Goal: Information Seeking & Learning: Learn about a topic

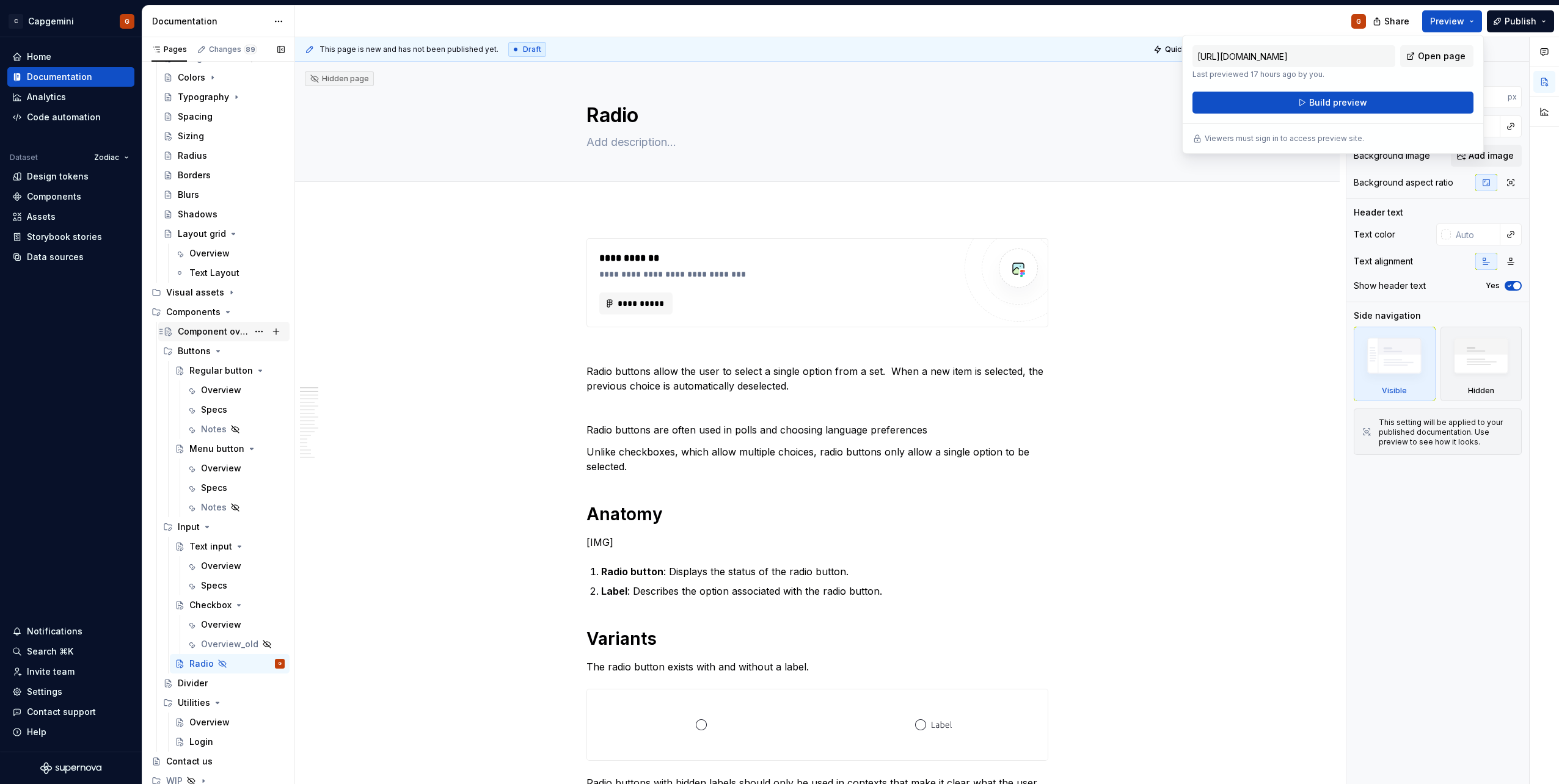
scroll to position [220, 0]
click at [219, 346] on icon "Page tree" at bounding box center [218, 347] width 10 height 10
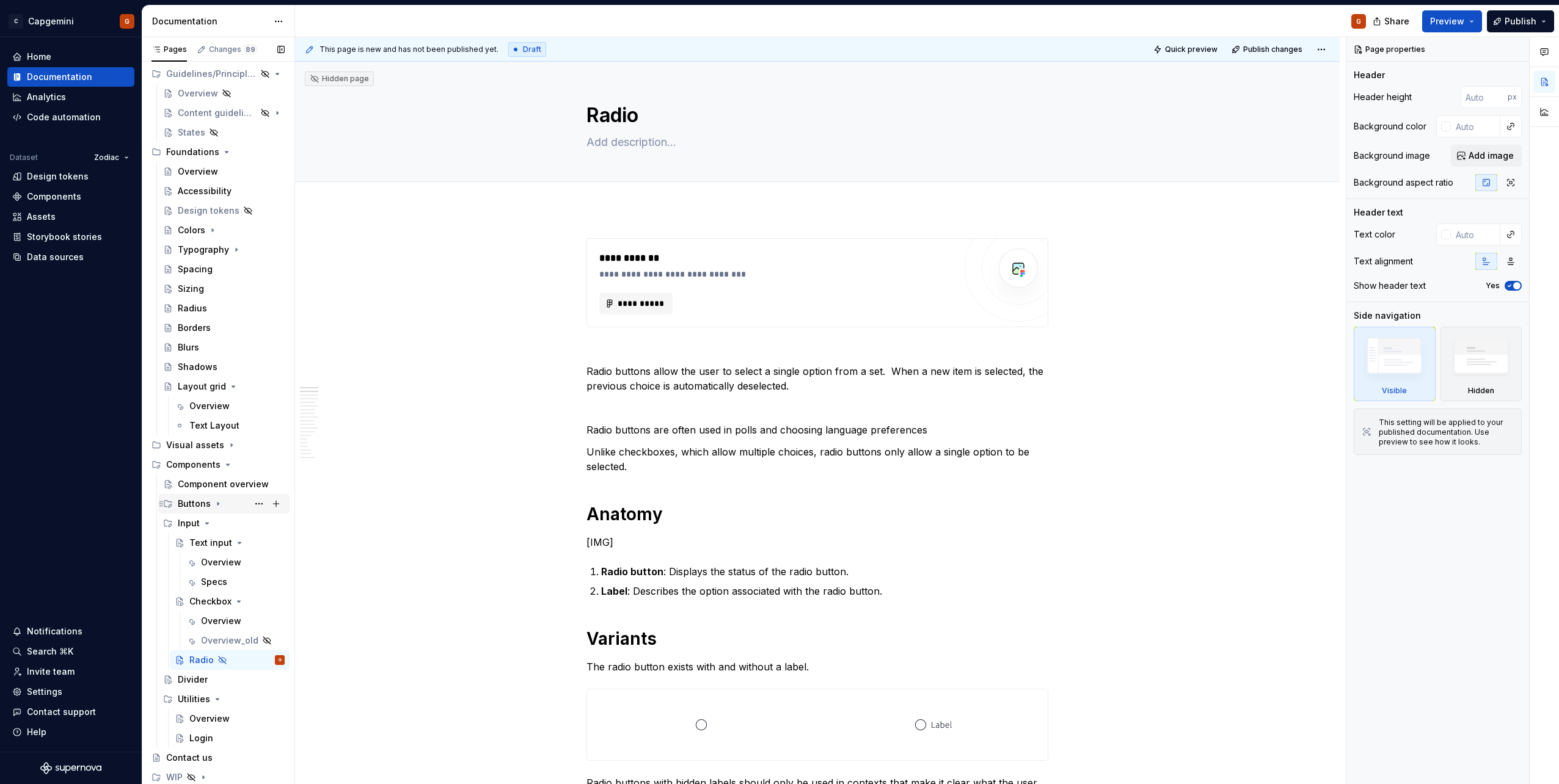
scroll to position [64, 0]
click at [204, 565] on div "Overview" at bounding box center [221, 562] width 40 height 12
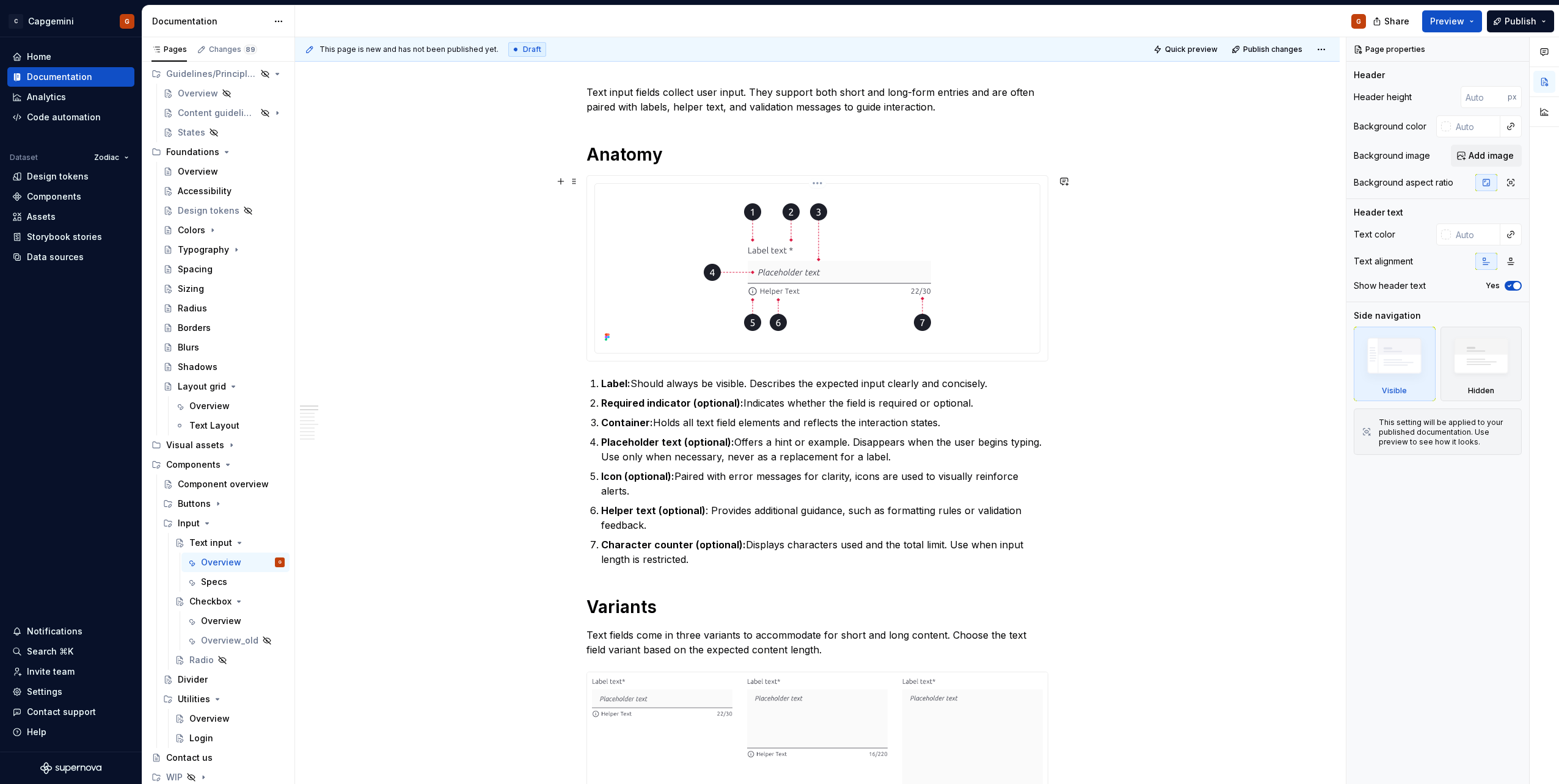
scroll to position [366, 0]
click at [1008, 336] on div at bounding box center [817, 266] width 435 height 157
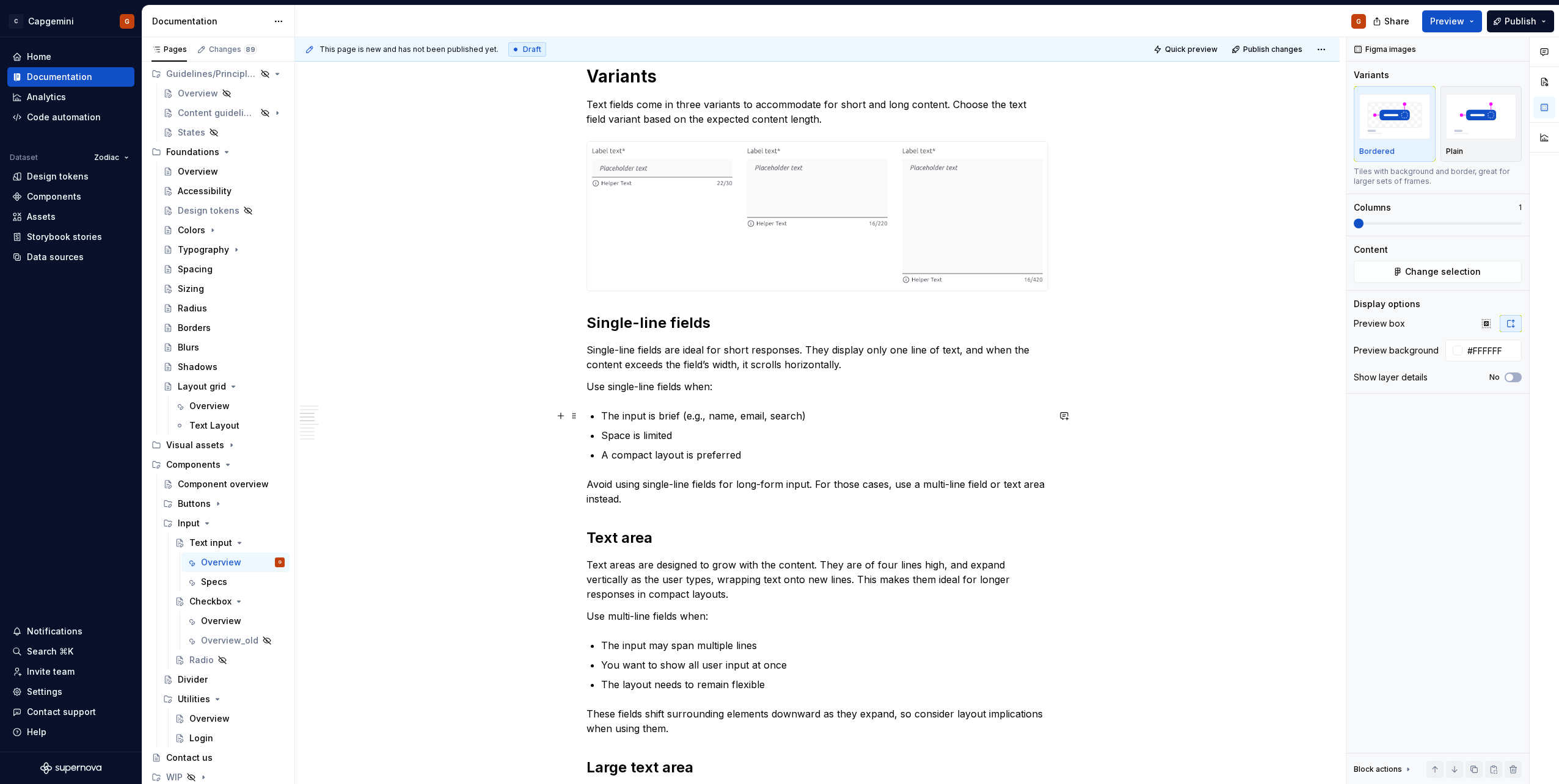
scroll to position [855, 0]
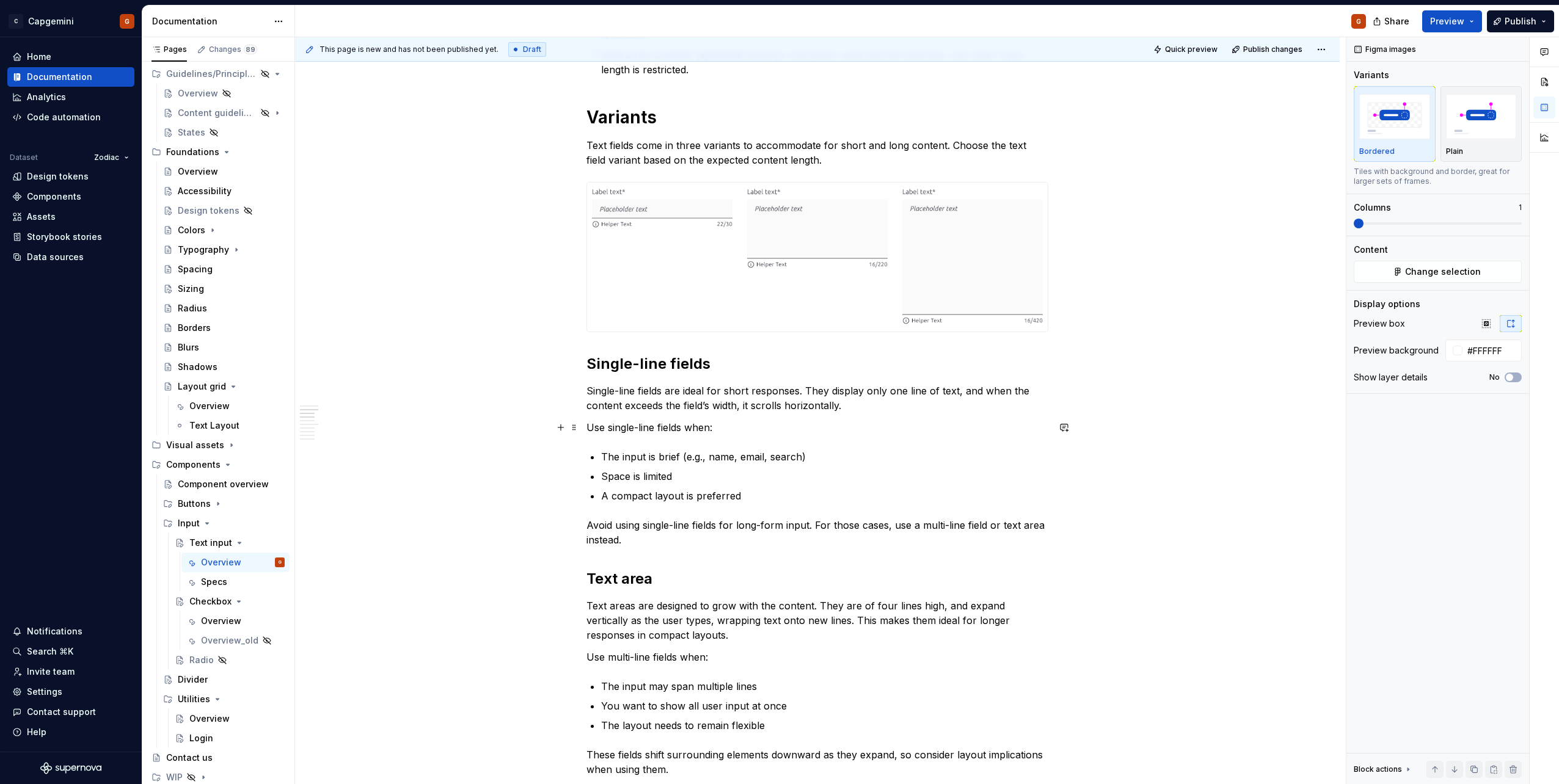
drag, startPoint x: 885, startPoint y: 420, endPoint x: 878, endPoint y: 411, distance: 11.4
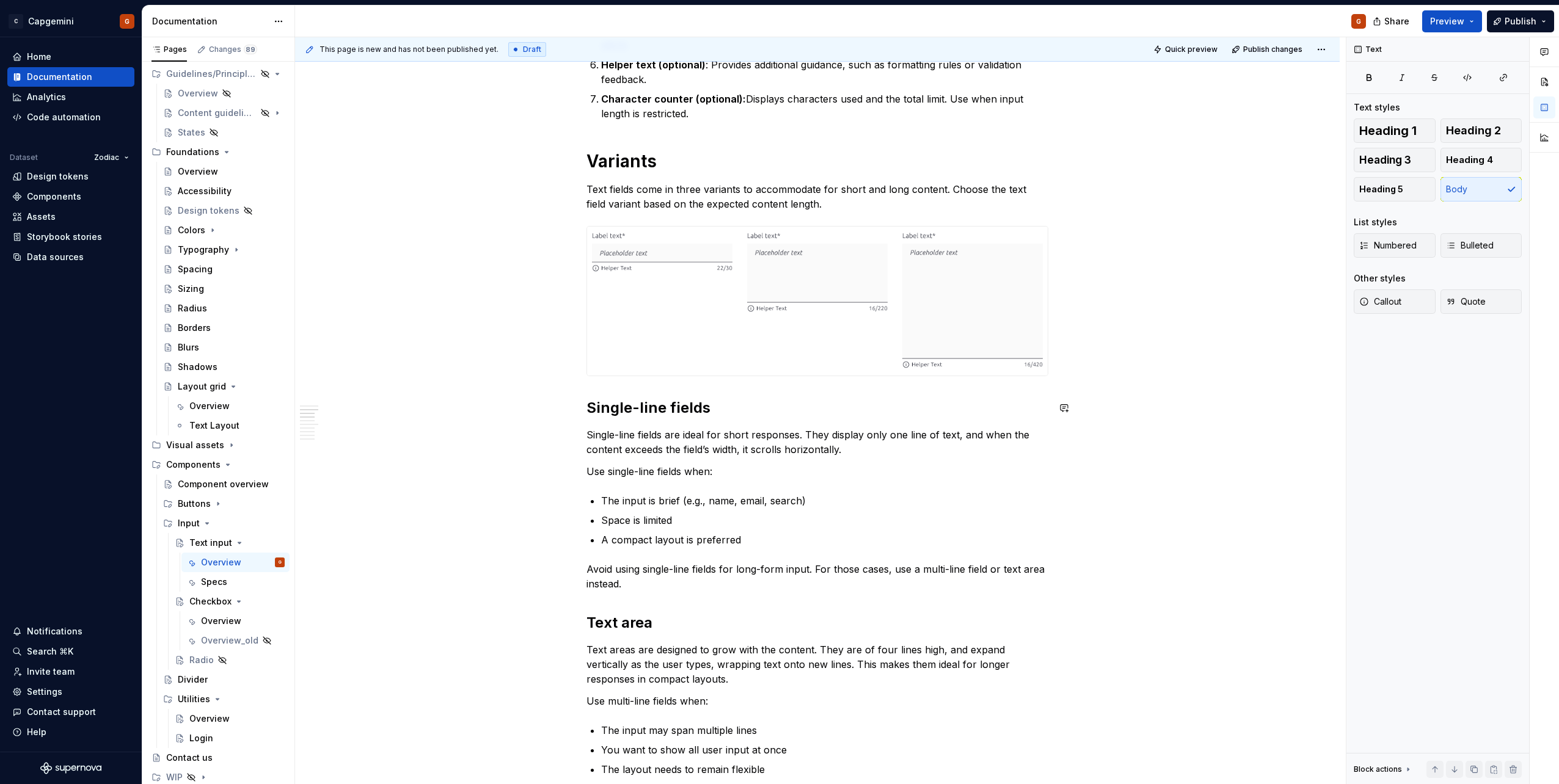
scroll to position [794, 0]
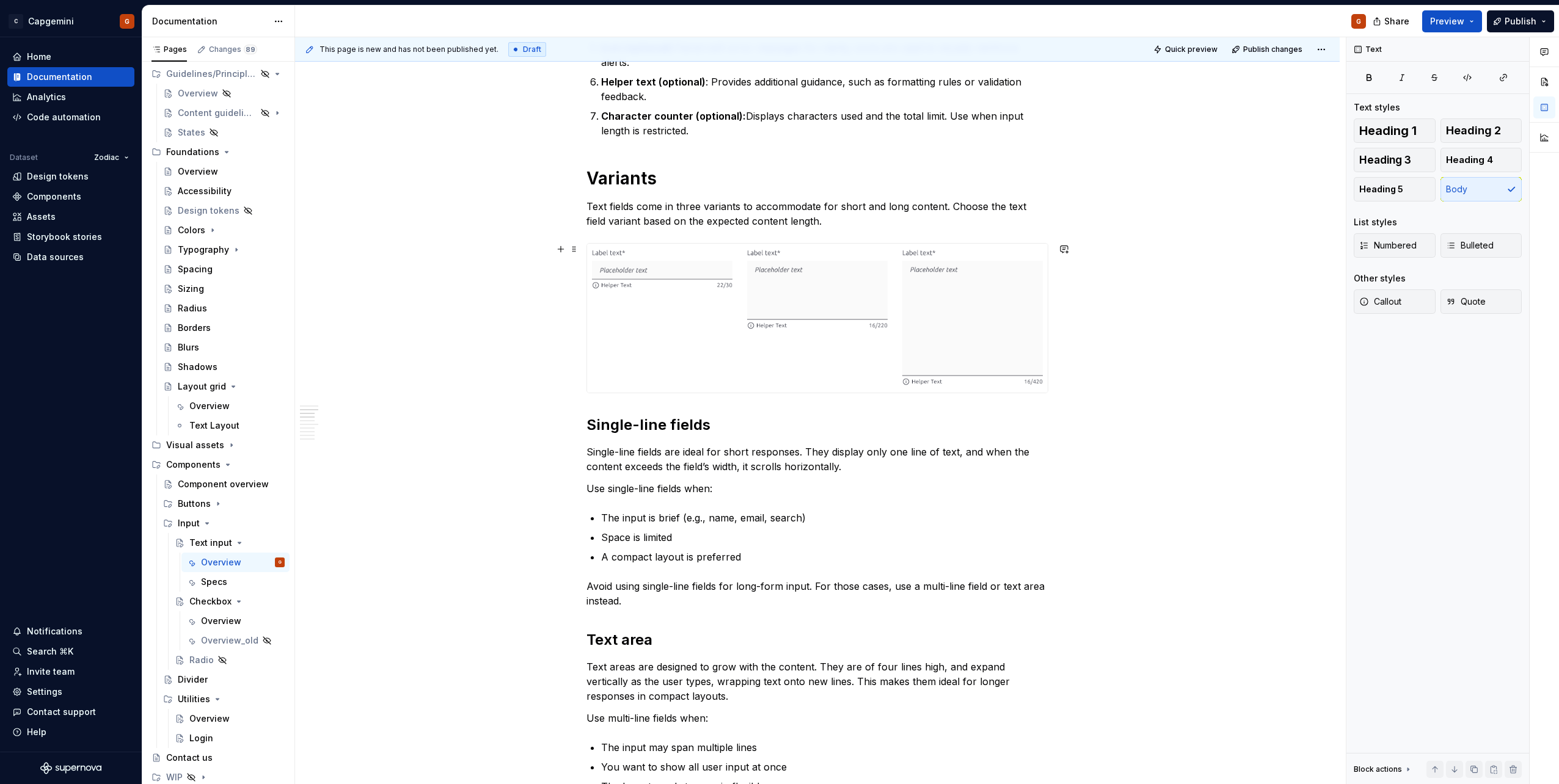
click at [712, 356] on div at bounding box center [817, 318] width 461 height 149
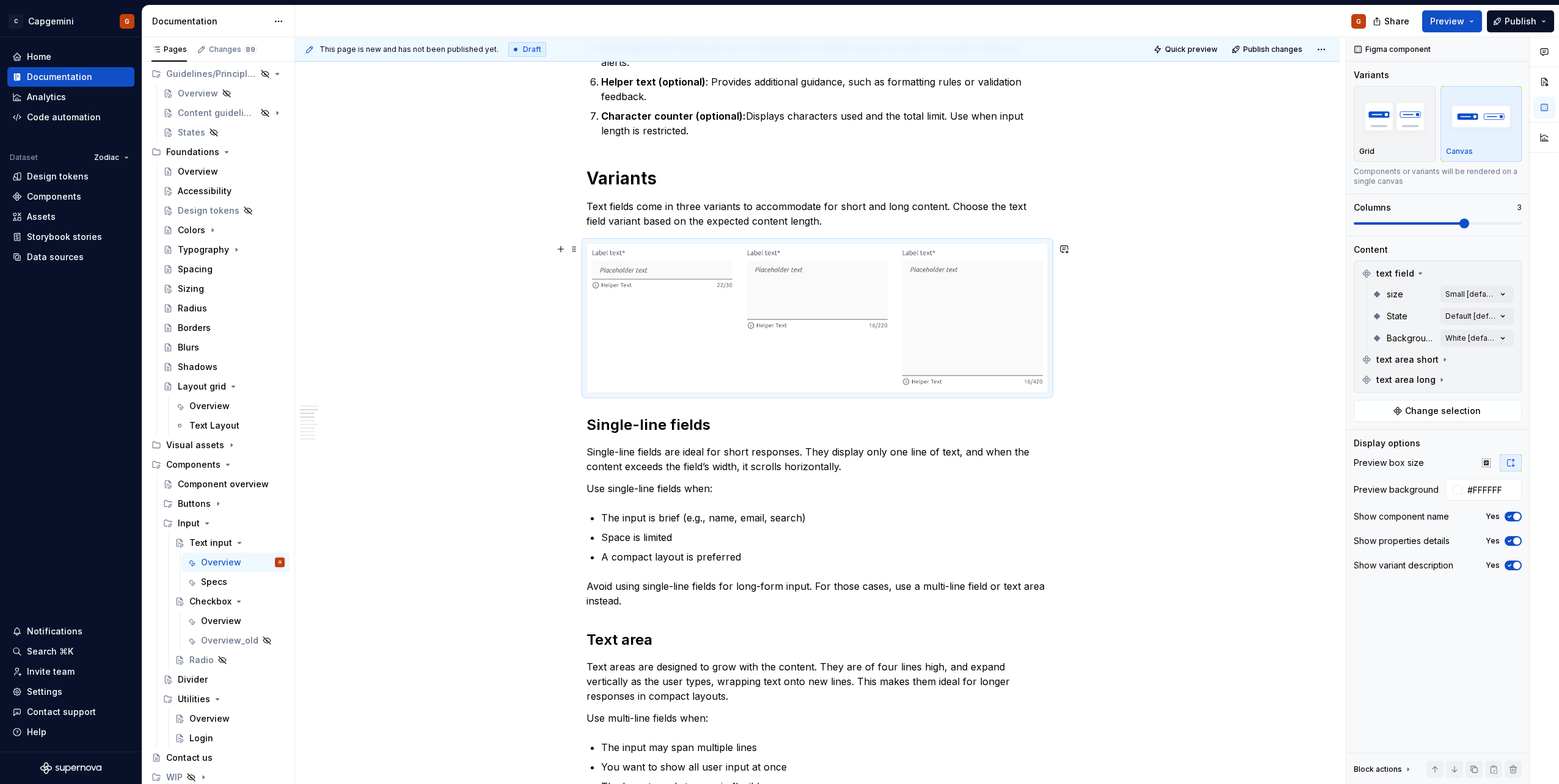
type textarea "*"
click at [1372, 147] on p "Grid" at bounding box center [1367, 151] width 15 height 10
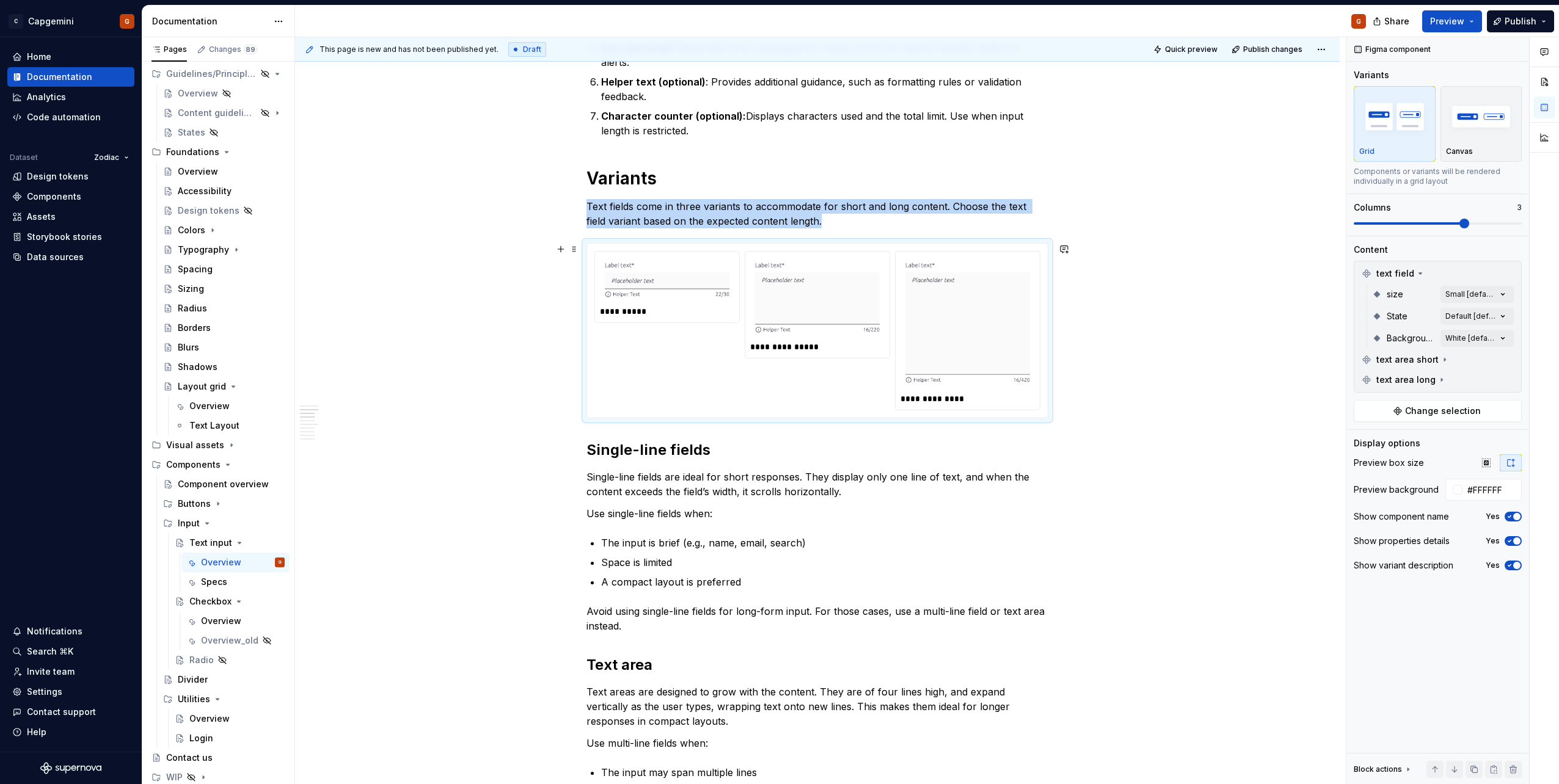
click at [621, 312] on div "**********" at bounding box center [667, 311] width 135 height 12
click at [962, 399] on div "**********" at bounding box center [967, 398] width 135 height 12
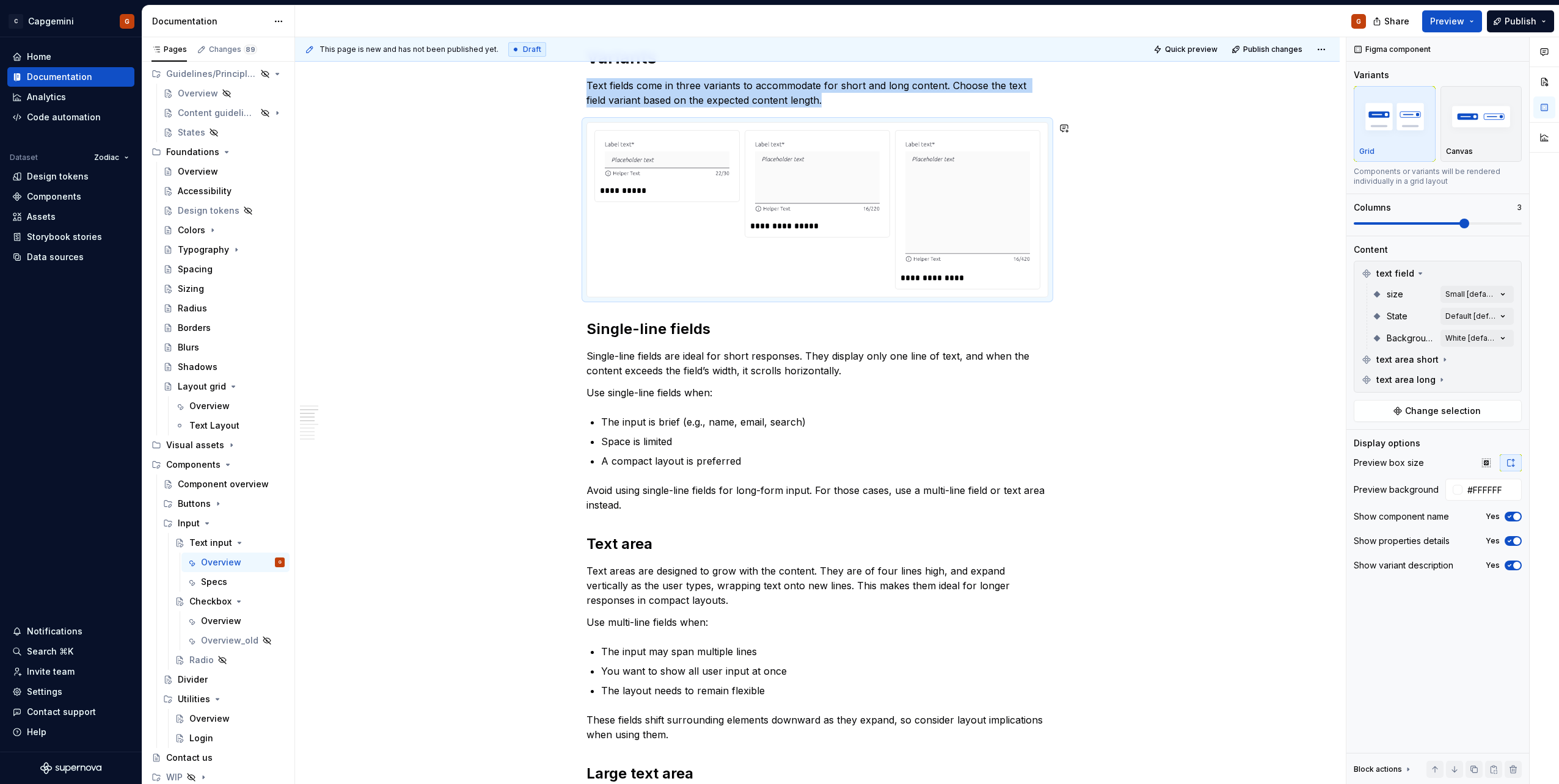
scroll to position [916, 0]
click at [1514, 544] on span "button" at bounding box center [1516, 540] width 7 height 7
click at [1507, 563] on icon "button" at bounding box center [1509, 565] width 10 height 7
click at [1509, 519] on icon "button" at bounding box center [1509, 516] width 10 height 7
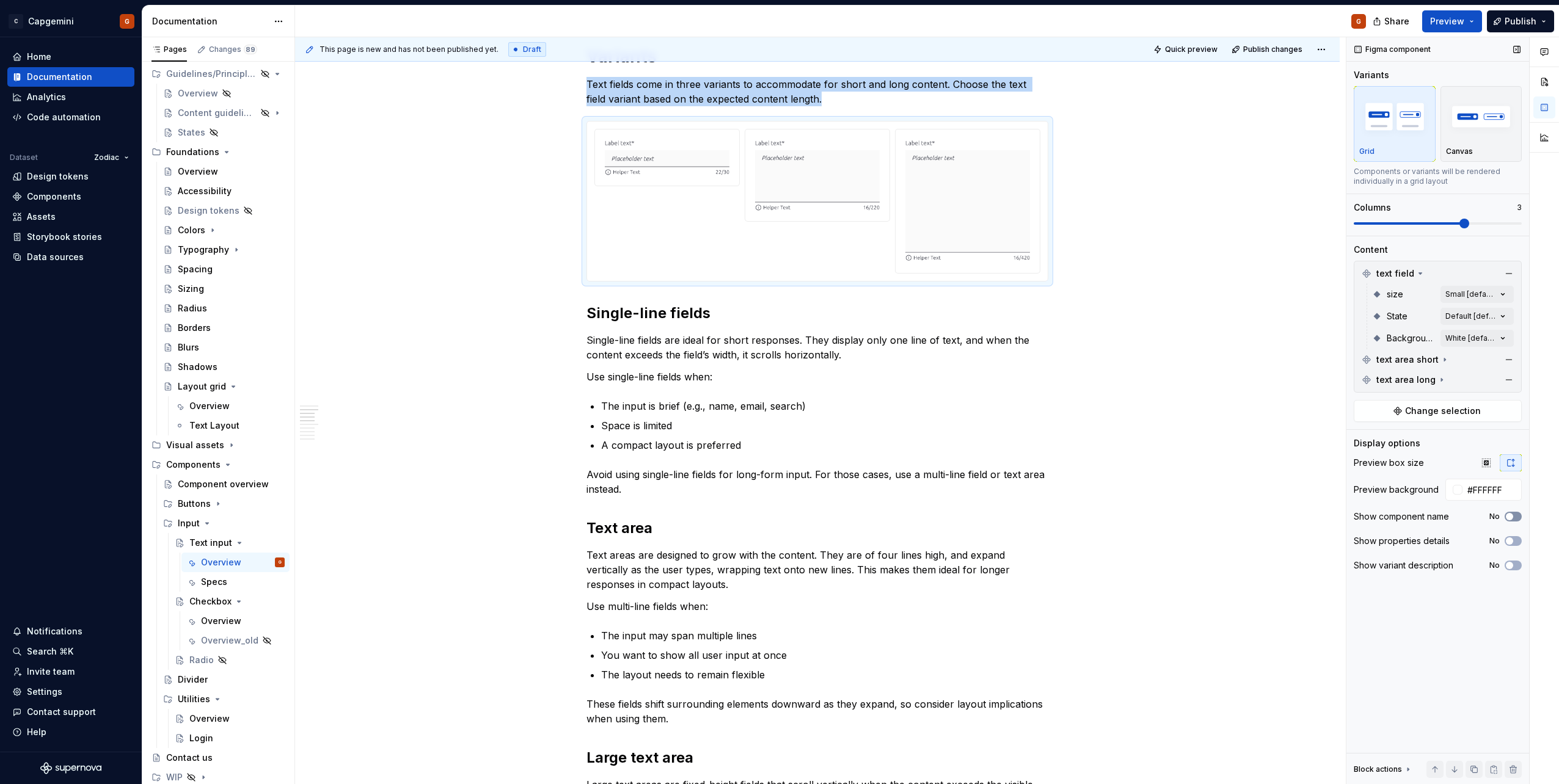
click at [1509, 519] on span "button" at bounding box center [1509, 516] width 7 height 7
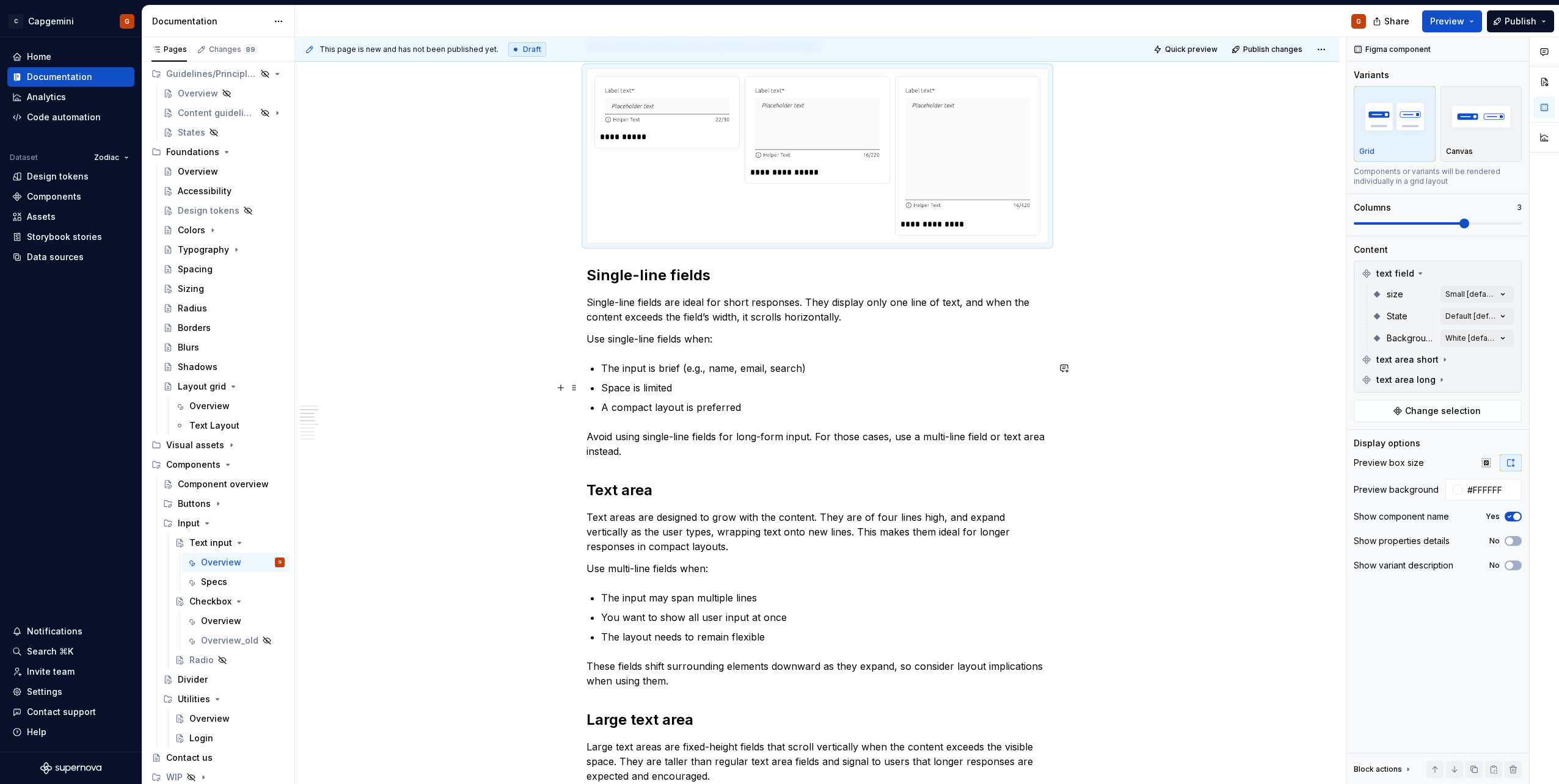
scroll to position [1038, 0]
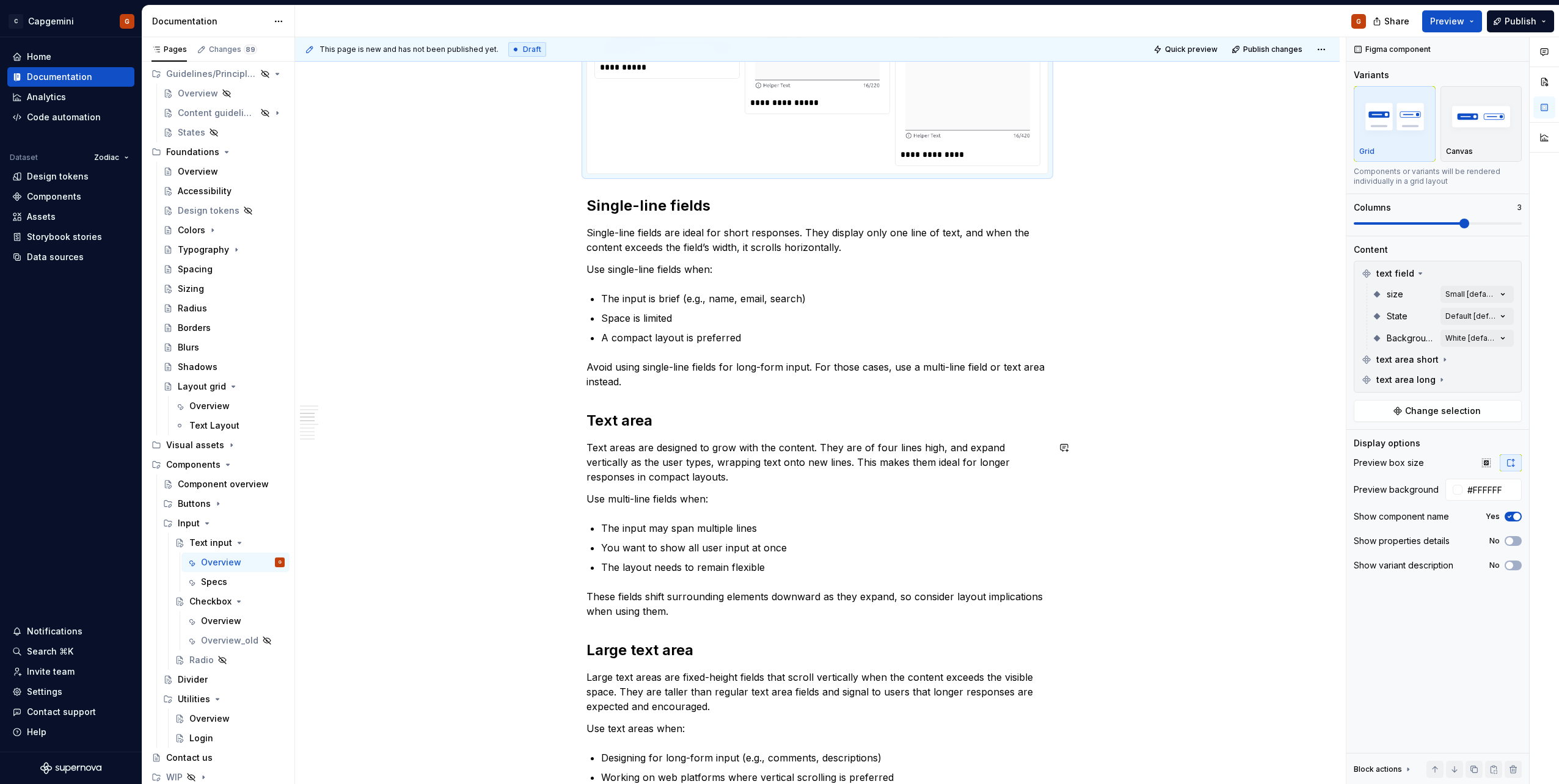
click at [635, 424] on h2 "Text area" at bounding box center [817, 420] width 462 height 20
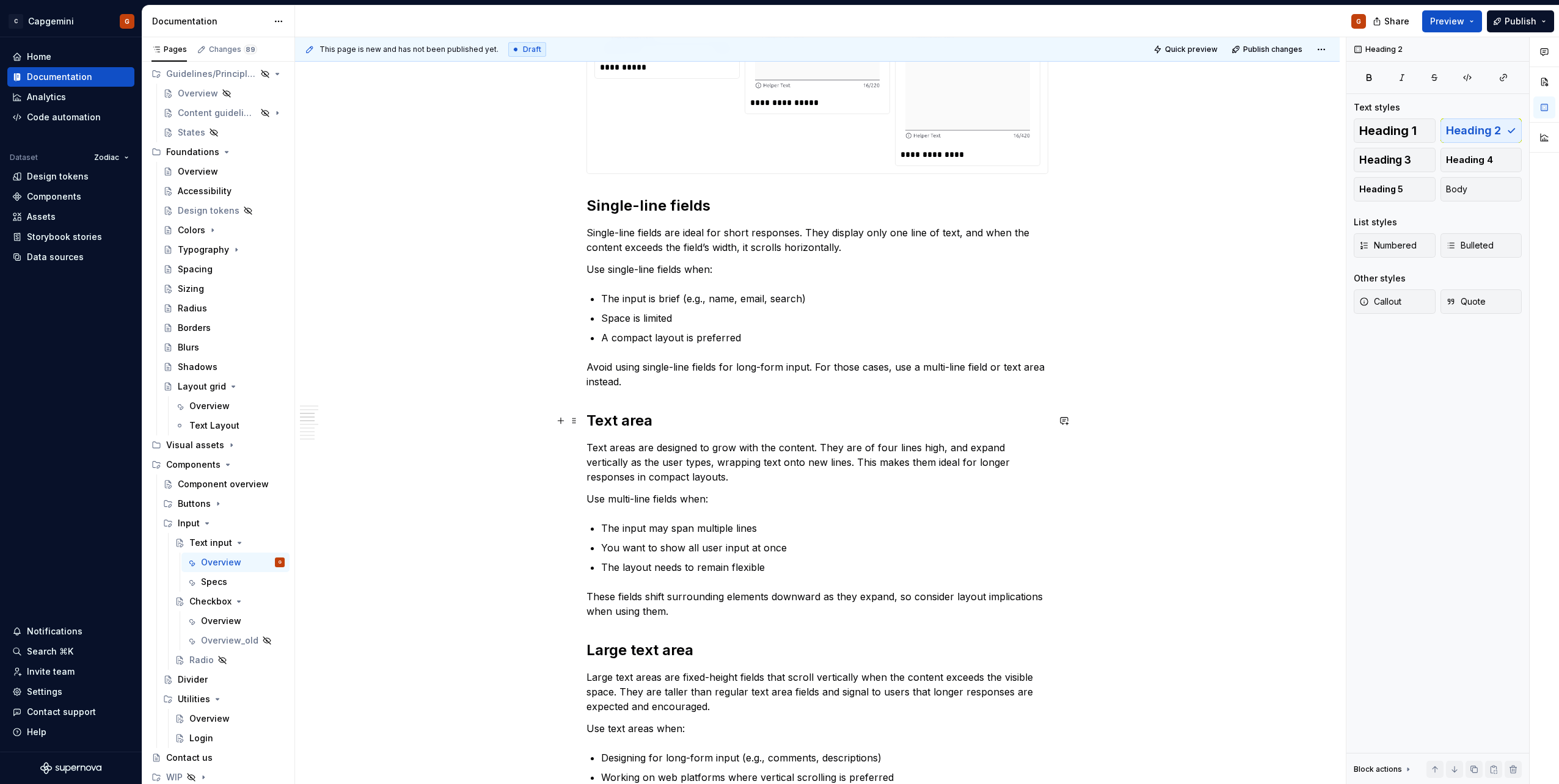
click at [655, 424] on h2 "Text area" at bounding box center [817, 420] width 462 height 20
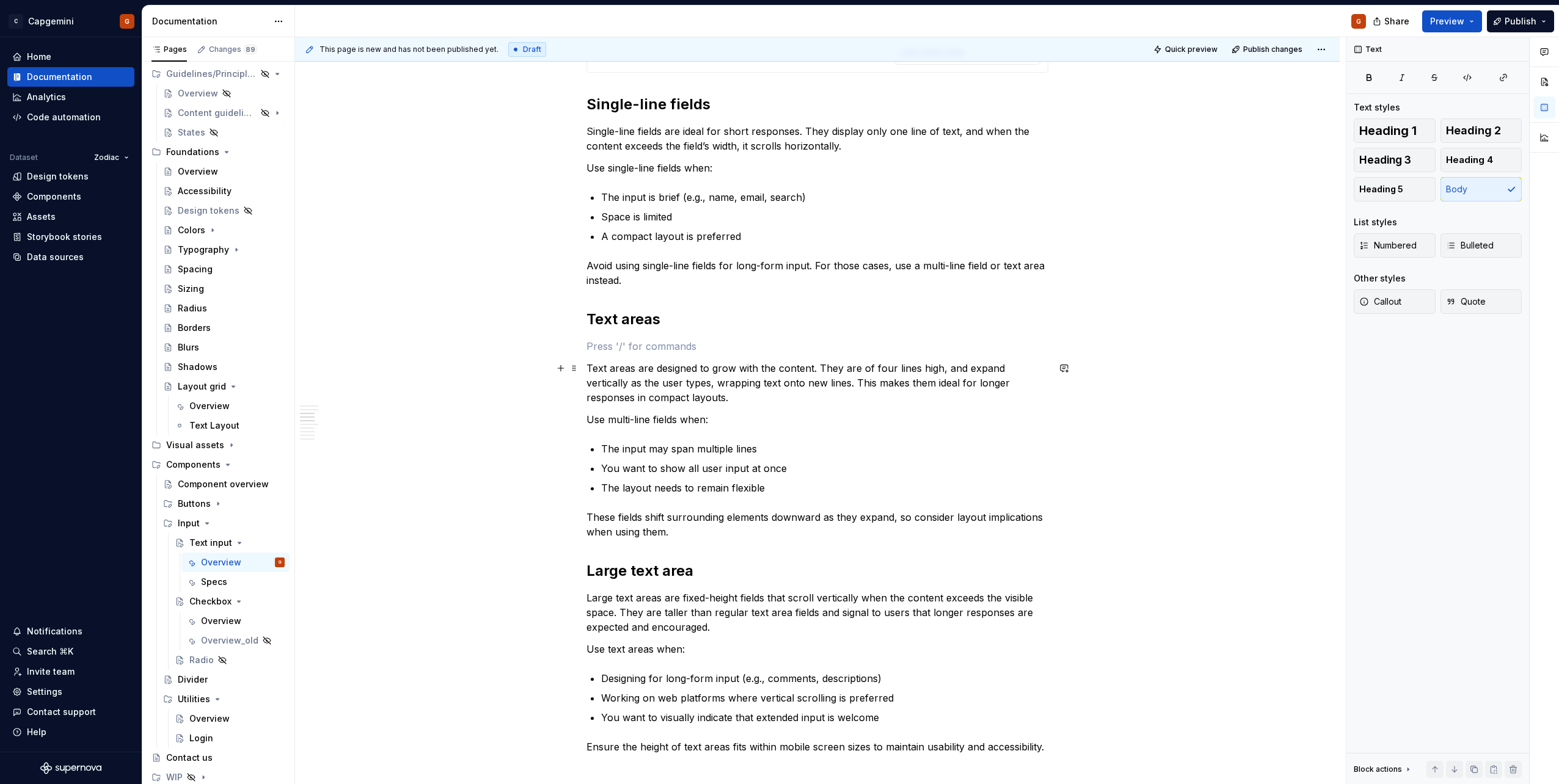
scroll to position [1160, 0]
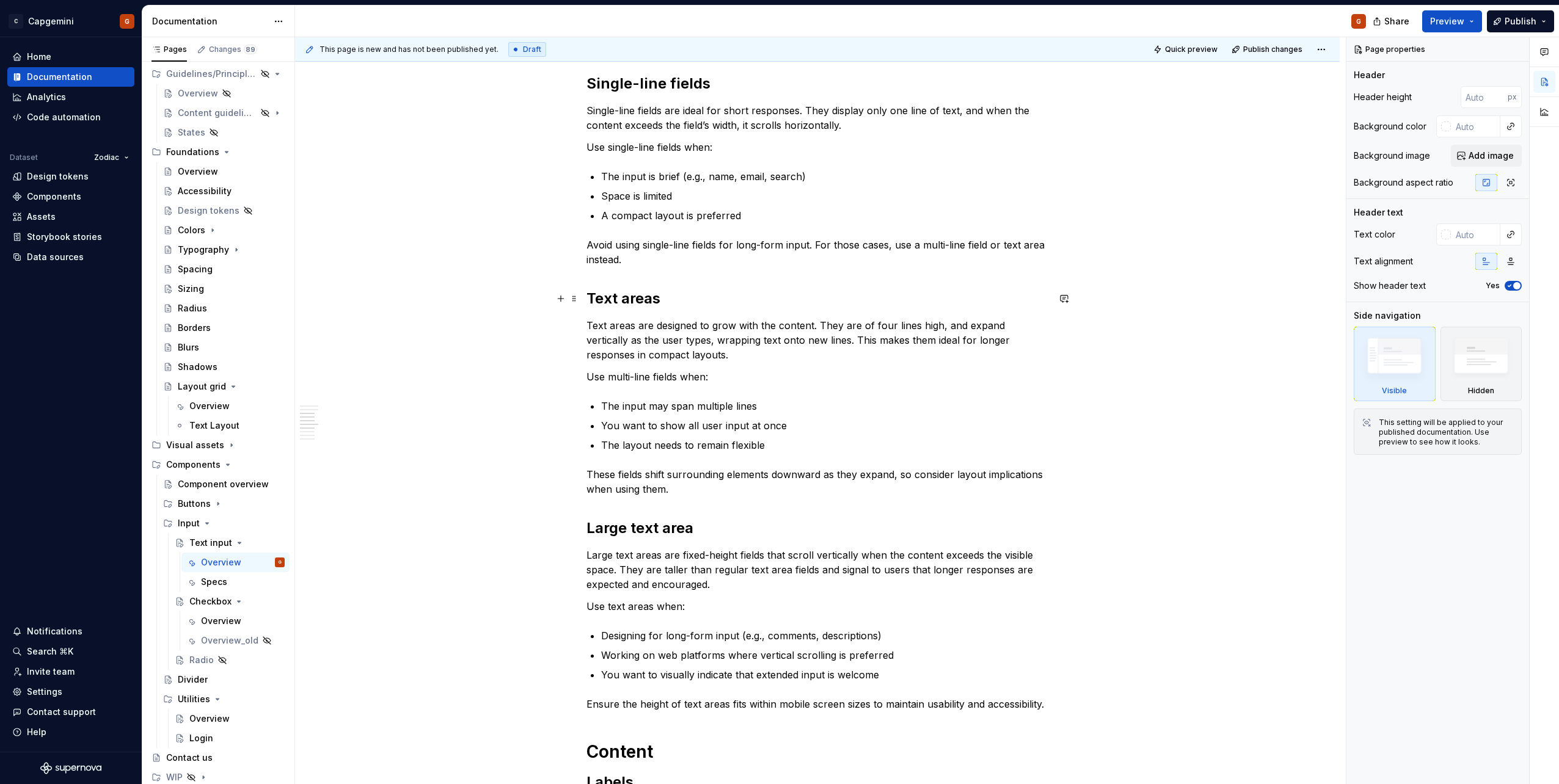
click at [592, 296] on h2 "Text areas" at bounding box center [817, 299] width 462 height 20
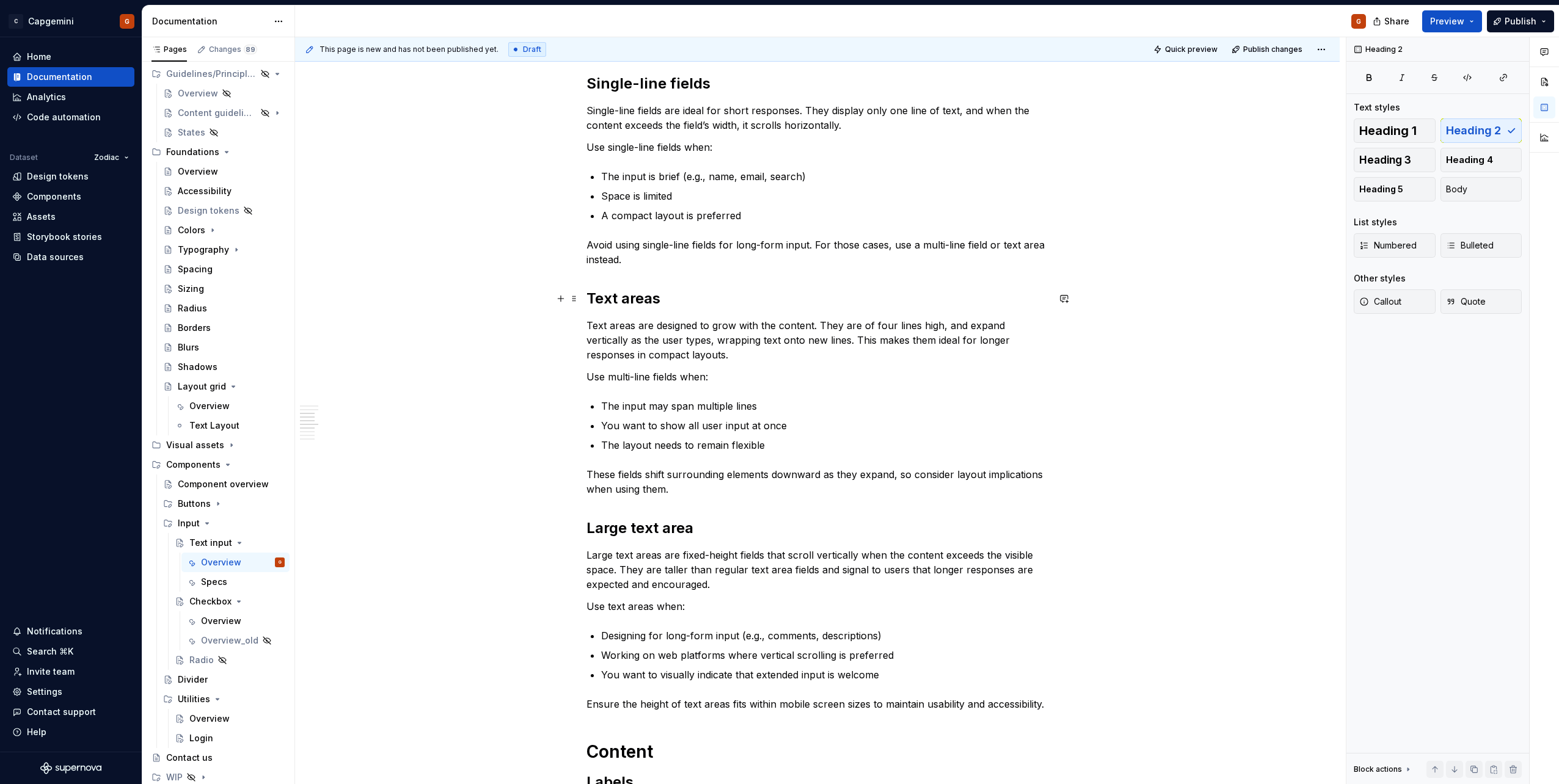
click at [625, 292] on h2 "Text areas" at bounding box center [817, 299] width 462 height 20
copy h2 "Text areas"
click at [683, 301] on h2 "Text areas" at bounding box center [817, 299] width 462 height 20
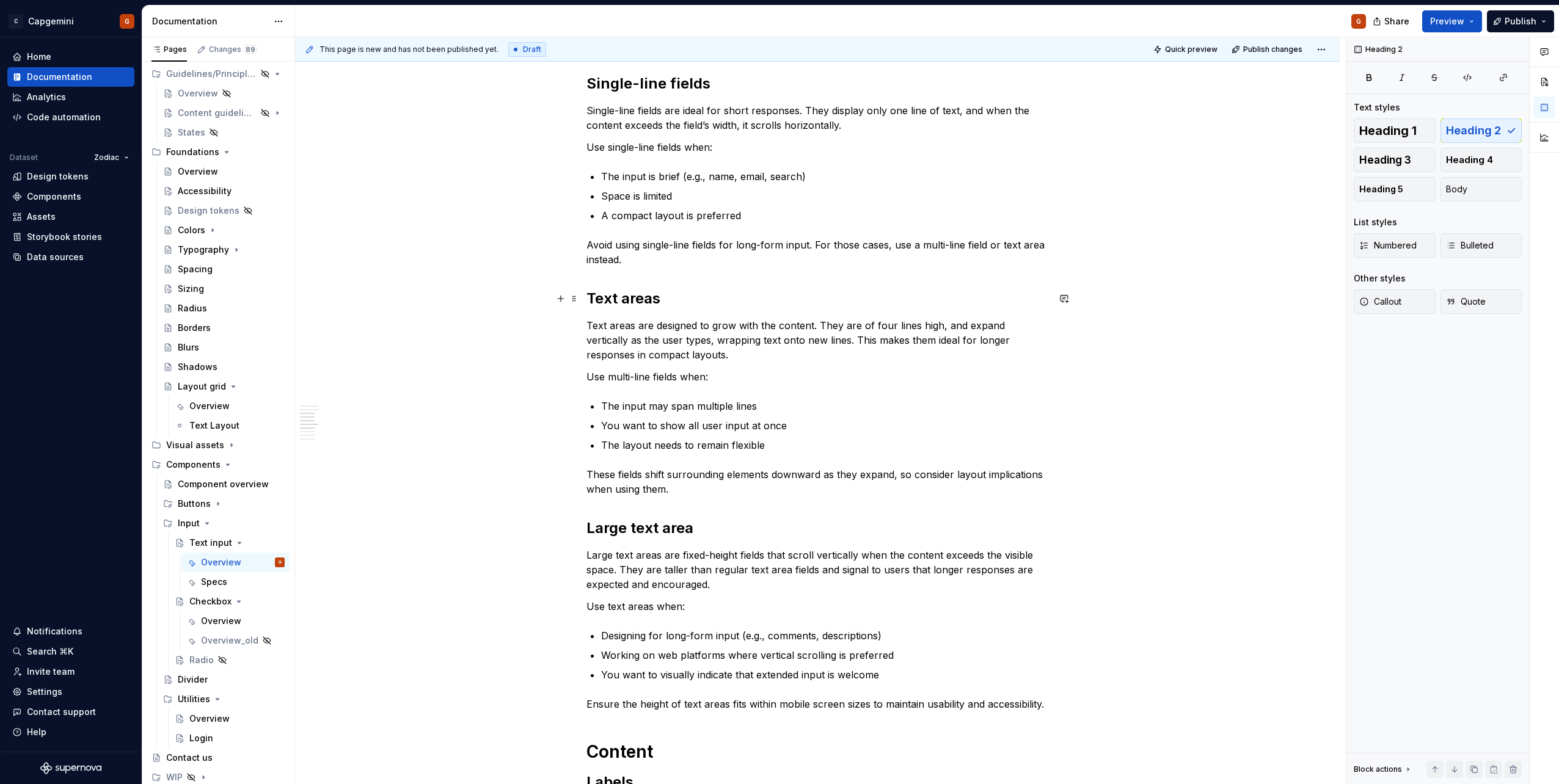
click at [588, 297] on h2 "Text areas" at bounding box center [817, 299] width 462 height 20
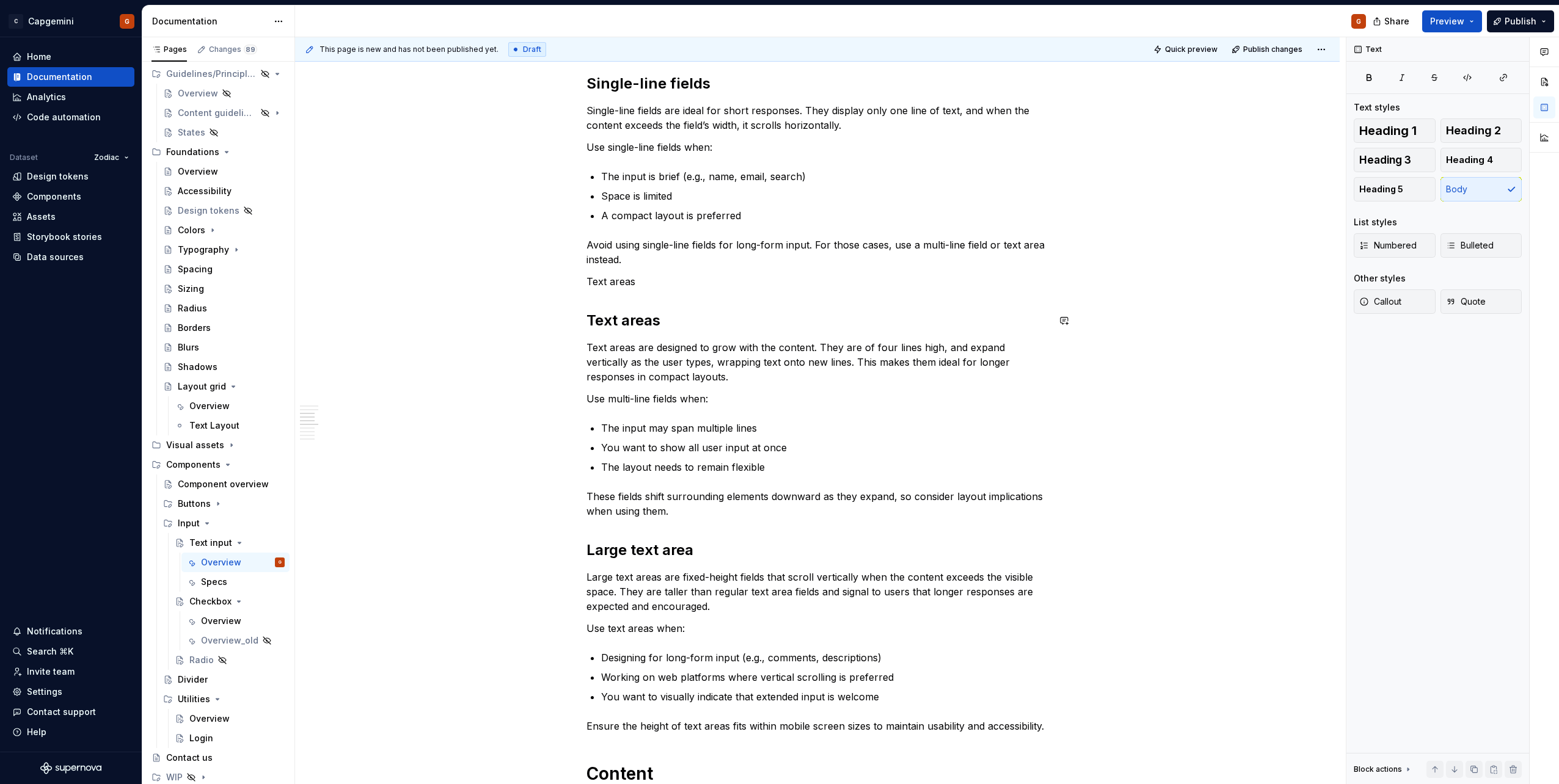
click at [605, 281] on p "Text areas" at bounding box center [817, 281] width 462 height 15
click at [622, 284] on p "Text areas" at bounding box center [817, 281] width 462 height 15
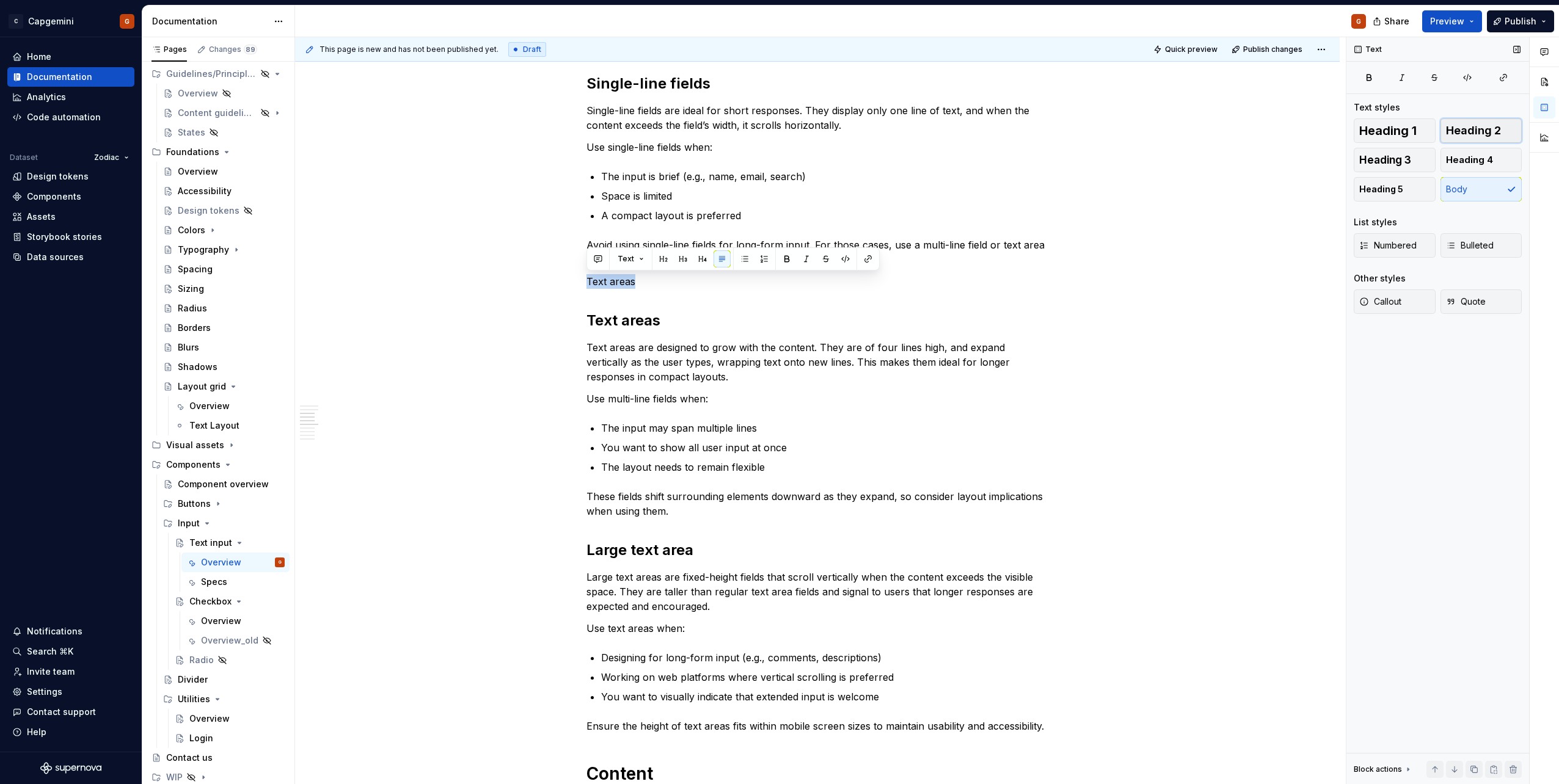
click at [1472, 135] on span "Heading 2" at bounding box center [1473, 130] width 55 height 12
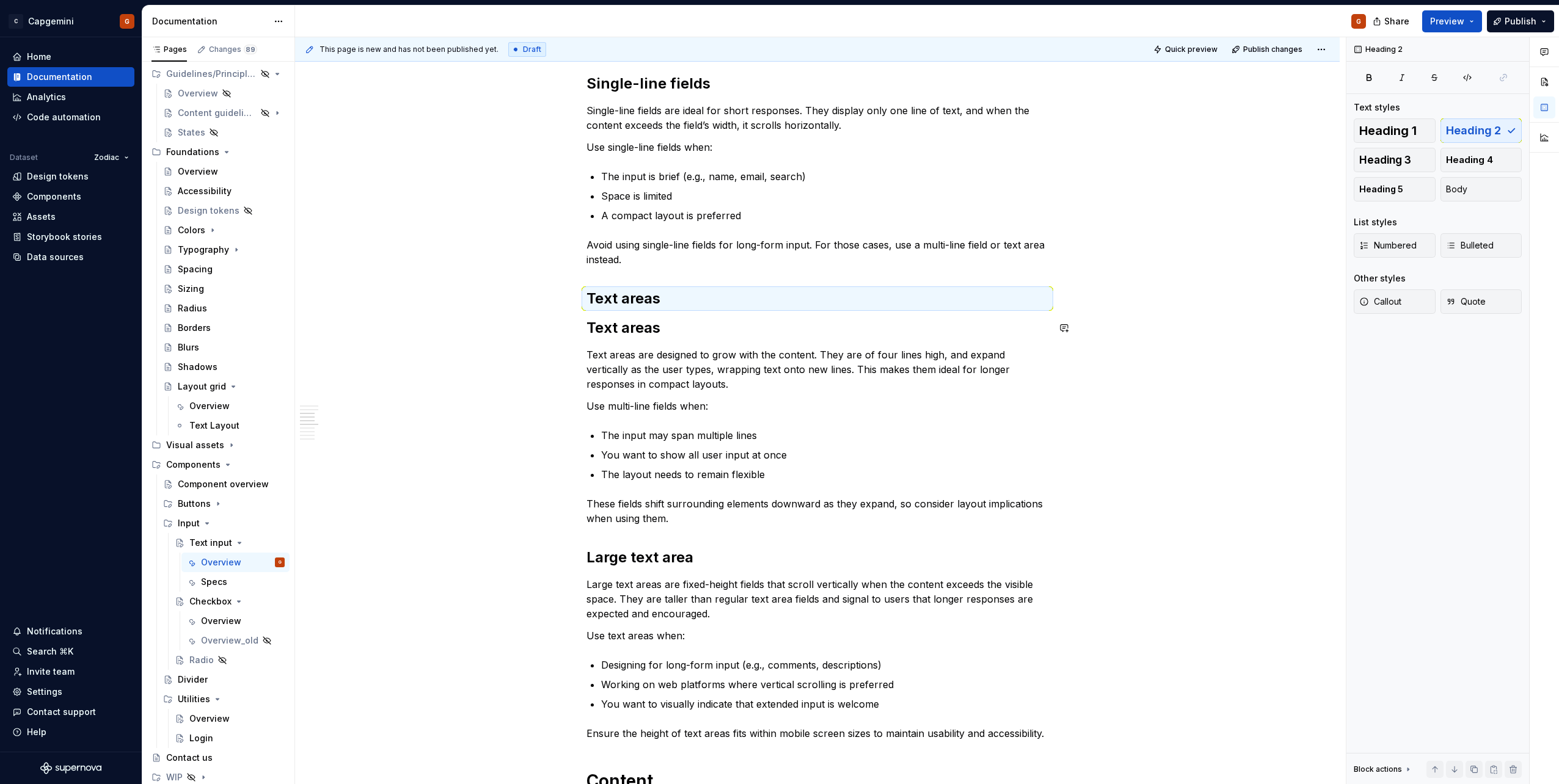
click at [666, 308] on h2 "Text areas" at bounding box center [817, 299] width 462 height 20
click at [682, 305] on h2 "Text areas" at bounding box center [817, 299] width 462 height 20
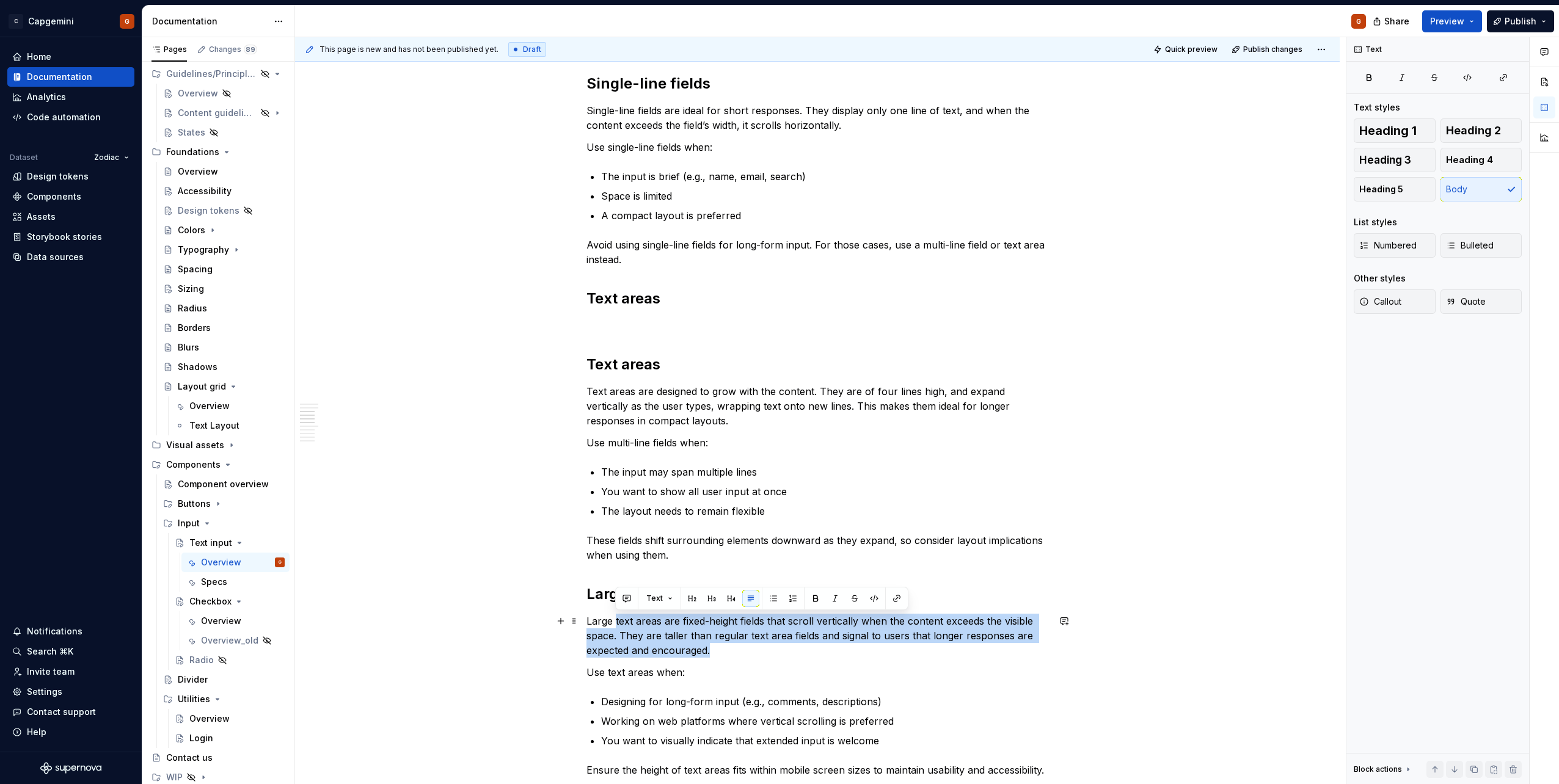
drag, startPoint x: 616, startPoint y: 621, endPoint x: 712, endPoint y: 644, distance: 98.7
click at [712, 644] on p "Large text areas are fixed-height fields that scroll vertically when the conten…" at bounding box center [817, 635] width 462 height 44
click at [646, 639] on p "Large text areas are fixed-height fields that scroll vertically when the conten…" at bounding box center [817, 635] width 462 height 44
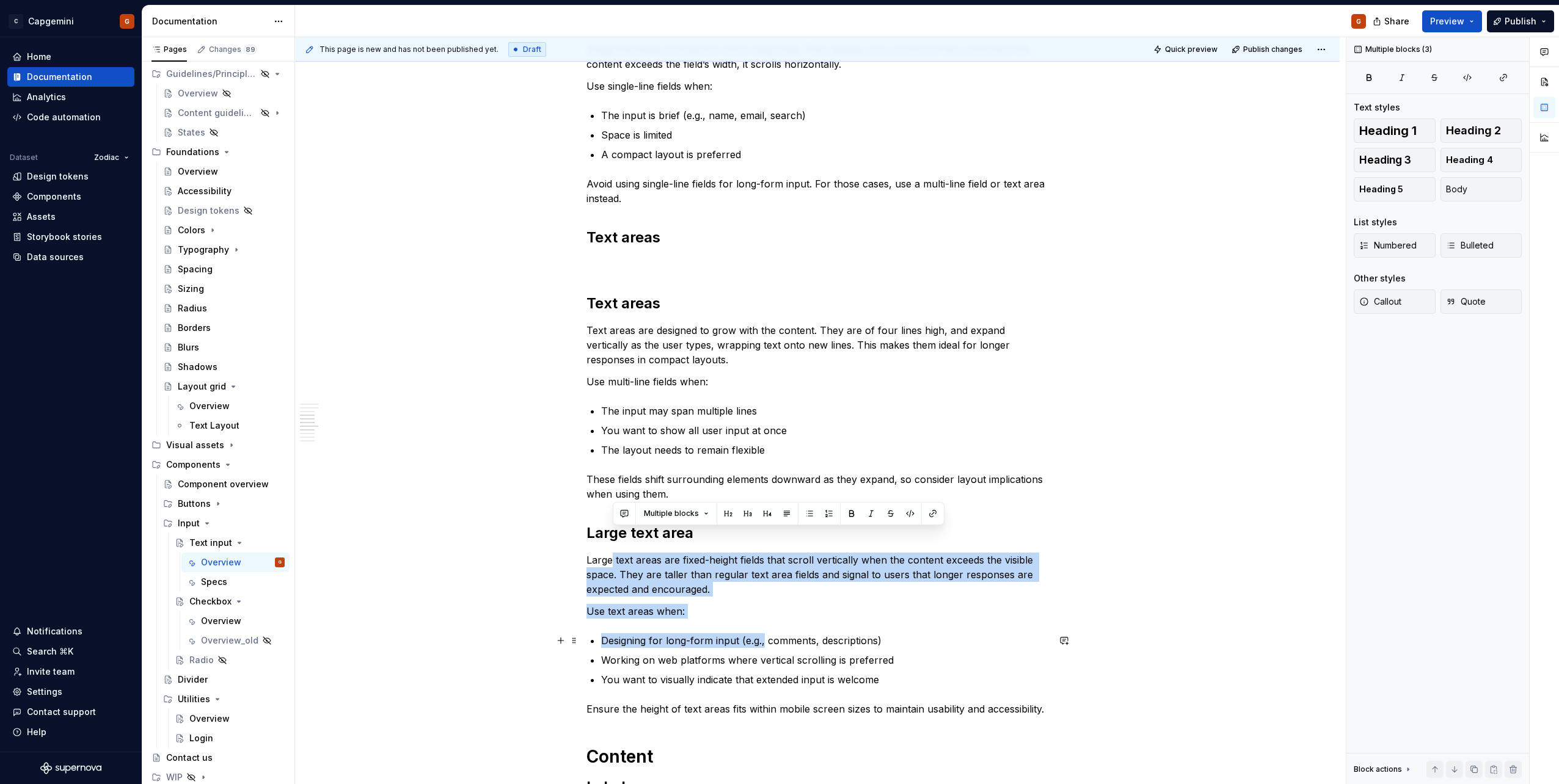
scroll to position [1282, 0]
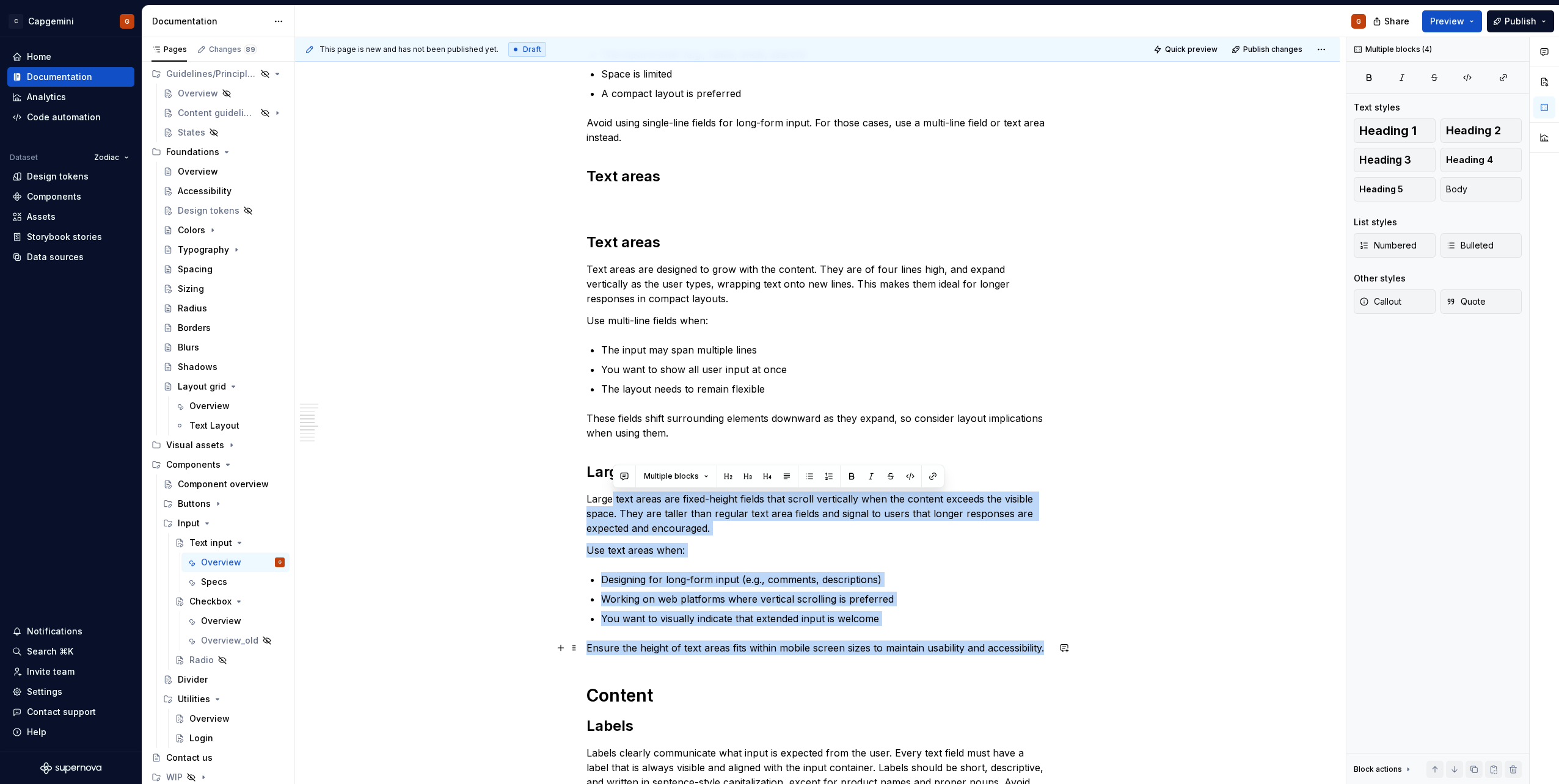
drag, startPoint x: 614, startPoint y: 563, endPoint x: 1048, endPoint y: 648, distance: 442.2
click at [1048, 648] on div "**********" at bounding box center [817, 549] width 462 height 3179
copy div "text areas are fixed-height fields that scroll vertically when the content exce…"
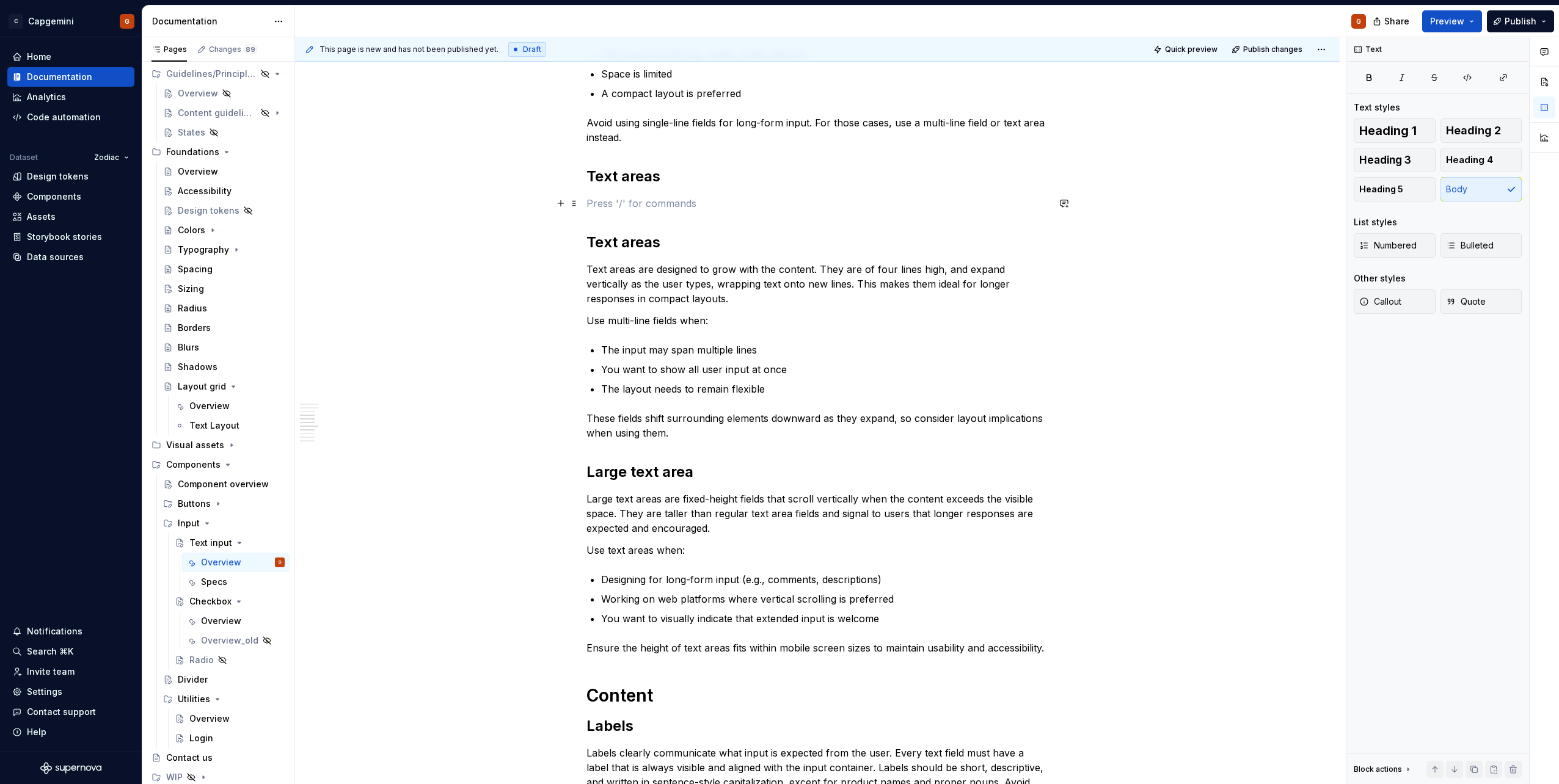
click at [635, 200] on p at bounding box center [817, 203] width 462 height 15
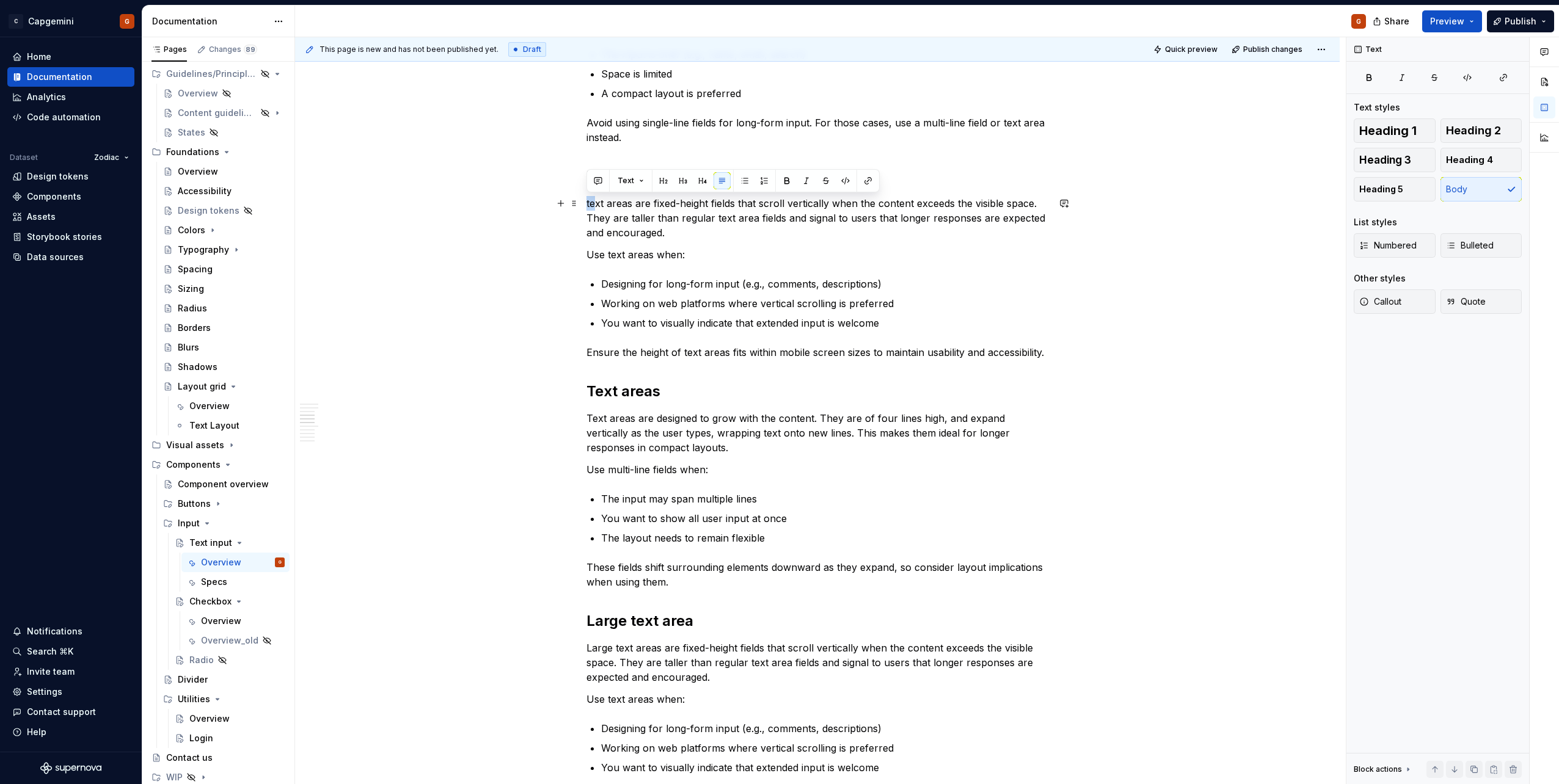
click at [588, 201] on p "text areas are fixed-height fields that scroll vertically when the content exce…" at bounding box center [817, 218] width 462 height 44
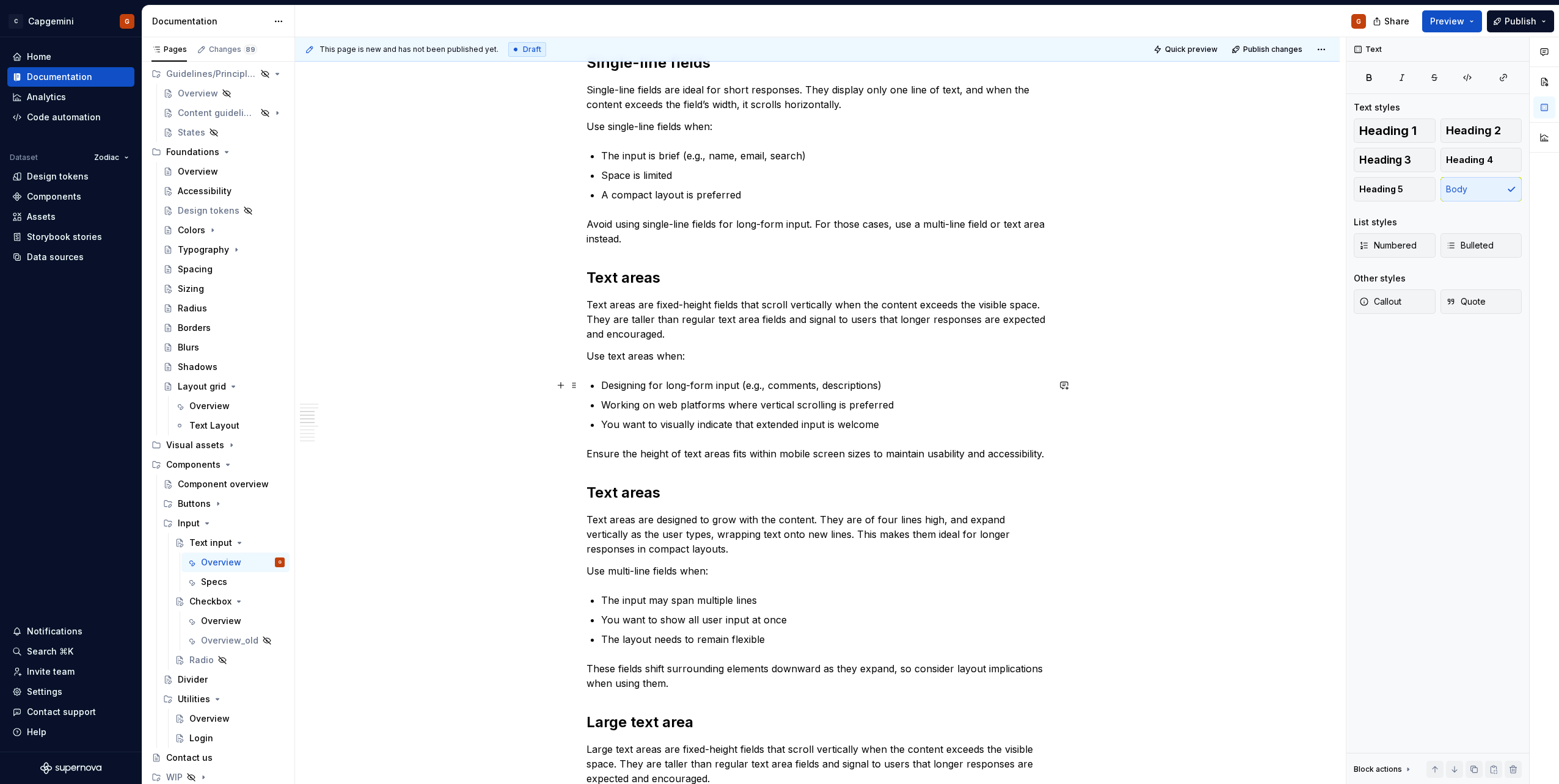
scroll to position [1160, 0]
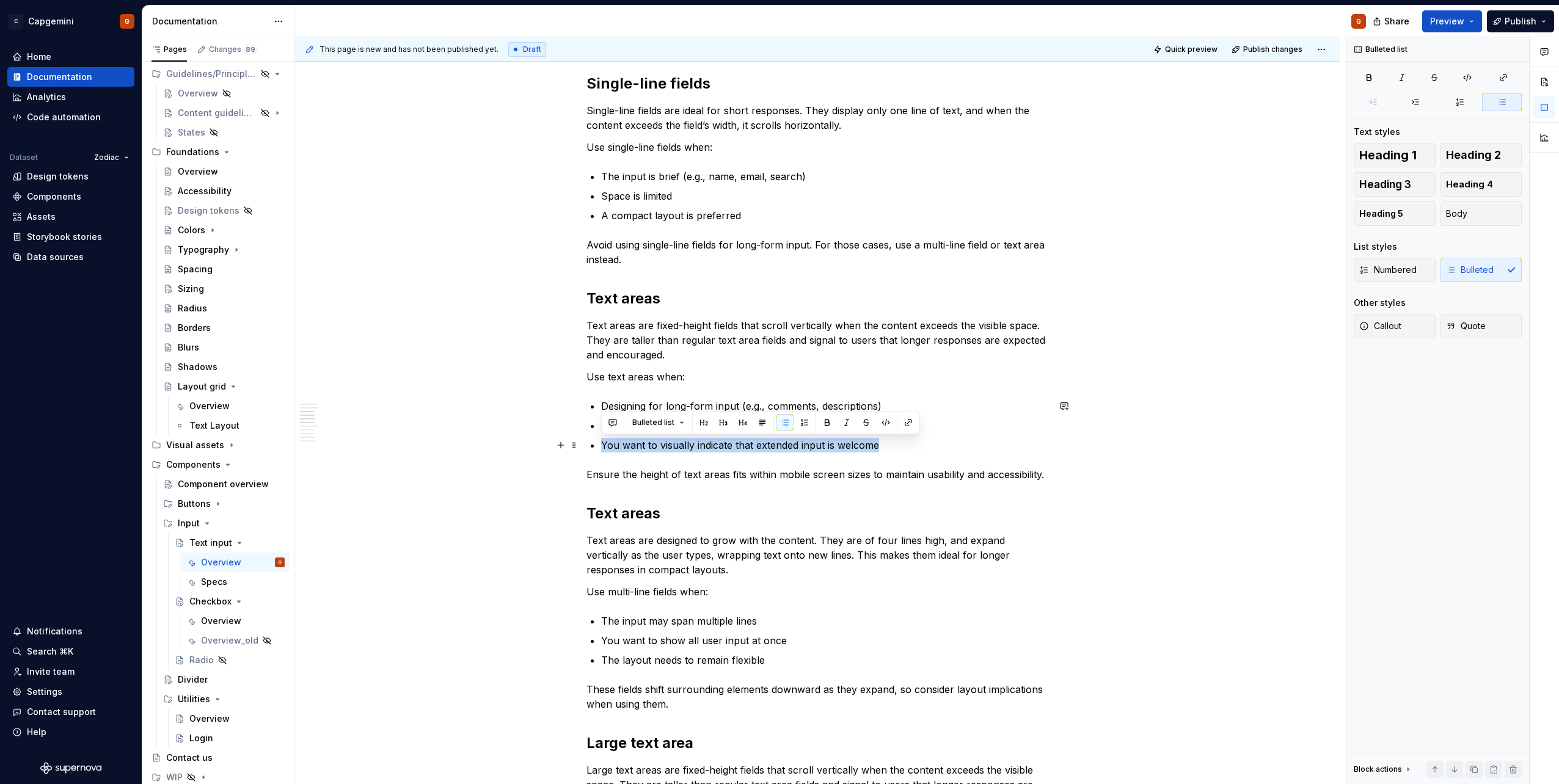
drag, startPoint x: 891, startPoint y: 447, endPoint x: 600, endPoint y: 443, distance: 291.0
click at [600, 443] on div "**********" at bounding box center [817, 745] width 462 height 3329
copy p "You want to visually indicate that extended input is welcome"
click at [602, 177] on p "The input is brief (e.g., name, email, search)" at bounding box center [824, 176] width 447 height 15
click at [600, 179] on div "**********" at bounding box center [817, 745] width 462 height 3329
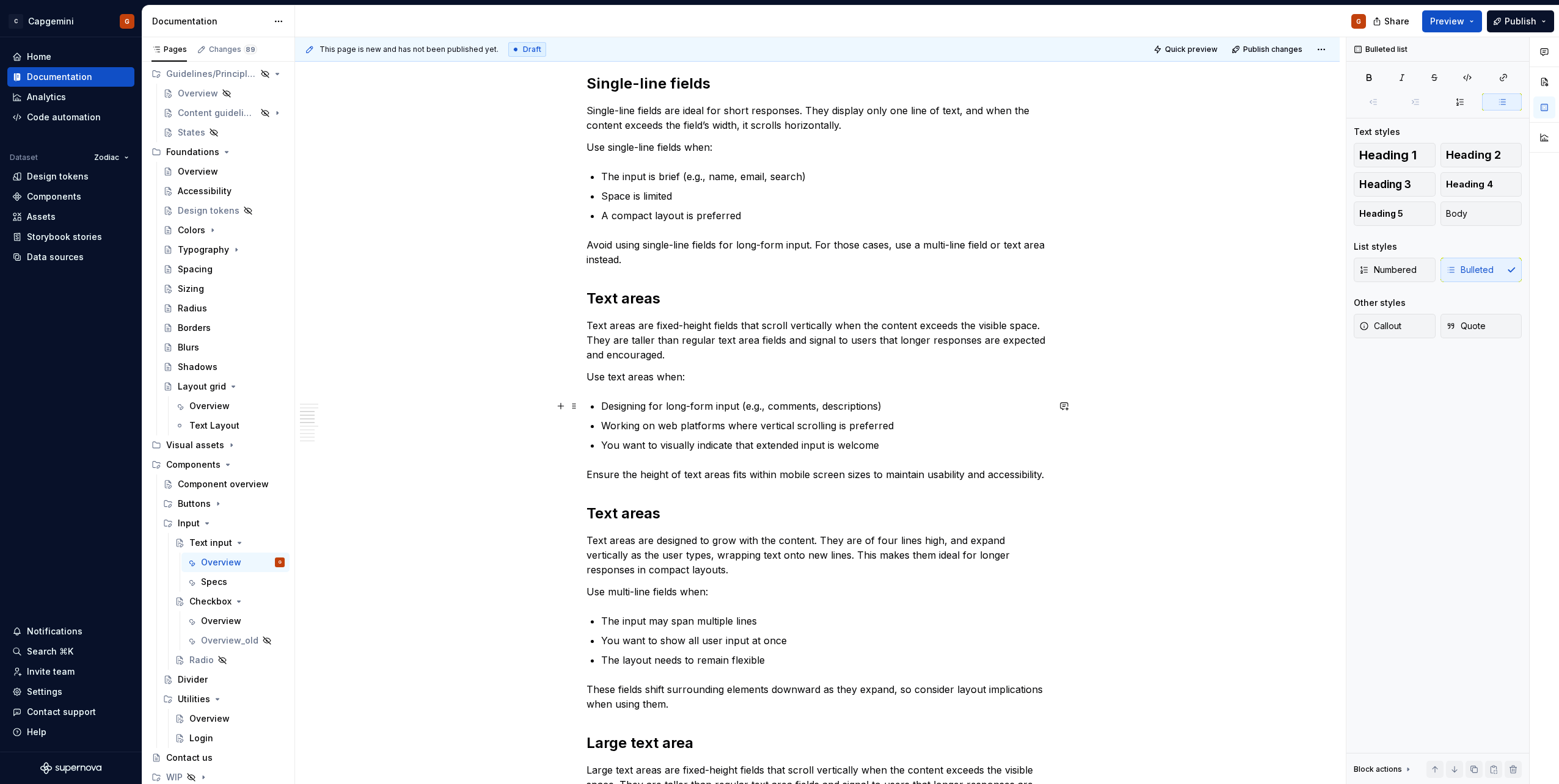
click at [601, 406] on p "Designing for long-form input (e.g., comments, descriptions)" at bounding box center [824, 406] width 447 height 15
click at [721, 421] on p "Working on web platforms where vertical scrolling is preferred" at bounding box center [824, 425] width 447 height 15
click at [606, 408] on p "Designing for long-form input (e.g., comments, descriptions)" at bounding box center [824, 406] width 447 height 15
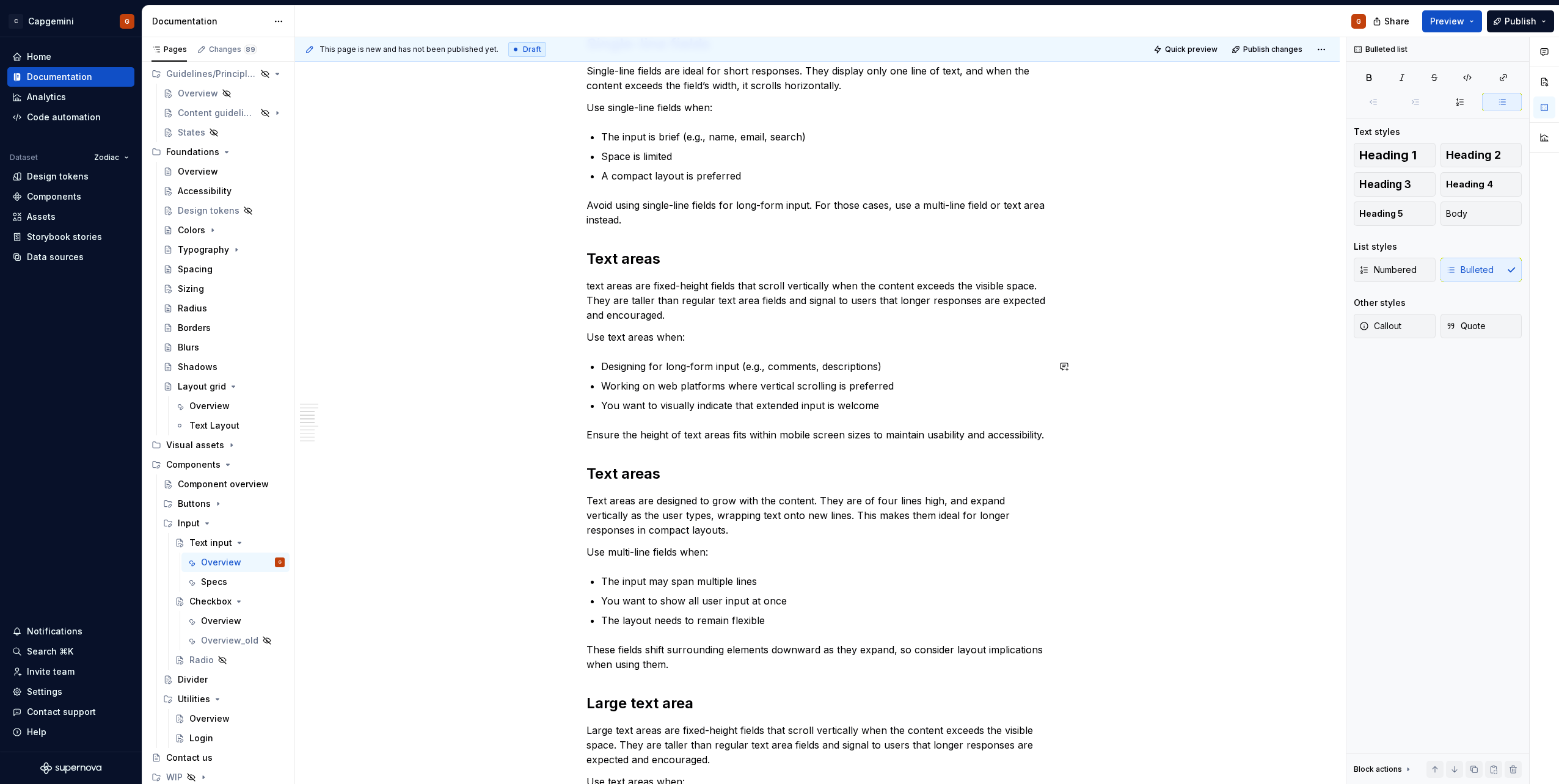
scroll to position [1221, 0]
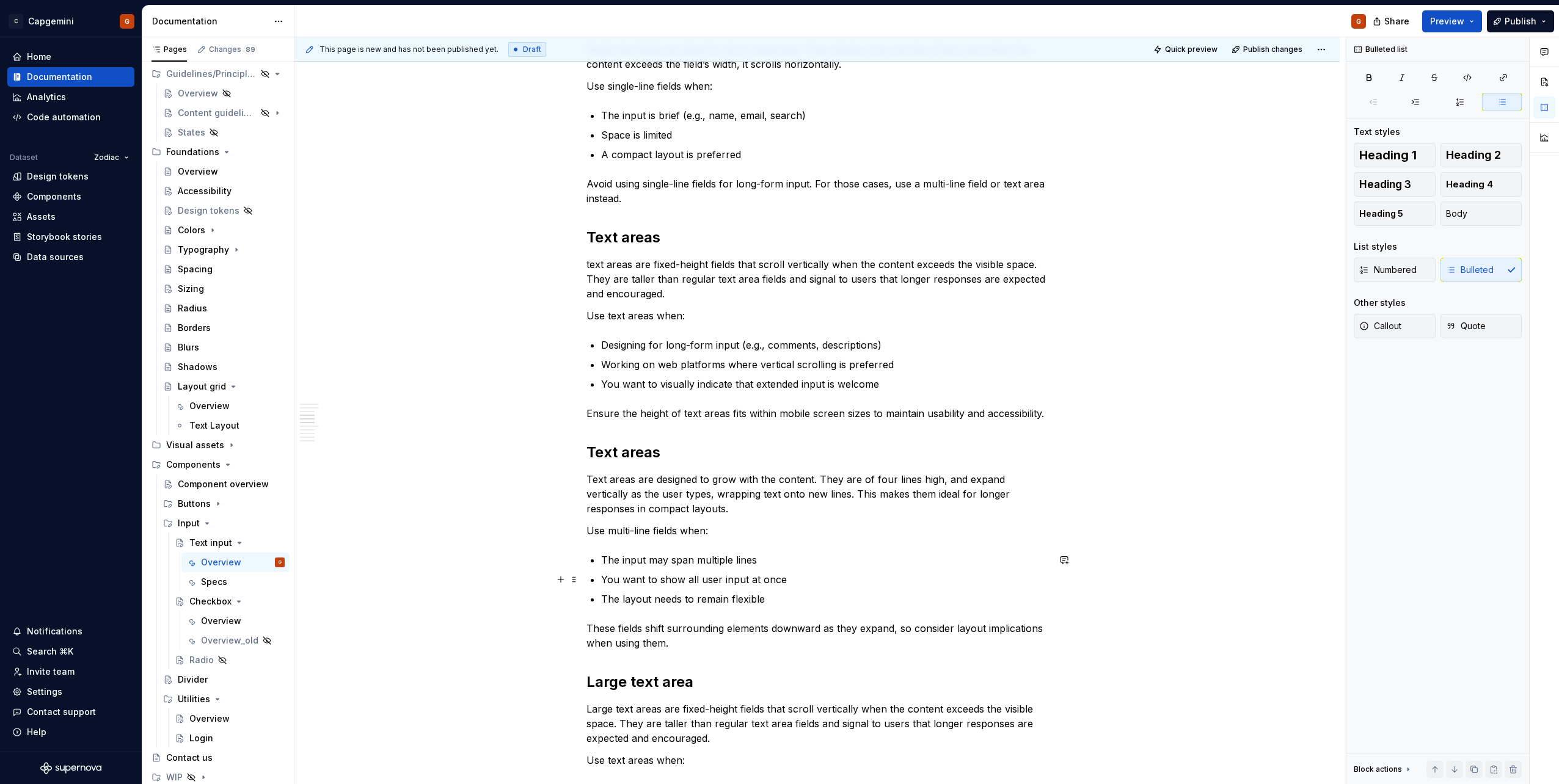
click at [722, 579] on p "You want to show all user input at once" at bounding box center [824, 579] width 447 height 15
click at [725, 599] on p "The layout needs to remain flexible" at bounding box center [824, 599] width 447 height 15
click at [696, 573] on p "You want to show all user input at once" at bounding box center [824, 579] width 447 height 15
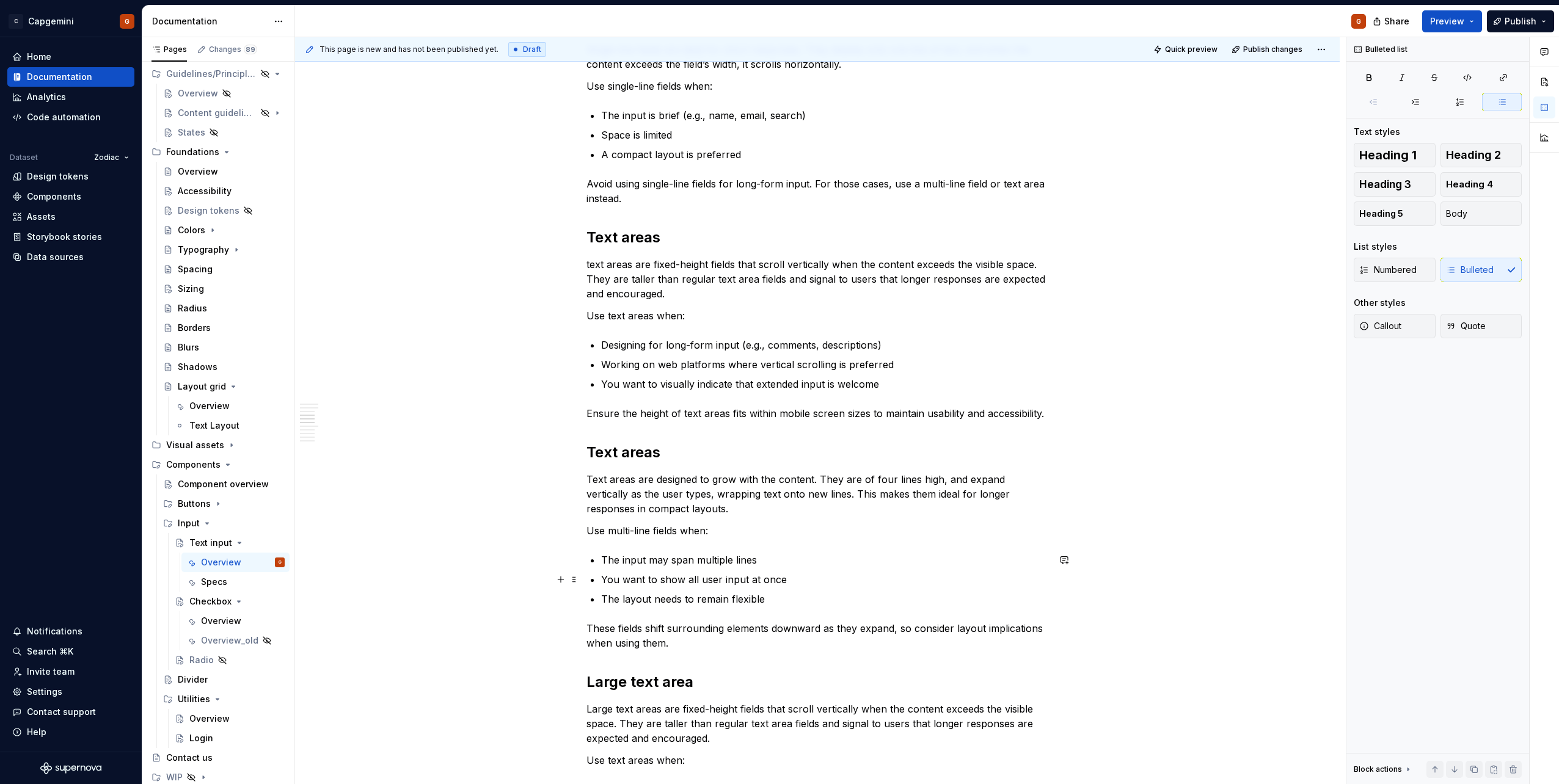
click at [691, 580] on p "You want to show all user input at once" at bounding box center [824, 579] width 447 height 15
copy p "You want to show all user input at once"
click at [685, 595] on p "The layout needs to remain flexible" at bounding box center [824, 599] width 447 height 15
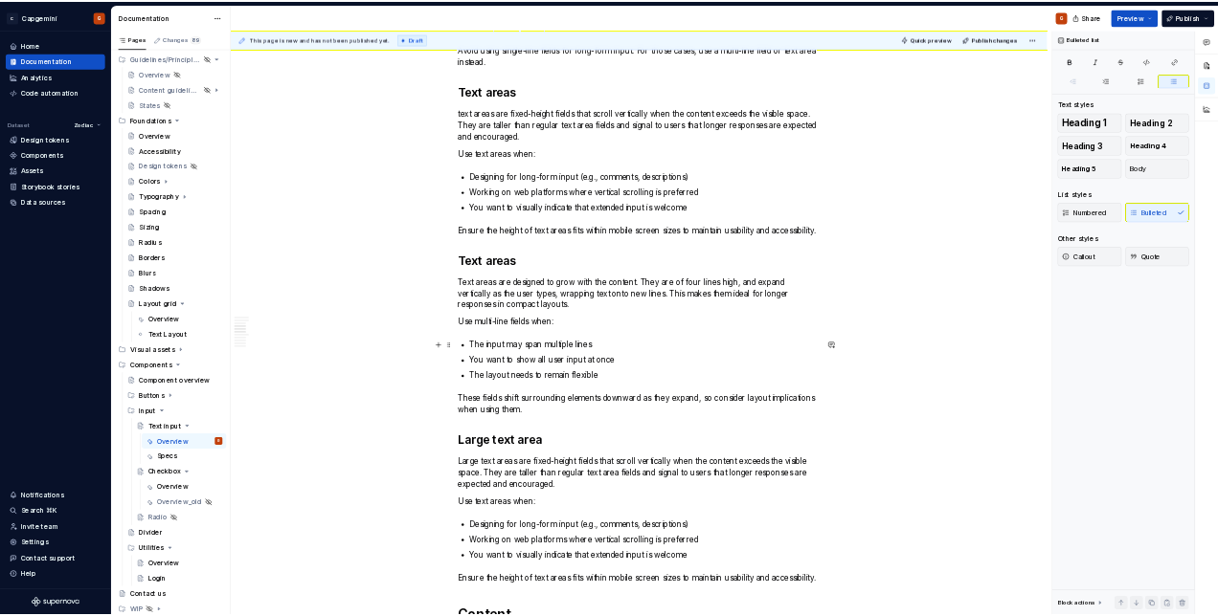
scroll to position [2106, 0]
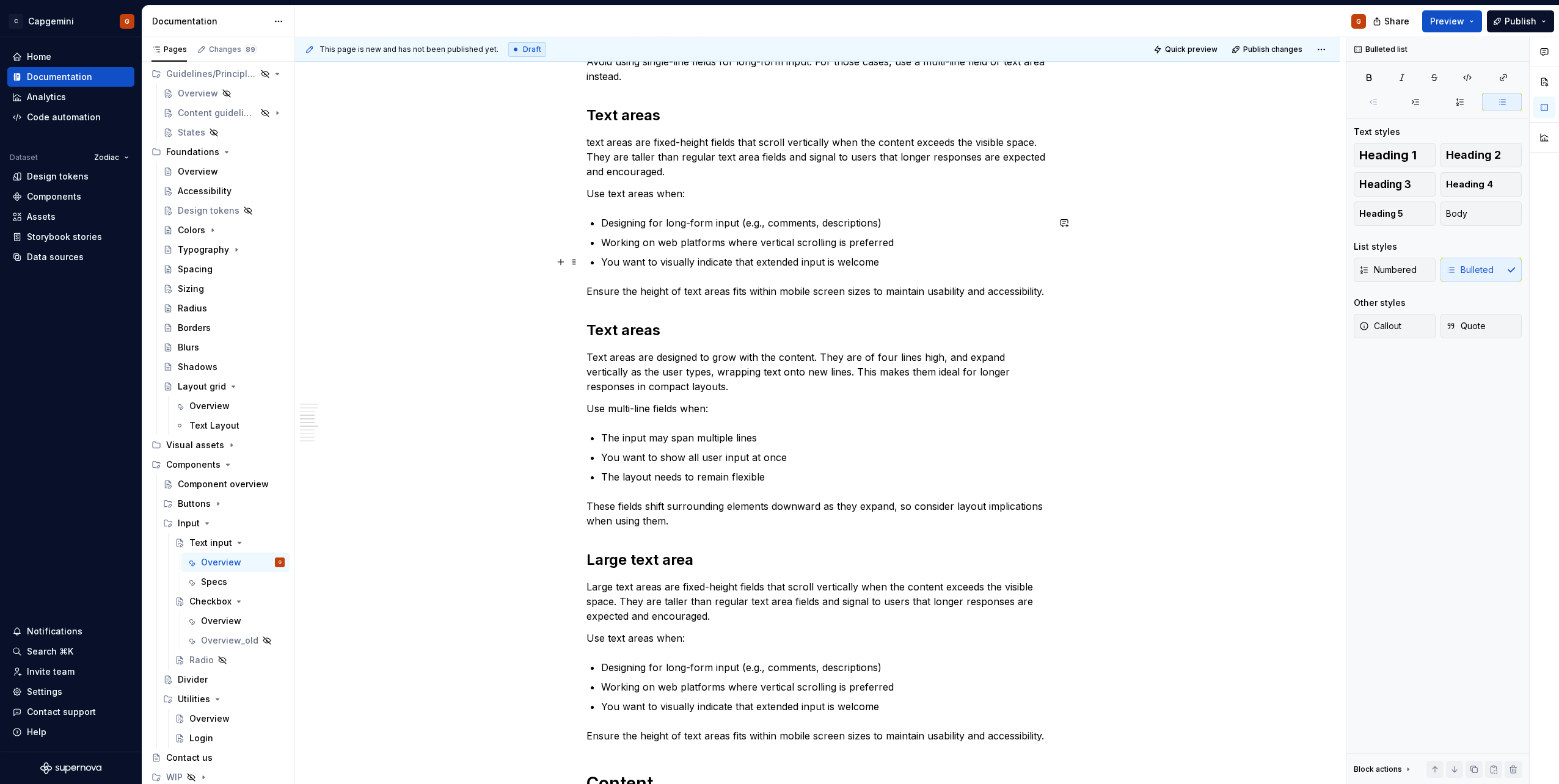
click at [879, 259] on p "You want to visually indicate that extended input is welcome" at bounding box center [824, 262] width 447 height 15
click at [904, 222] on p "Designing for long-form input (e.g., comments, descriptions)" at bounding box center [824, 223] width 447 height 15
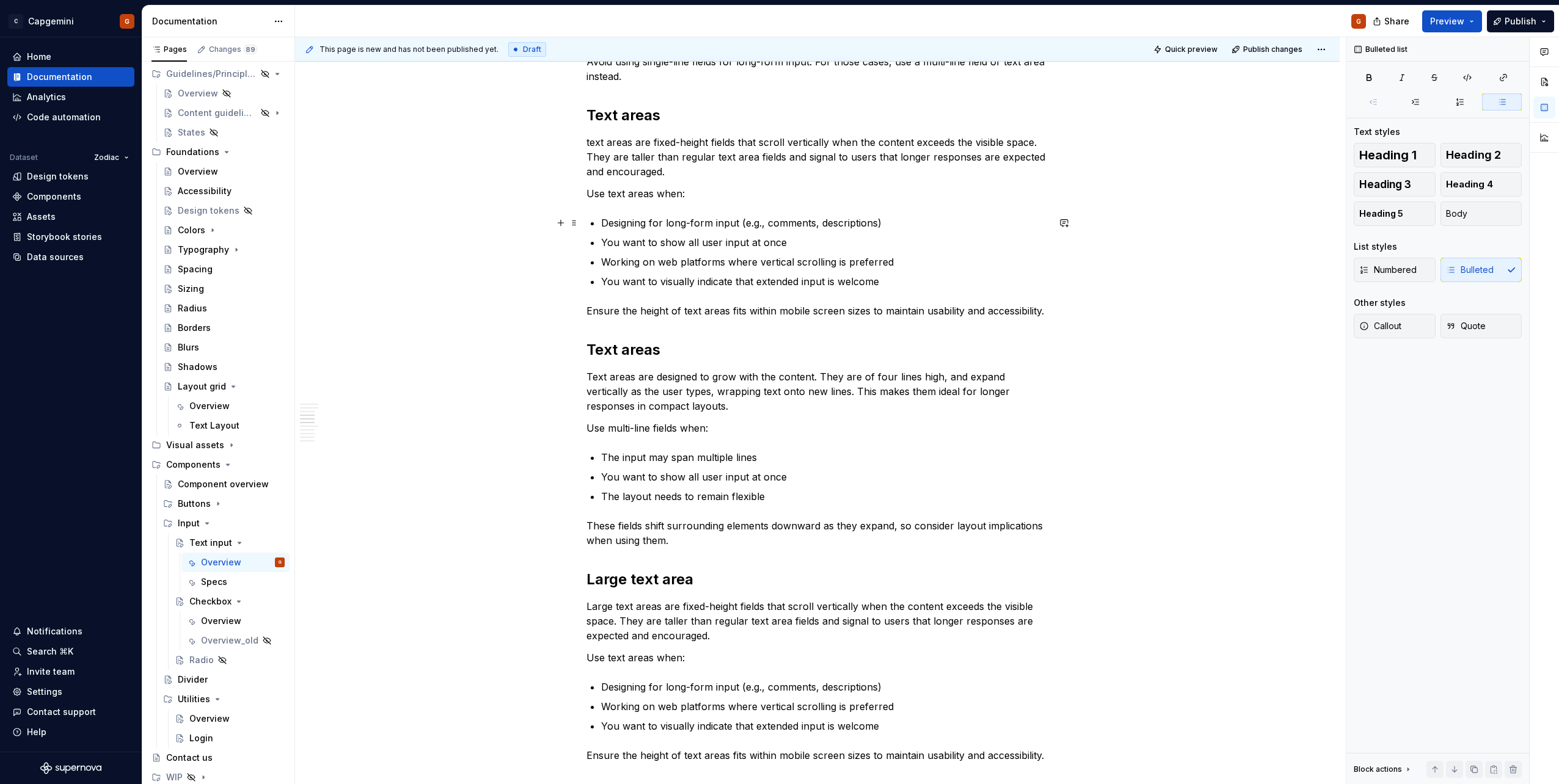
click at [891, 221] on p "Designing for long-form input (e.g., comments, descriptions)" at bounding box center [824, 223] width 447 height 15
click at [854, 238] on p "You want to show all user input at once" at bounding box center [824, 242] width 447 height 15
click at [905, 227] on p "Designing for long-form input (e.g., comments, descriptions)/" at bounding box center [824, 223] width 447 height 15
click at [920, 256] on p "Working on web platforms where vertical scrolling is preferred" at bounding box center [824, 262] width 447 height 15
click at [910, 278] on p "You want to visually indicate that extended input is welcome" at bounding box center [824, 281] width 447 height 15
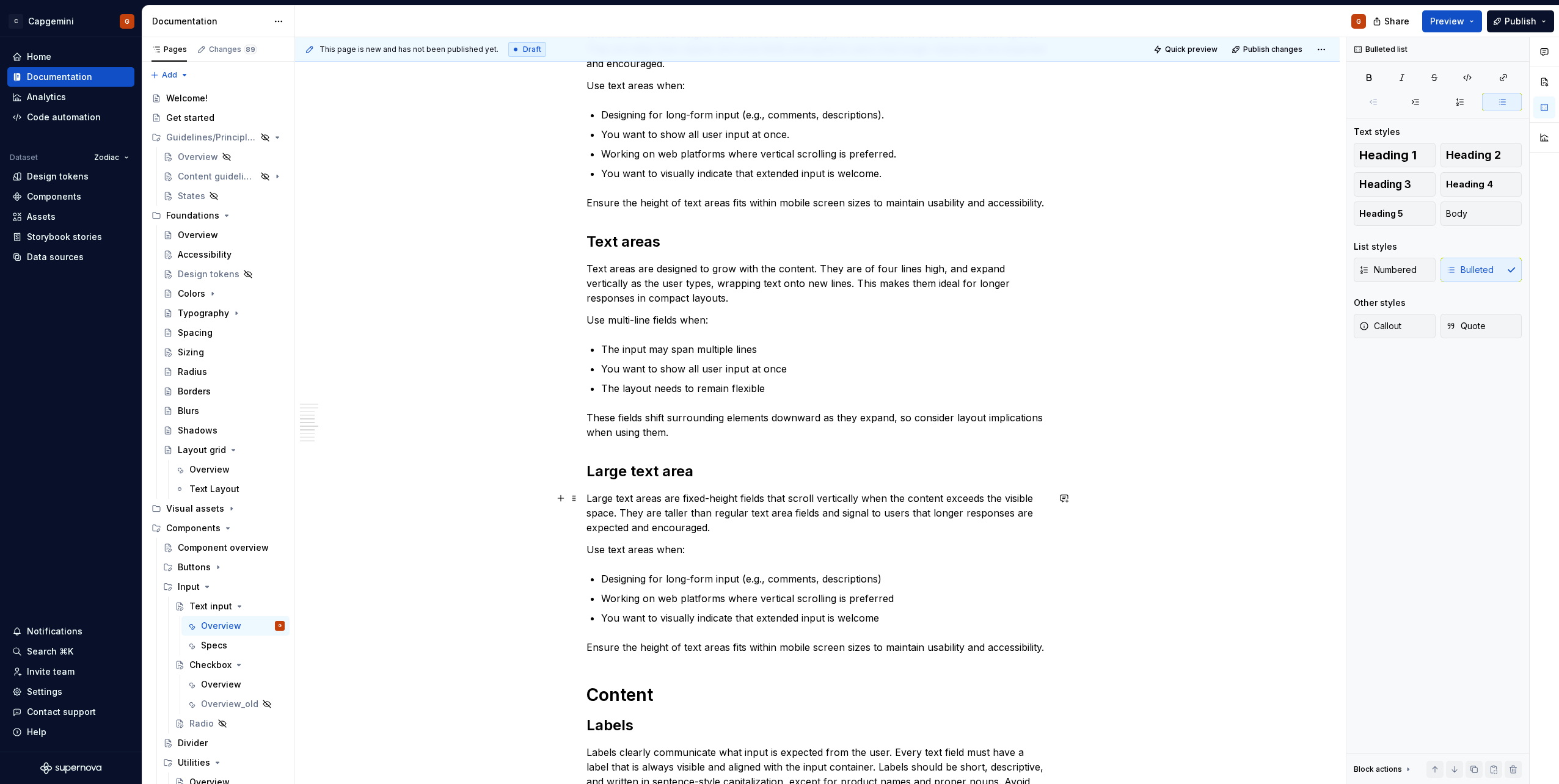
scroll to position [1391, 0]
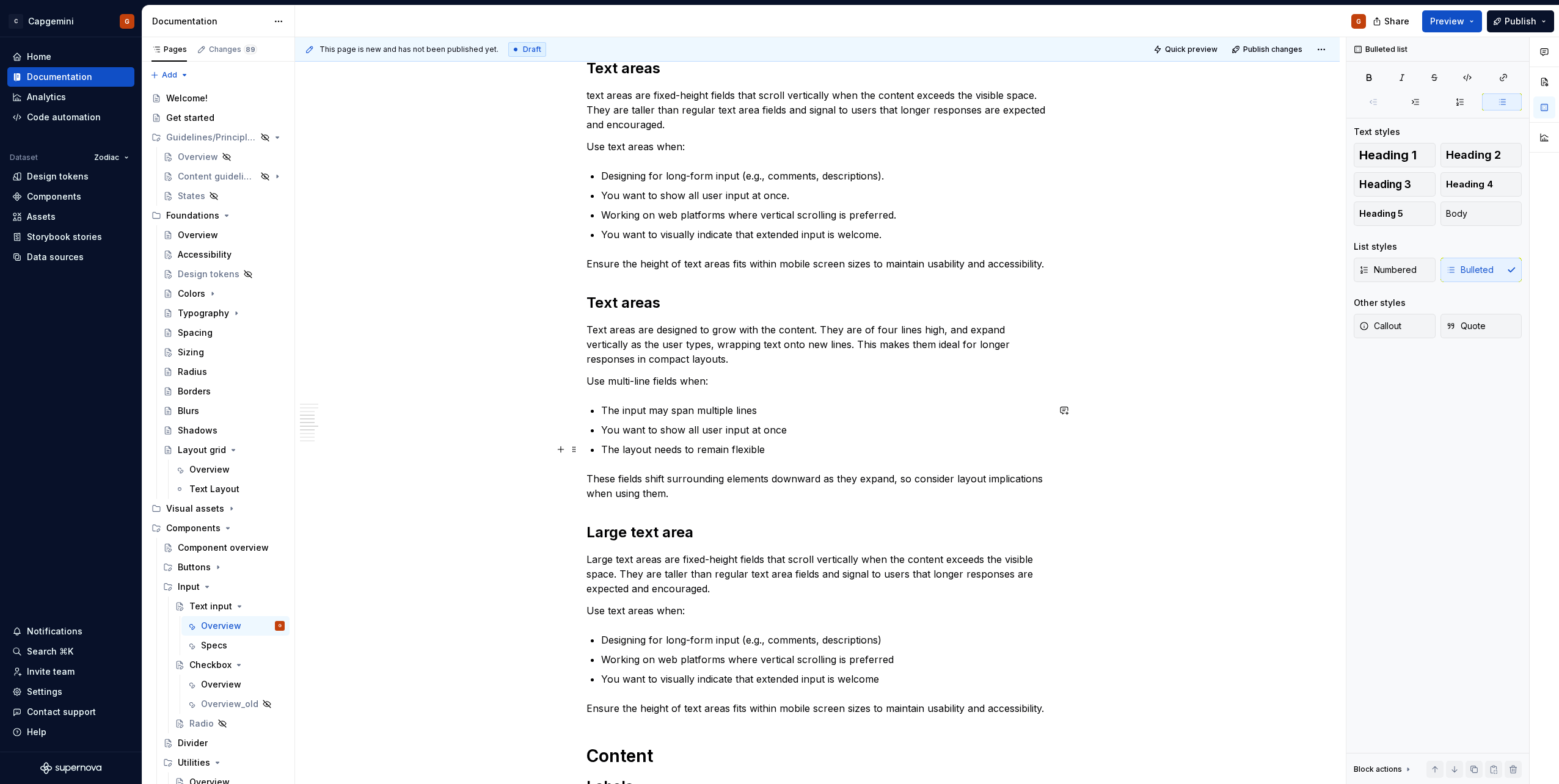
click at [915, 455] on p "The layout needs to remain flexible" at bounding box center [824, 449] width 447 height 15
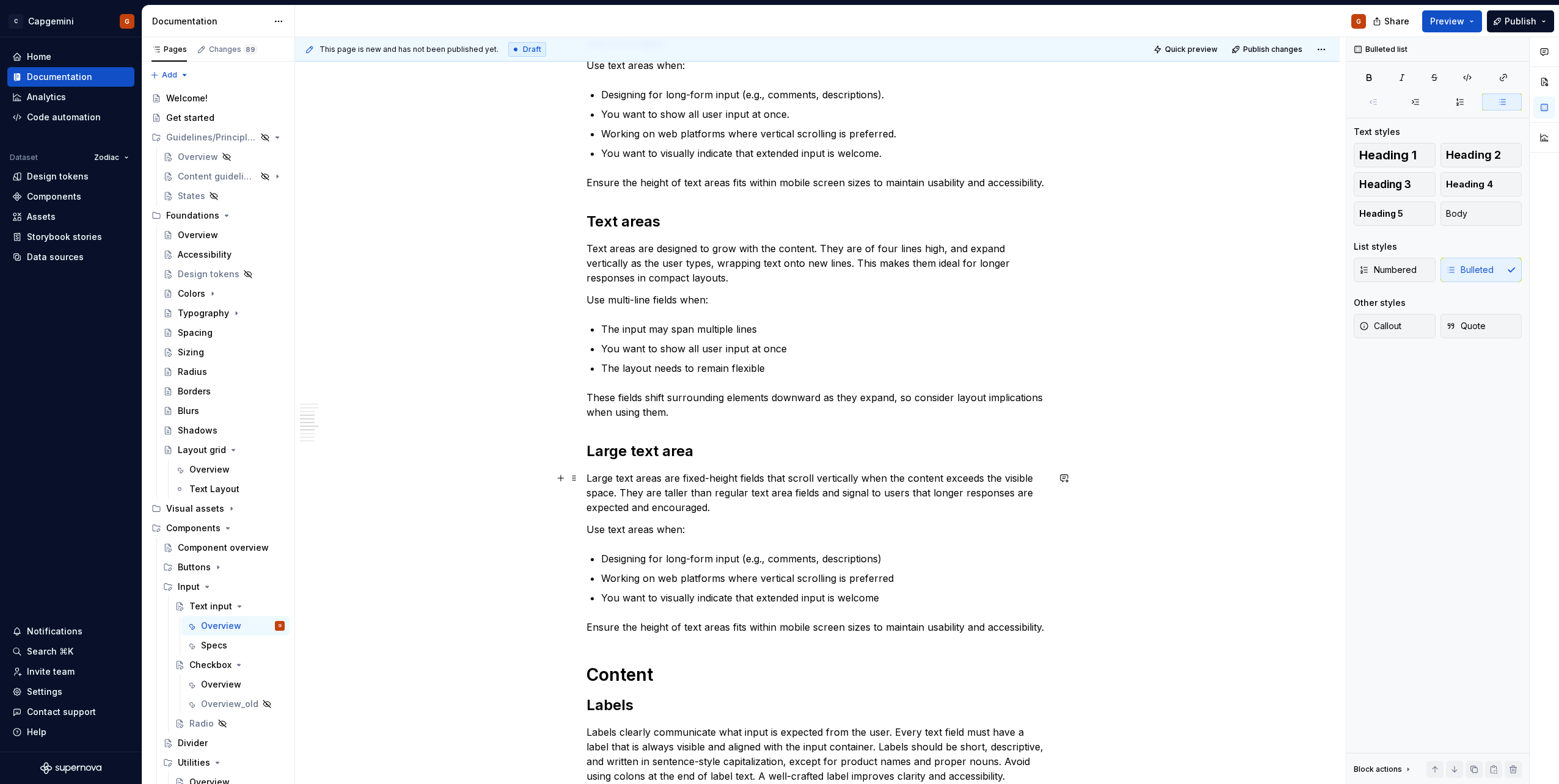
scroll to position [1513, 0]
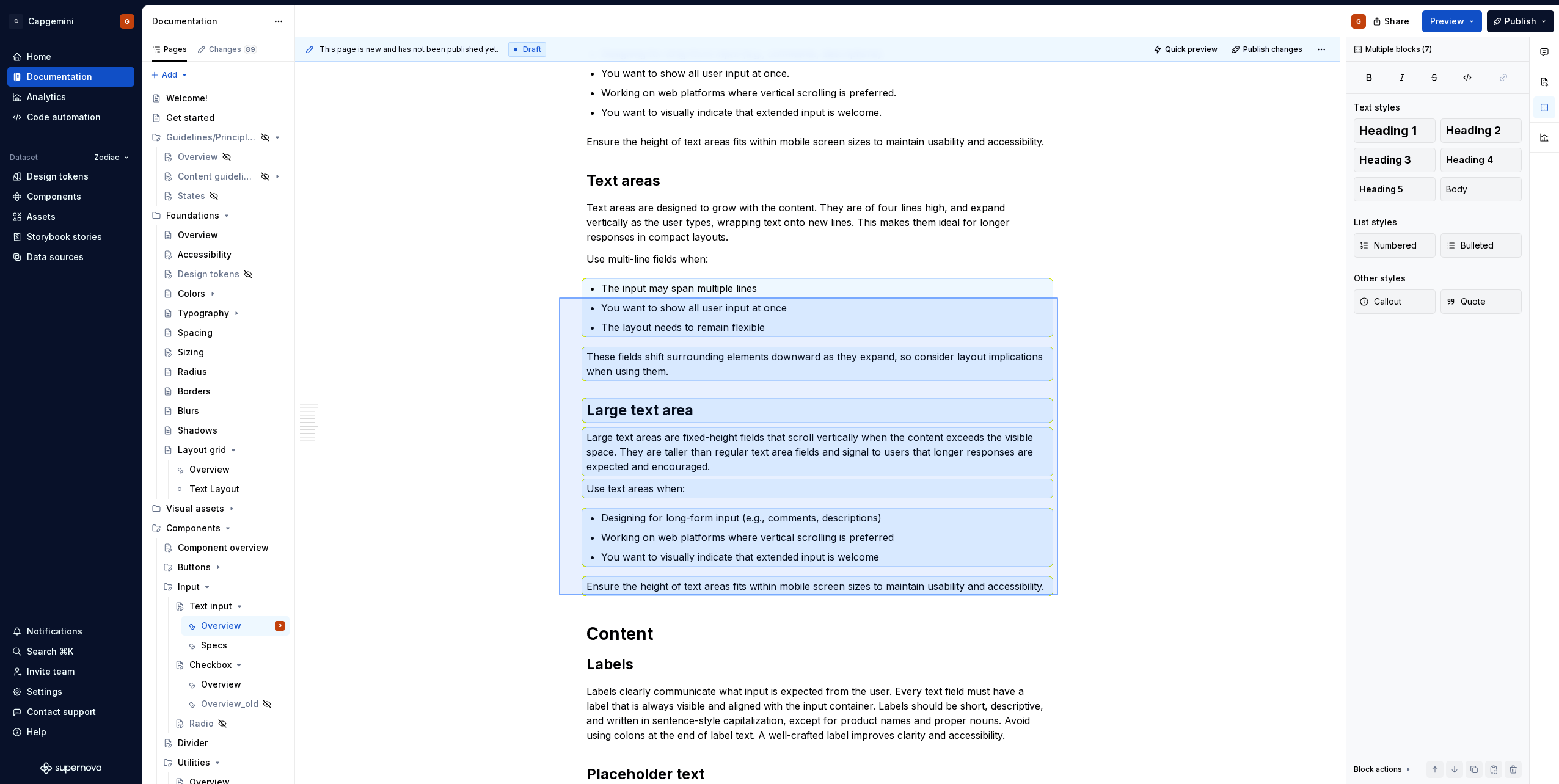
drag, startPoint x: 1058, startPoint y: 595, endPoint x: 574, endPoint y: 262, distance: 587.5
click at [558, 294] on div "**********" at bounding box center [820, 411] width 1050 height 748
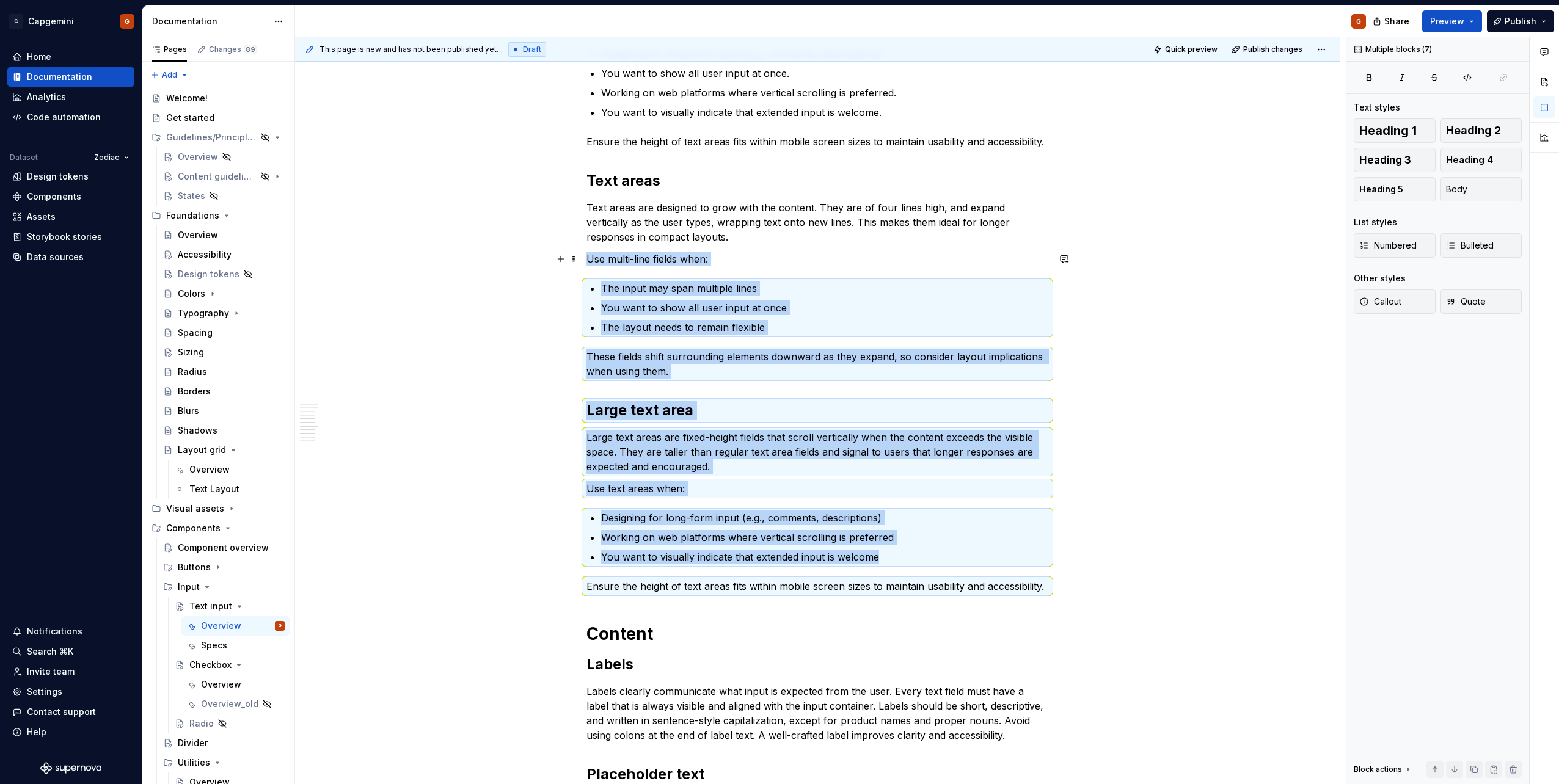
click at [579, 253] on div "**********" at bounding box center [817, 513] width 1045 height 3627
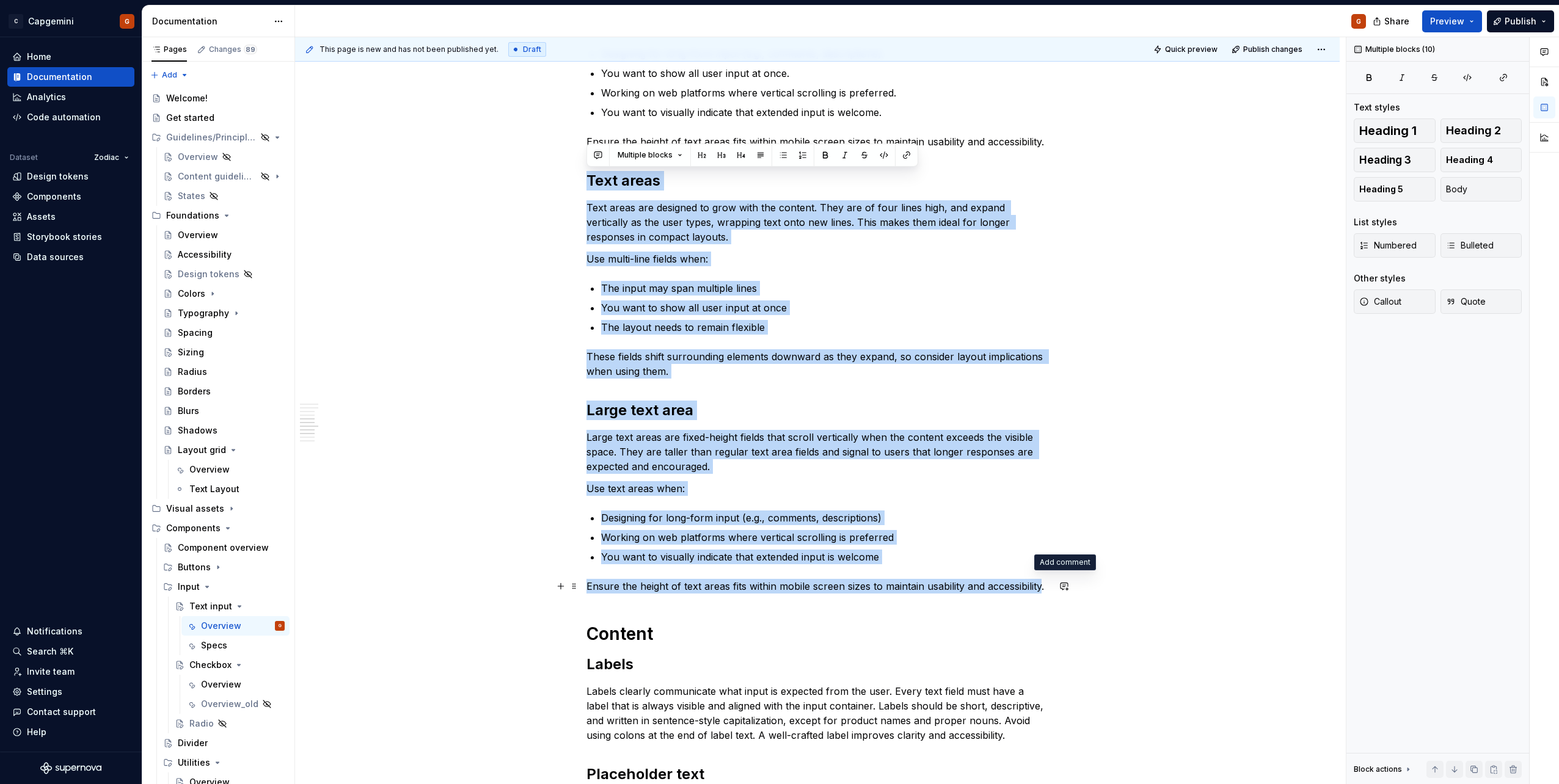
drag, startPoint x: 686, startPoint y: 253, endPoint x: 1054, endPoint y: 580, distance: 492.3
click at [1048, 582] on div "**********" at bounding box center [817, 410] width 462 height 3362
copy div "Text areas Text areas are designed to grow with the content. They are of four l…"
click at [673, 442] on p "Large text areas are fixed-height fields that scroll vertically when the conten…" at bounding box center [817, 452] width 462 height 44
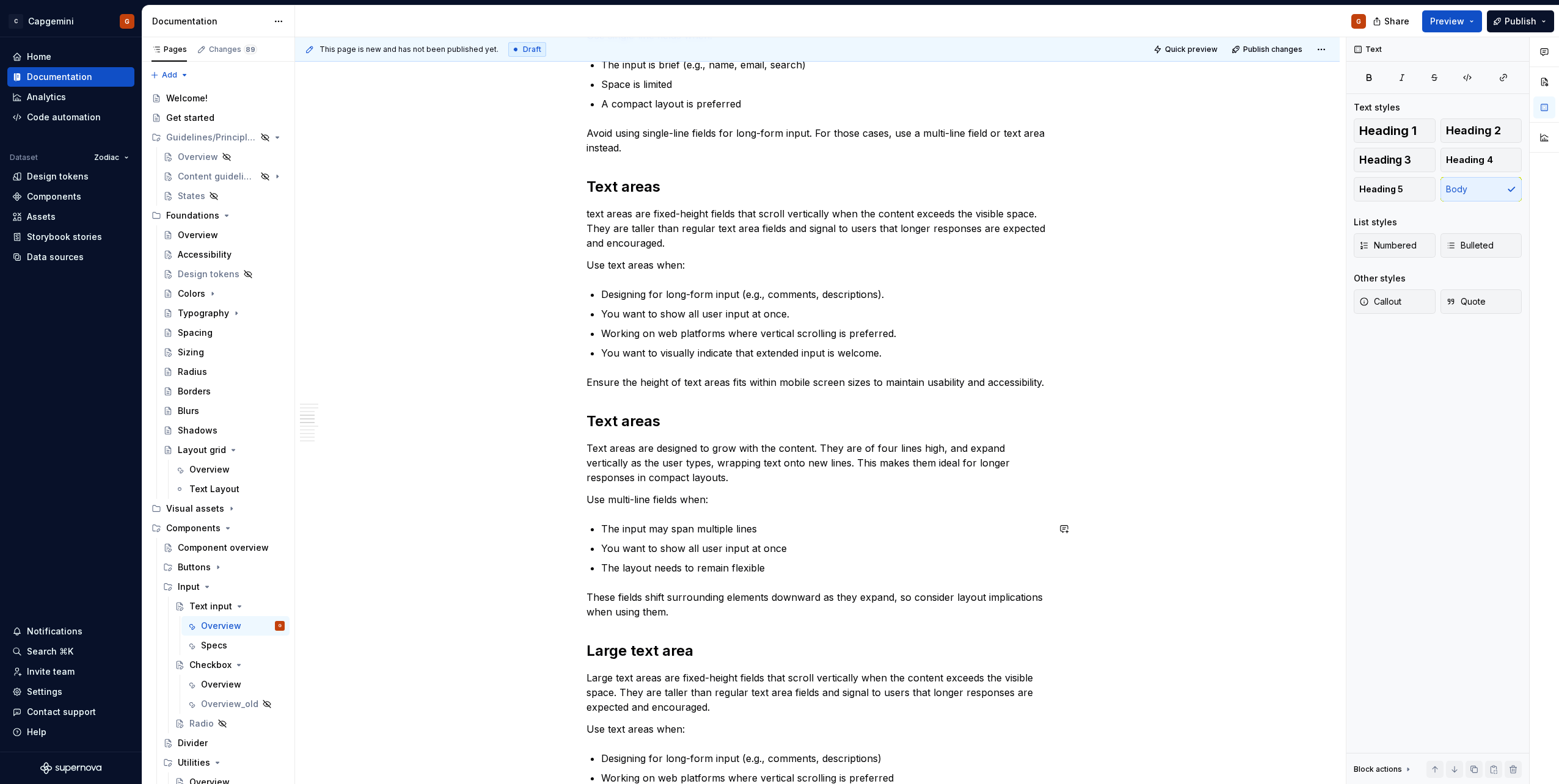
scroll to position [1268, 0]
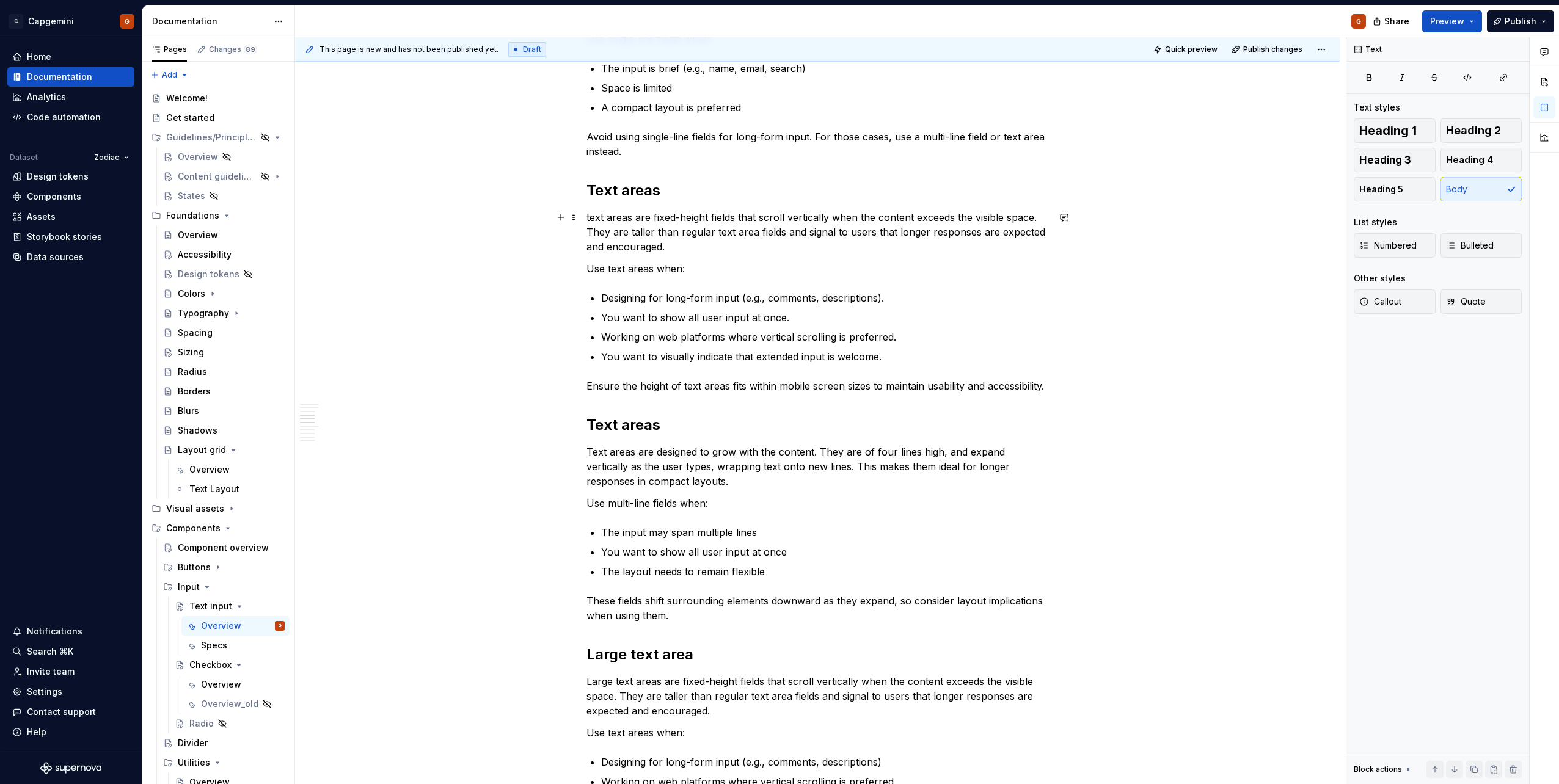
click at [595, 221] on p "text areas are fixed-height fields that scroll vertically when the content exce…" at bounding box center [817, 232] width 462 height 44
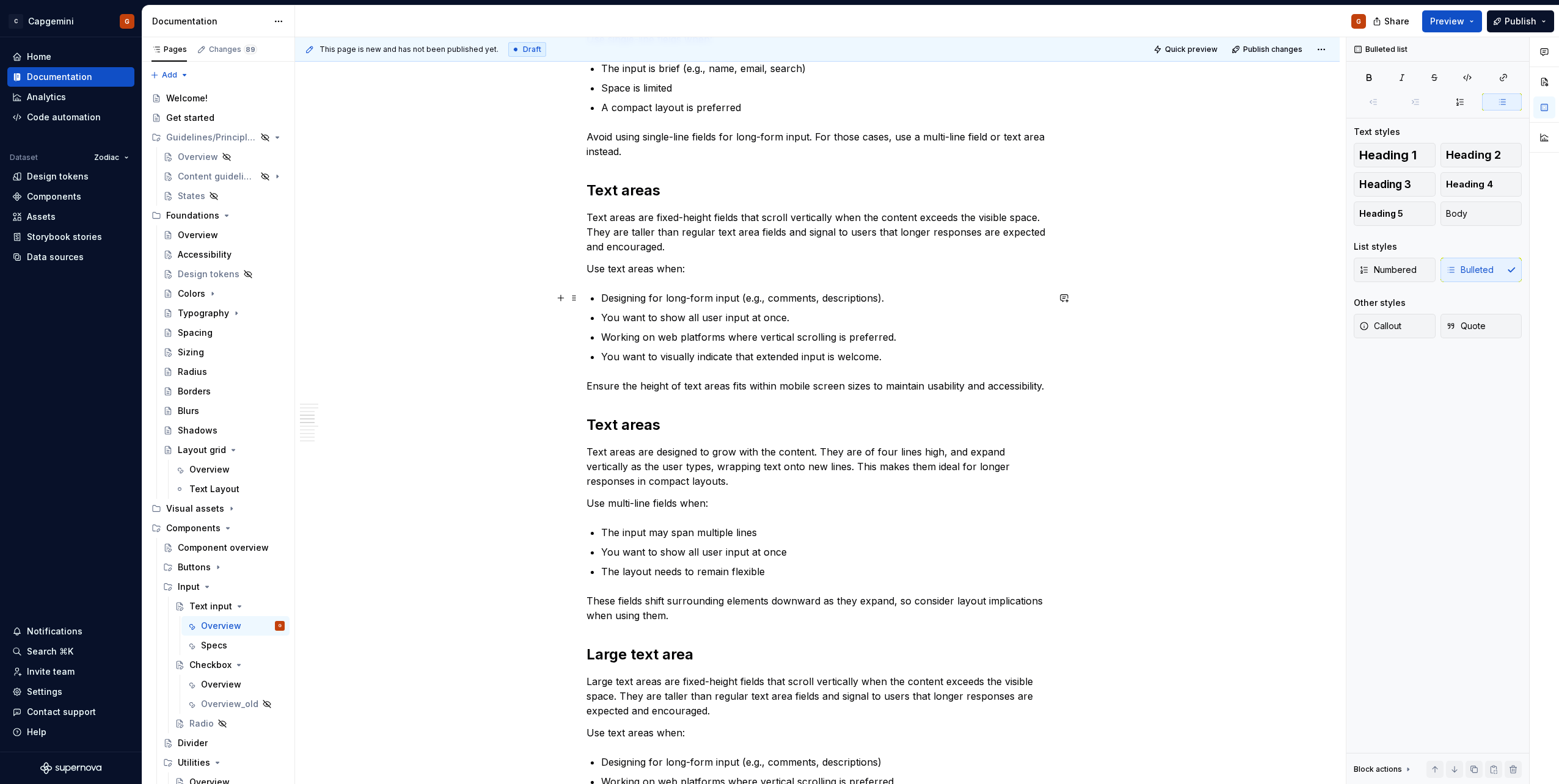
click at [842, 301] on p "Designing for long-form input (e.g., comments, descriptions)." at bounding box center [824, 298] width 447 height 15
click at [714, 537] on p "The input may span multiple lines" at bounding box center [824, 532] width 447 height 15
copy p "The input may span multiple lines"
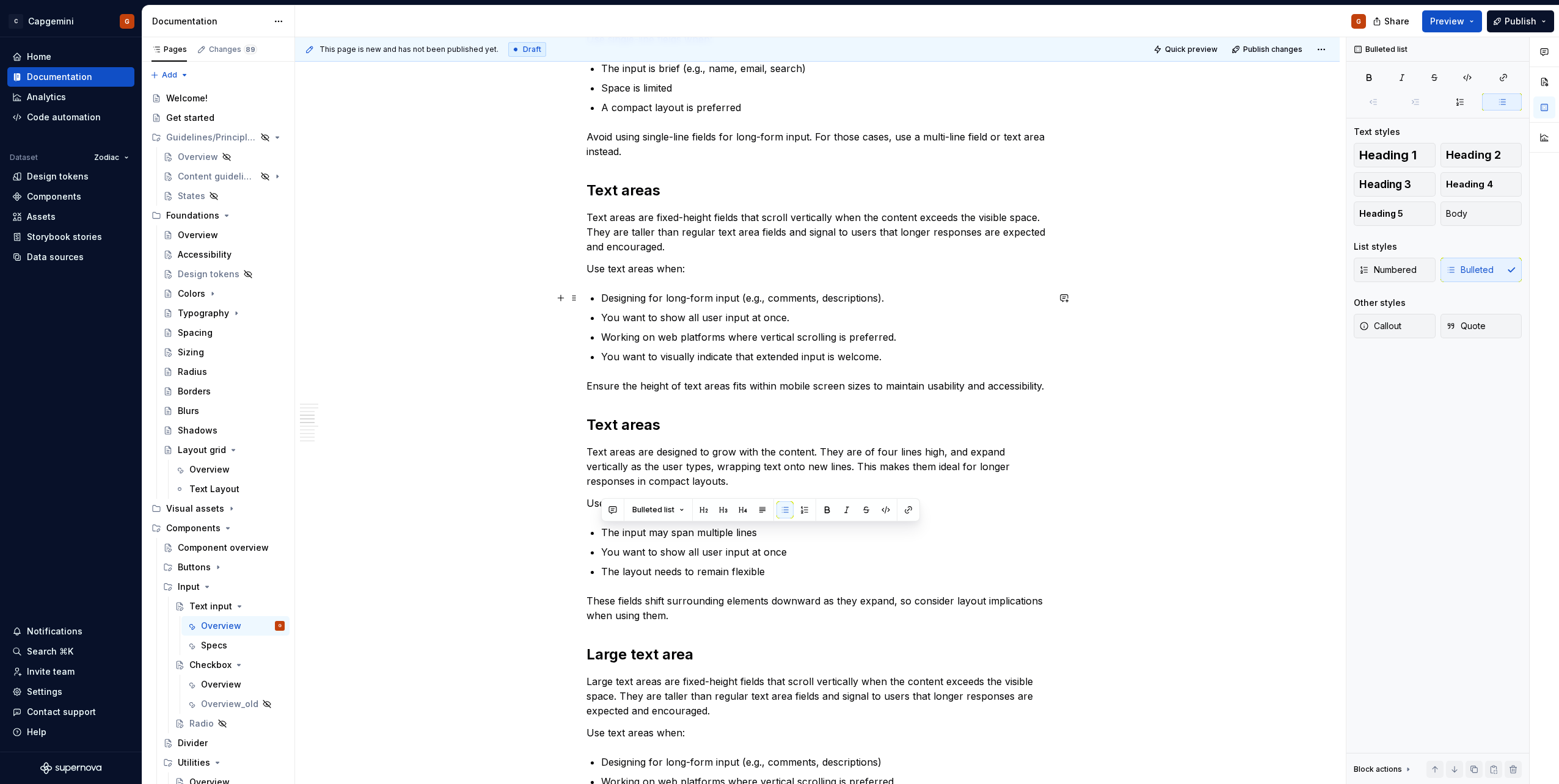
click at [679, 295] on p "Designing for long-form input (e.g., comments, descriptions)." at bounding box center [824, 298] width 447 height 15
click at [818, 358] on p "You want to visually indicate that extended input is welcome." at bounding box center [824, 357] width 447 height 15
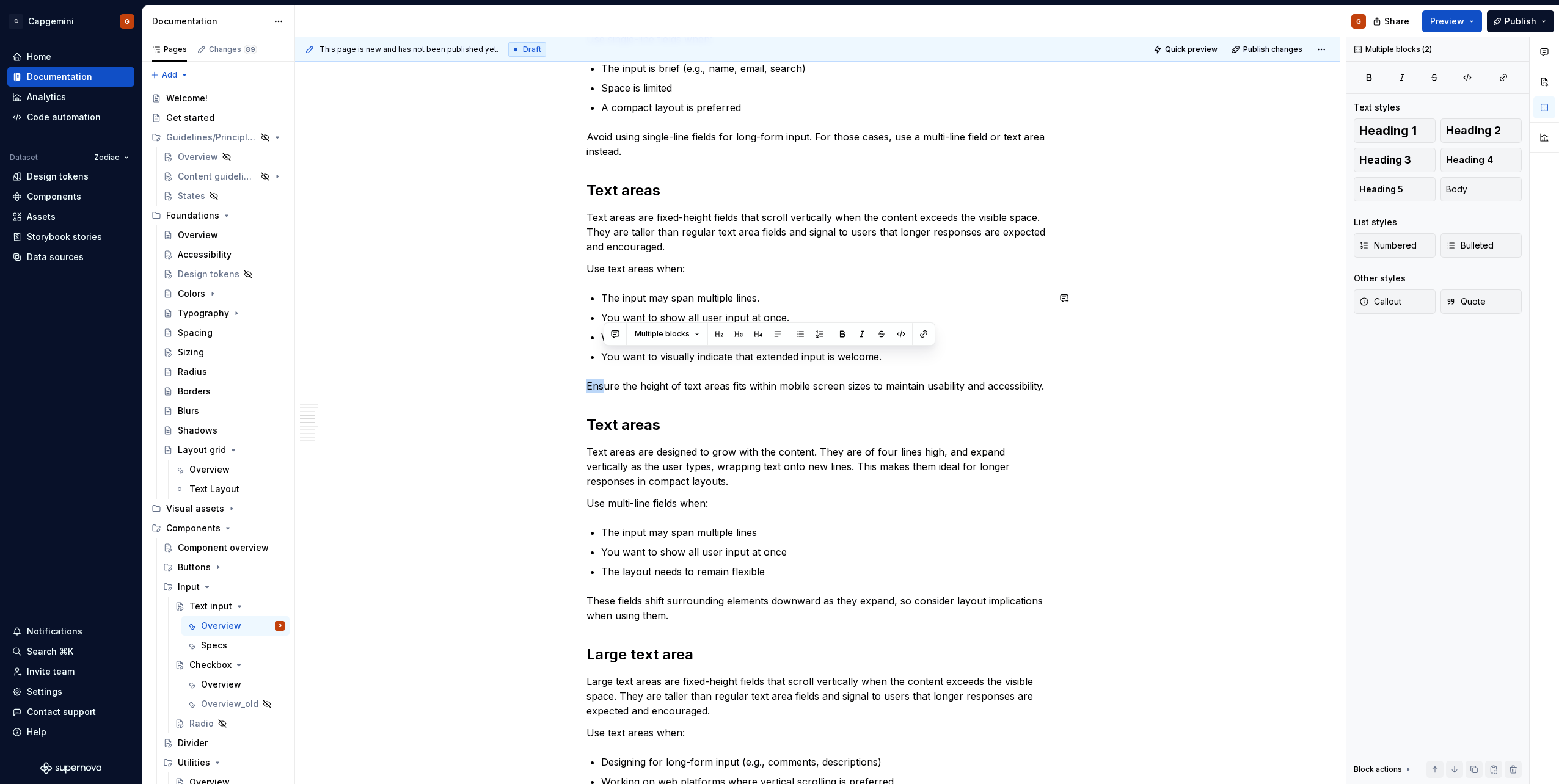
drag, startPoint x: 892, startPoint y: 359, endPoint x: 606, endPoint y: 365, distance: 286.1
click at [606, 365] on div "**********" at bounding box center [817, 647] width 462 height 3348
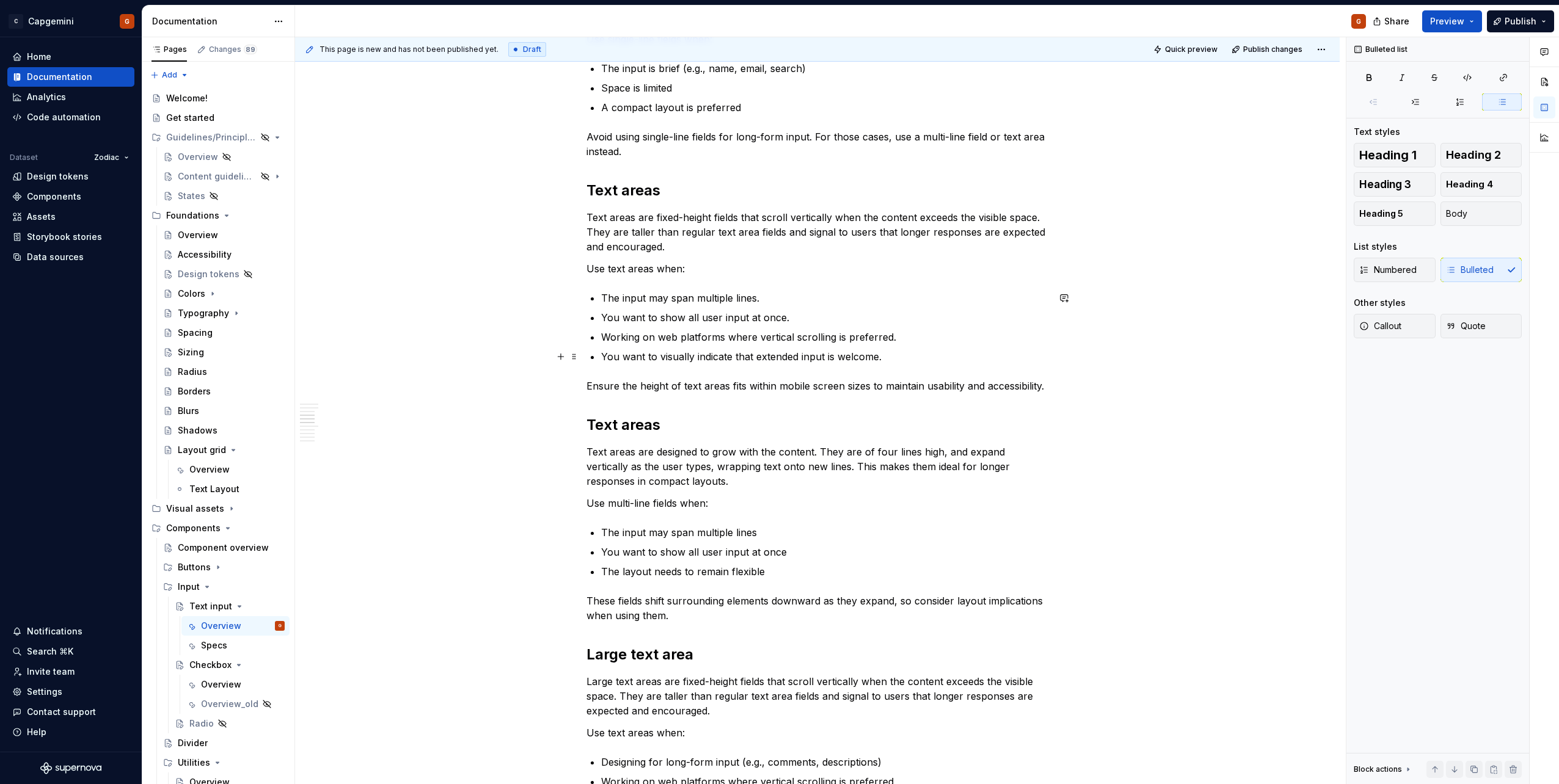
click at [632, 355] on p "You want to visually indicate that extended input is welcome." at bounding box center [824, 357] width 447 height 15
click at [763, 339] on p "Working on web platforms where vertical scrolling is preferred." at bounding box center [824, 337] width 447 height 15
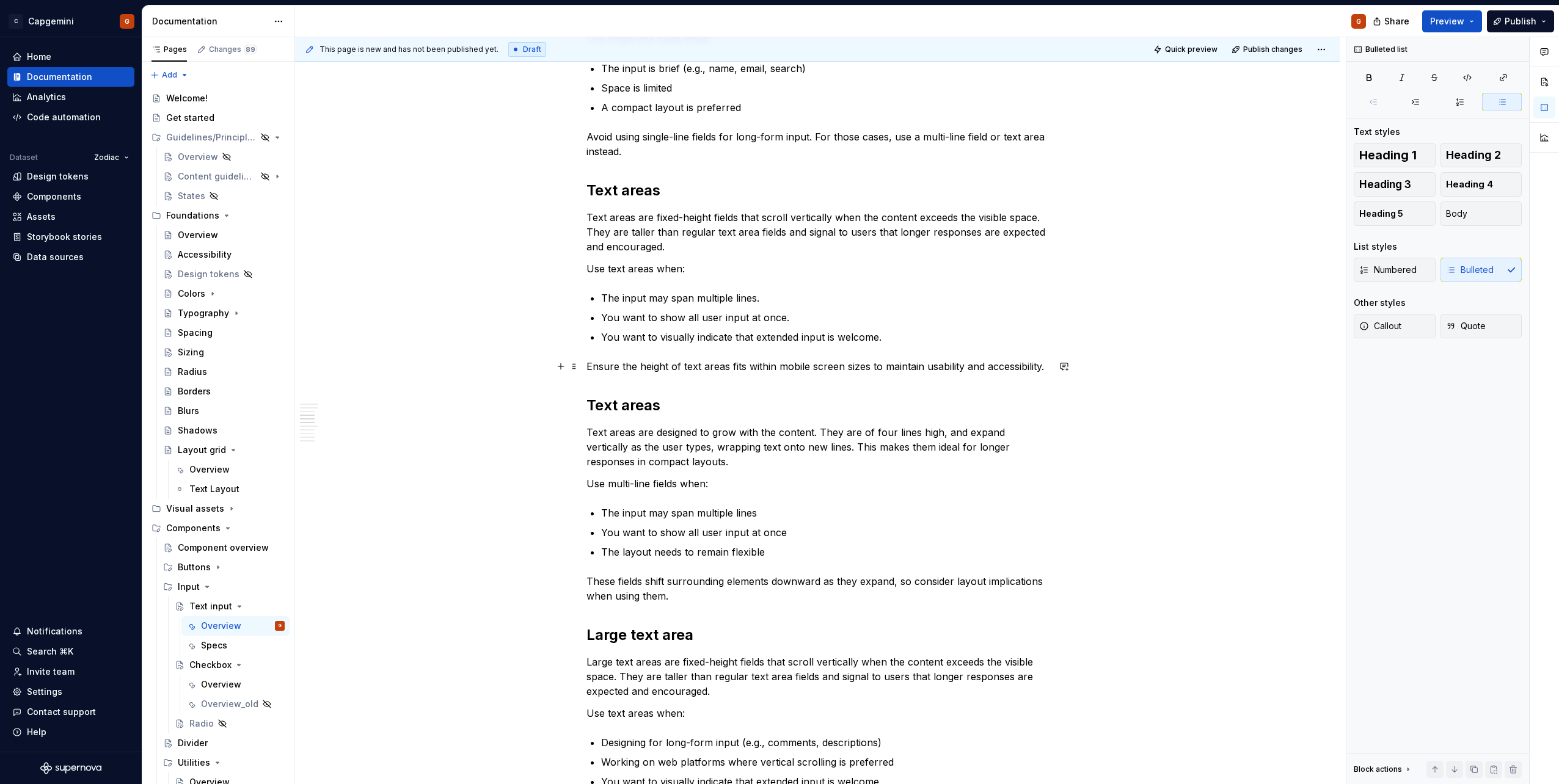
click at [745, 369] on p "Ensure the height of text areas fits within mobile screen sizes to maintain usa…" at bounding box center [817, 366] width 462 height 15
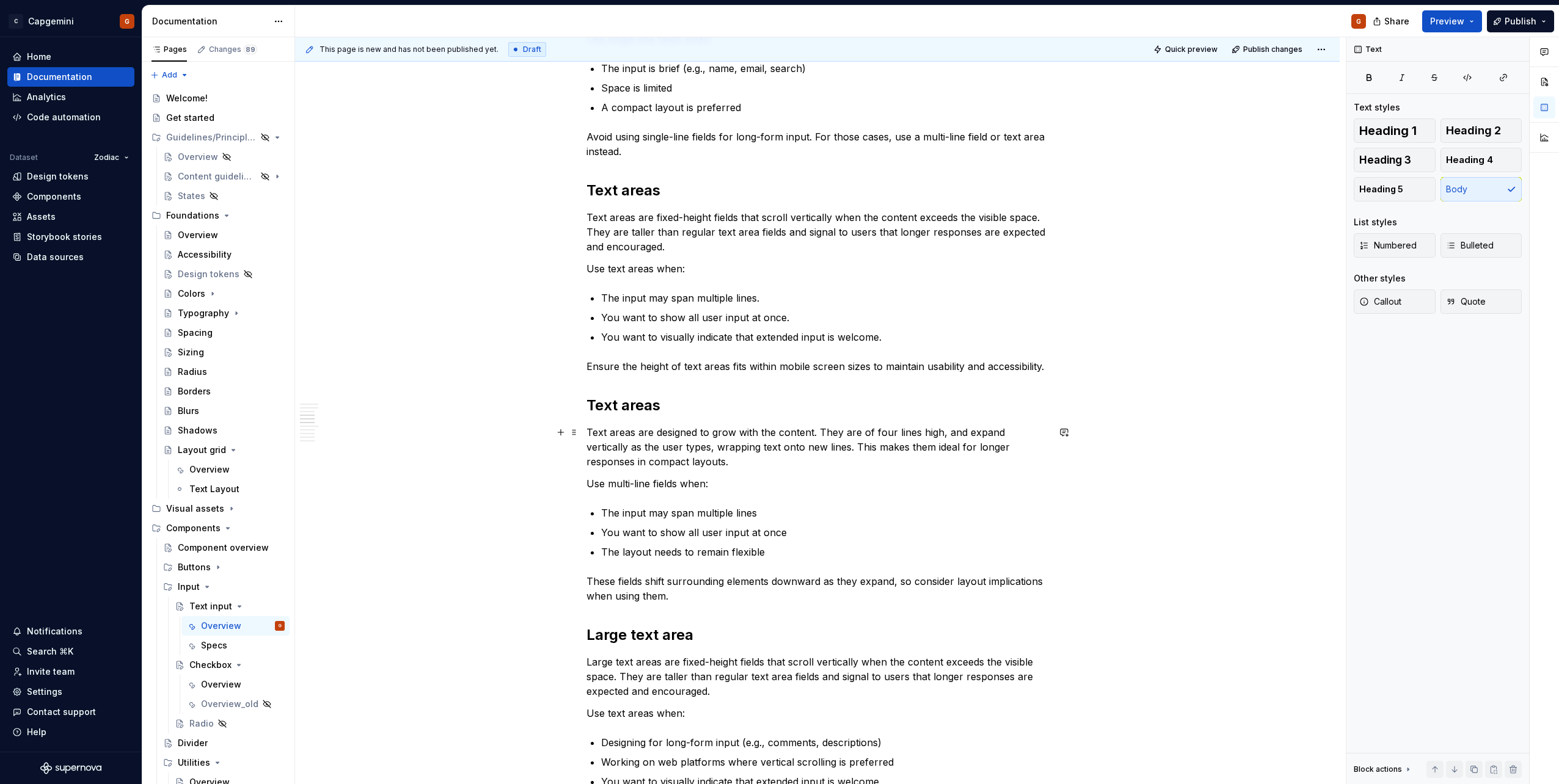
click at [676, 443] on p "Text areas are designed to grow with the content. They are of four lines high, …" at bounding box center [817, 447] width 462 height 44
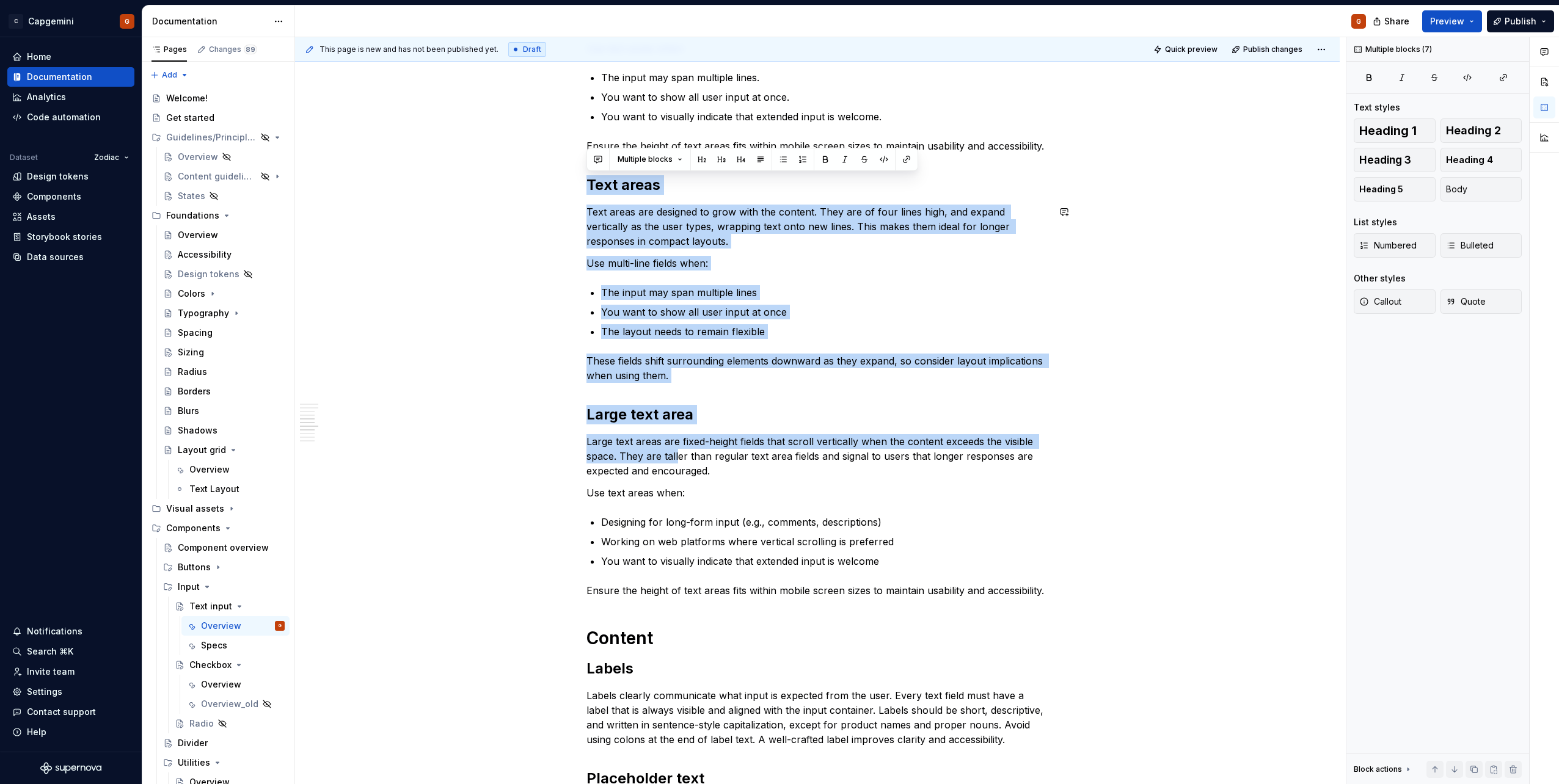
scroll to position [1513, 0]
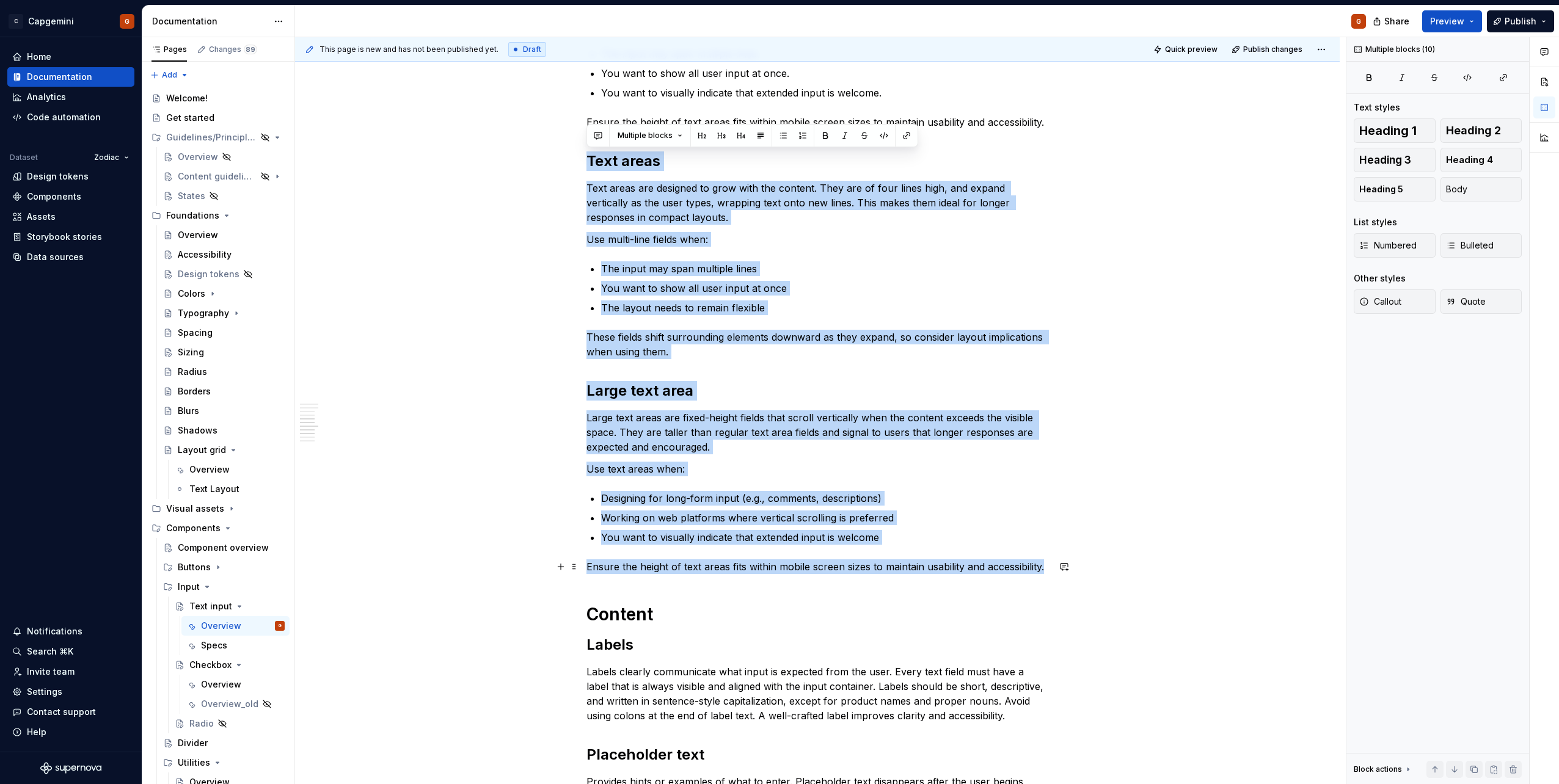
drag, startPoint x: 587, startPoint y: 406, endPoint x: 1099, endPoint y: 564, distance: 535.8
click at [1099, 564] on div "**********" at bounding box center [817, 503] width 1045 height 3607
click at [703, 440] on p "Large text areas are fixed-height fields that scroll vertically when the conten…" at bounding box center [817, 432] width 462 height 44
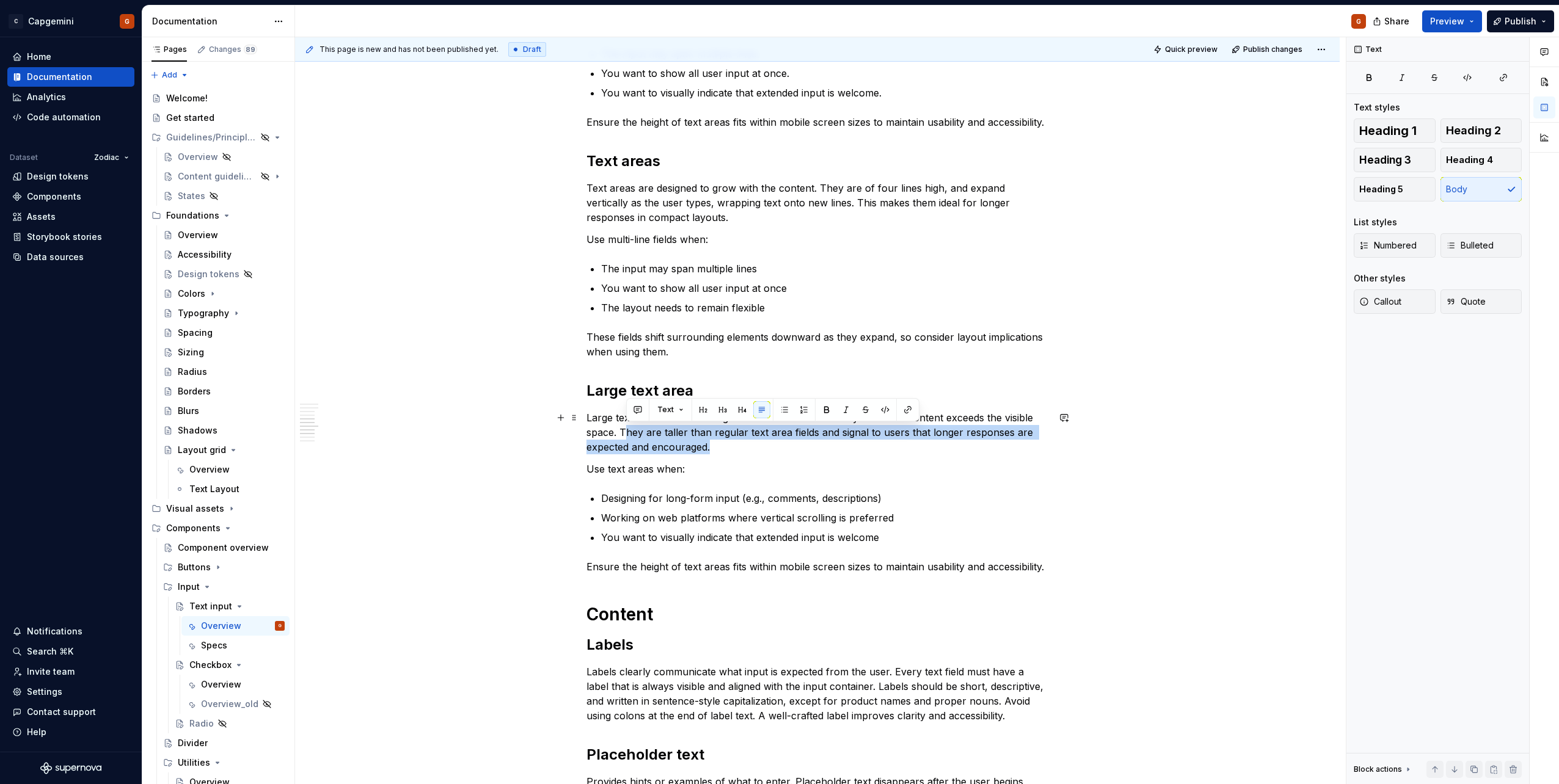
drag, startPoint x: 656, startPoint y: 436, endPoint x: 740, endPoint y: 448, distance: 84.9
click at [740, 448] on p "Large text areas are fixed-height fields that scroll vertically when the conten…" at bounding box center [817, 432] width 462 height 44
copy p "hey are taller than regular text area fields and signal to users that longer re…"
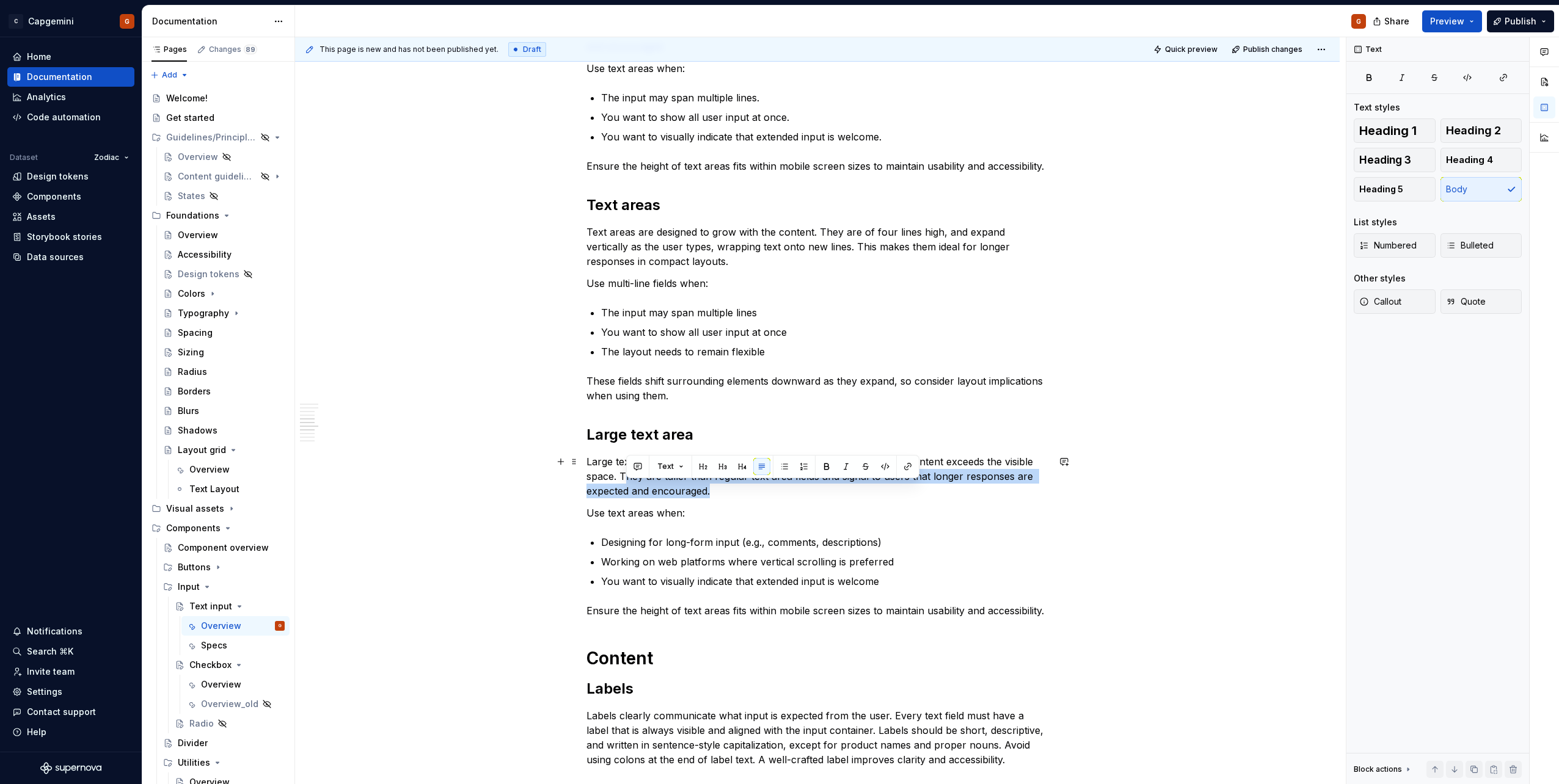
scroll to position [1451, 0]
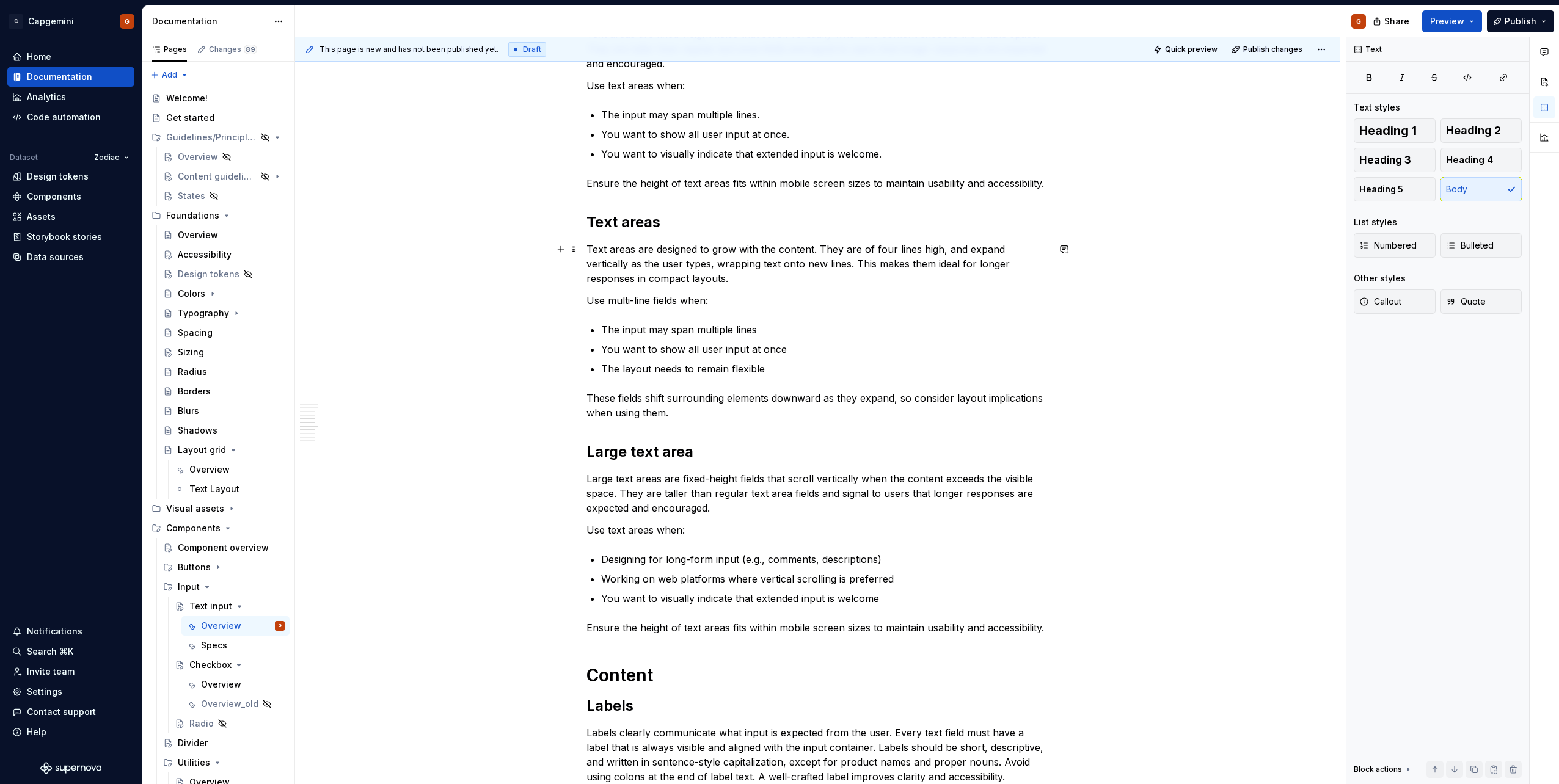
click at [736, 273] on p "Text areas are designed to grow with the content. They are of four lines high, …" at bounding box center [817, 263] width 462 height 44
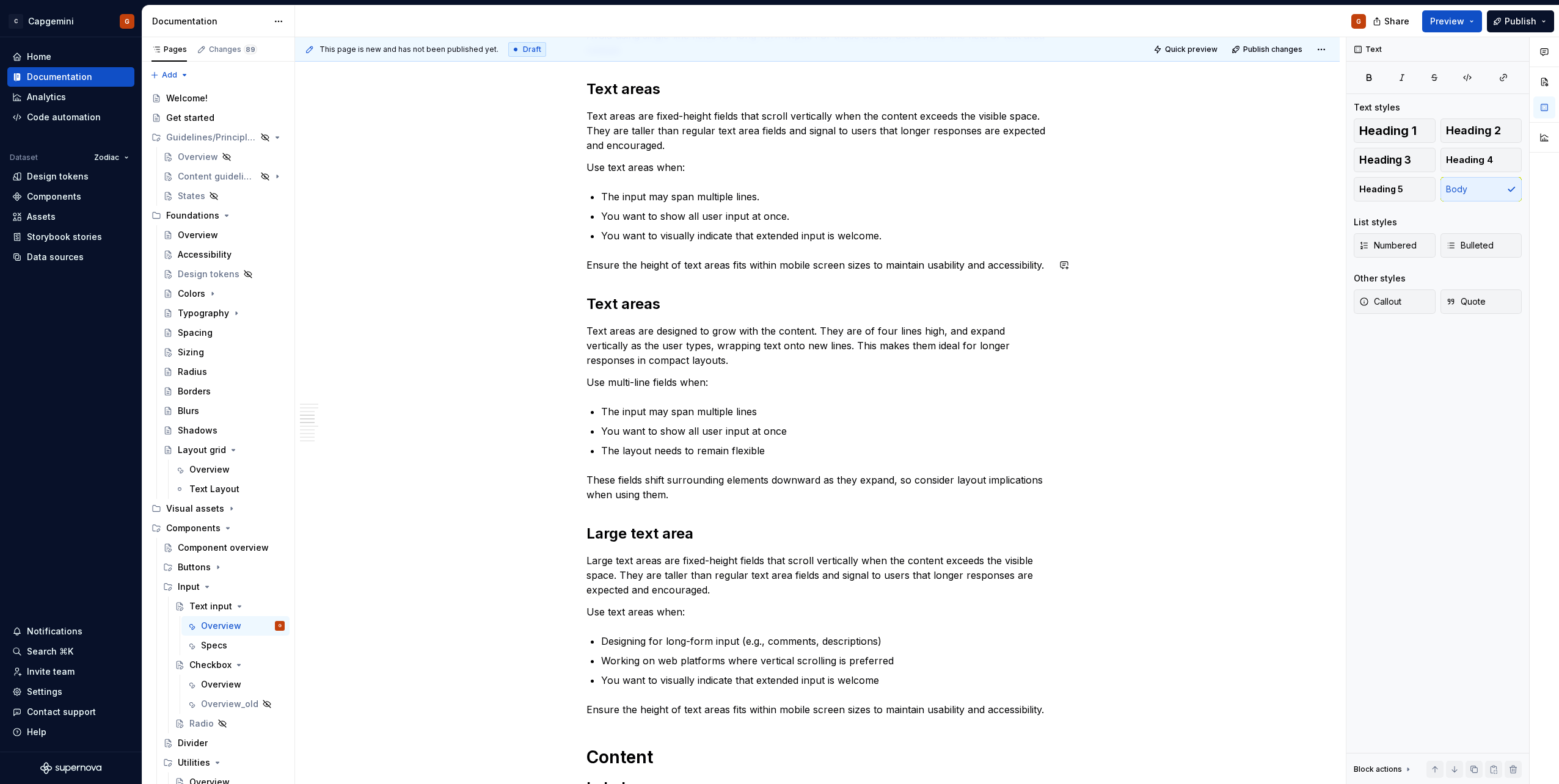
scroll to position [1268, 0]
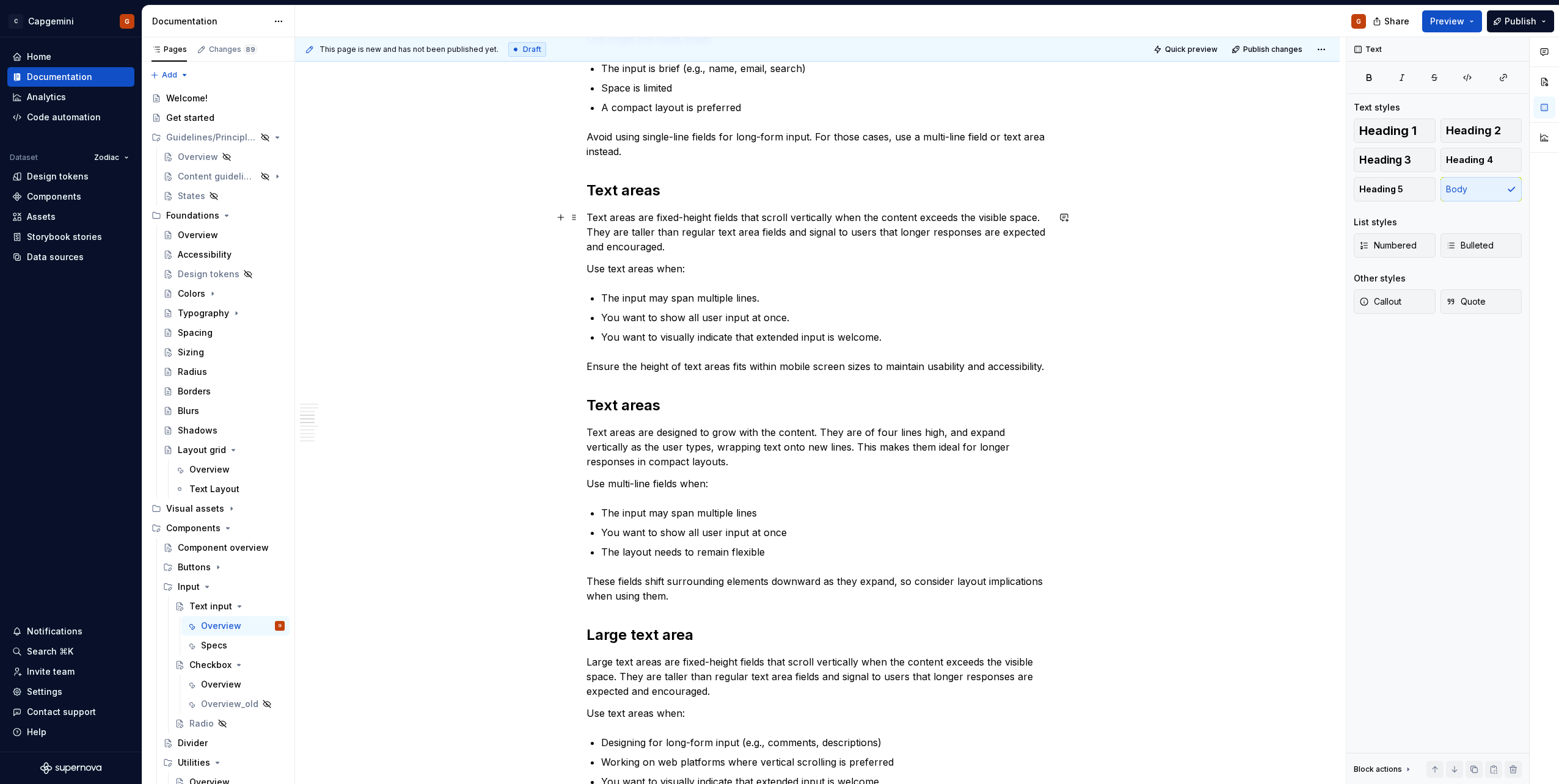
click at [706, 244] on p "Text areas are fixed-height fields that scroll vertically when the content exce…" at bounding box center [817, 232] width 462 height 44
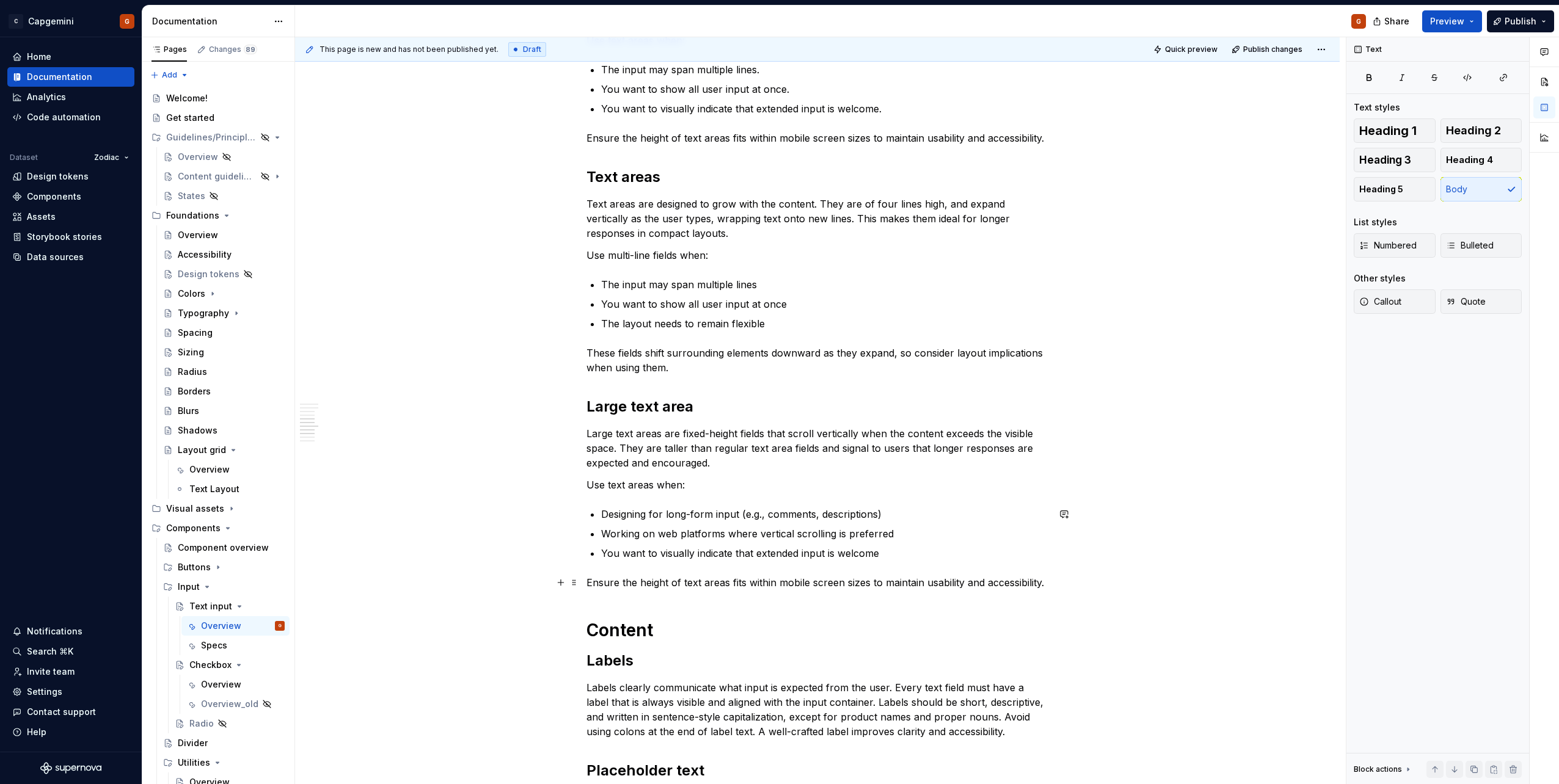
scroll to position [1513, 0]
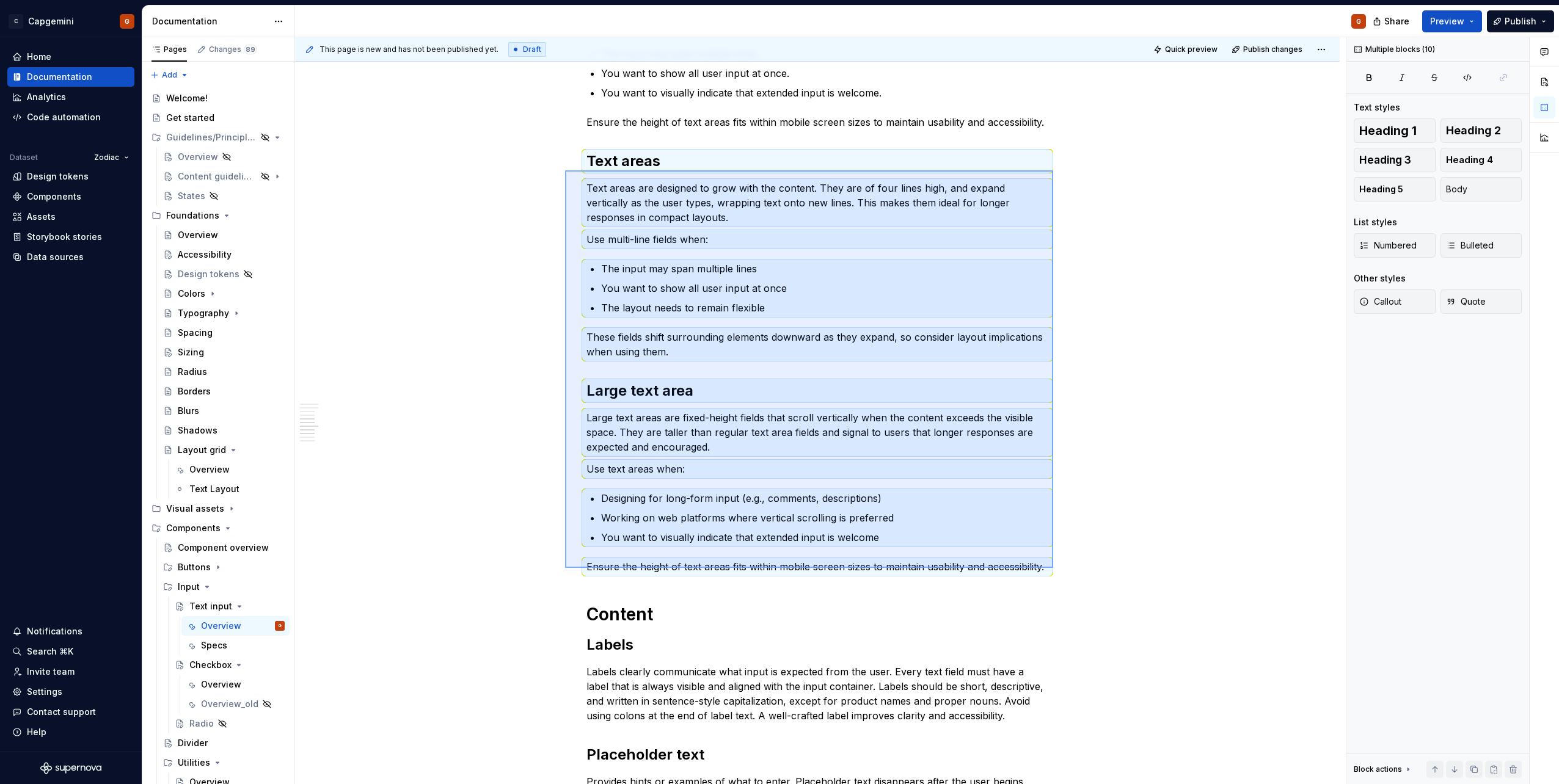
drag, startPoint x: 1053, startPoint y: 568, endPoint x: 565, endPoint y: 170, distance: 629.7
click at [565, 170] on div "**********" at bounding box center [820, 411] width 1050 height 748
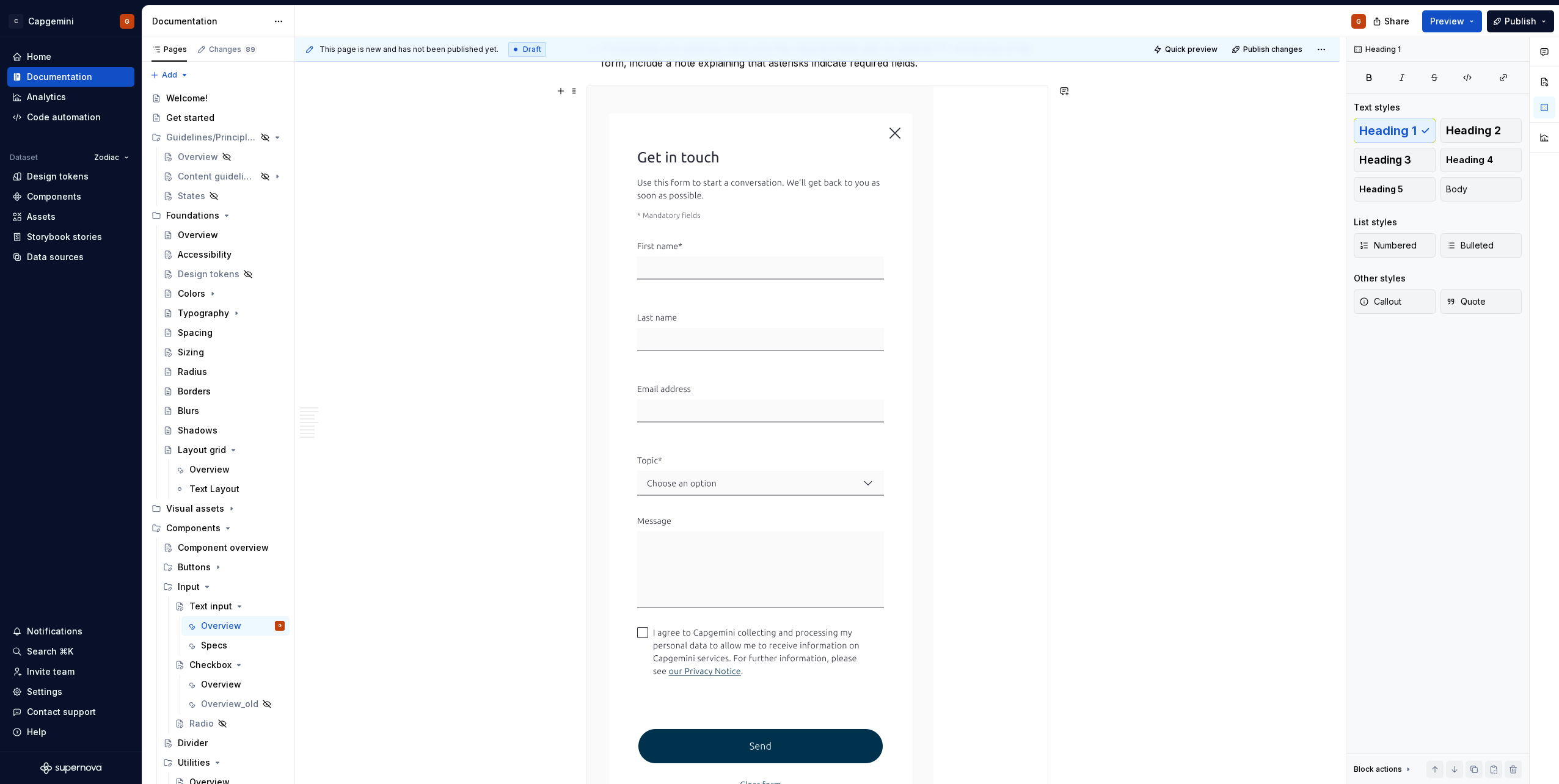
scroll to position [2245, 0]
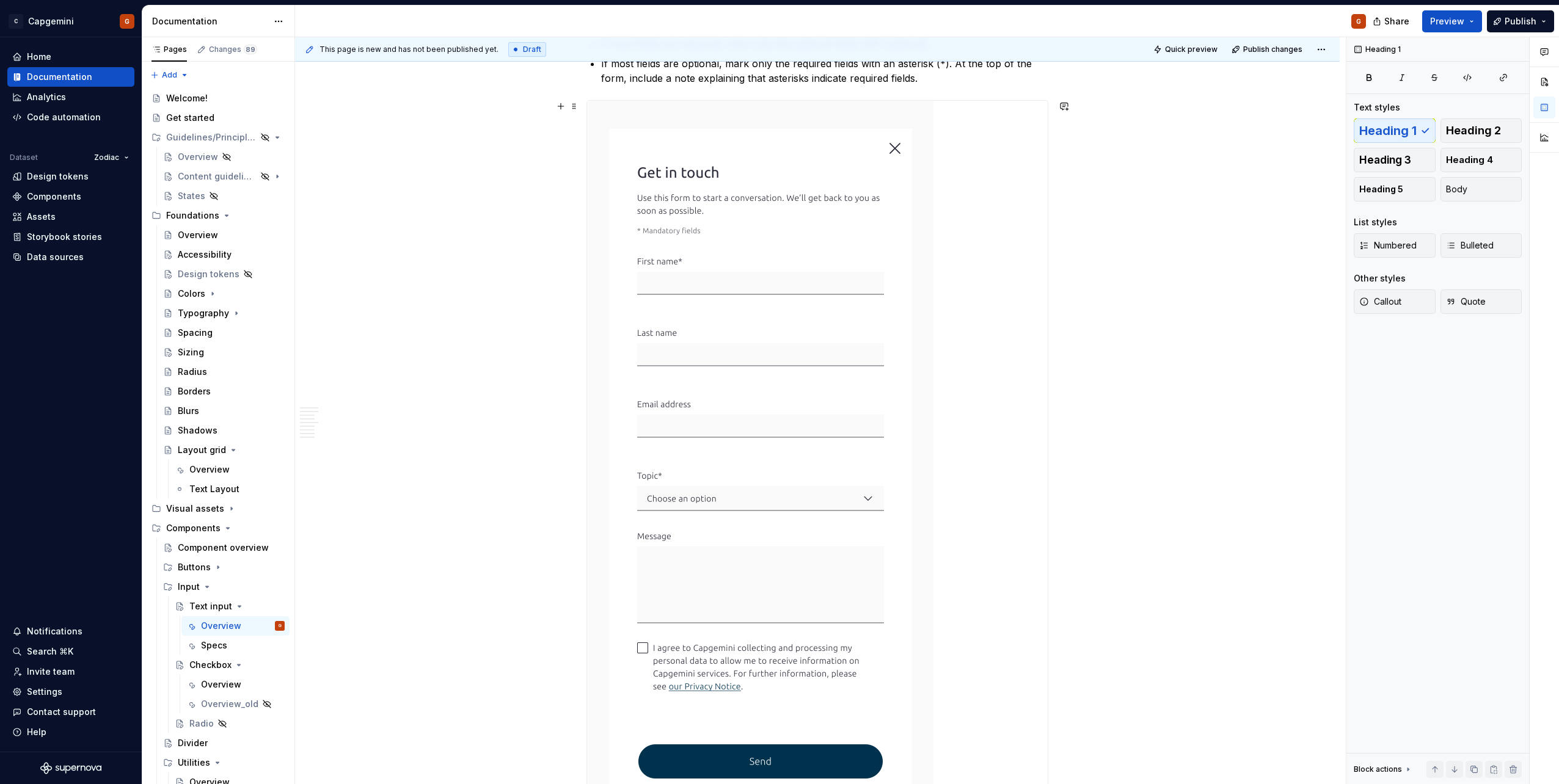
click at [988, 335] on div "**********" at bounding box center [817, 490] width 461 height 778
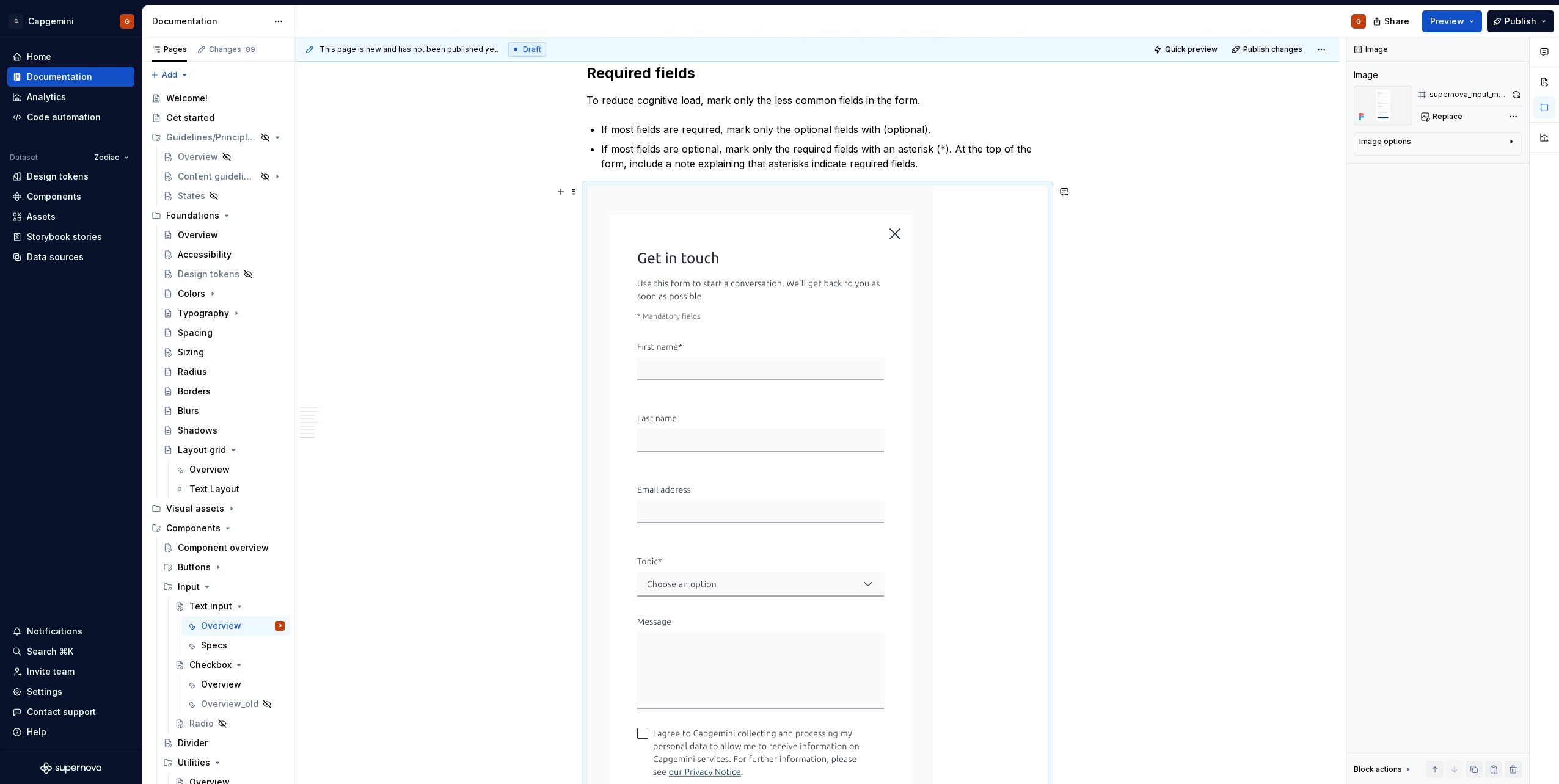
scroll to position [2123, 0]
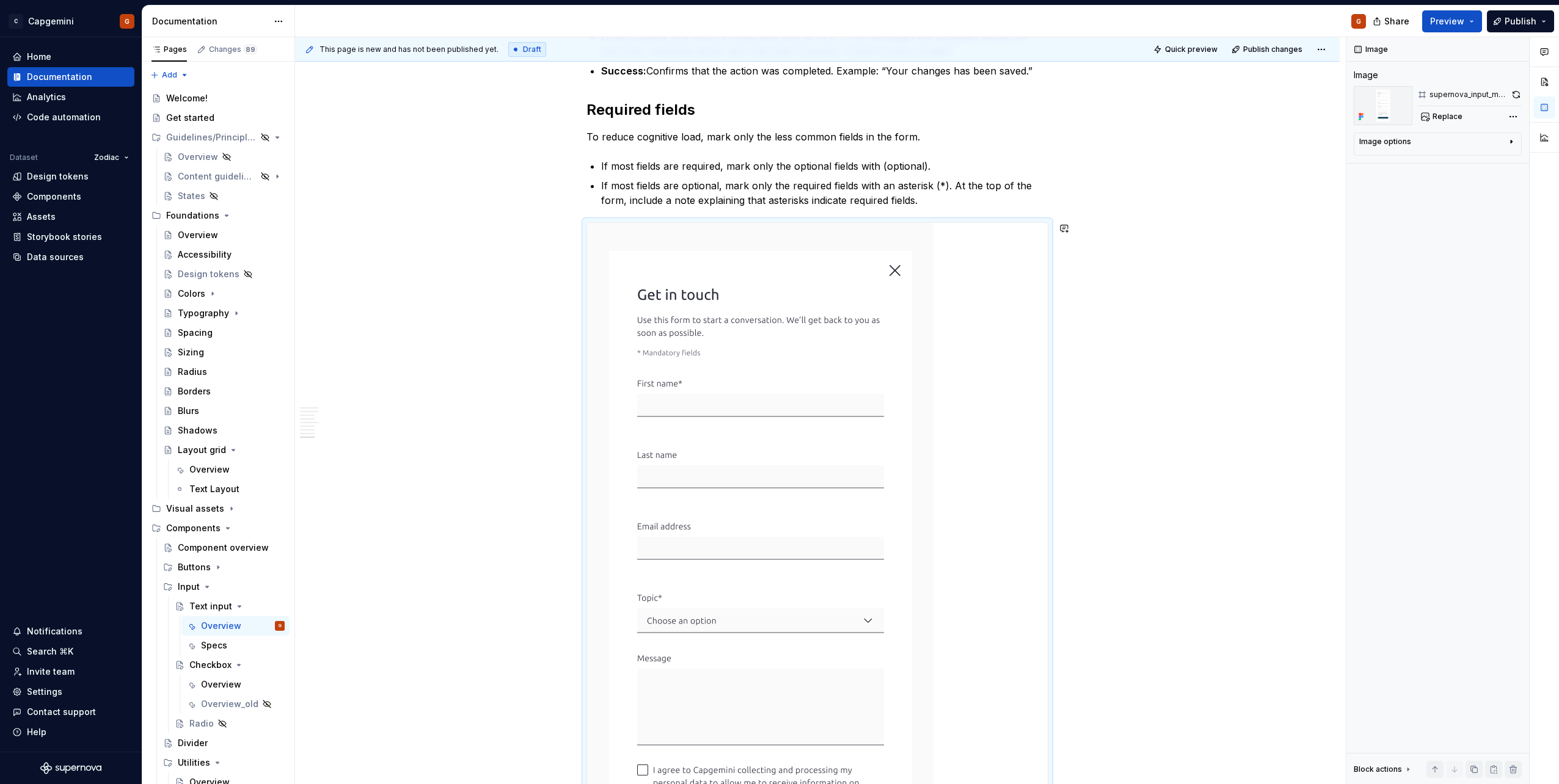
click at [949, 207] on p "If most fields are optional, mark only the required fields with an asterisk (*)…" at bounding box center [824, 193] width 447 height 29
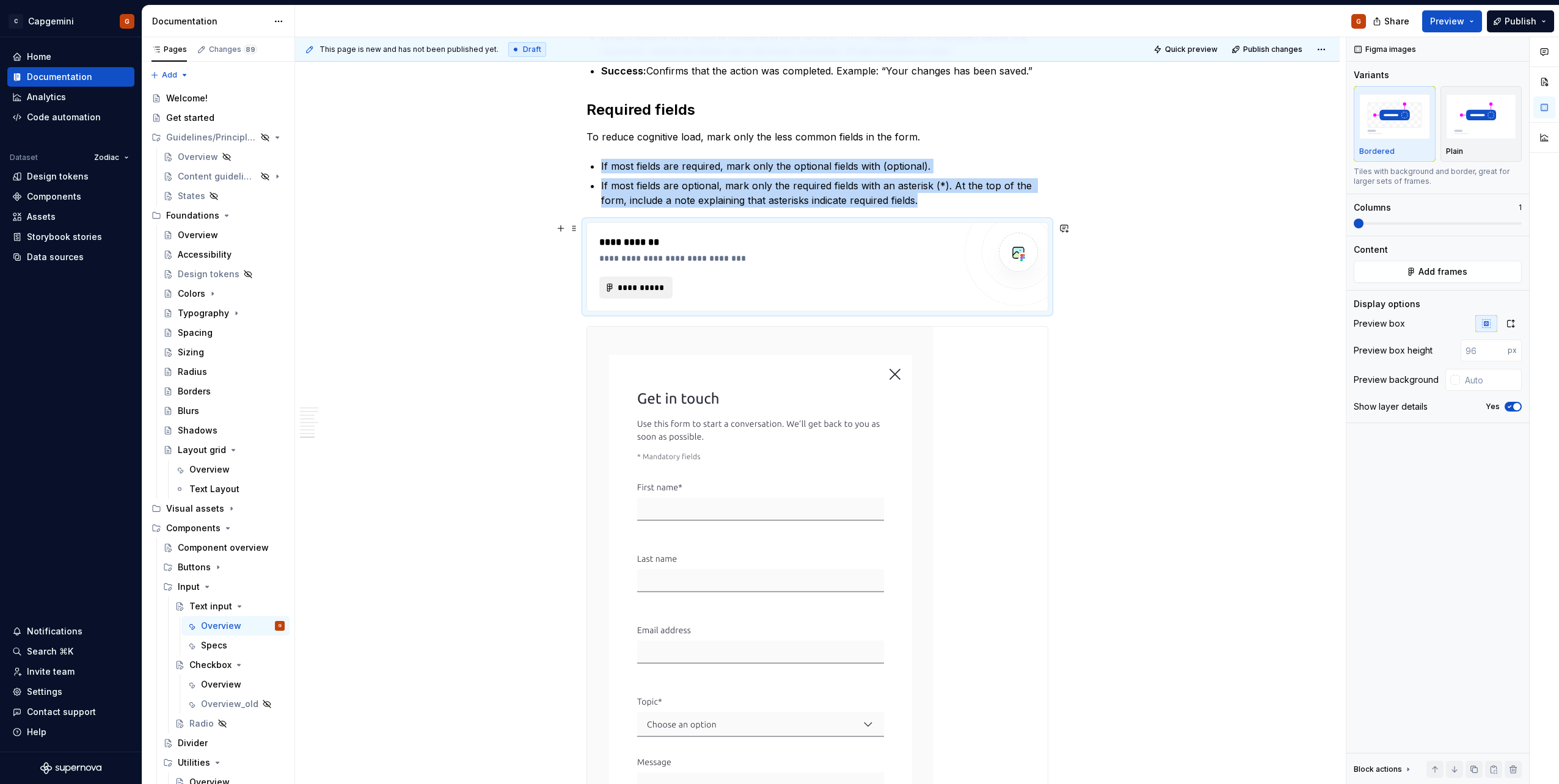
click at [625, 290] on span "**********" at bounding box center [641, 287] width 48 height 12
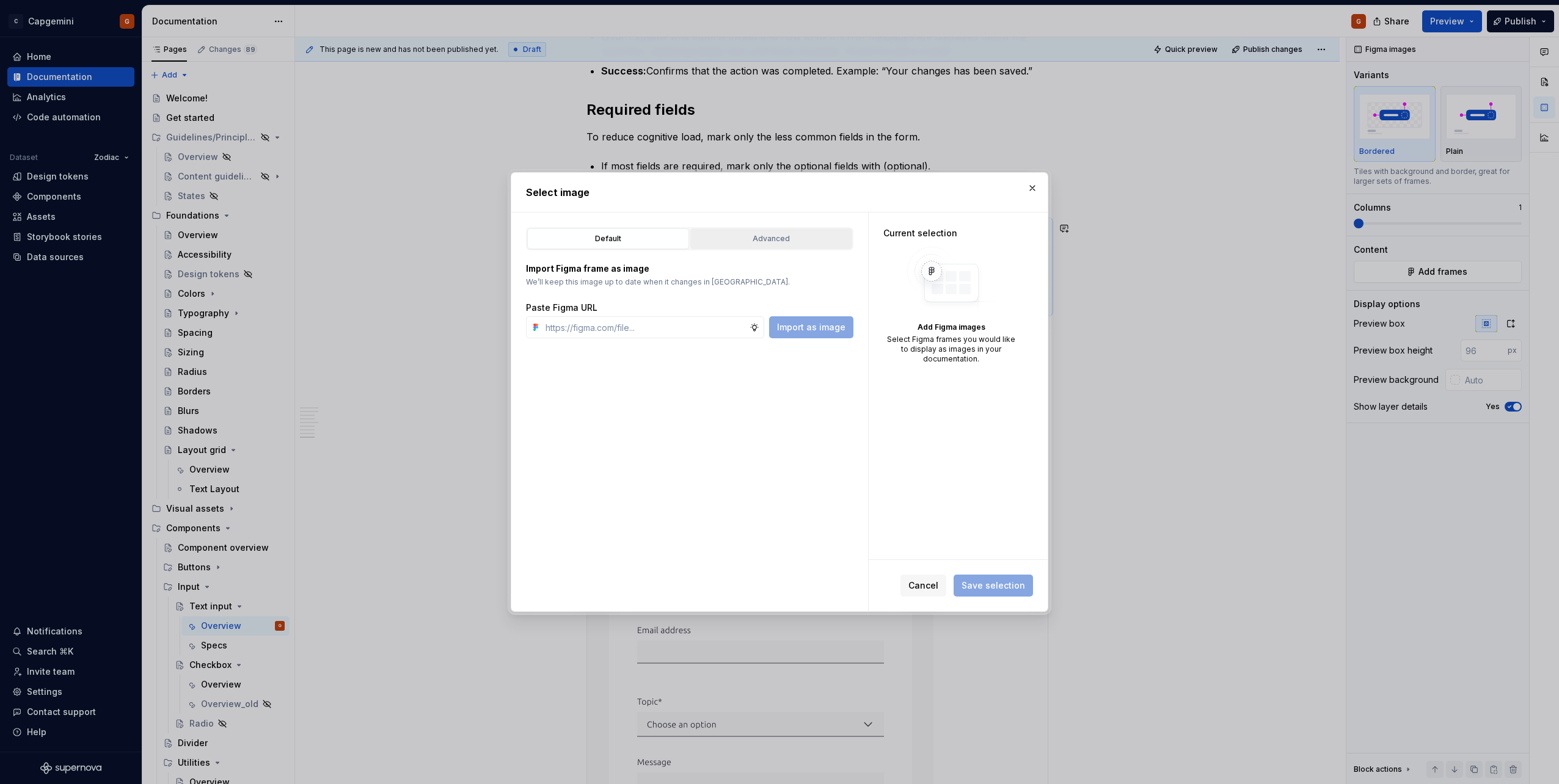
click at [800, 230] on button "Advanced" at bounding box center [772, 239] width 162 height 21
type textarea "*"
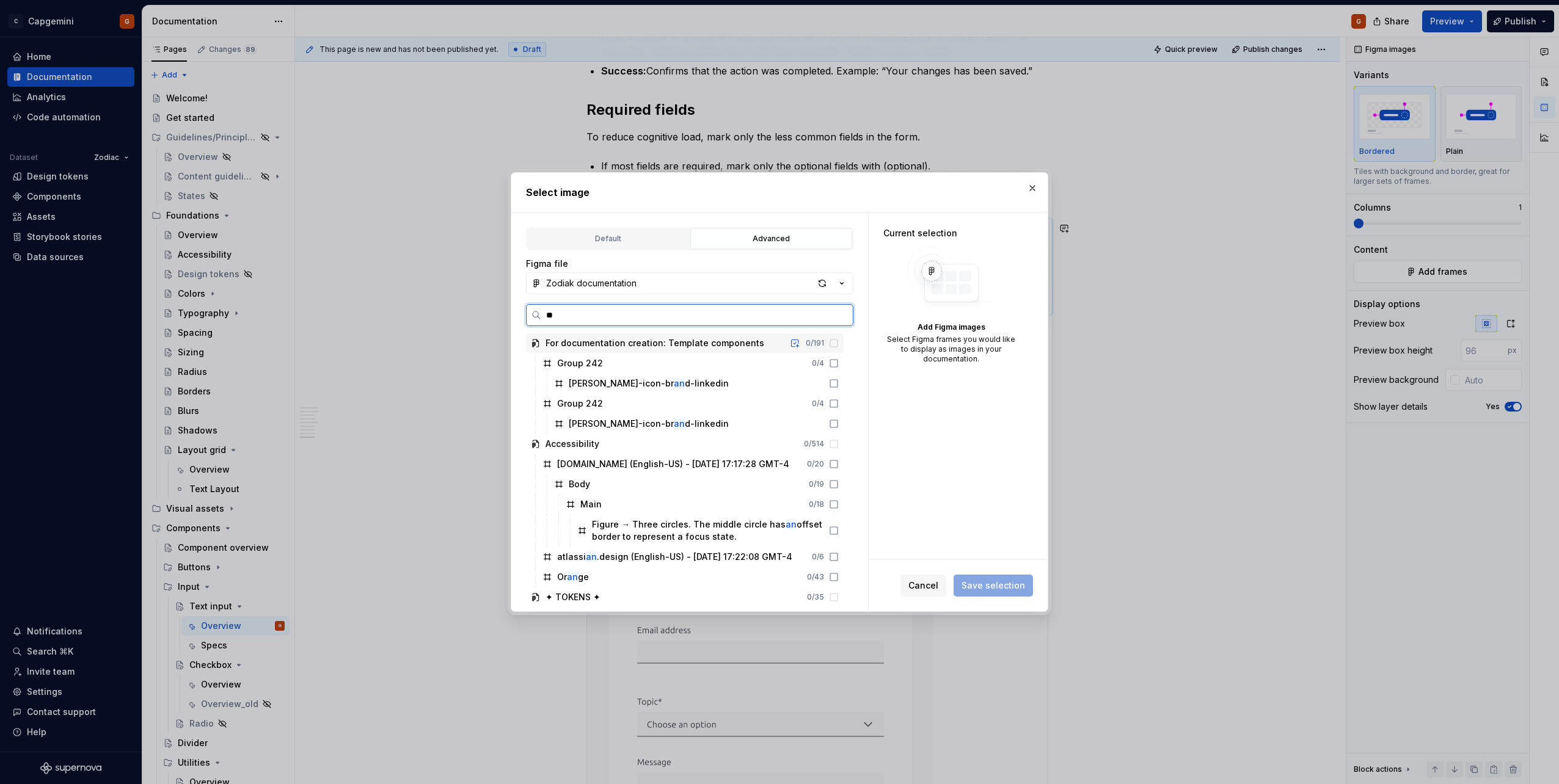
type input "*"
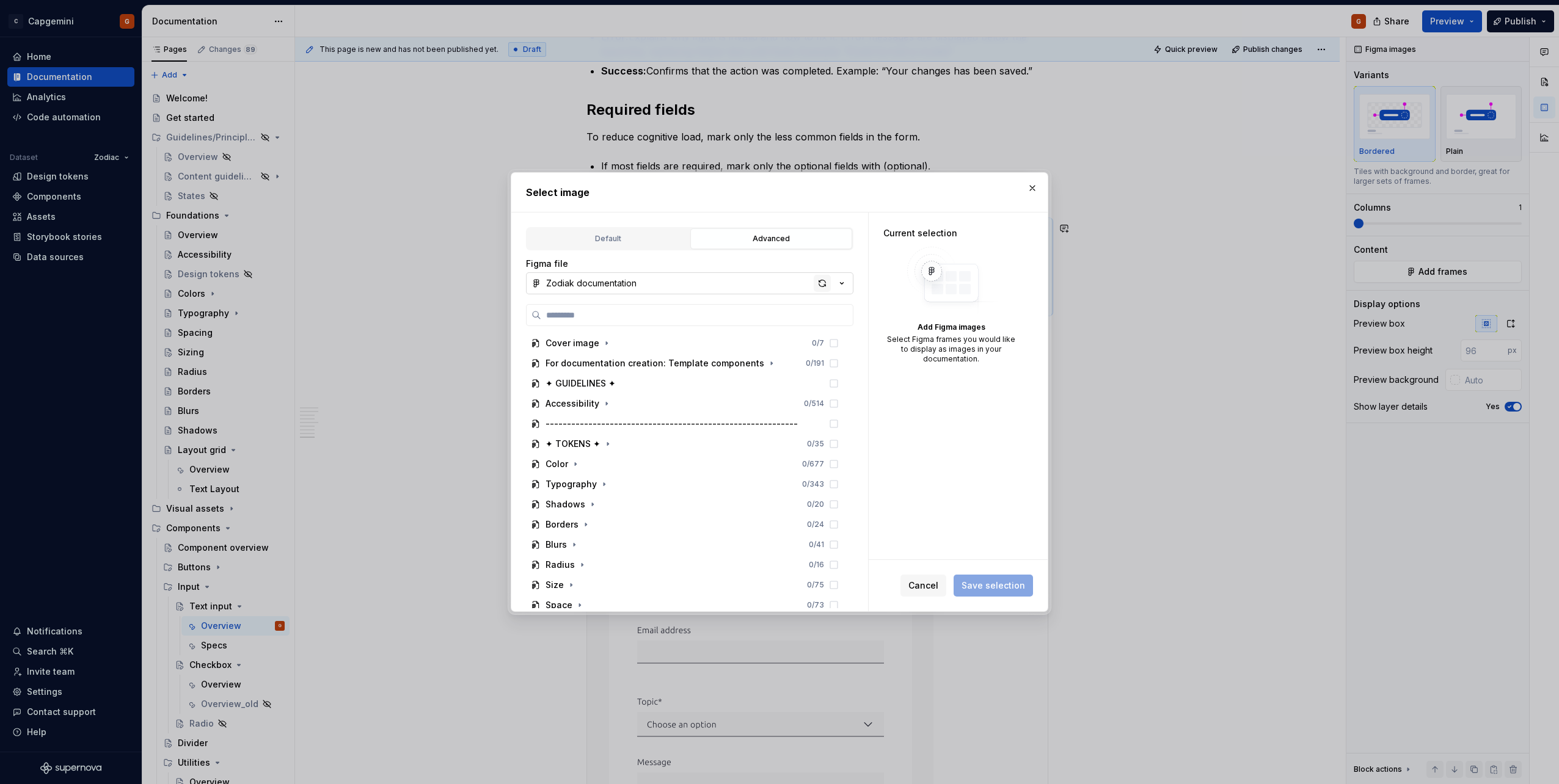
click at [821, 289] on div "button" at bounding box center [822, 283] width 17 height 17
type textarea "*"
click at [604, 384] on icon "button" at bounding box center [608, 383] width 10 height 10
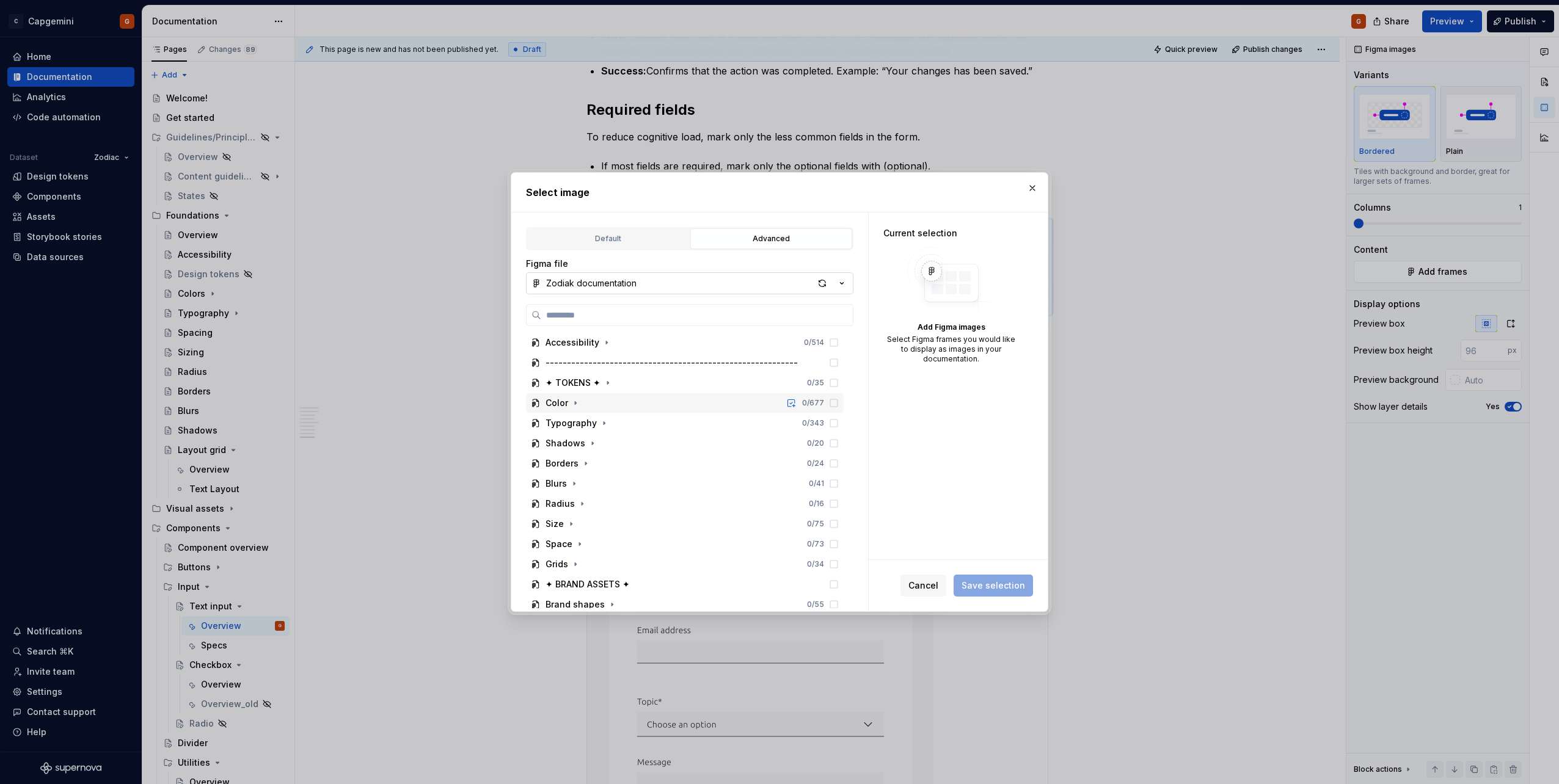
scroll to position [244, 0]
click at [595, 316] on input "search" at bounding box center [697, 314] width 311 height 12
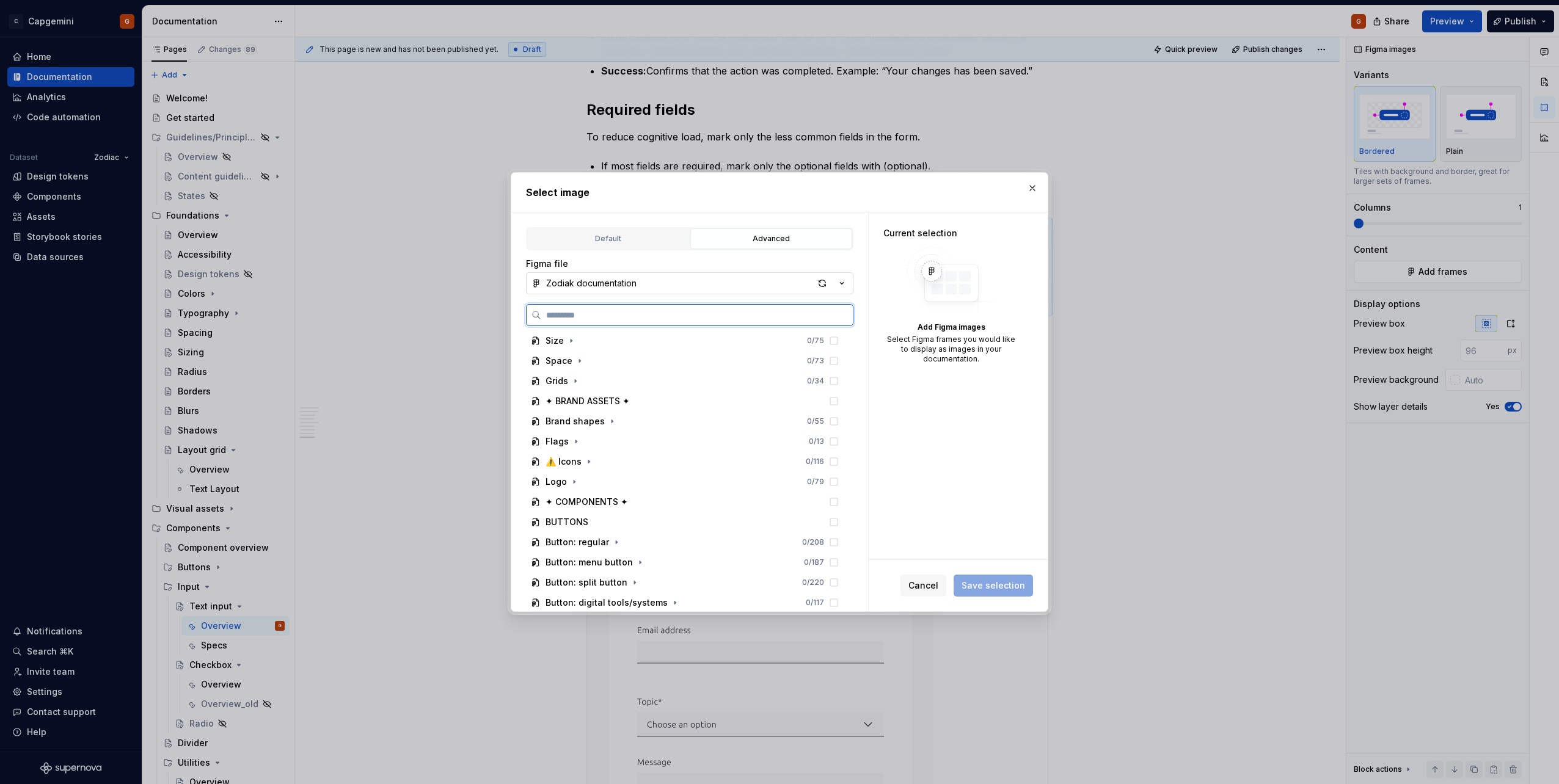
click at [719, 318] on input "search" at bounding box center [697, 314] width 311 height 12
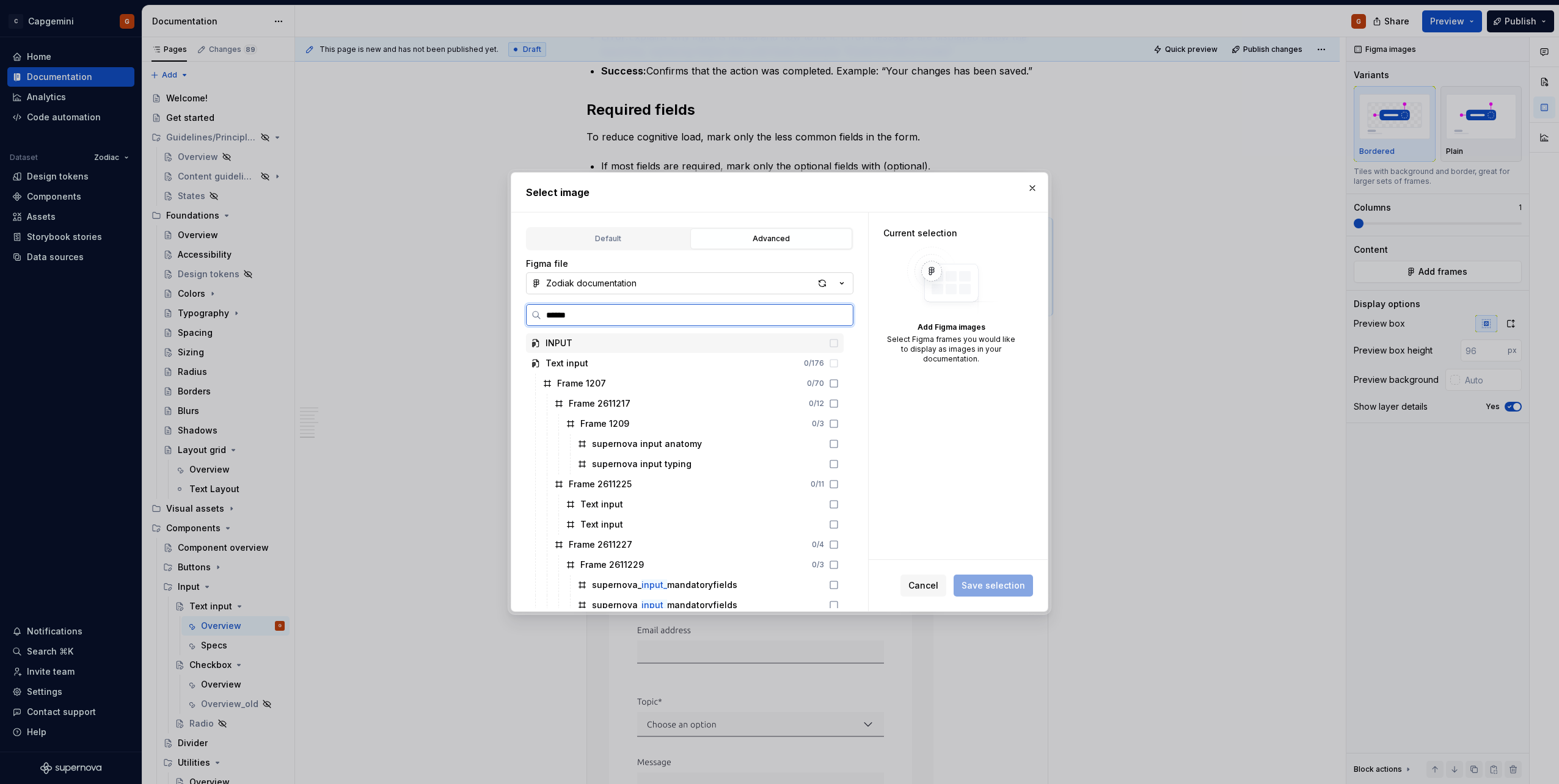
type input "*******"
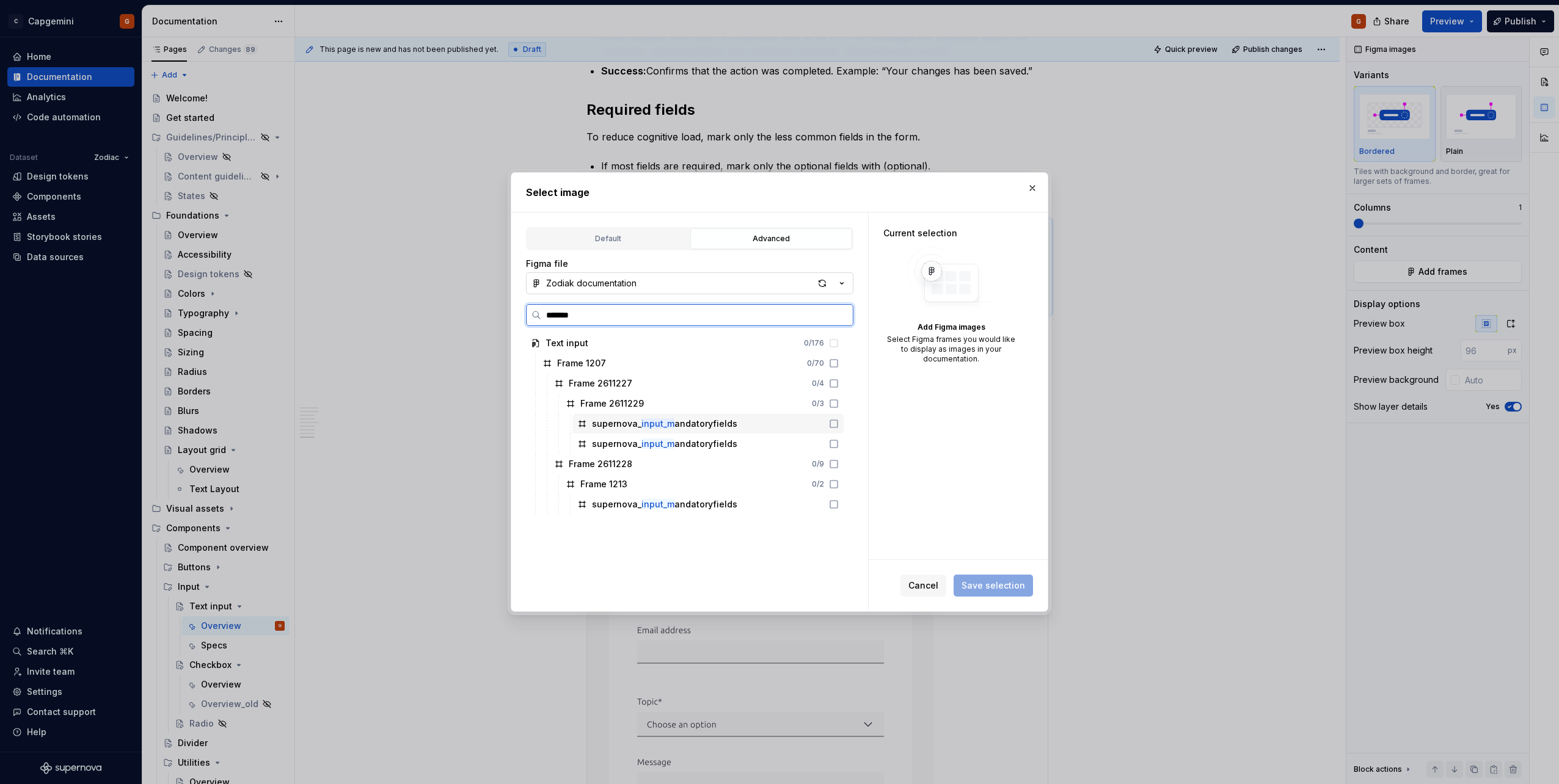
click at [714, 415] on div "supernova_ input_m andatoryfields" at bounding box center [708, 424] width 271 height 20
click at [718, 446] on div "supernova_ input_m andatoryfields" at bounding box center [665, 443] width 145 height 12
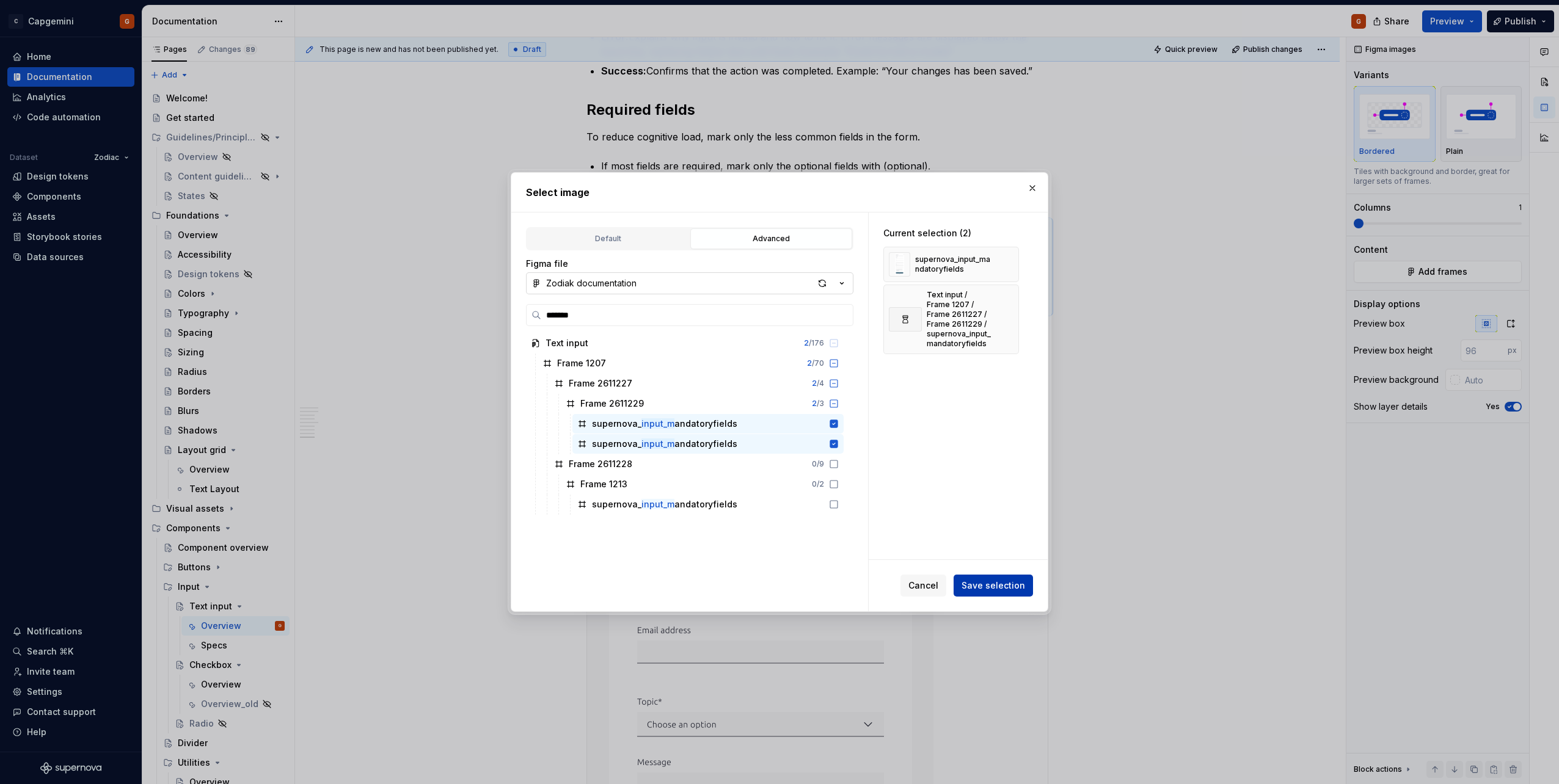
type textarea "*"
click at [999, 576] on button "Save selection" at bounding box center [993, 586] width 79 height 22
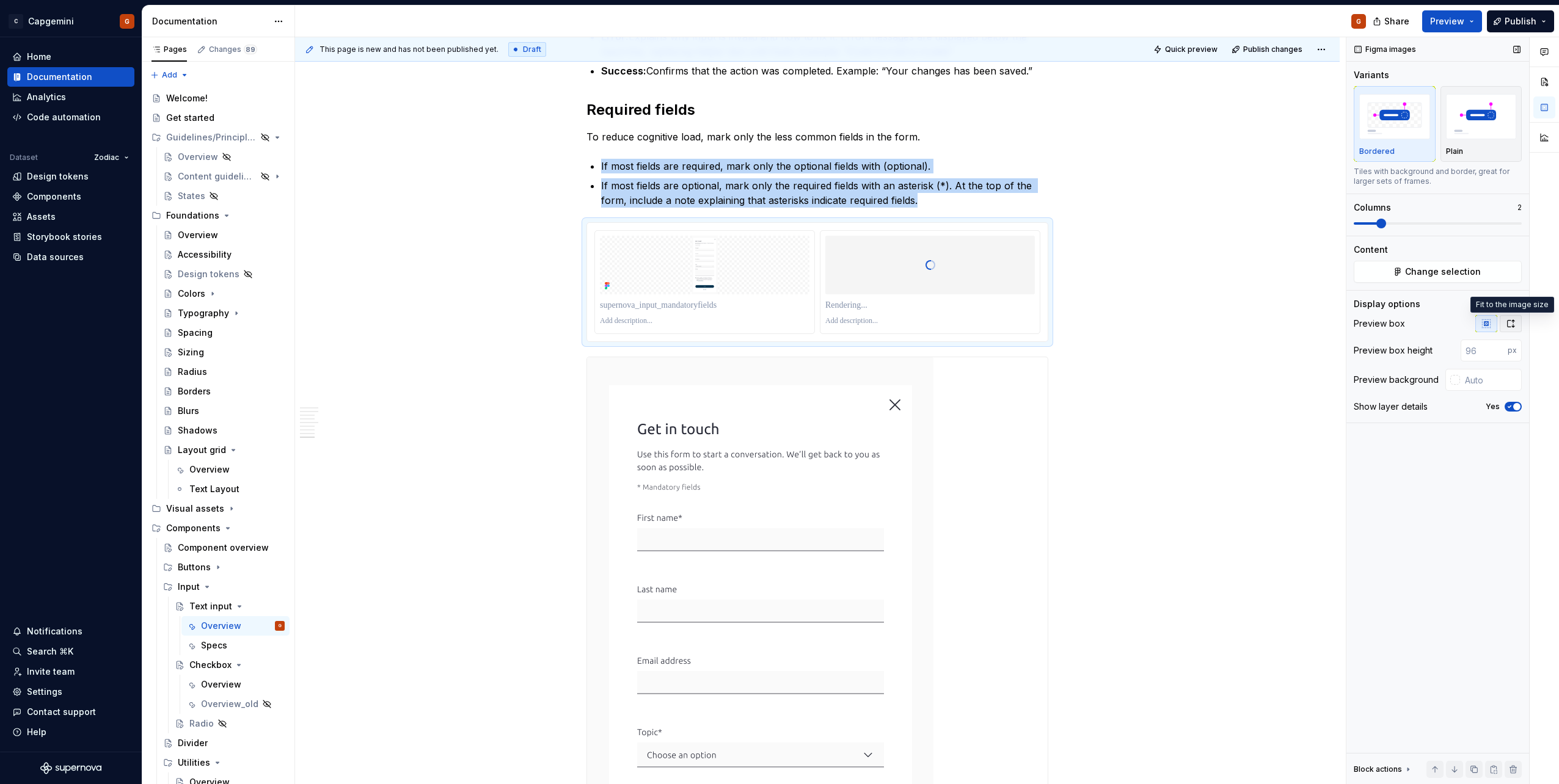
click at [1511, 325] on icon "button" at bounding box center [1511, 323] width 10 height 10
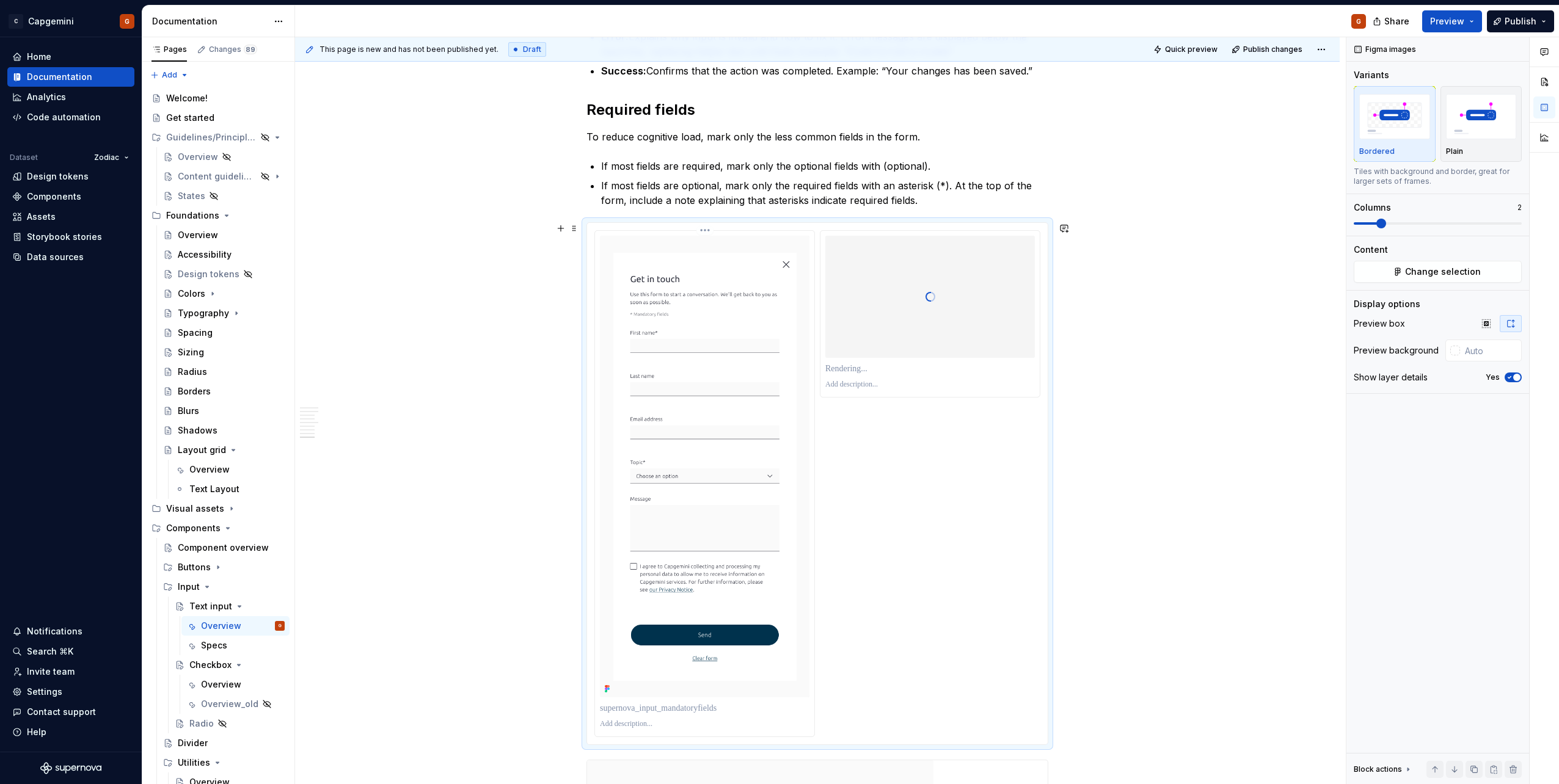
click at [711, 706] on p at bounding box center [705, 708] width 209 height 12
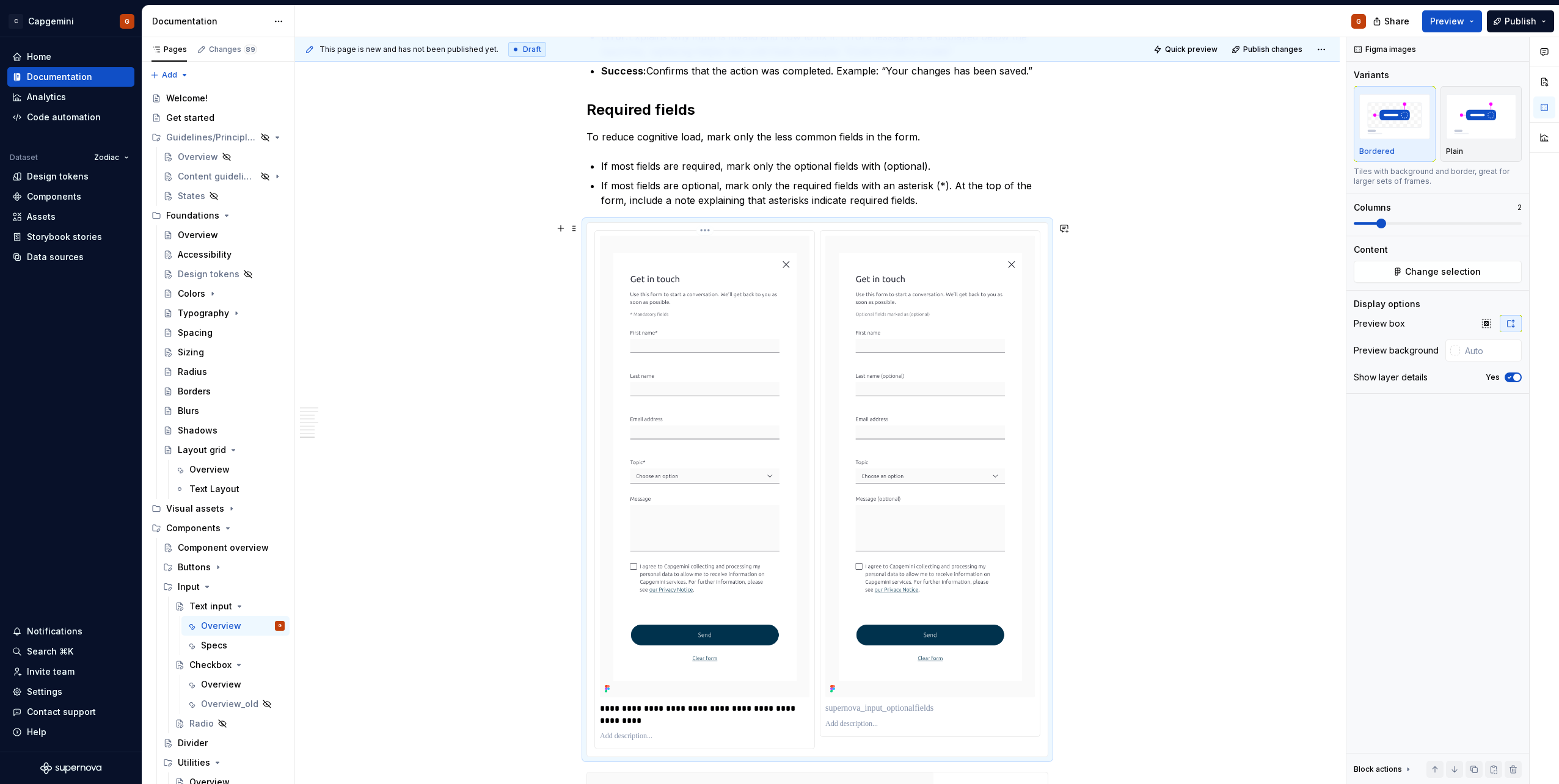
scroll to position [2126, 0]
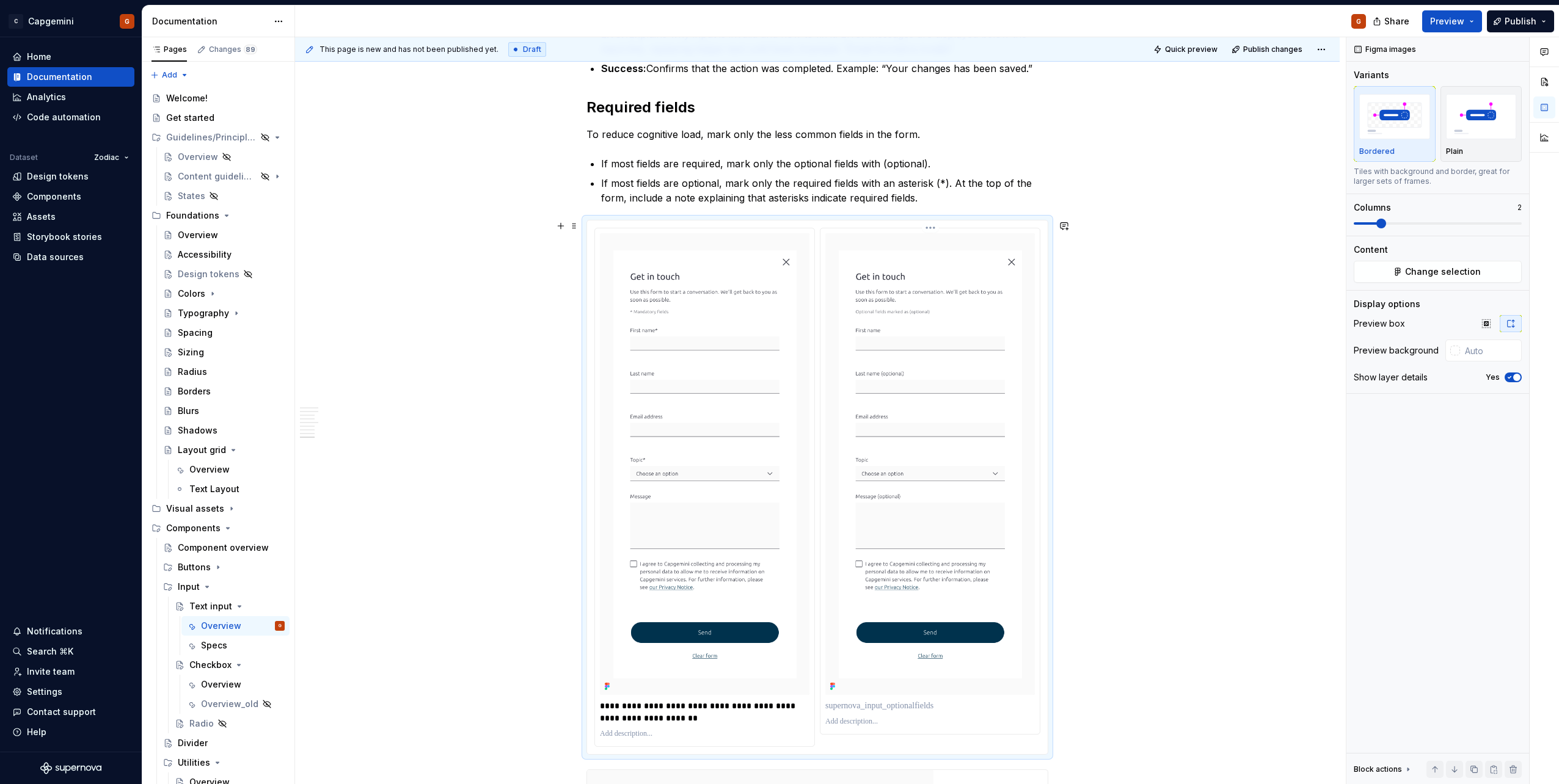
click at [872, 702] on p at bounding box center [930, 706] width 209 height 12
click at [959, 711] on p "**********" at bounding box center [930, 706] width 209 height 12
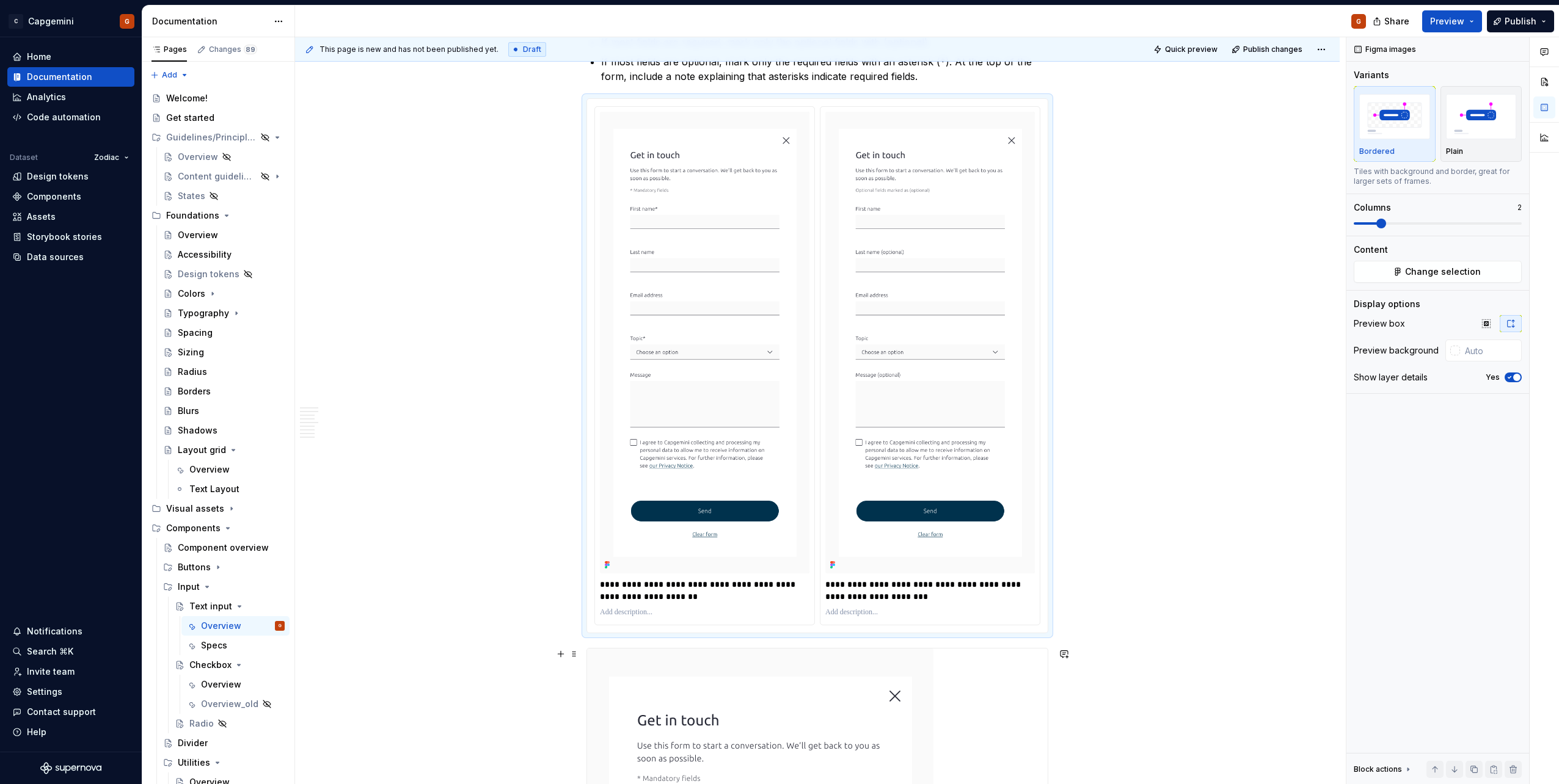
scroll to position [2247, 0]
click at [837, 598] on p "**********" at bounding box center [930, 590] width 209 height 24
click at [831, 595] on p "**********" at bounding box center [930, 590] width 209 height 24
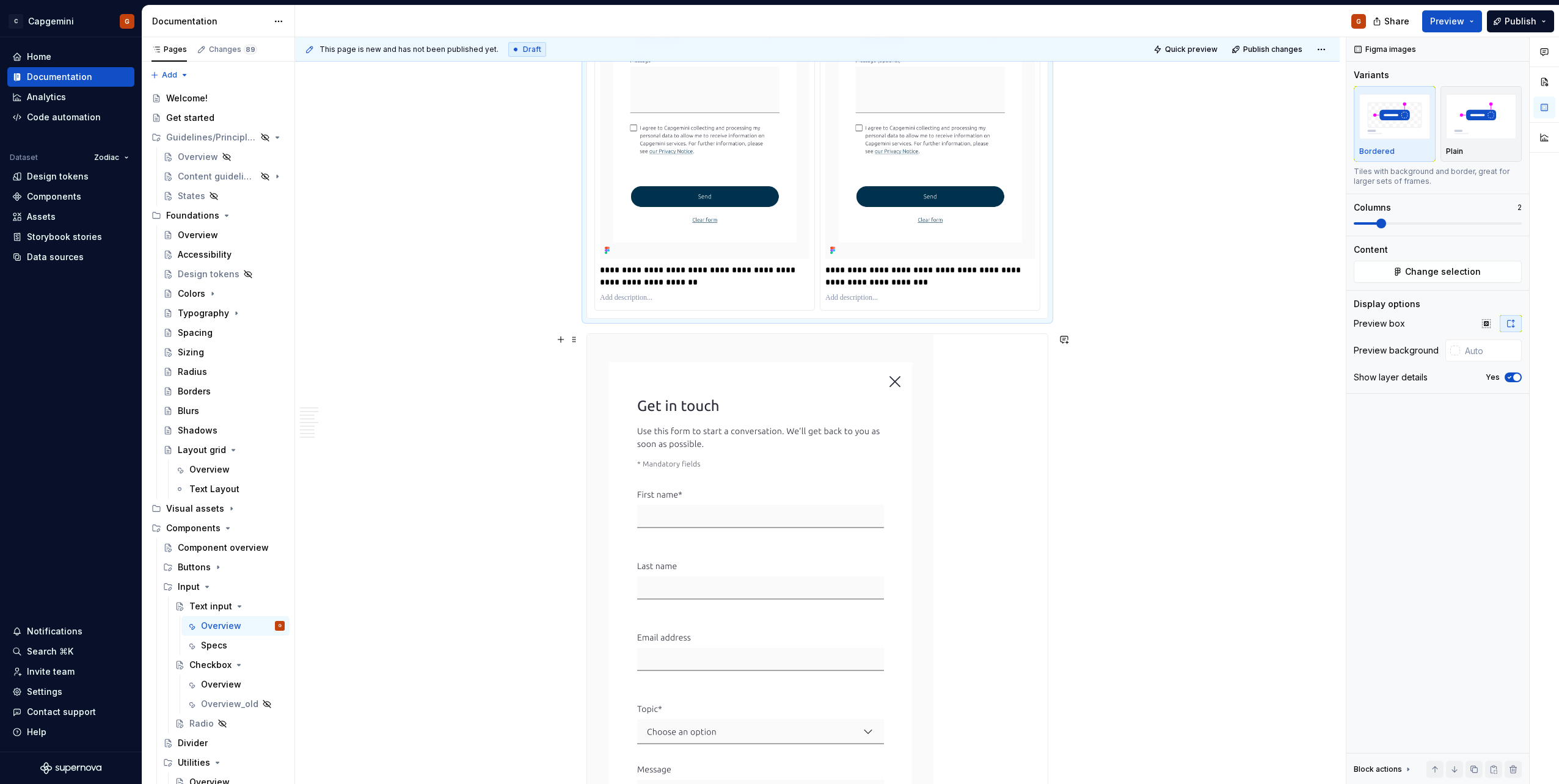
scroll to position [2675, 0]
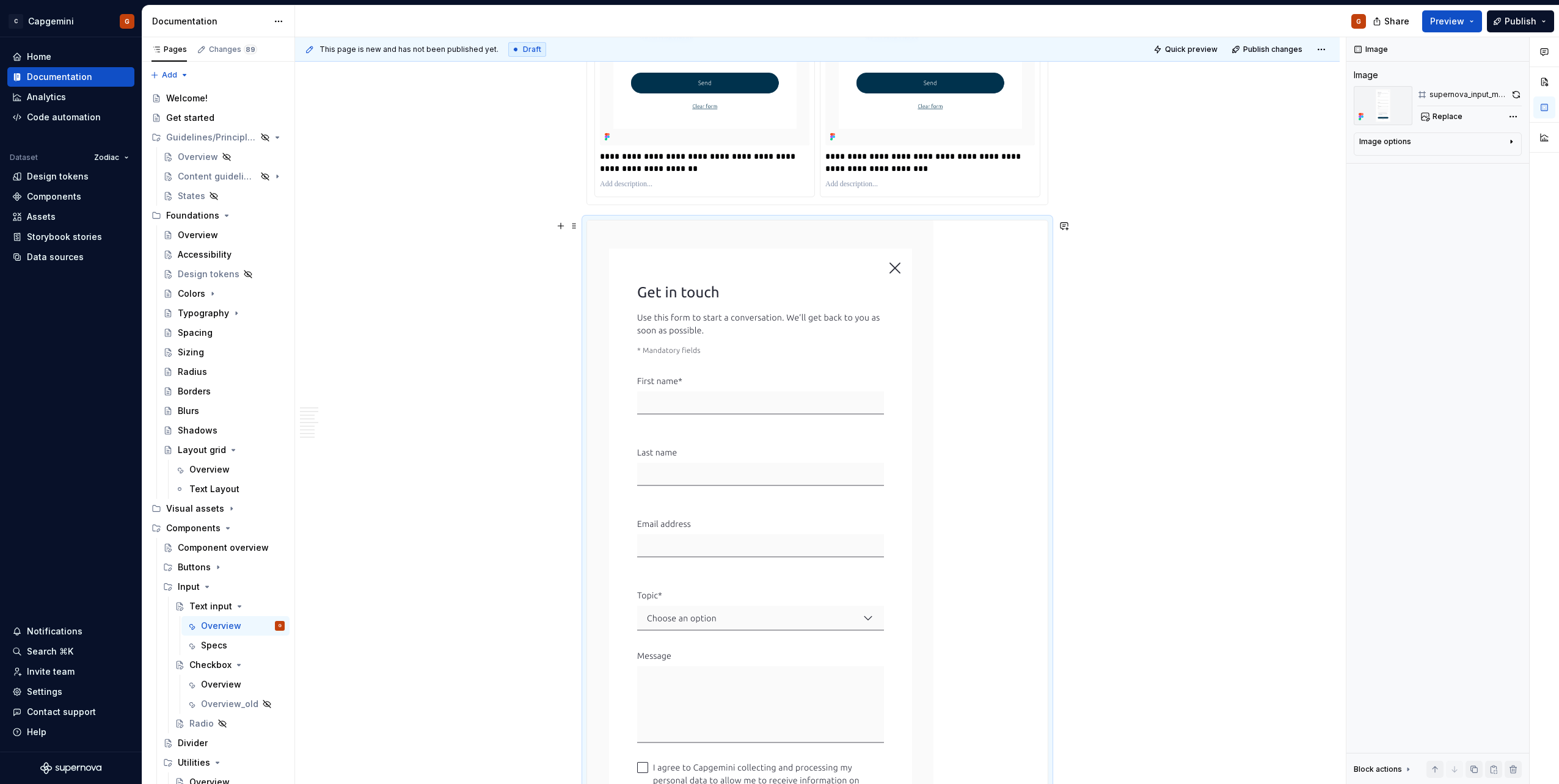
click at [850, 459] on img at bounding box center [760, 602] width 347 height 764
click at [1018, 490] on div "**********" at bounding box center [817, 610] width 461 height 778
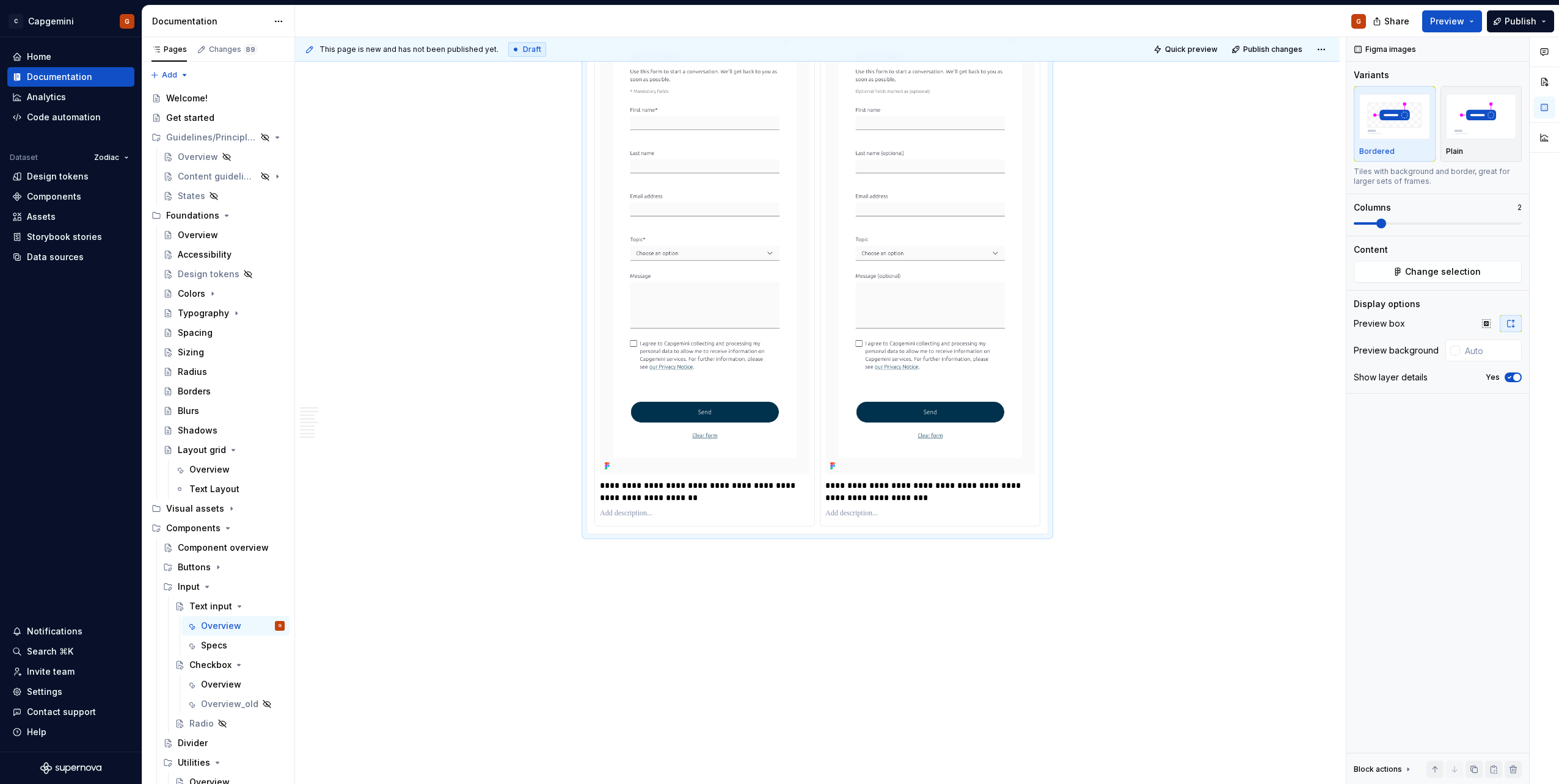
scroll to position [2308, 0]
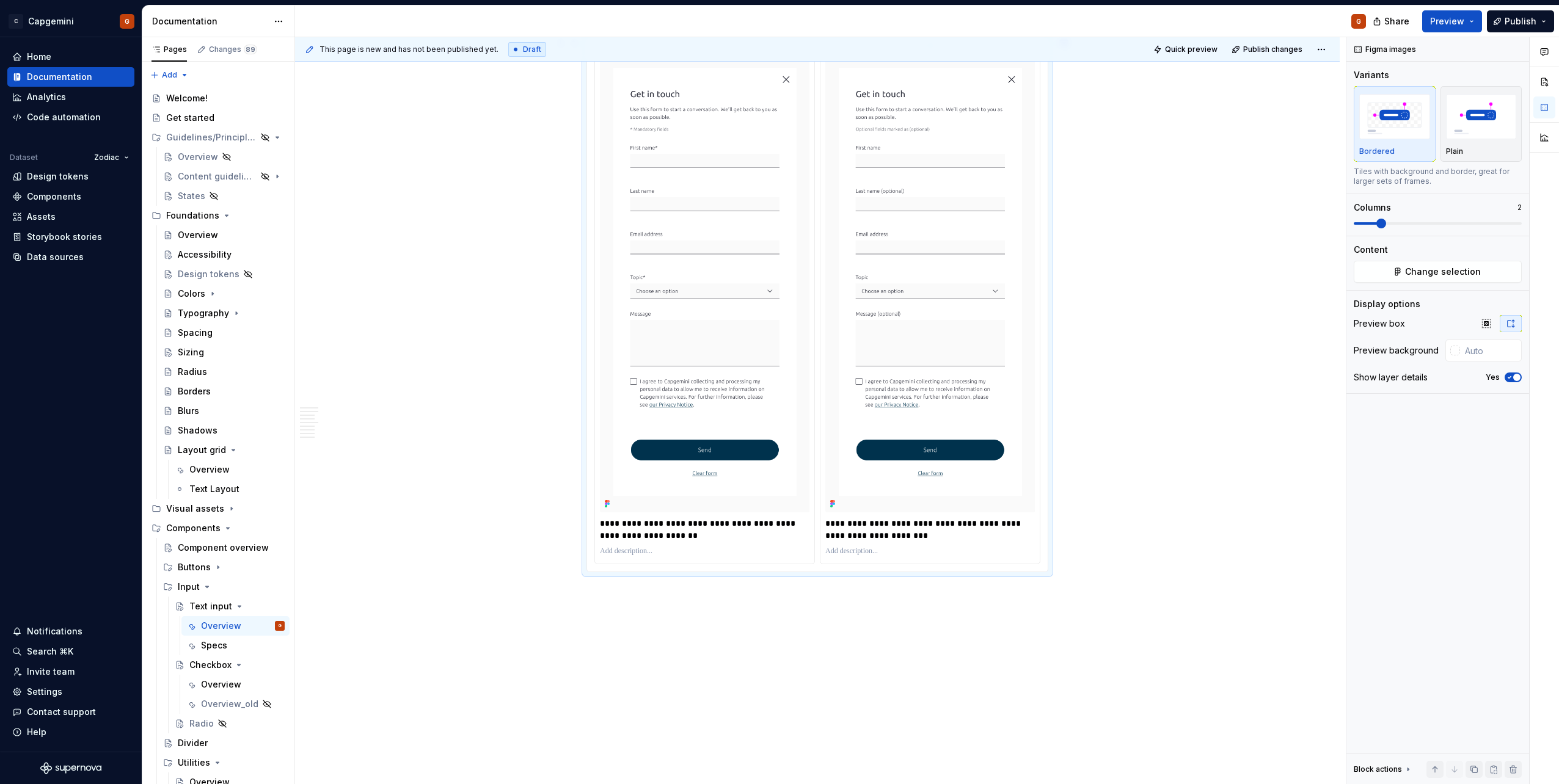
click at [919, 540] on p "**********" at bounding box center [930, 529] width 209 height 24
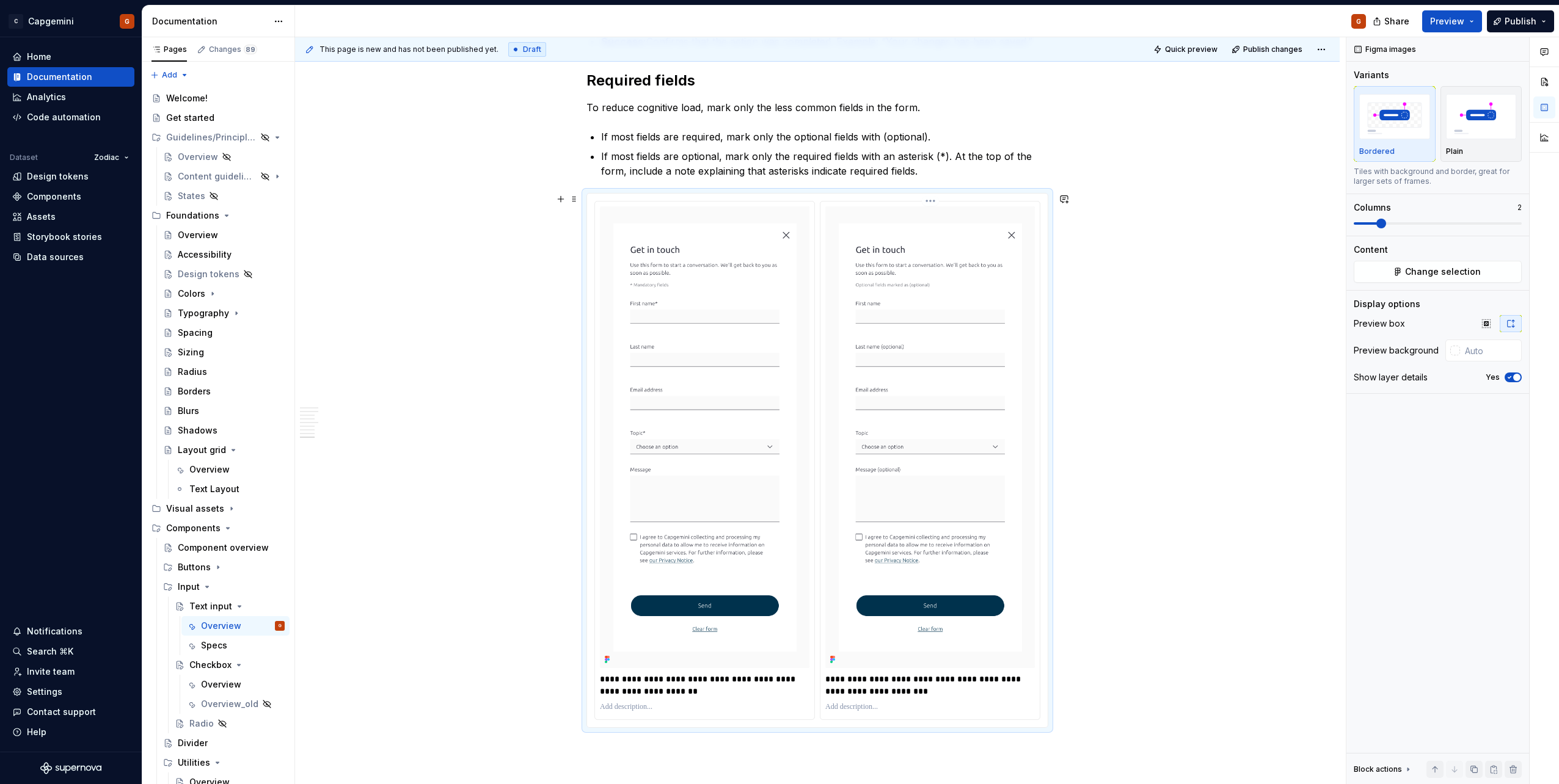
scroll to position [2125, 0]
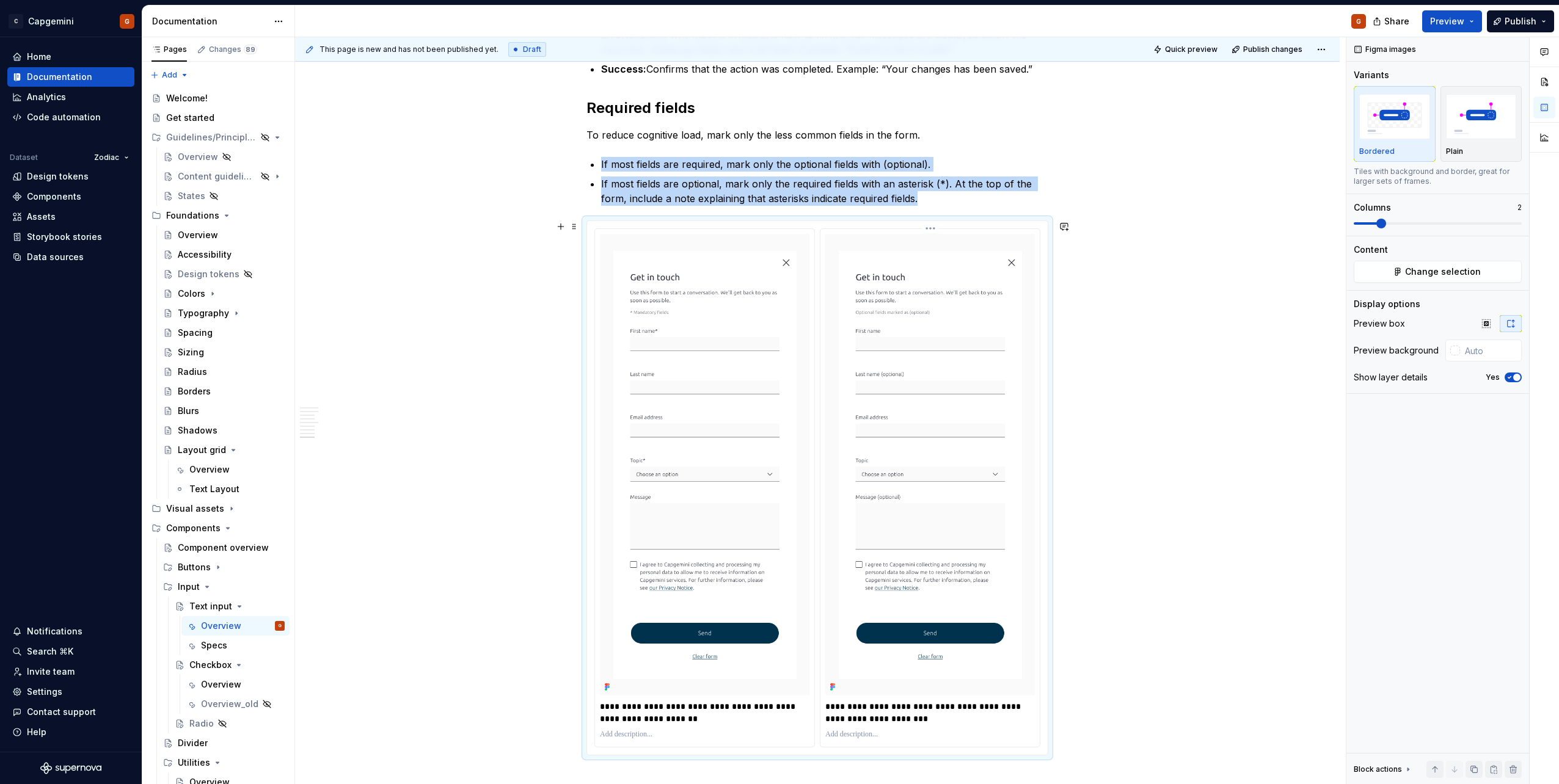
click at [962, 327] on img at bounding box center [930, 465] width 209 height 462
click at [935, 229] on html "C Capgemini G Home Documentation Analytics Code automation Dataset Zodiac Desig…" at bounding box center [779, 392] width 1559 height 784
click at [947, 264] on div "Update Figma image" at bounding box center [989, 268] width 90 height 12
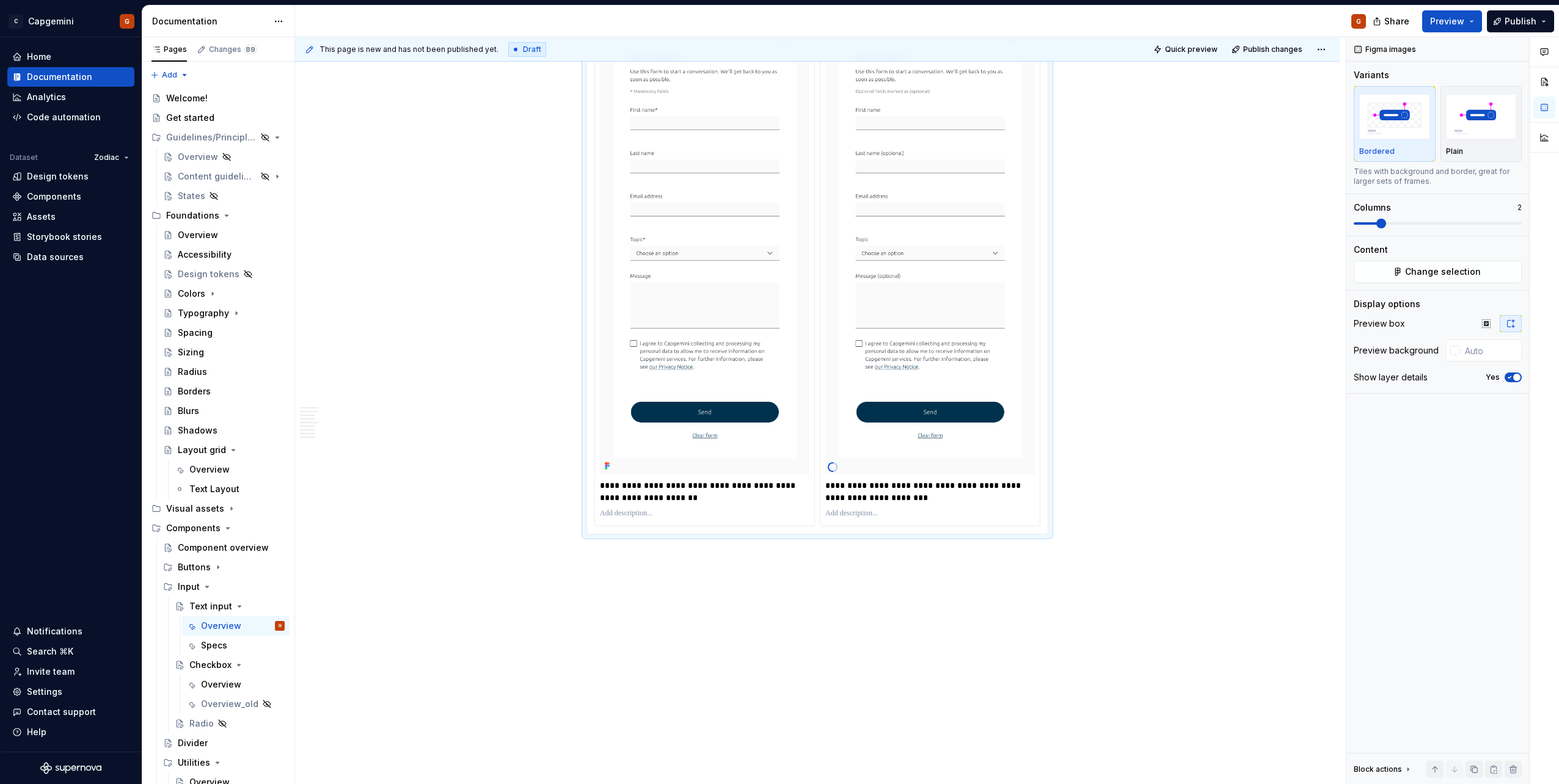
scroll to position [2102, 0]
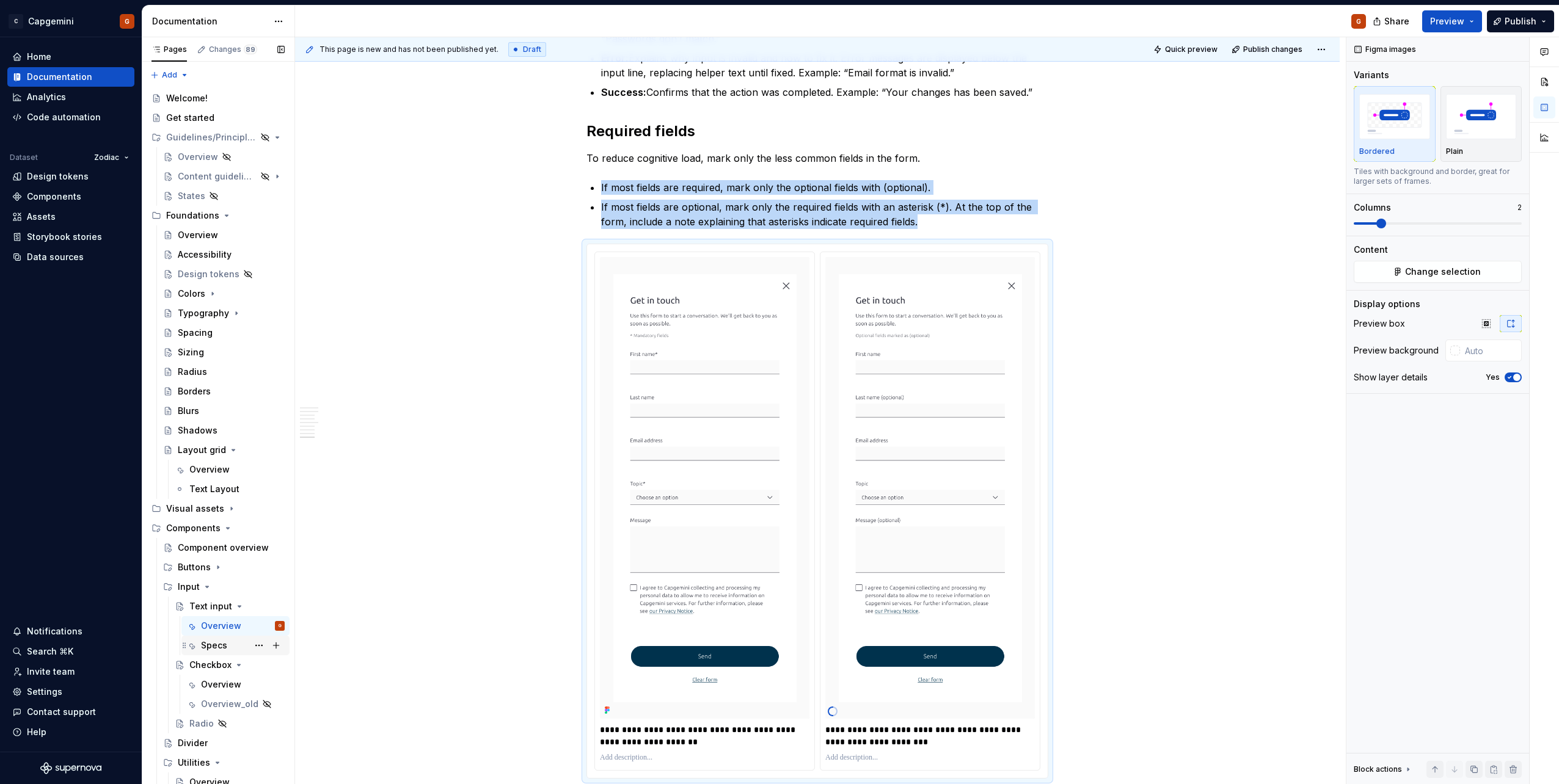
click at [211, 642] on div "Specs" at bounding box center [214, 645] width 26 height 12
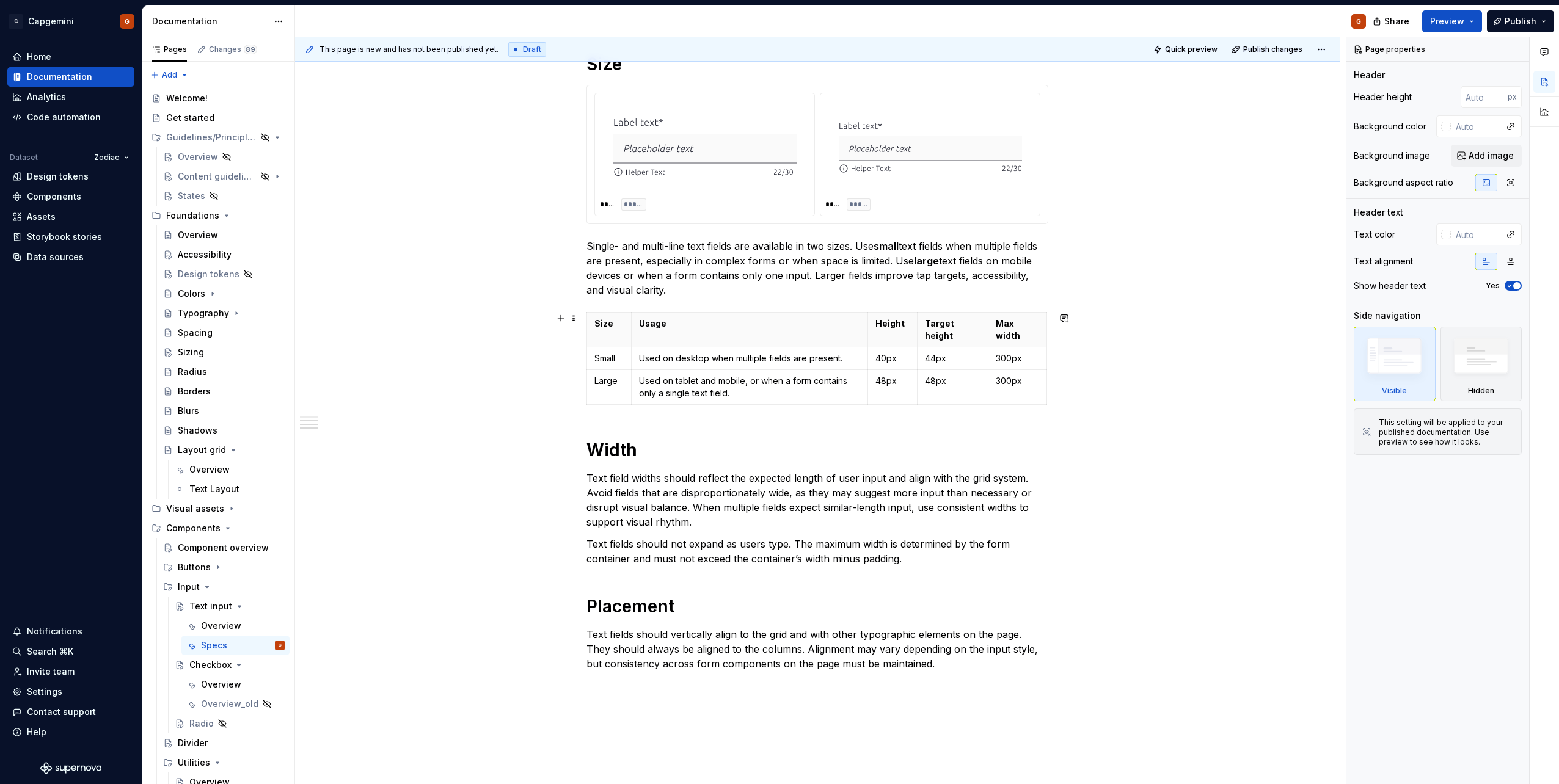
scroll to position [1057, 0]
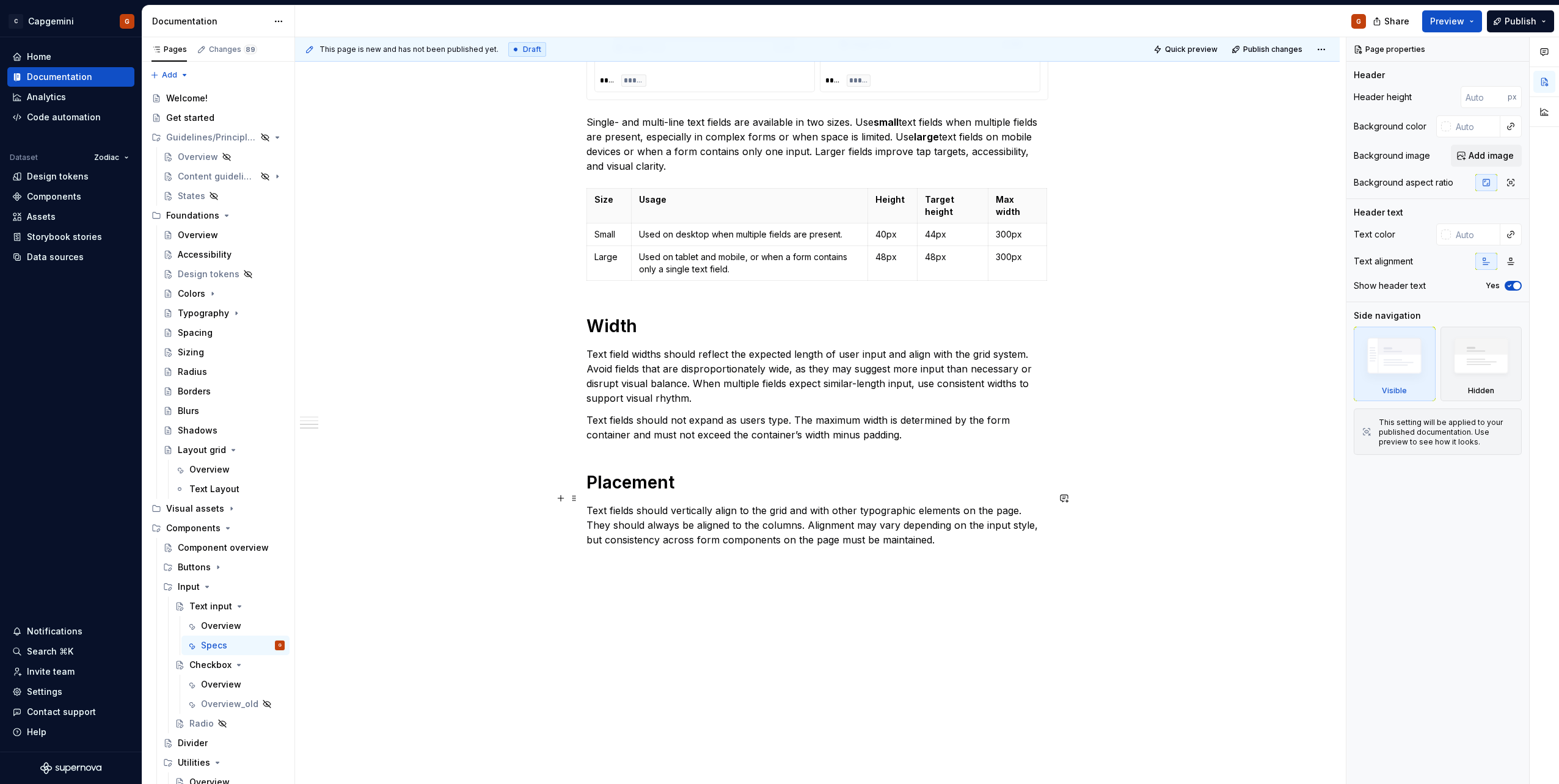
click at [964, 531] on p "Text fields should vertically align to the grid and with other typographic elem…" at bounding box center [817, 525] width 462 height 44
type textarea "*"
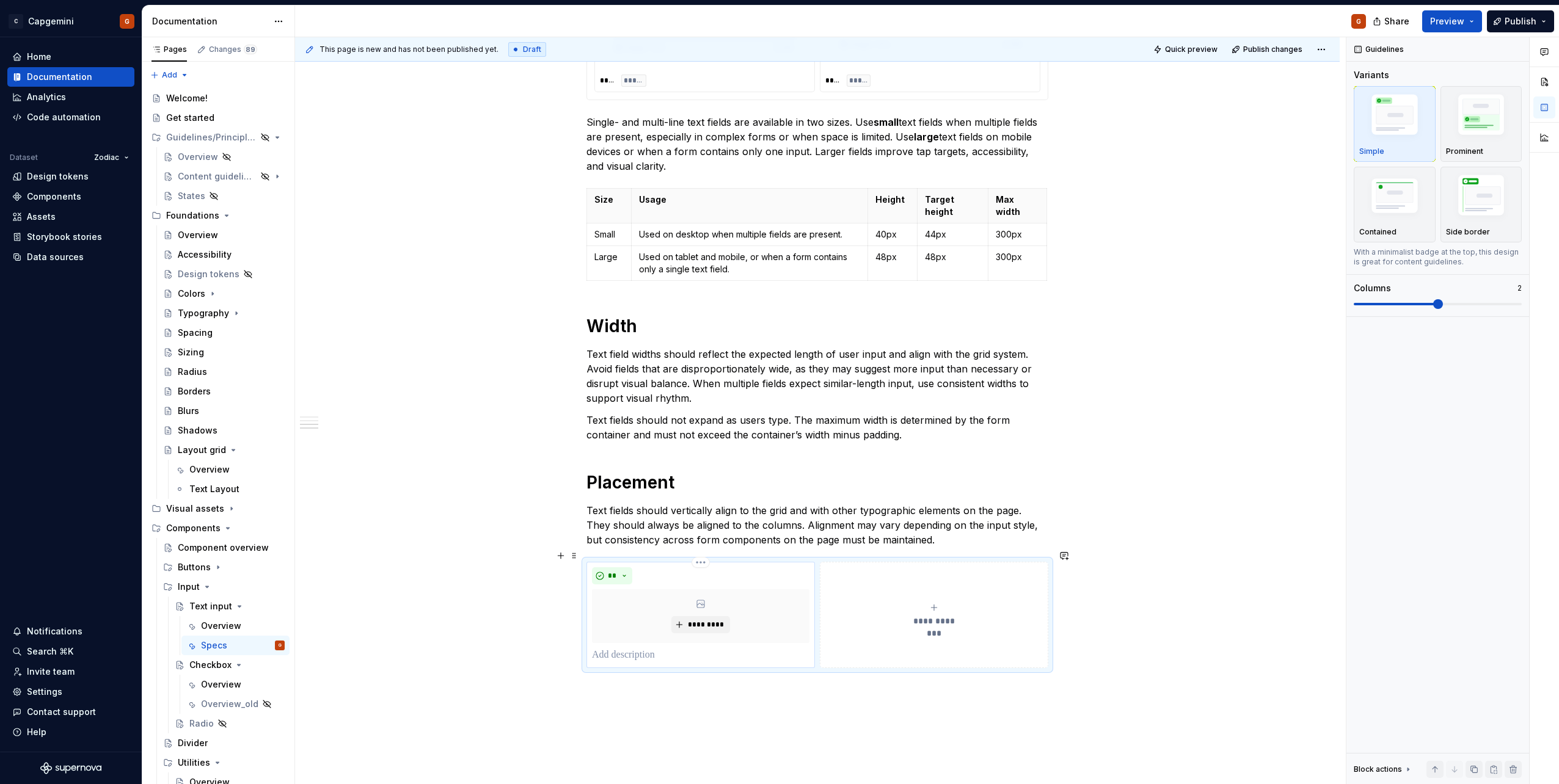
click at [728, 621] on div "*********" at bounding box center [701, 616] width 218 height 54
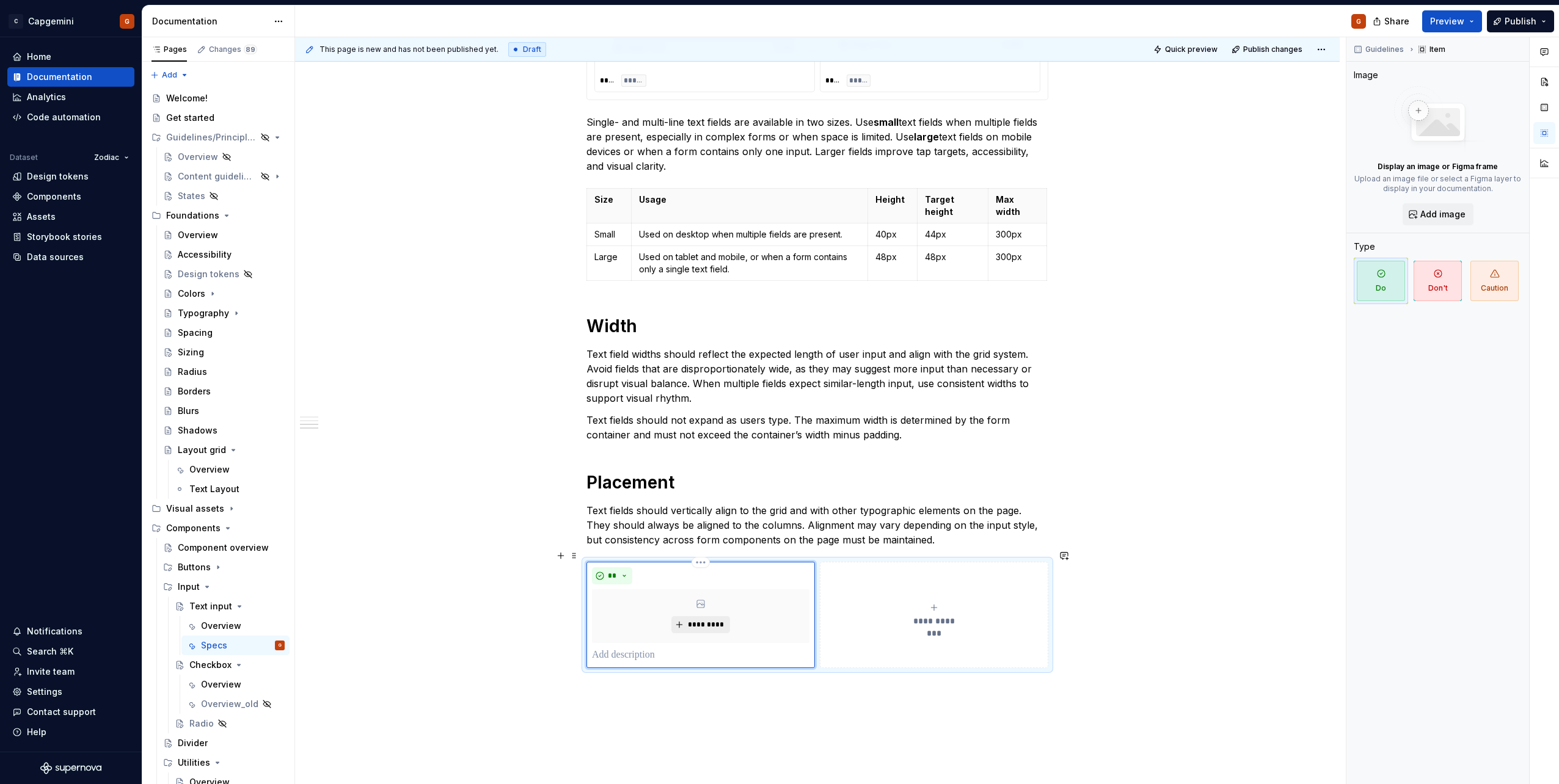
click at [719, 620] on span "*********" at bounding box center [705, 625] width 37 height 10
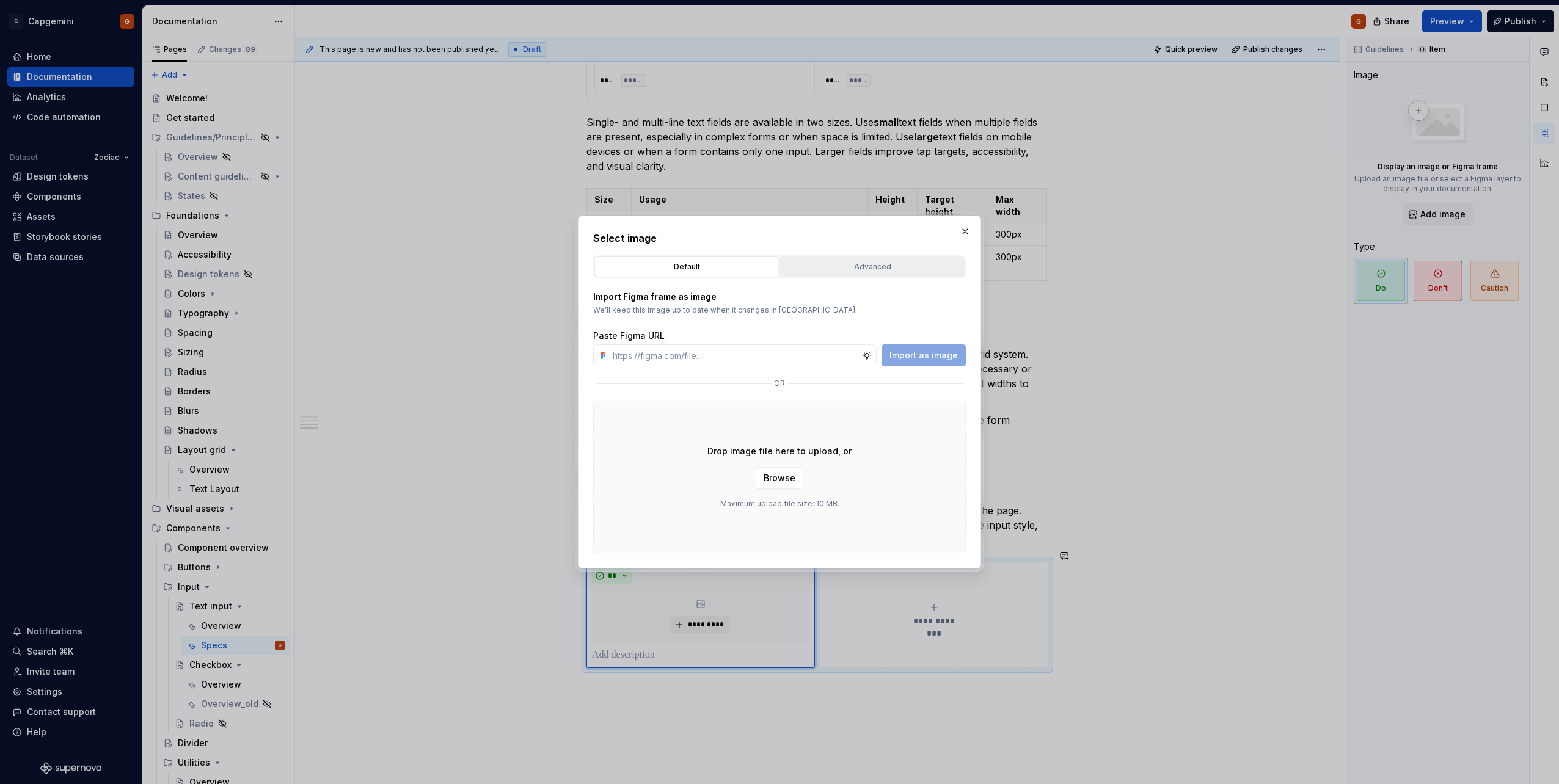
click at [865, 276] on button "Advanced" at bounding box center [872, 267] width 184 height 21
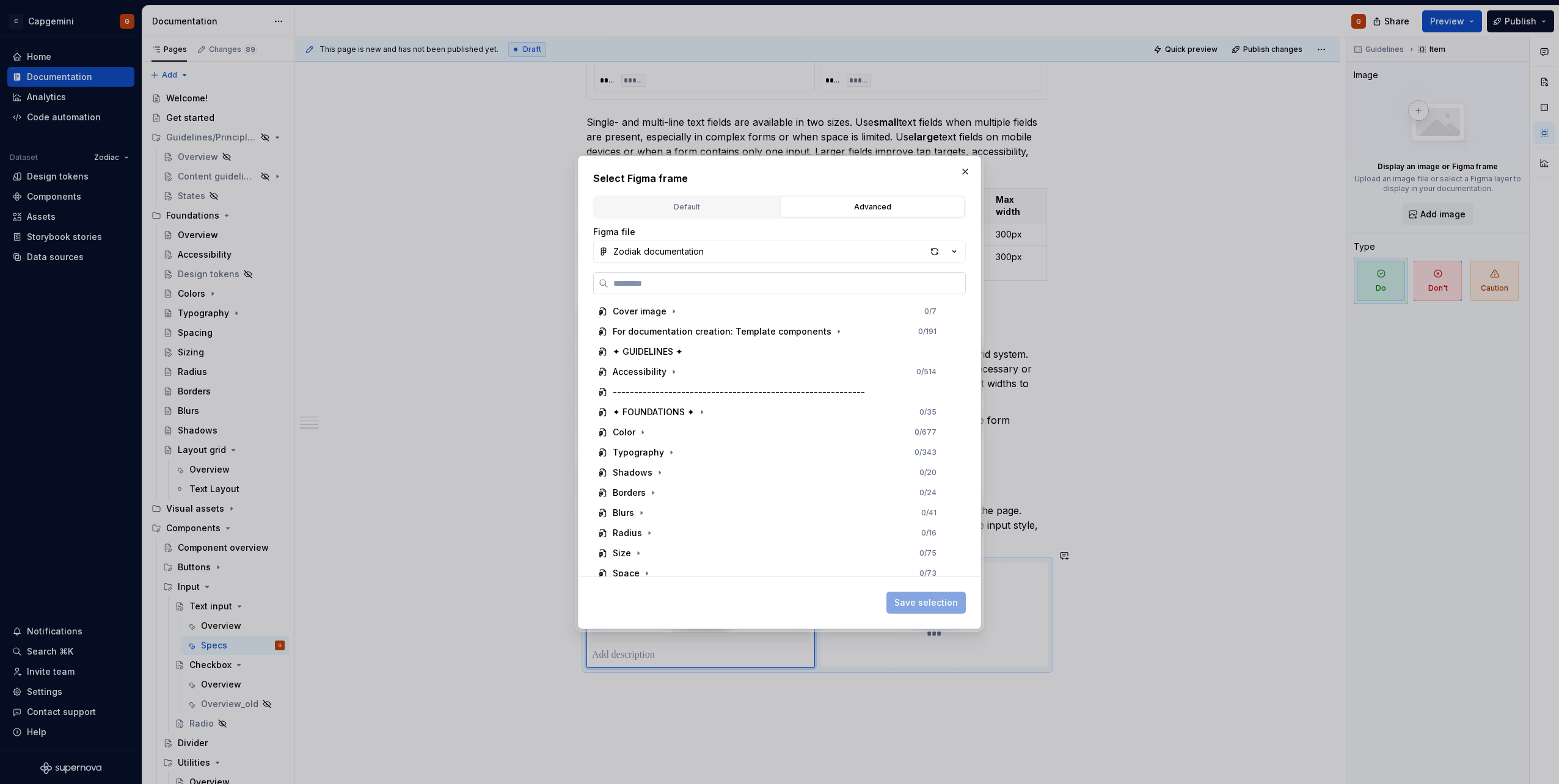
click at [867, 292] on label at bounding box center [779, 283] width 373 height 22
click at [867, 290] on input "search" at bounding box center [786, 283] width 357 height 12
click at [697, 272] on label at bounding box center [779, 283] width 373 height 22
click at [697, 277] on input "search" at bounding box center [786, 283] width 357 height 12
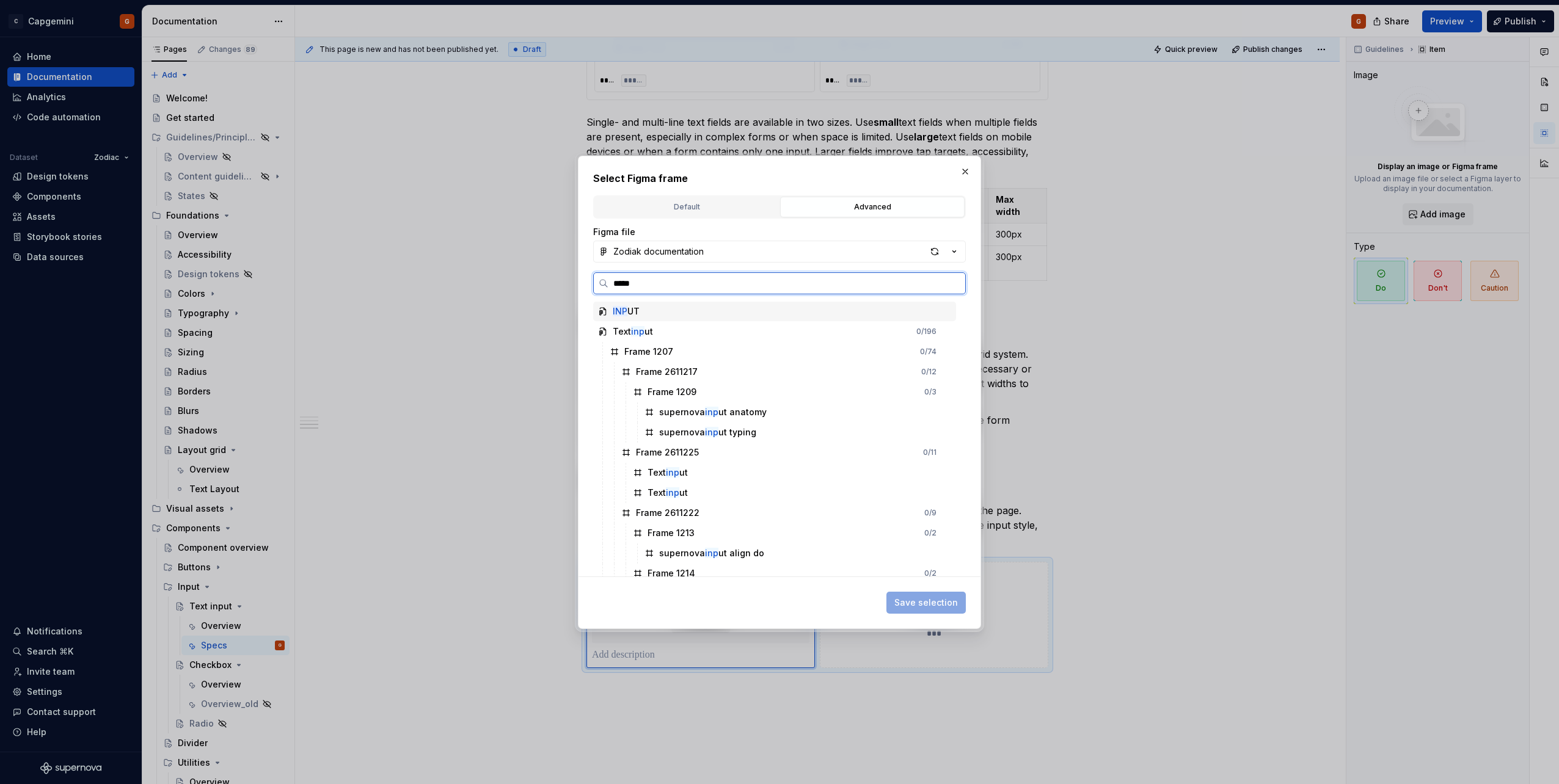
type input "*****"
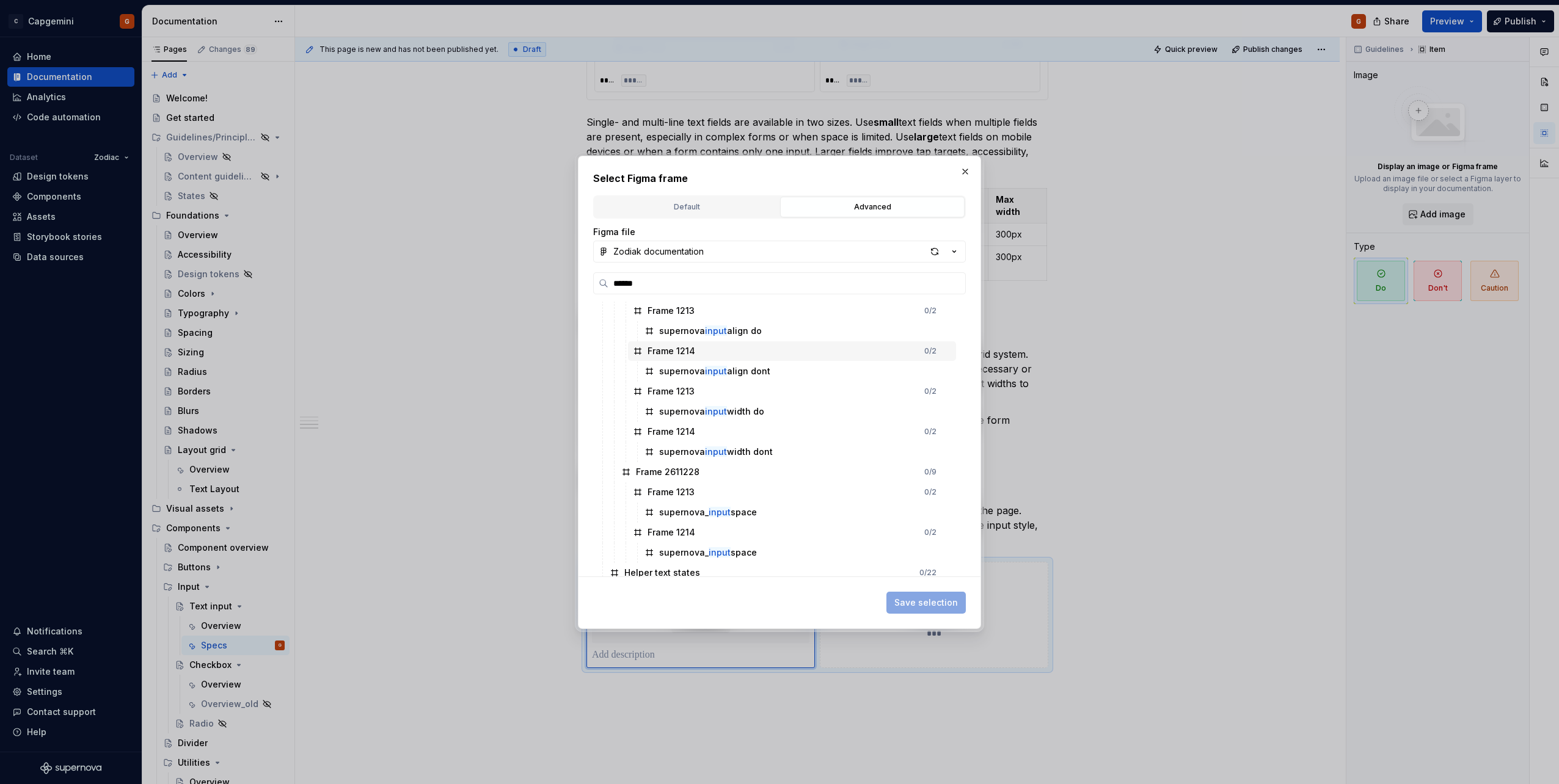
scroll to position [122, 0]
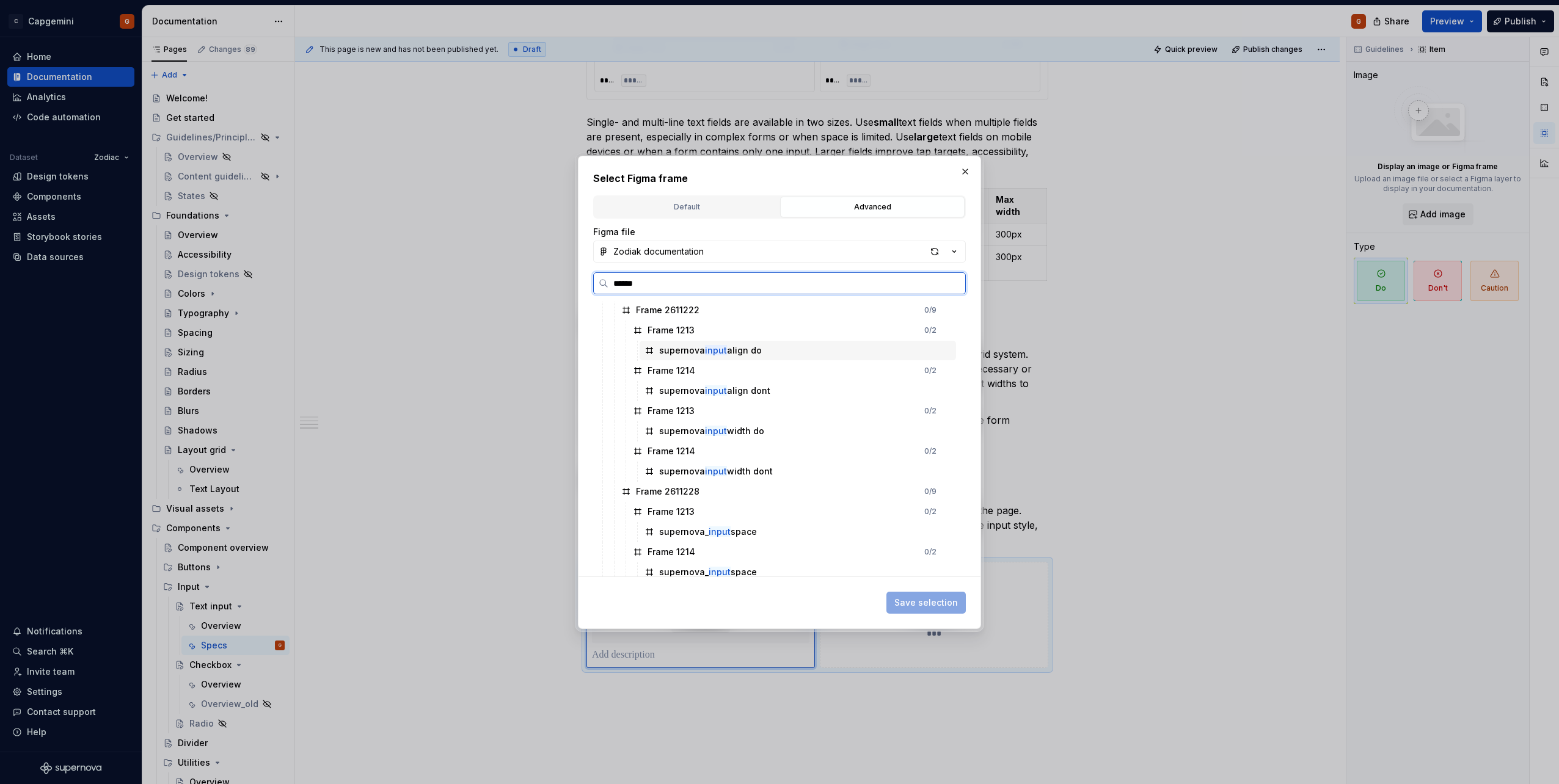
click at [786, 350] on div "supernova input align do" at bounding box center [798, 350] width 317 height 20
click at [779, 387] on div "supernova input align dont" at bounding box center [798, 390] width 317 height 20
click at [782, 350] on div "supernova input align do" at bounding box center [798, 350] width 317 height 20
click at [937, 600] on span "Save selection" at bounding box center [926, 602] width 64 height 12
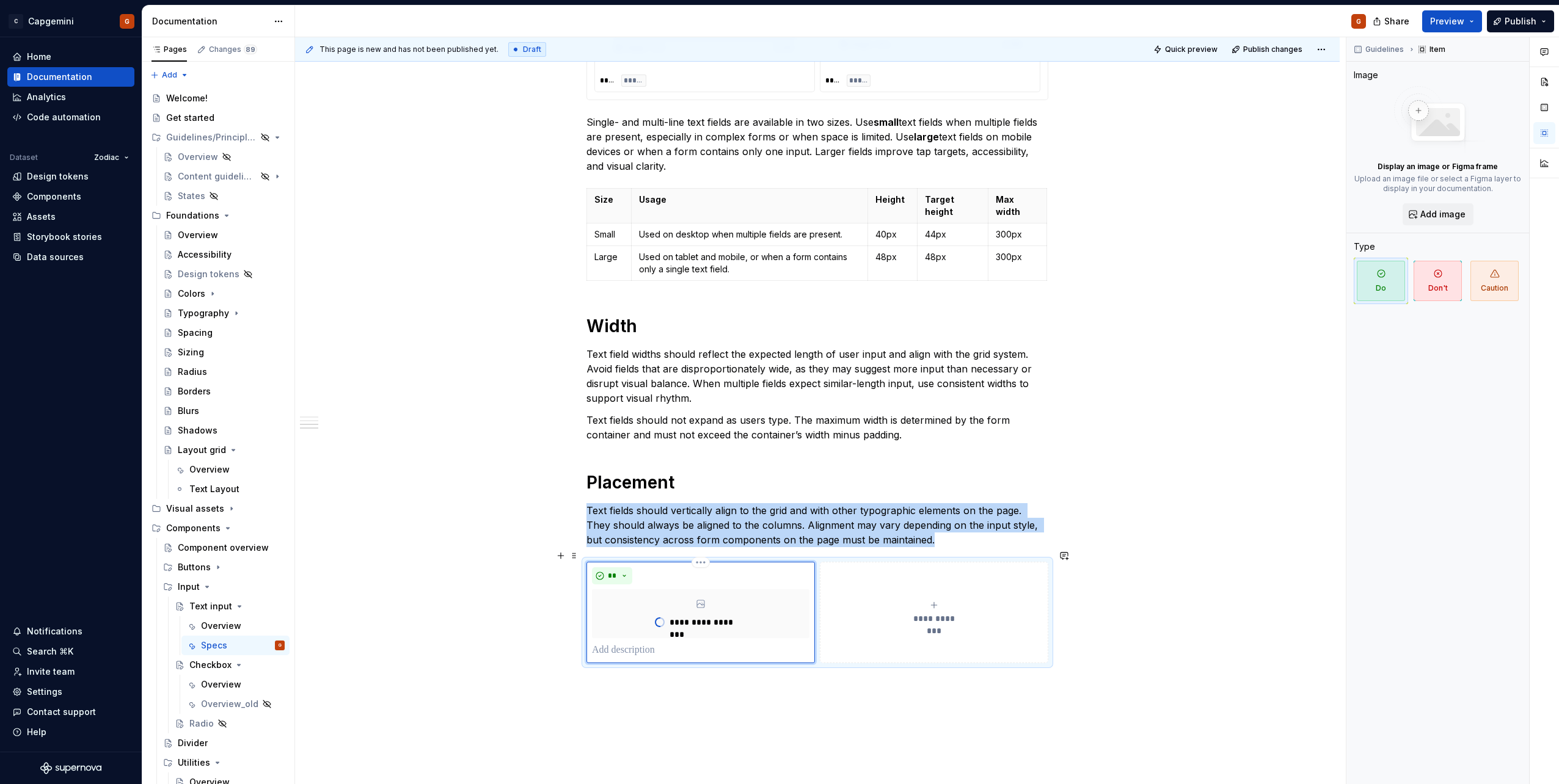
click at [938, 612] on span "**********" at bounding box center [934, 618] width 56 height 12
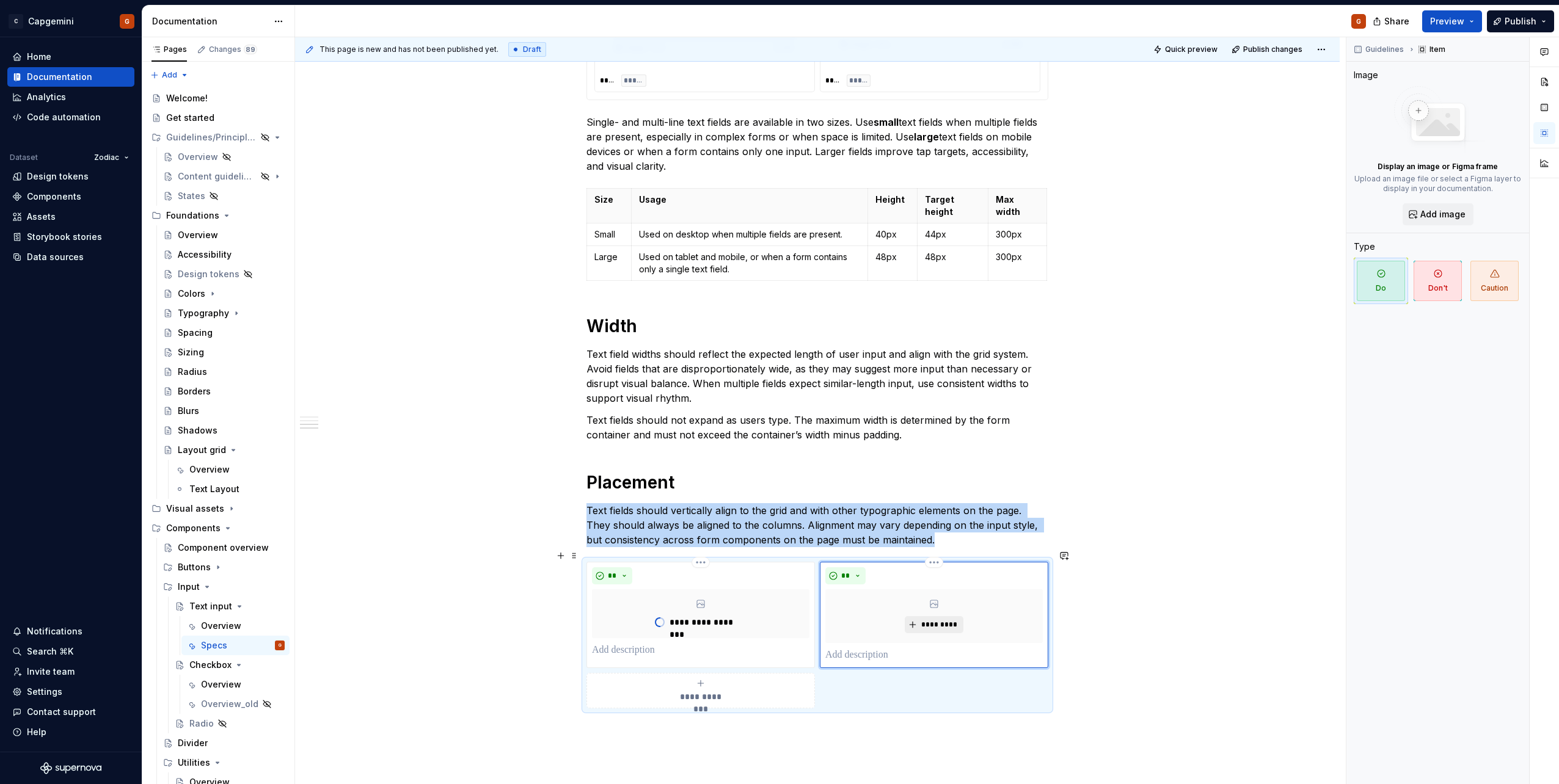
click at [925, 620] on span "*********" at bounding box center [939, 625] width 37 height 10
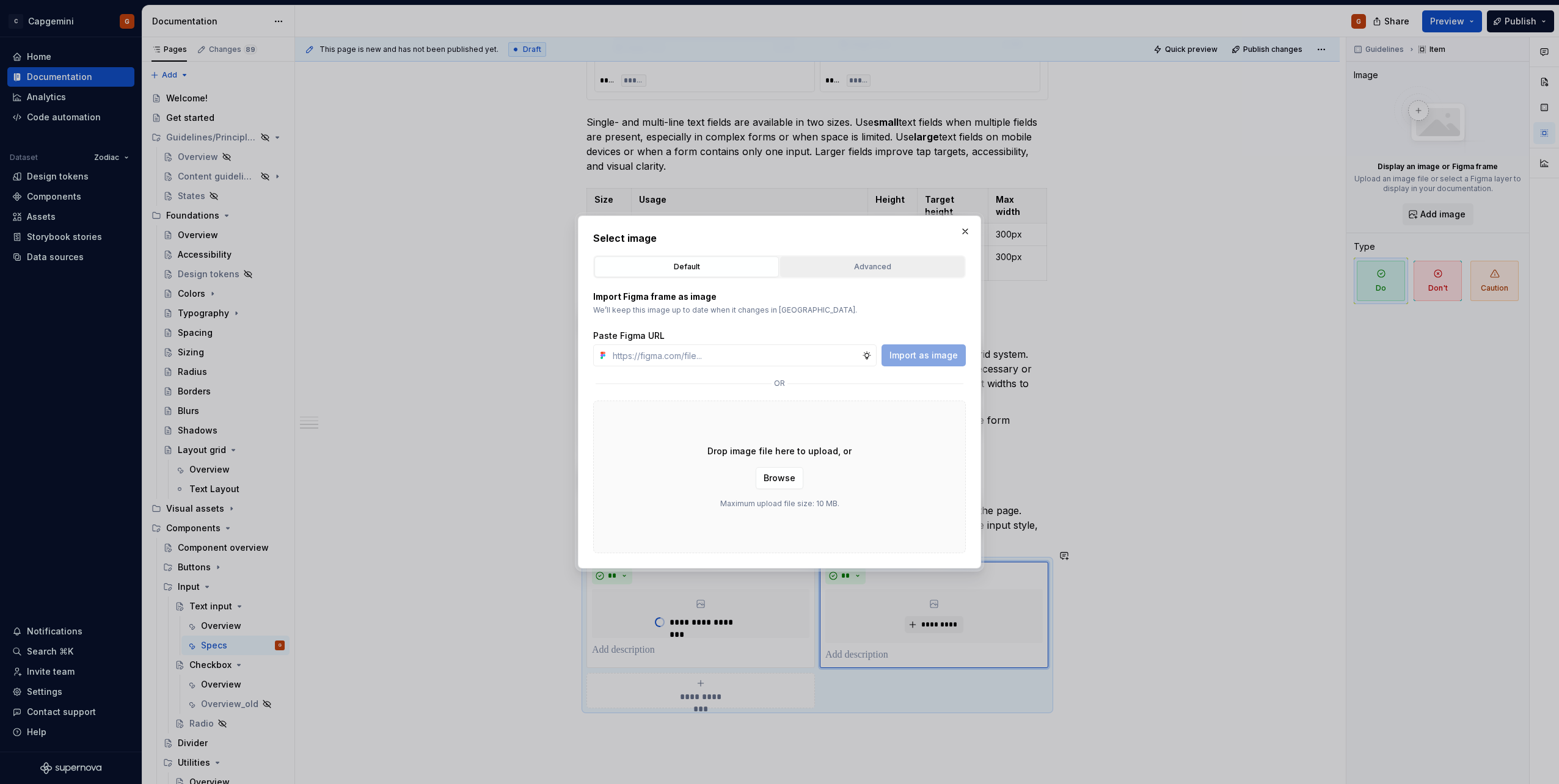
click at [886, 262] on div "Advanced" at bounding box center [872, 267] width 176 height 12
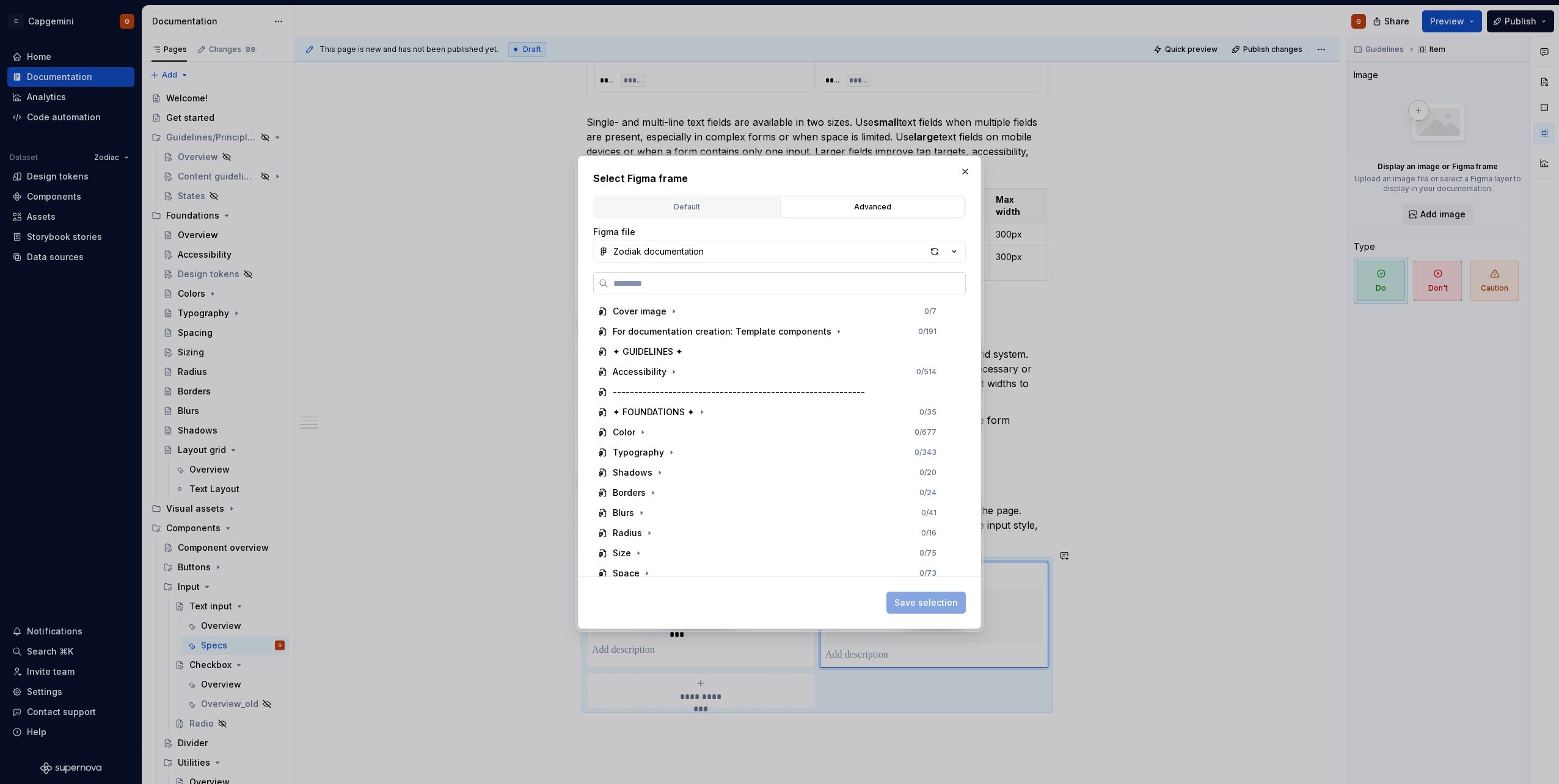
click at [781, 287] on input "search" at bounding box center [786, 283] width 357 height 12
type input "********"
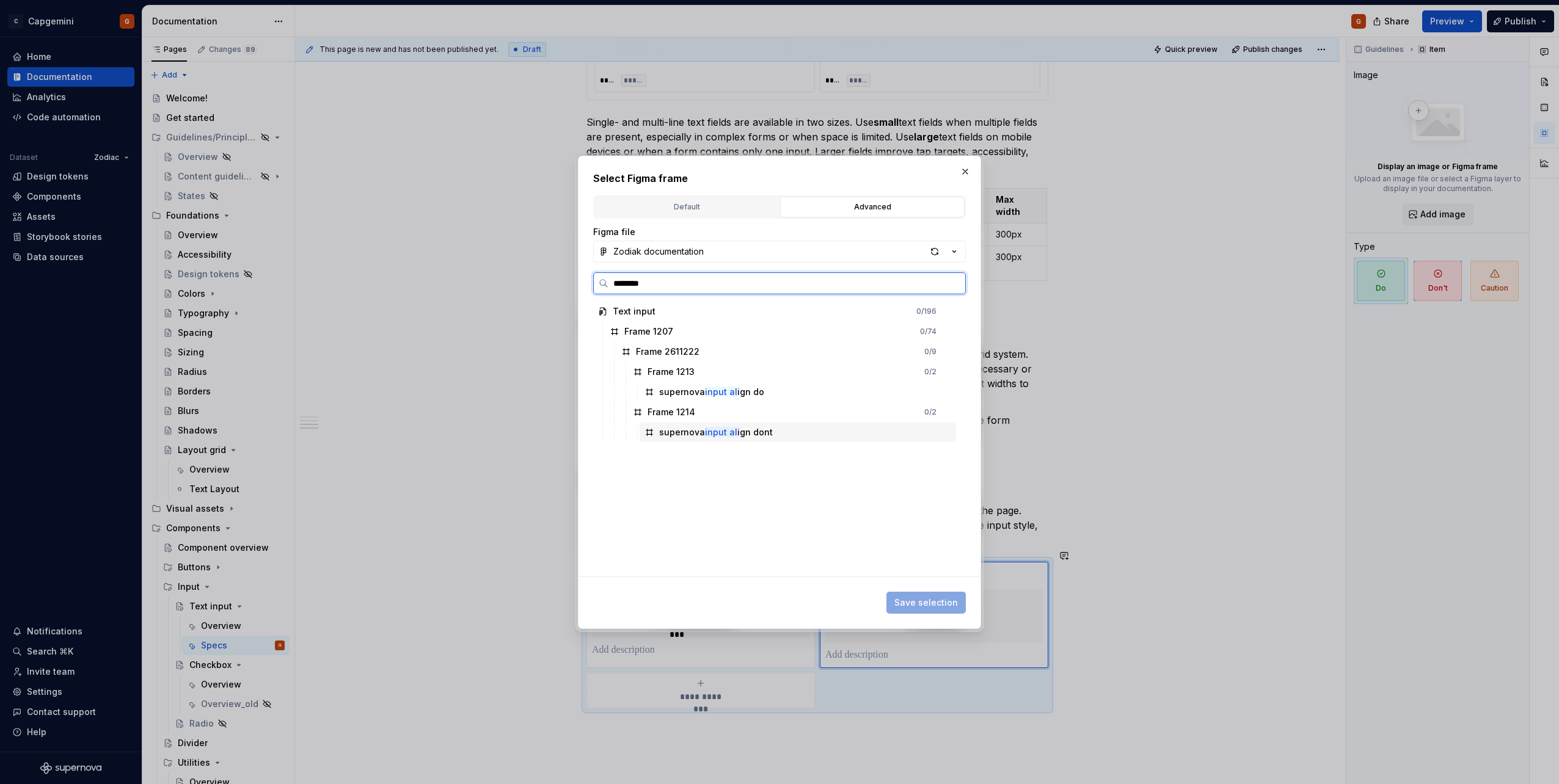
click at [797, 425] on div "supernova input al ign dont" at bounding box center [798, 432] width 317 height 20
click at [950, 598] on button "Save selection" at bounding box center [926, 603] width 79 height 22
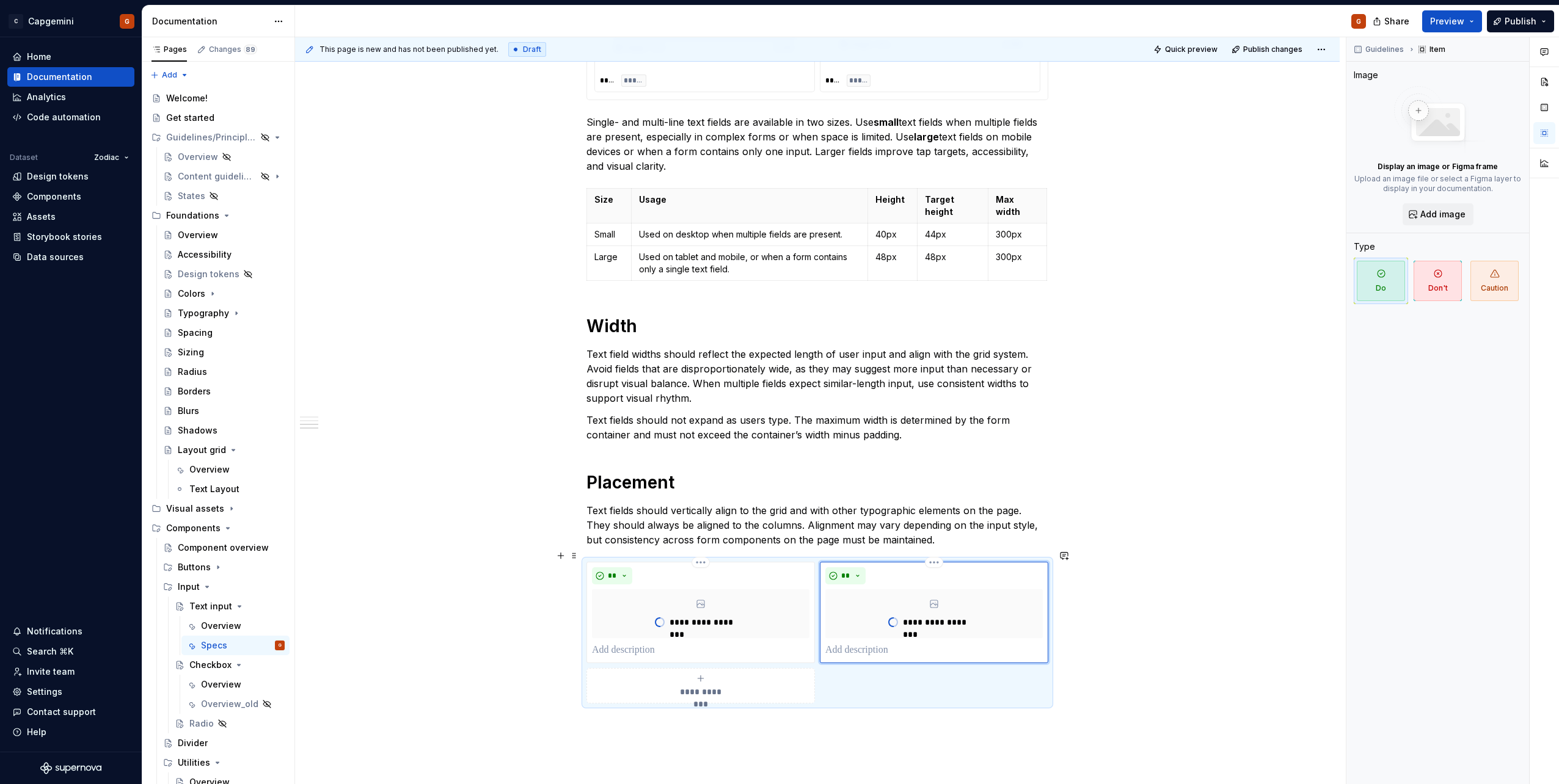
scroll to position [1213, 0]
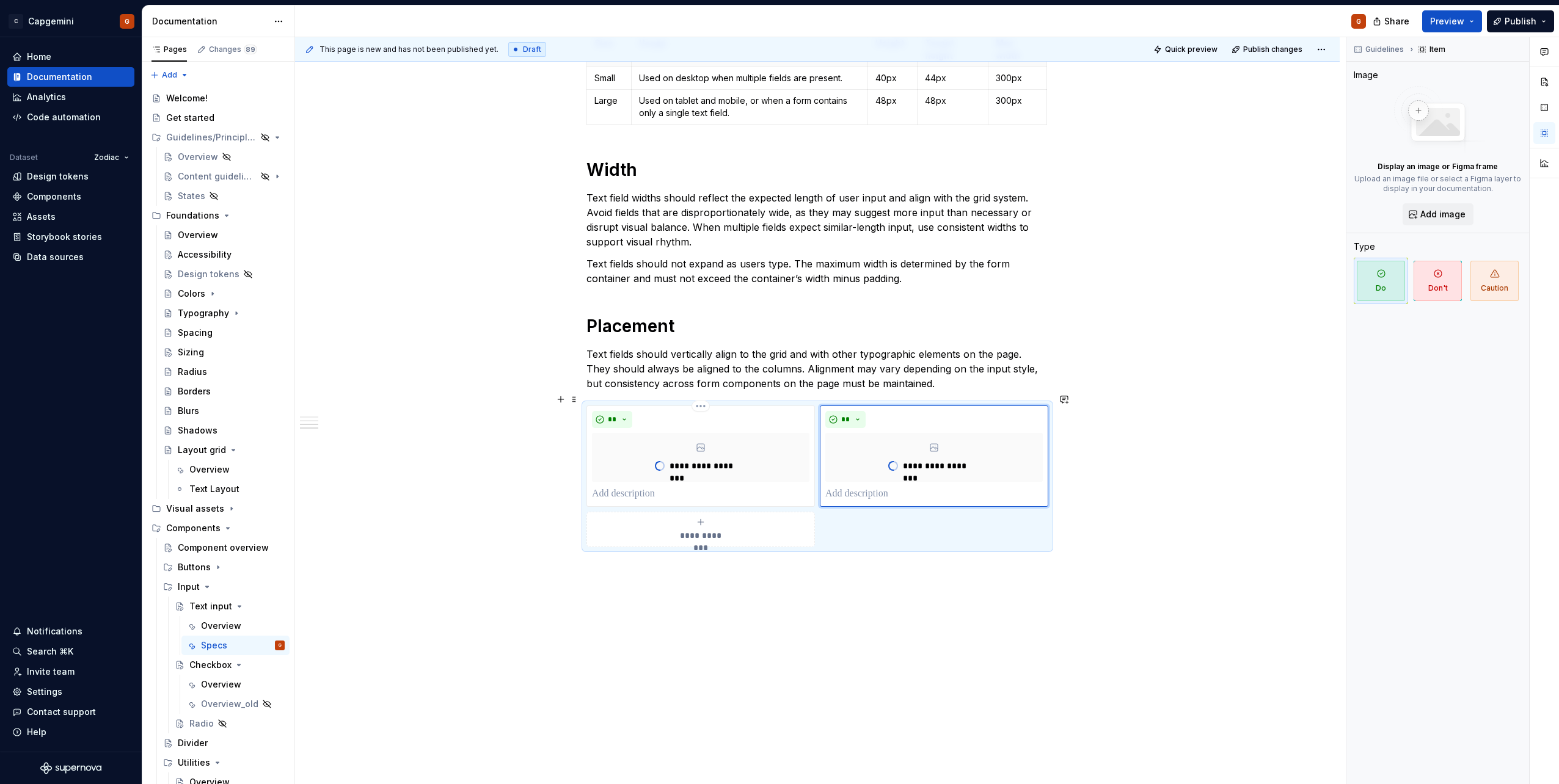
type textarea "*"
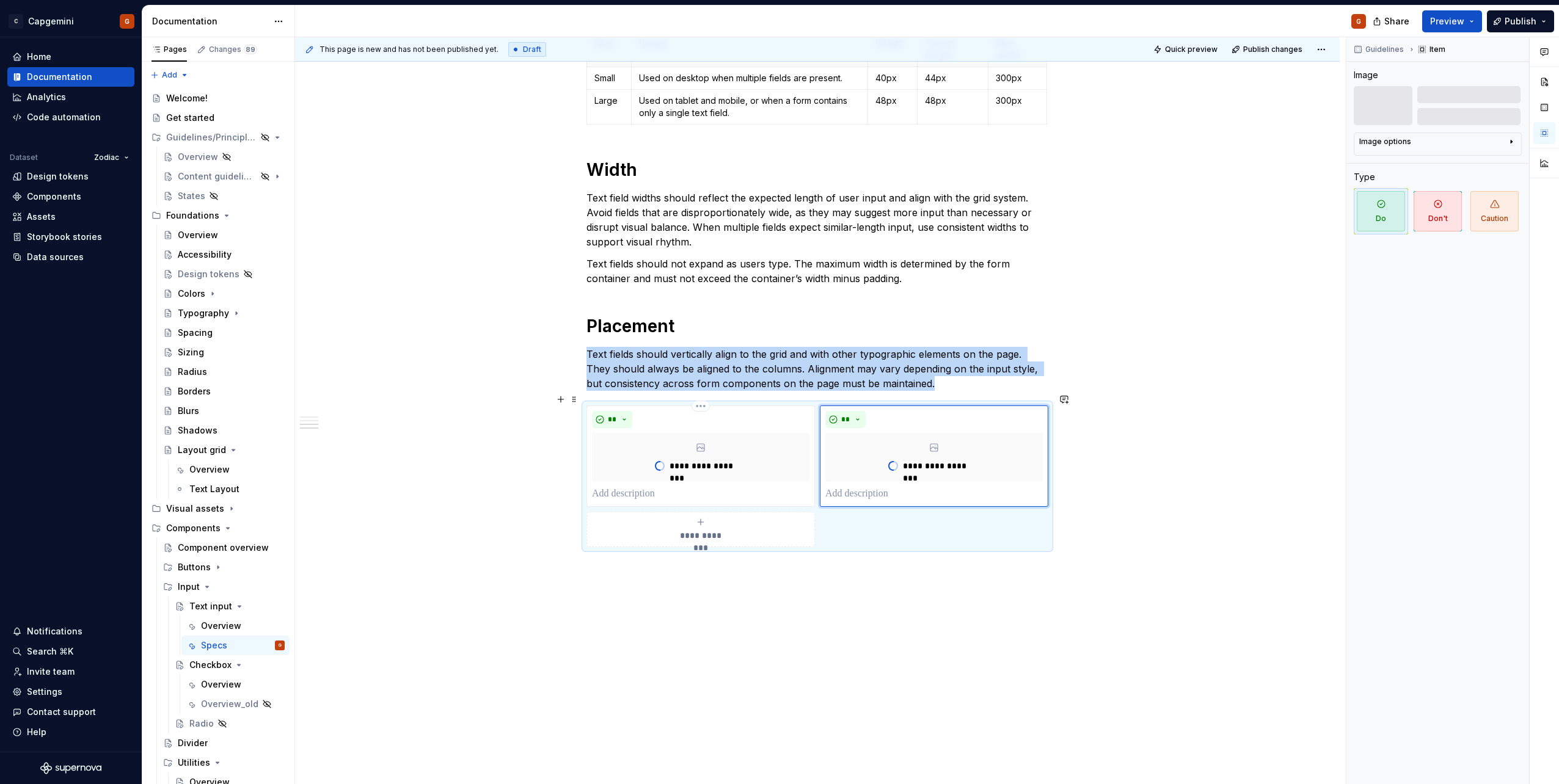
click at [717, 517] on div "**********" at bounding box center [701, 529] width 218 height 24
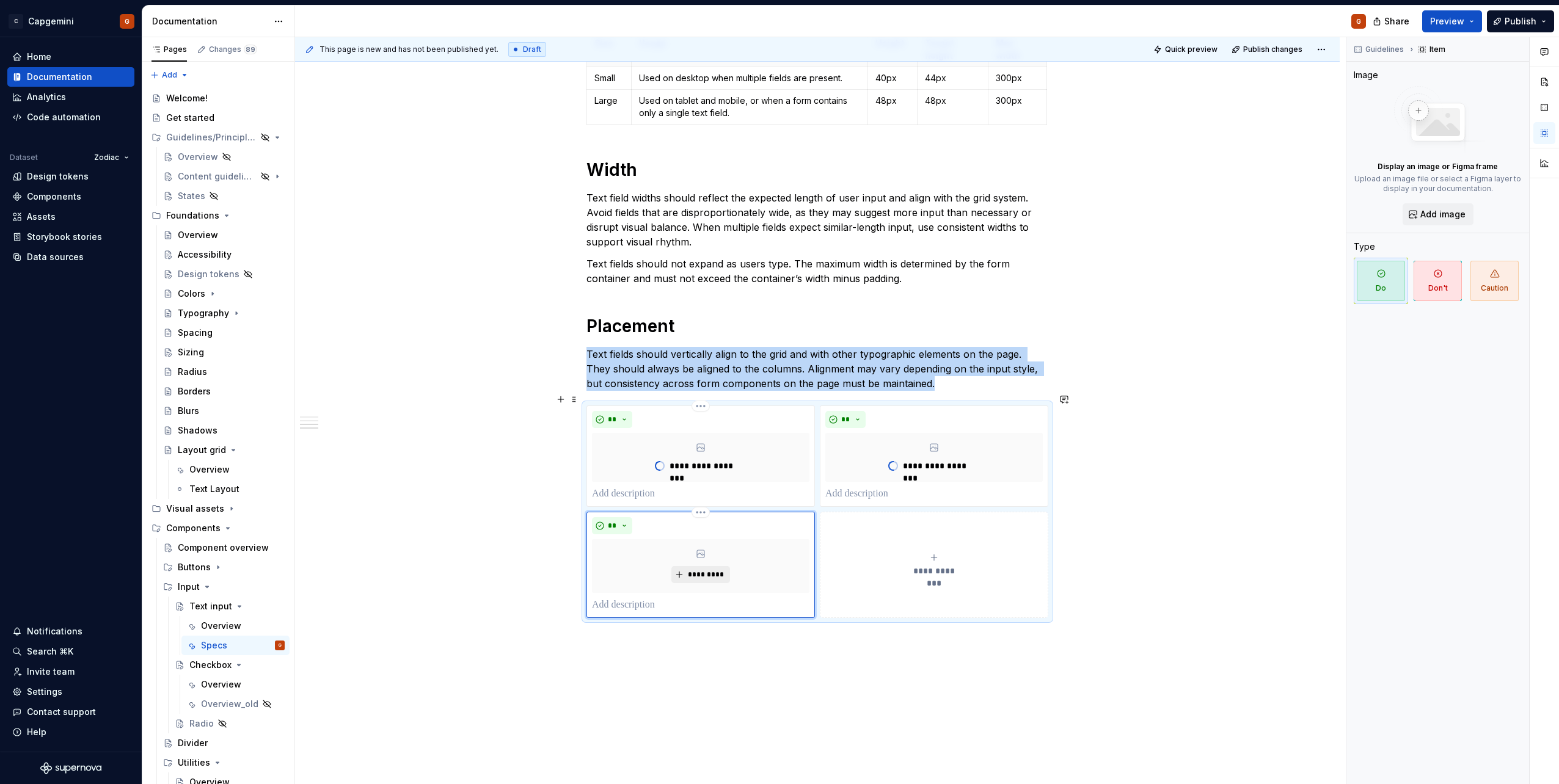
click at [701, 566] on button "*********" at bounding box center [700, 574] width 58 height 17
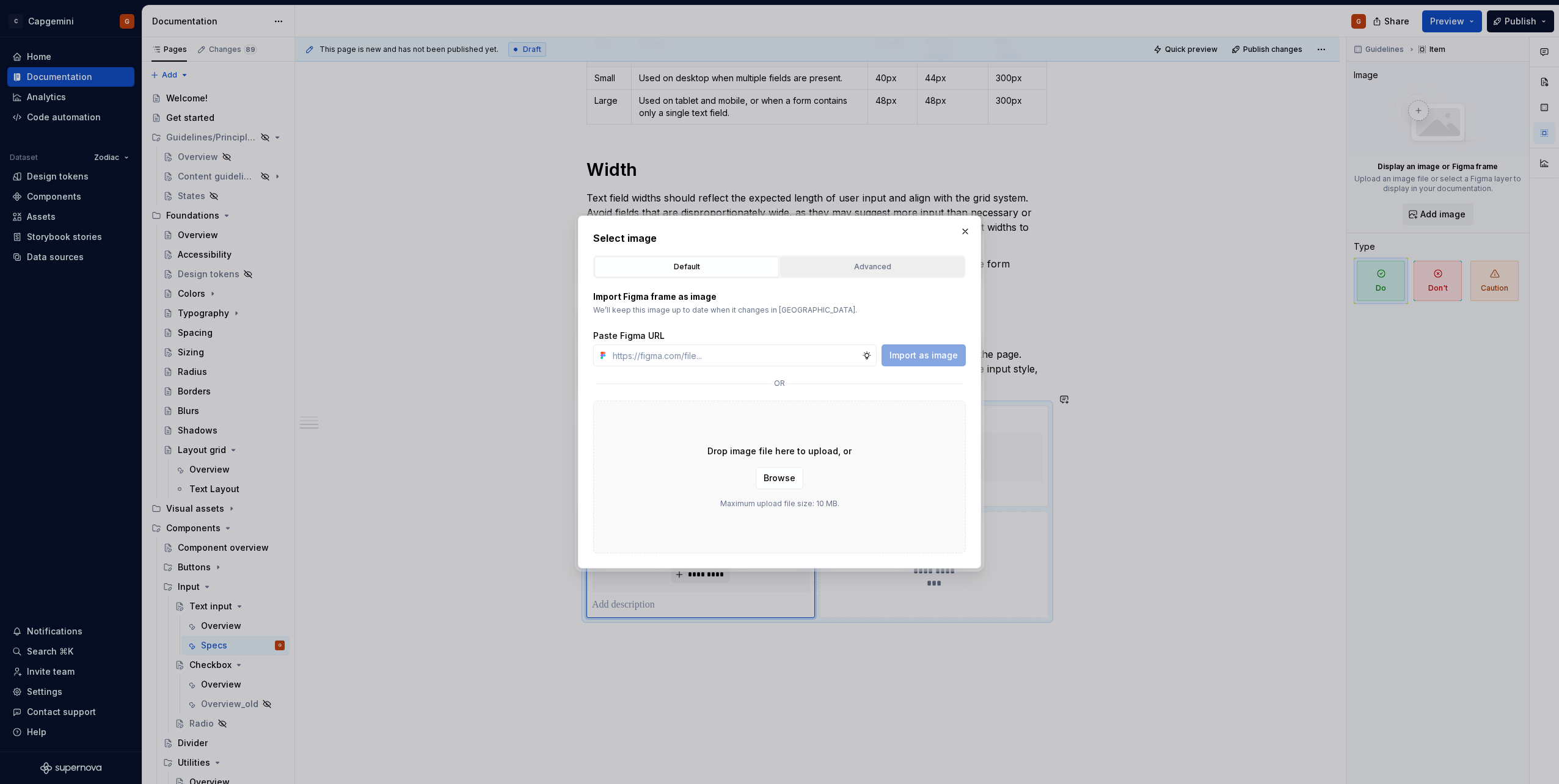
click at [834, 272] on div "Advanced" at bounding box center [872, 267] width 176 height 12
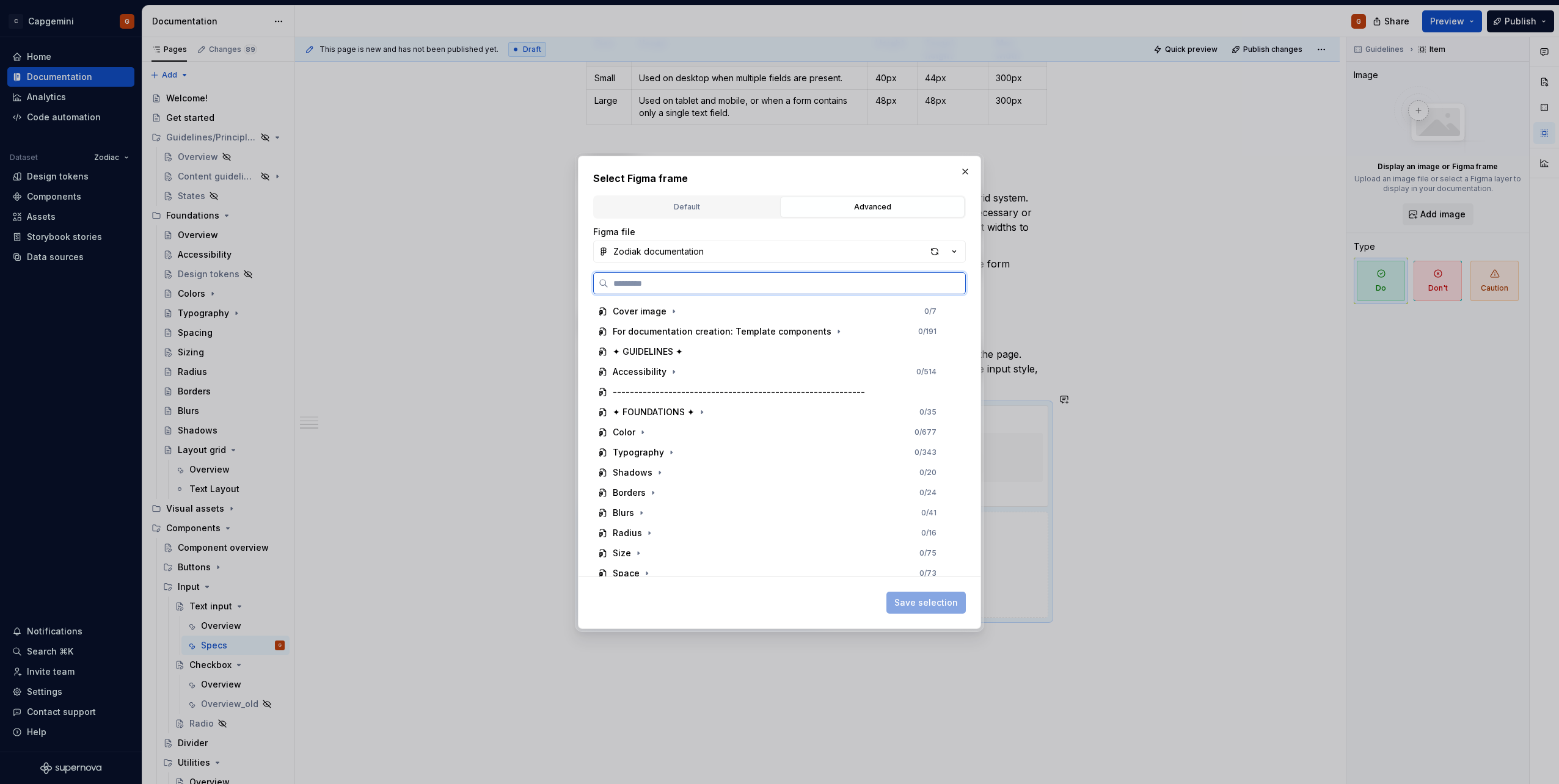
click at [715, 289] on input "search" at bounding box center [786, 283] width 357 height 12
type input "*****"
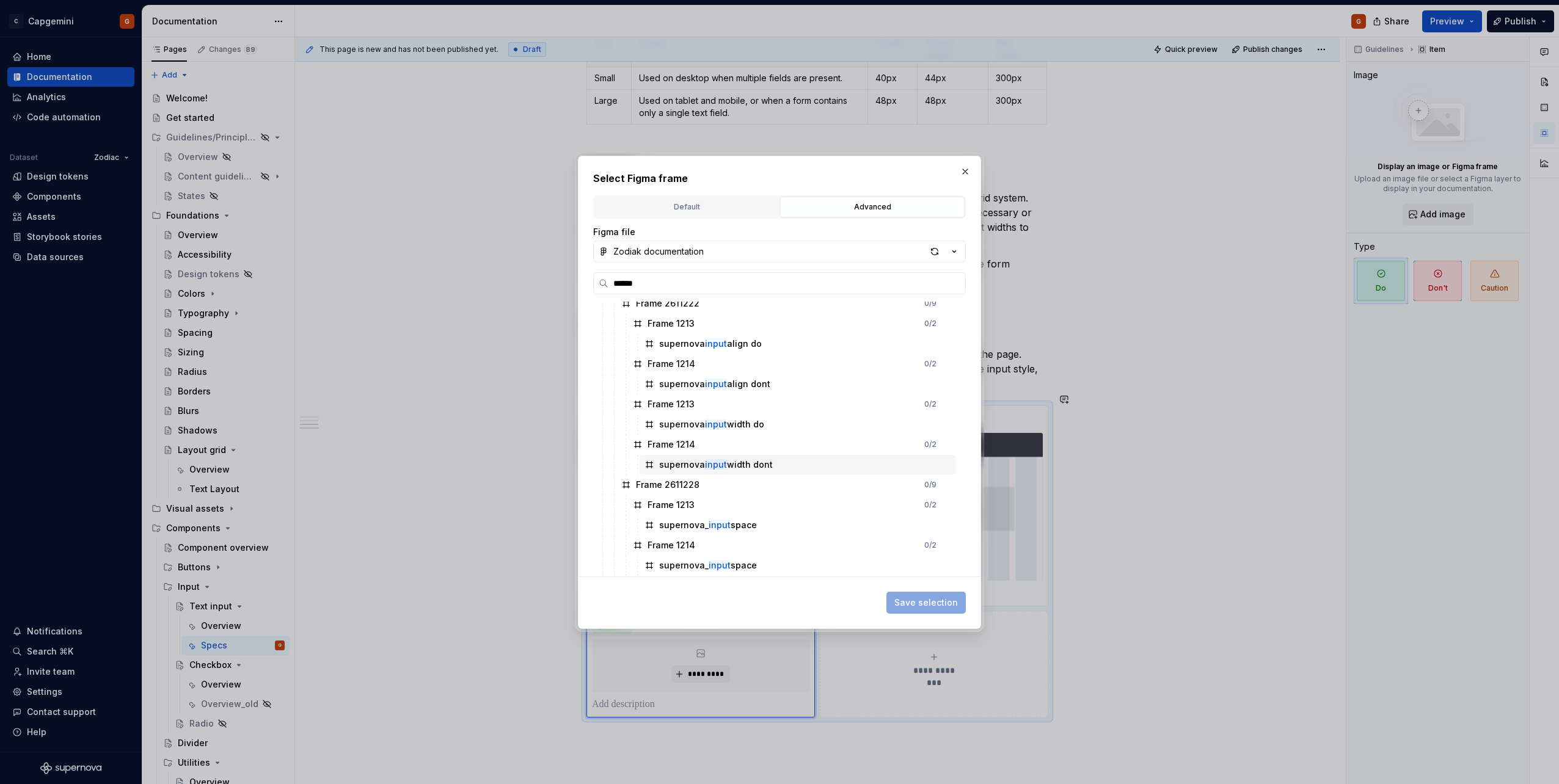
scroll to position [122, 0]
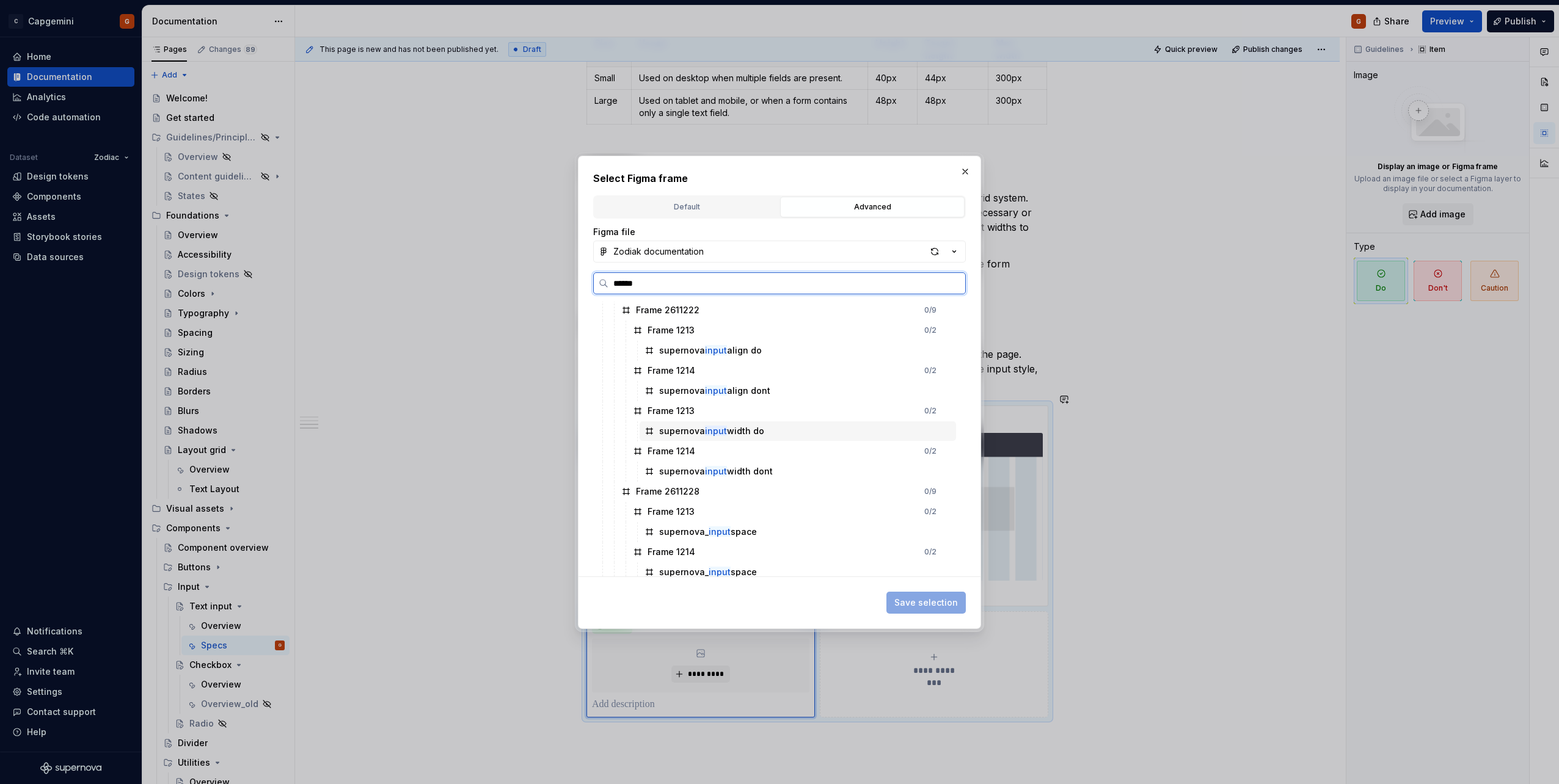
click at [784, 433] on div "supernova input width do" at bounding box center [798, 431] width 317 height 20
click at [938, 607] on span "Save selection" at bounding box center [926, 602] width 64 height 12
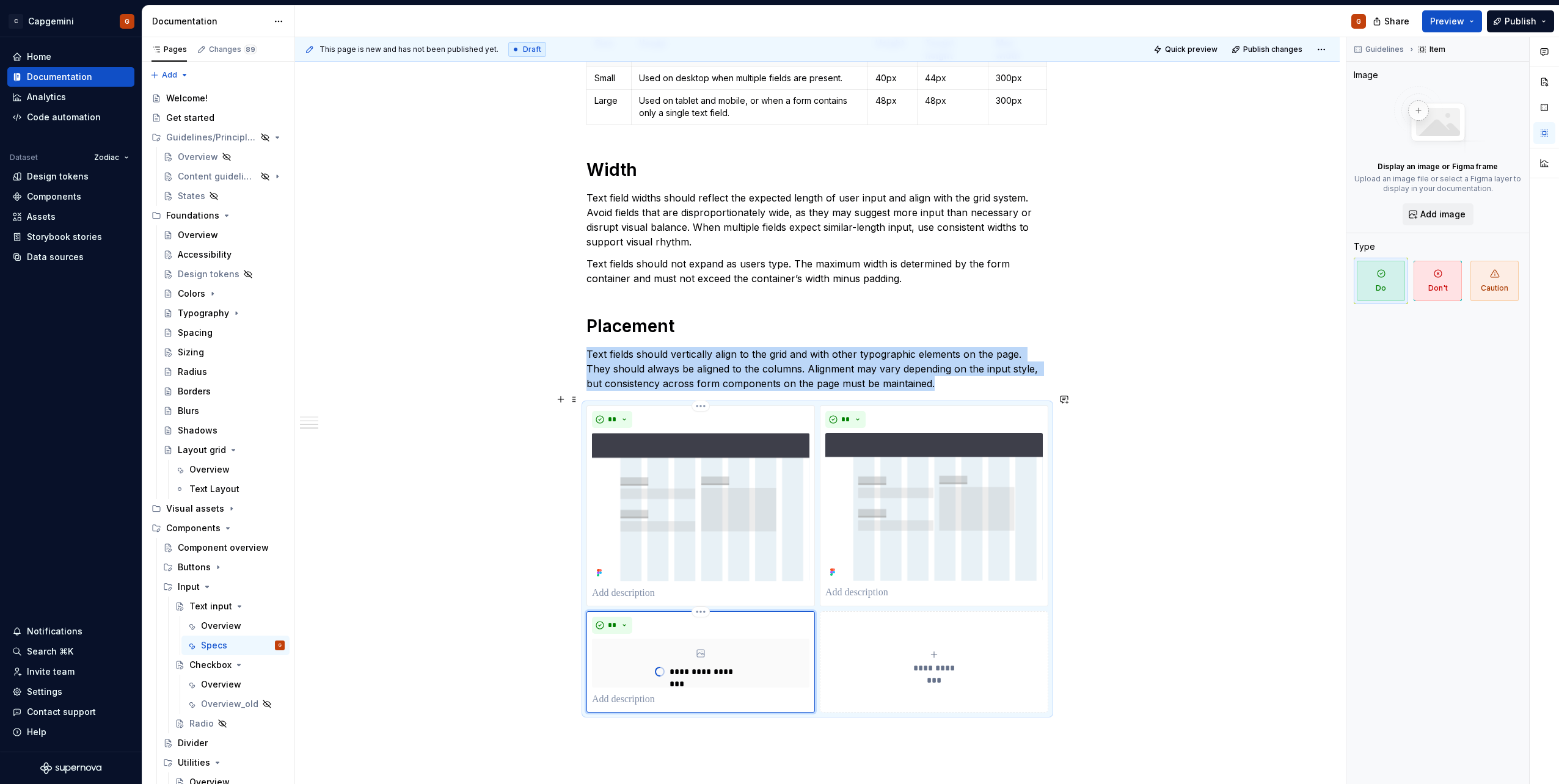
click at [947, 662] on span "**********" at bounding box center [934, 668] width 56 height 12
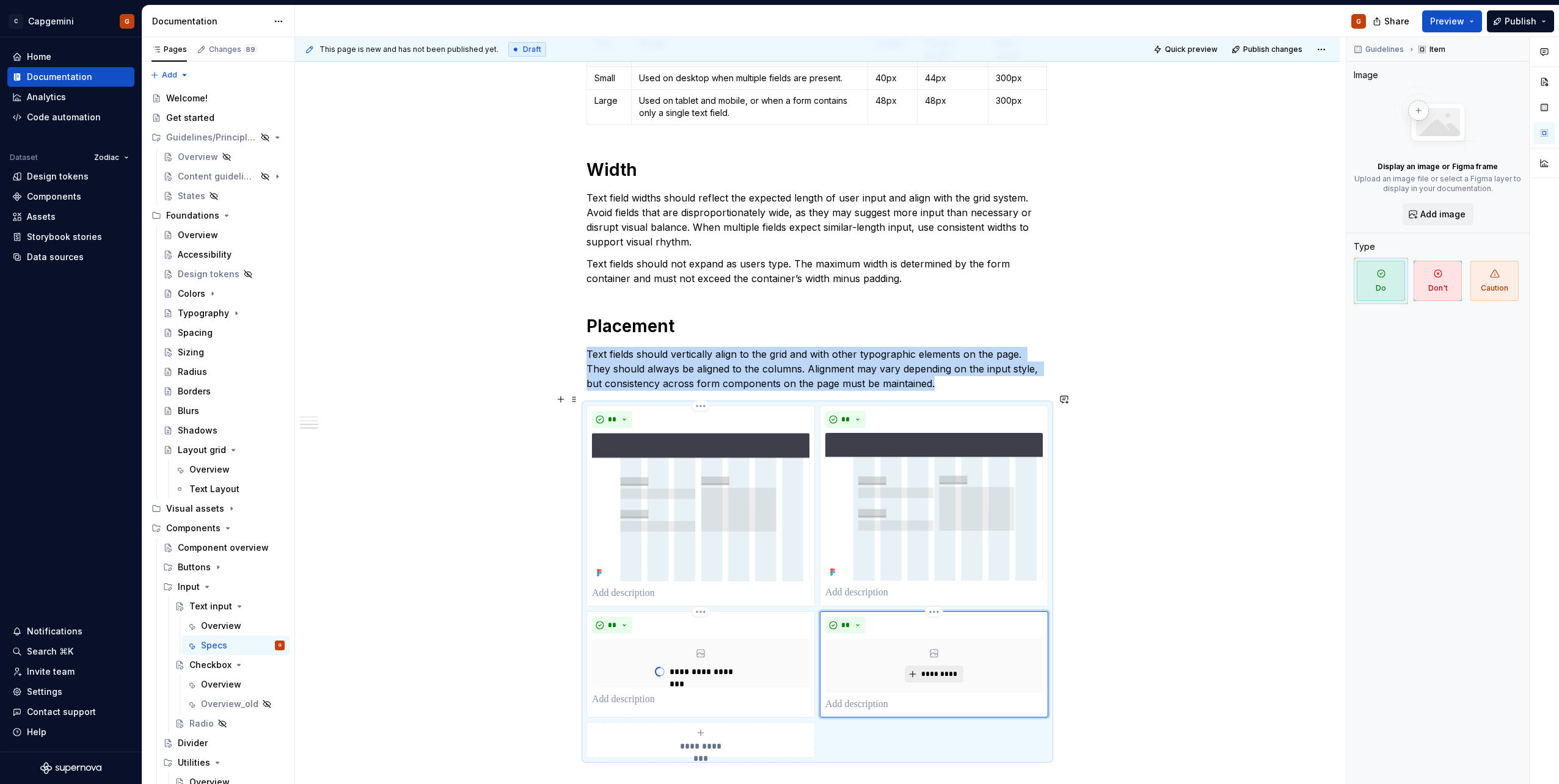
click at [927, 669] on span "*********" at bounding box center [939, 674] width 37 height 10
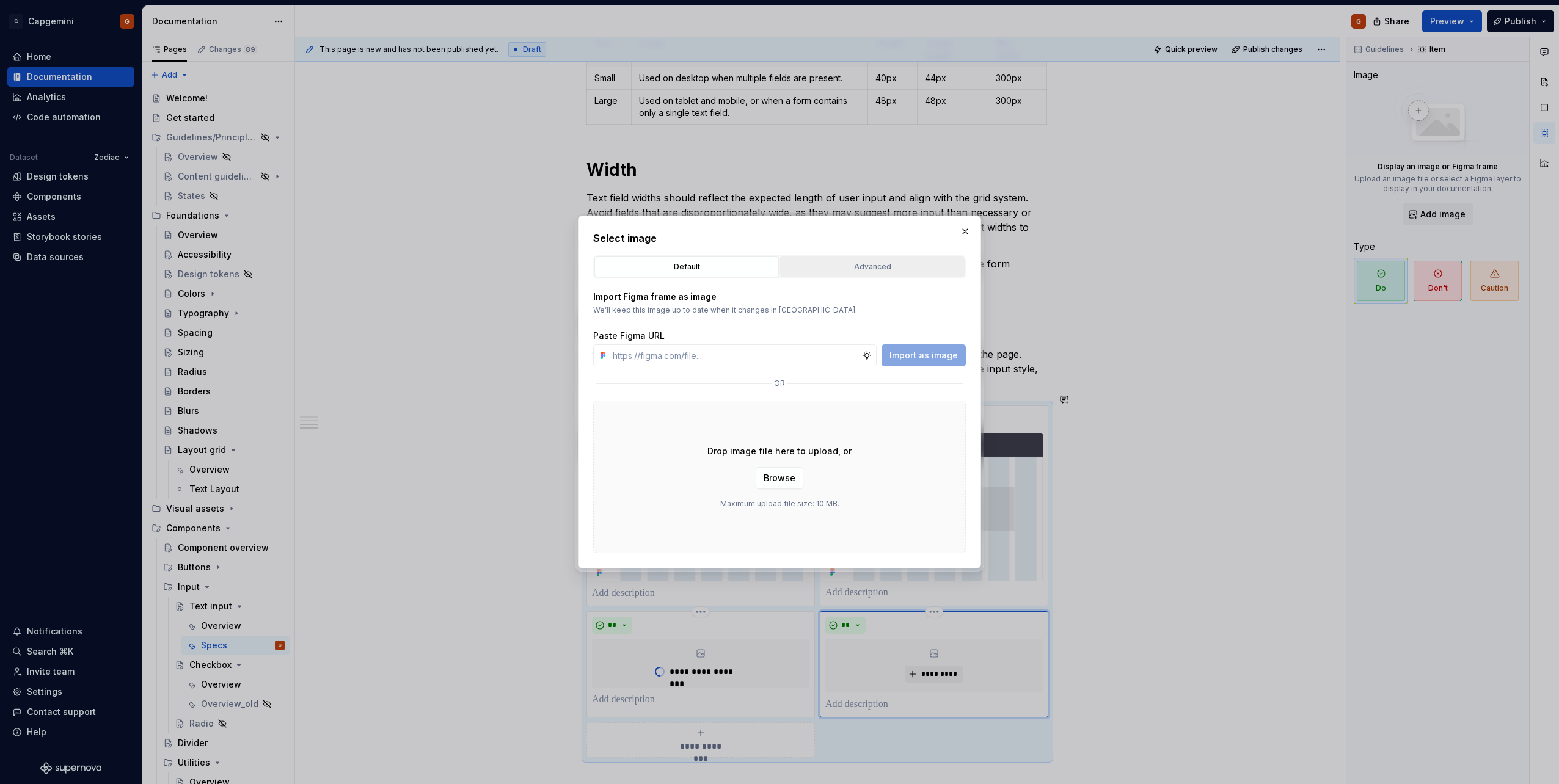
click at [862, 277] on button "Advanced" at bounding box center [872, 267] width 184 height 21
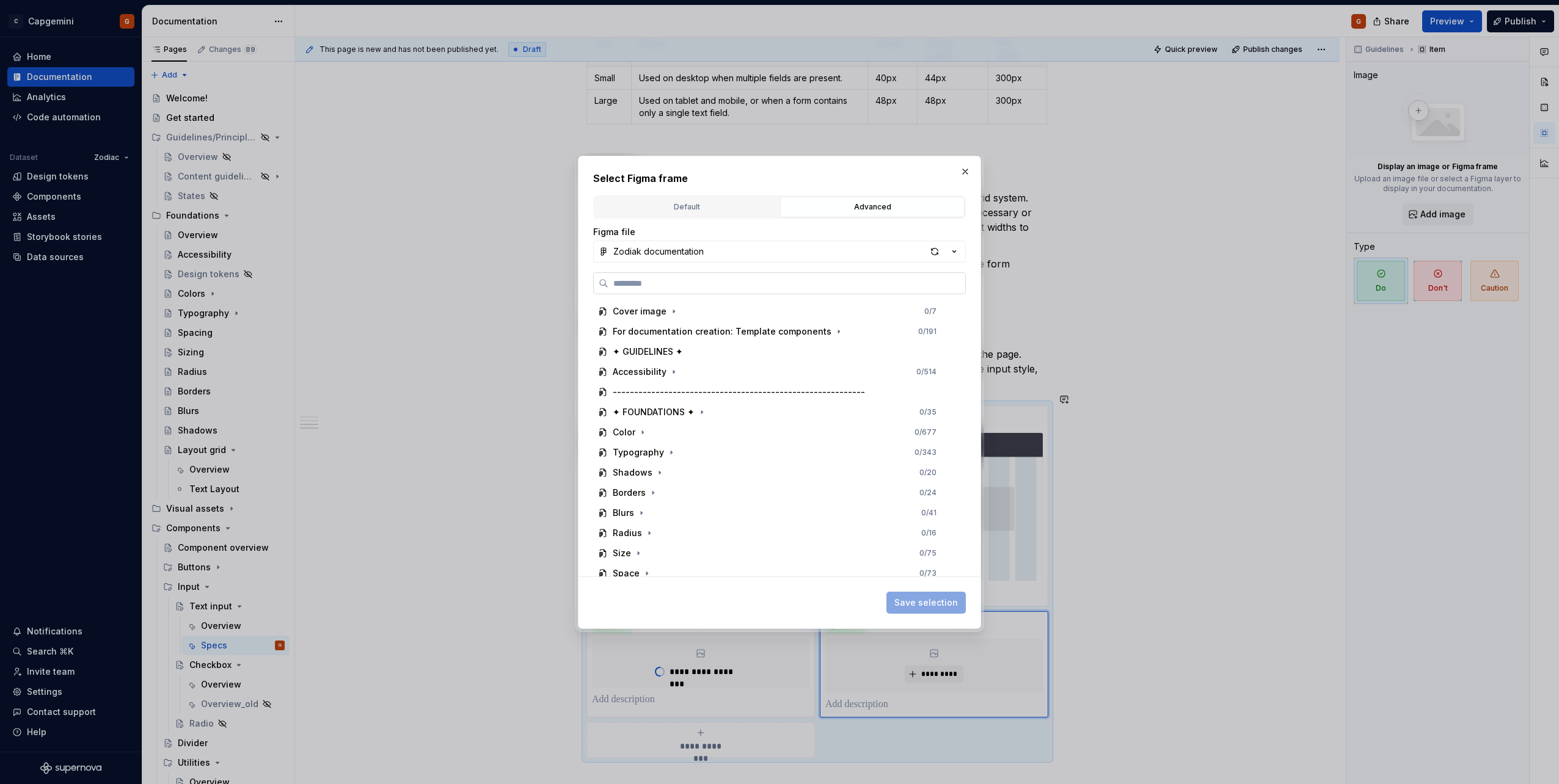
click at [761, 286] on input "search" at bounding box center [786, 283] width 357 height 12
type input "*****"
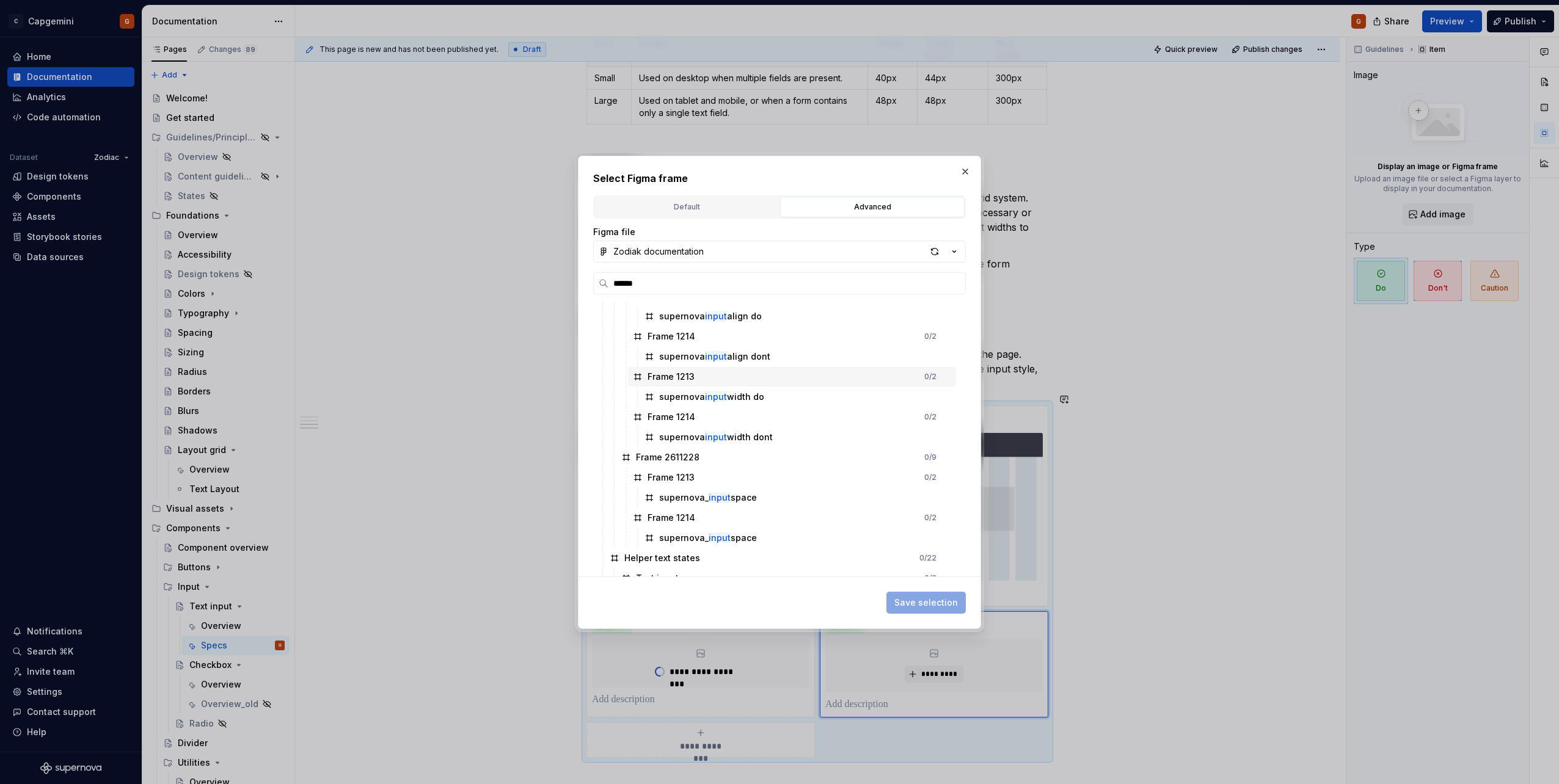
scroll to position [183, 0]
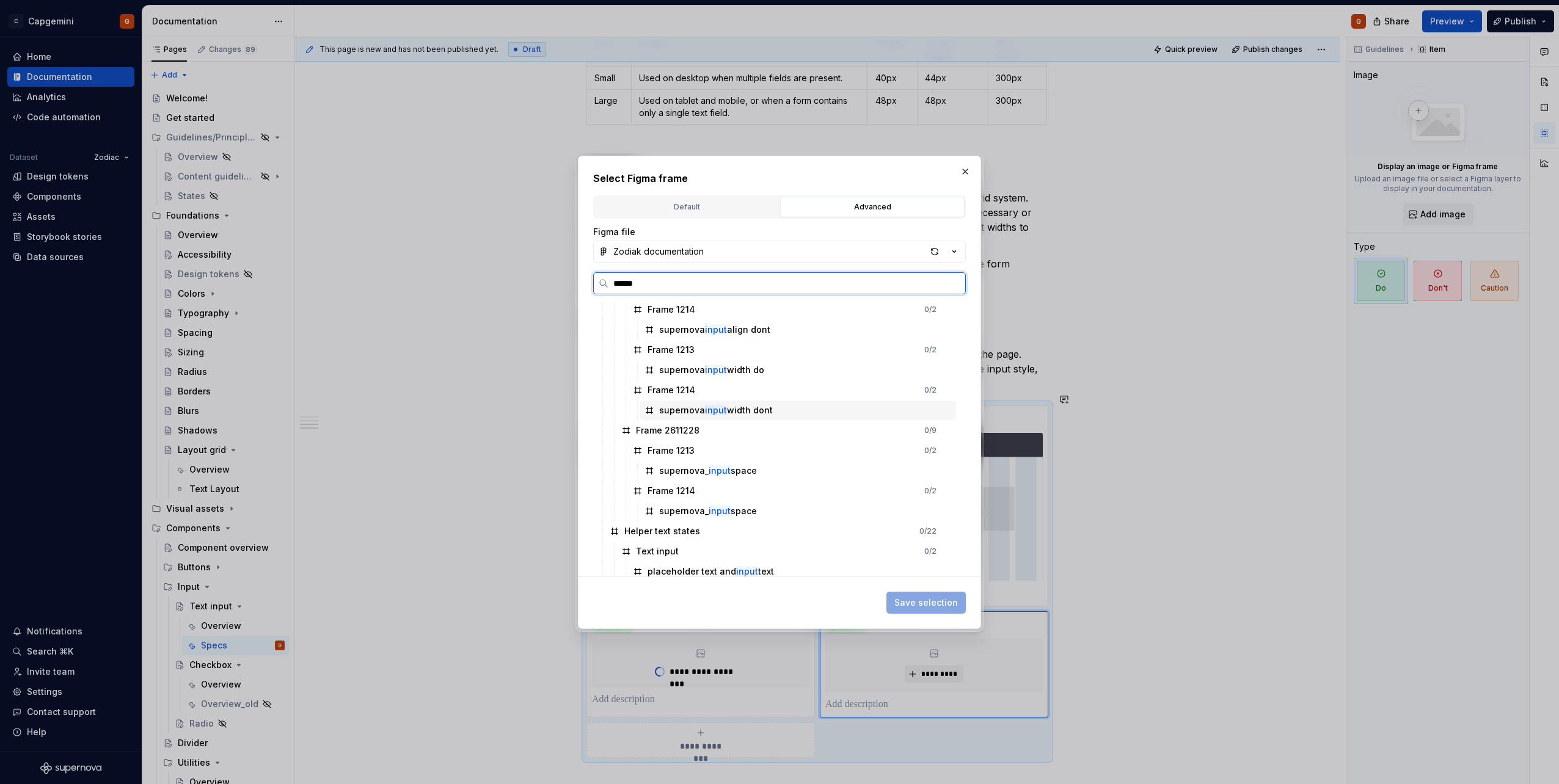
click at [792, 411] on div "supernova input width dont" at bounding box center [798, 410] width 317 height 20
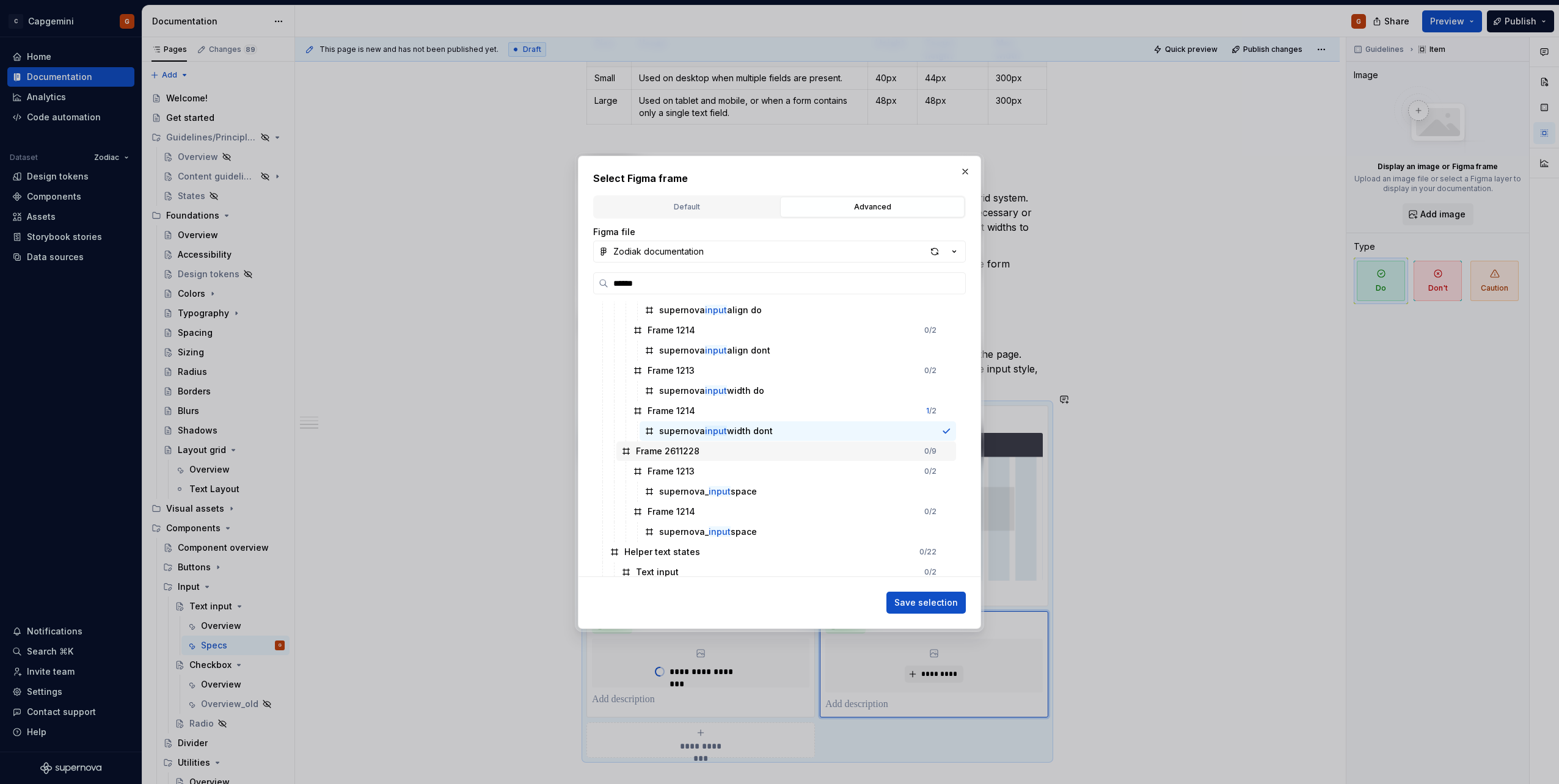
scroll to position [244, 0]
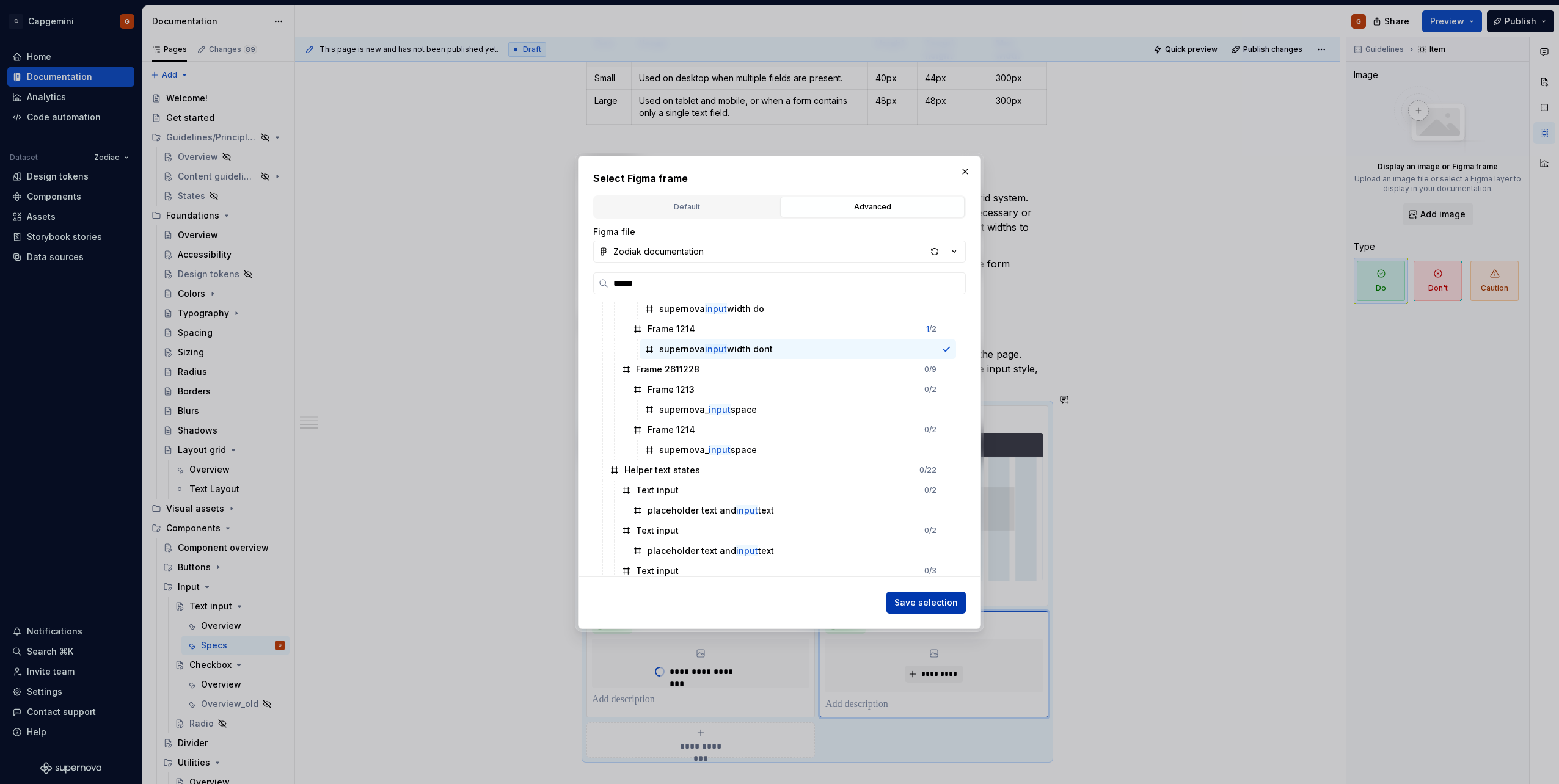
click at [912, 605] on span "Save selection" at bounding box center [926, 602] width 64 height 12
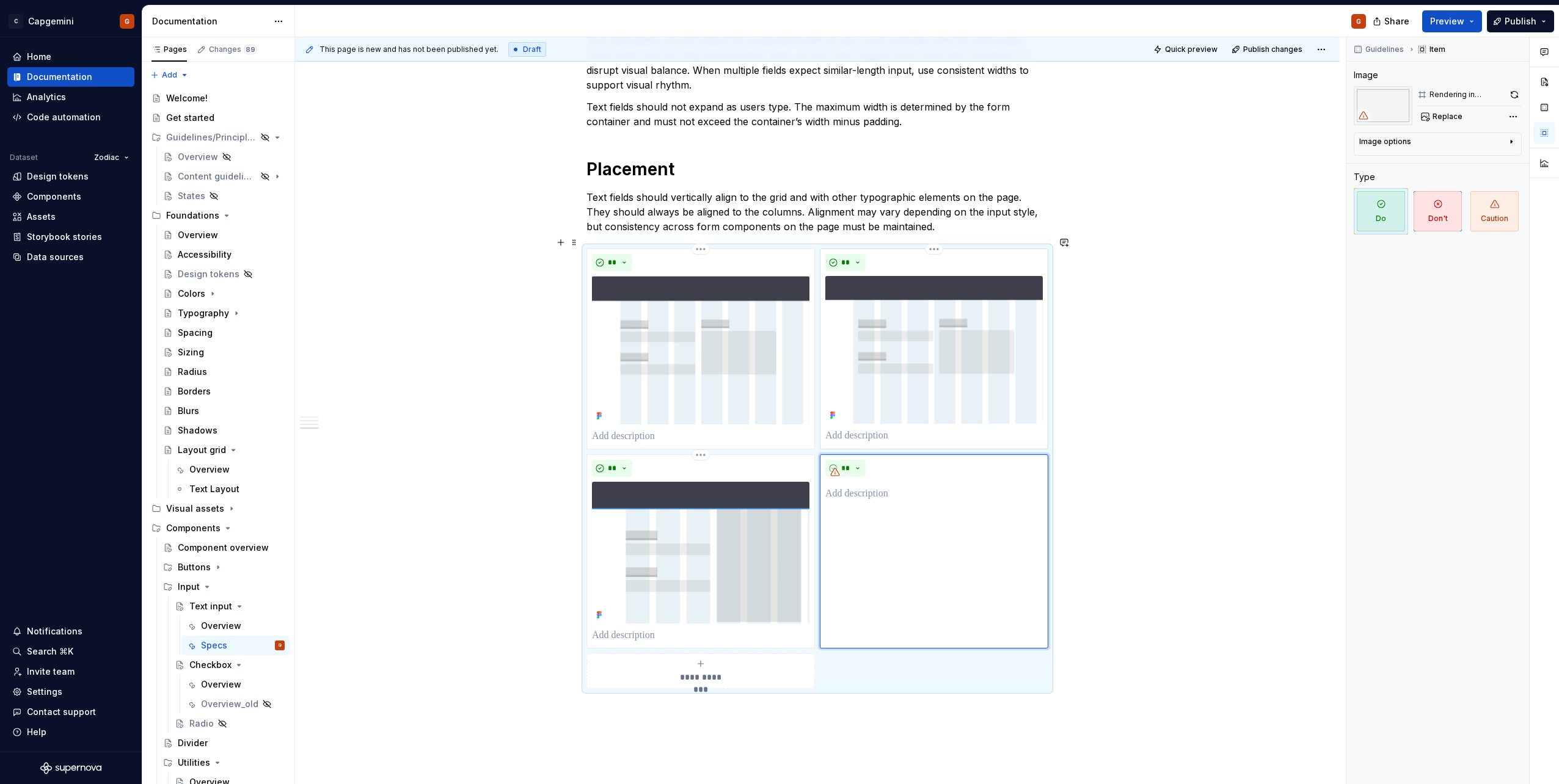
scroll to position [1396, 0]
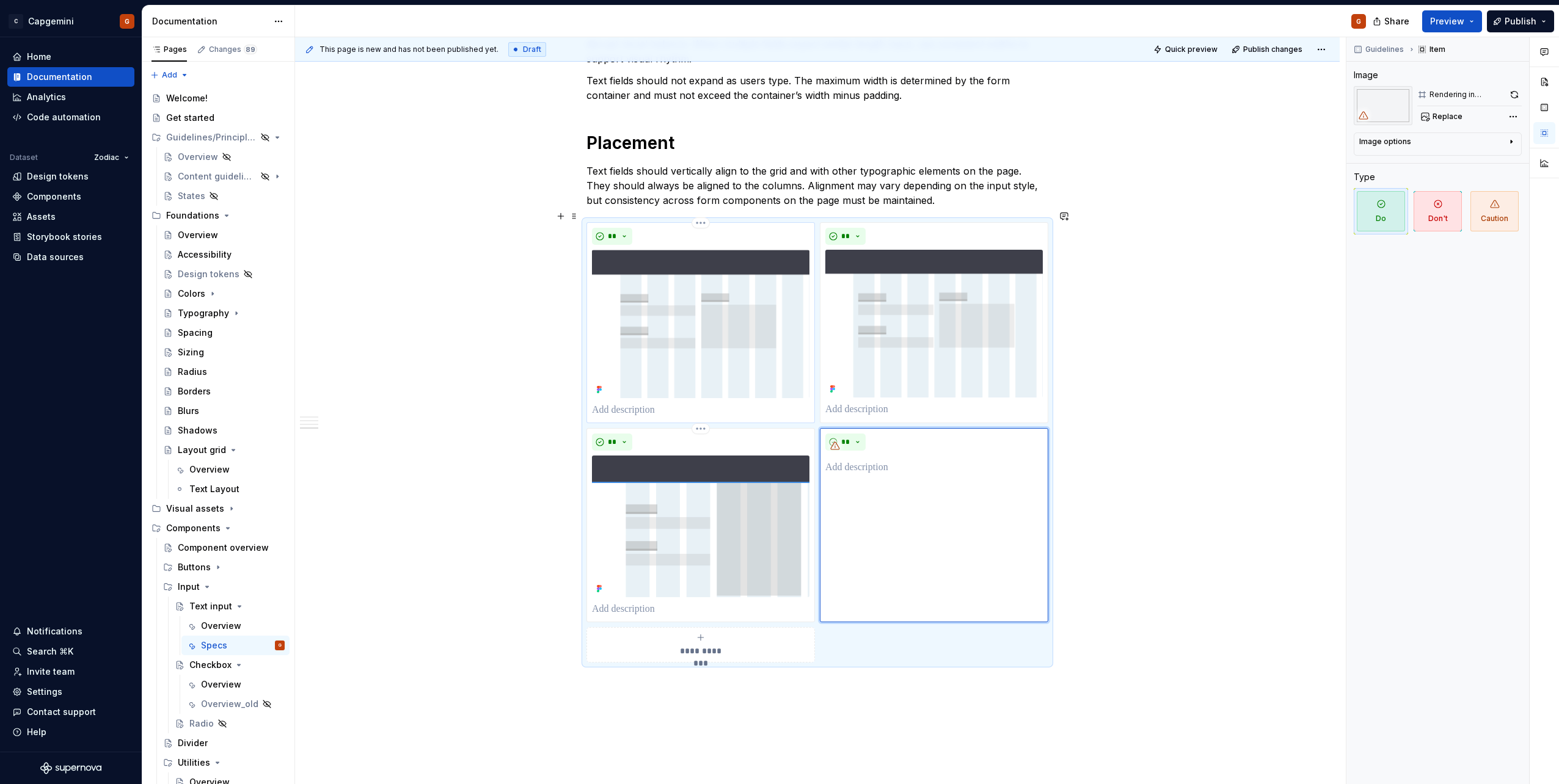
click at [616, 403] on p at bounding box center [701, 410] width 218 height 15
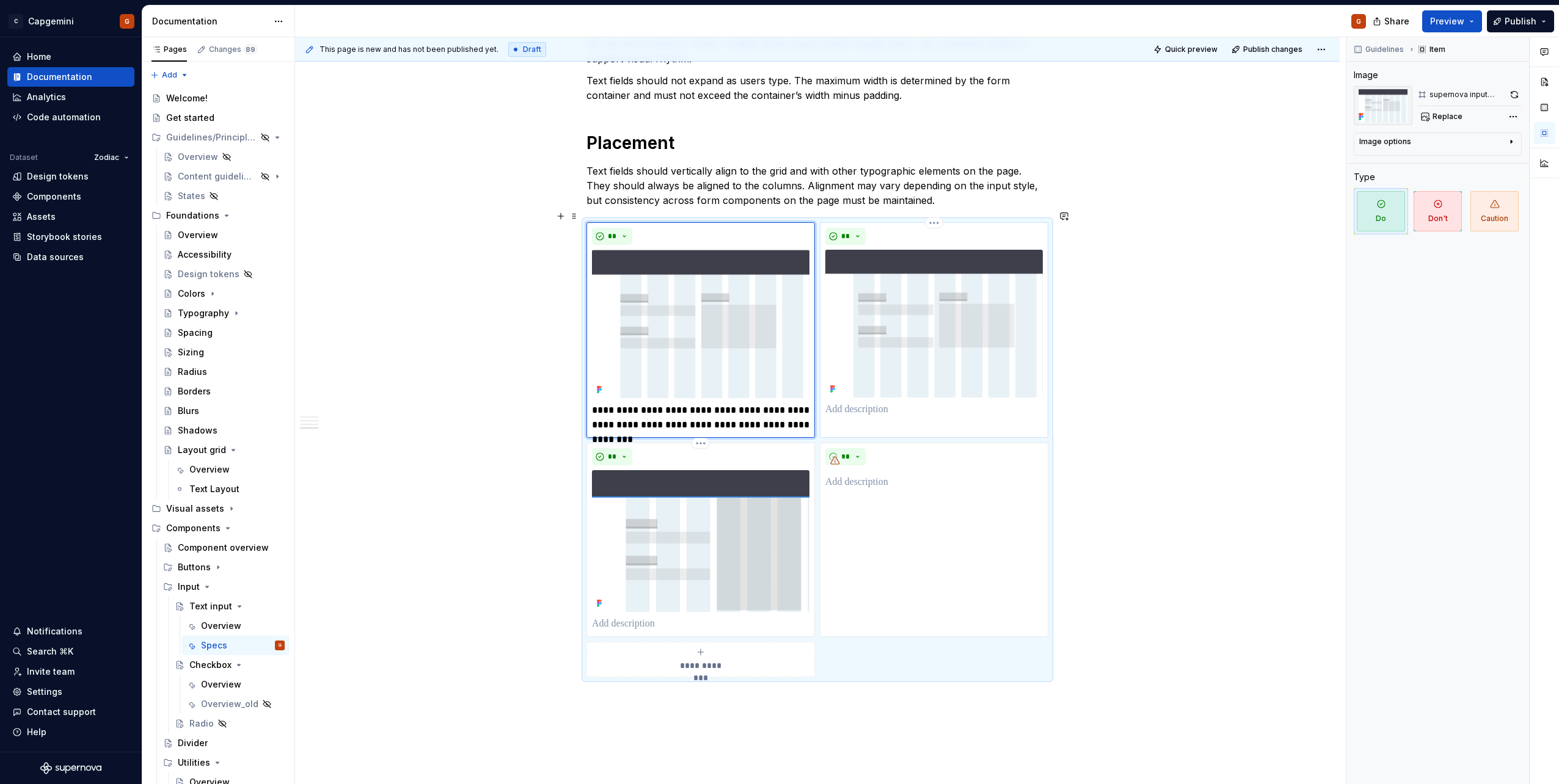
click at [865, 403] on p at bounding box center [934, 410] width 218 height 15
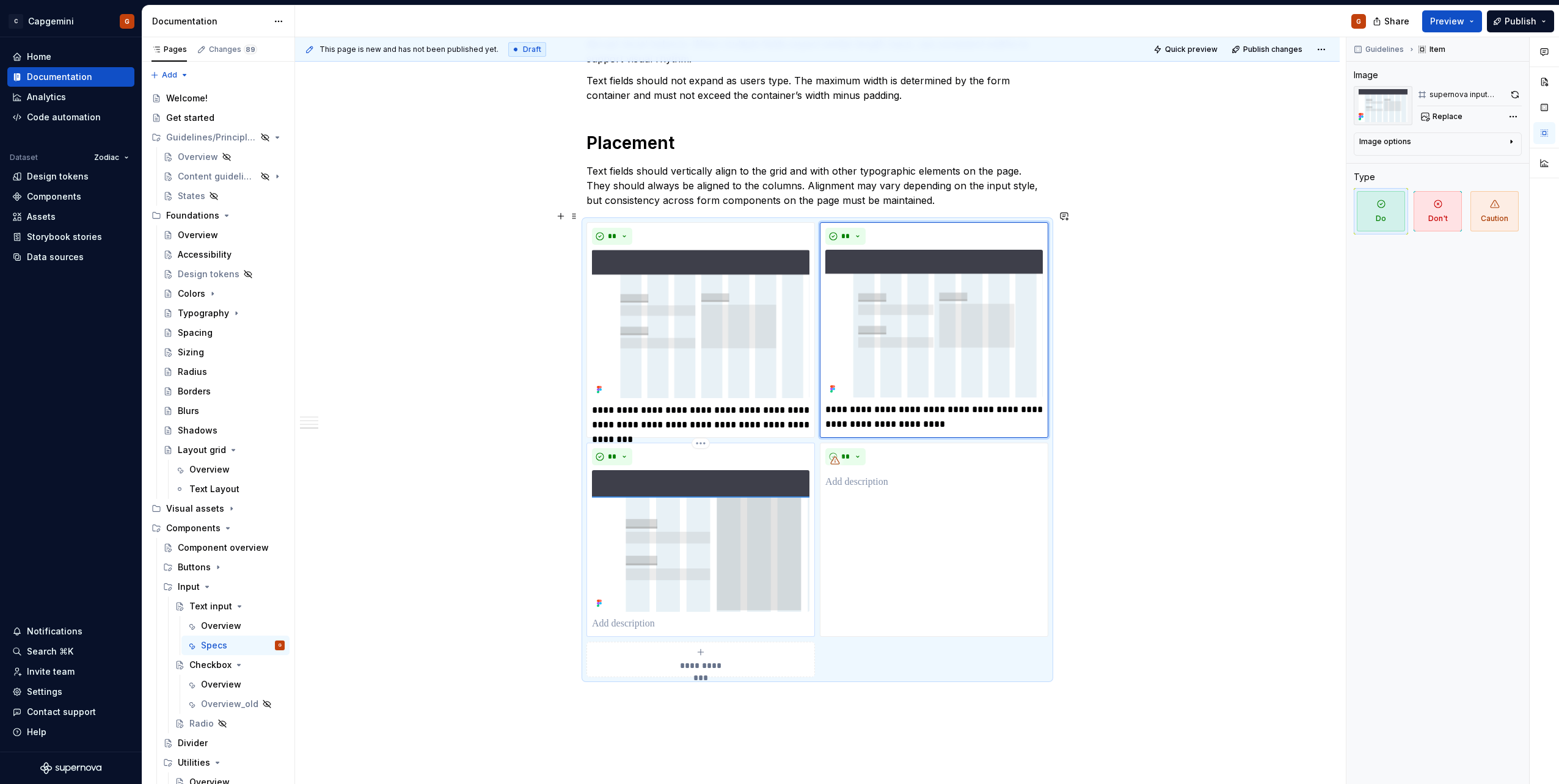
click at [622, 617] on p at bounding box center [701, 624] width 218 height 15
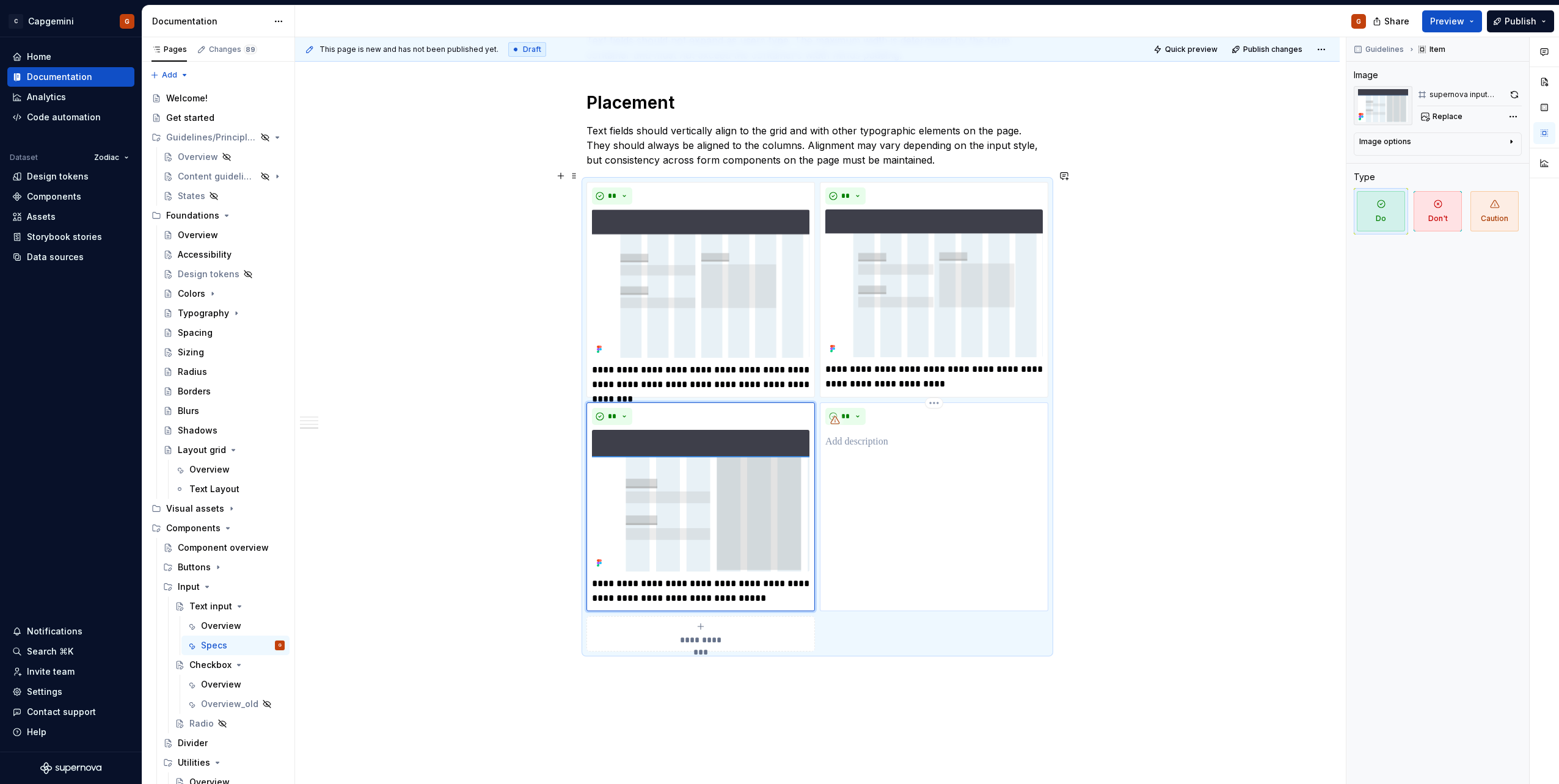
scroll to position [1458, 0]
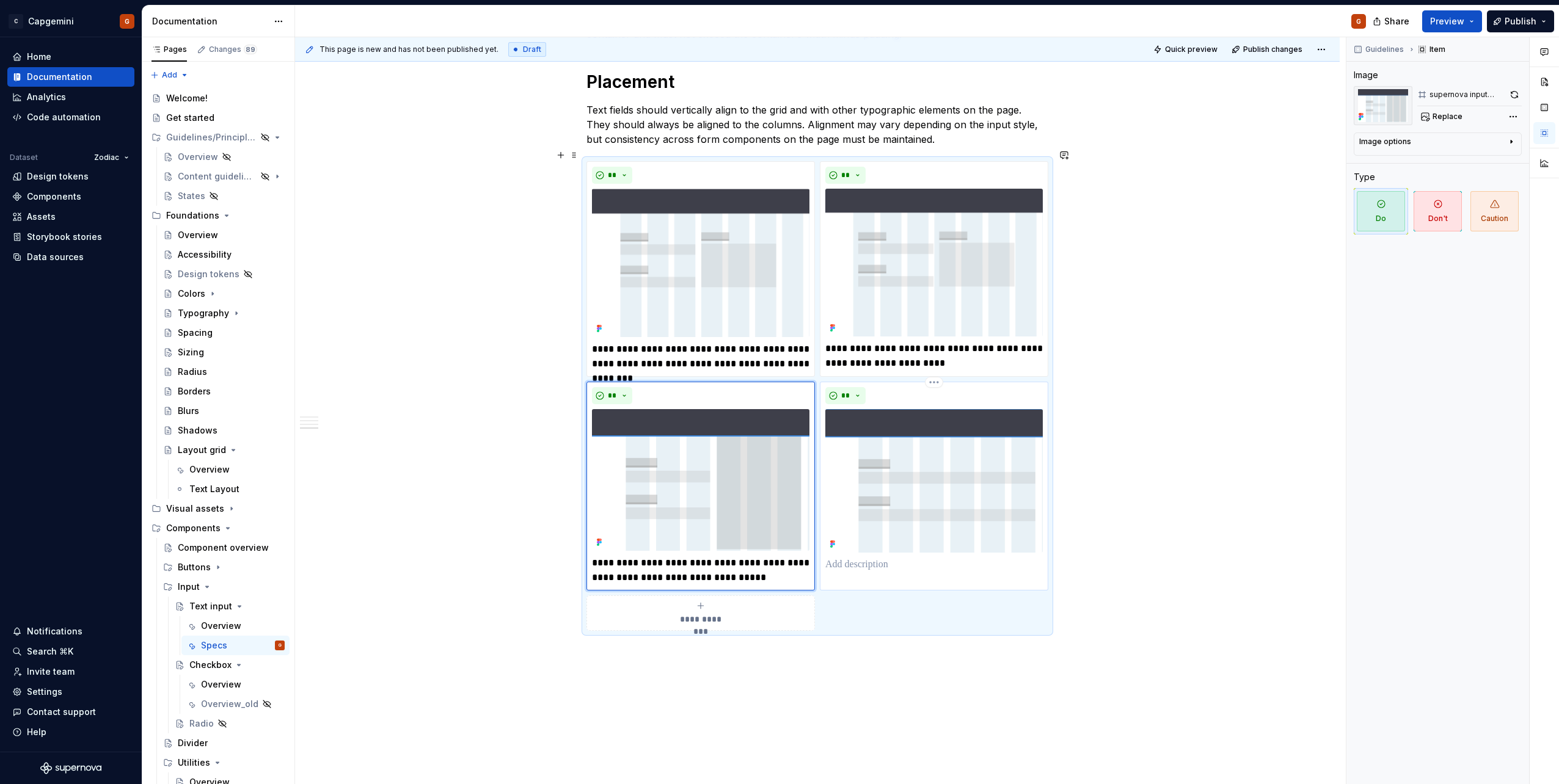
click at [855, 558] on p at bounding box center [934, 565] width 218 height 15
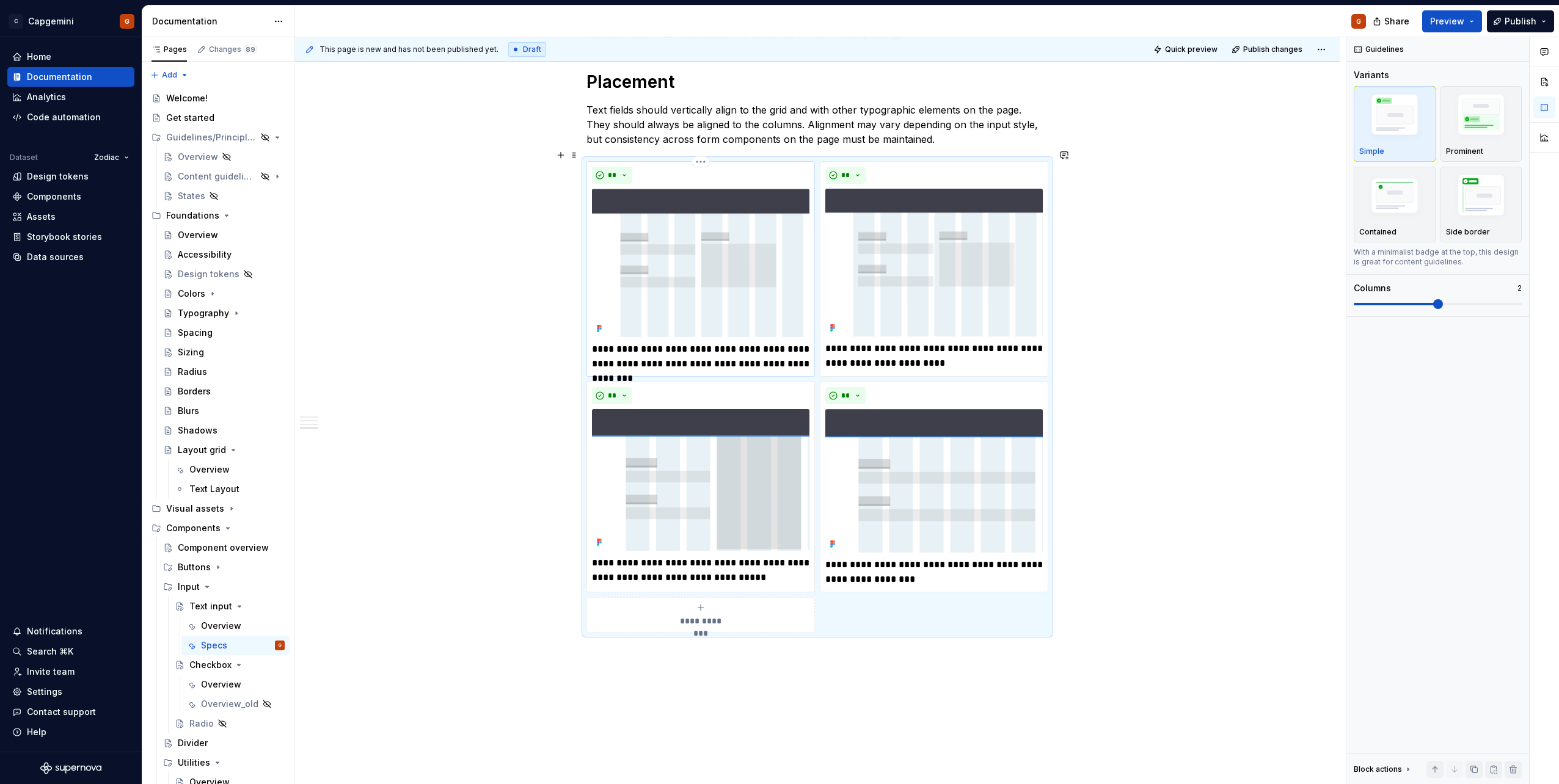
click at [657, 350] on p "**********" at bounding box center [701, 357] width 218 height 29
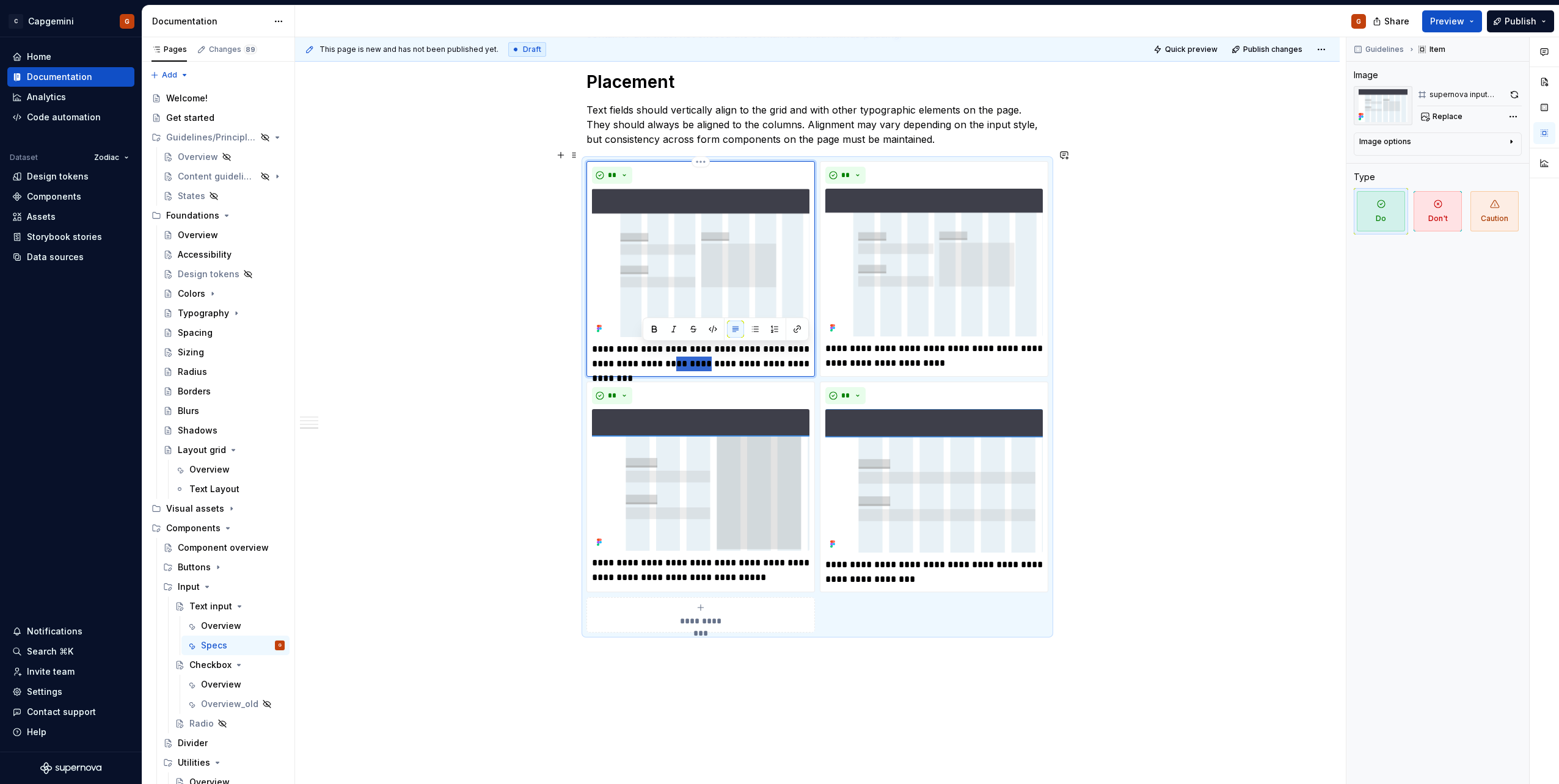
type textarea "*"
drag, startPoint x: 667, startPoint y: 353, endPoint x: 1167, endPoint y: 414, distance: 503.7
click at [1167, 414] on div "**********" at bounding box center [820, 411] width 1050 height 748
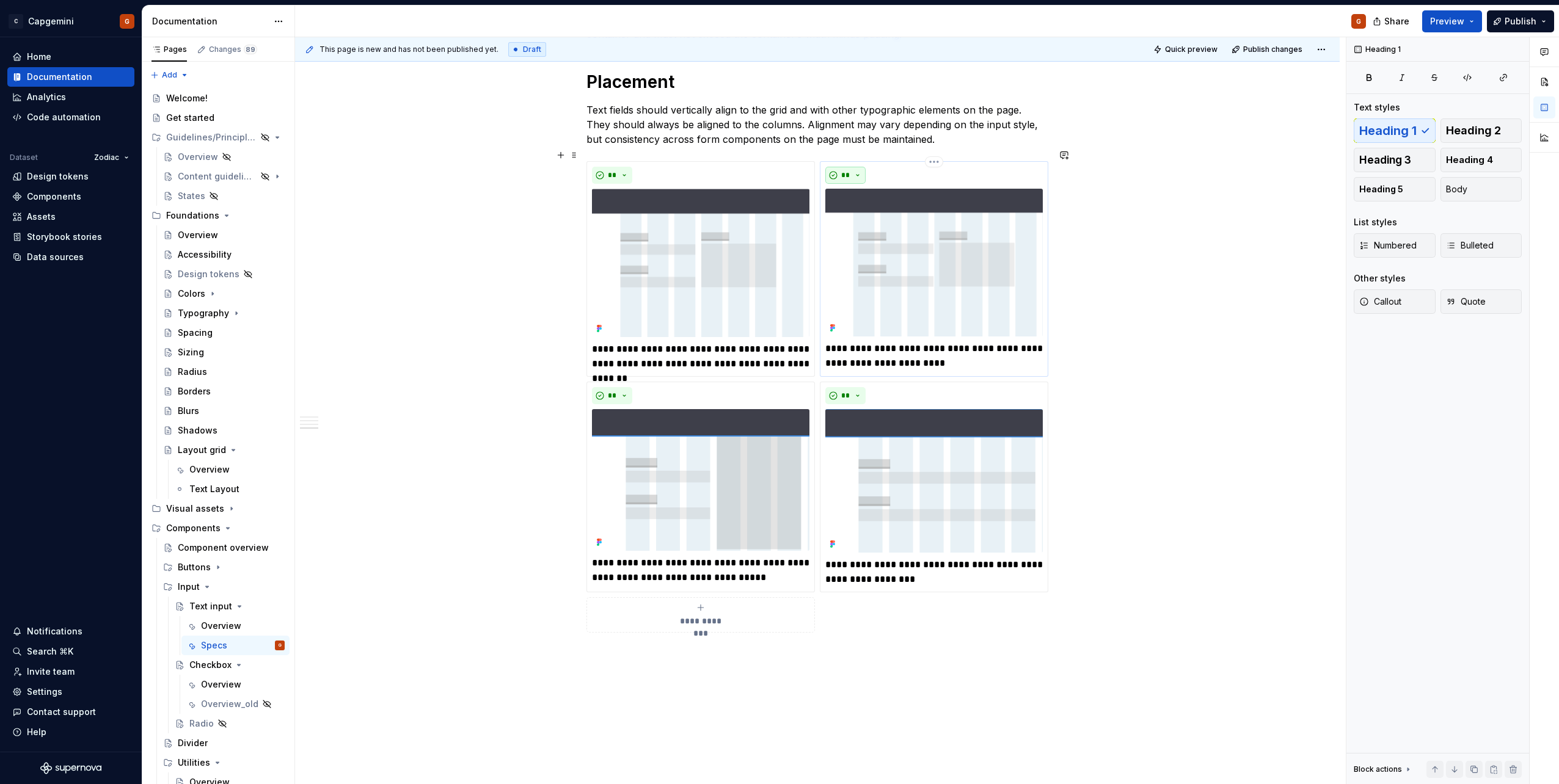
click at [851, 166] on button "**" at bounding box center [845, 175] width 40 height 17
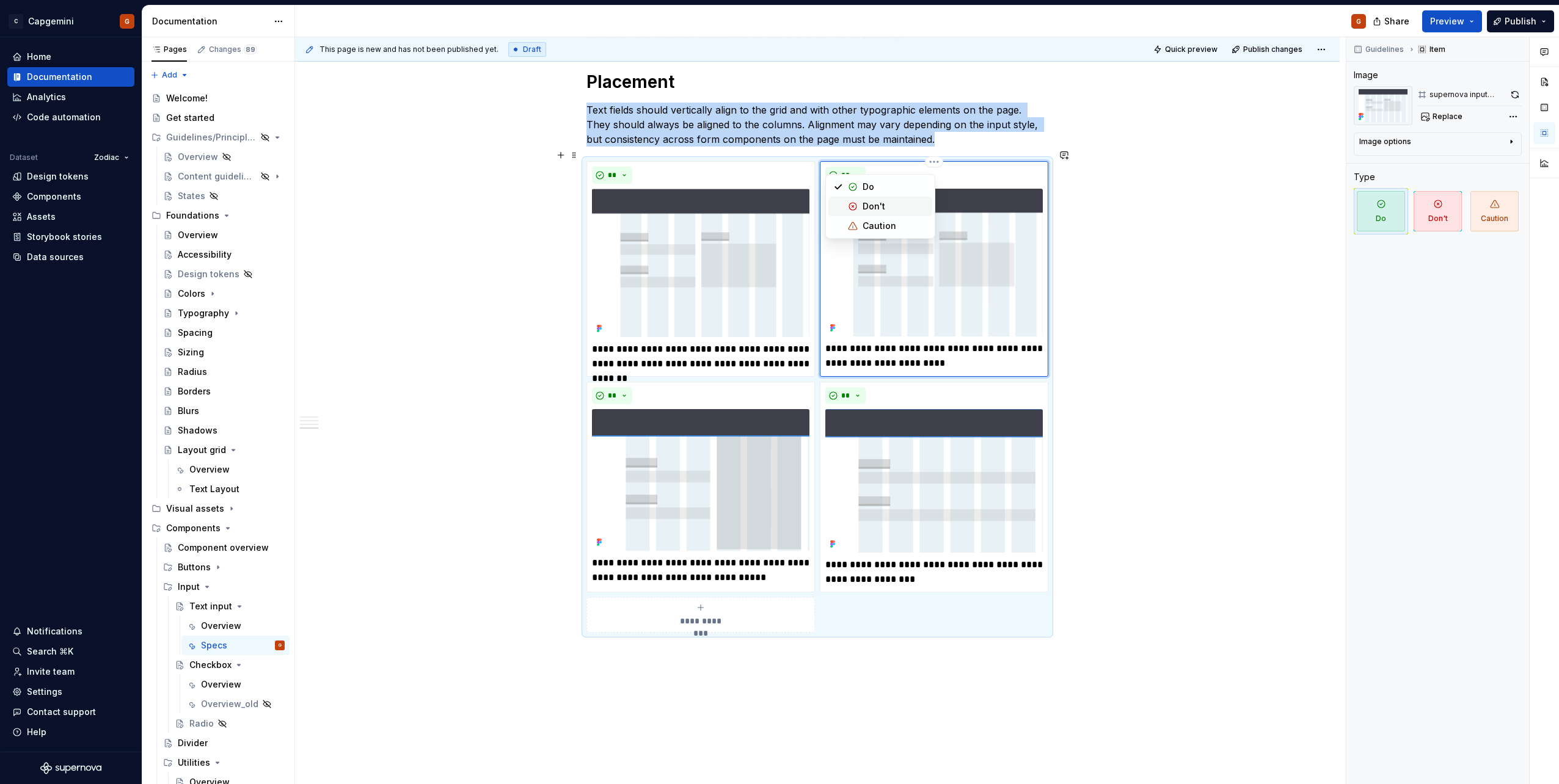
click at [873, 208] on div "Don't" at bounding box center [874, 206] width 22 height 12
click at [860, 387] on button "**" at bounding box center [845, 396] width 40 height 17
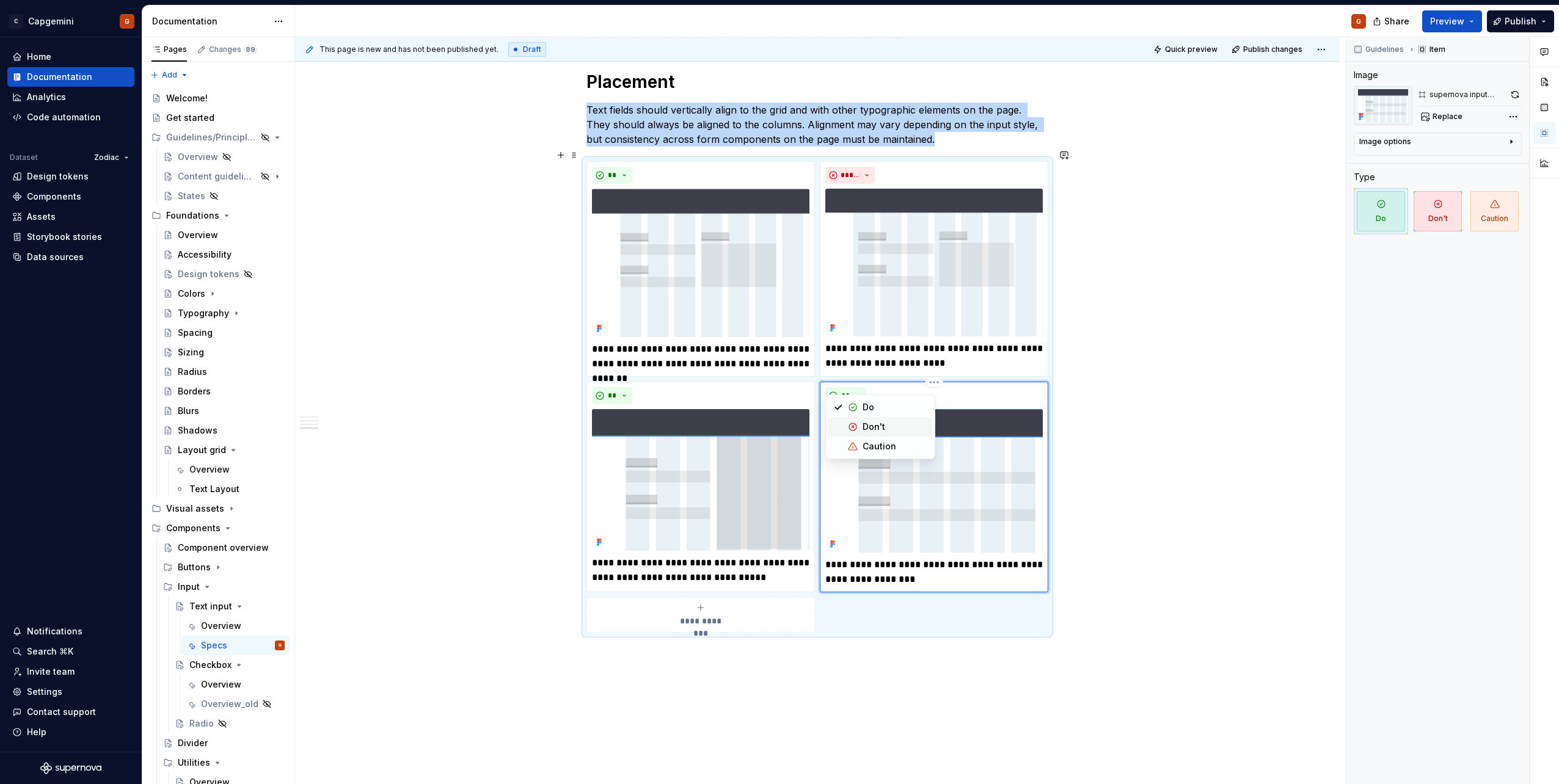
click at [875, 425] on div "Don't" at bounding box center [874, 427] width 22 height 12
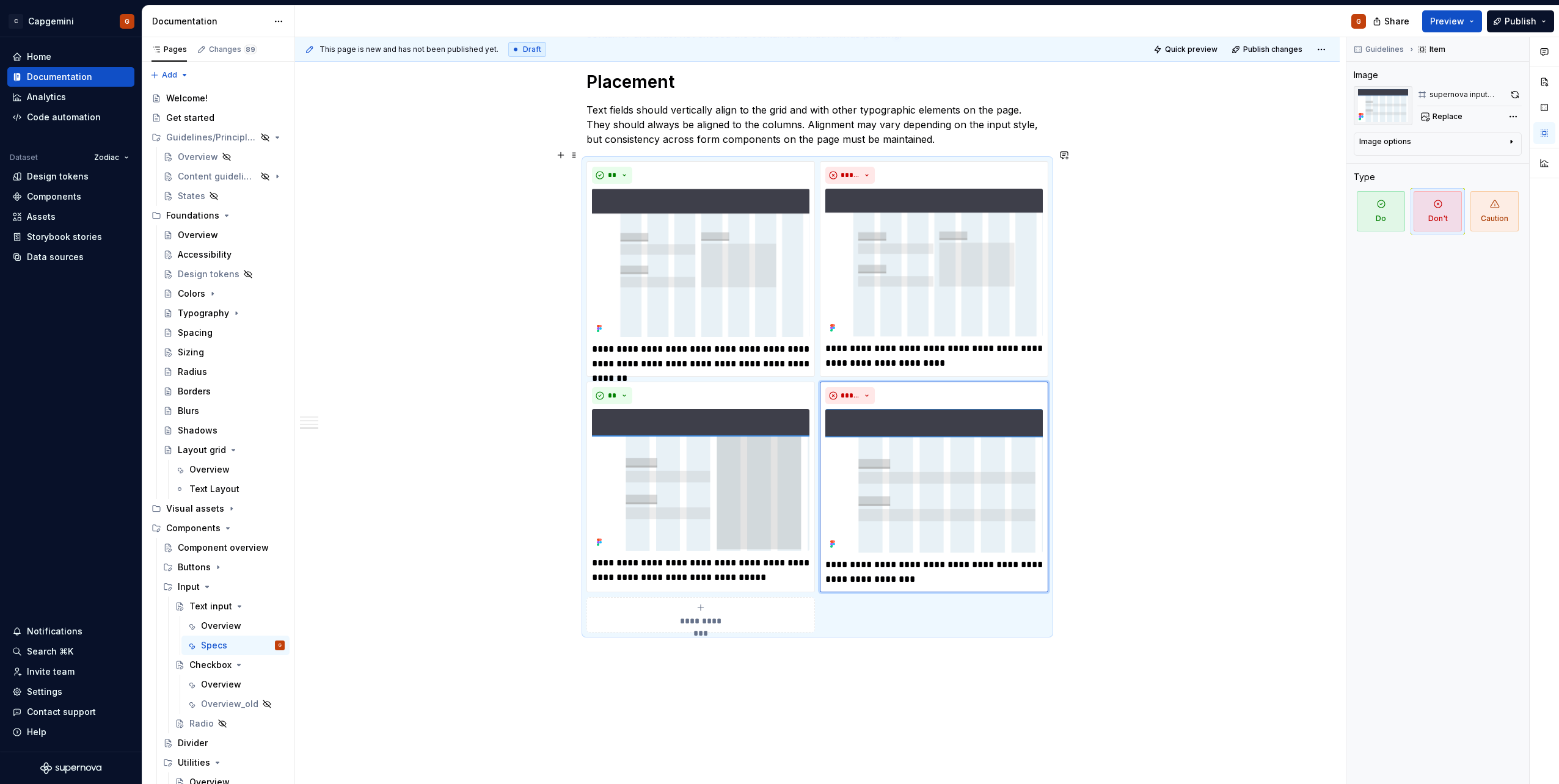
click at [1048, 352] on div "**********" at bounding box center [817, 397] width 462 height 471
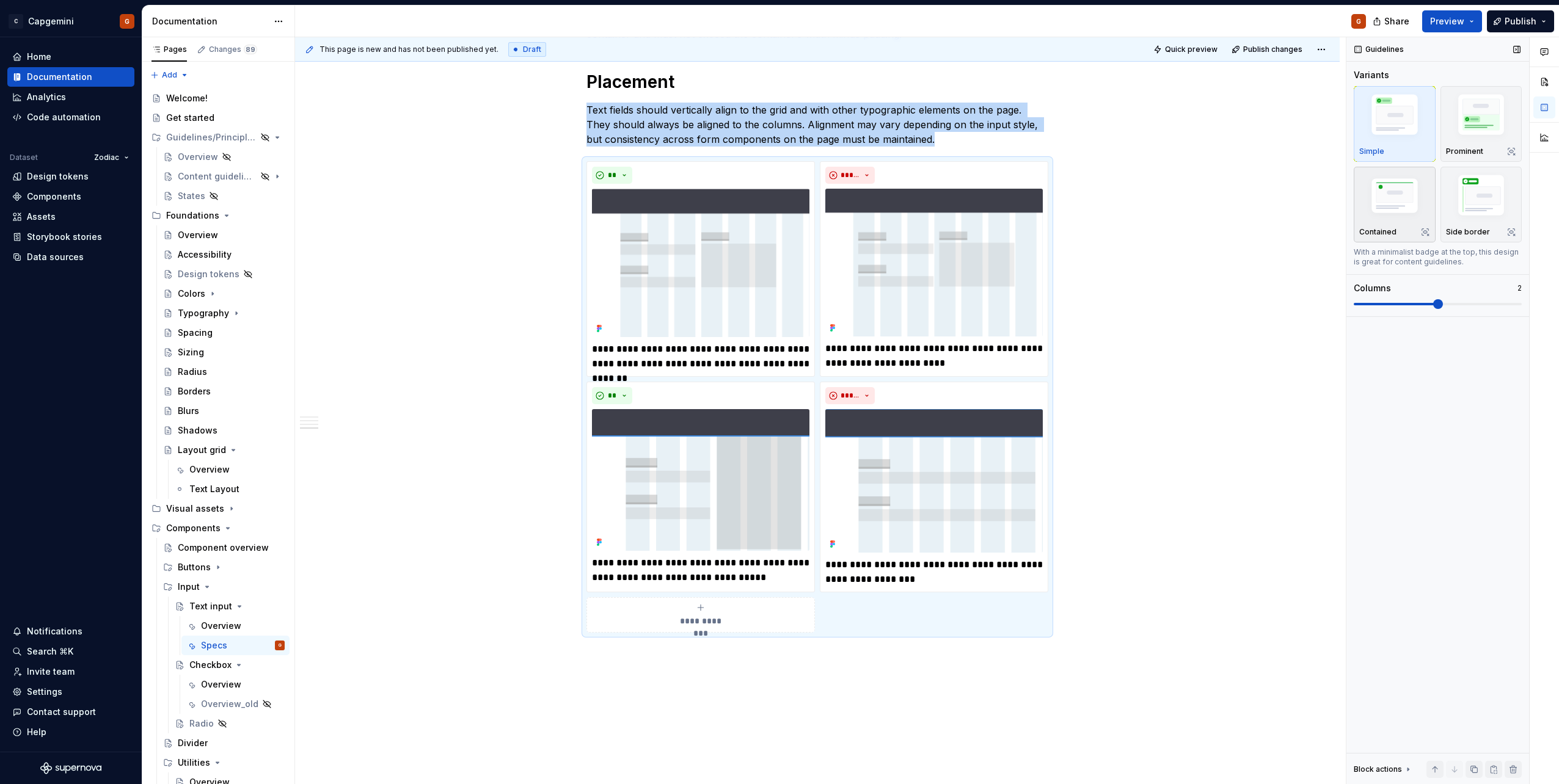
click at [1396, 223] on div "Contained" at bounding box center [1394, 204] width 71 height 64
click at [1472, 18] on button "Preview" at bounding box center [1452, 21] width 60 height 22
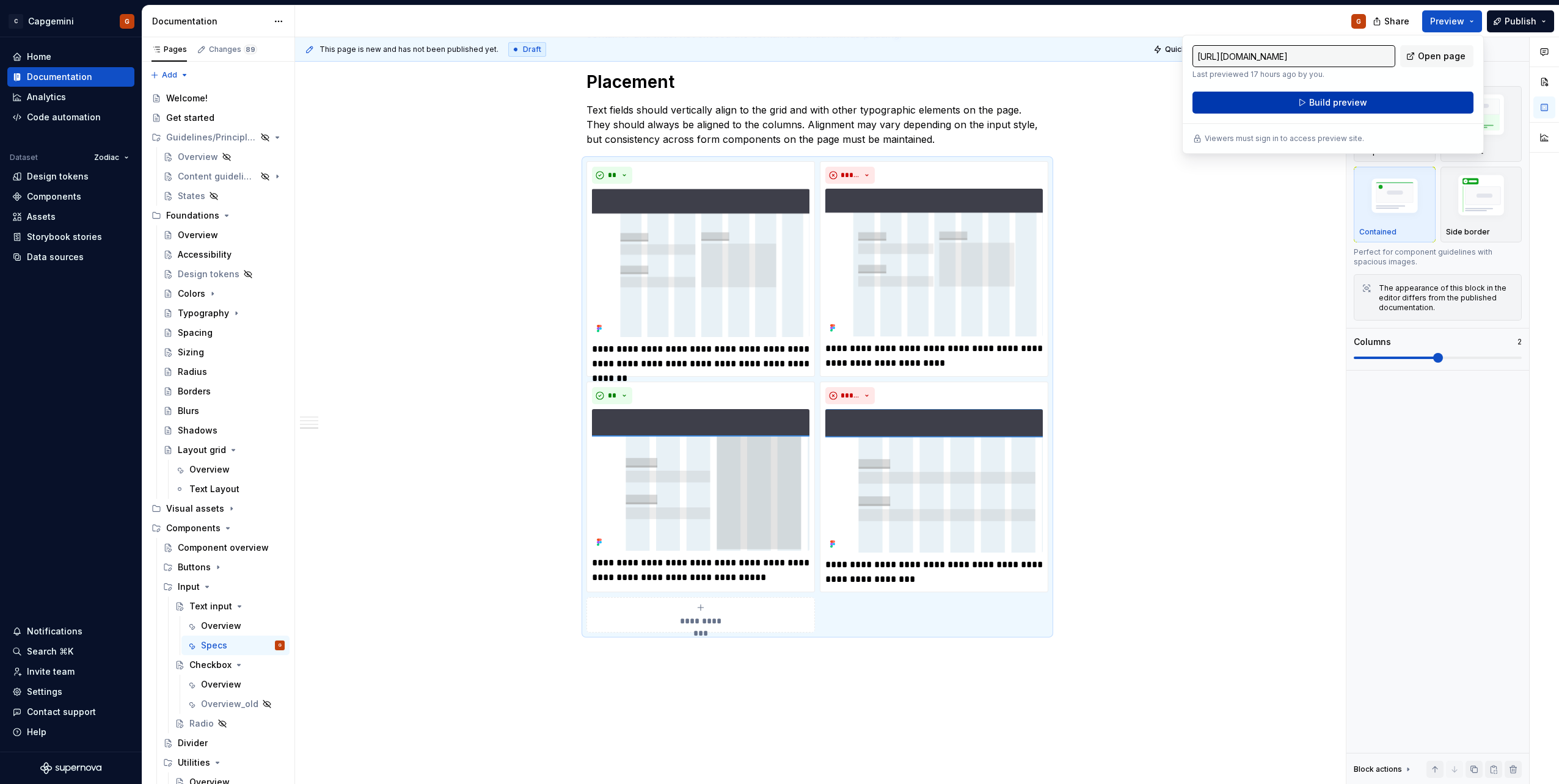
drag, startPoint x: 1472, startPoint y: 18, endPoint x: 1345, endPoint y: 100, distance: 151.2
click at [1345, 100] on span "Build preview" at bounding box center [1338, 102] width 58 height 12
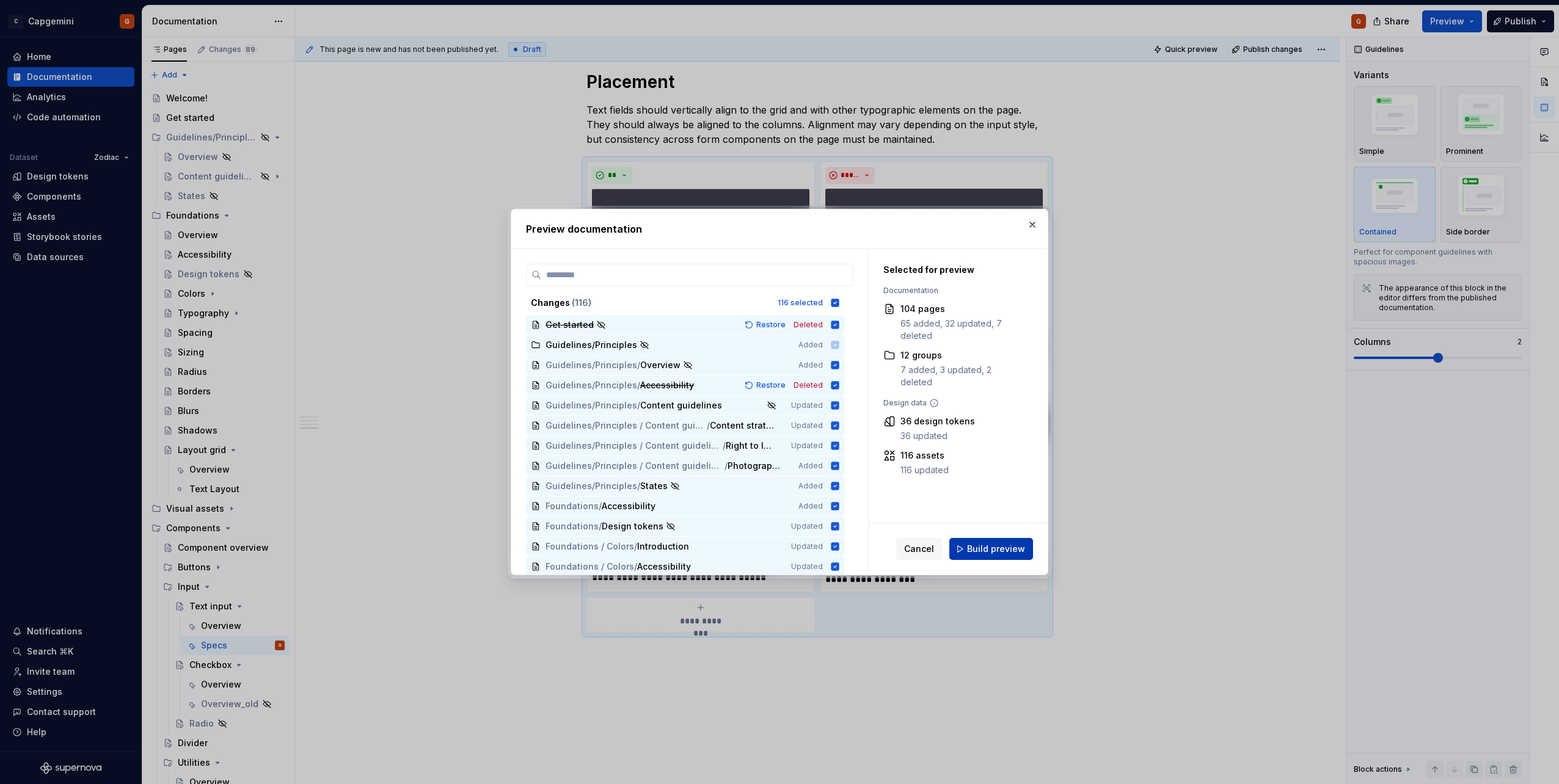
click at [981, 545] on span "Build preview" at bounding box center [996, 549] width 58 height 12
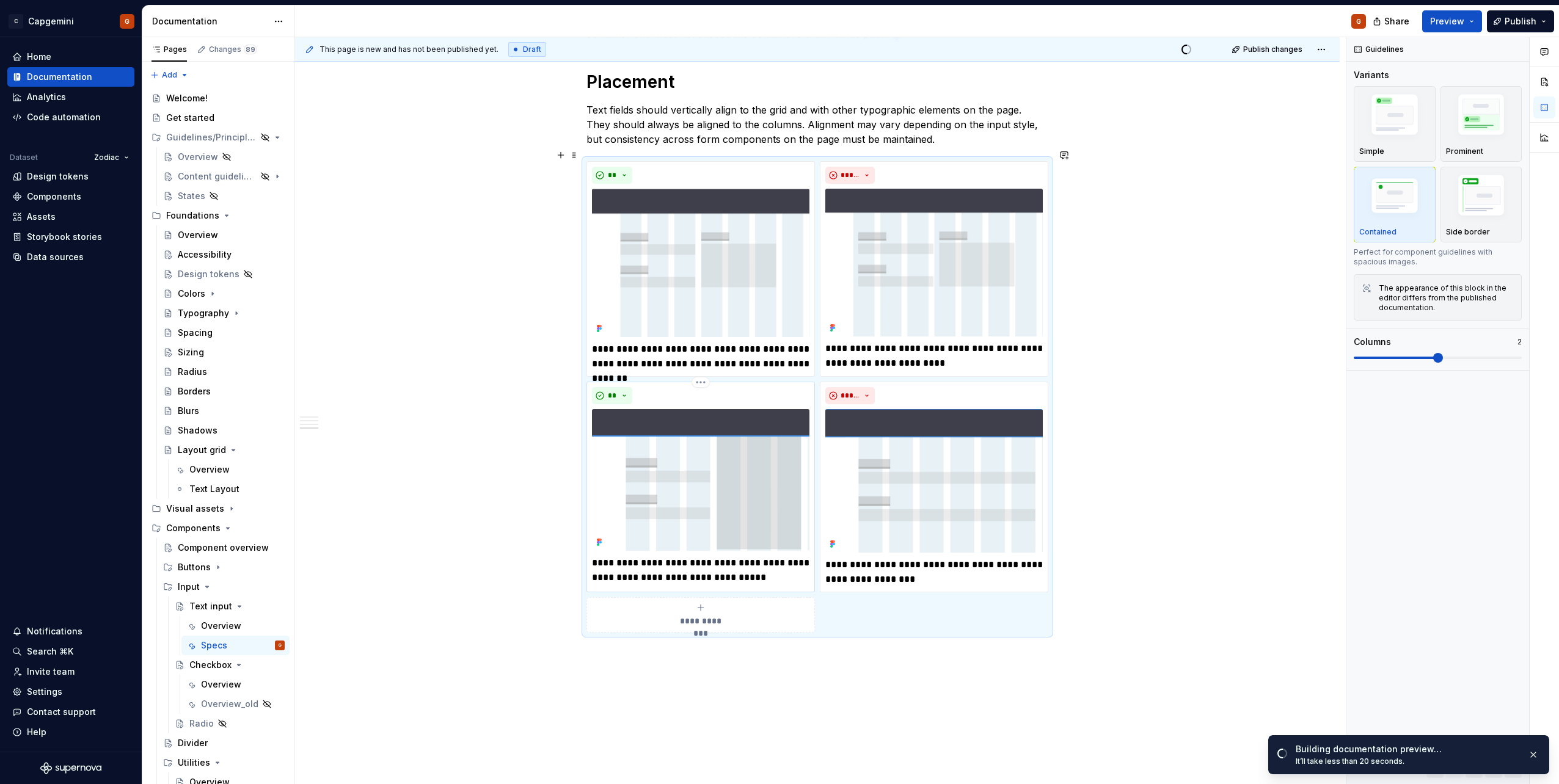
click at [634, 556] on p "**********" at bounding box center [701, 570] width 218 height 29
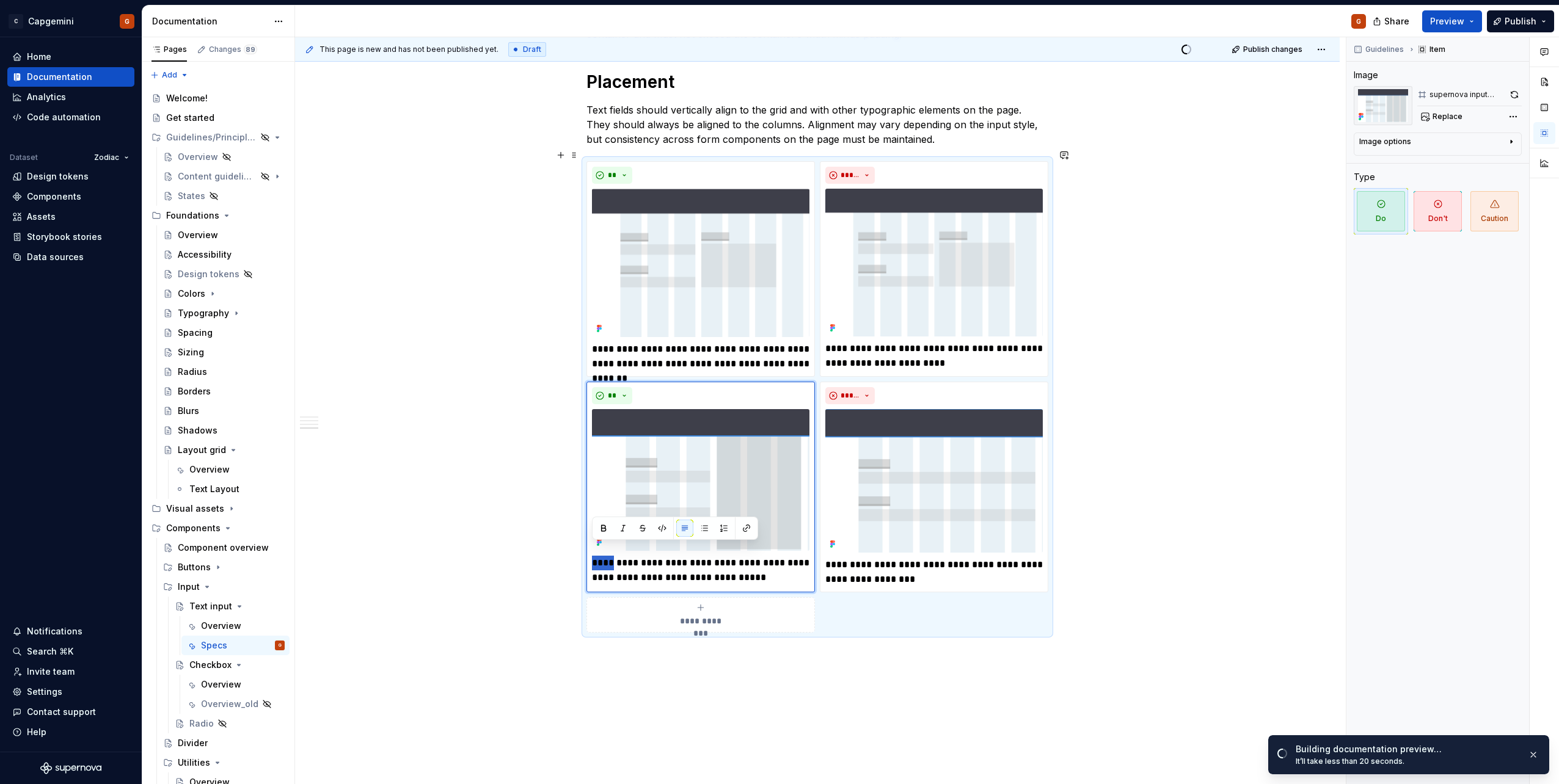
drag, startPoint x: 614, startPoint y: 552, endPoint x: 585, endPoint y: 552, distance: 29.0
click at [586, 552] on div "**********" at bounding box center [817, 397] width 462 height 471
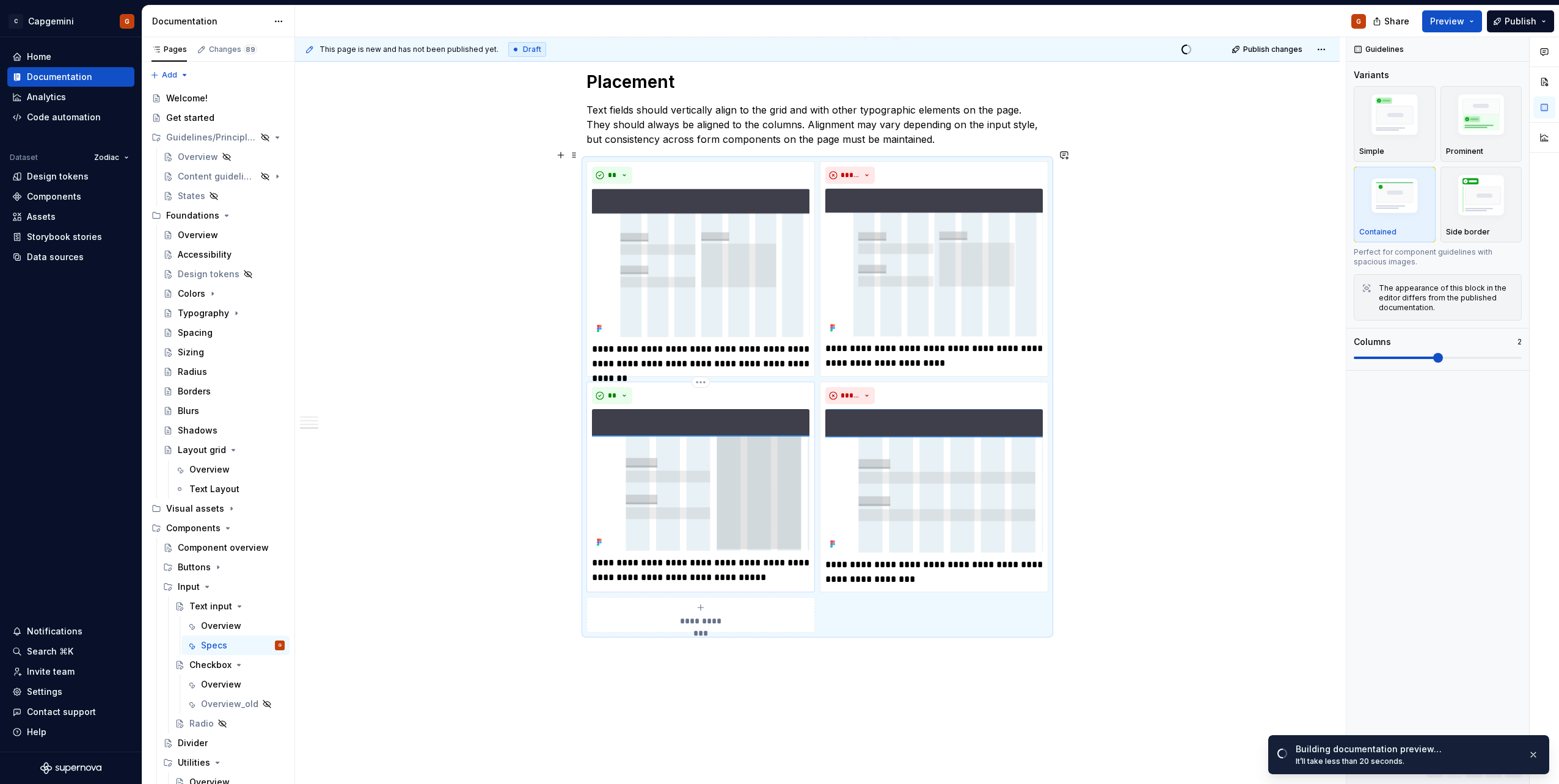
click at [671, 566] on p "**********" at bounding box center [701, 570] width 218 height 29
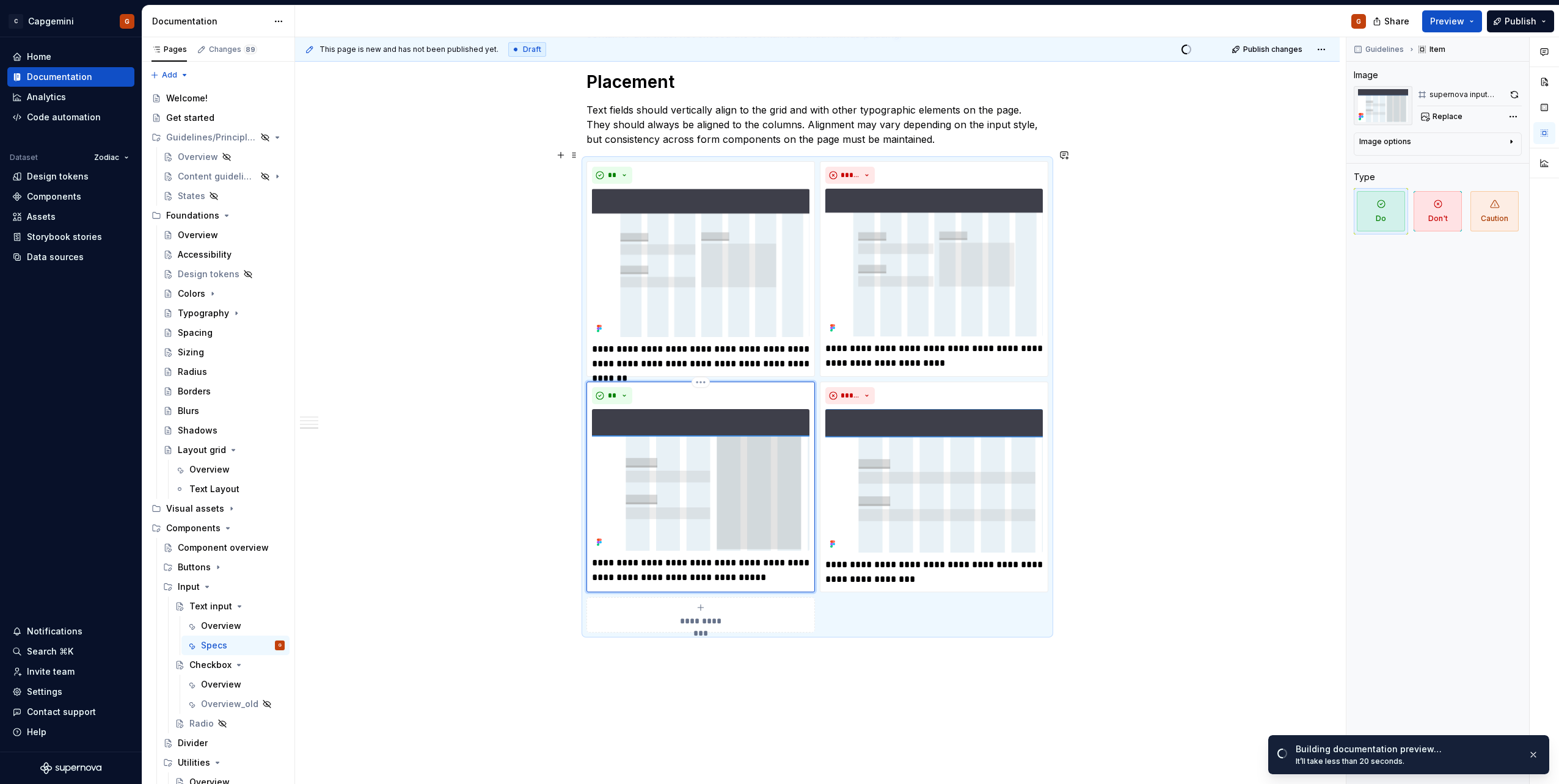
click at [609, 556] on p "**********" at bounding box center [701, 570] width 218 height 29
click at [616, 556] on p "**********" at bounding box center [701, 570] width 218 height 29
drag, startPoint x: 616, startPoint y: 552, endPoint x: 588, endPoint y: 552, distance: 28.0
click at [588, 552] on div "**********" at bounding box center [701, 487] width 228 height 211
click at [609, 556] on p "**********" at bounding box center [701, 570] width 218 height 29
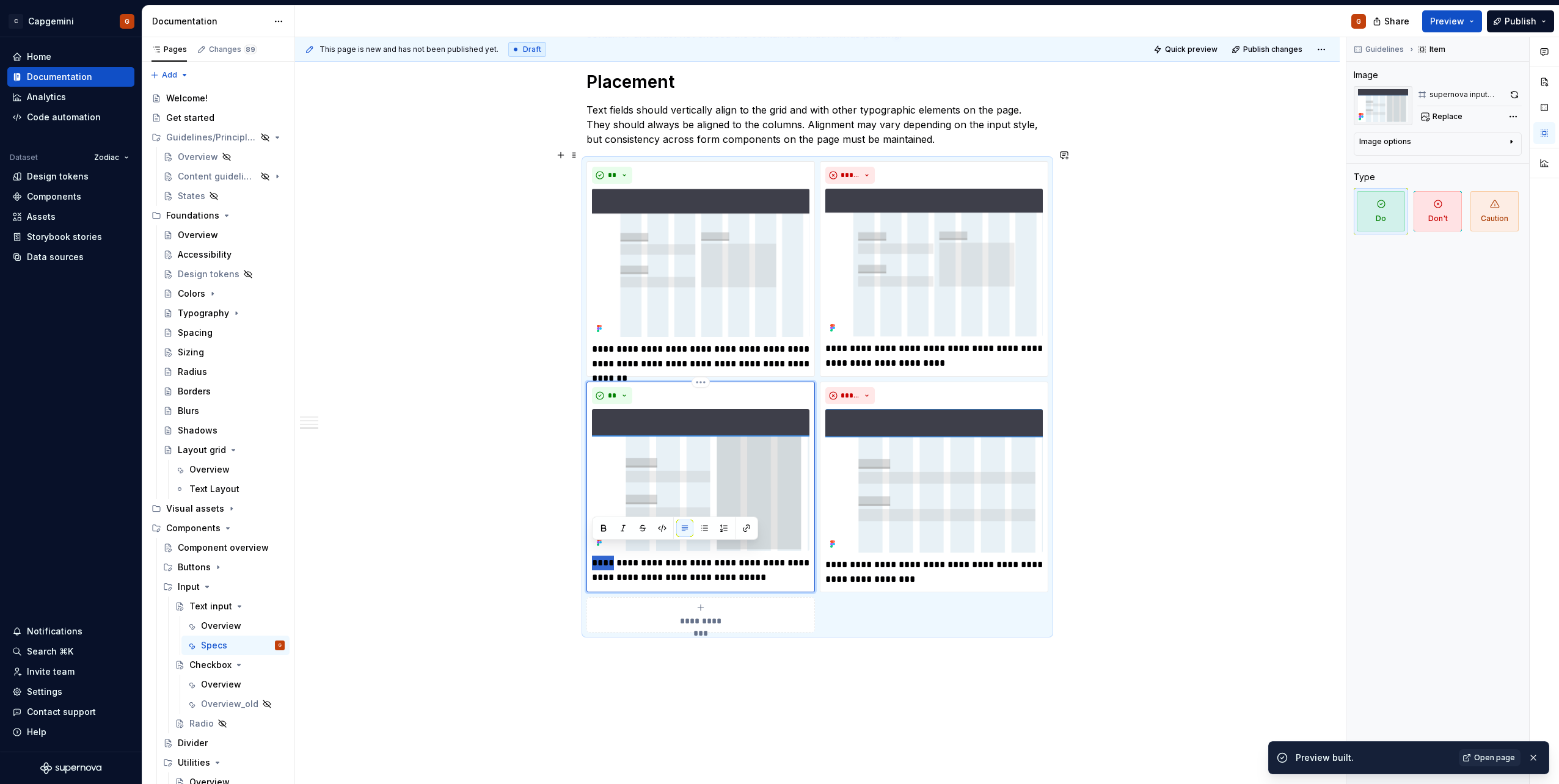
drag, startPoint x: 615, startPoint y: 551, endPoint x: 593, endPoint y: 550, distance: 22.0
click at [593, 556] on p "**********" at bounding box center [701, 570] width 218 height 29
type textarea "*"
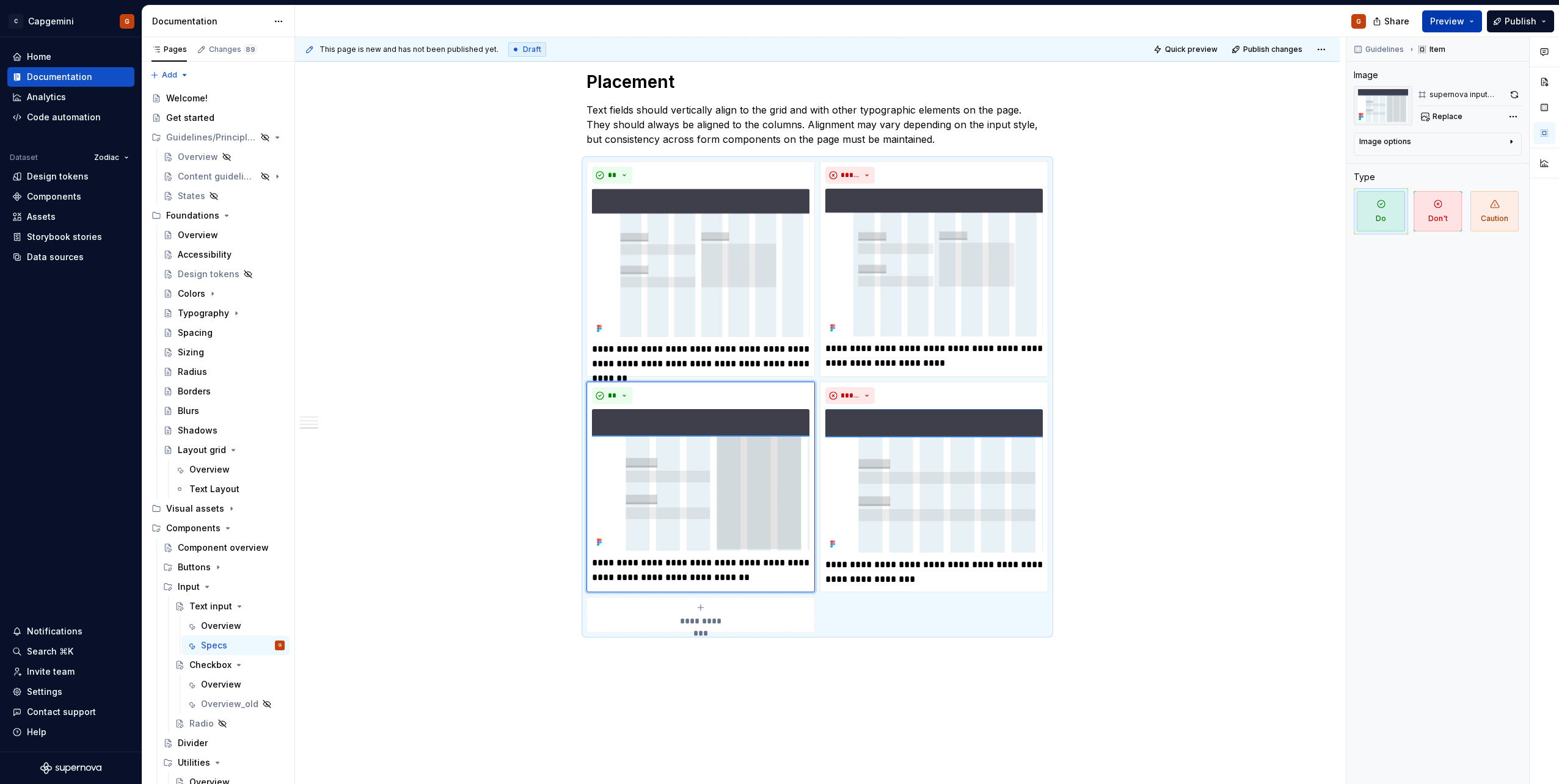
click at [1472, 20] on button "Preview" at bounding box center [1452, 21] width 60 height 22
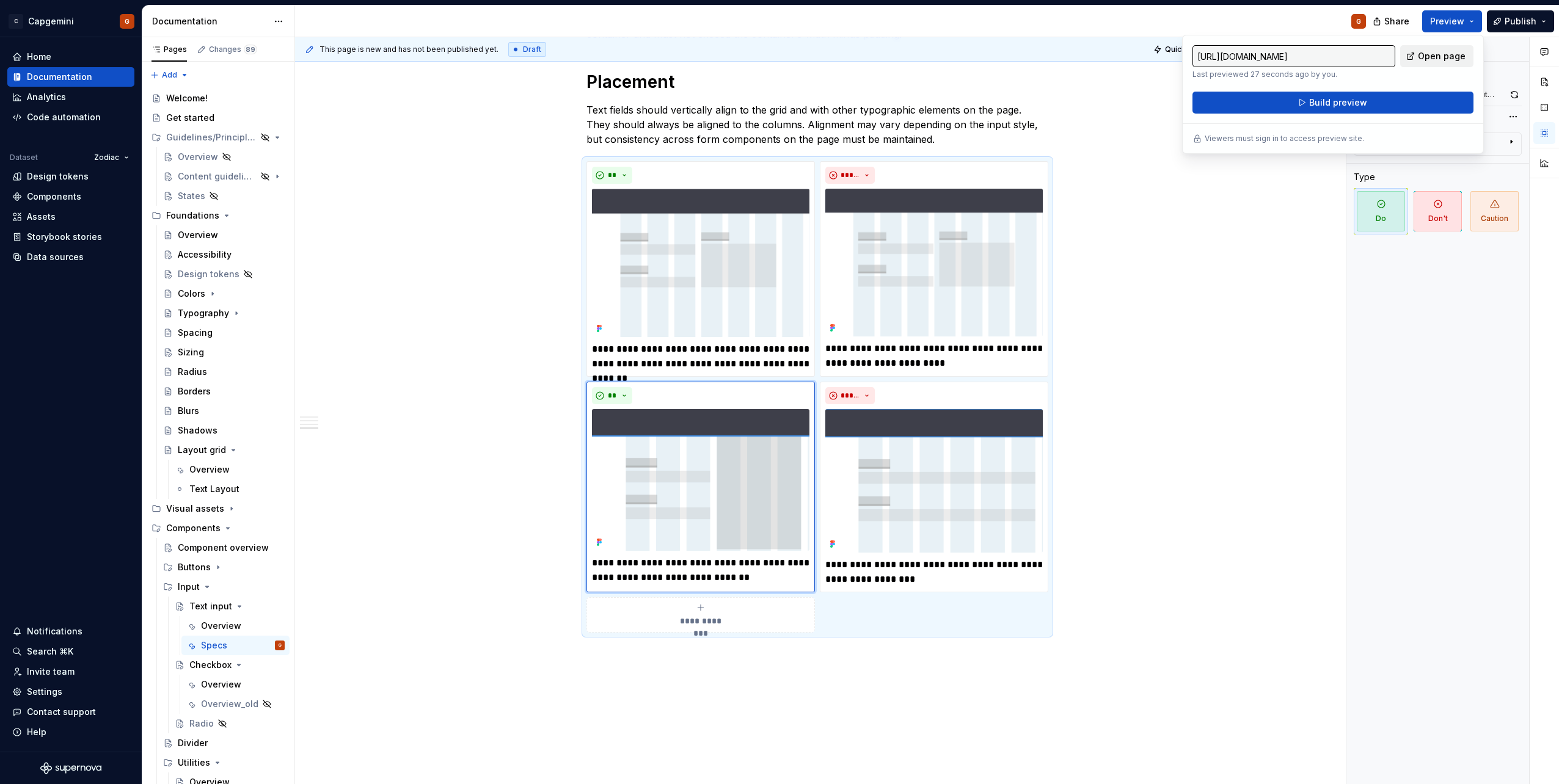
drag, startPoint x: 1472, startPoint y: 20, endPoint x: 1465, endPoint y: 57, distance: 37.7
click at [1465, 57] on span "Open page" at bounding box center [1442, 55] width 48 height 12
click at [1032, 611] on div "**********" at bounding box center [817, 397] width 462 height 471
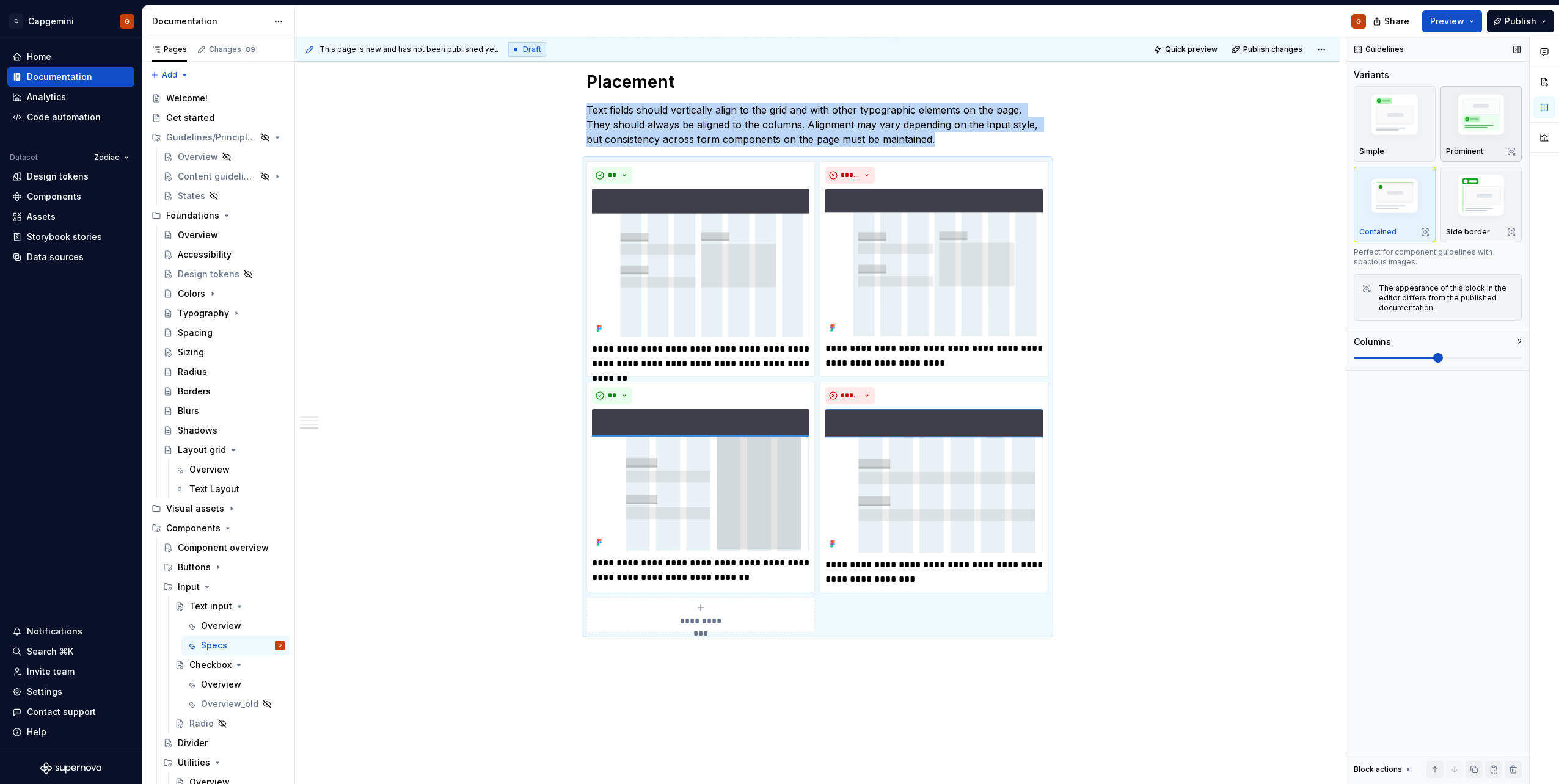
click at [1454, 135] on img "button" at bounding box center [1481, 117] width 71 height 53
click at [1453, 26] on span "Preview" at bounding box center [1447, 21] width 34 height 12
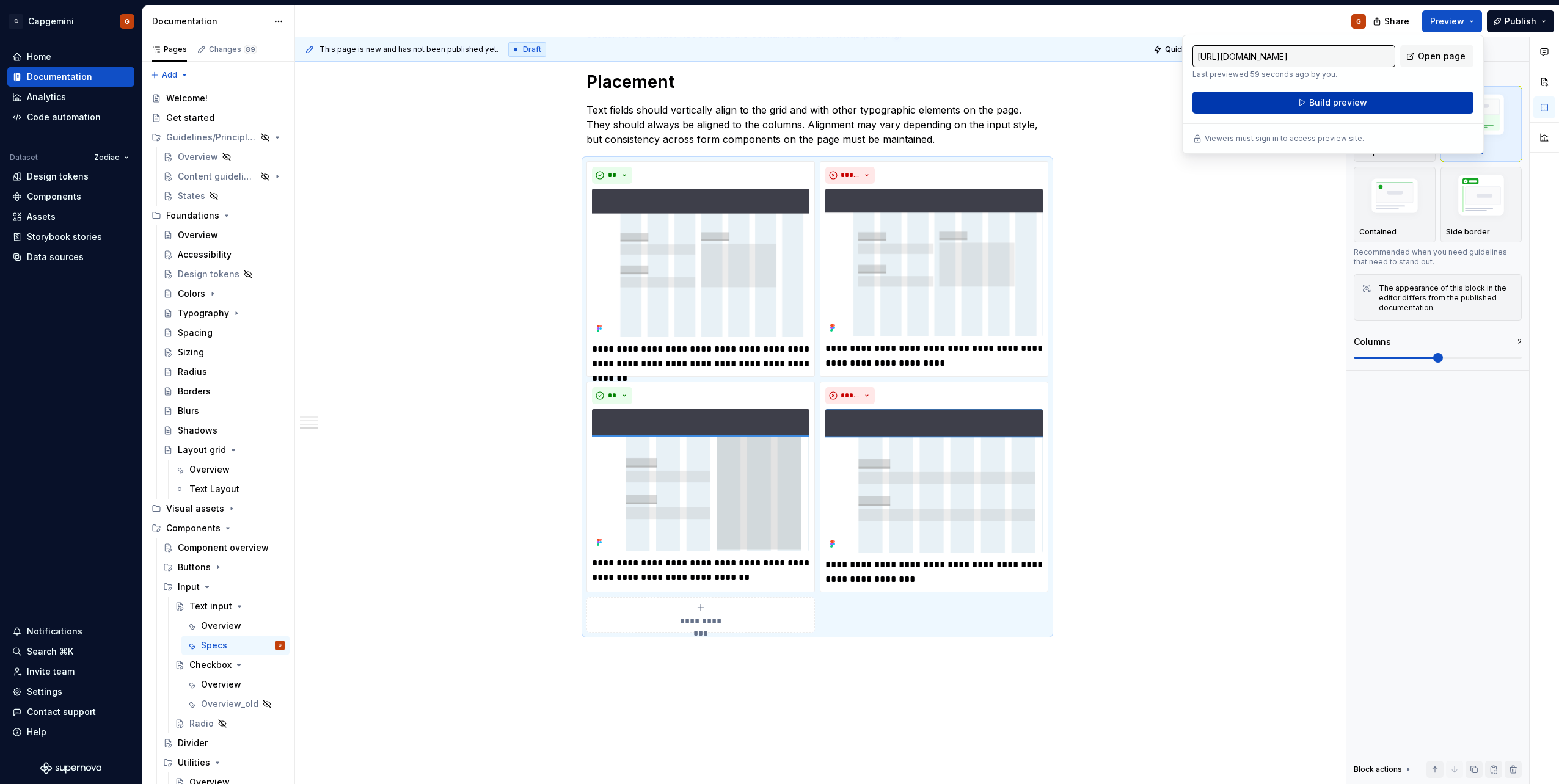
drag, startPoint x: 1453, startPoint y: 26, endPoint x: 1380, endPoint y: 108, distance: 109.8
click at [1380, 108] on button "Build preview" at bounding box center [1332, 103] width 281 height 22
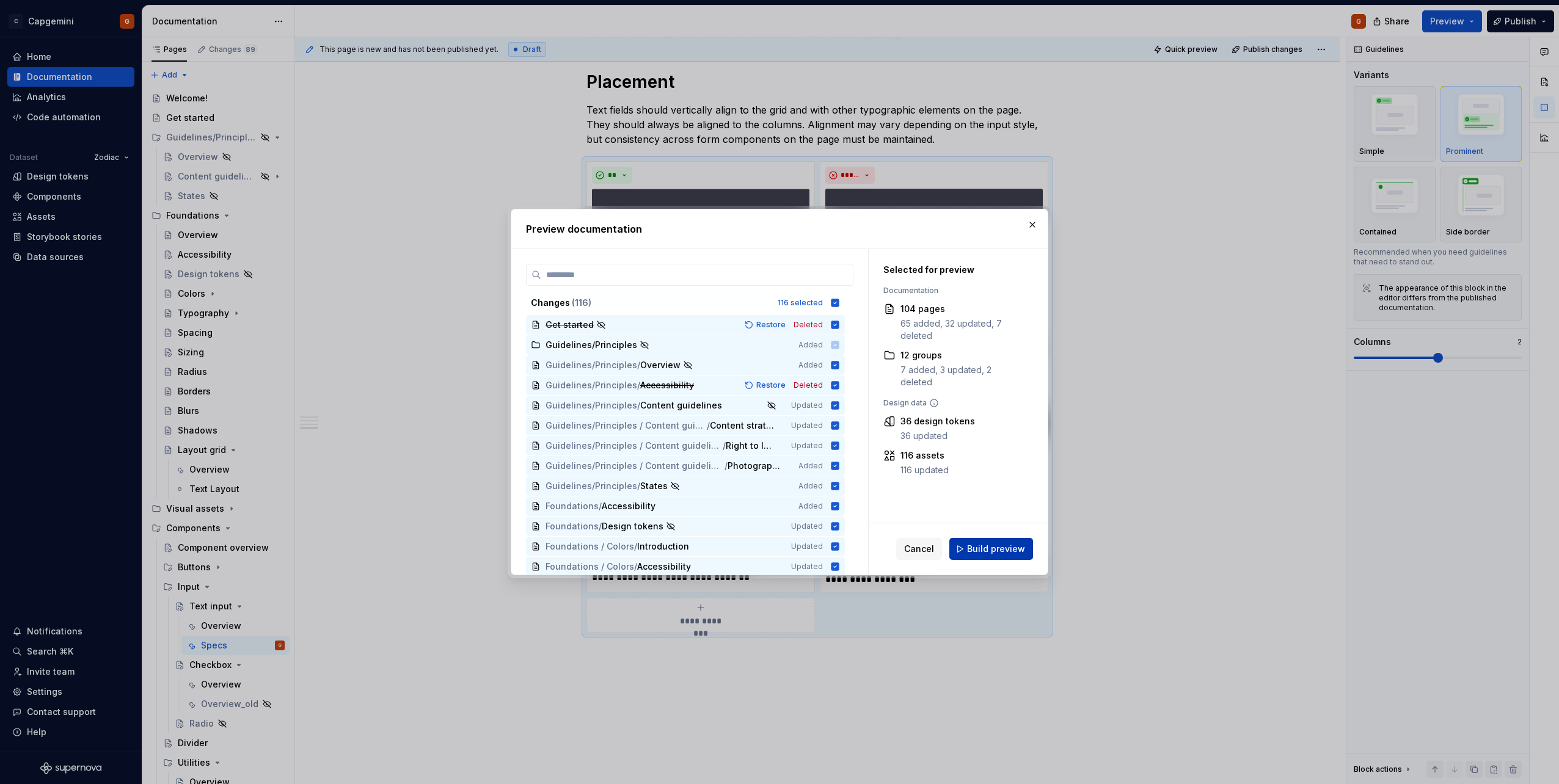
click at [1006, 553] on span "Build preview" at bounding box center [996, 549] width 58 height 12
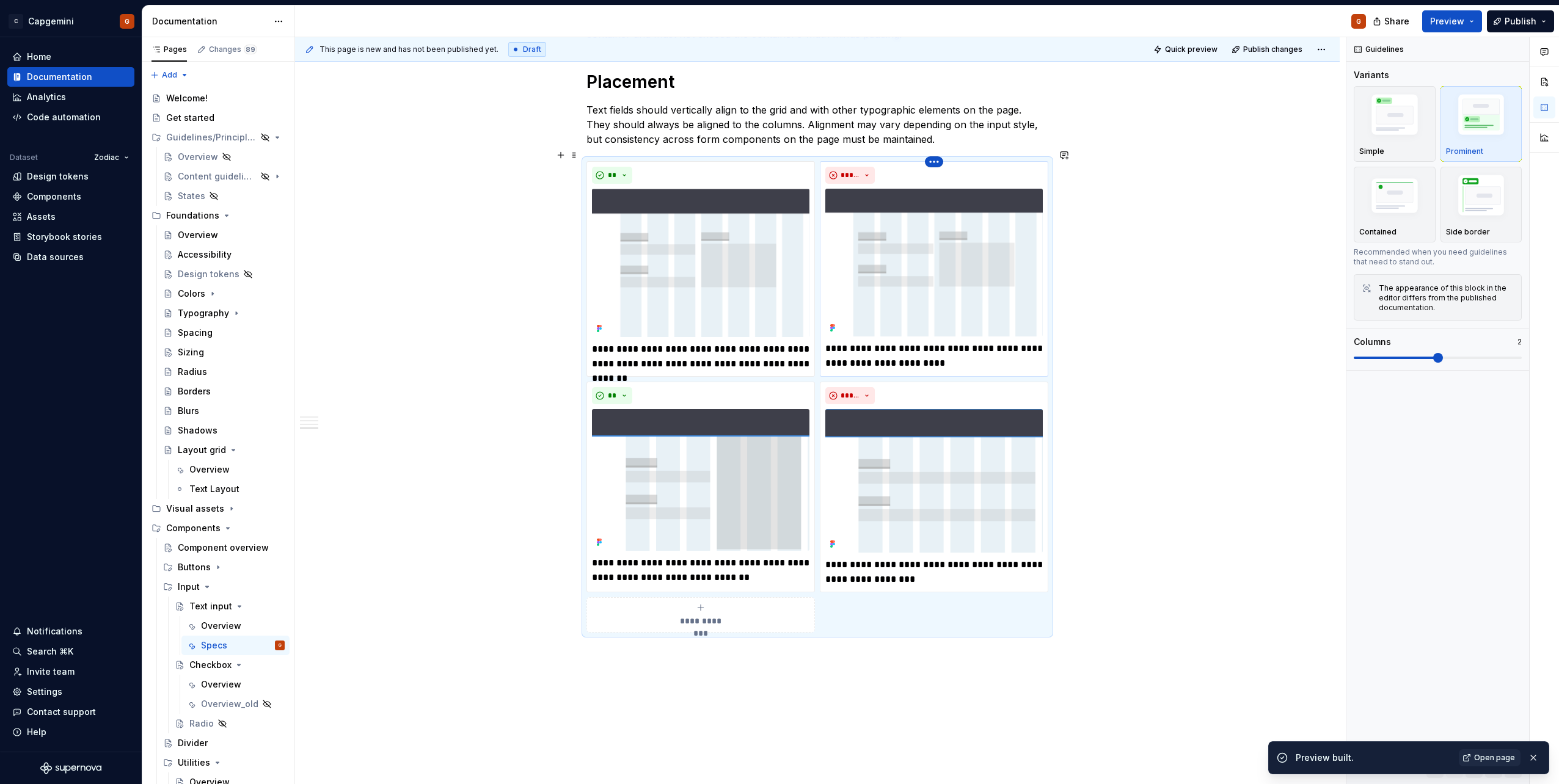
click at [935, 153] on html "C Capgemini G Home Documentation Analytics Code automation Dataset Zodiac Desig…" at bounding box center [779, 392] width 1559 height 784
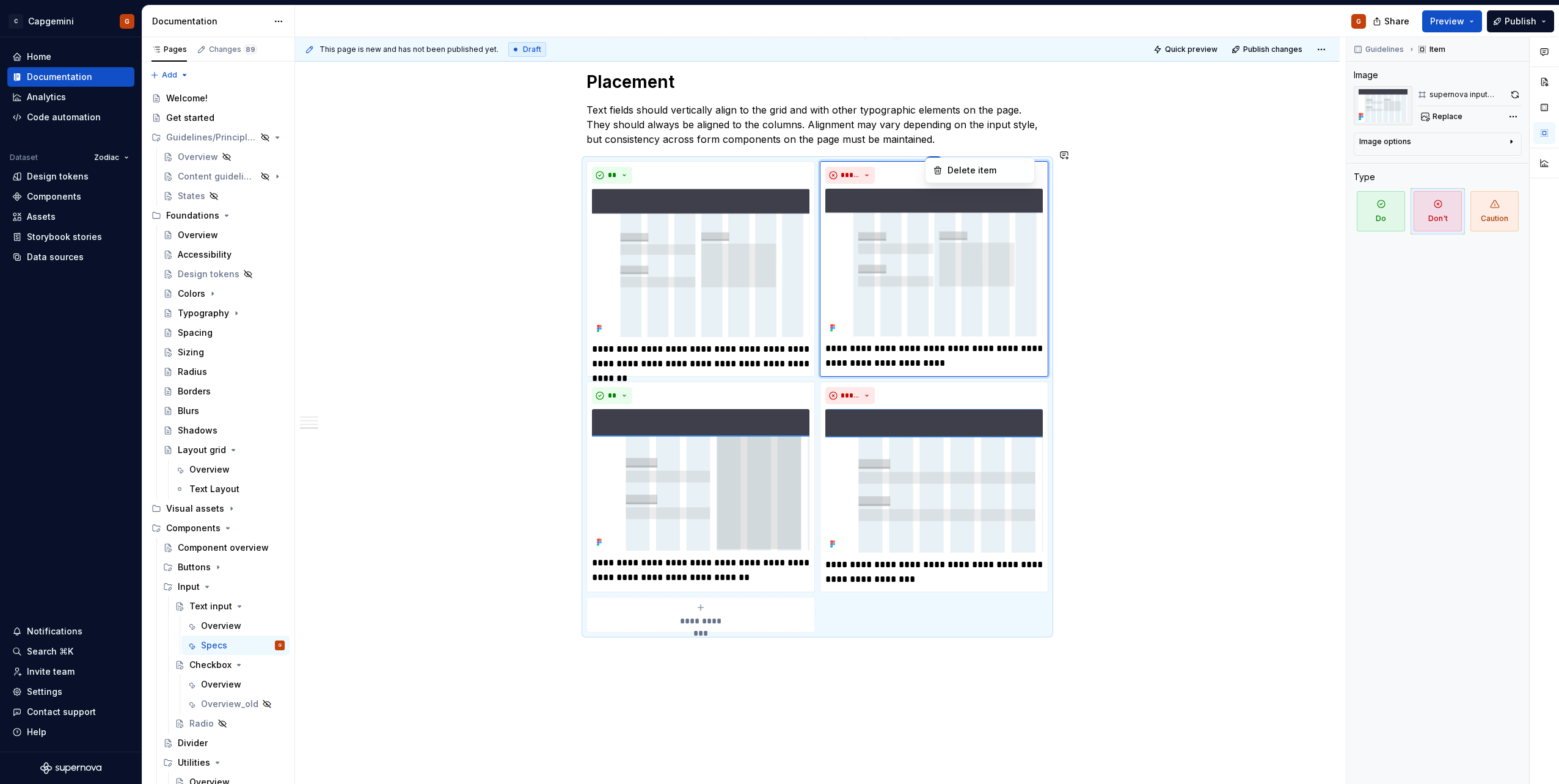
click at [1005, 585] on html "C Capgemini G Home Documentation Analytics Code automation Dataset Zodiac Desig…" at bounding box center [779, 392] width 1559 height 784
click at [1509, 93] on button "button" at bounding box center [1514, 94] width 14 height 17
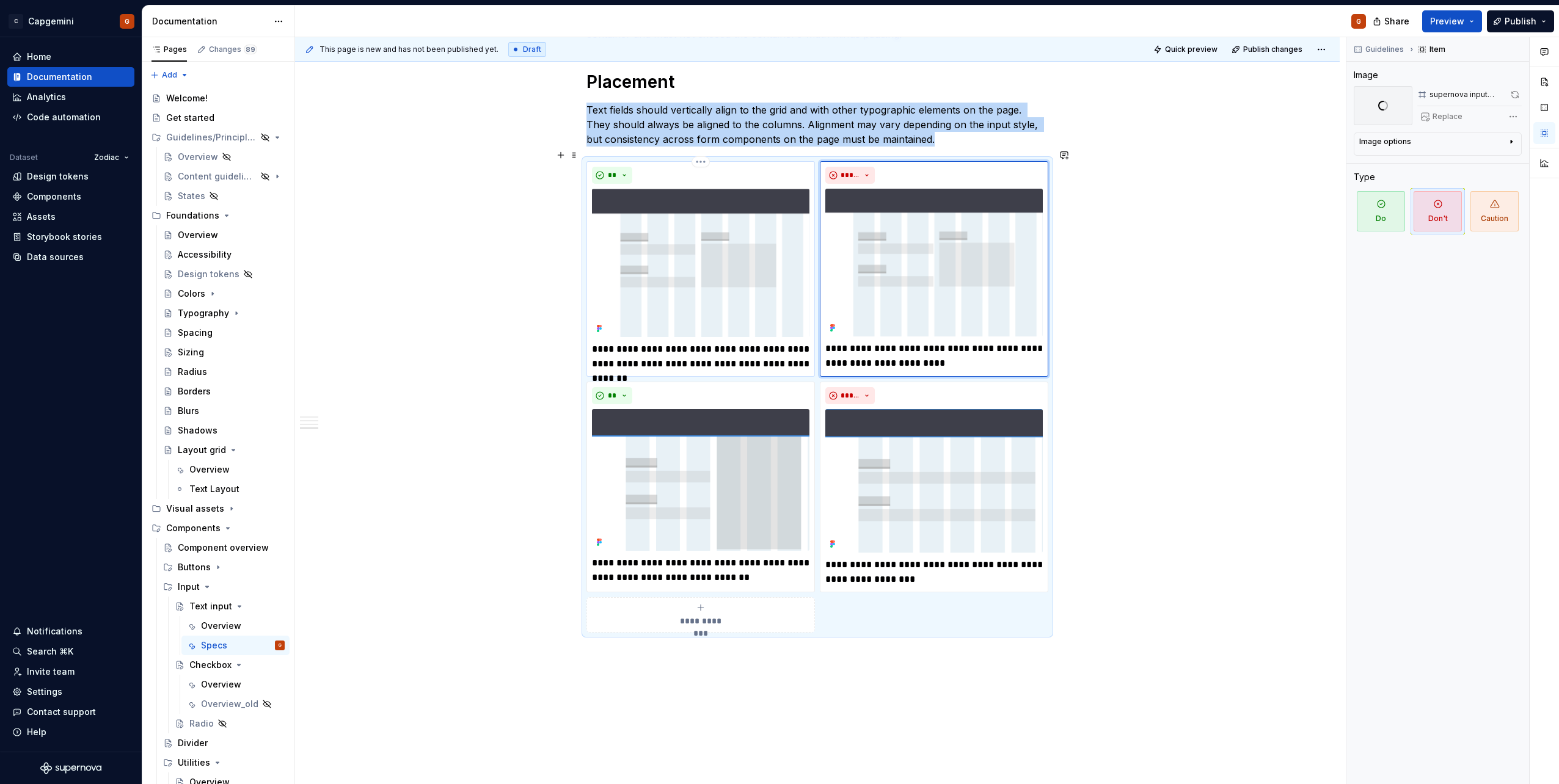
click at [774, 166] on div "**" at bounding box center [701, 175] width 218 height 17
click at [1517, 98] on button "button" at bounding box center [1514, 94] width 15 height 17
click at [1018, 387] on div "*****" at bounding box center [934, 396] width 218 height 17
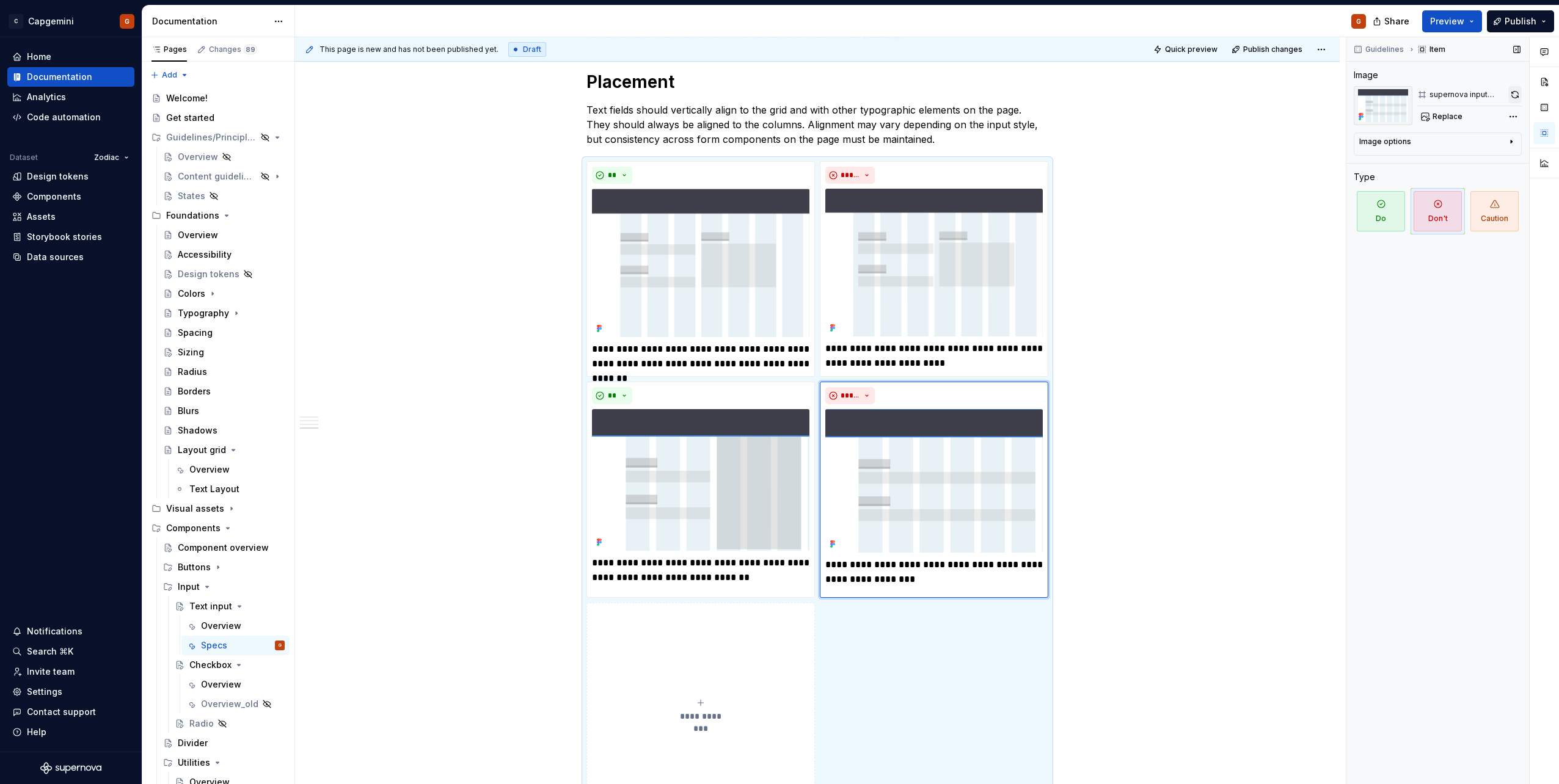
click at [1518, 94] on button "button" at bounding box center [1514, 94] width 13 height 17
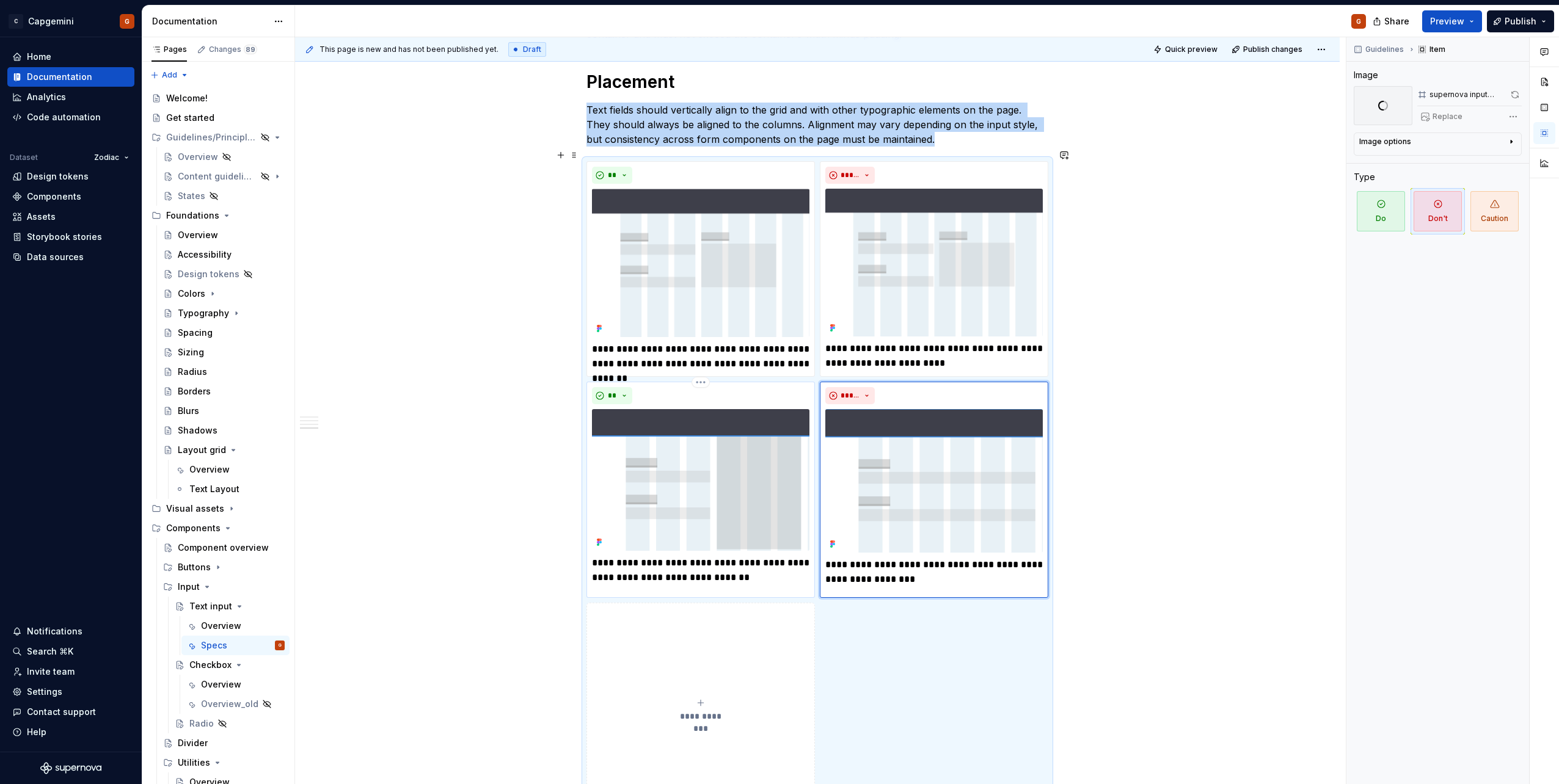
click at [708, 409] on img at bounding box center [701, 480] width 218 height 142
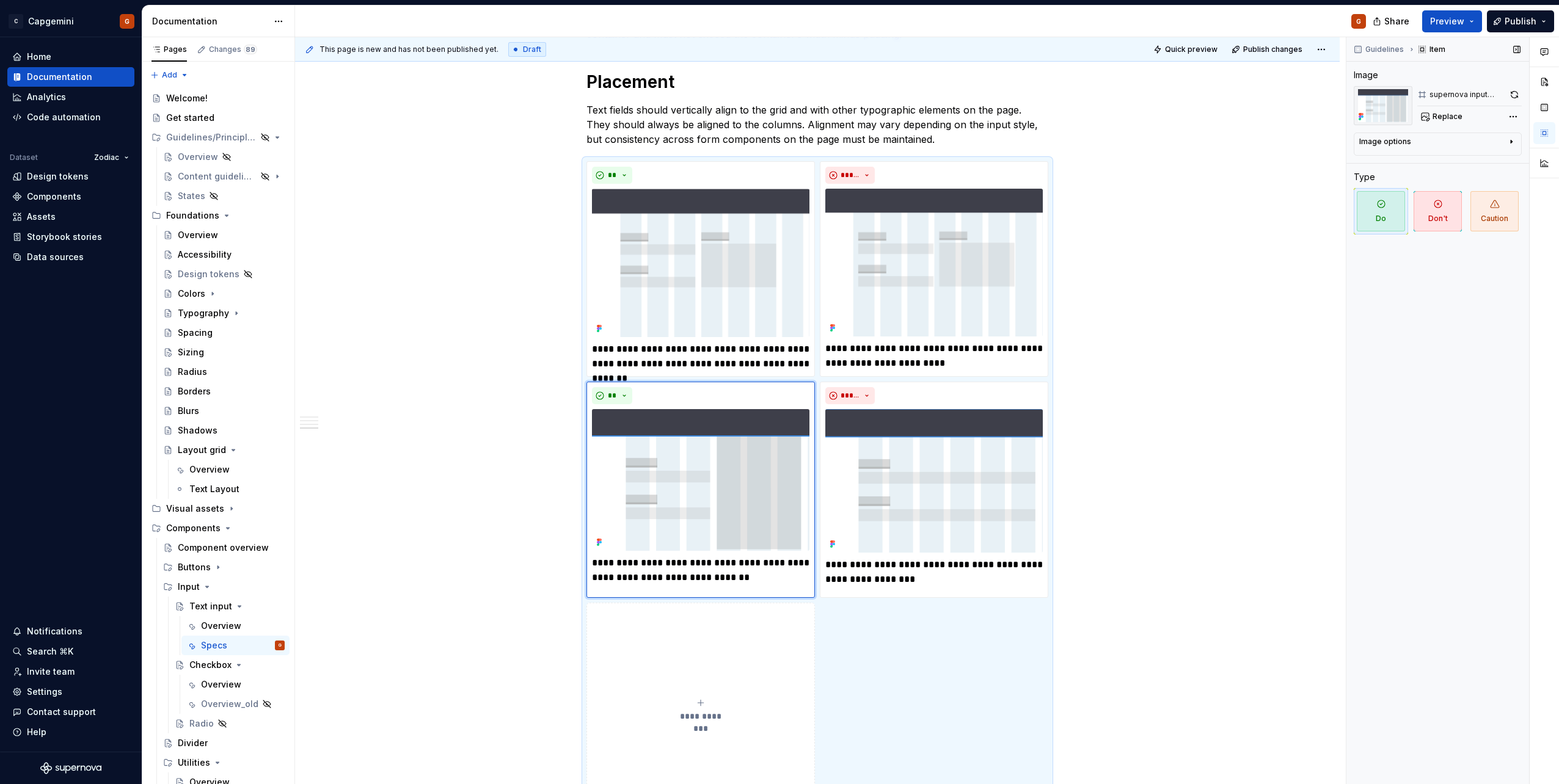
click at [1510, 103] on div "supernova input width do Replace" at bounding box center [1470, 105] width 105 height 39
click at [1512, 99] on button "button" at bounding box center [1514, 94] width 15 height 17
click at [937, 621] on div "**********" at bounding box center [817, 490] width 462 height 657
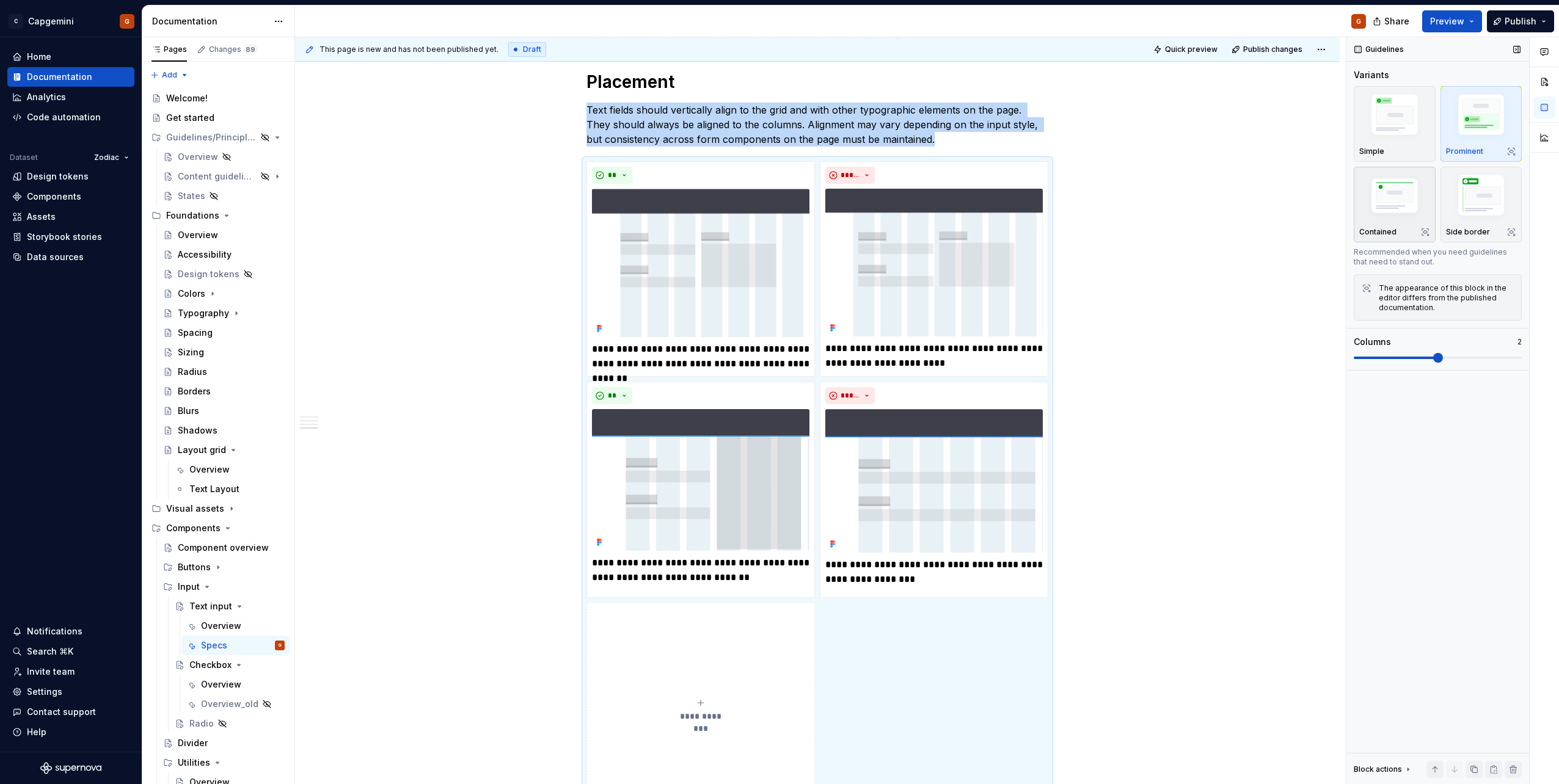
click at [1395, 213] on img "button" at bounding box center [1394, 197] width 71 height 48
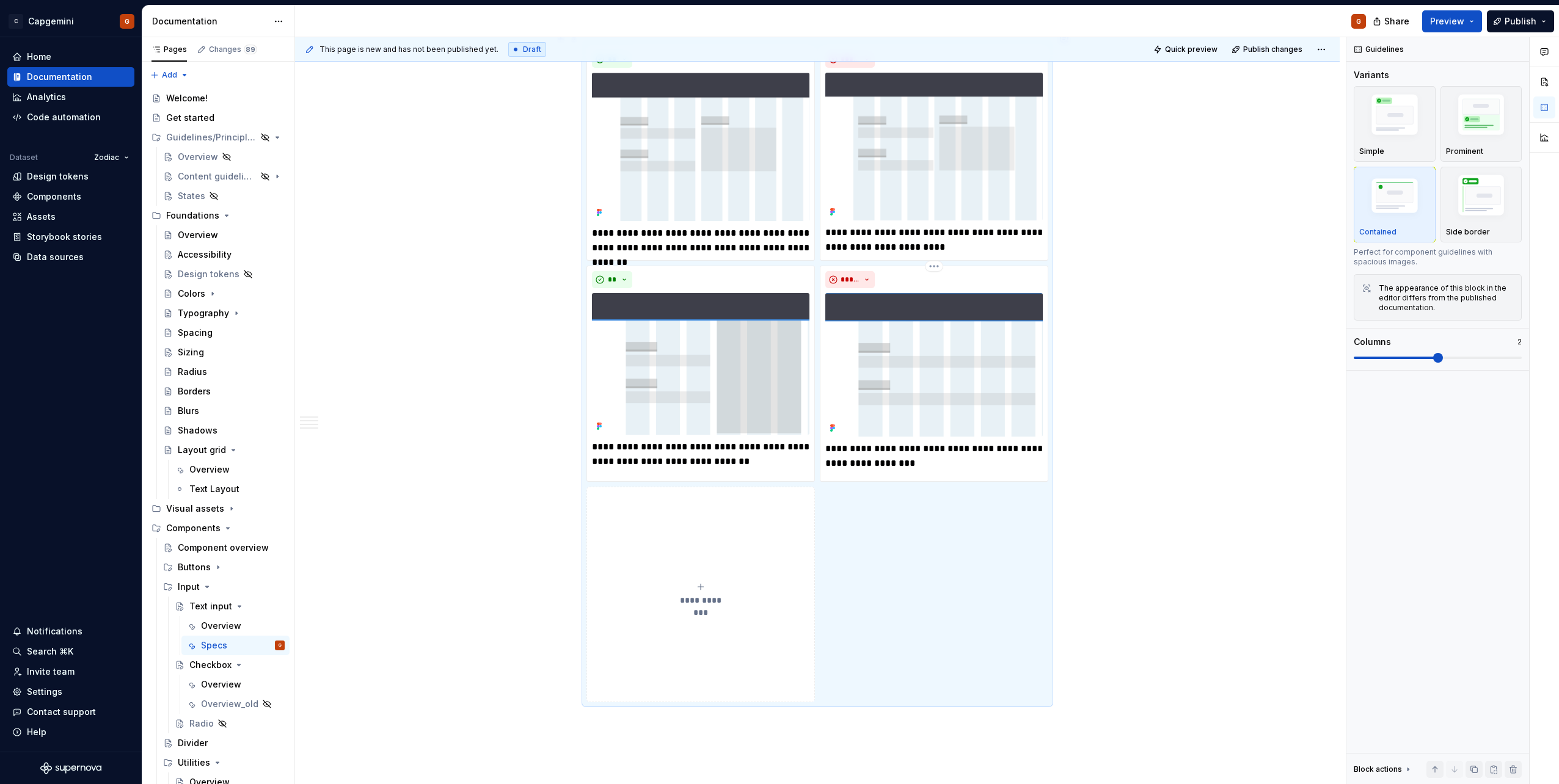
scroll to position [1662, 0]
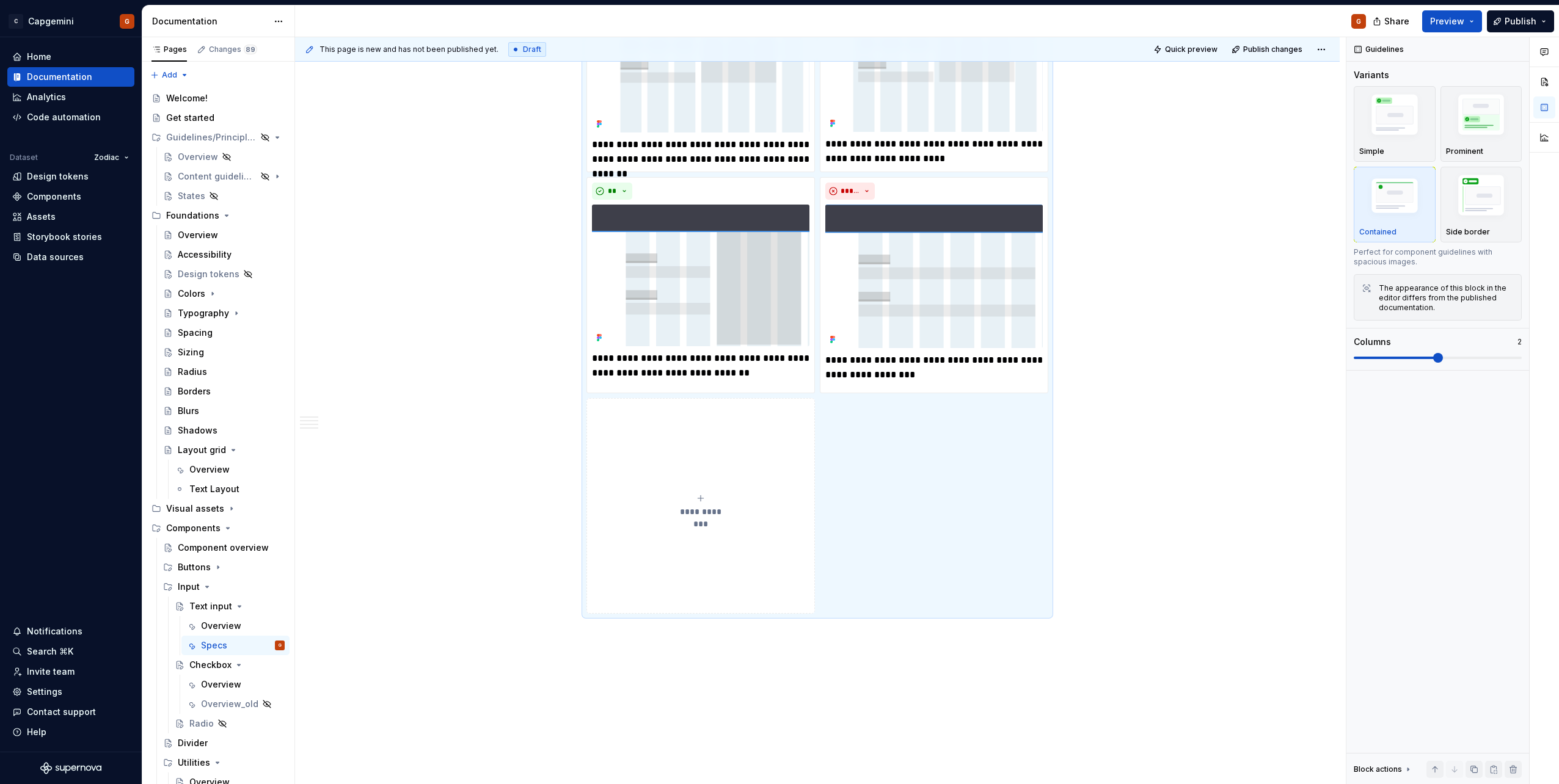
click at [692, 398] on button "**********" at bounding box center [701, 506] width 228 height 216
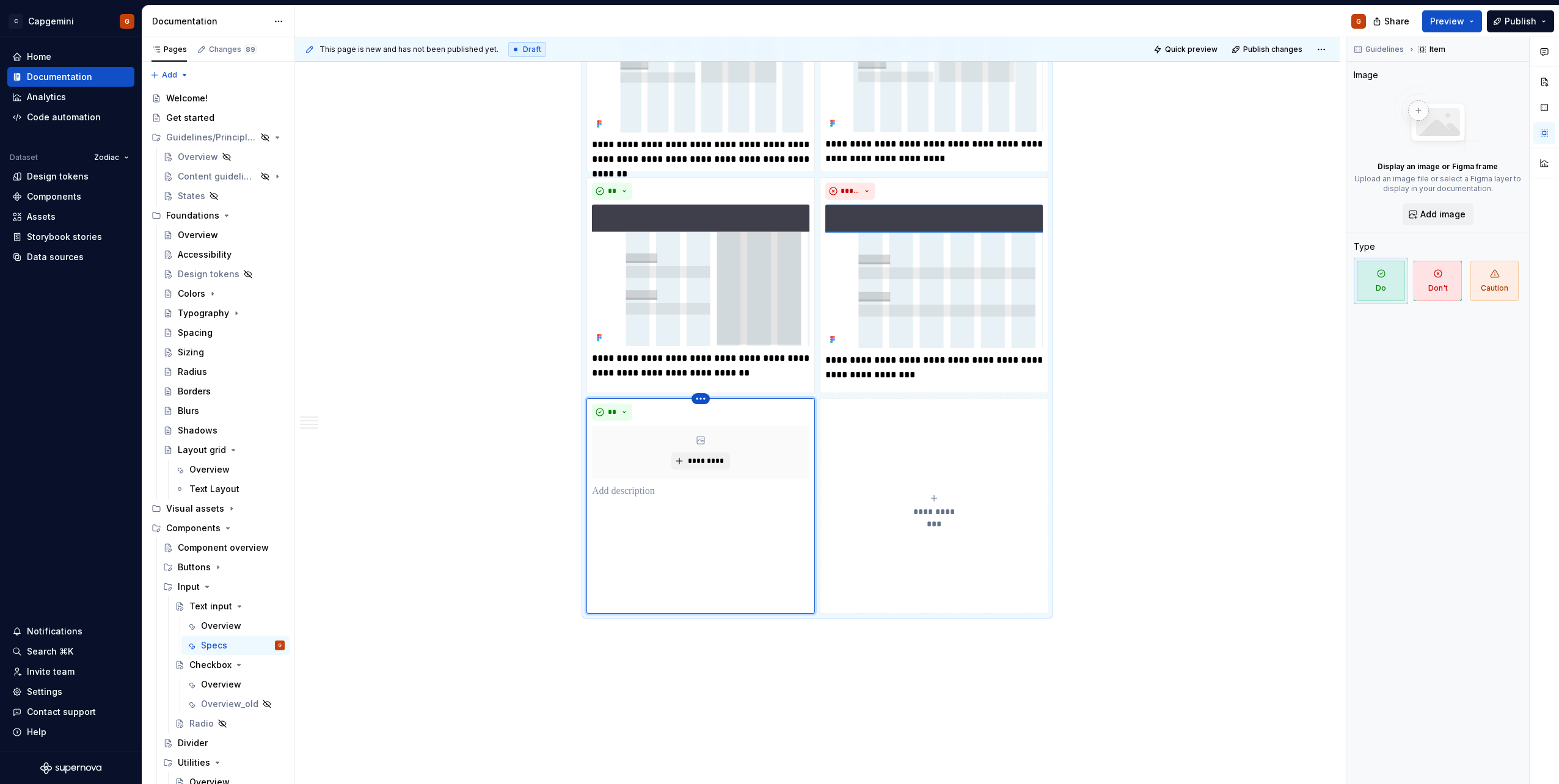
click at [700, 391] on html "C Capgemini G Home Documentation Analytics Code automation Dataset Zodiac Desig…" at bounding box center [779, 392] width 1559 height 784
click at [721, 409] on div "Delete item" at bounding box center [754, 407] width 79 height 12
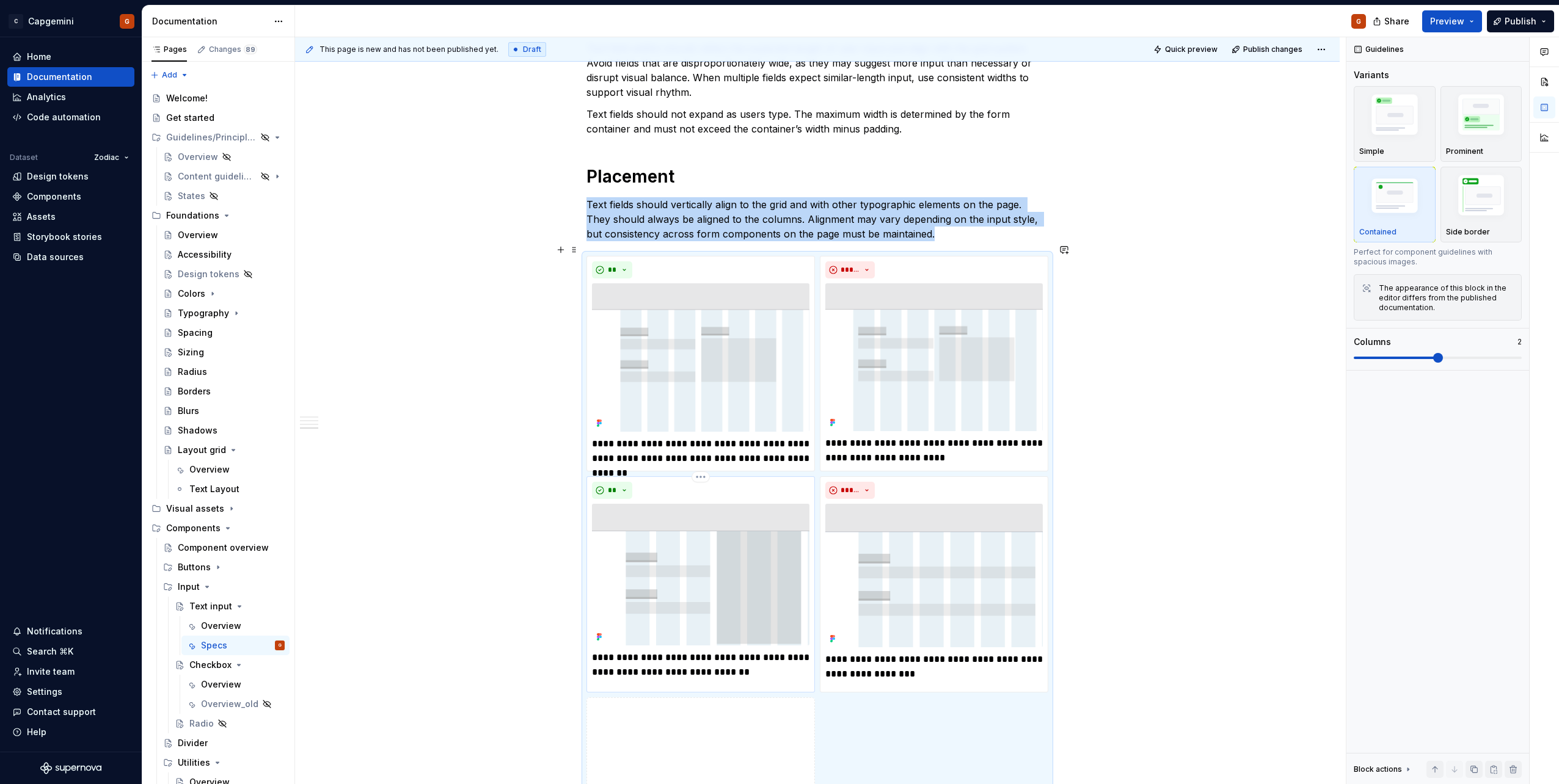
scroll to position [1386, 0]
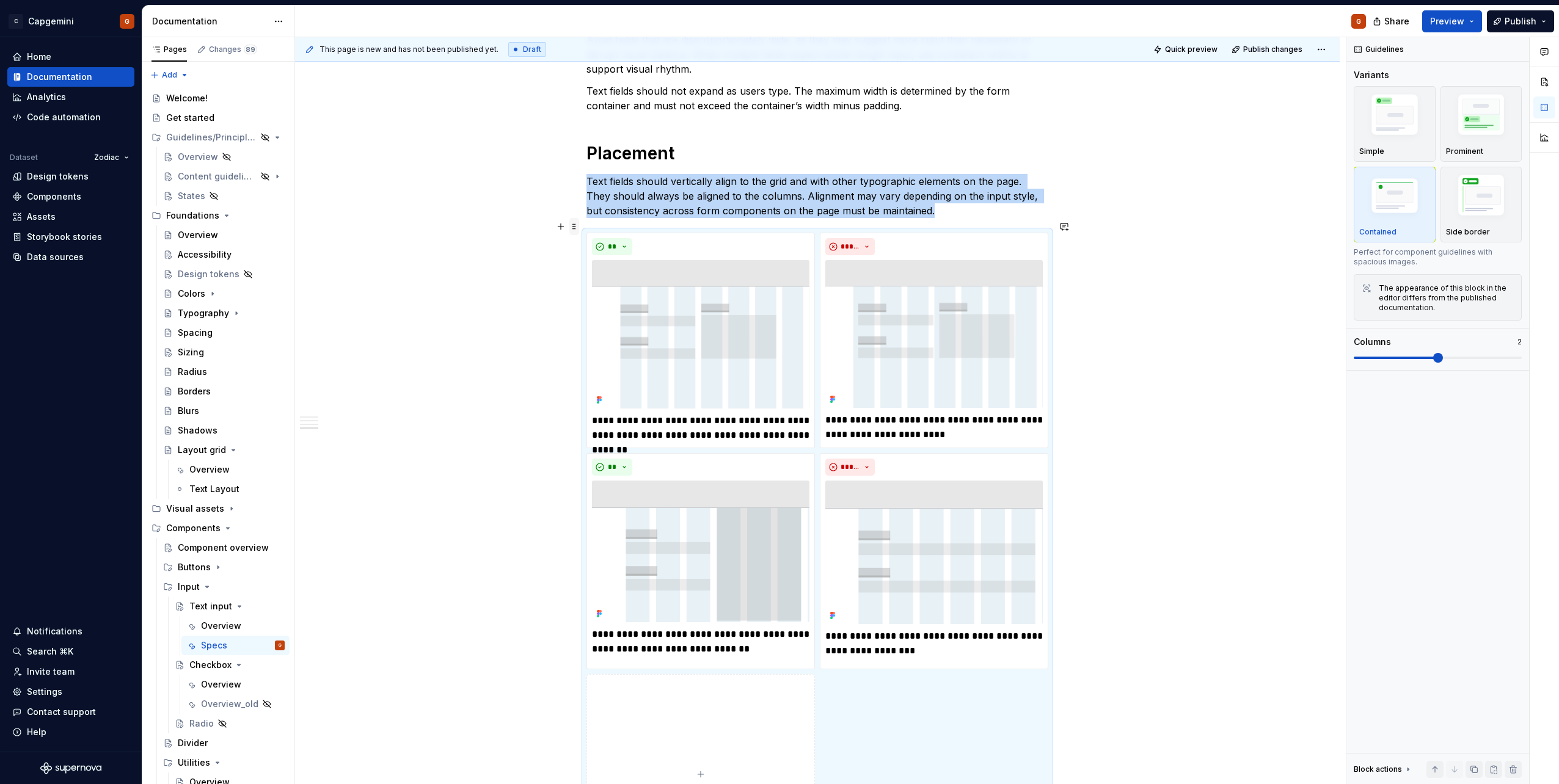
click at [572, 230] on span at bounding box center [574, 226] width 10 height 17
click at [603, 244] on div "Duplicate" at bounding box center [632, 245] width 79 height 12
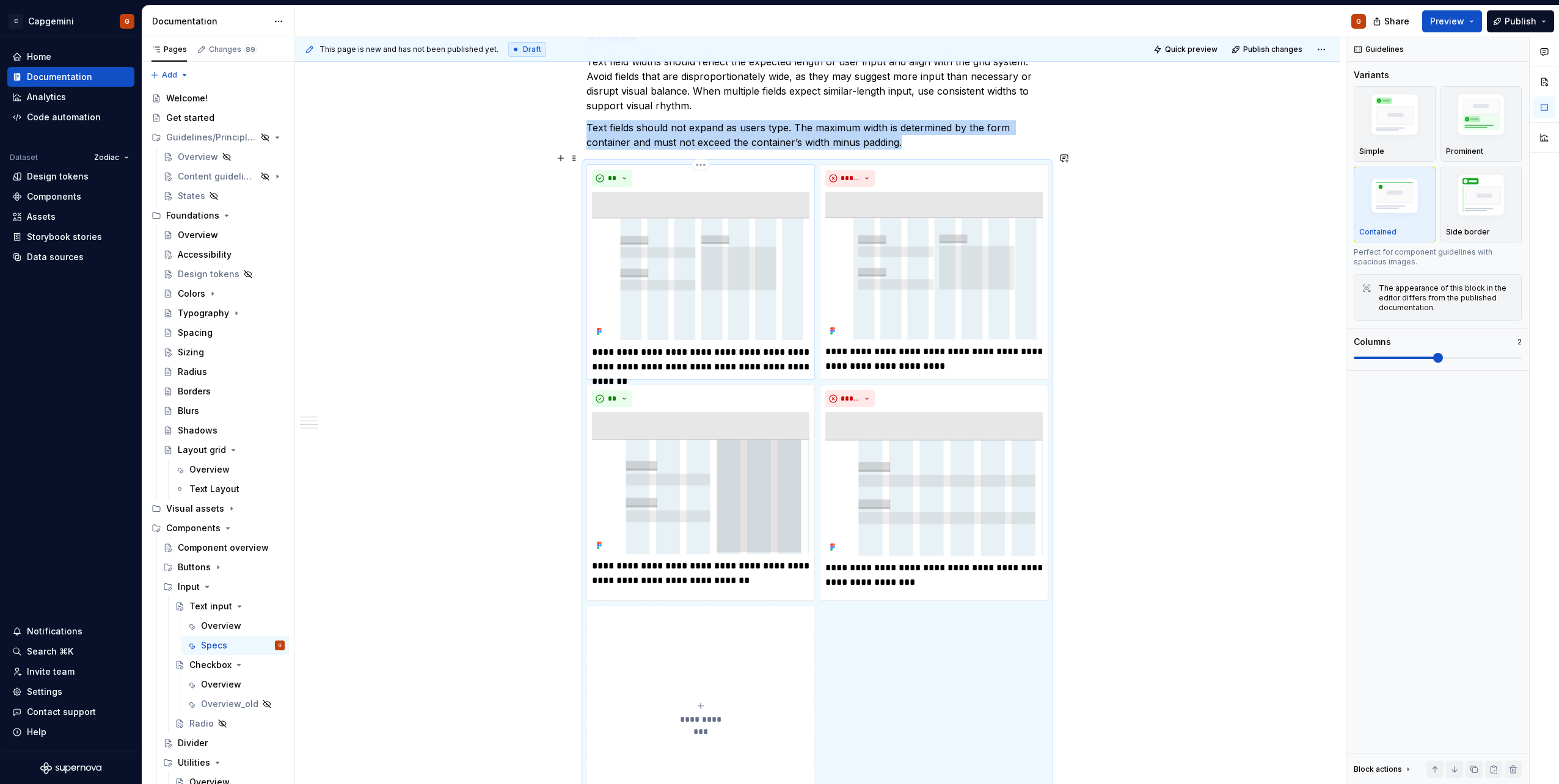
scroll to position [1293, 0]
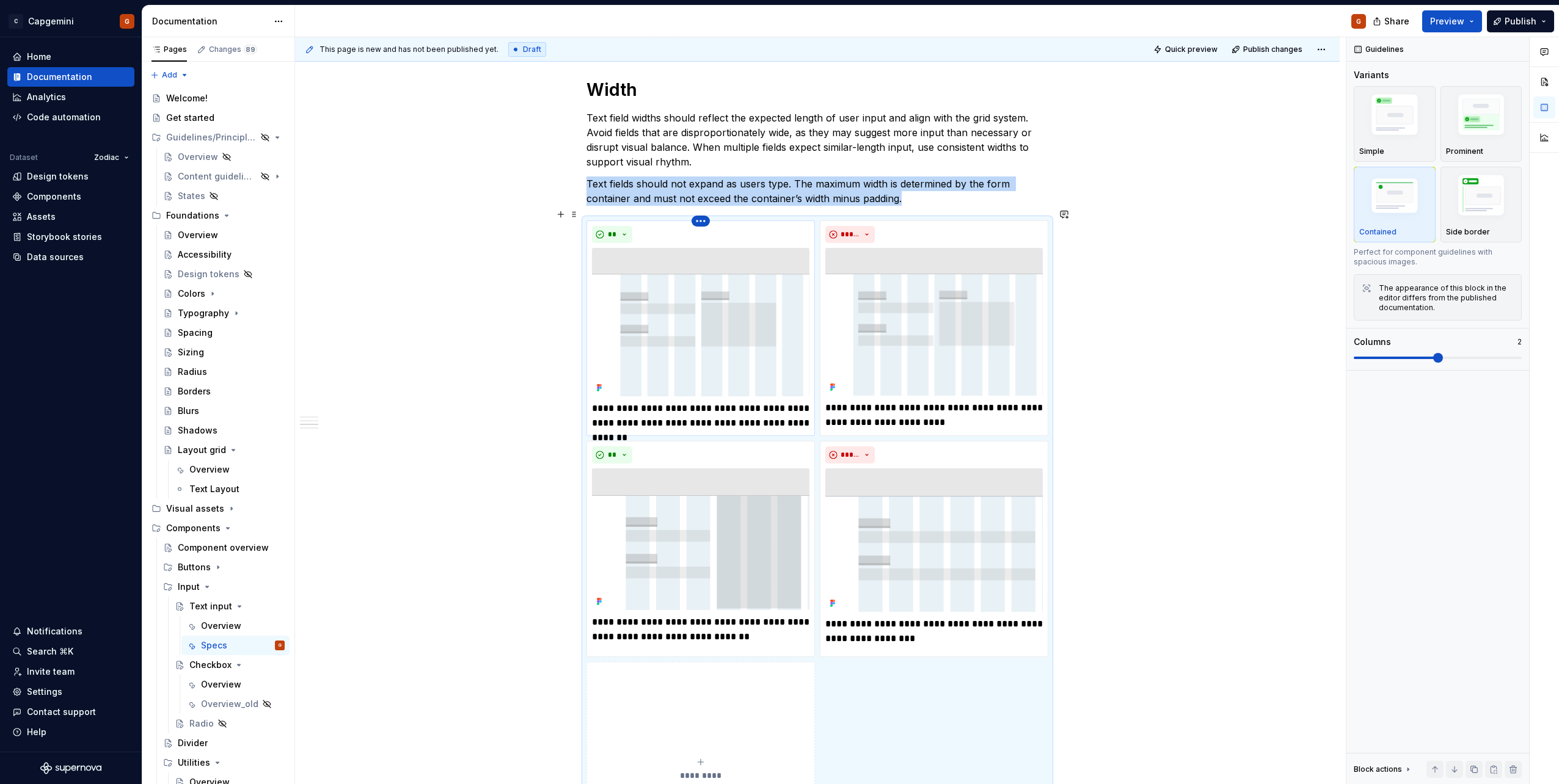
click at [701, 211] on html "C Capgemini G Home Documentation Analytics Code automation Dataset Zodiac Desig…" at bounding box center [779, 392] width 1559 height 784
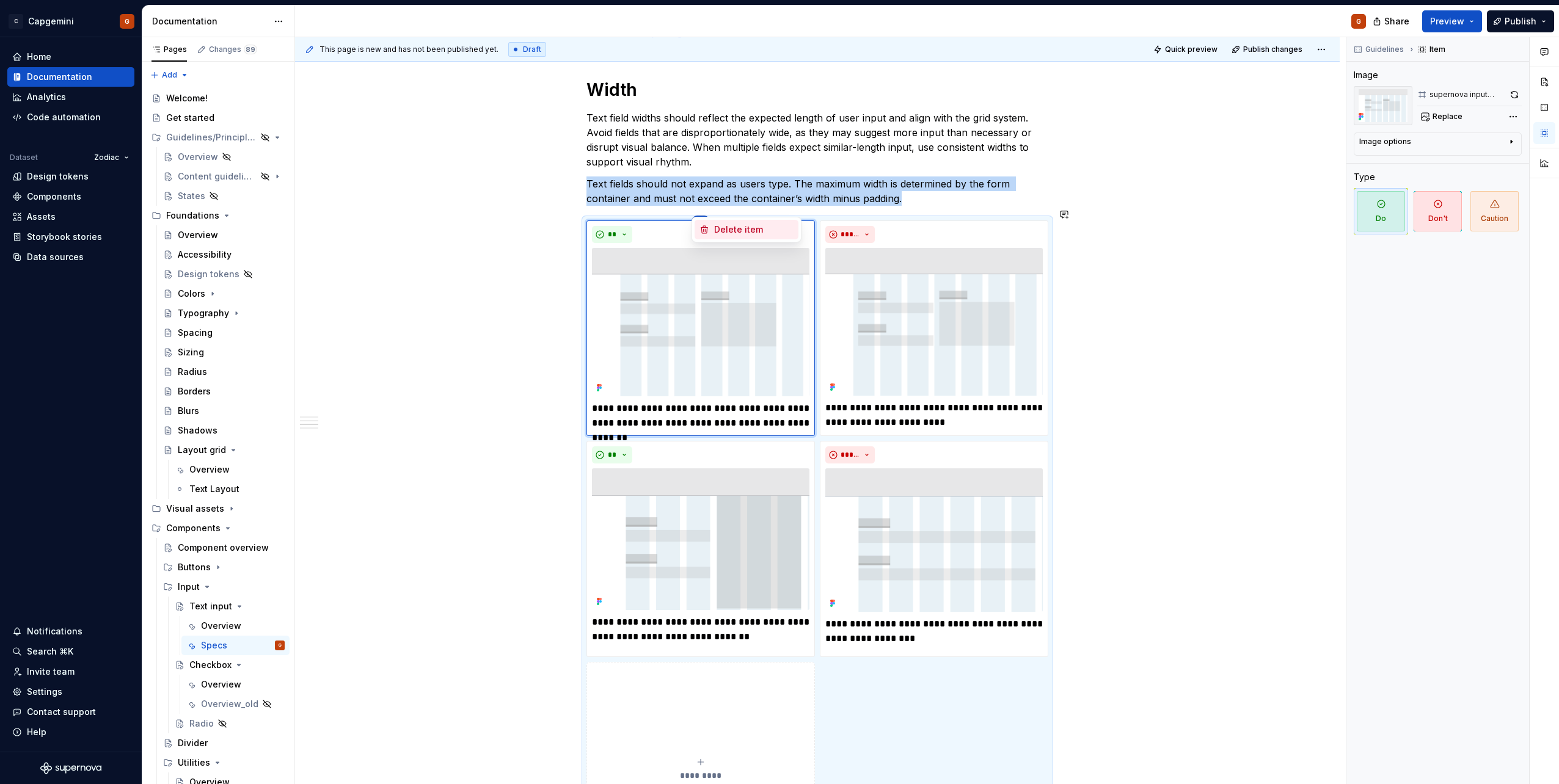
click at [710, 224] on div "Delete item" at bounding box center [746, 230] width 104 height 20
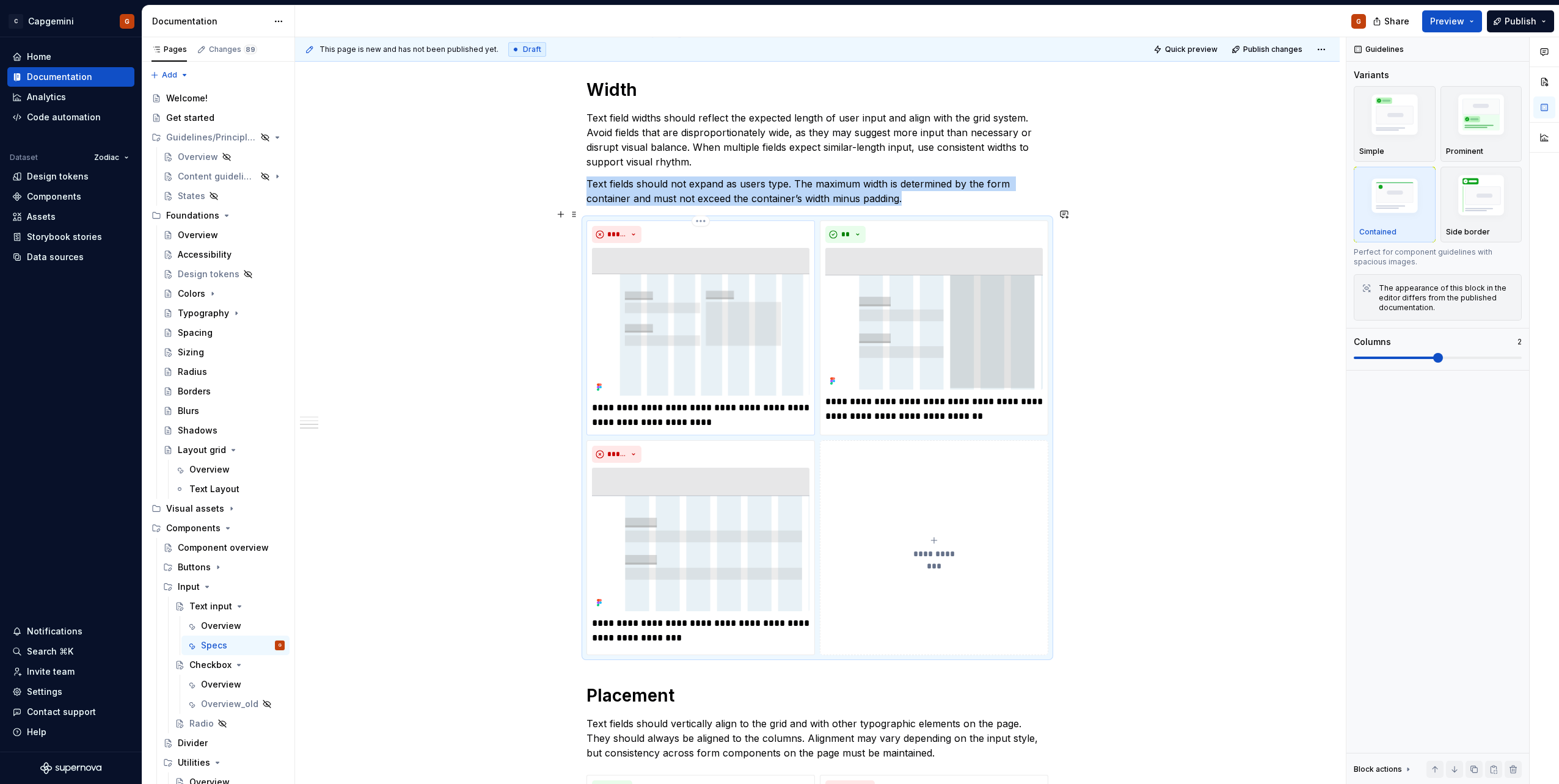
click at [697, 226] on div "*****" at bounding box center [701, 234] width 218 height 17
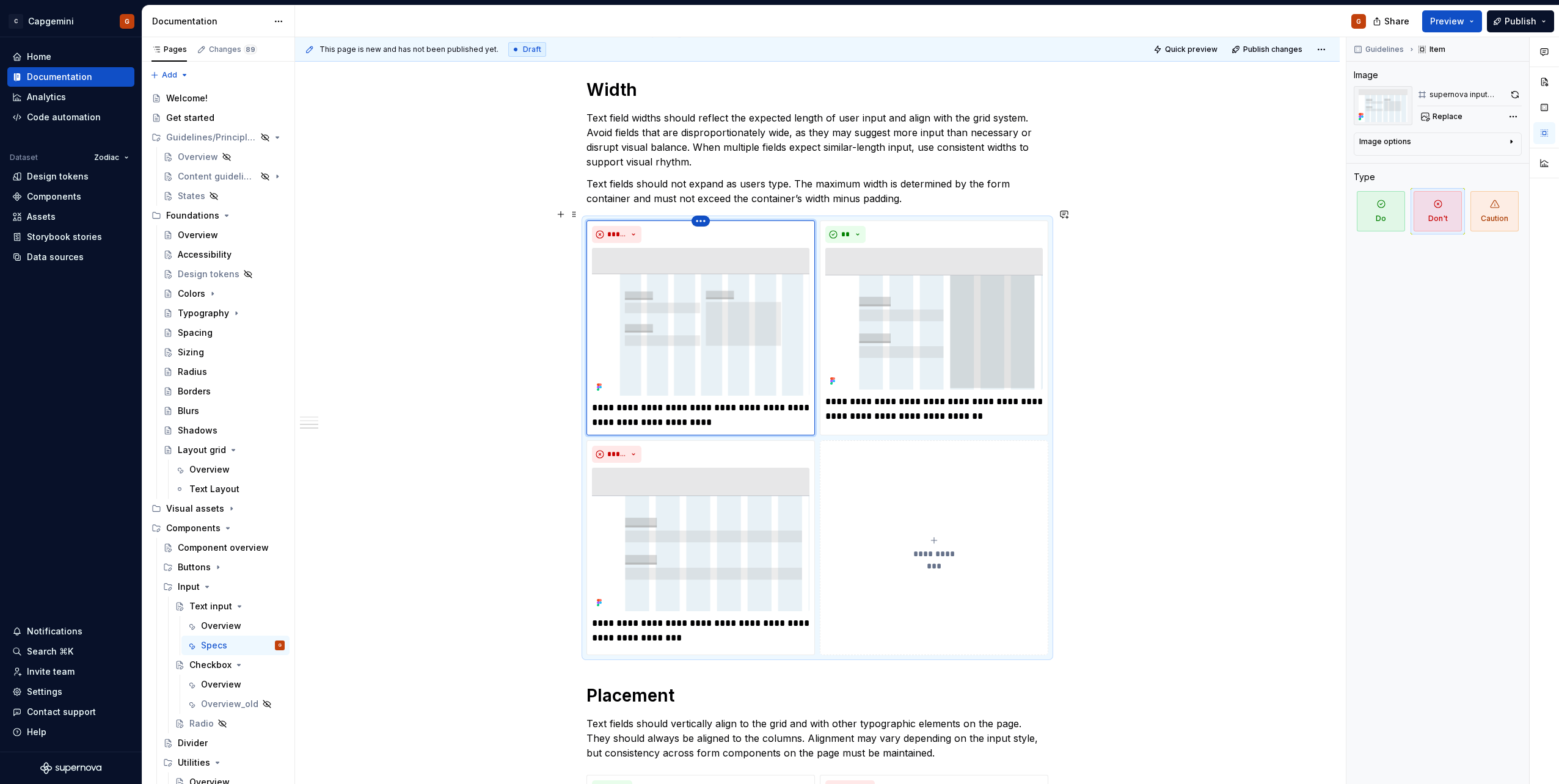
click at [698, 214] on html "C Capgemini G Home Documentation Analytics Code automation Dataset Zodiac Desig…" at bounding box center [779, 392] width 1559 height 784
click at [717, 233] on div "Delete item" at bounding box center [754, 229] width 79 height 12
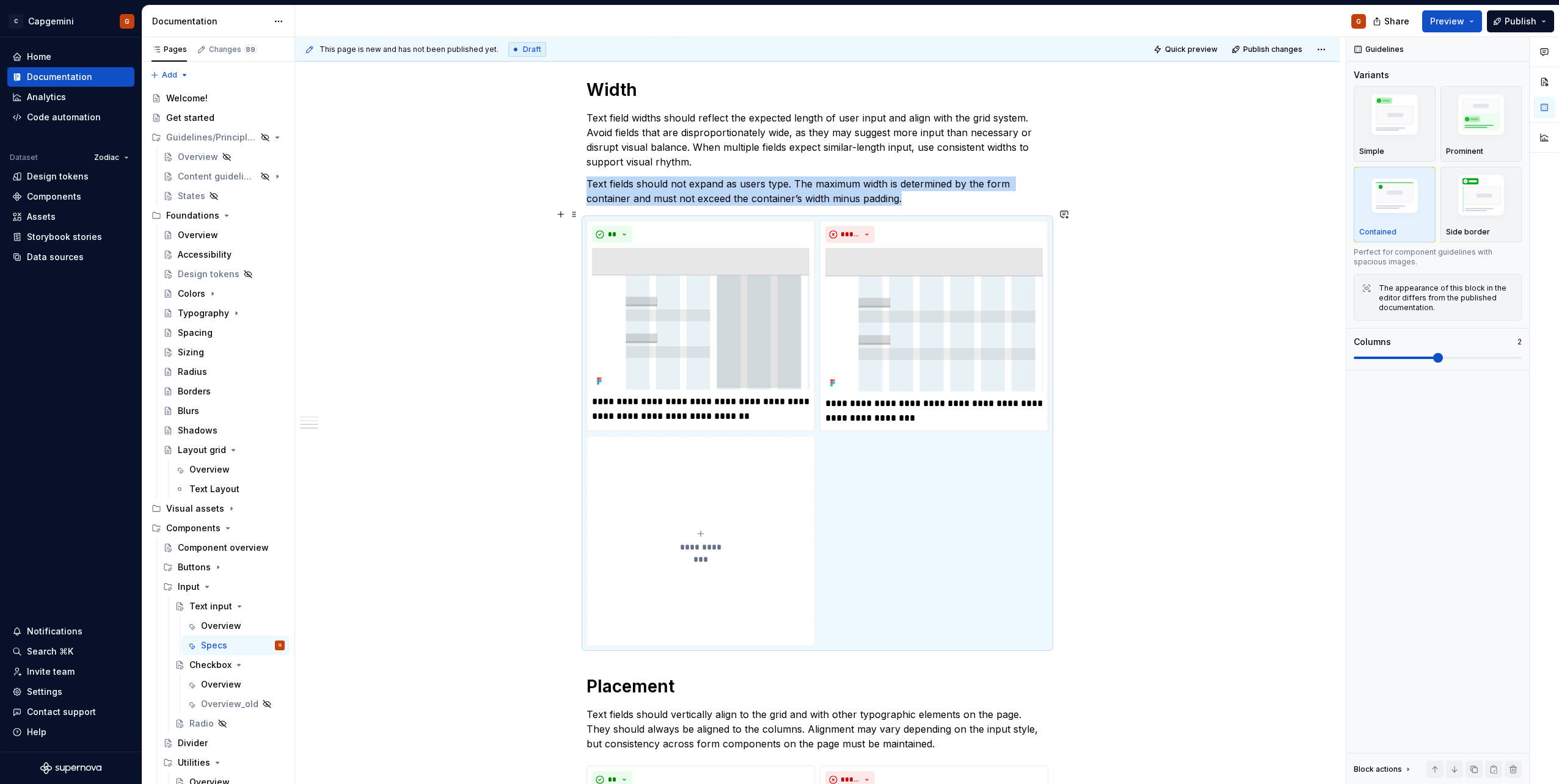
click at [971, 472] on div "**********" at bounding box center [817, 433] width 462 height 425
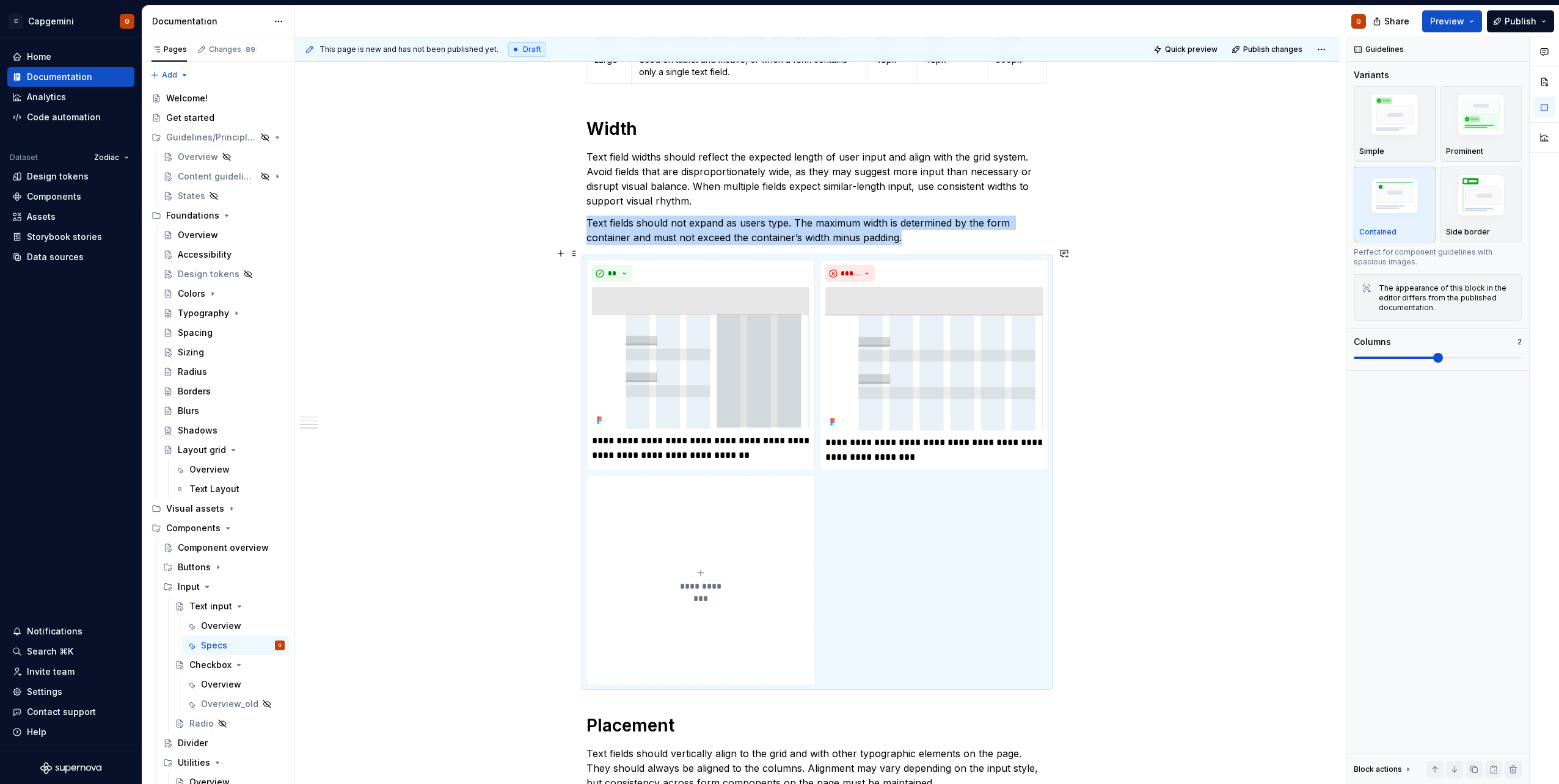
click at [1115, 471] on div "**********" at bounding box center [817, 242] width 1045 height 2568
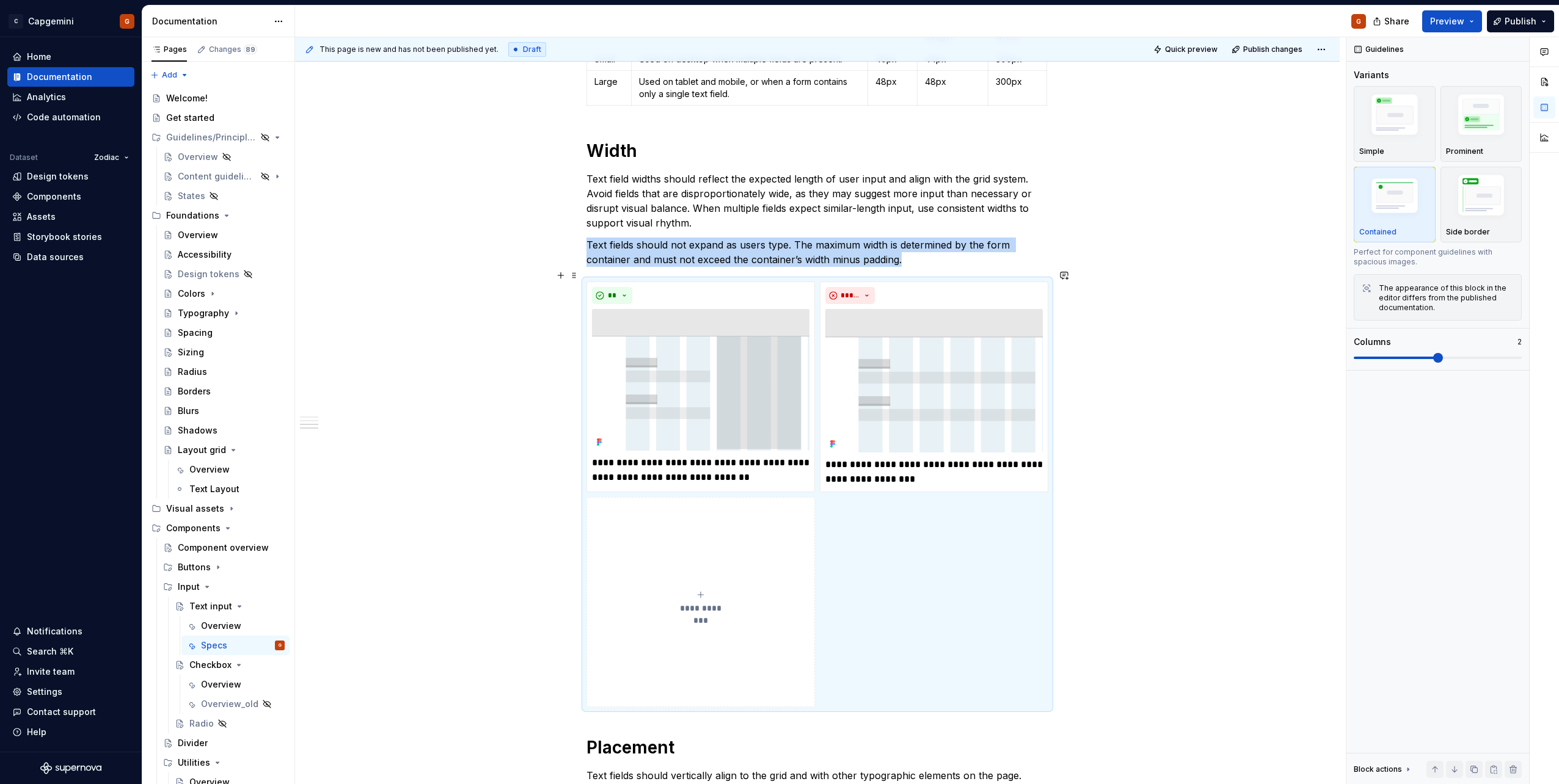
click at [695, 497] on button "**********" at bounding box center [701, 602] width 228 height 211
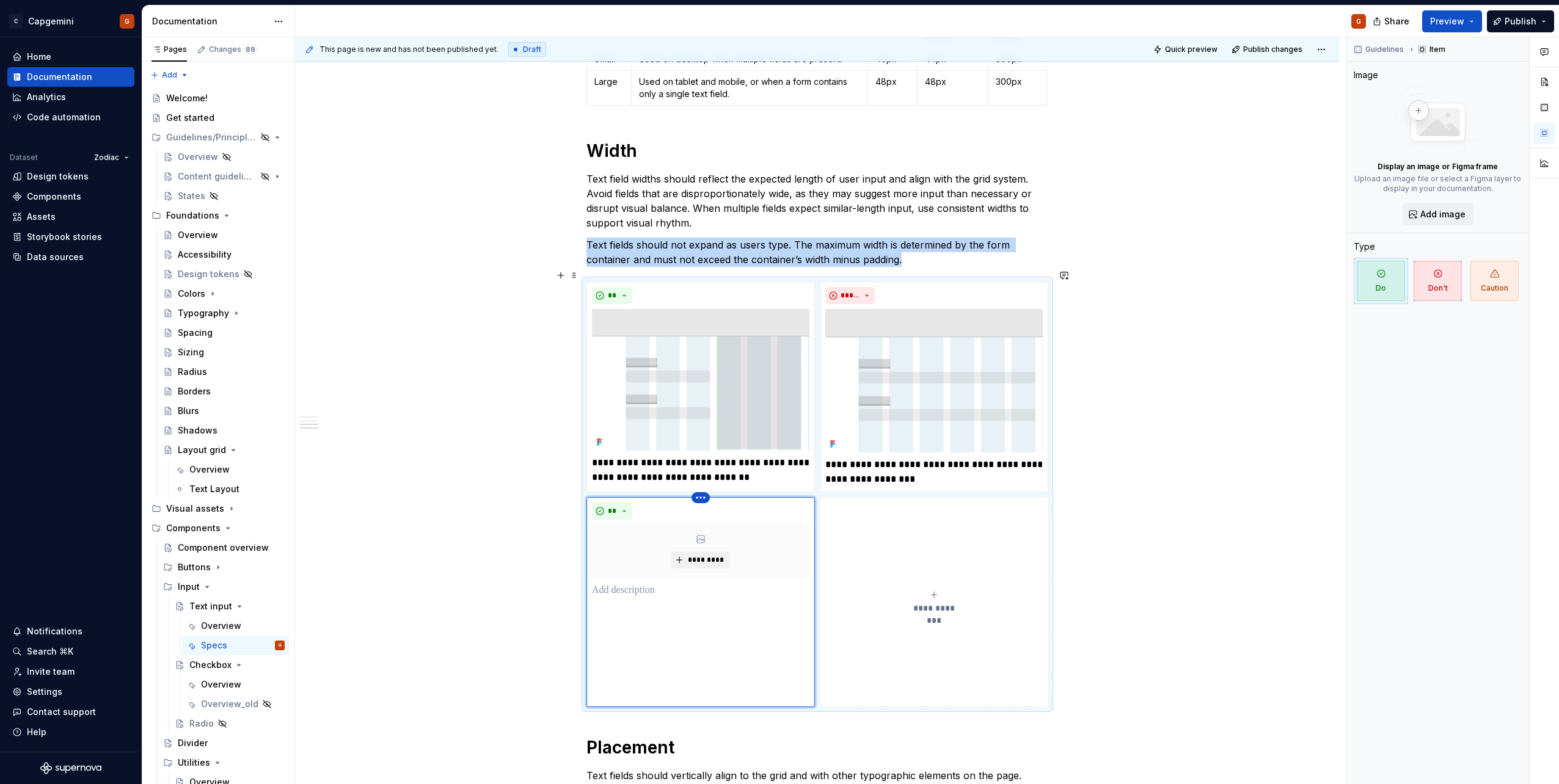
click at [700, 487] on html "C Capgemini G Home Documentation Analytics Code automation Dataset Zodiac Desig…" at bounding box center [779, 392] width 1559 height 784
click at [726, 507] on div "Delete item" at bounding box center [754, 506] width 79 height 12
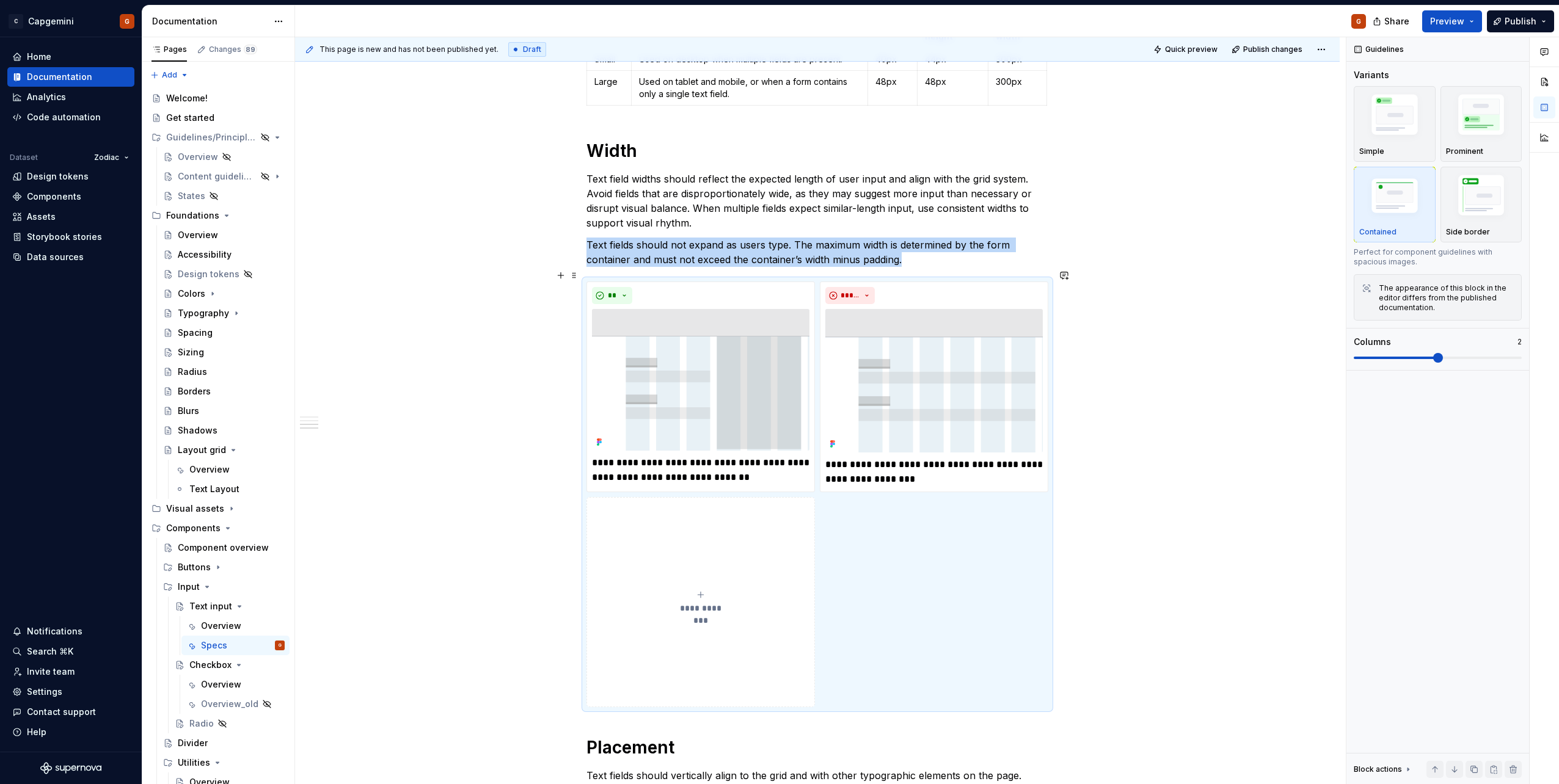
click at [1121, 480] on div "**********" at bounding box center [817, 264] width 1045 height 2568
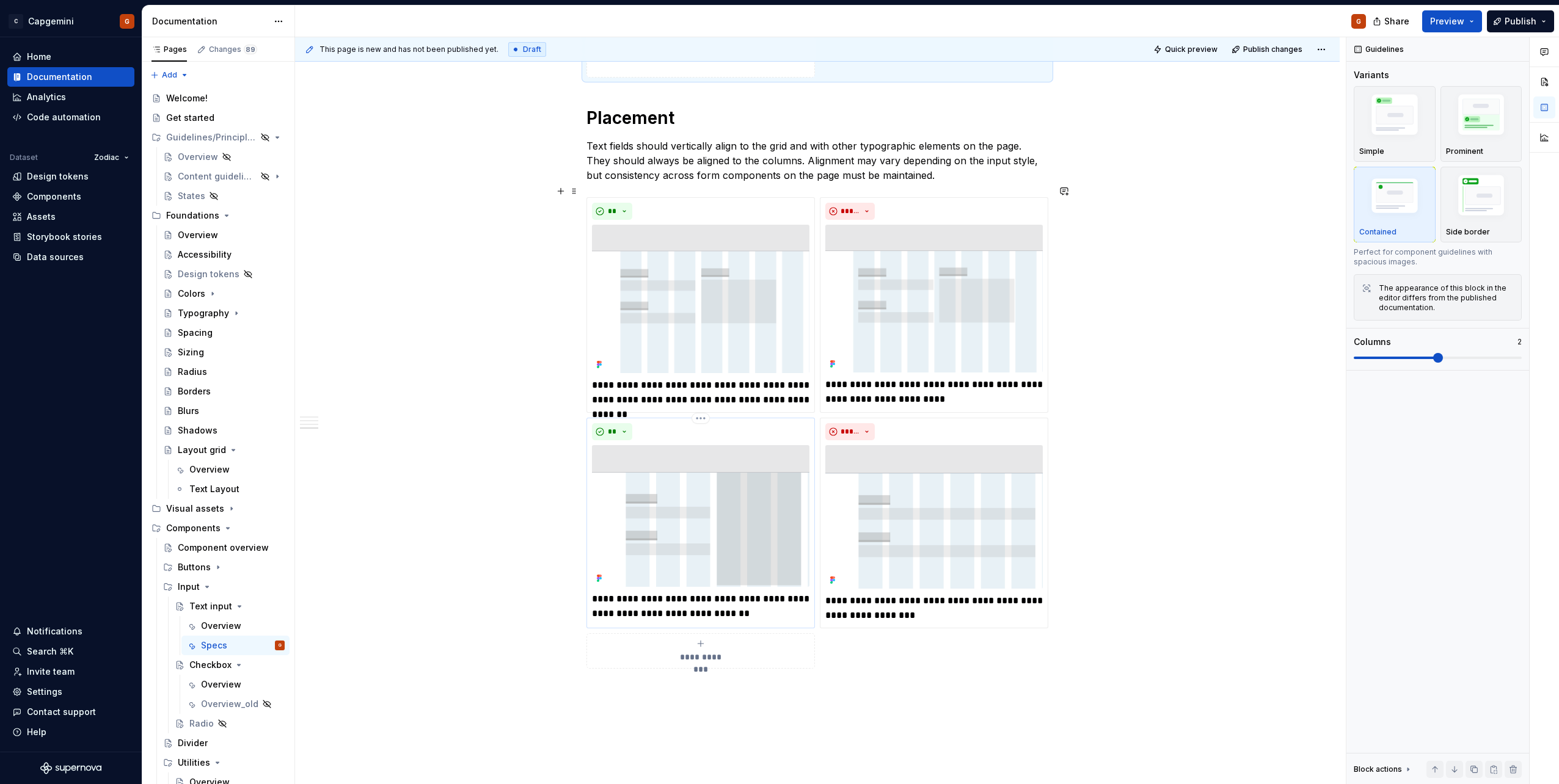
scroll to position [1904, 0]
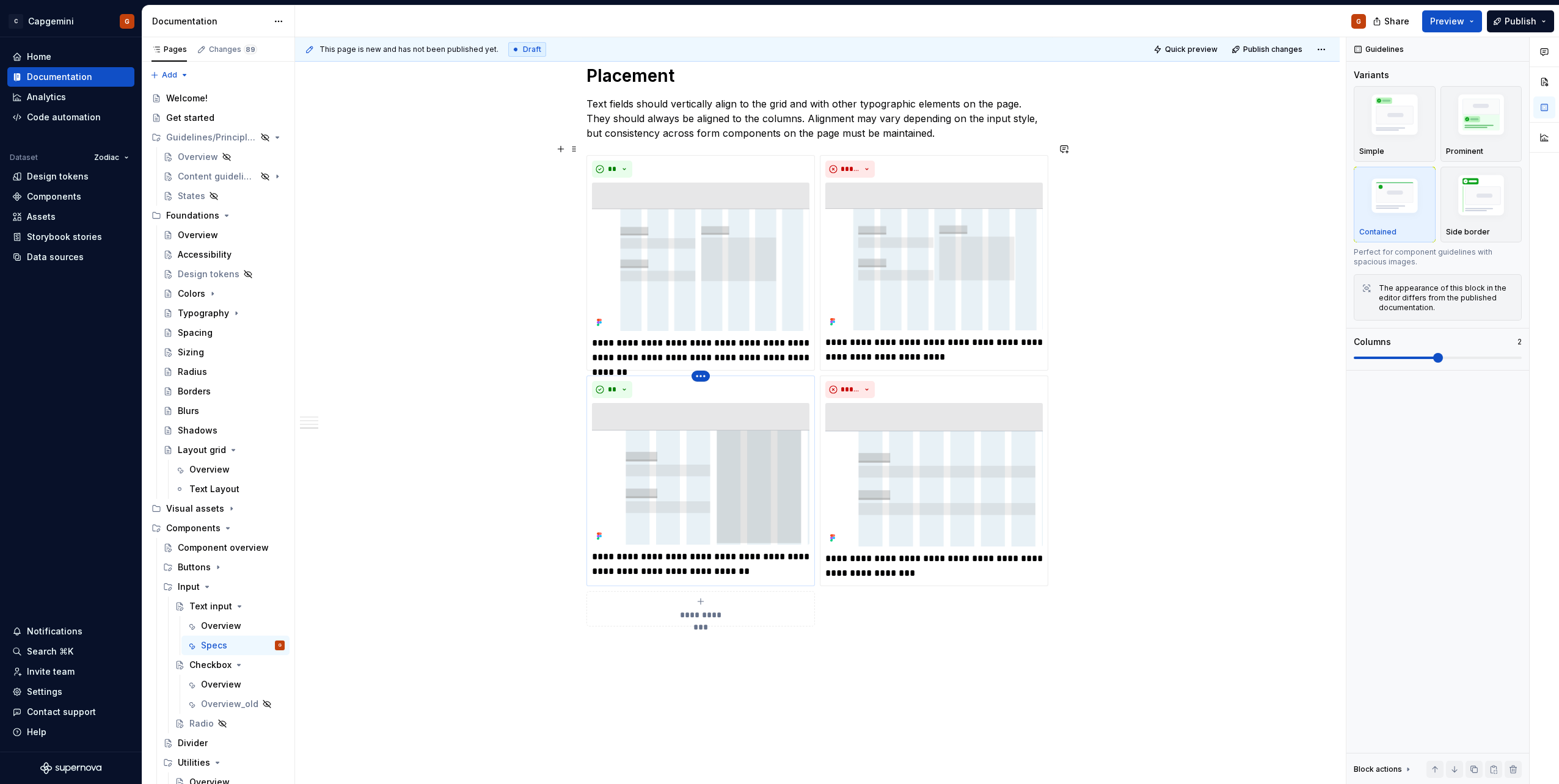
click at [696, 363] on html "C Capgemini G Home Documentation Analytics Code automation Dataset Zodiac Desig…" at bounding box center [779, 392] width 1559 height 784
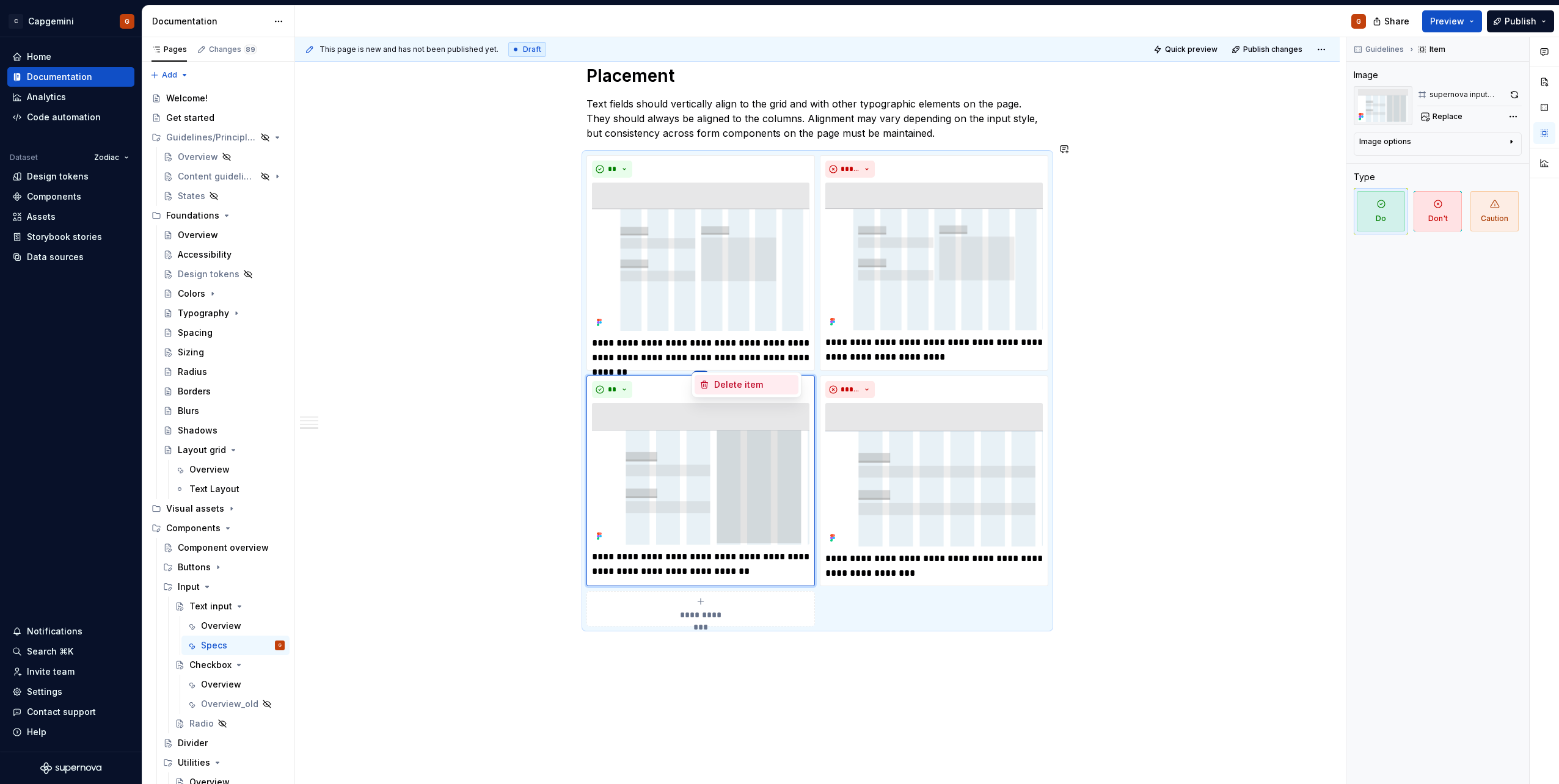
click at [711, 385] on div "Delete item" at bounding box center [746, 385] width 104 height 20
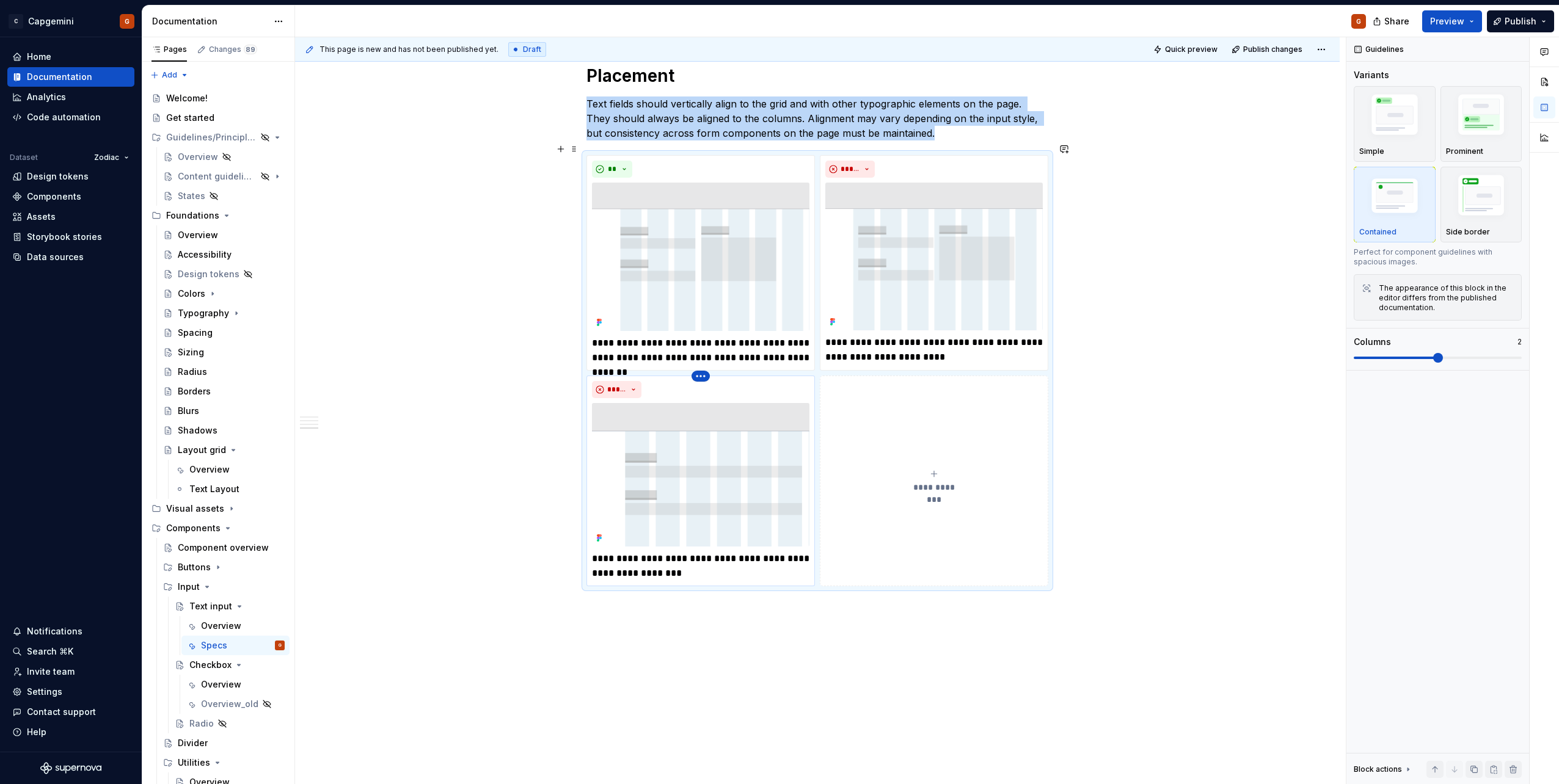
click at [694, 364] on html "C Capgemini G Home Documentation Analytics Code automation Dataset Zodiac Desig…" at bounding box center [779, 392] width 1559 height 784
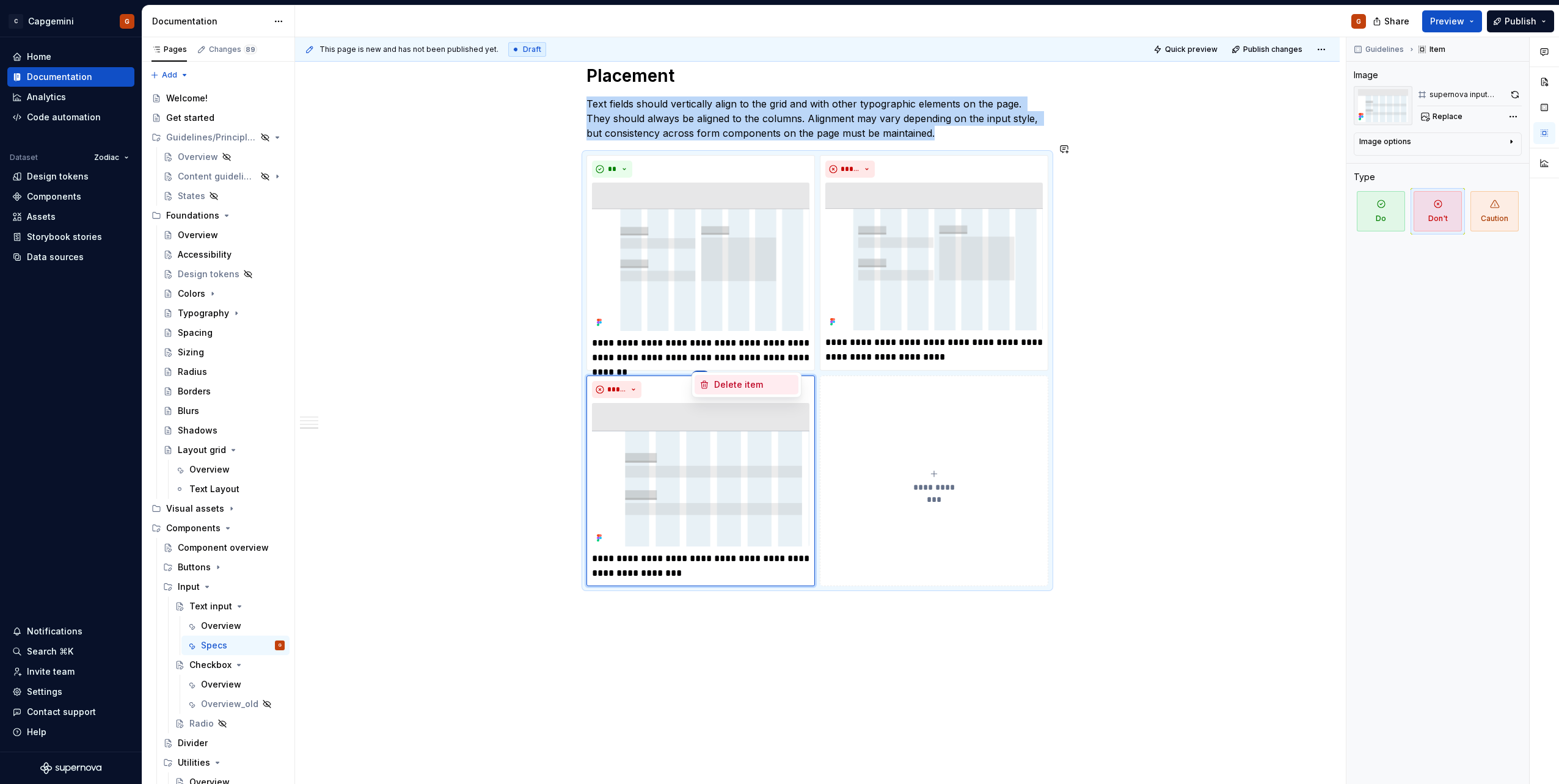
click at [733, 383] on div "Delete item" at bounding box center [754, 384] width 79 height 12
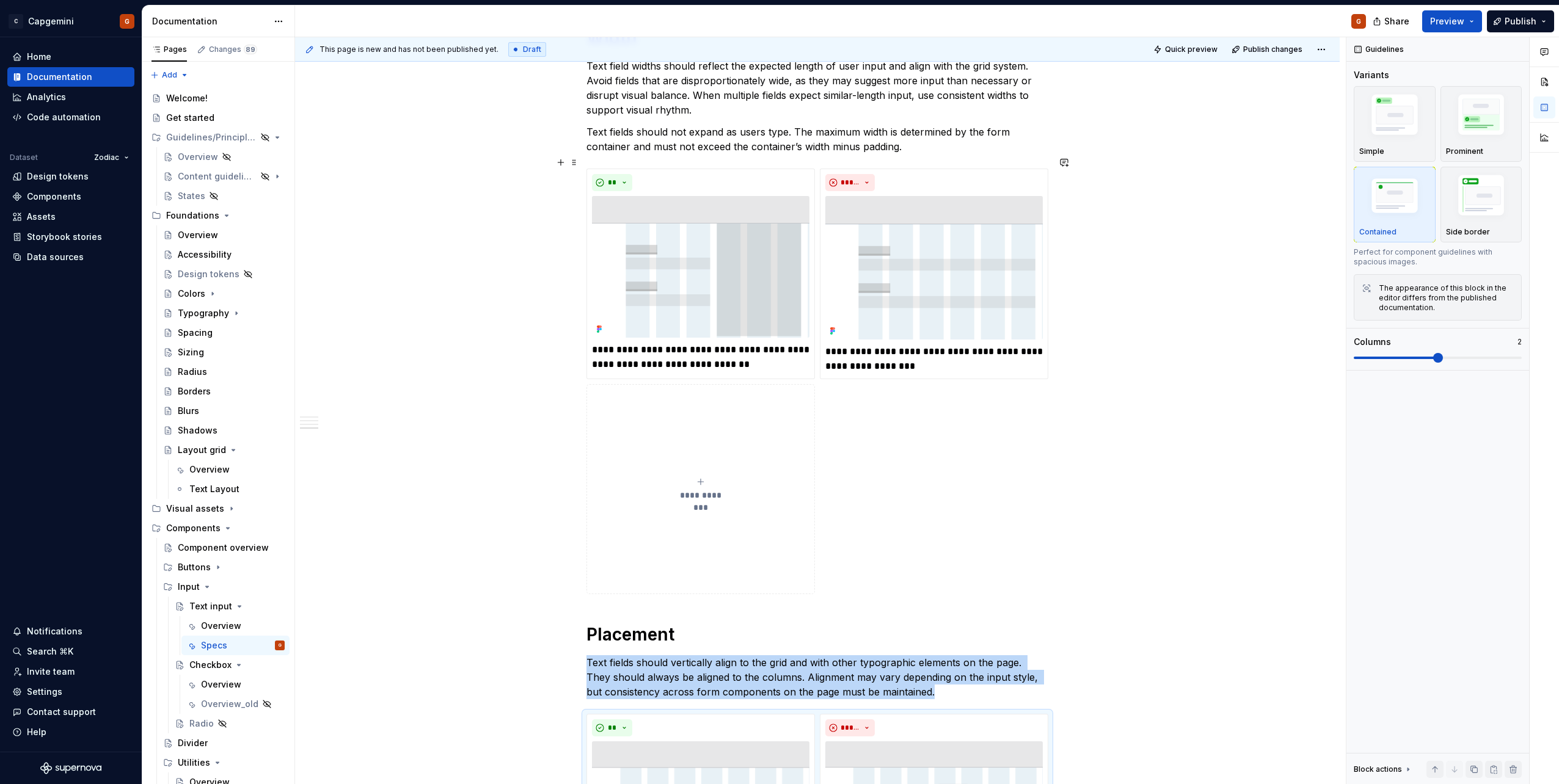
scroll to position [1341, 0]
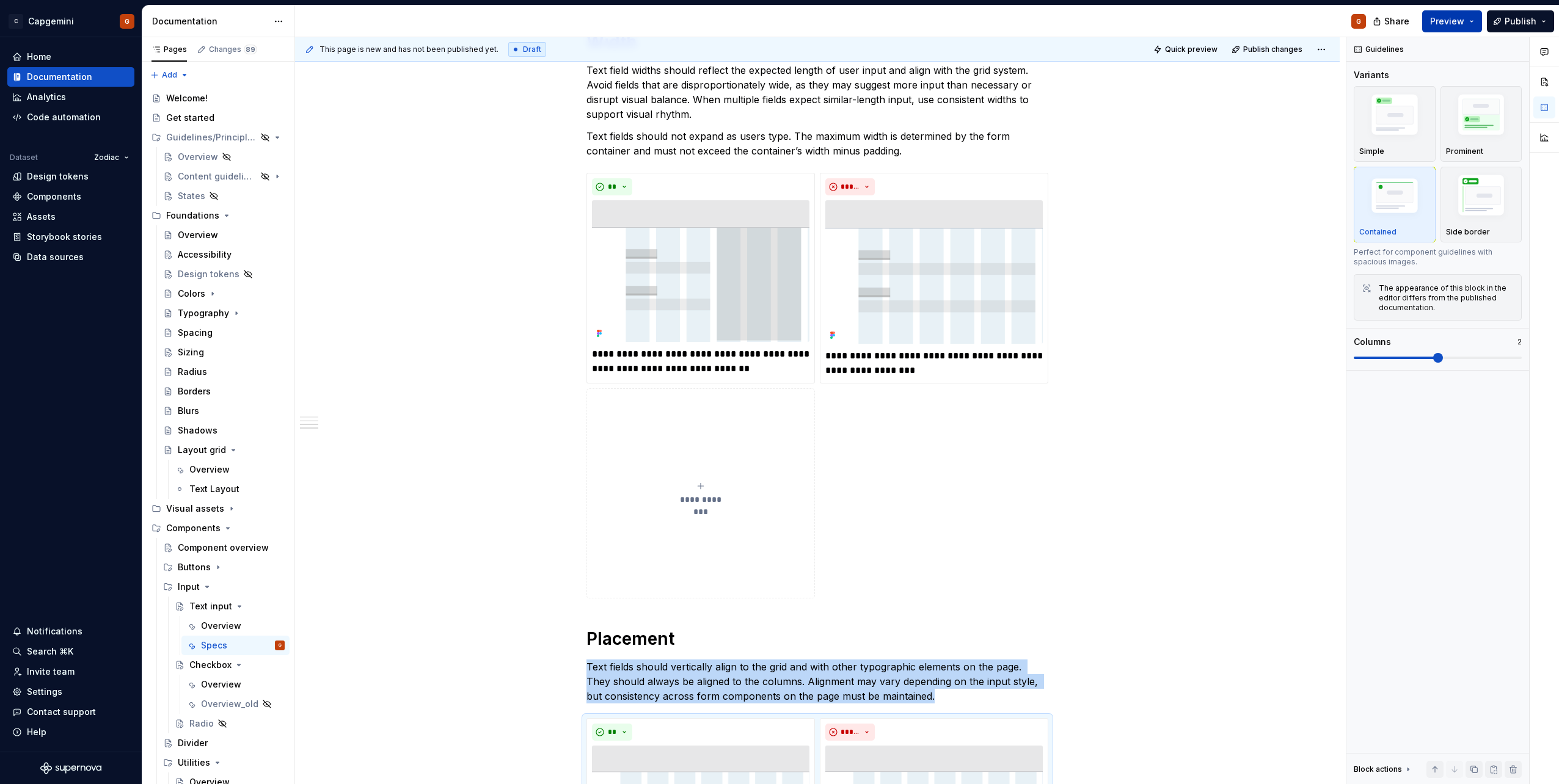
click at [1459, 21] on span "Preview" at bounding box center [1447, 21] width 34 height 12
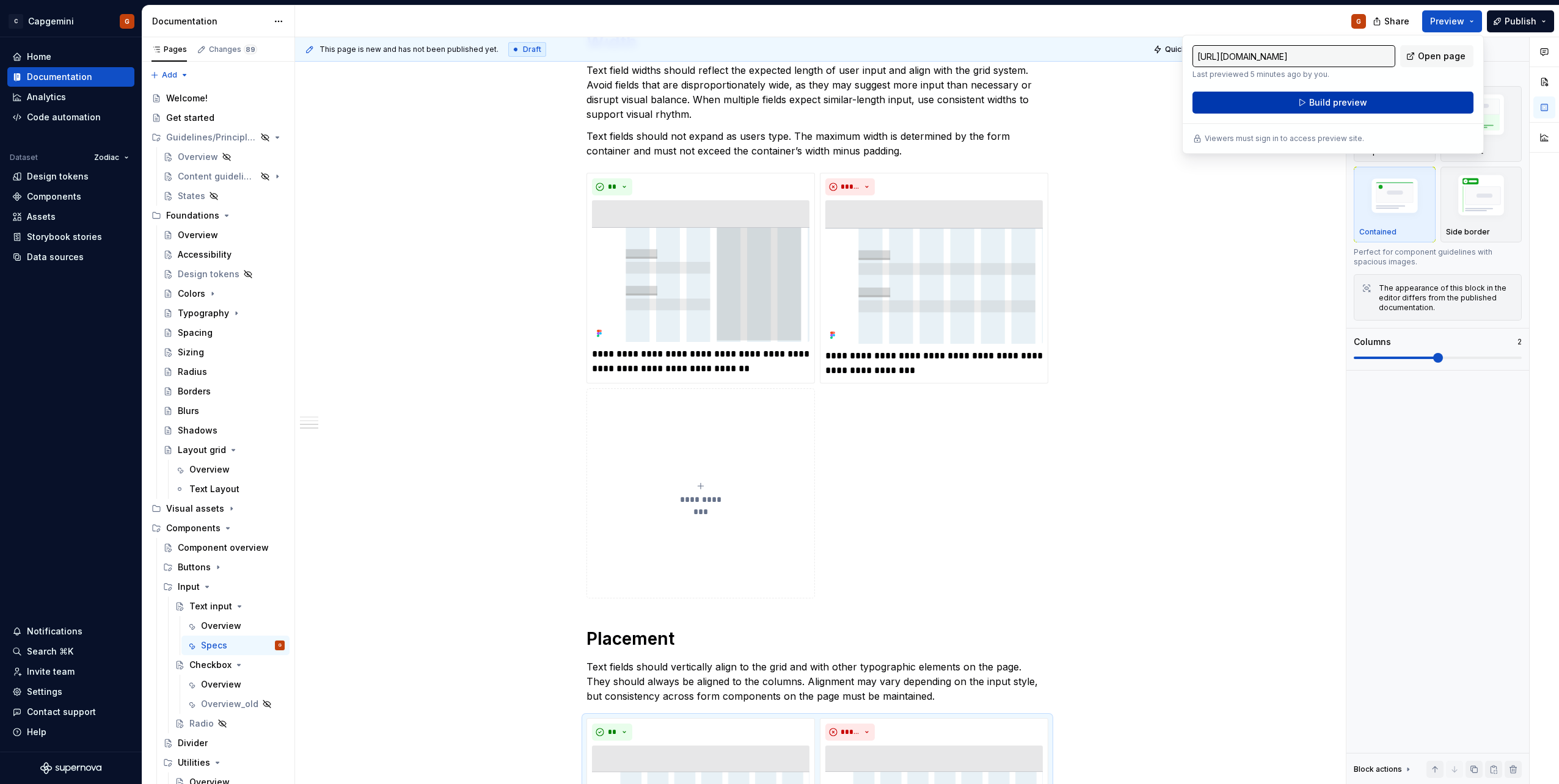
click at [1318, 98] on span "Build preview" at bounding box center [1338, 102] width 58 height 12
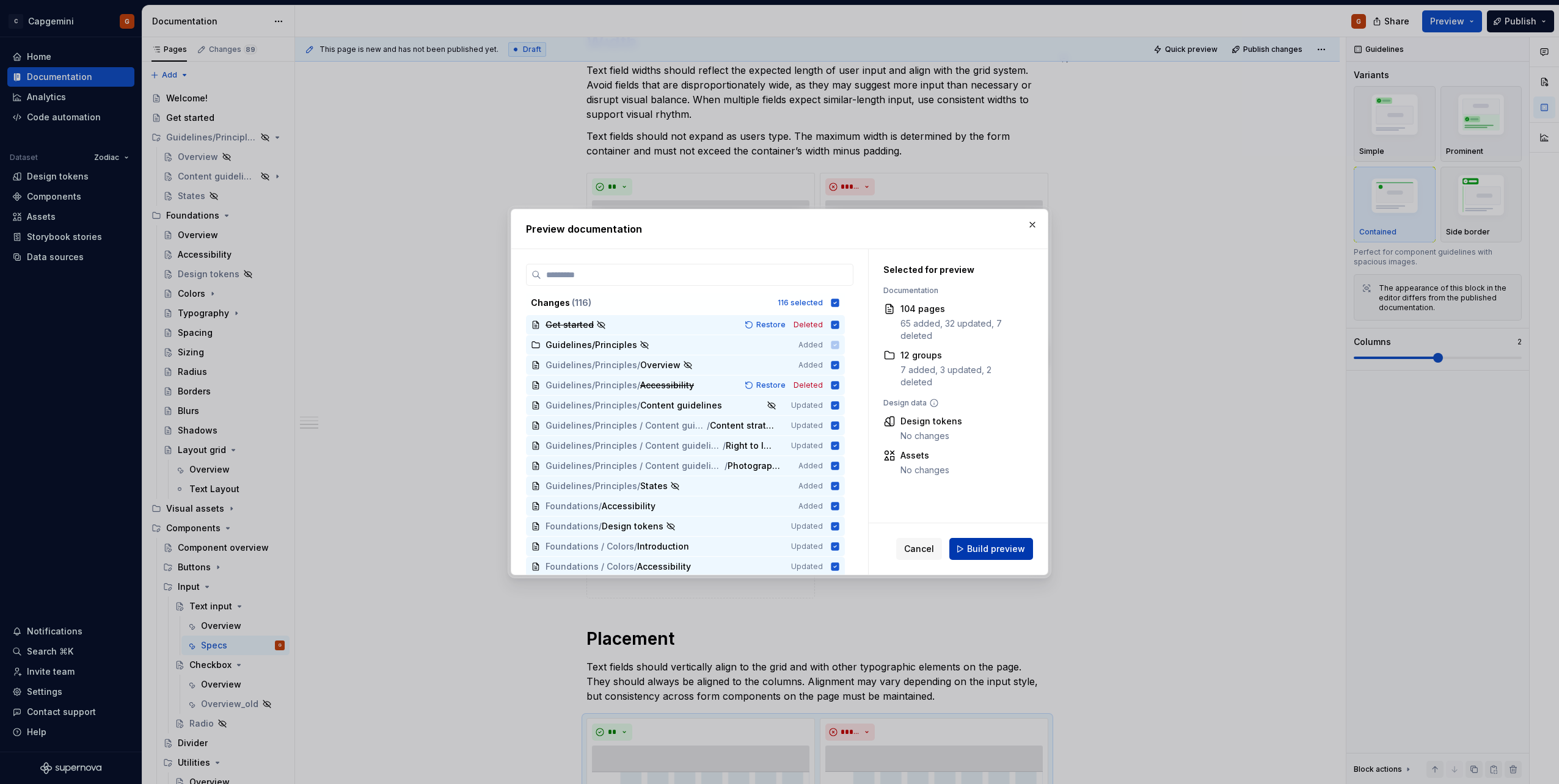
click at [1009, 547] on span "Build preview" at bounding box center [996, 549] width 58 height 12
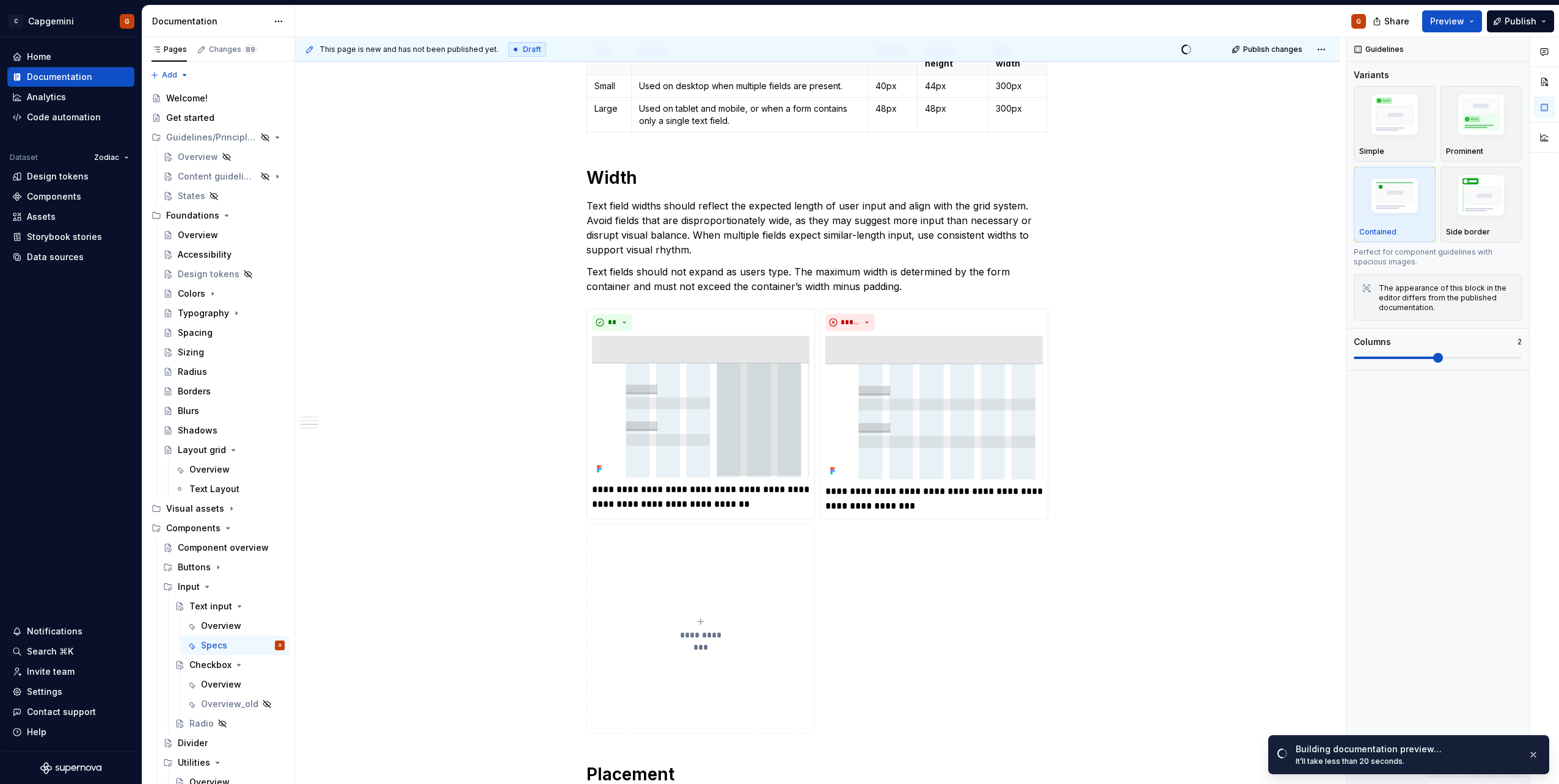
scroll to position [1219, 0]
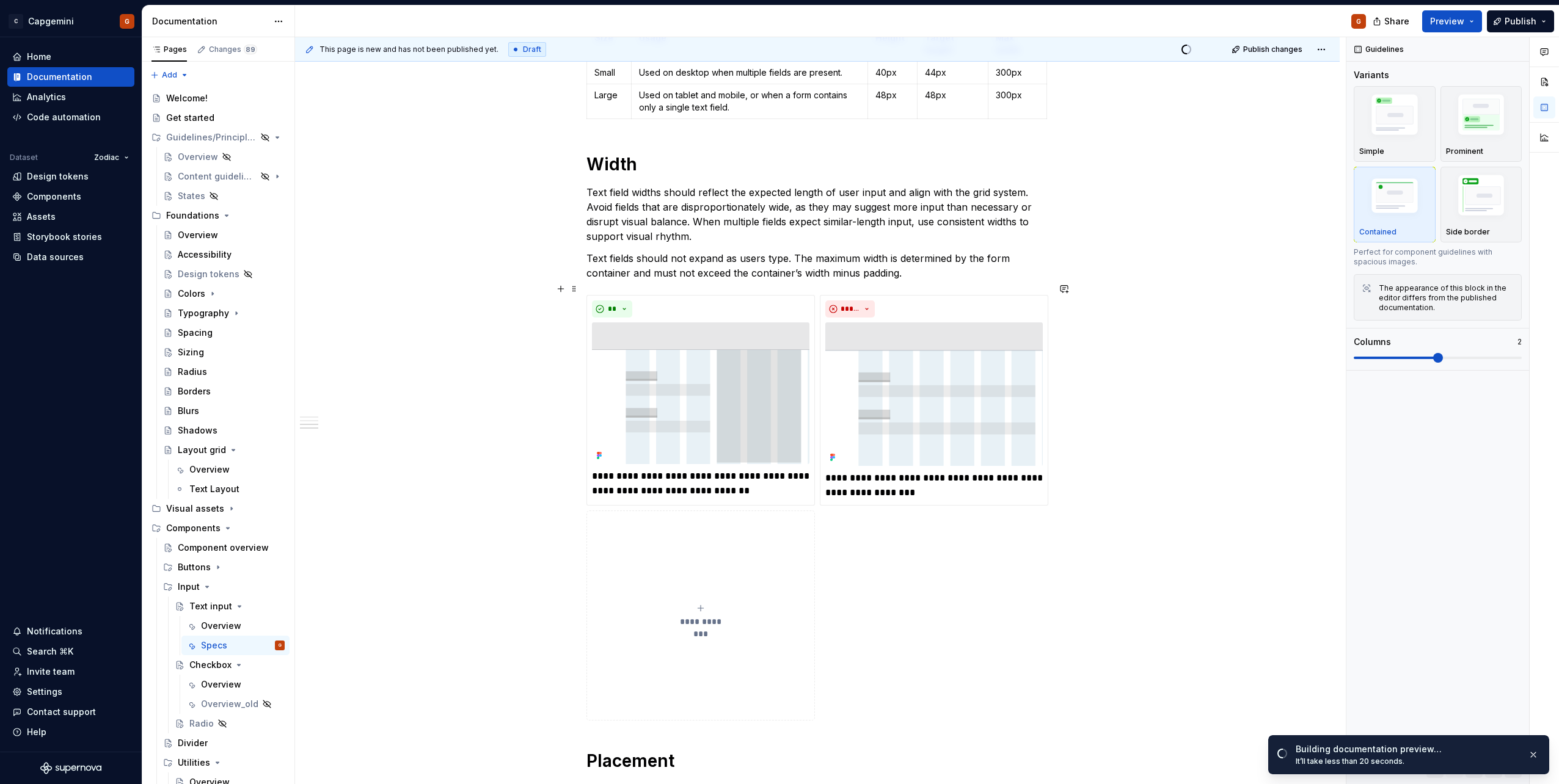
click at [705, 295] on div "**********" at bounding box center [817, 507] width 462 height 425
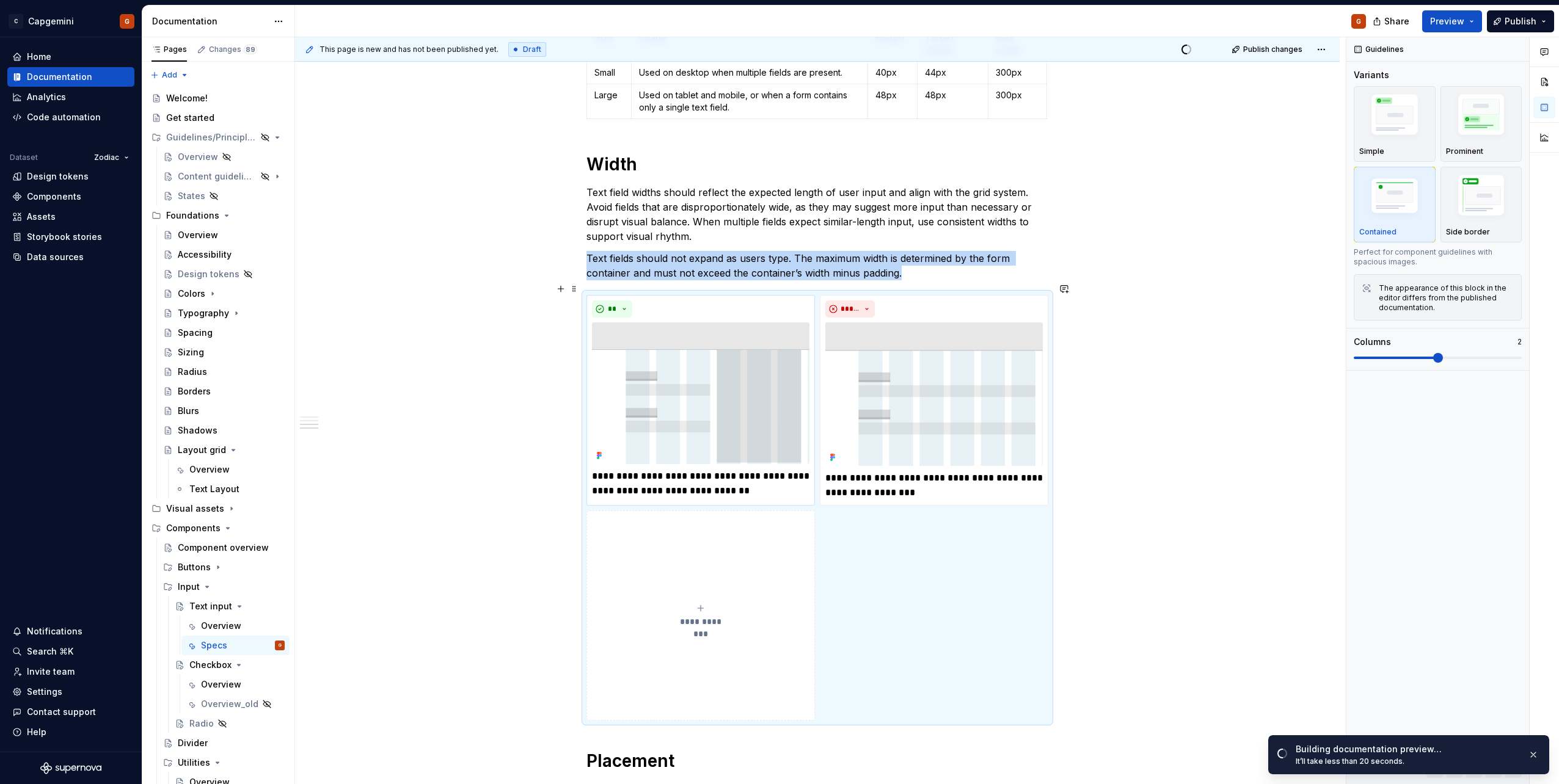
click at [701, 284] on html "C Capgemini G Home Documentation Analytics Code automation Dataset Zodiac Desig…" at bounding box center [779, 392] width 1559 height 784
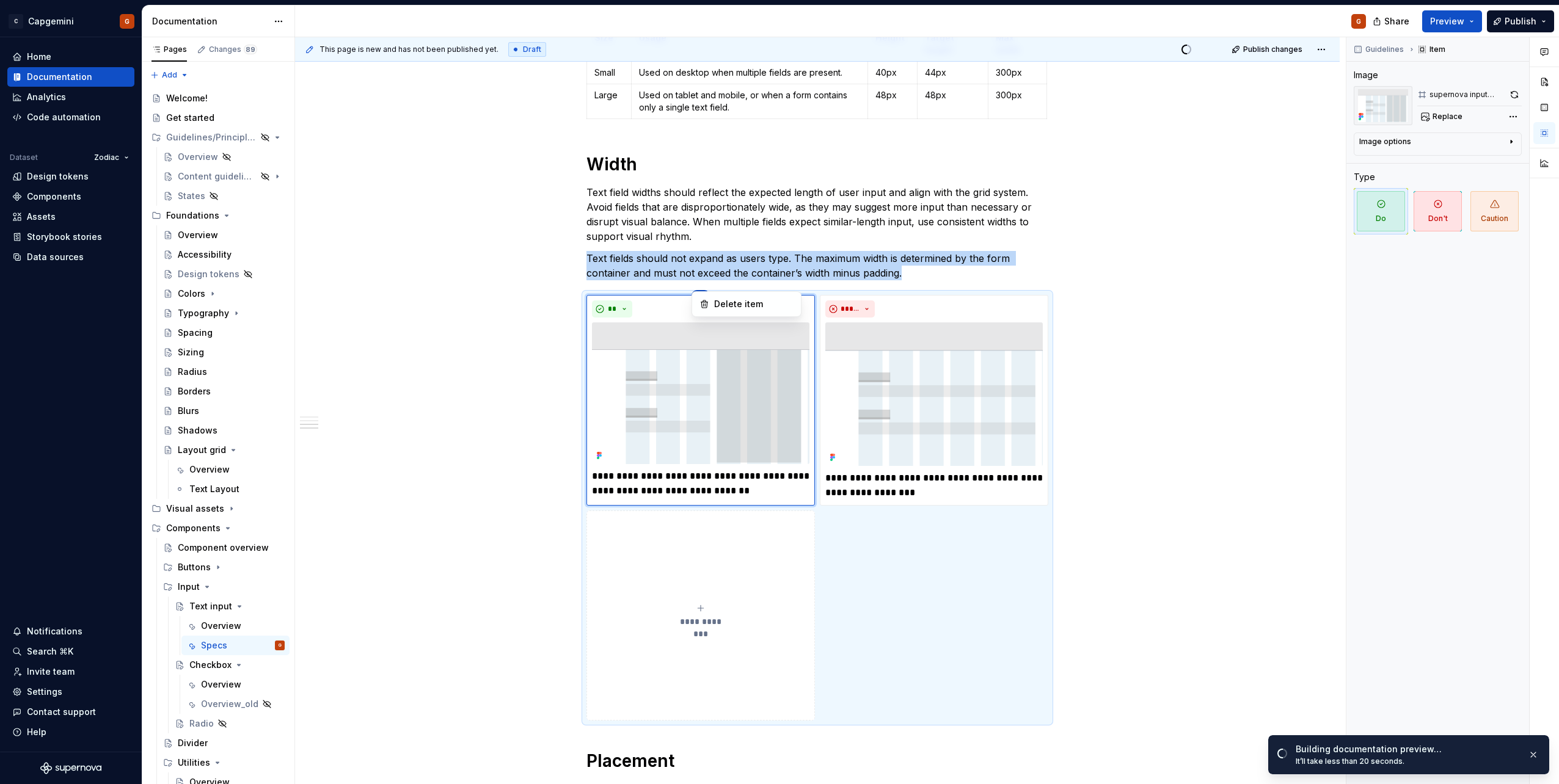
click at [1500, 88] on div "Comments Open comments No comments yet Select ‘Comment’ from the block context …" at bounding box center [1452, 411] width 213 height 748
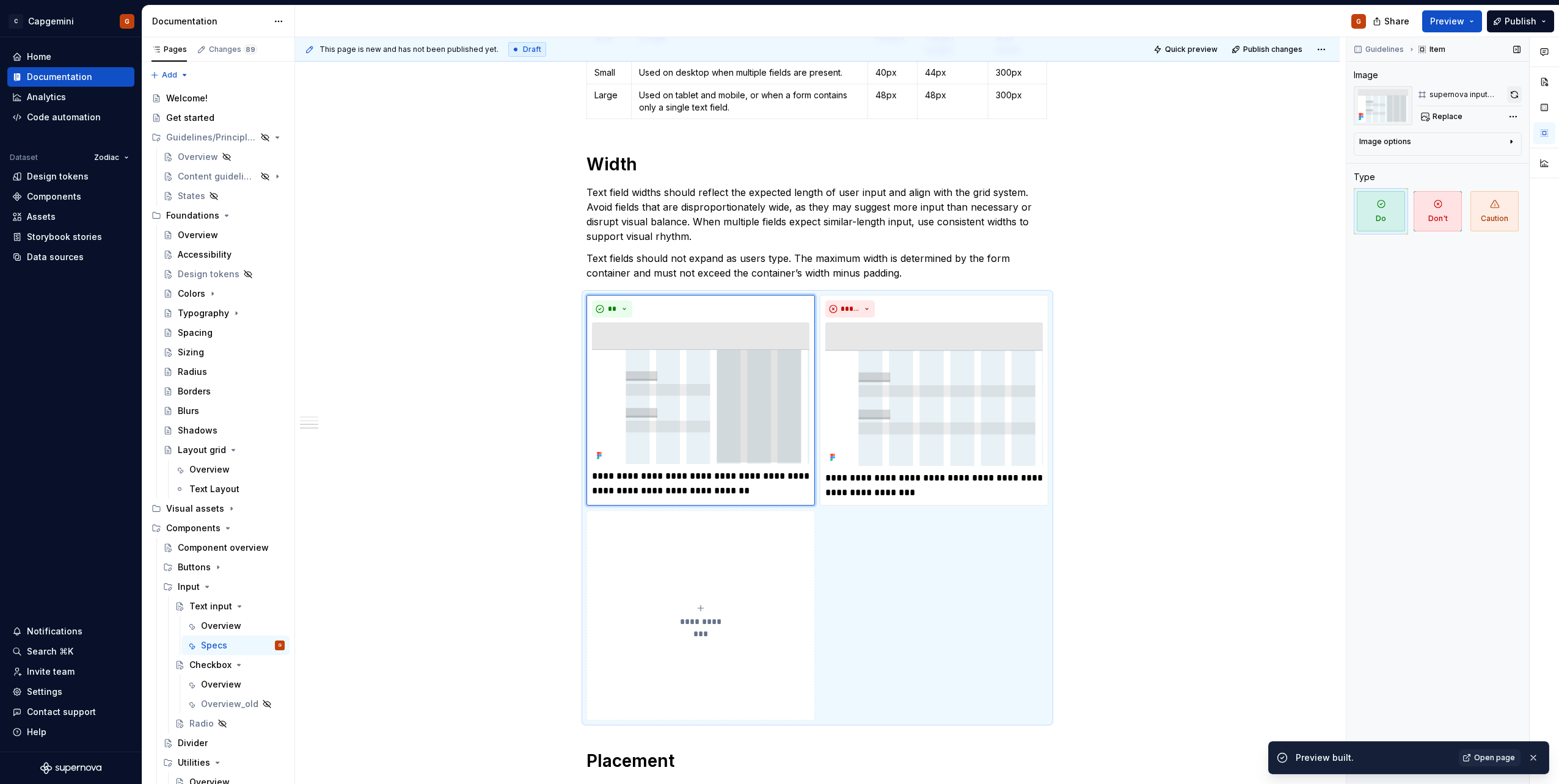
click at [1511, 98] on button "button" at bounding box center [1514, 94] width 15 height 17
click at [934, 283] on html "C Capgemini G Home Documentation Analytics Code automation Dataset Zodiac Desig…" at bounding box center [779, 392] width 1559 height 784
click at [1504, 100] on div "Comments Open comments No comments yet Select ‘Comment’ from the block context …" at bounding box center [1452, 411] width 213 height 748
click at [1509, 98] on button "button" at bounding box center [1514, 94] width 13 height 17
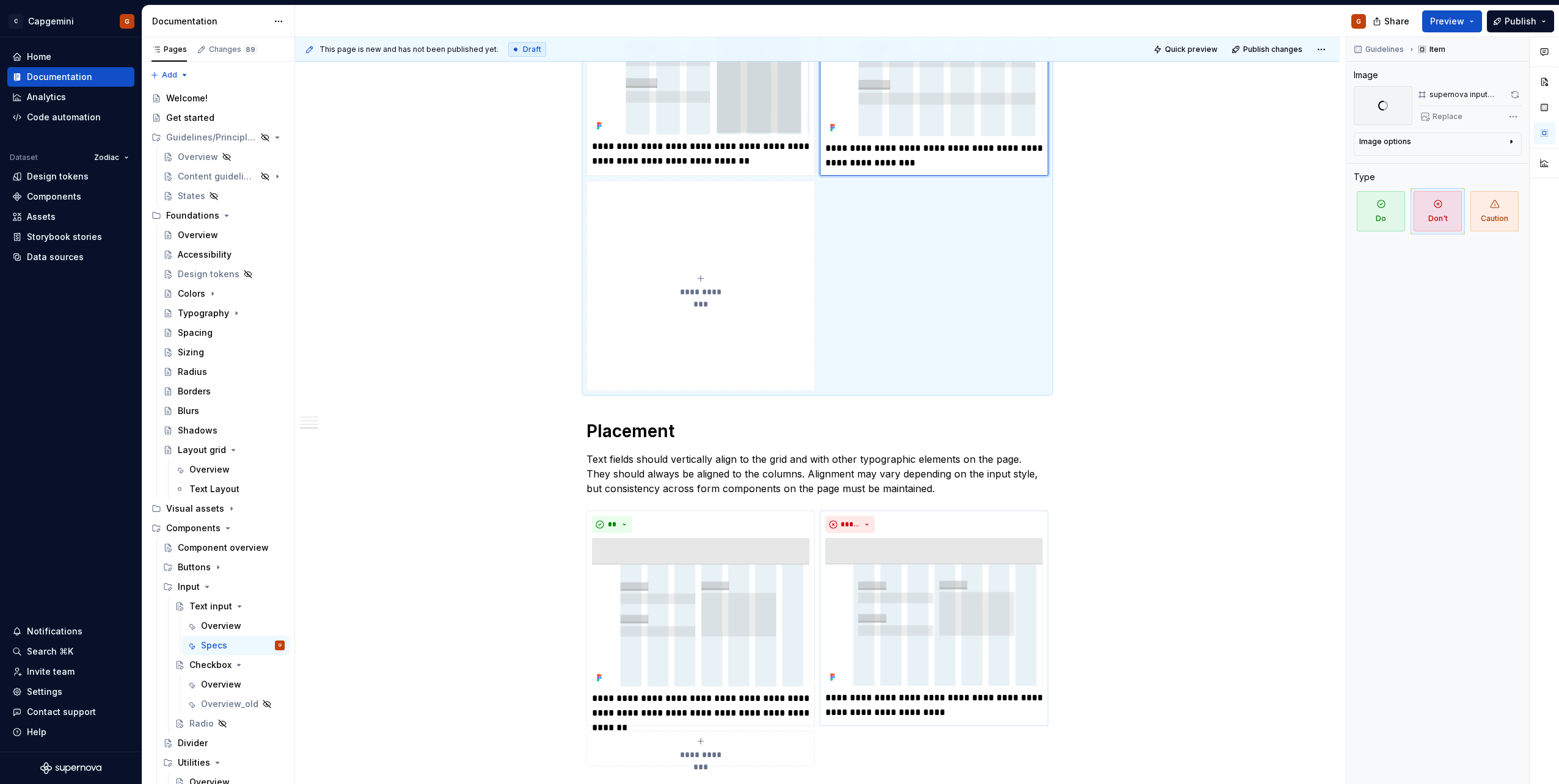
scroll to position [1768, 0]
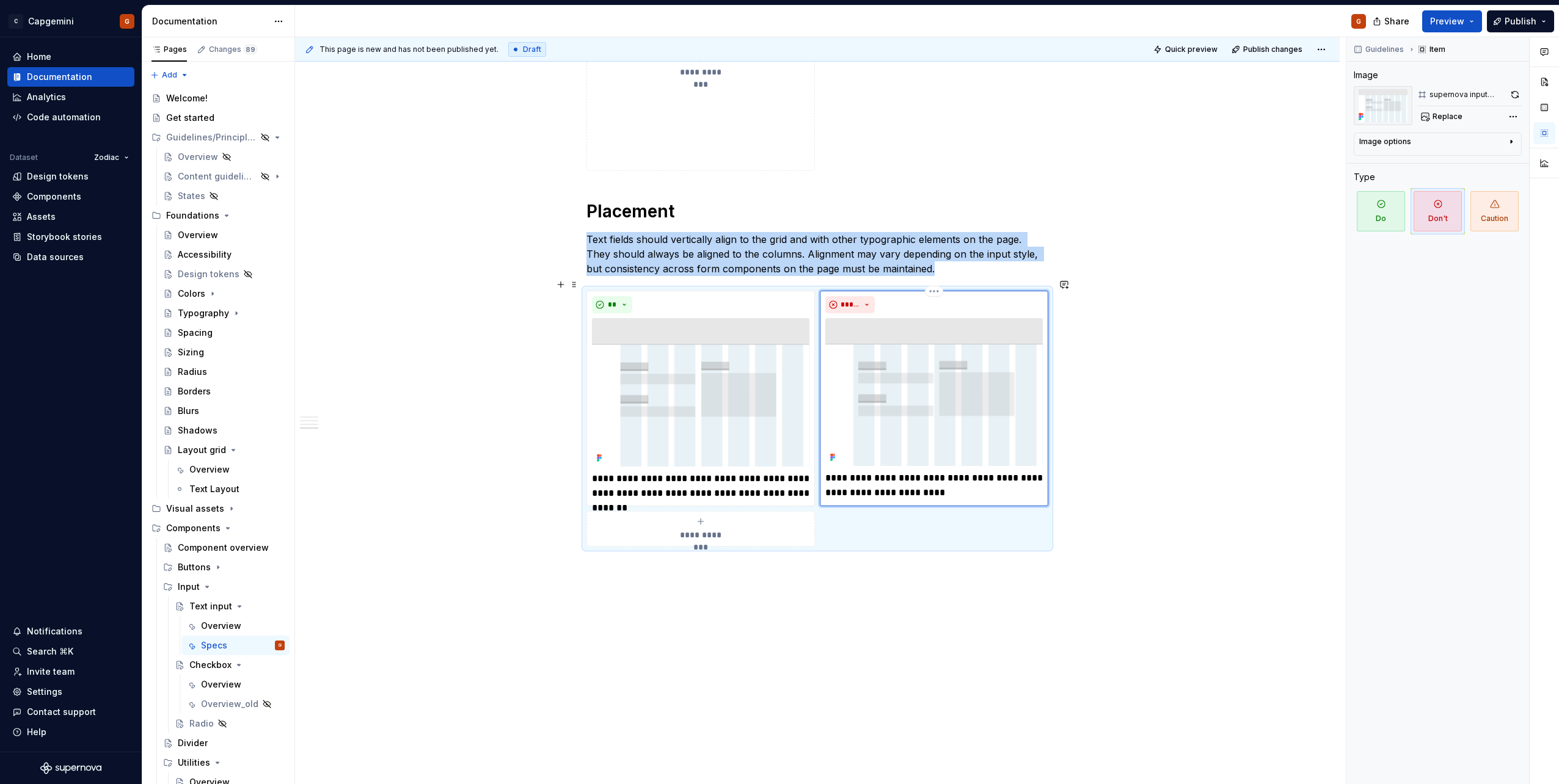
click at [1002, 297] on div "*****" at bounding box center [934, 304] width 218 height 17
click at [1515, 98] on button "button" at bounding box center [1514, 94] width 14 height 17
click at [724, 296] on div "**" at bounding box center [701, 304] width 218 height 17
click at [1518, 92] on button "button" at bounding box center [1514, 94] width 15 height 17
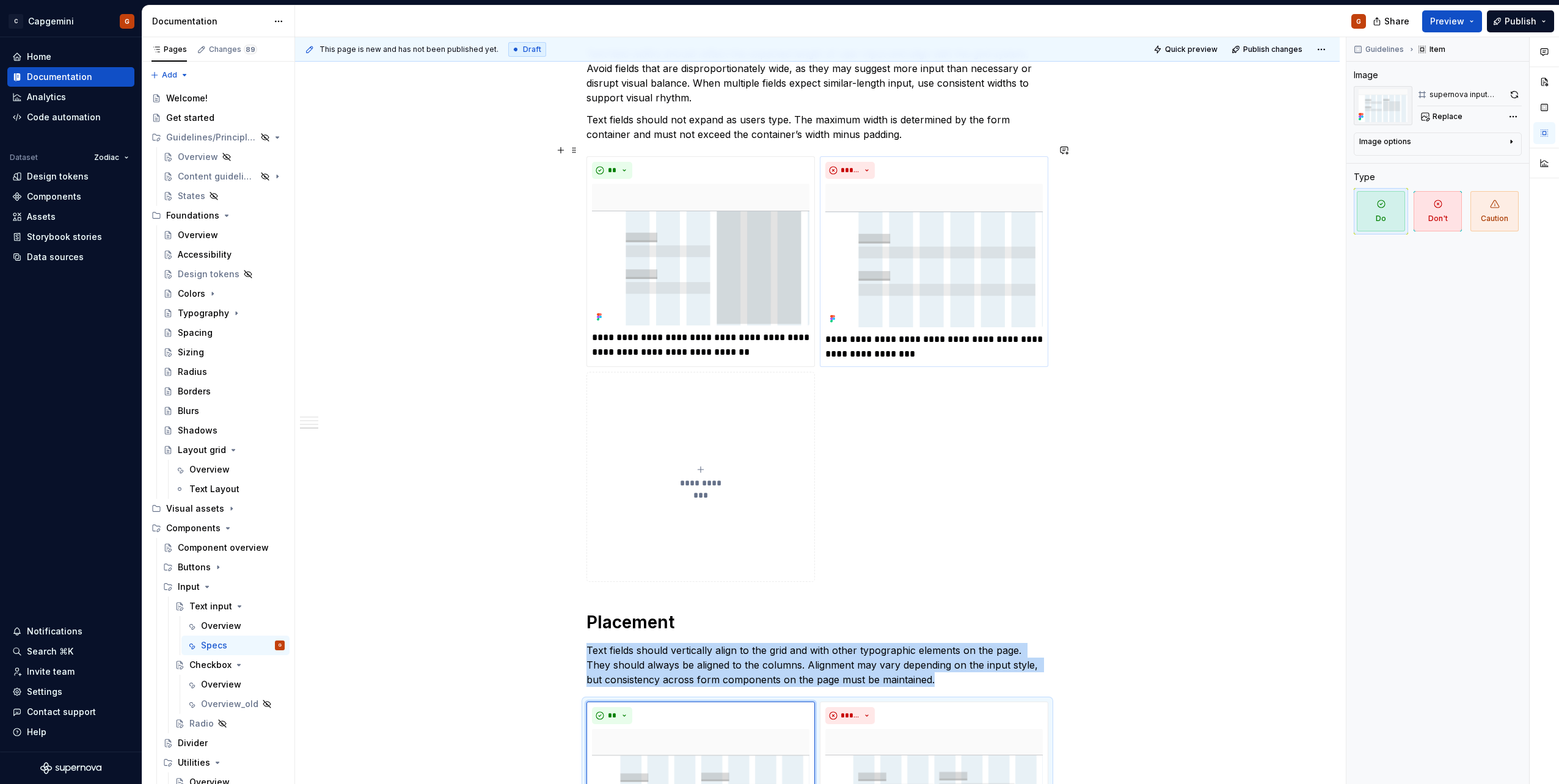
scroll to position [1341, 0]
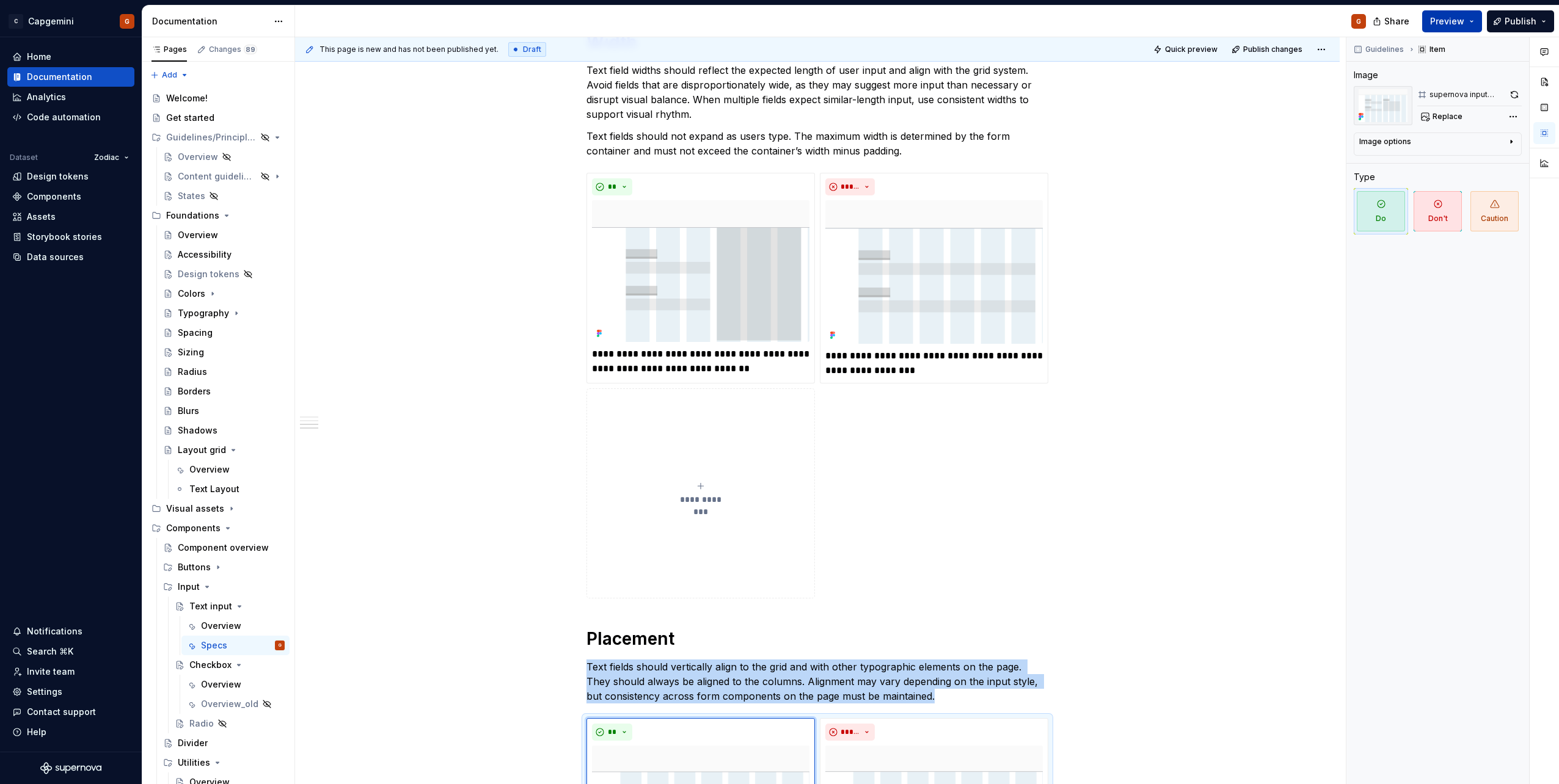
click at [1454, 22] on span "Preview" at bounding box center [1447, 21] width 34 height 12
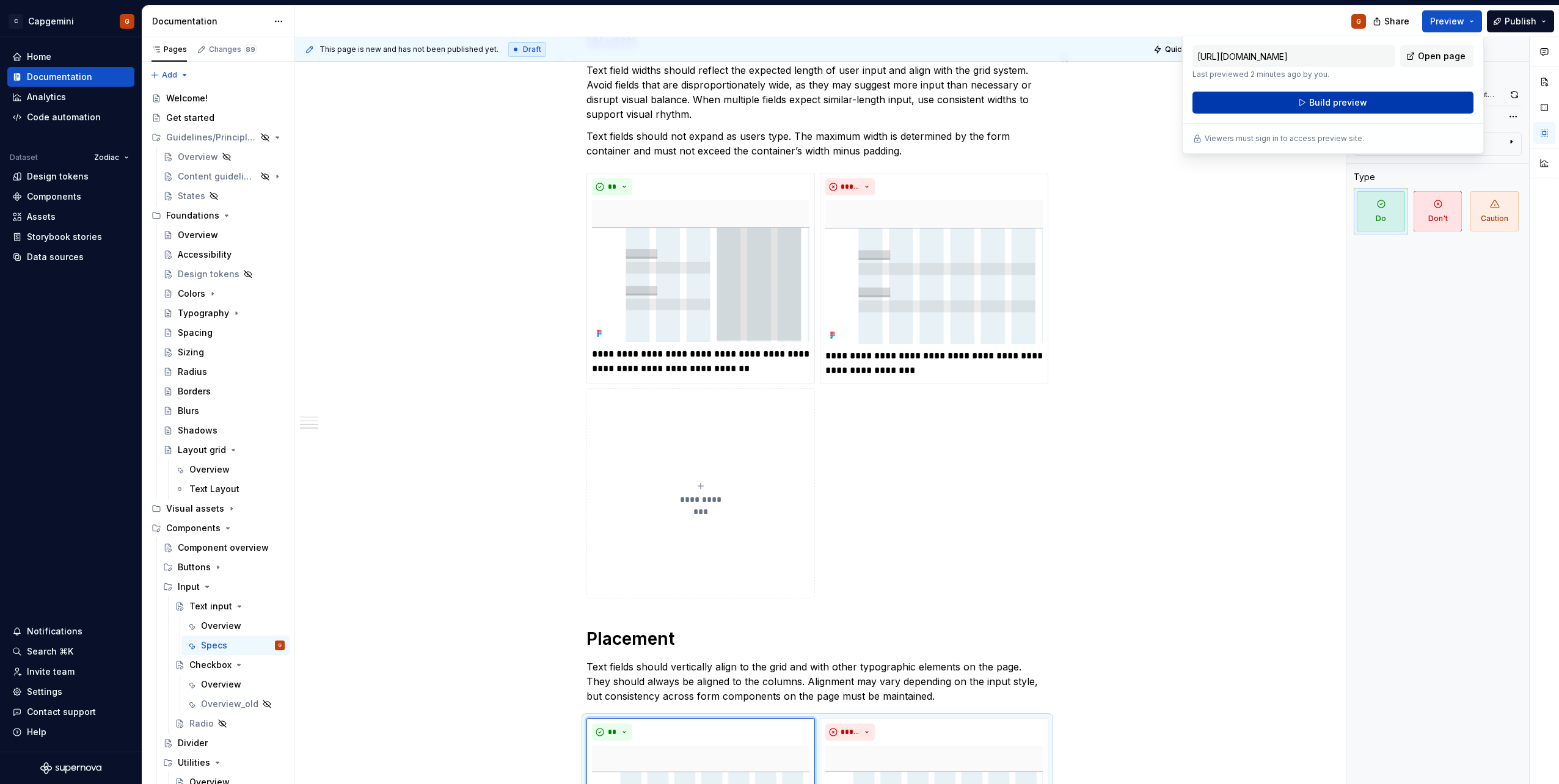
drag, startPoint x: 1454, startPoint y: 22, endPoint x: 1338, endPoint y: 106, distance: 143.2
click at [1338, 106] on span "Build preview" at bounding box center [1338, 102] width 58 height 12
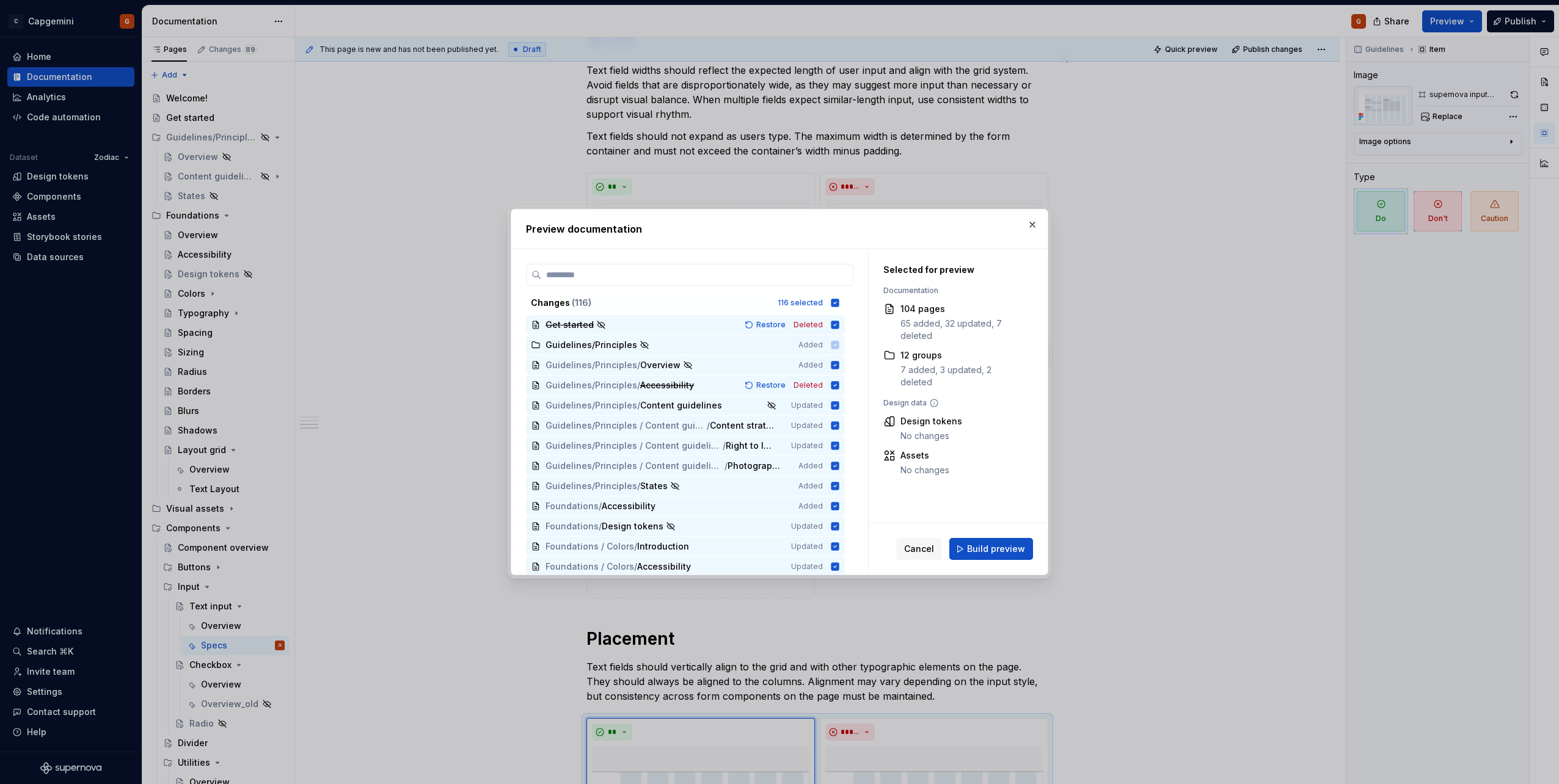
click at [1029, 535] on div "Cancel Build preview" at bounding box center [958, 549] width 179 height 51
click at [1008, 546] on span "Build preview" at bounding box center [996, 549] width 58 height 12
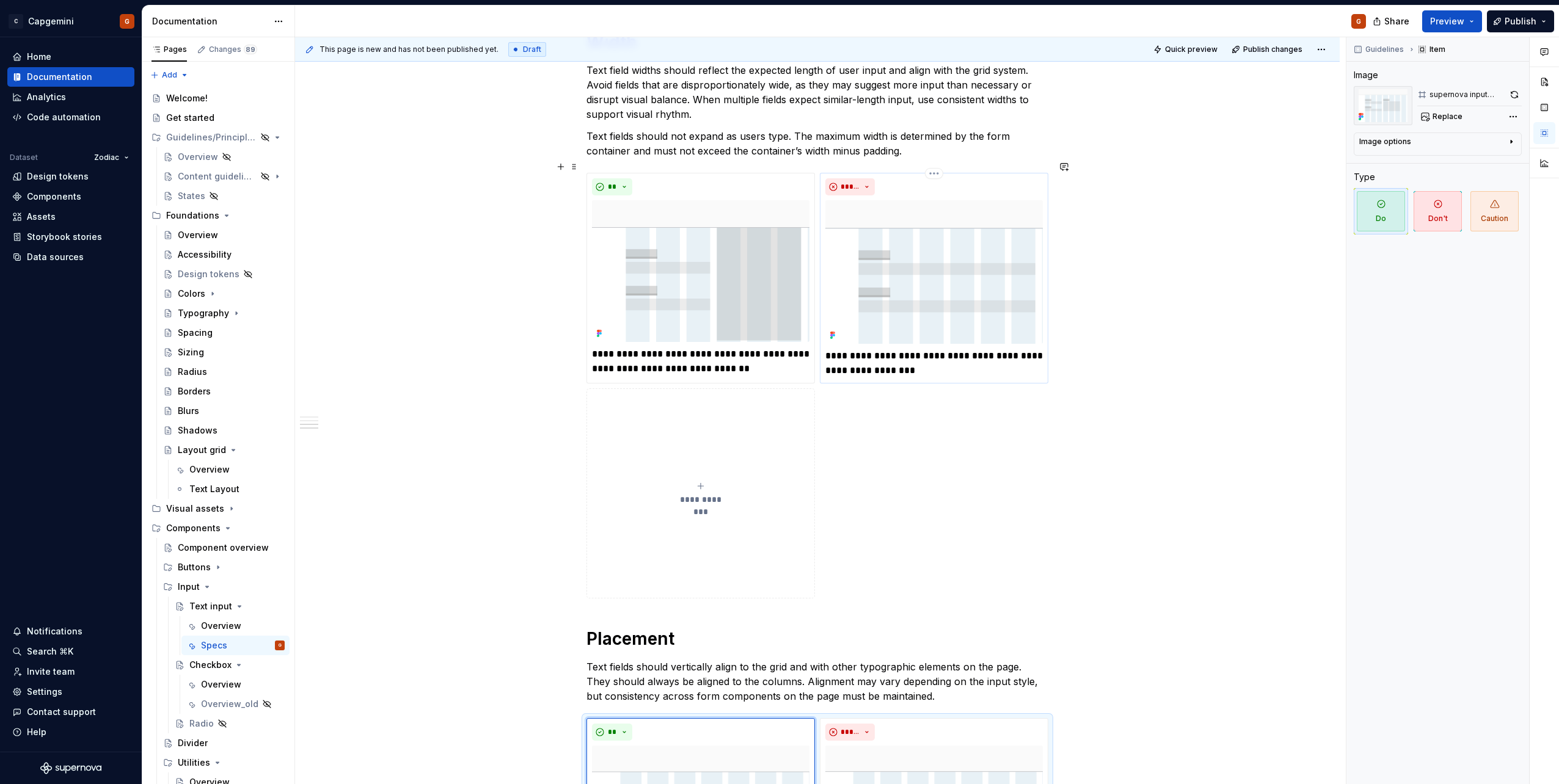
click at [980, 179] on div "*****" at bounding box center [934, 187] width 218 height 17
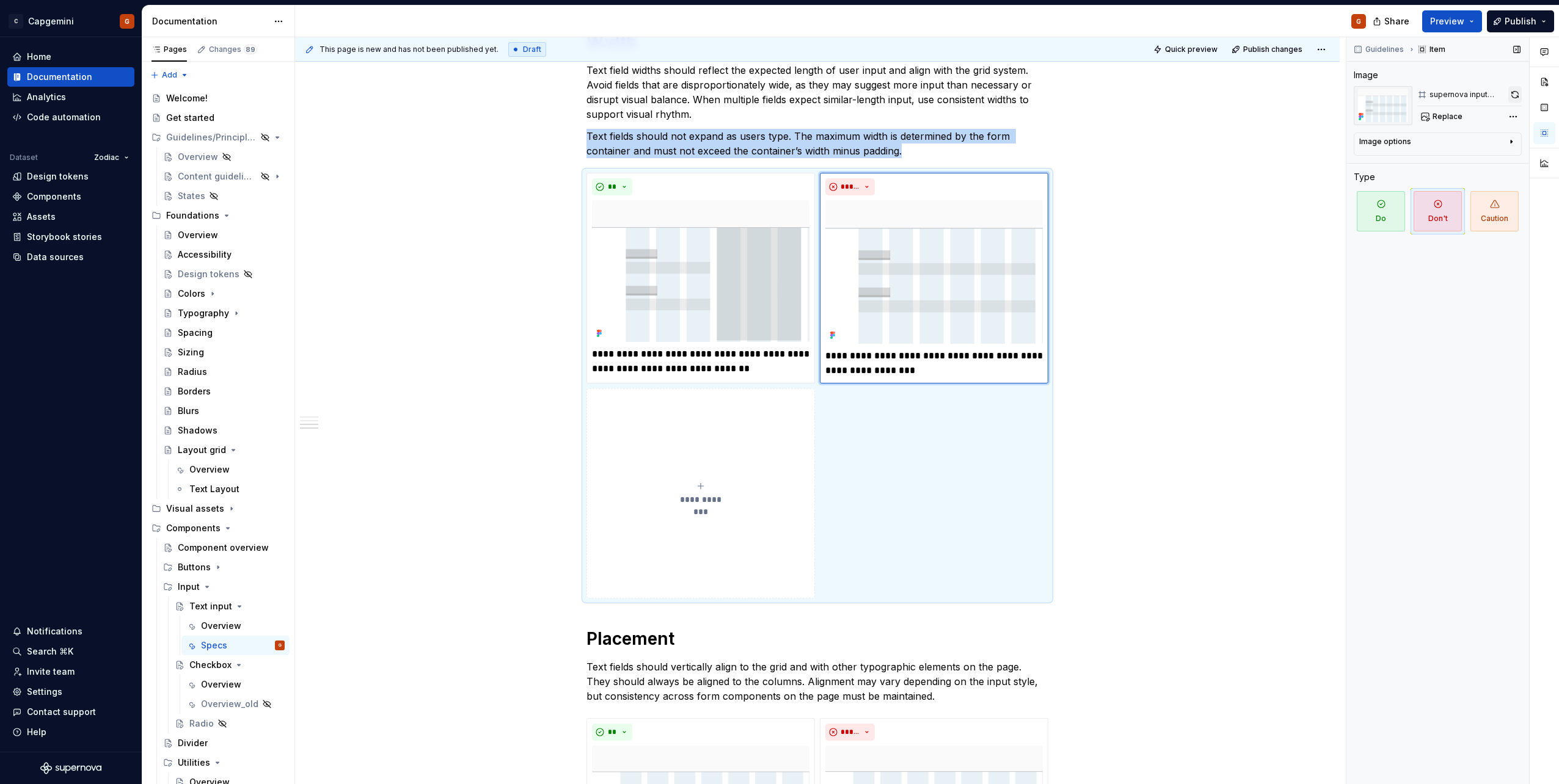
click at [1511, 99] on button "button" at bounding box center [1514, 94] width 13 height 17
click at [791, 181] on div "**" at bounding box center [701, 187] width 218 height 17
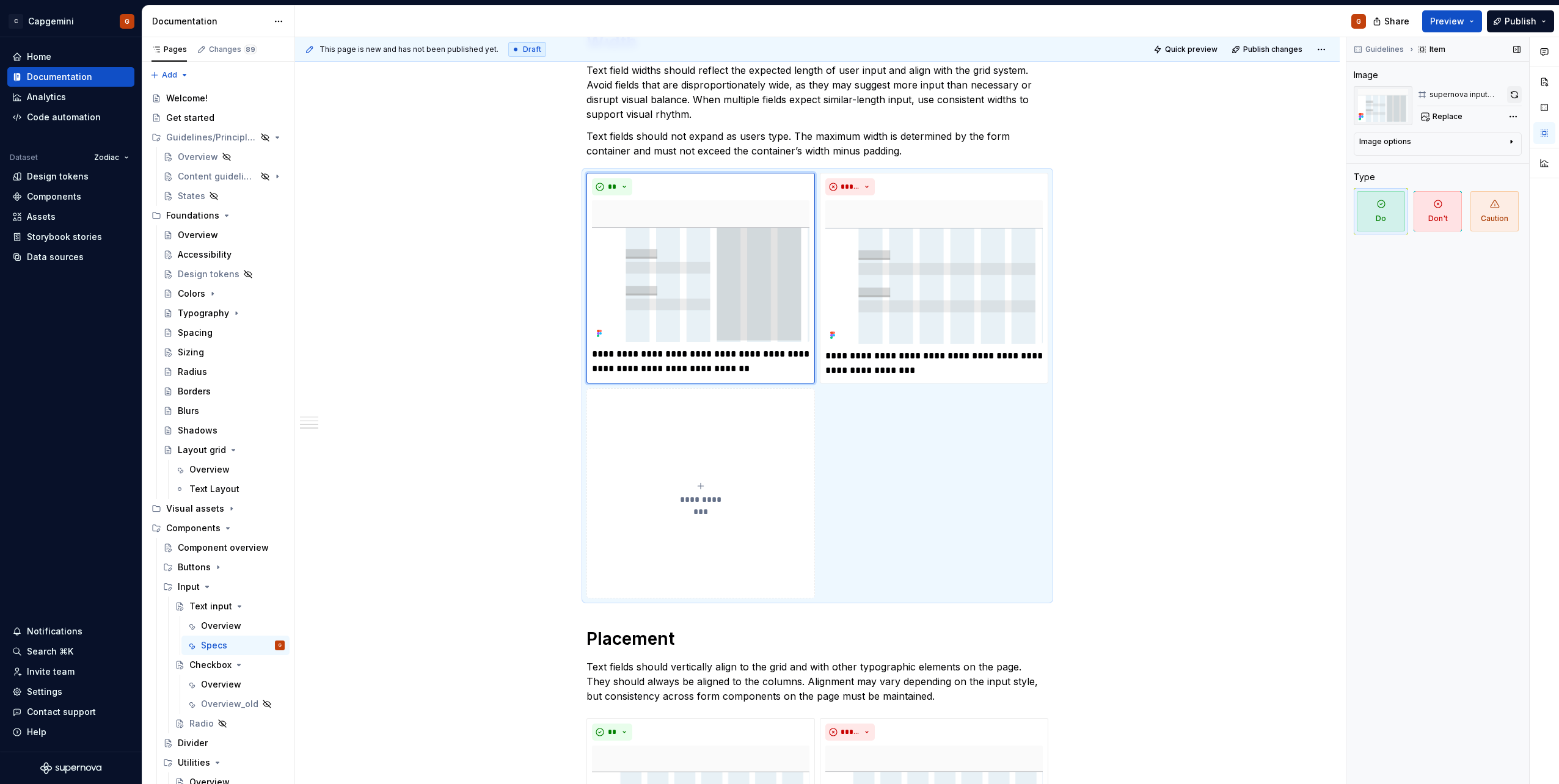
drag, startPoint x: 1506, startPoint y: 96, endPoint x: 1512, endPoint y: 96, distance: 6.0
click at [1511, 96] on div "supernova input width do" at bounding box center [1470, 94] width 105 height 17
click at [1513, 96] on button "button" at bounding box center [1514, 94] width 15 height 17
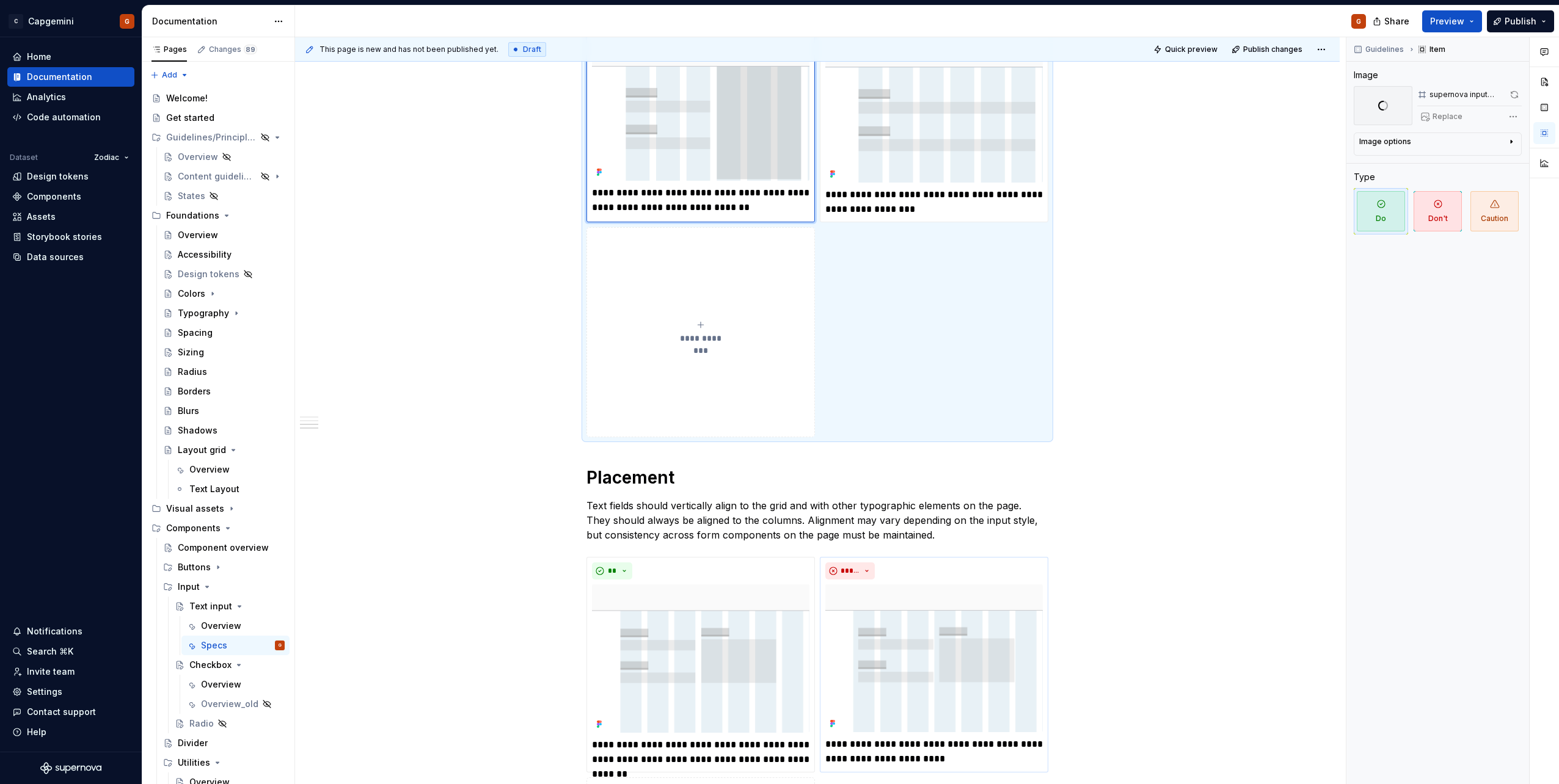
scroll to position [1646, 0]
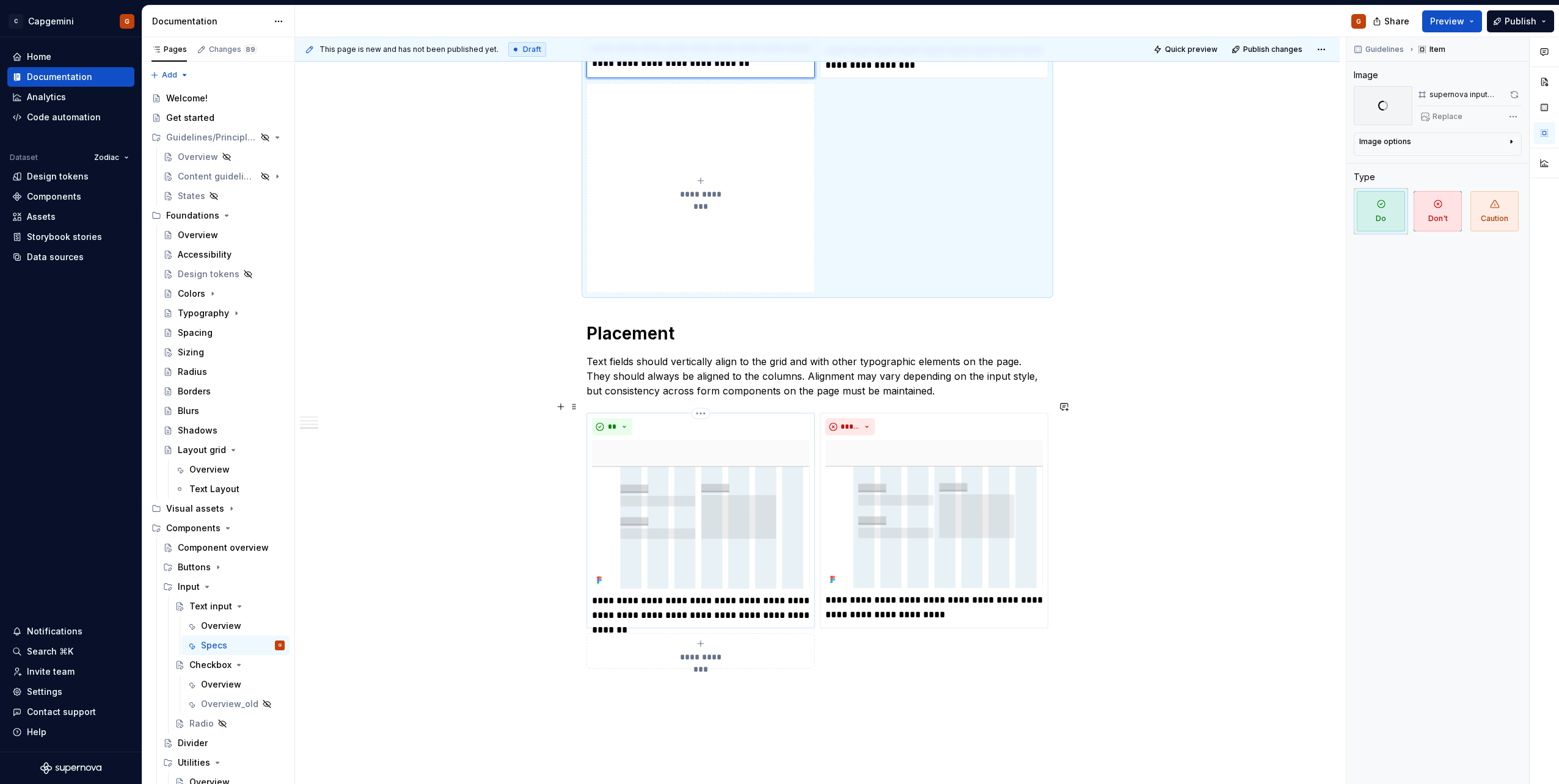
click at [806, 425] on div "**********" at bounding box center [701, 521] width 218 height 205
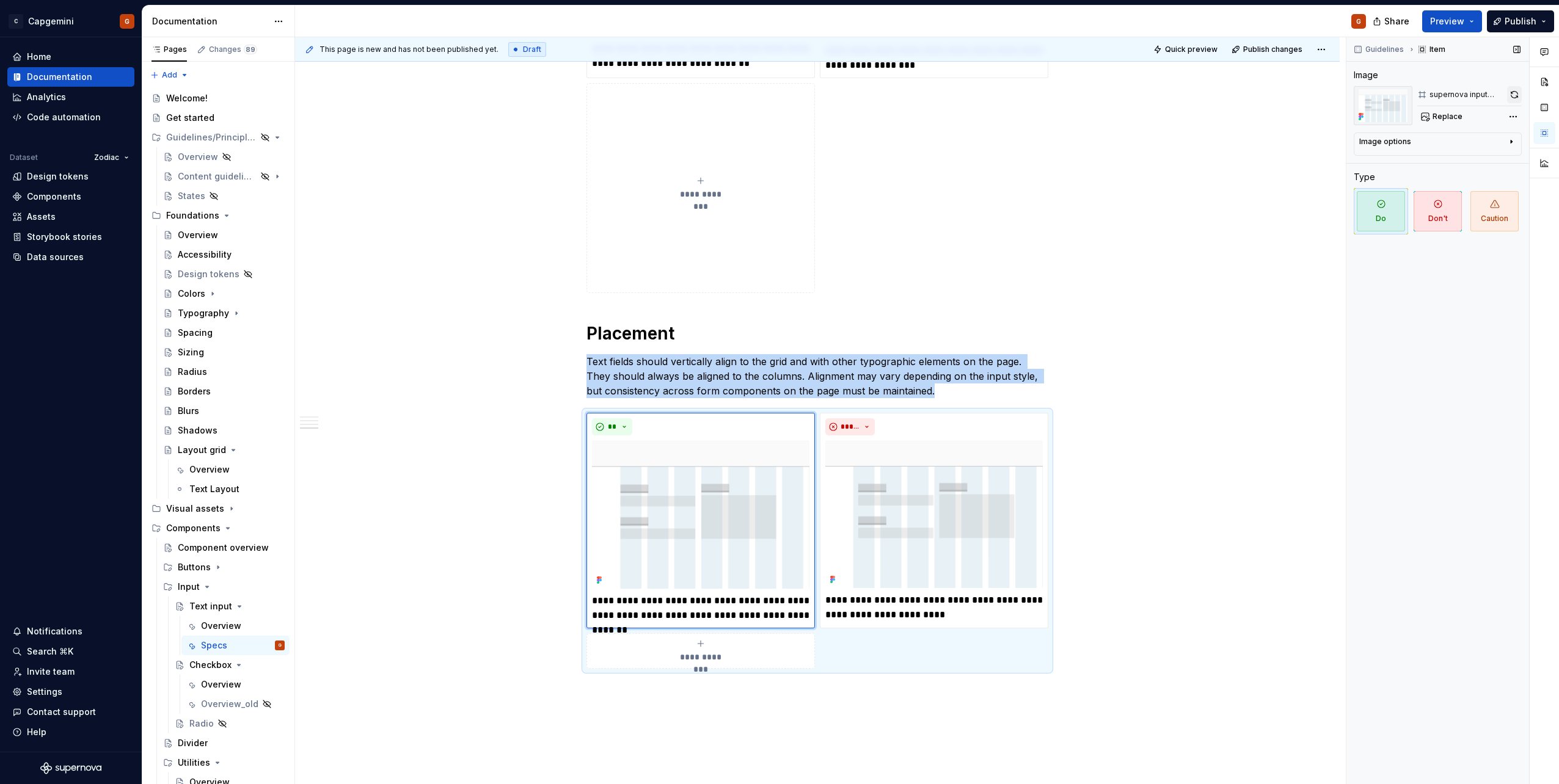
click at [1518, 88] on button "button" at bounding box center [1514, 94] width 15 height 17
click at [1032, 425] on div "**********" at bounding box center [934, 521] width 218 height 204
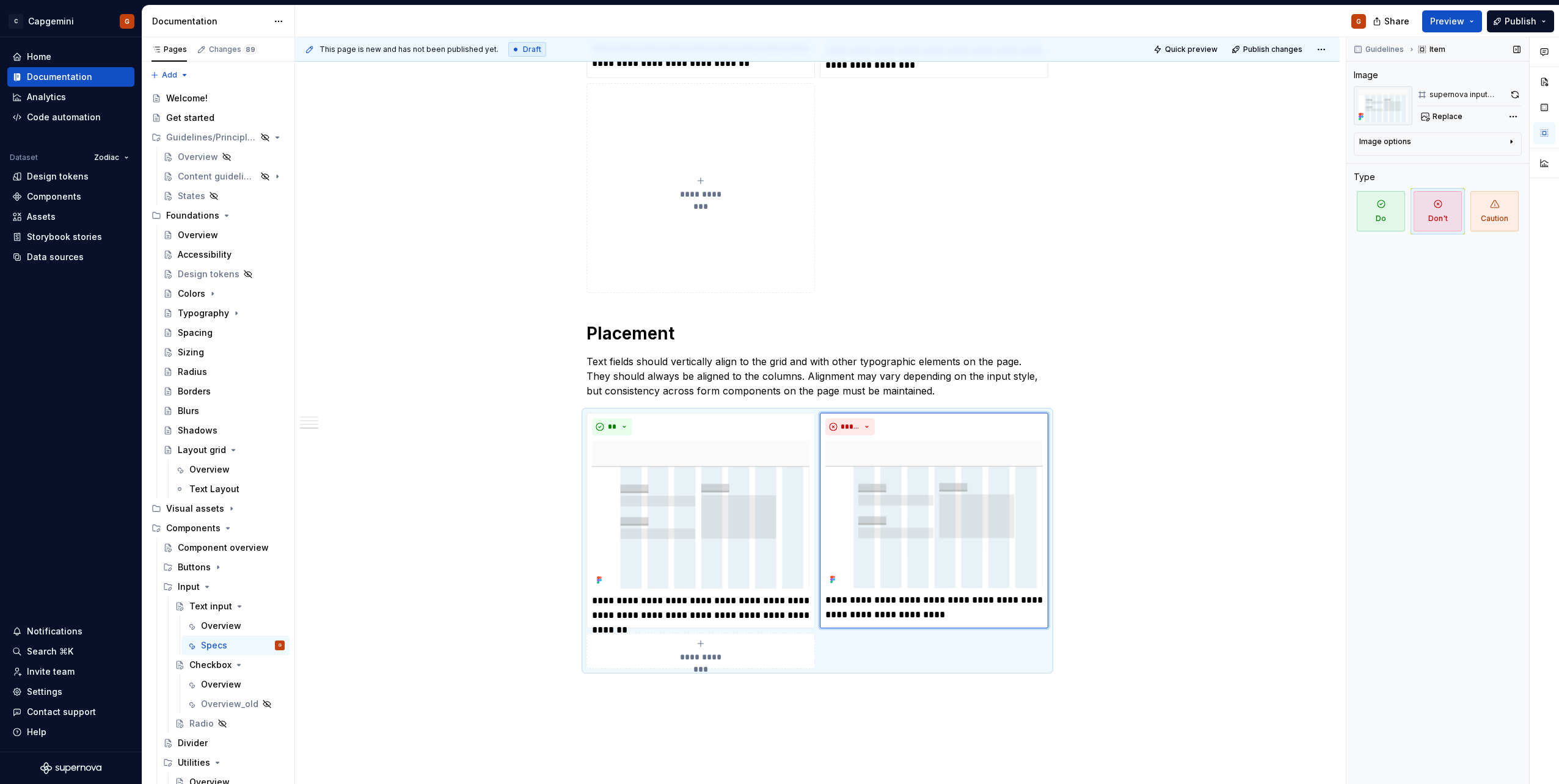
click at [1518, 107] on div "supernova input align dont Replace" at bounding box center [1470, 105] width 105 height 39
click at [1516, 98] on button "button" at bounding box center [1514, 94] width 14 height 17
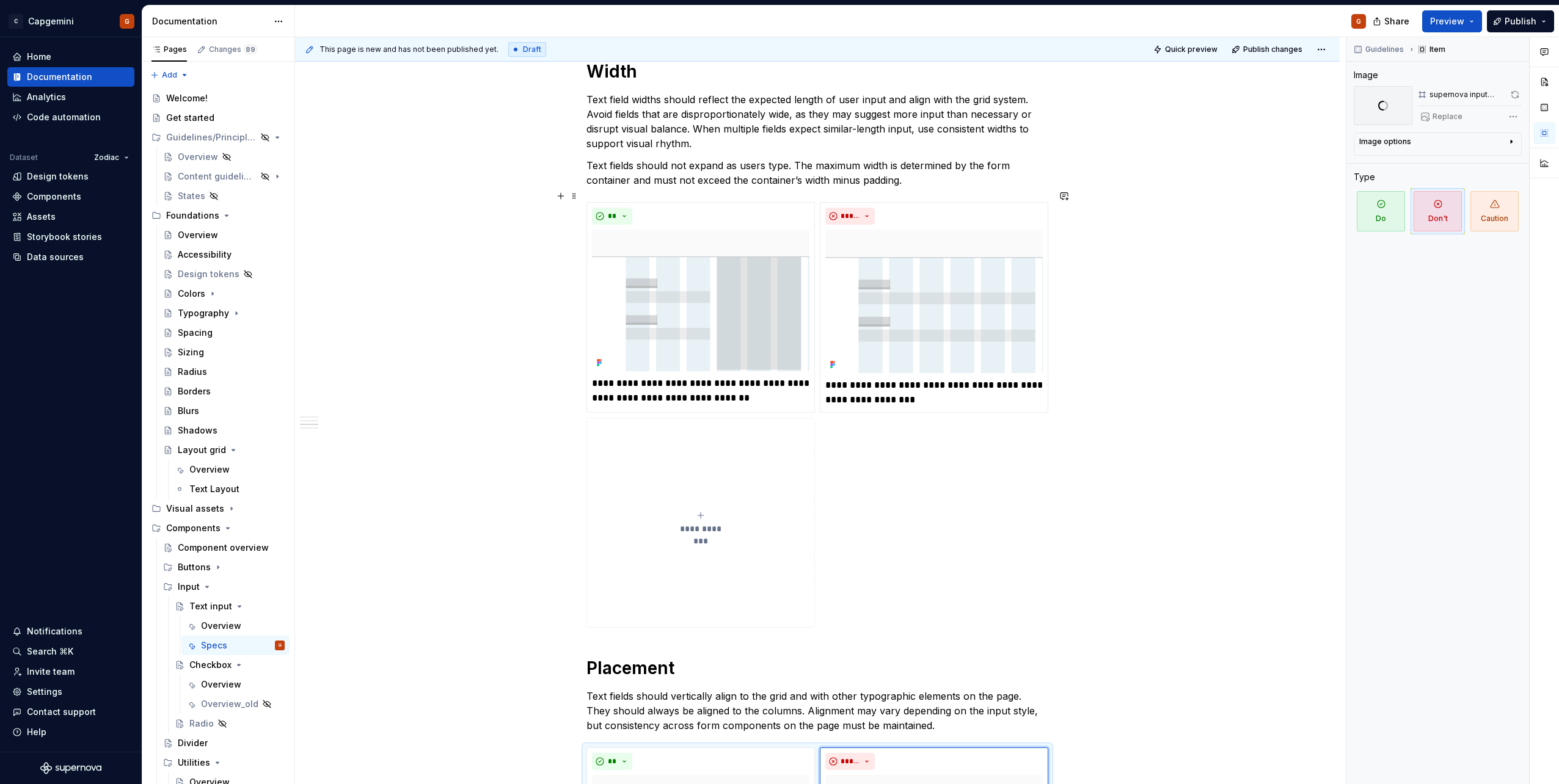
scroll to position [1158, 0]
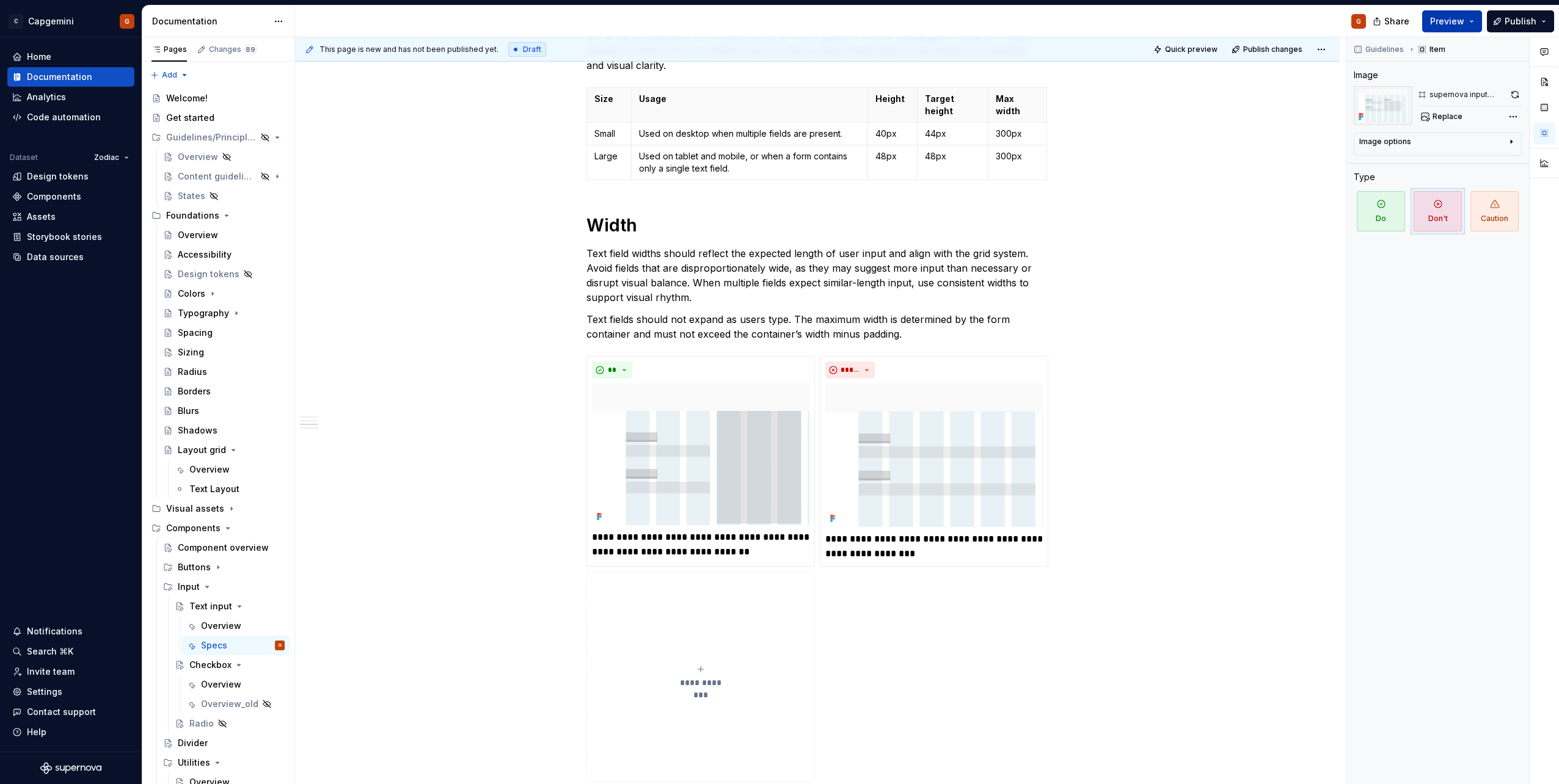
click at [1476, 20] on button "Preview" at bounding box center [1452, 21] width 60 height 22
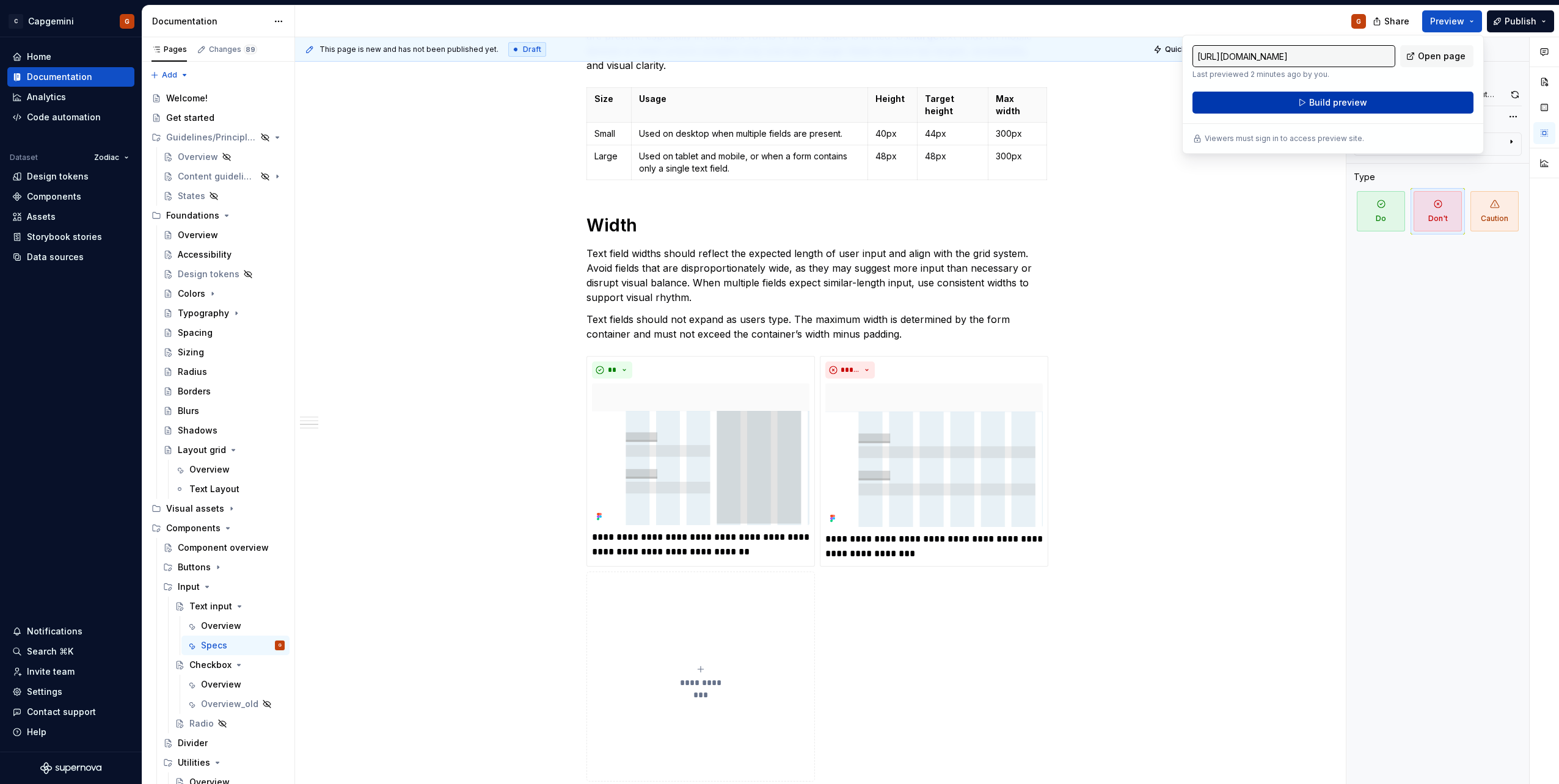
drag, startPoint x: 1476, startPoint y: 20, endPoint x: 1378, endPoint y: 99, distance: 125.9
click at [1378, 99] on button "Build preview" at bounding box center [1332, 103] width 281 height 22
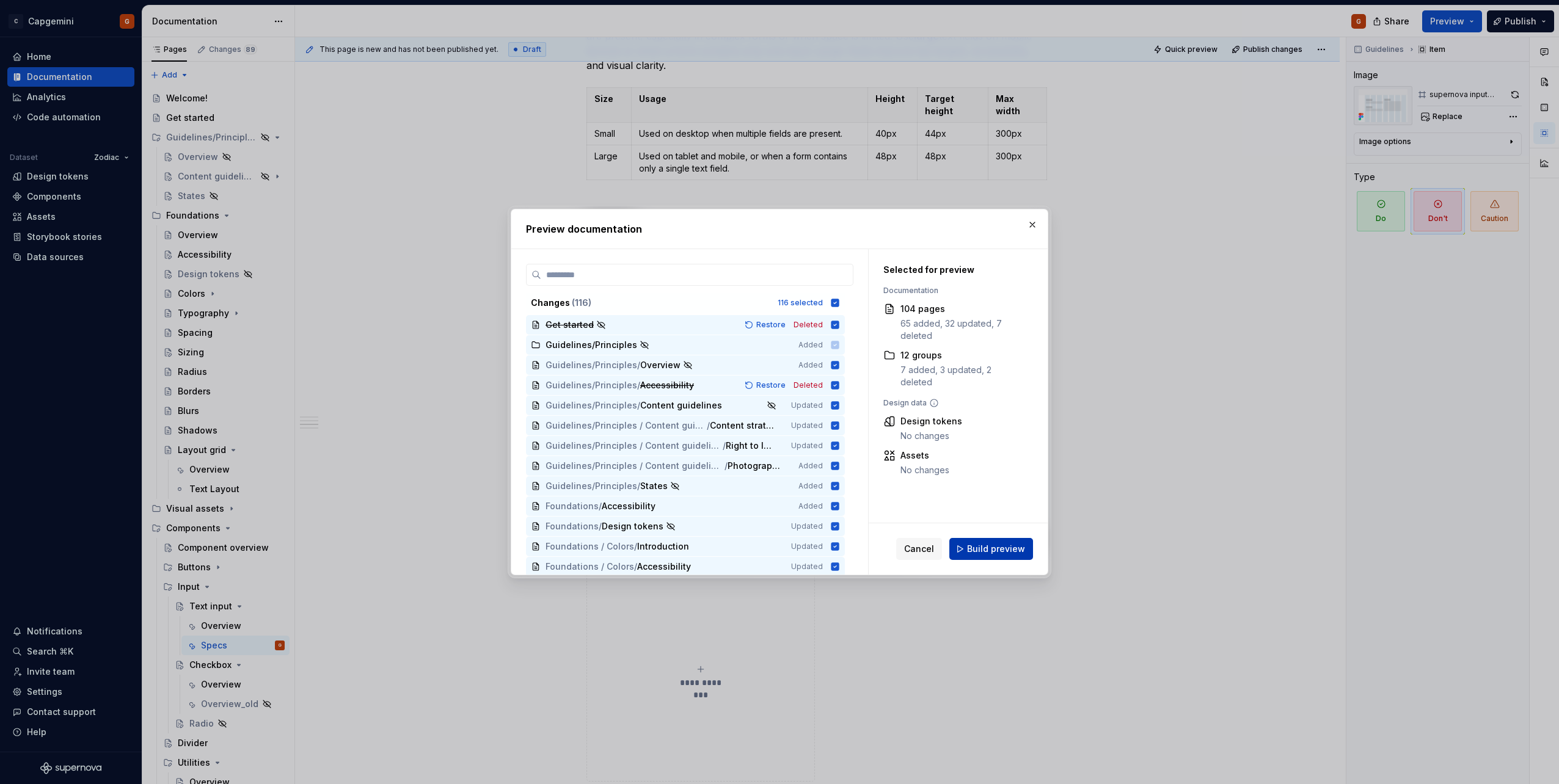
click at [1023, 543] on span "Build preview" at bounding box center [996, 549] width 58 height 12
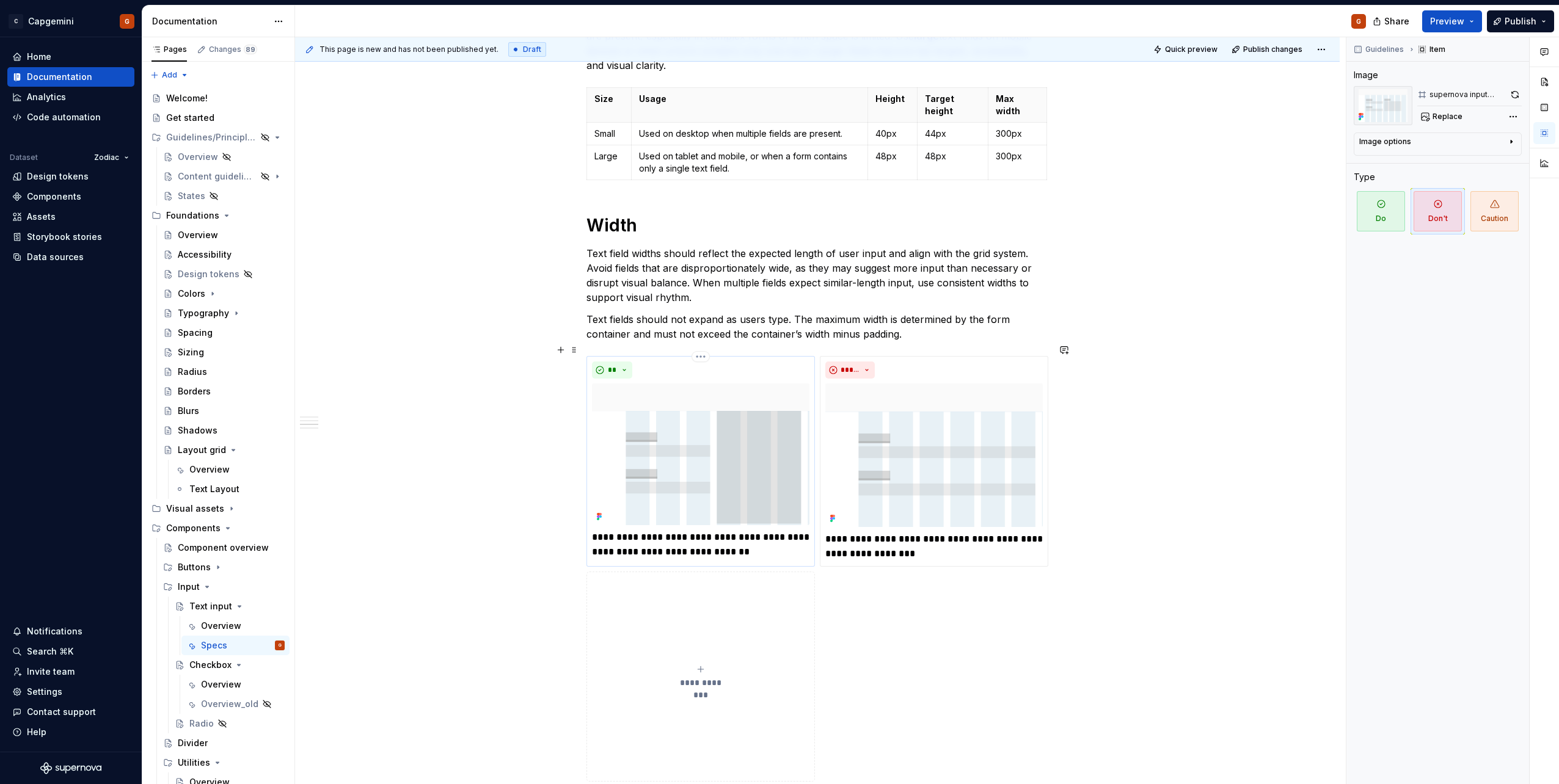
click at [756, 362] on div "**" at bounding box center [701, 370] width 218 height 17
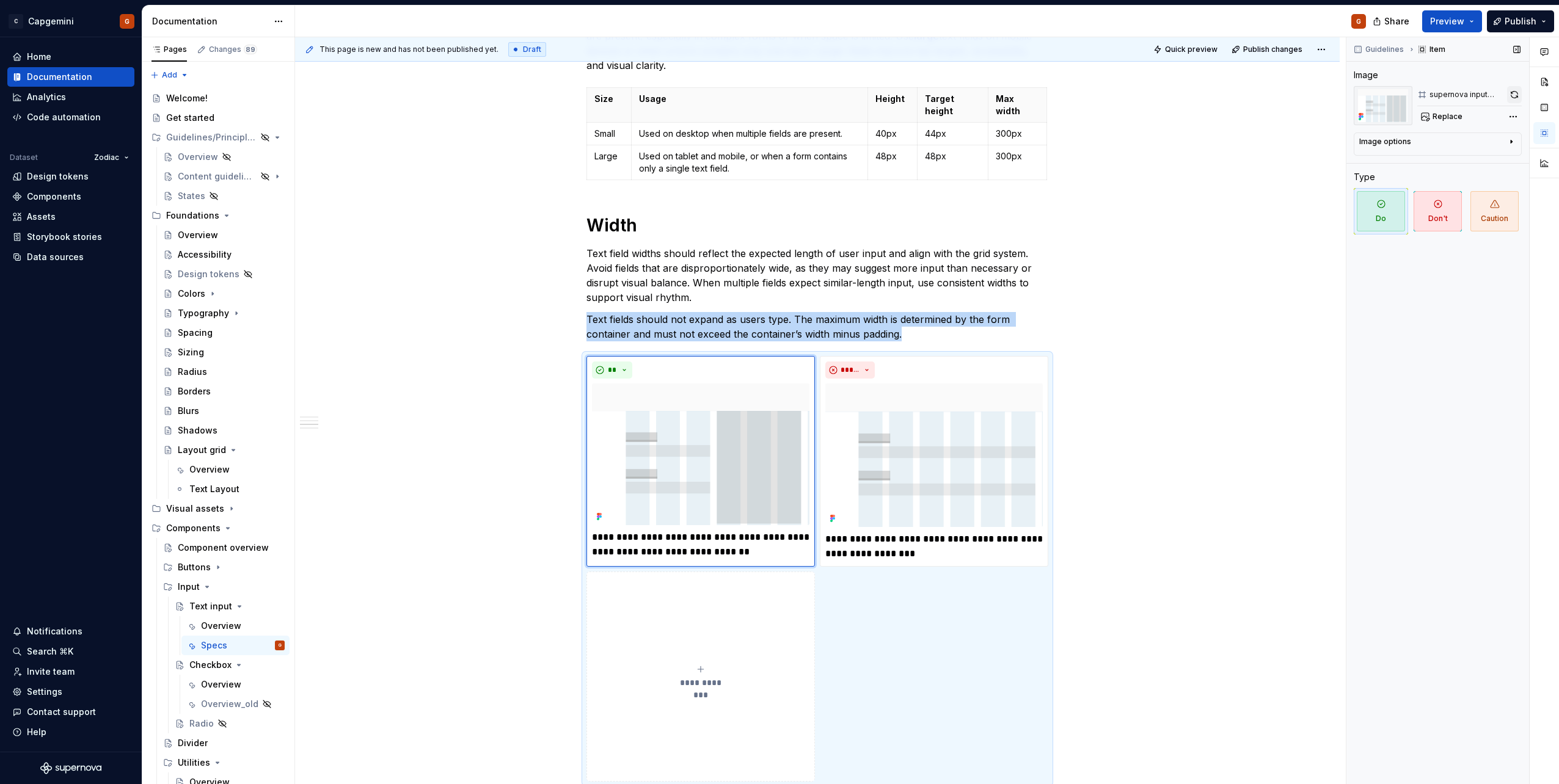
click at [1510, 94] on button "button" at bounding box center [1514, 94] width 15 height 17
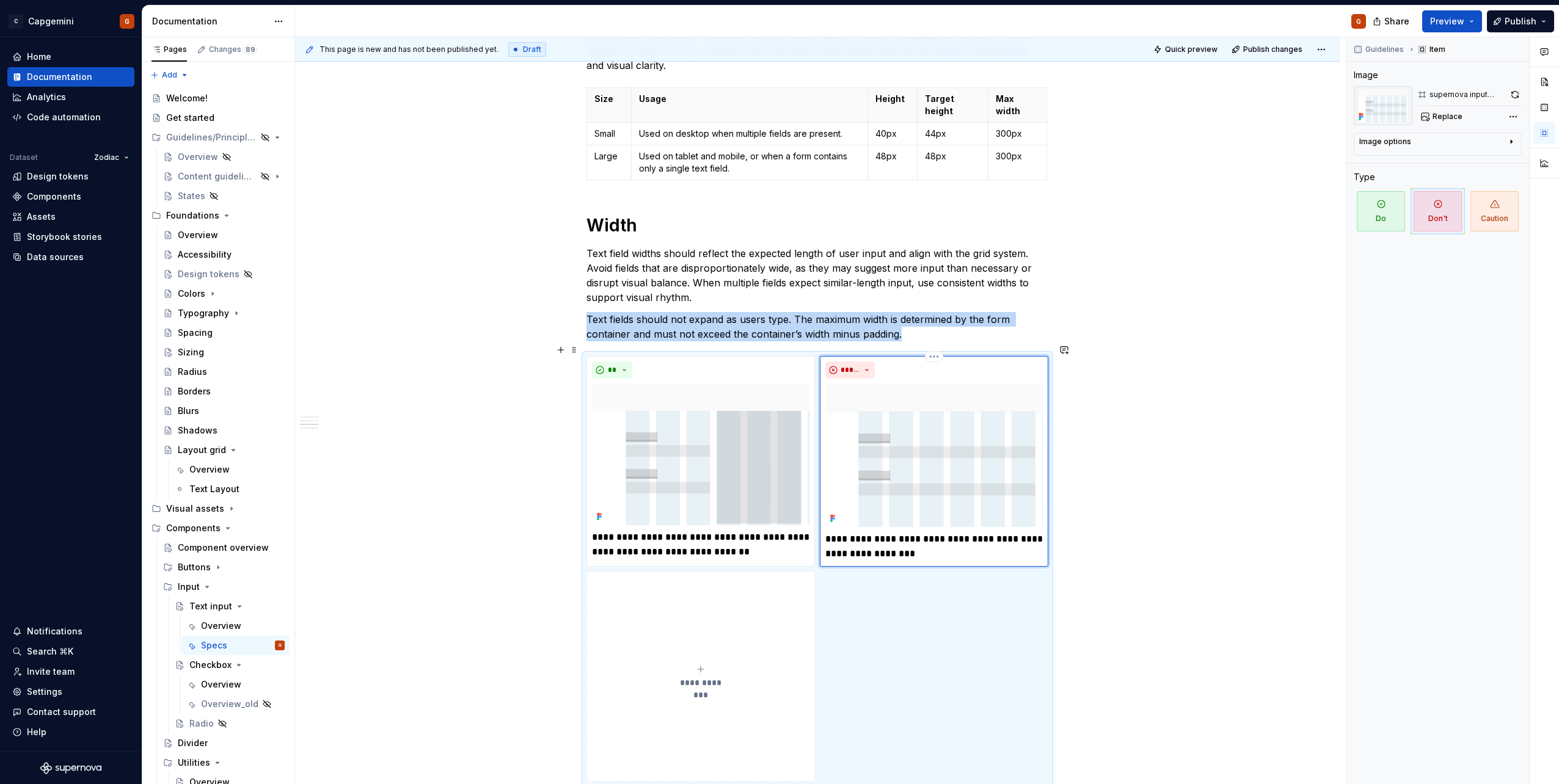
click at [976, 383] on img at bounding box center [934, 455] width 218 height 144
click at [1512, 93] on button "button" at bounding box center [1514, 94] width 13 height 17
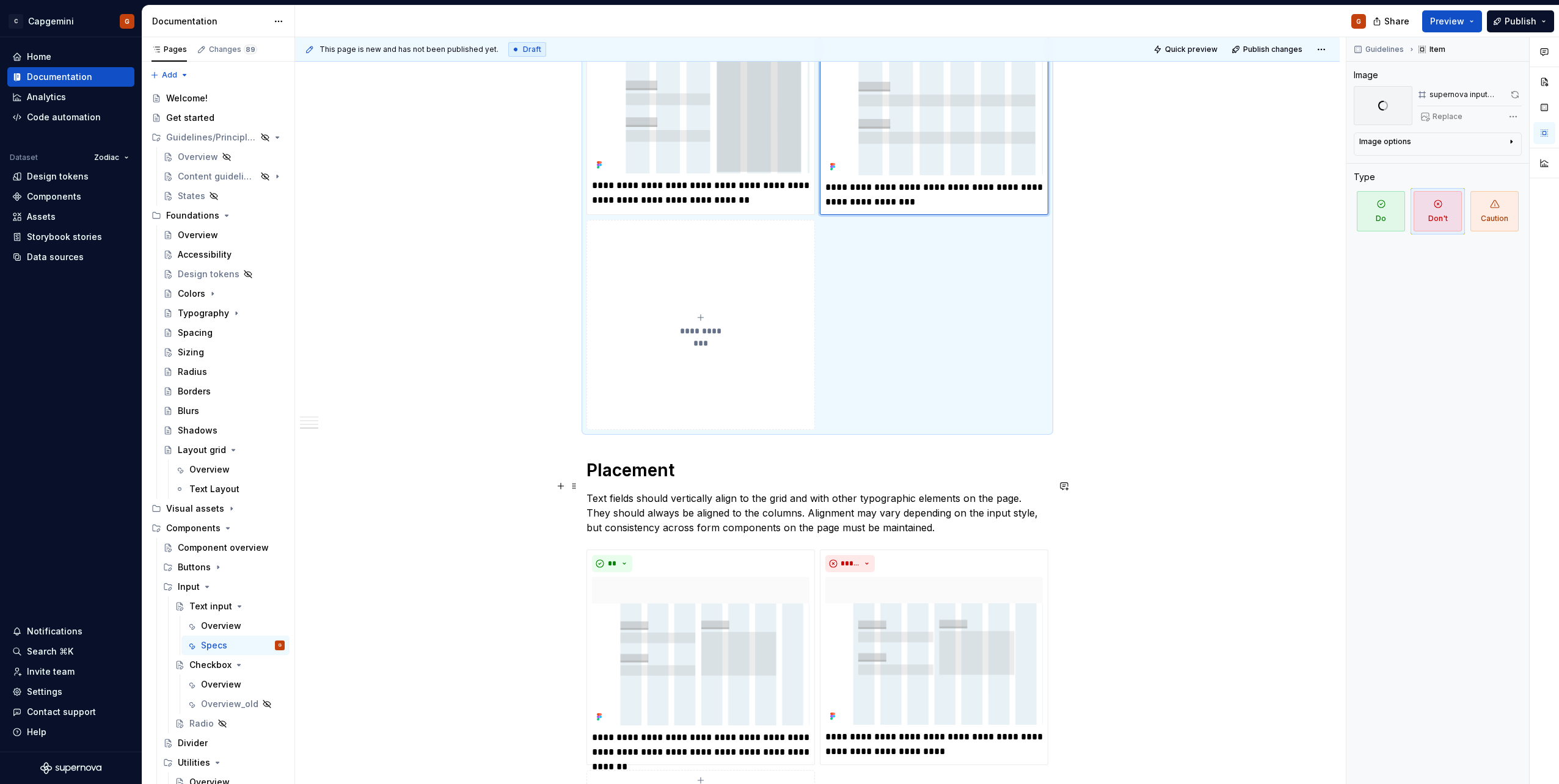
scroll to position [1646, 0]
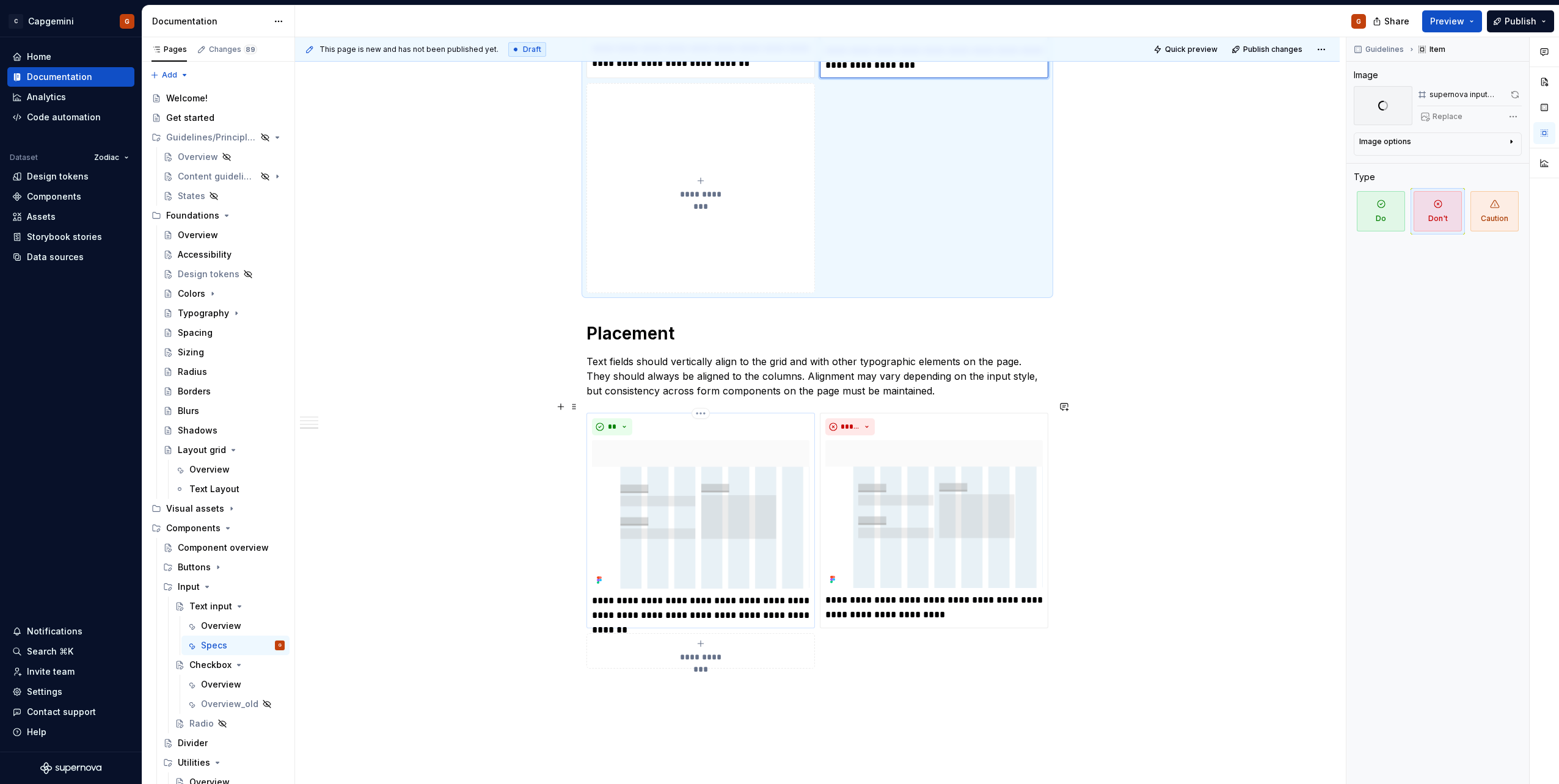
click at [799, 440] on img at bounding box center [701, 514] width 218 height 149
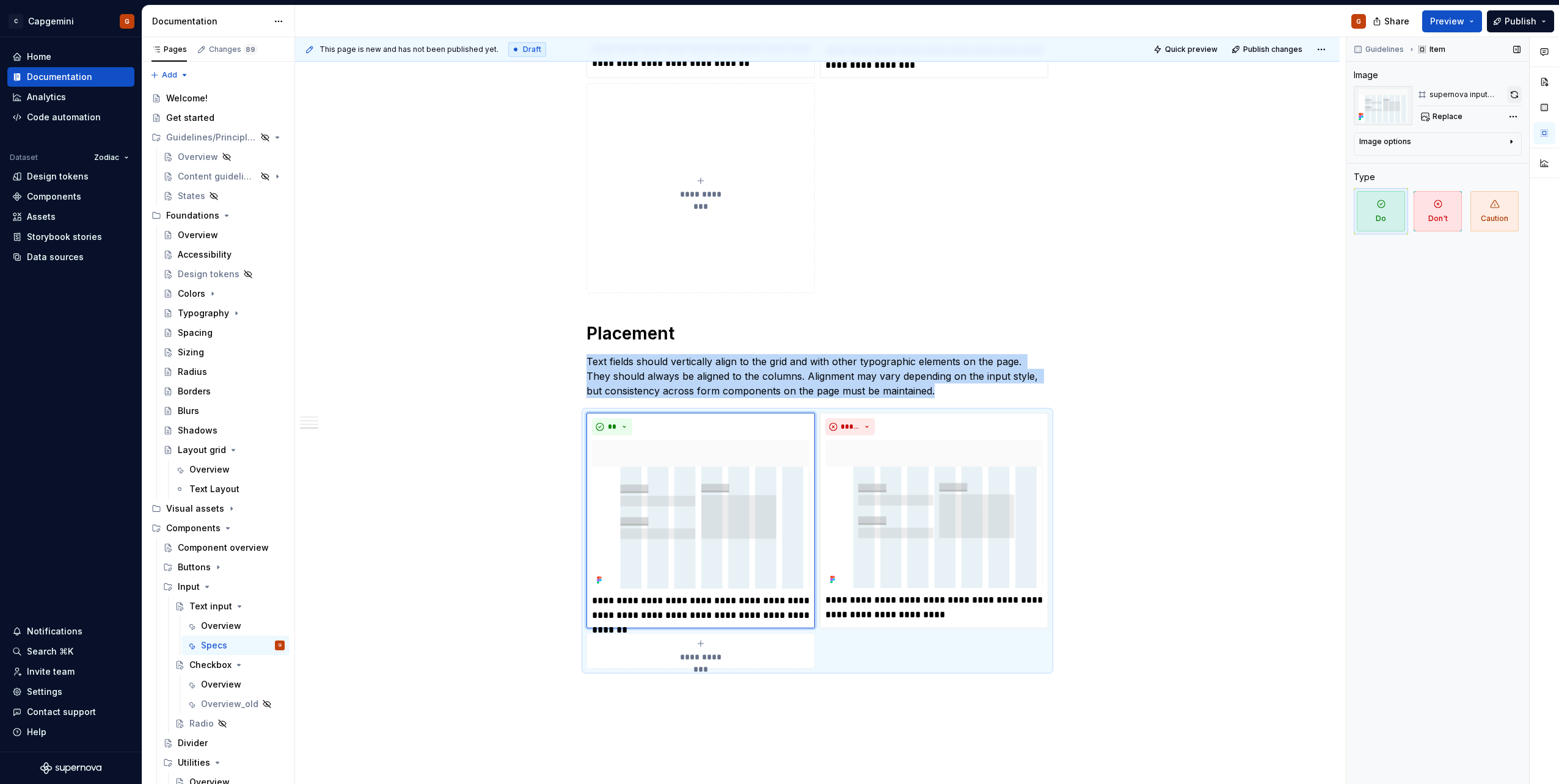
click at [1512, 100] on button "button" at bounding box center [1514, 94] width 15 height 17
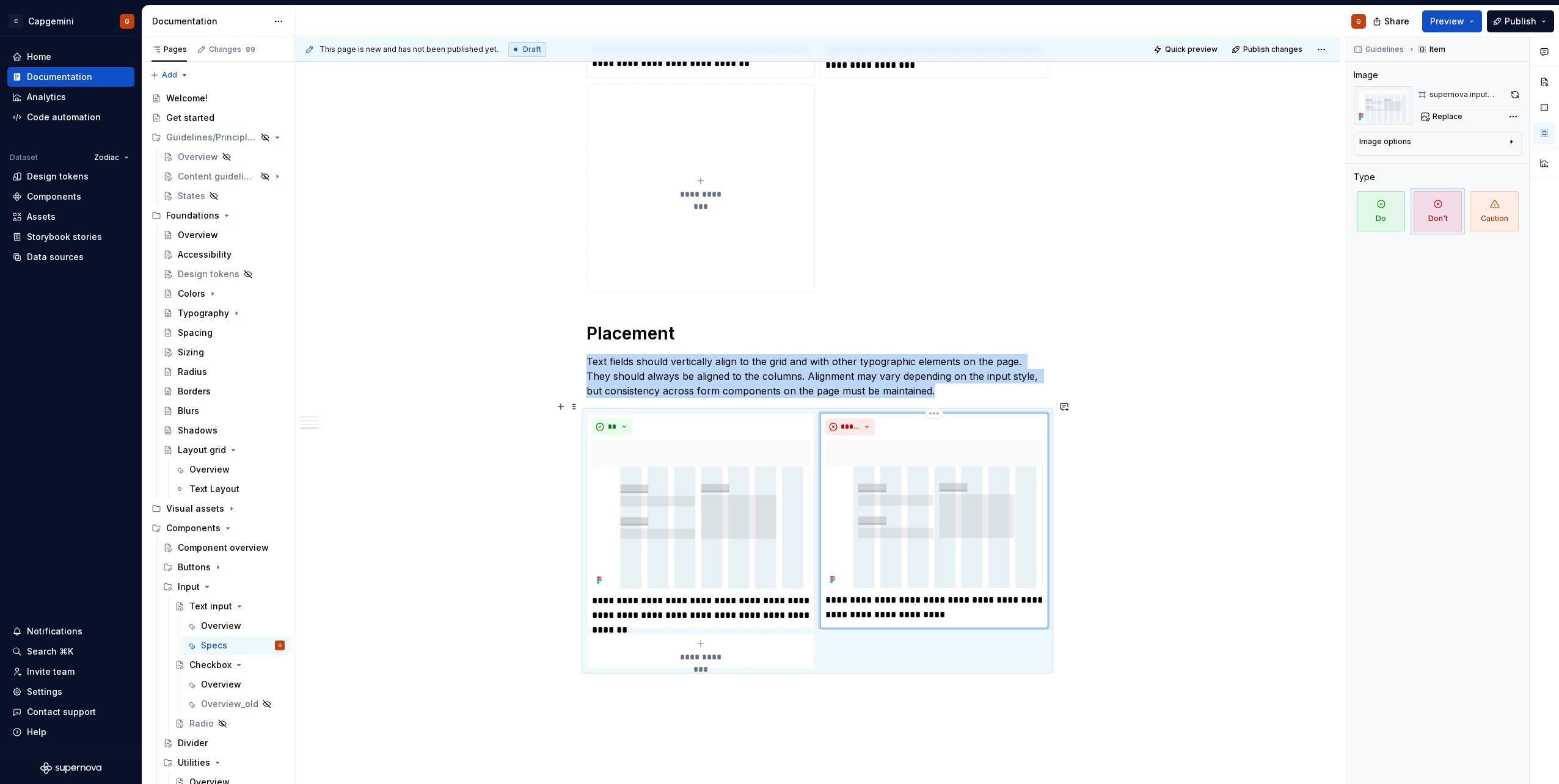
click at [952, 427] on div "**********" at bounding box center [934, 521] width 218 height 204
click at [1514, 102] on button "button" at bounding box center [1514, 94] width 14 height 17
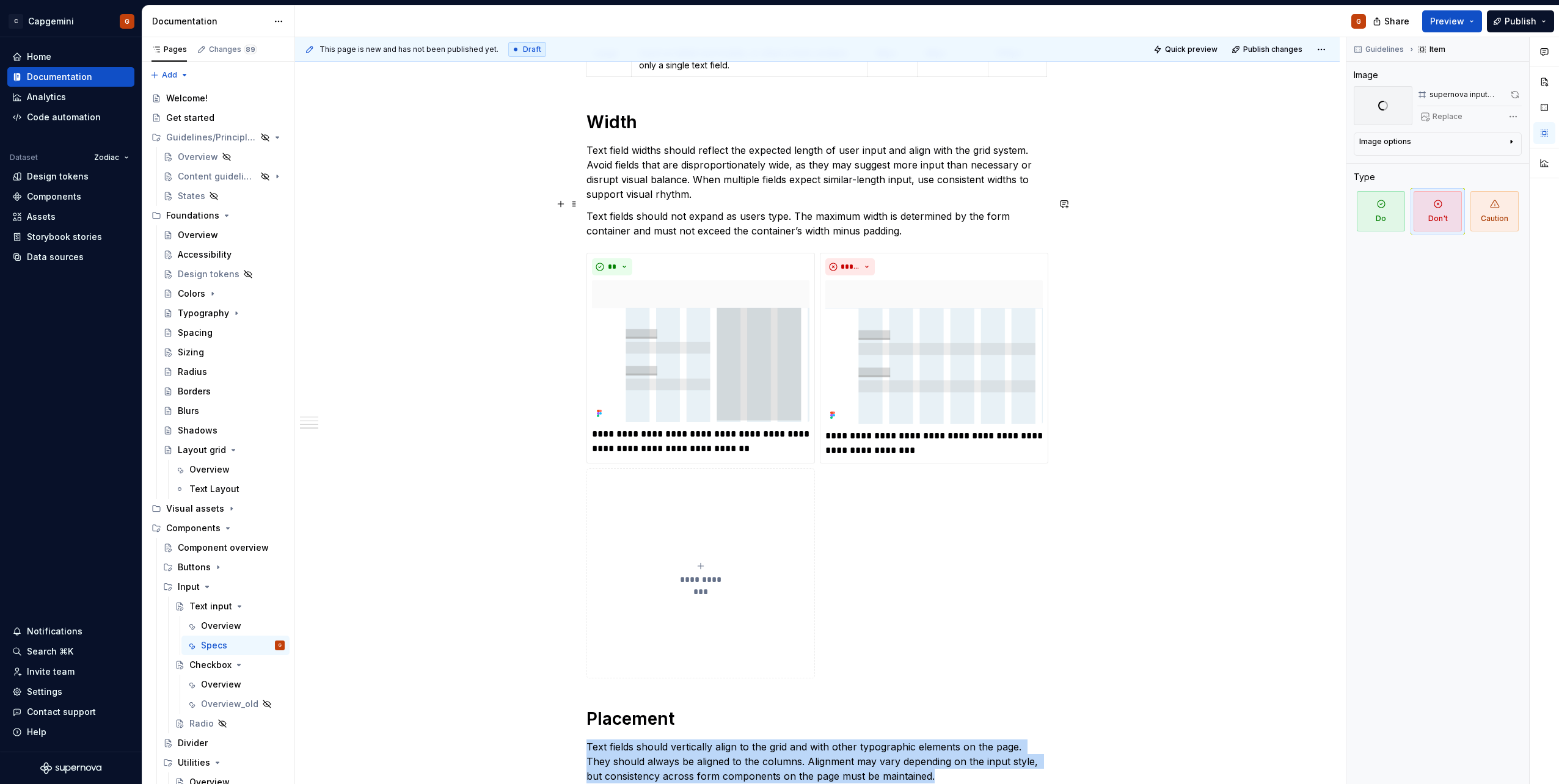
scroll to position [1219, 0]
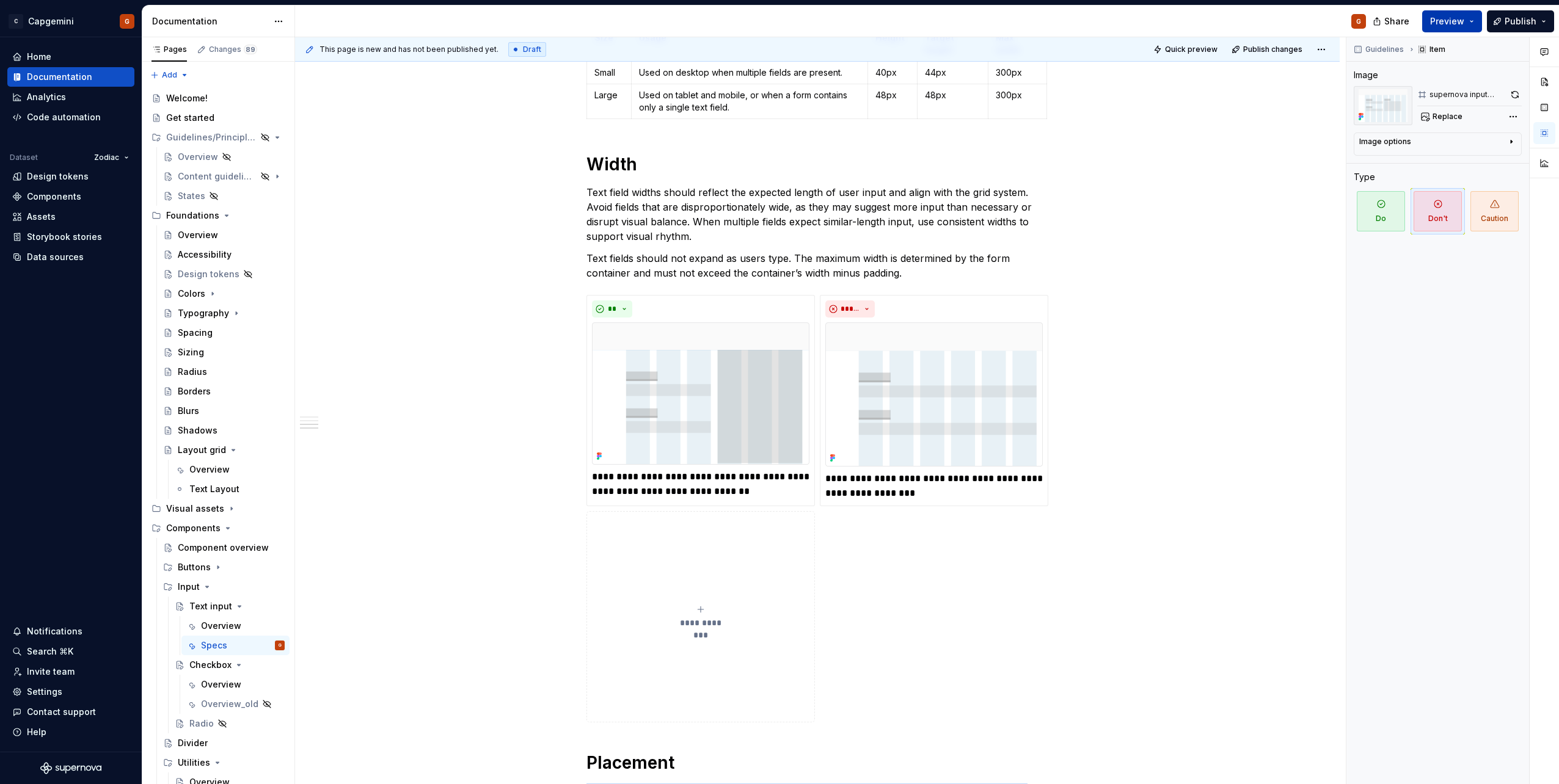
click at [1466, 26] on button "Preview" at bounding box center [1452, 21] width 60 height 22
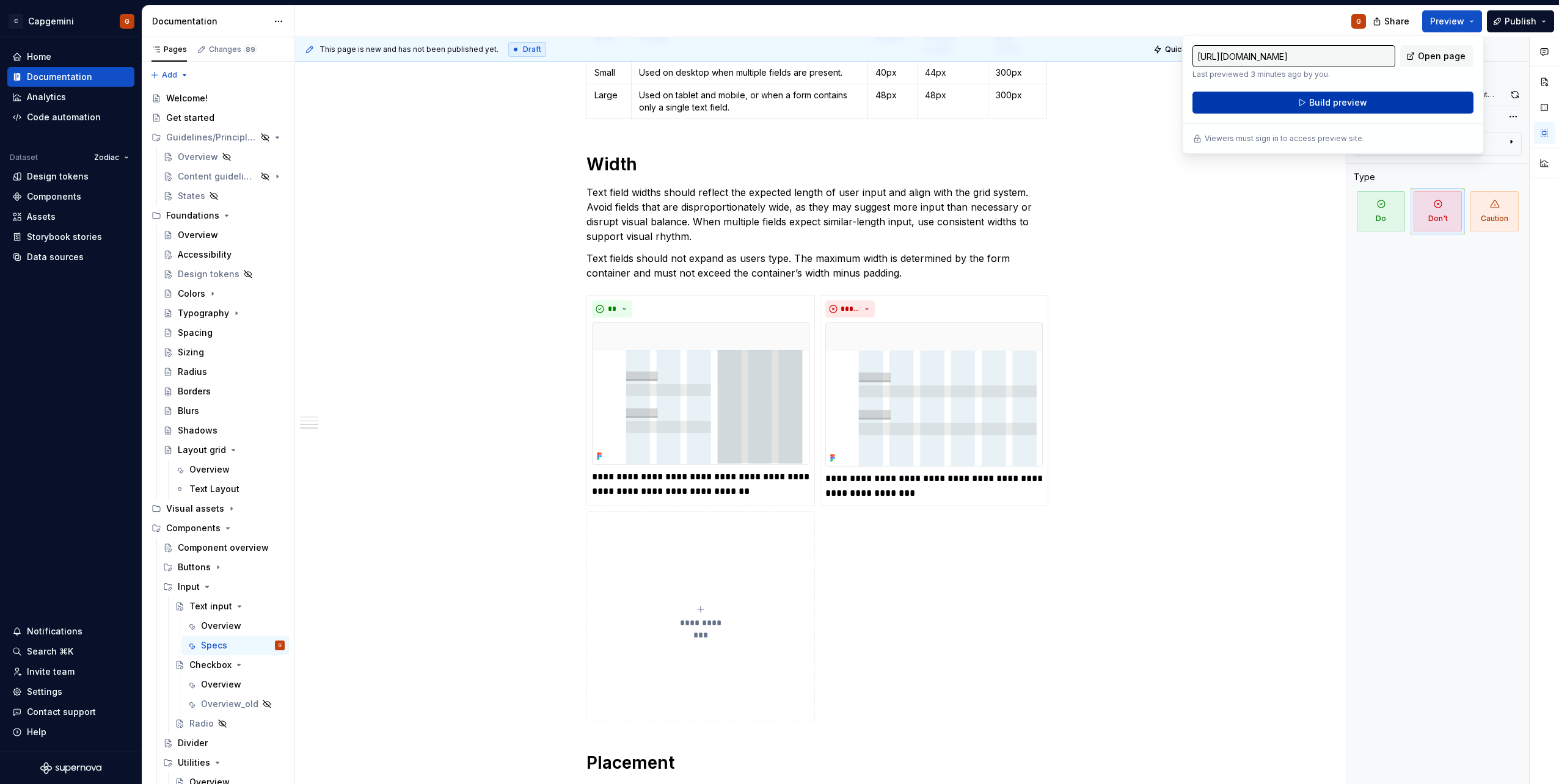
drag, startPoint x: 1464, startPoint y: 27, endPoint x: 1381, endPoint y: 103, distance: 112.5
click at [1381, 103] on button "Build preview" at bounding box center [1332, 103] width 281 height 22
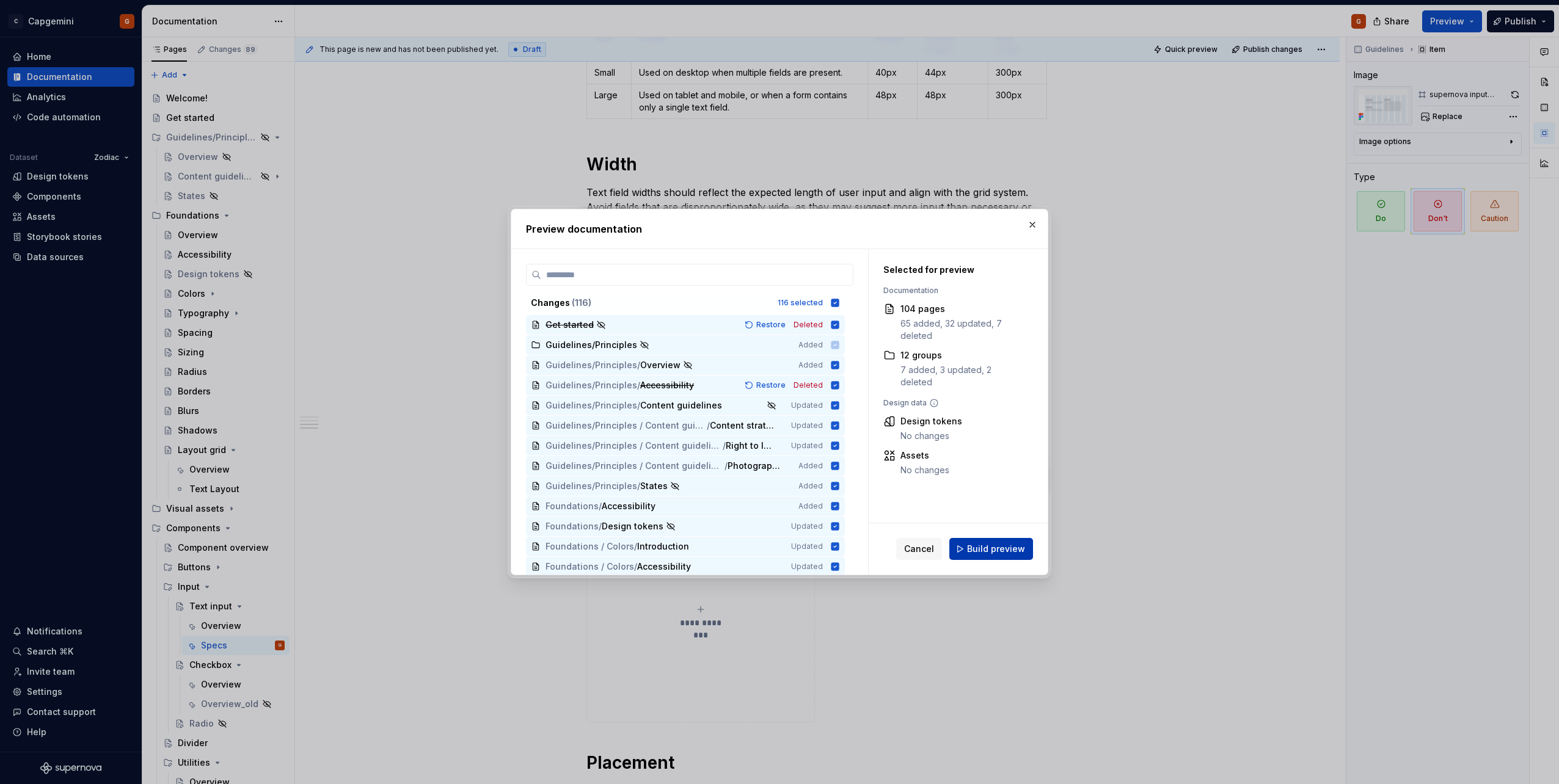
click at [987, 549] on span "Build preview" at bounding box center [996, 549] width 58 height 12
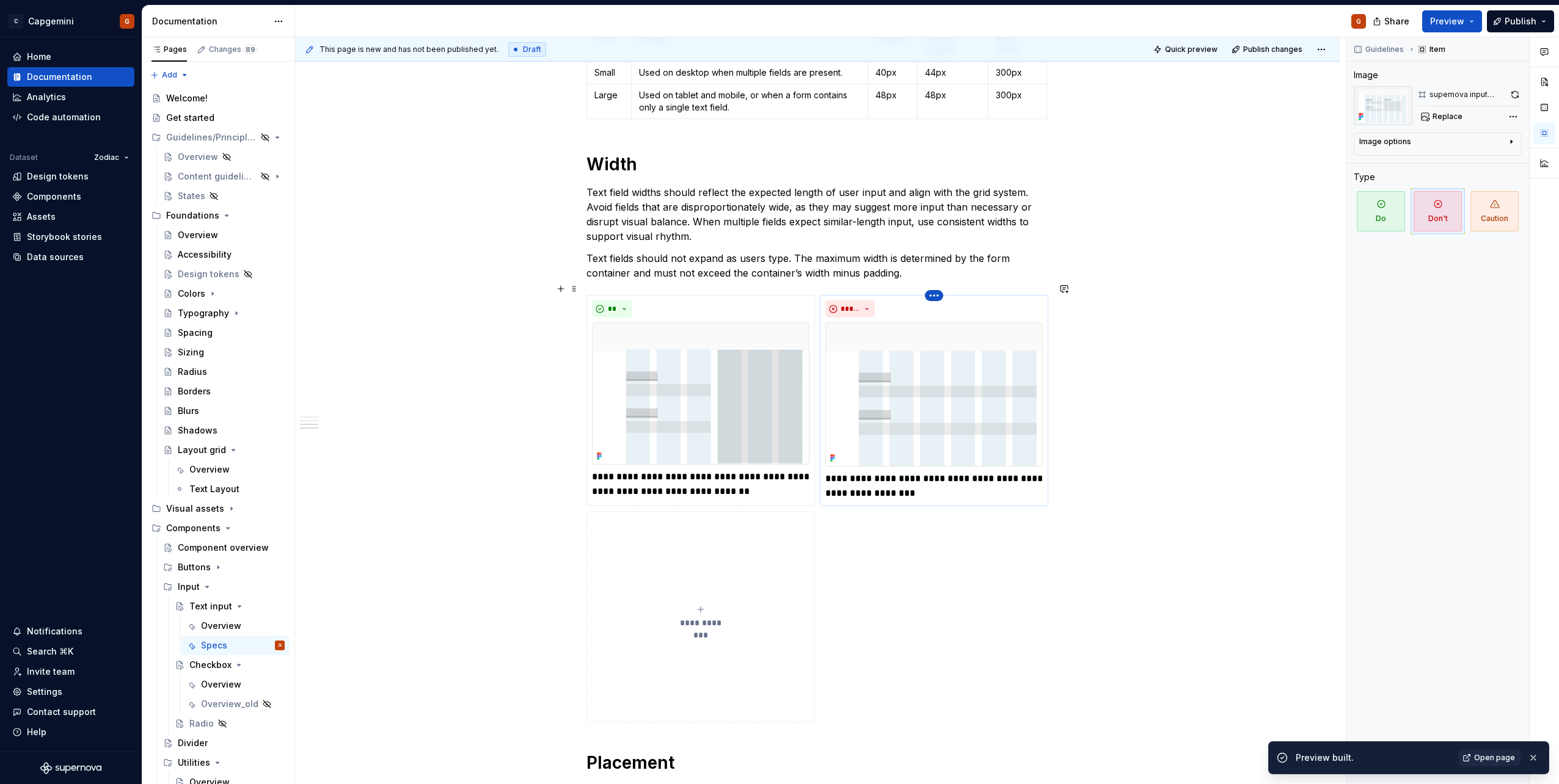
click at [942, 285] on html "C Capgemini G Home Documentation Analytics Code automation Dataset Zodiac Desig…" at bounding box center [779, 392] width 1559 height 784
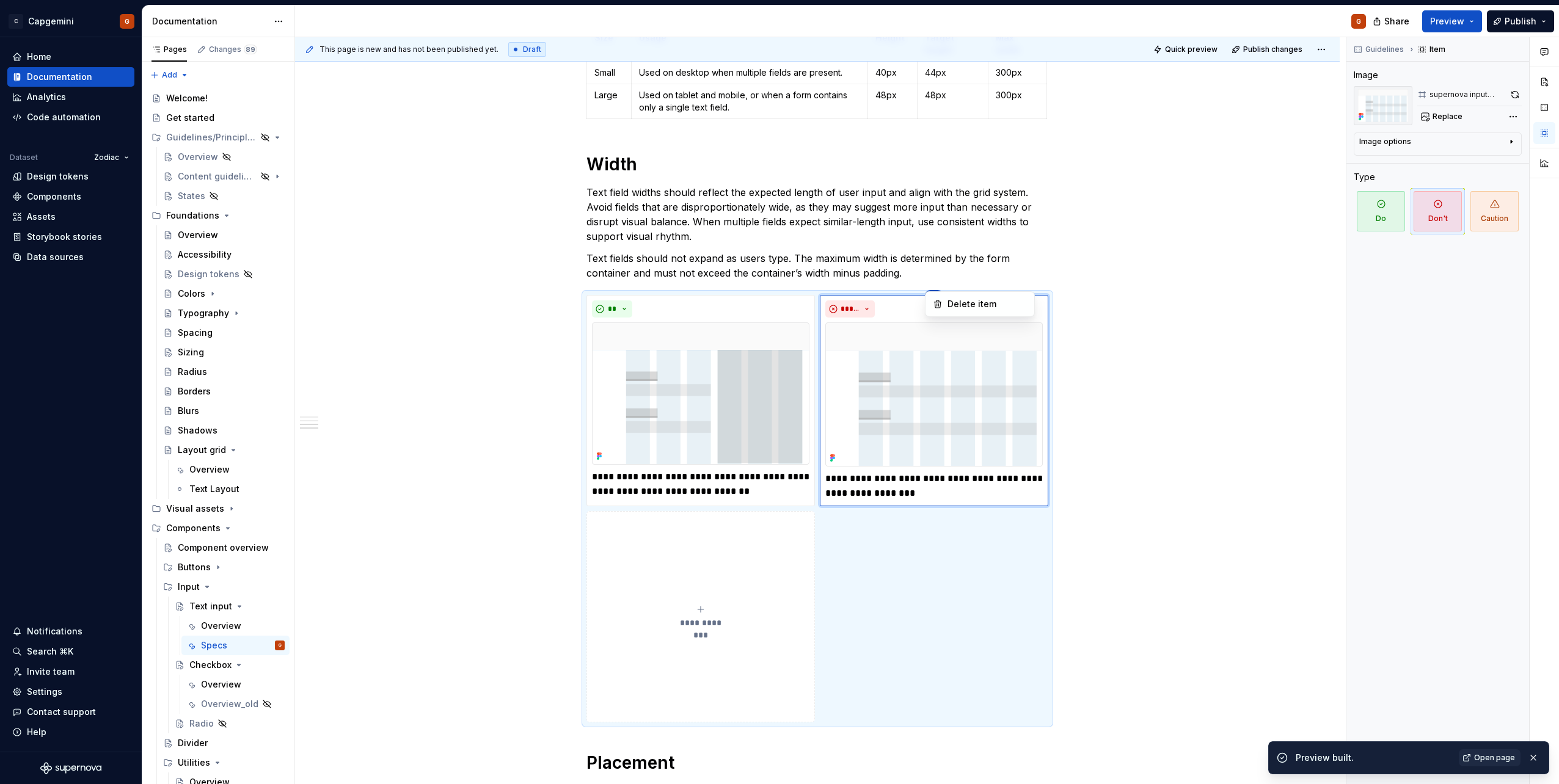
click at [1520, 94] on div "Comments Open comments No comments yet Select ‘Comment’ from the block context …" at bounding box center [1452, 411] width 213 height 748
click at [1514, 96] on button "button" at bounding box center [1514, 94] width 13 height 17
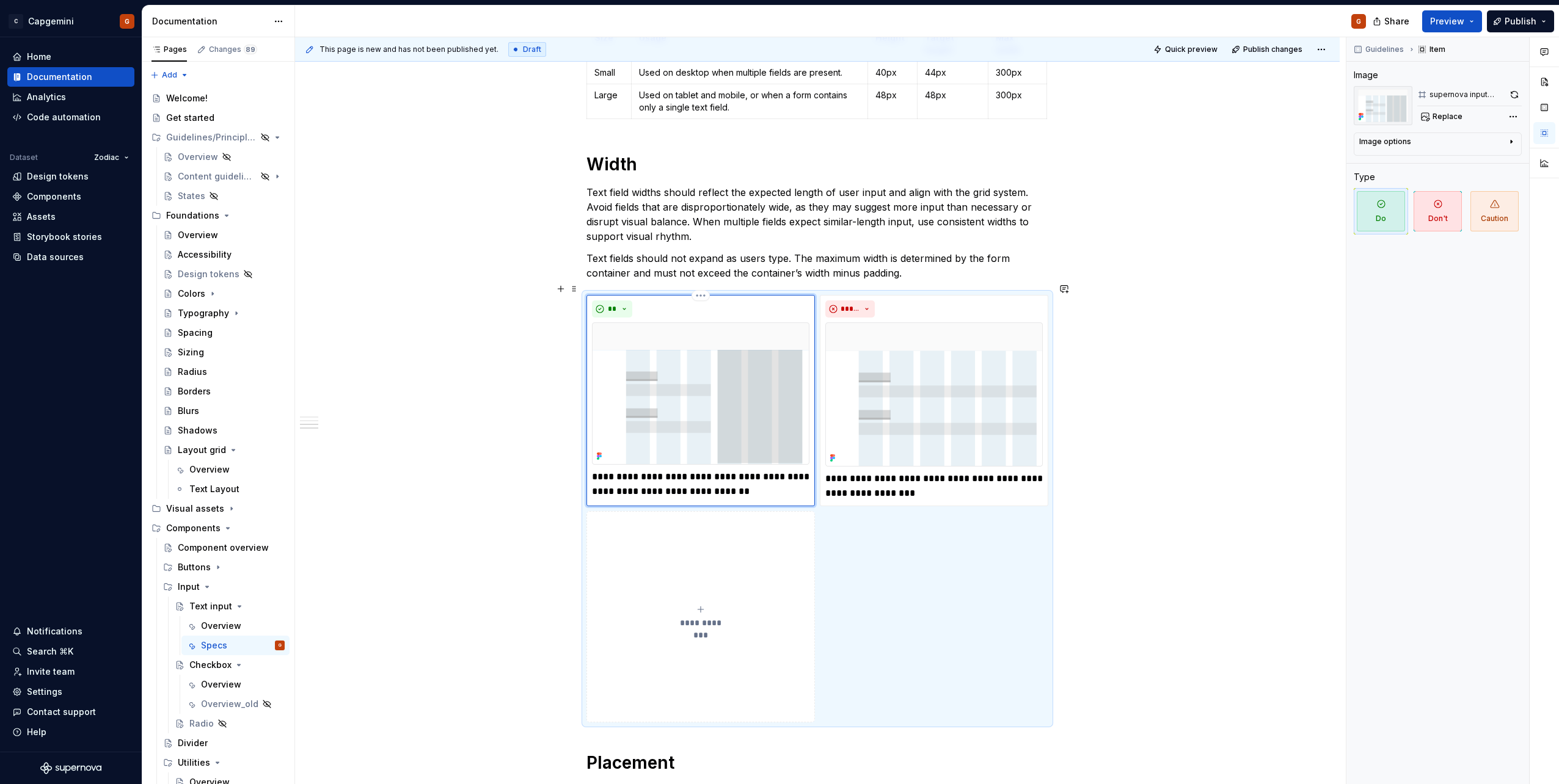
click at [782, 300] on div "**" at bounding box center [701, 309] width 218 height 17
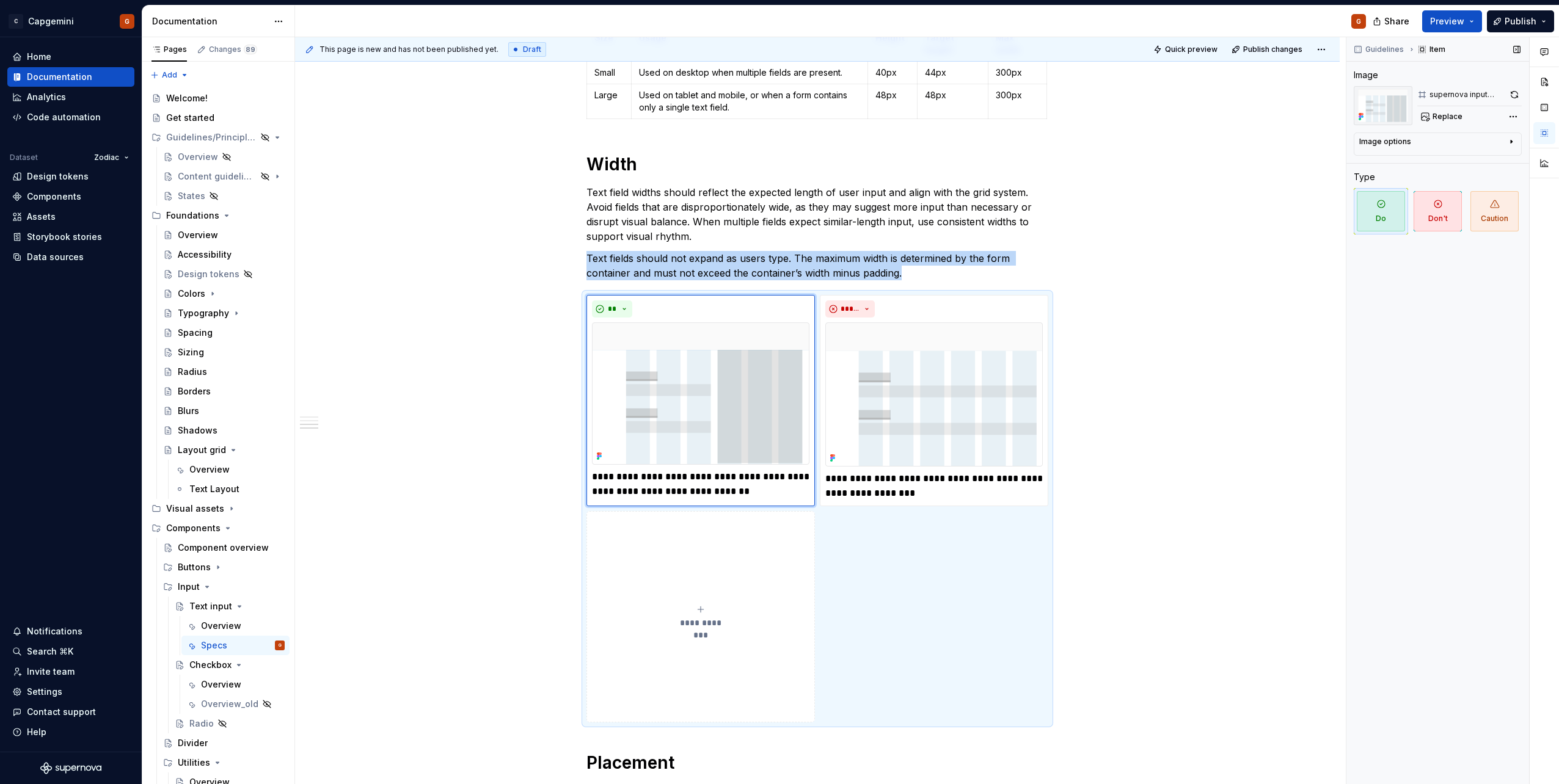
click at [1512, 95] on button "button" at bounding box center [1514, 94] width 15 height 17
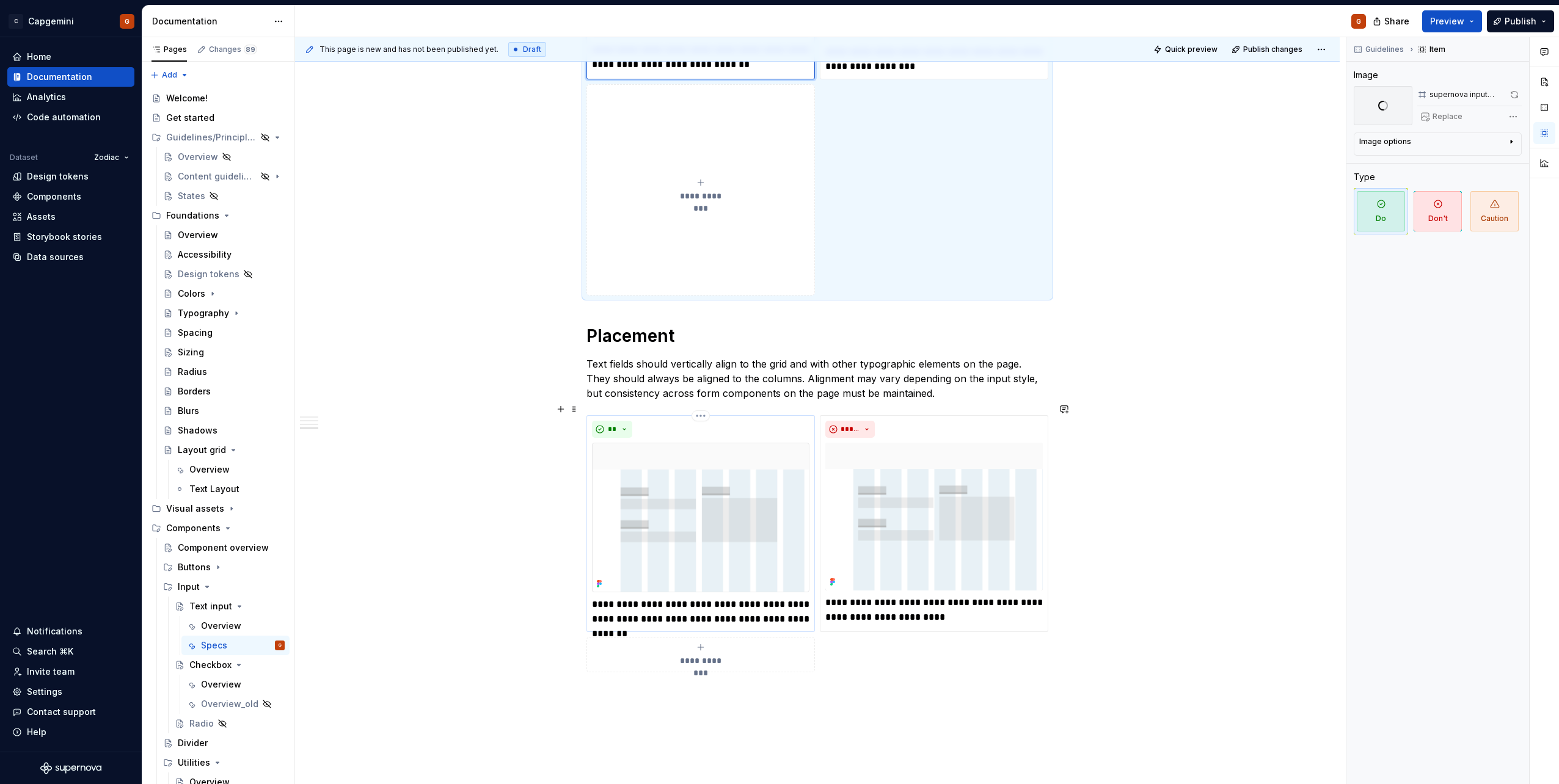
scroll to position [1646, 0]
click at [810, 619] on div "**********" at bounding box center [817, 543] width 462 height 257
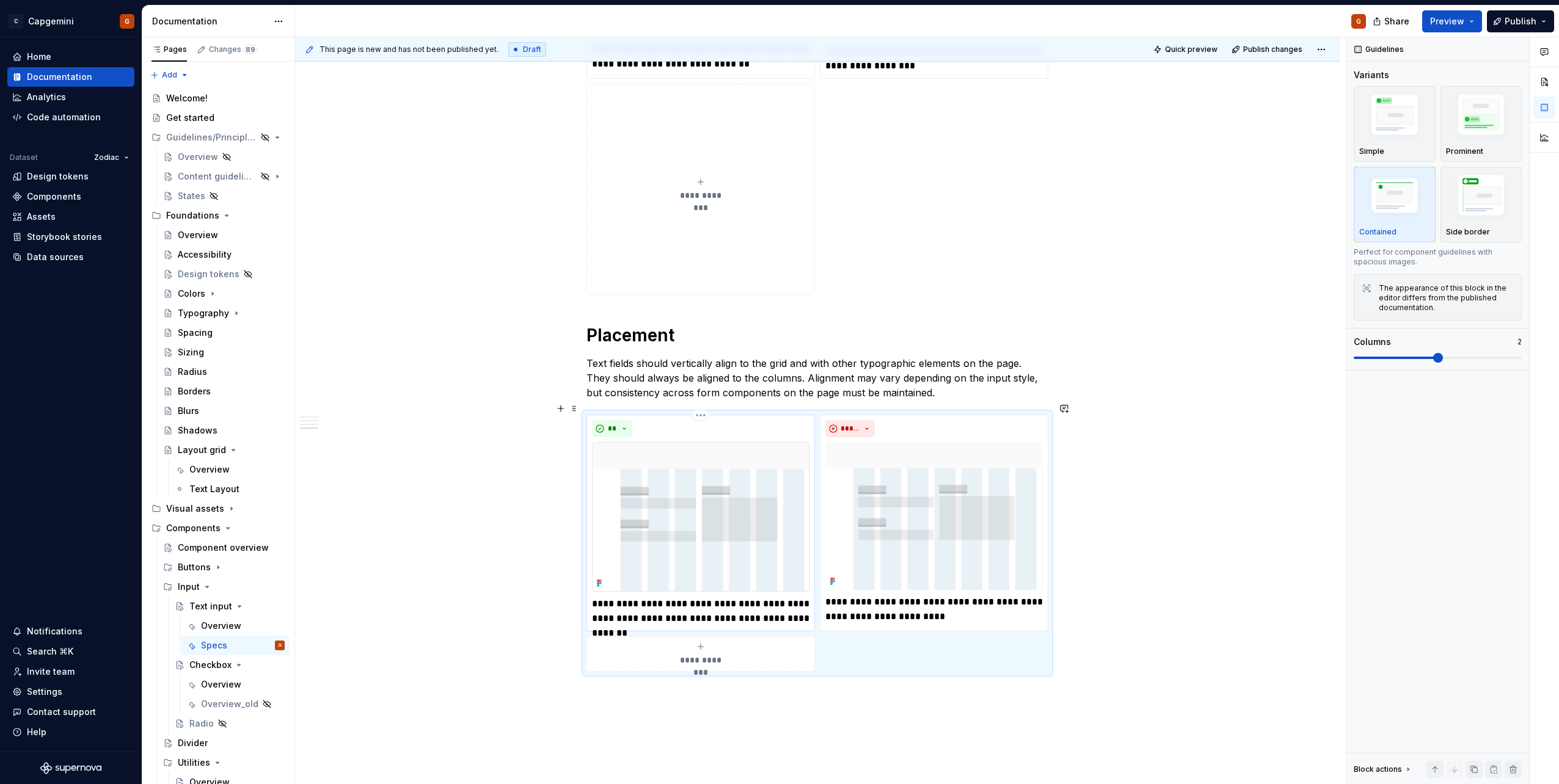
click at [807, 609] on p "**********" at bounding box center [701, 611] width 218 height 29
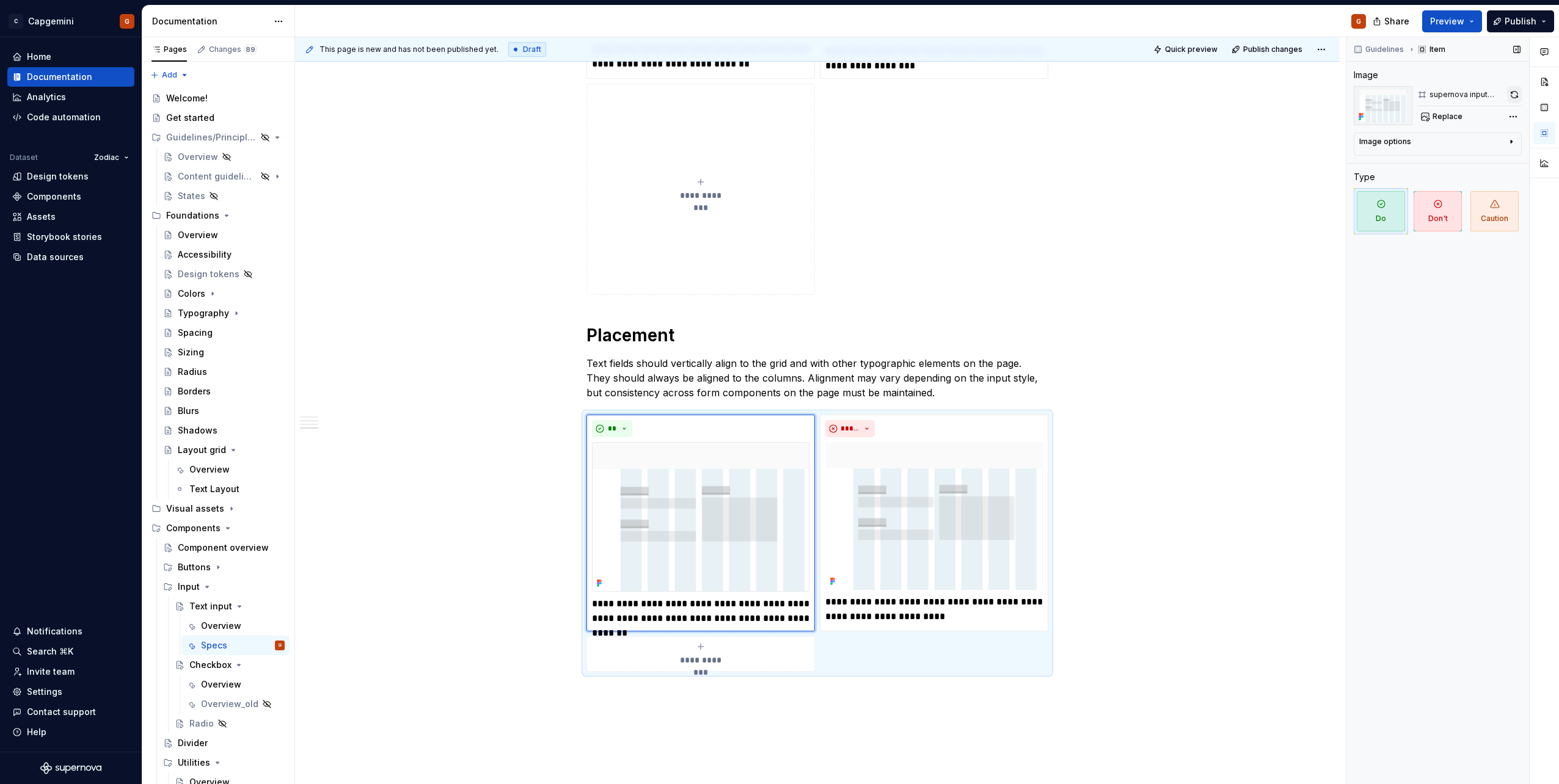
click at [1508, 96] on button "button" at bounding box center [1514, 94] width 15 height 17
click at [906, 595] on p "**********" at bounding box center [934, 609] width 218 height 29
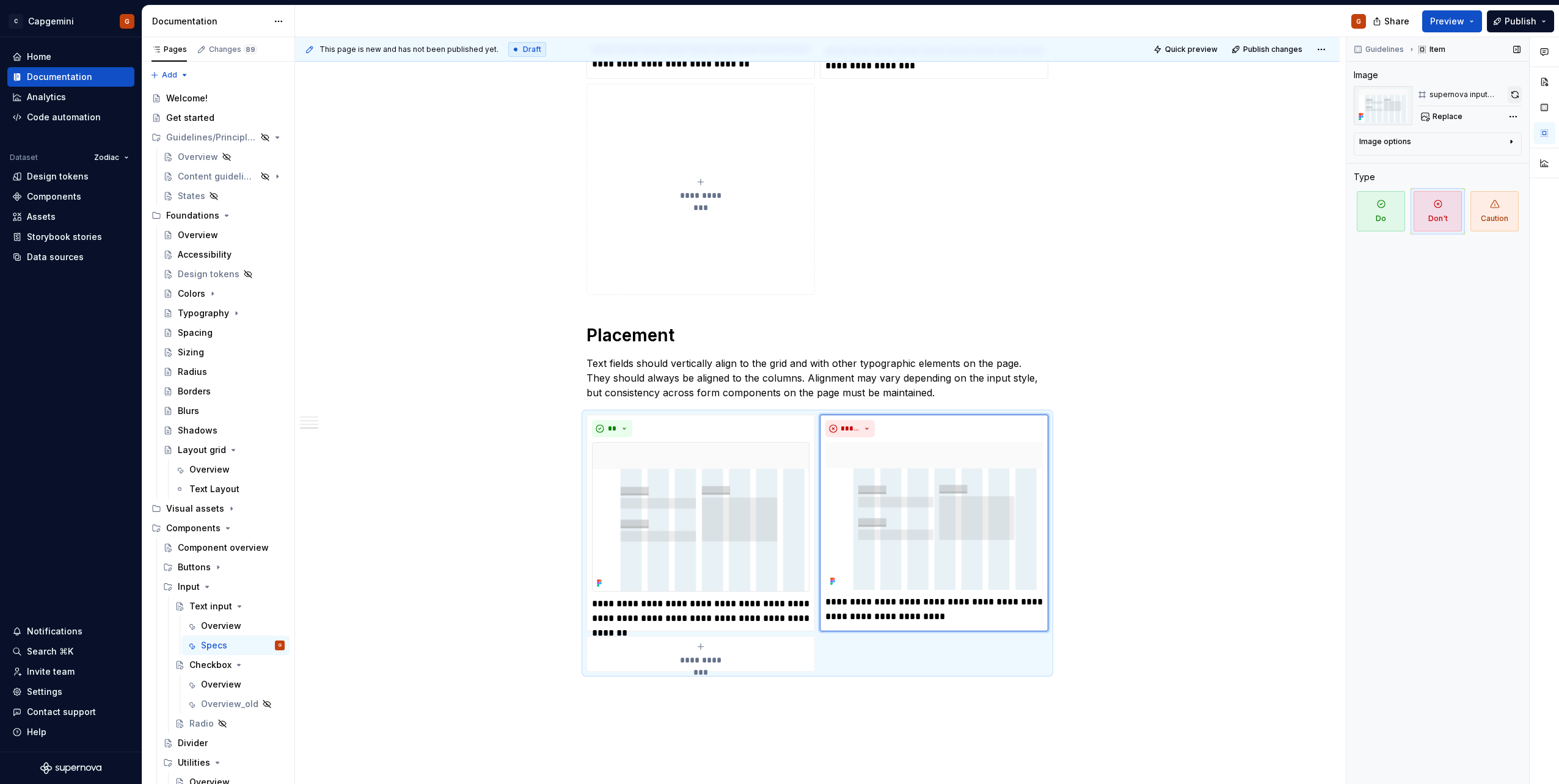
click at [1511, 95] on button "button" at bounding box center [1514, 94] width 14 height 17
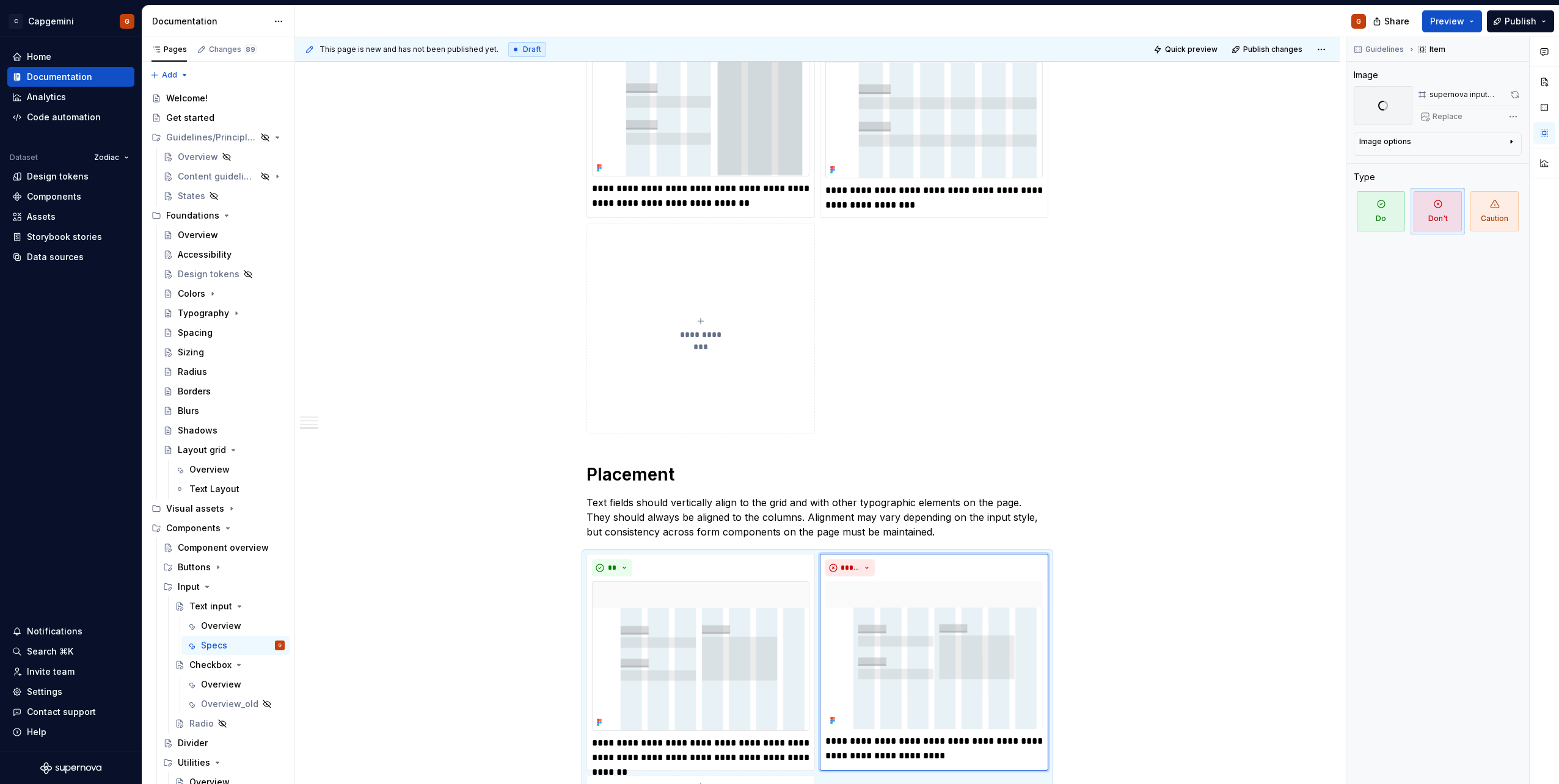
scroll to position [1341, 0]
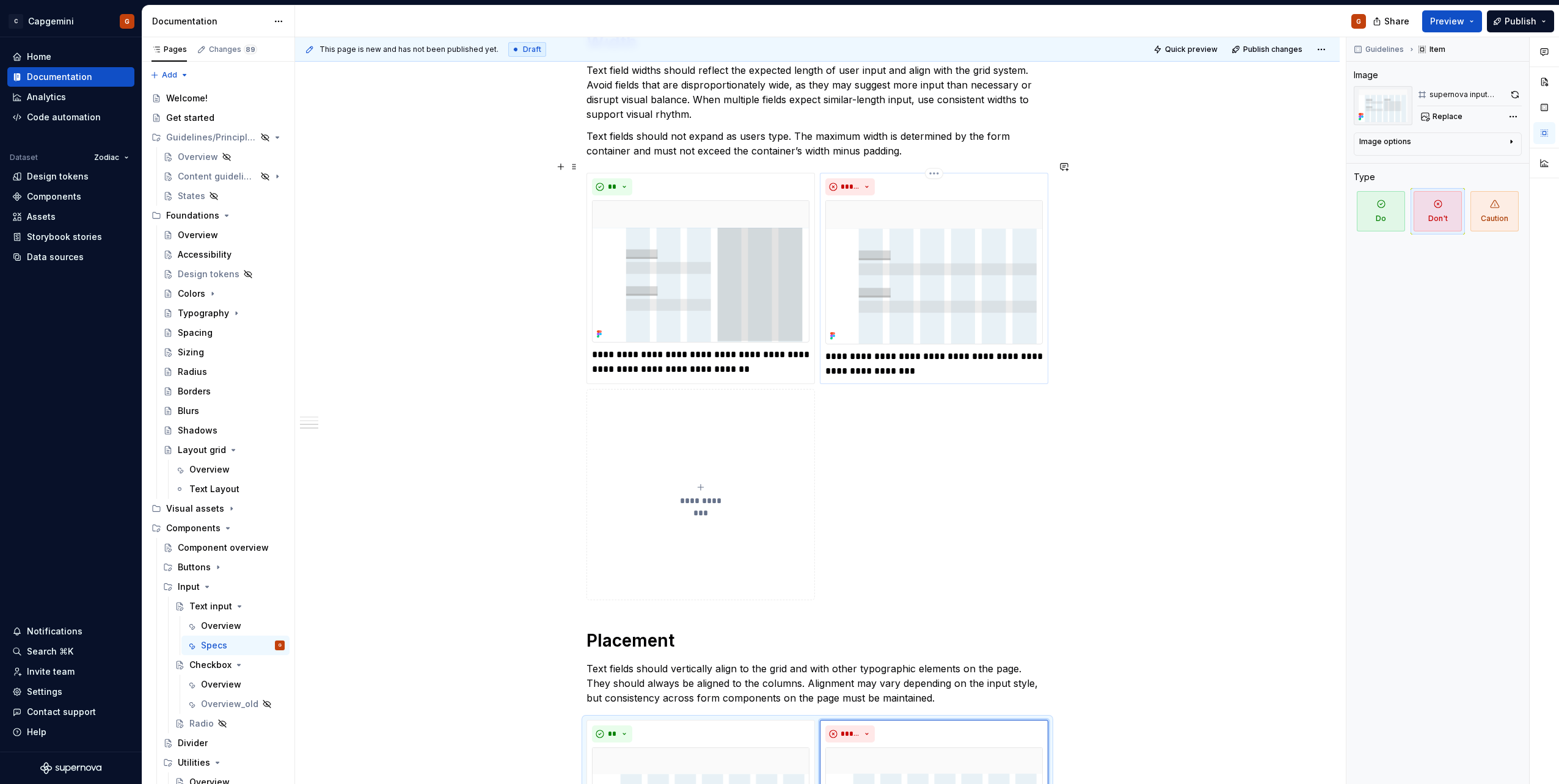
click at [1006, 229] on img at bounding box center [934, 272] width 218 height 144
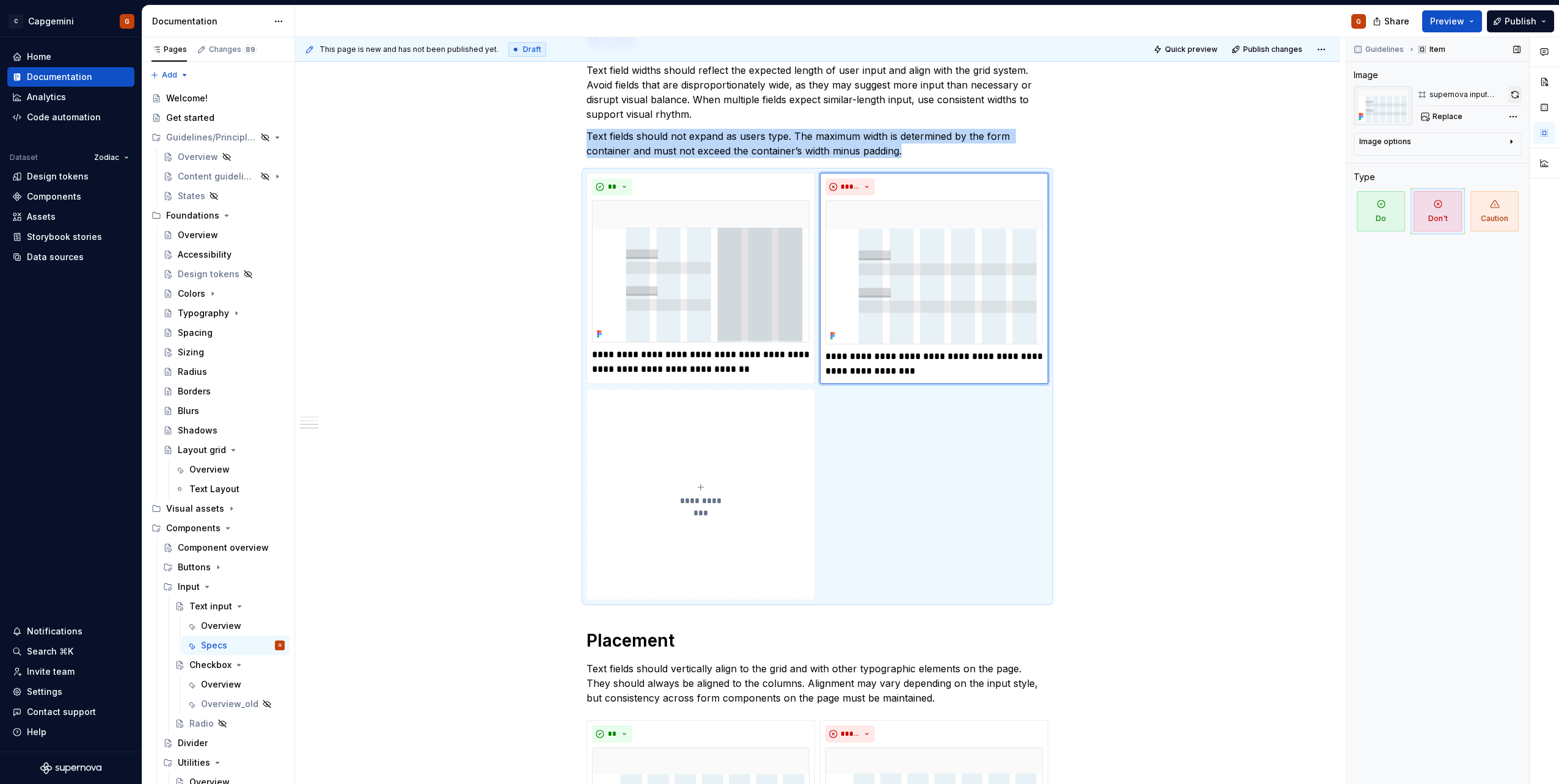
click at [1516, 98] on button "button" at bounding box center [1514, 94] width 13 height 17
click at [706, 247] on img at bounding box center [701, 271] width 218 height 142
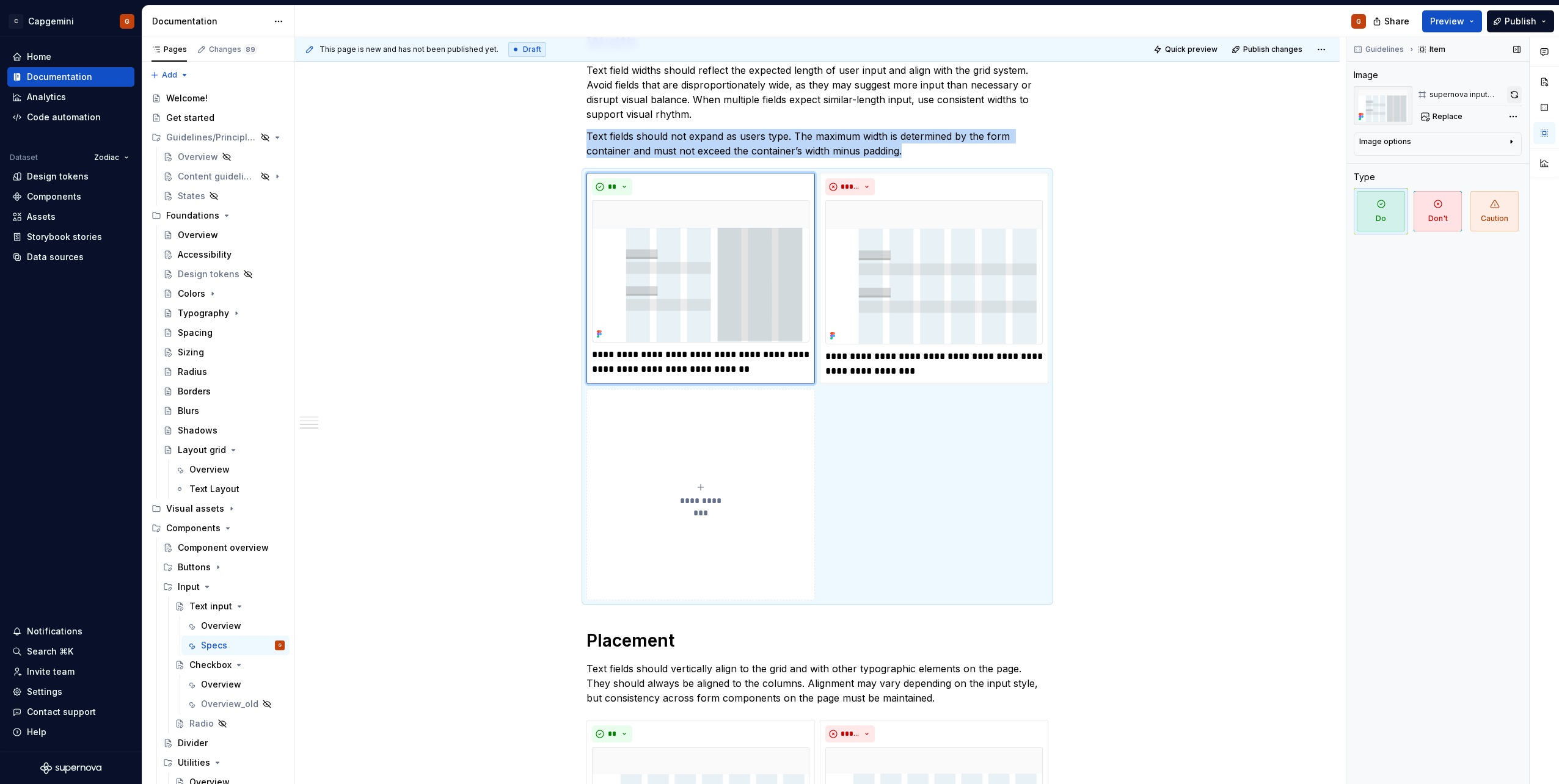
click at [1511, 96] on button "button" at bounding box center [1514, 94] width 15 height 17
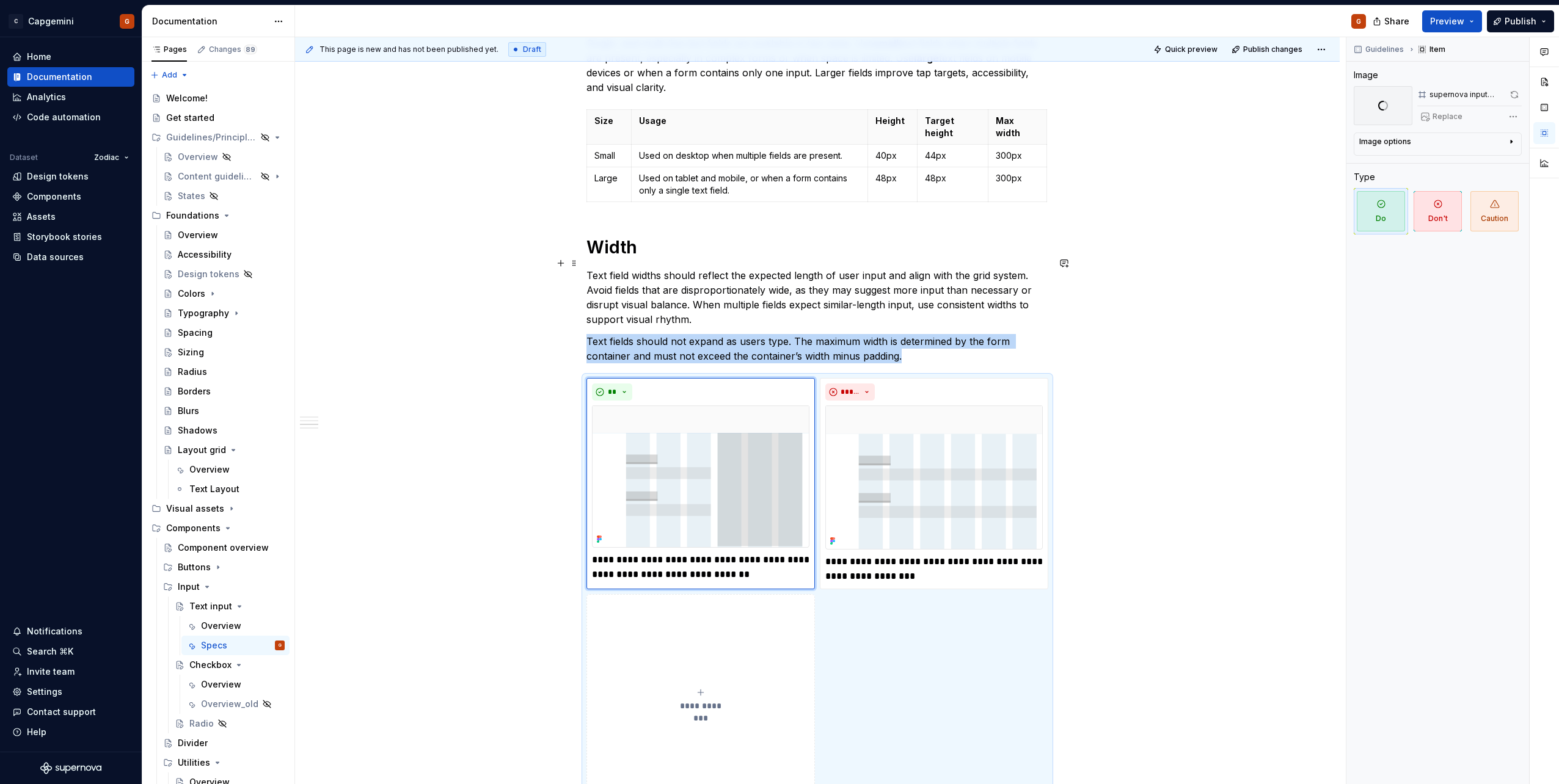
drag, startPoint x: 1156, startPoint y: 313, endPoint x: 1159, endPoint y: 247, distance: 66.1
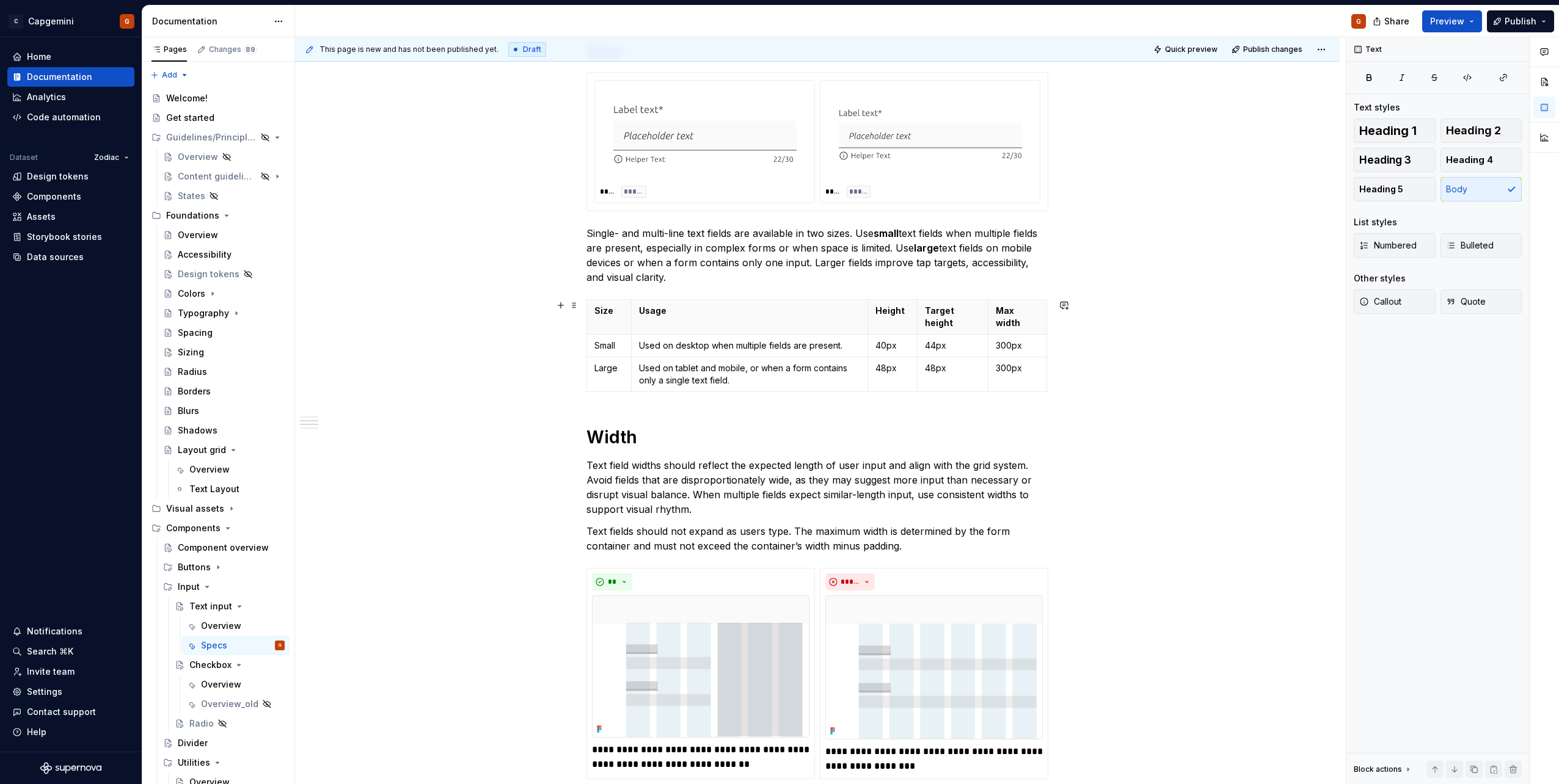
drag, startPoint x: 1159, startPoint y: 247, endPoint x: 1172, endPoint y: 337, distance: 90.9
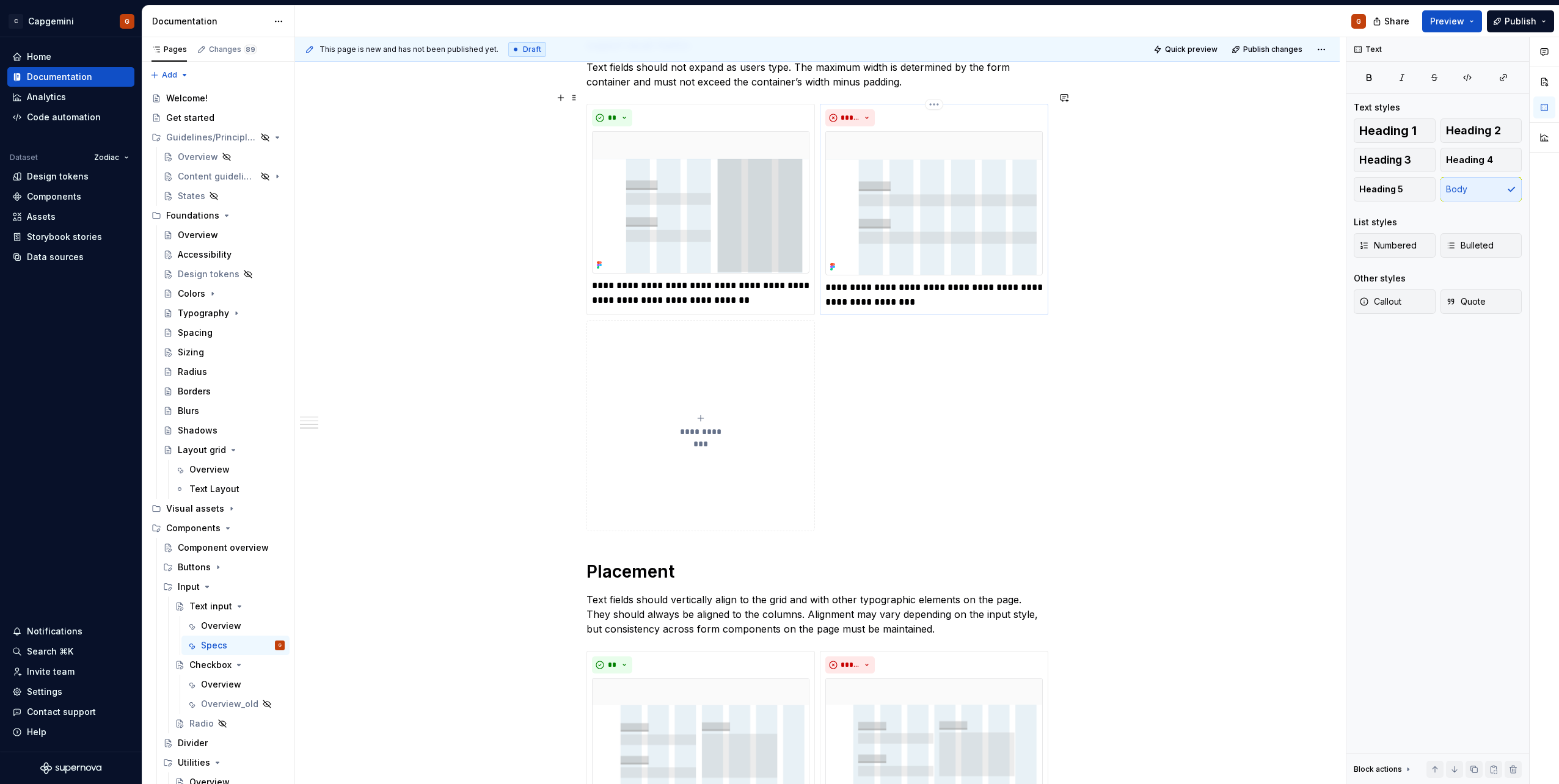
scroll to position [1518, 0]
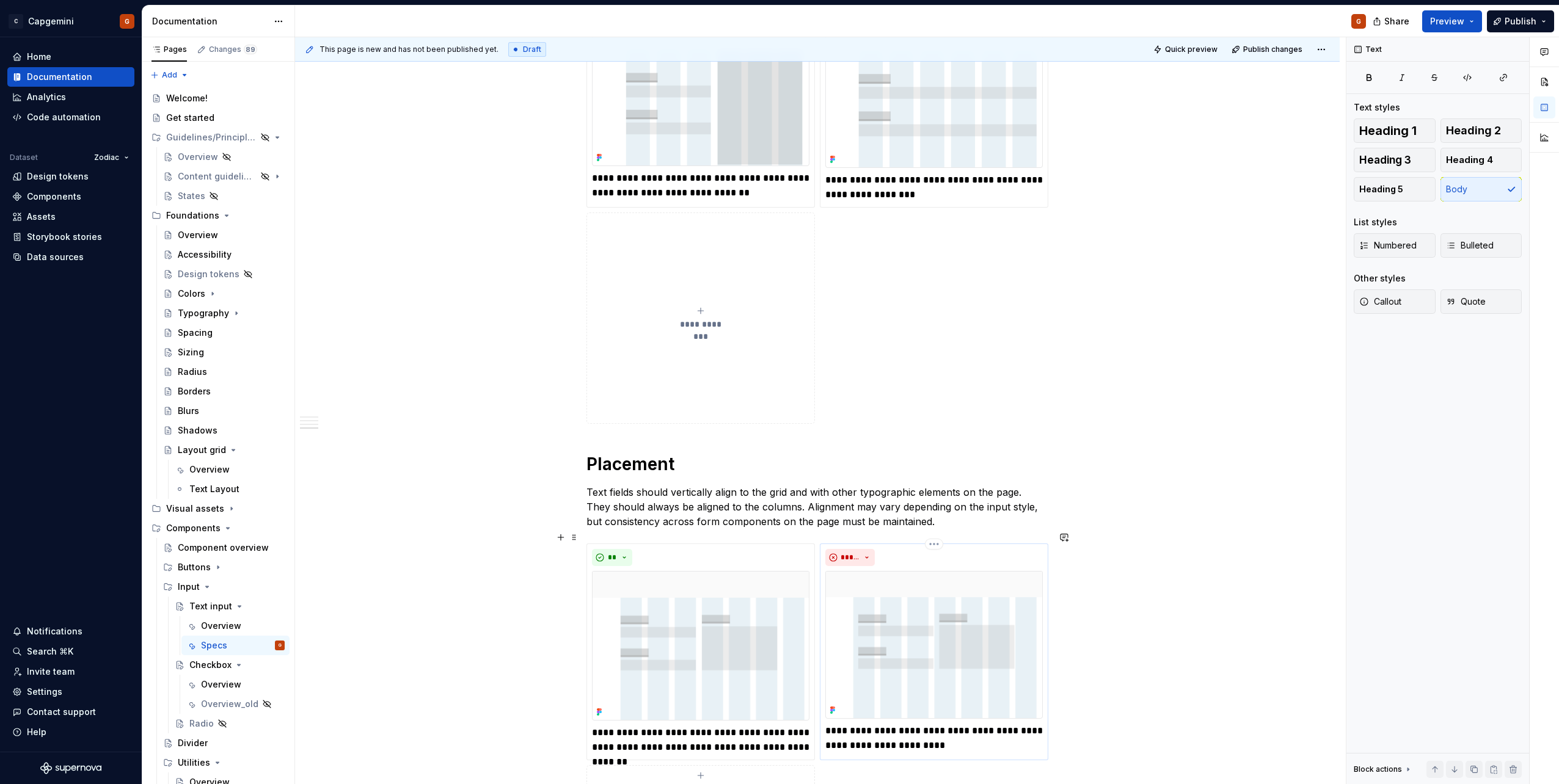
click at [1028, 549] on div "*****" at bounding box center [934, 558] width 218 height 17
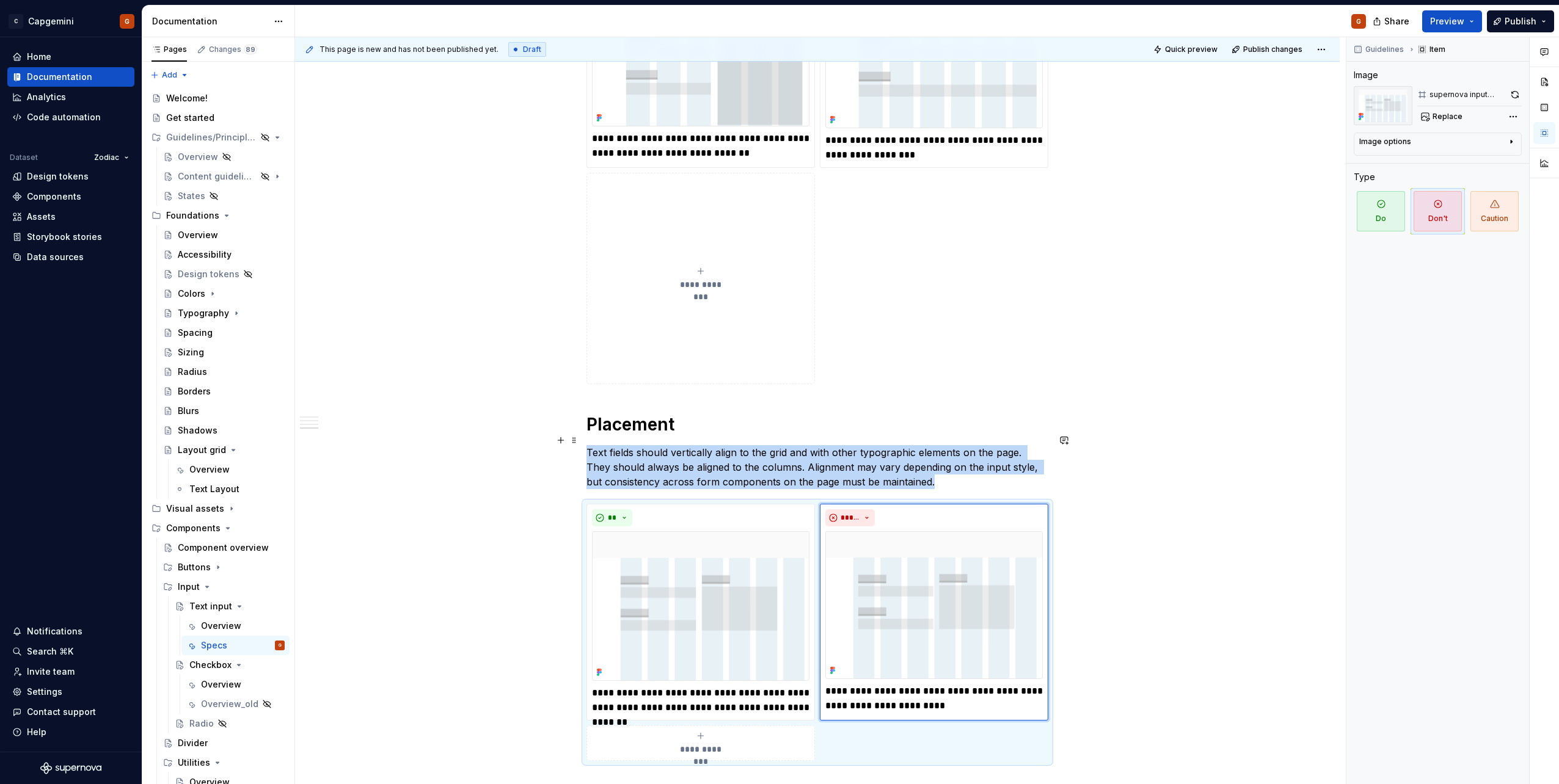
scroll to position [1578, 0]
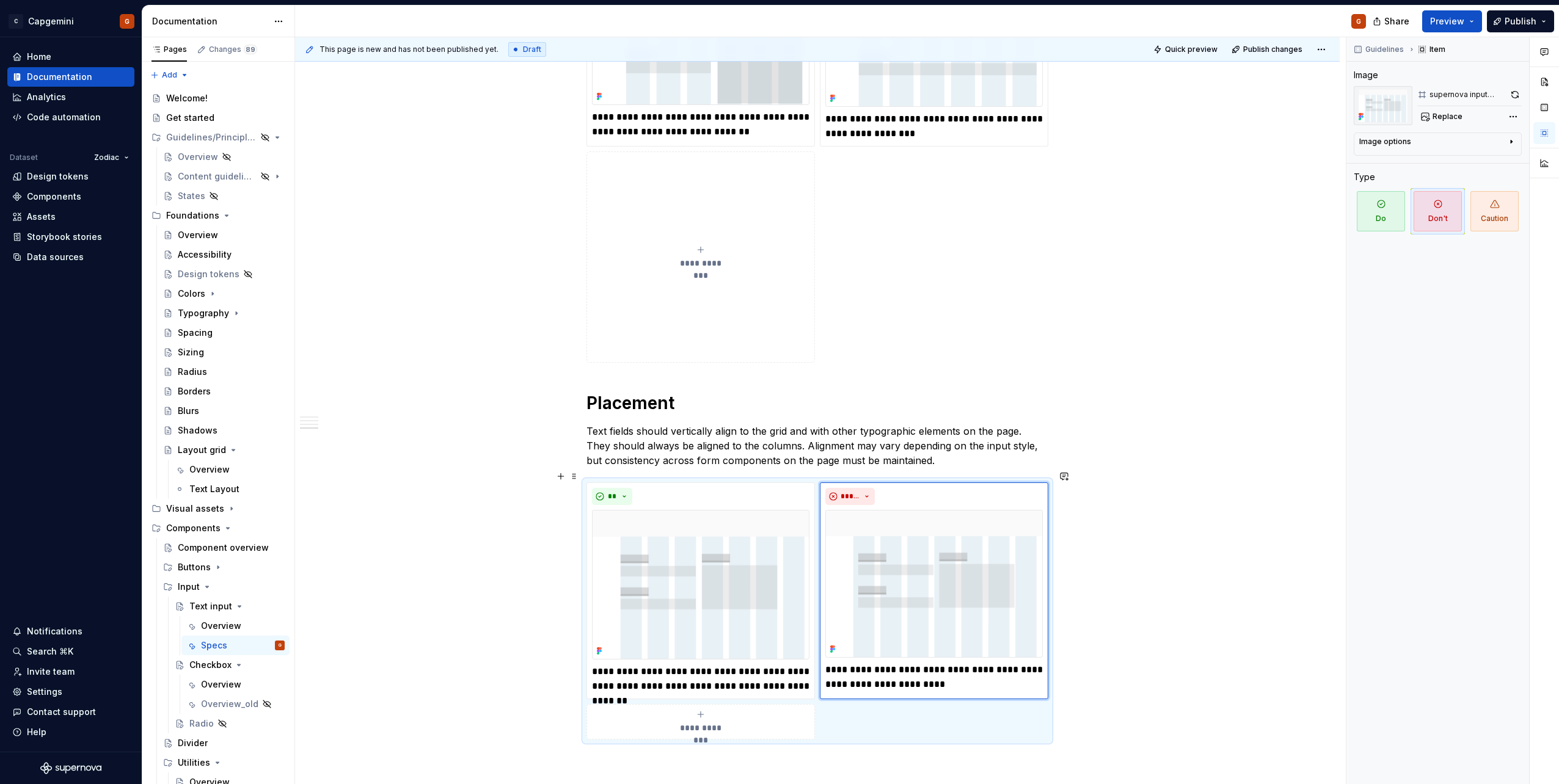
click at [921, 705] on div "**********" at bounding box center [817, 610] width 462 height 257
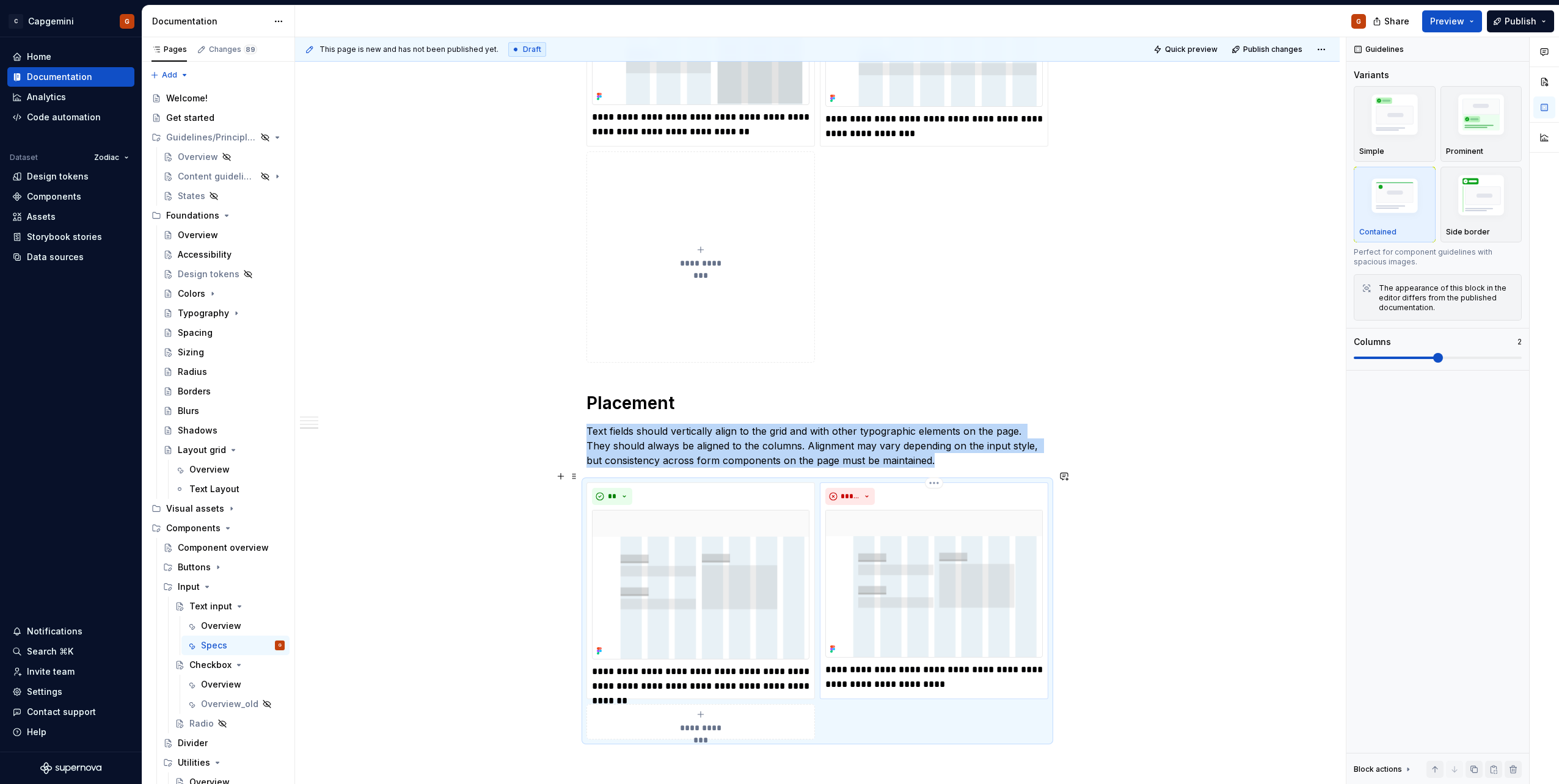
click at [977, 580] on img at bounding box center [934, 584] width 218 height 148
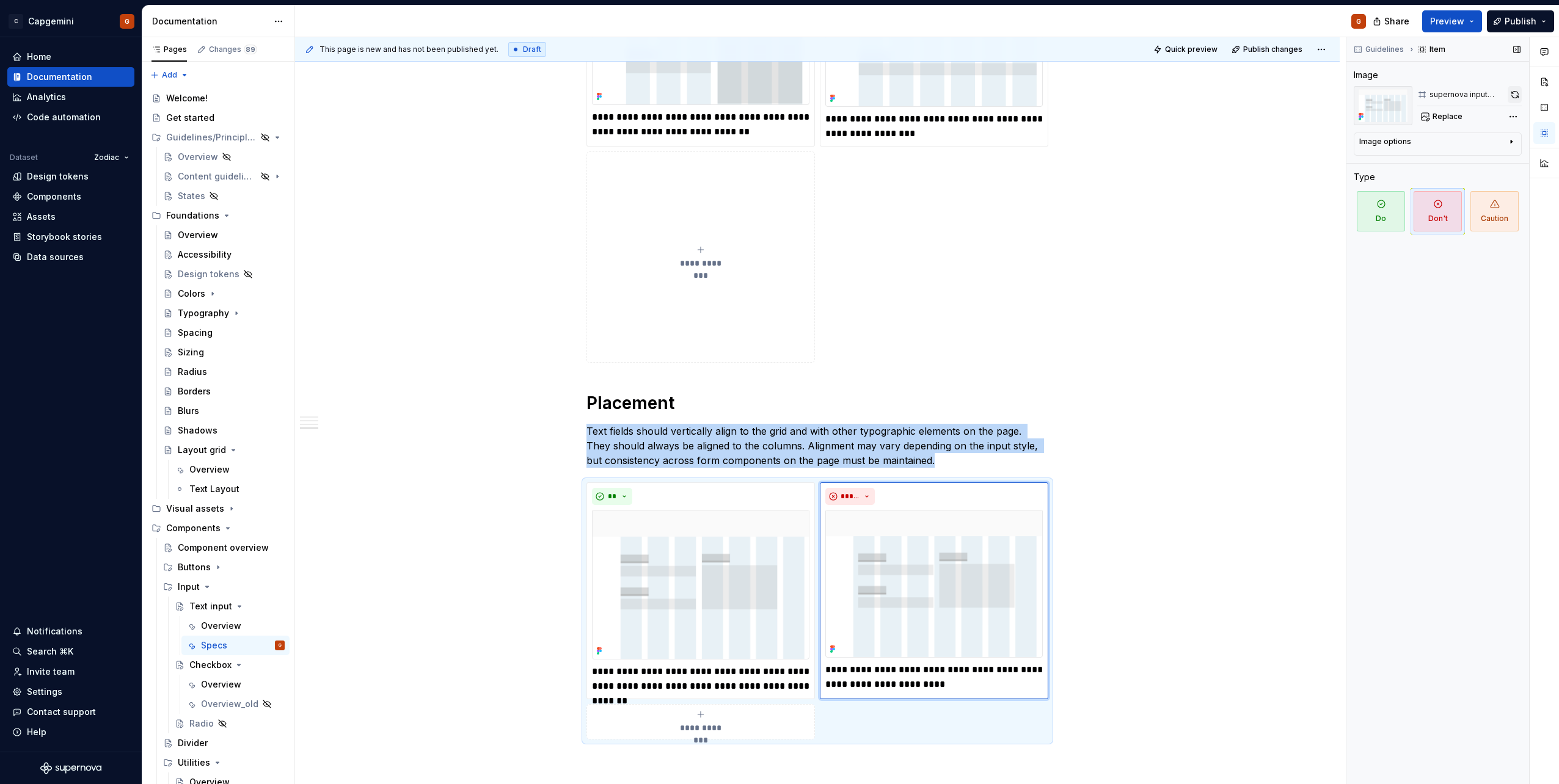
click at [1514, 94] on button "button" at bounding box center [1514, 94] width 14 height 17
click at [782, 521] on img at bounding box center [701, 584] width 218 height 150
click at [1516, 96] on button "button" at bounding box center [1514, 94] width 15 height 17
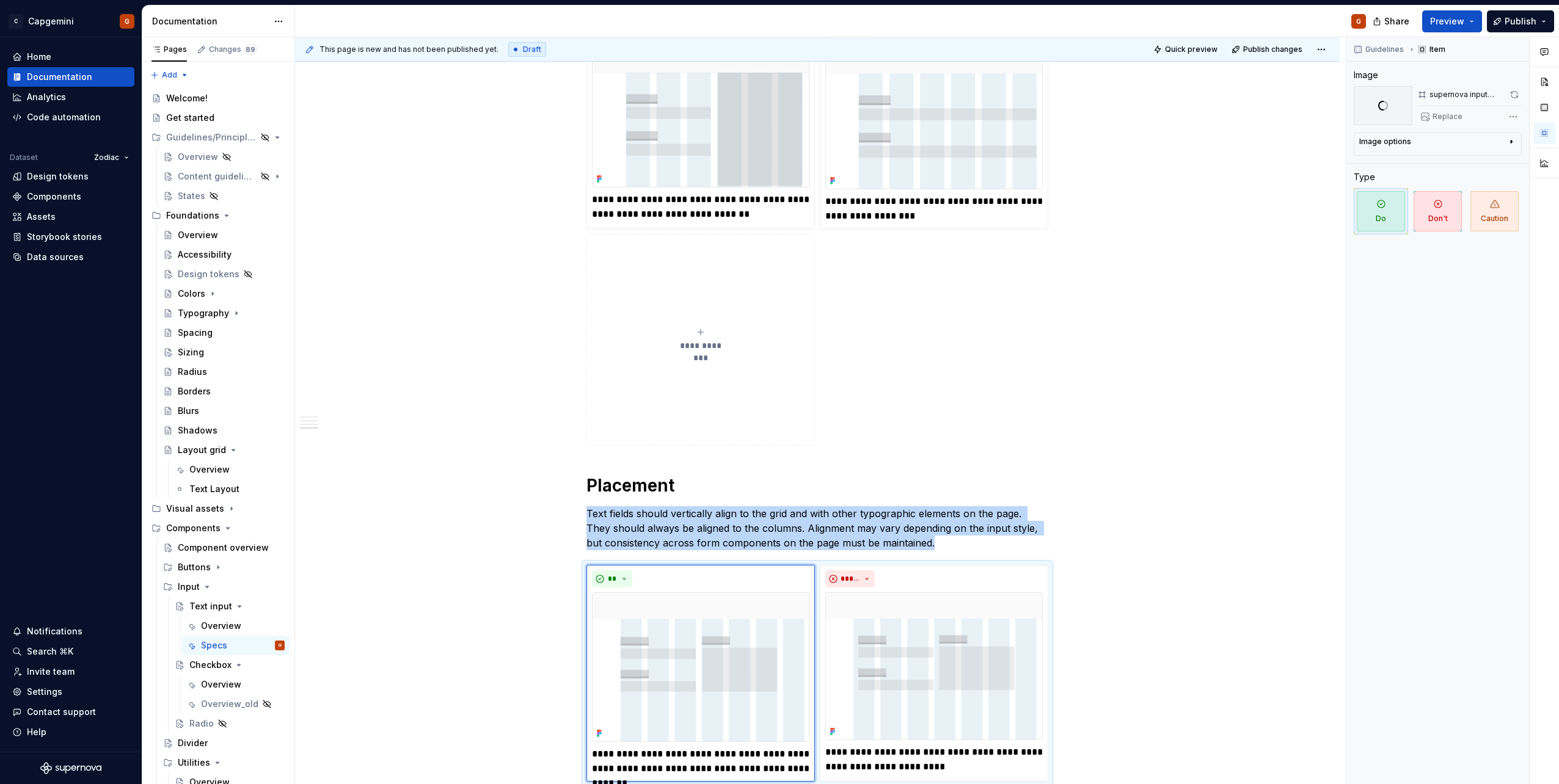
scroll to position [1273, 0]
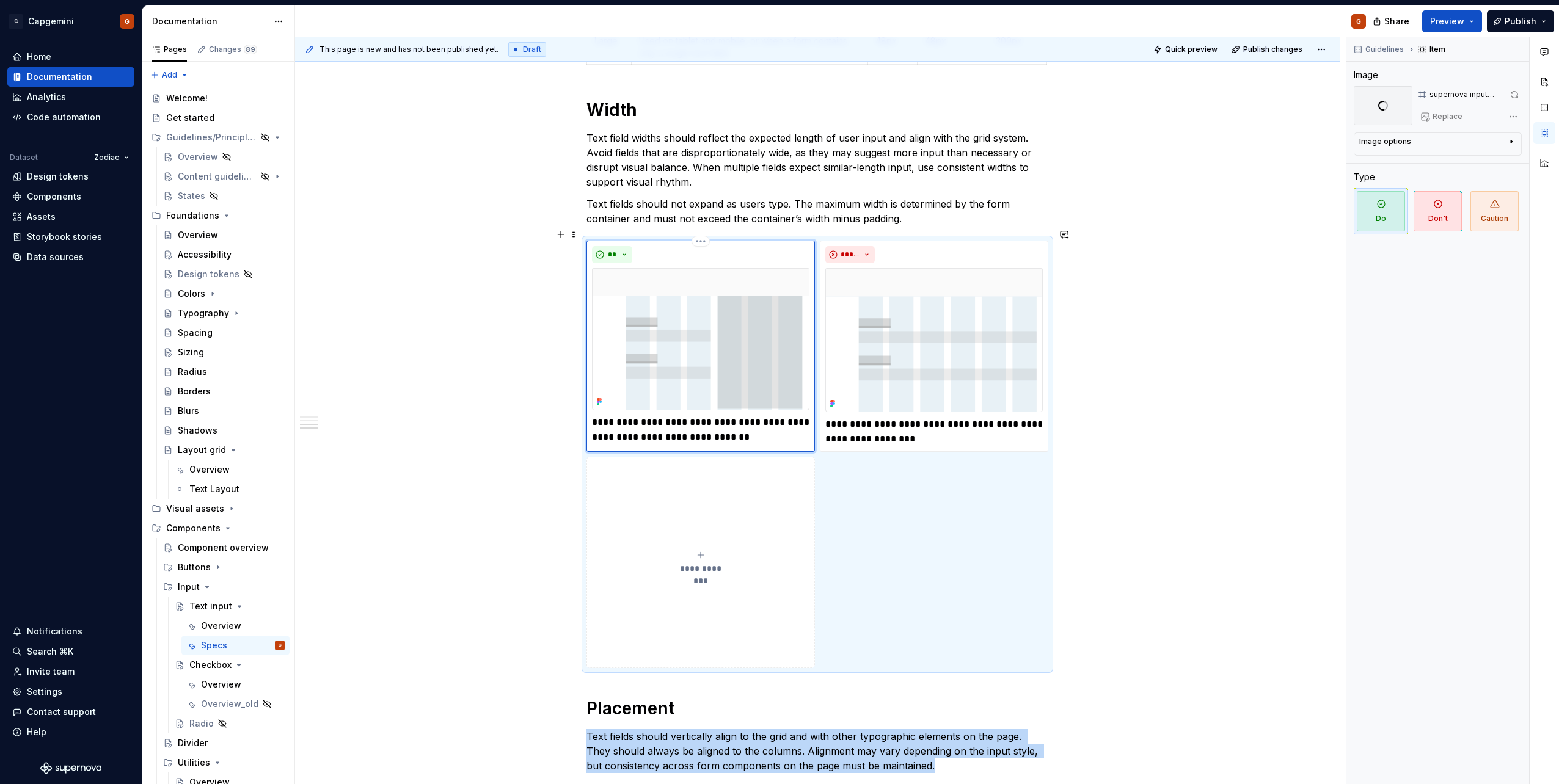
click at [784, 331] on img at bounding box center [701, 339] width 218 height 142
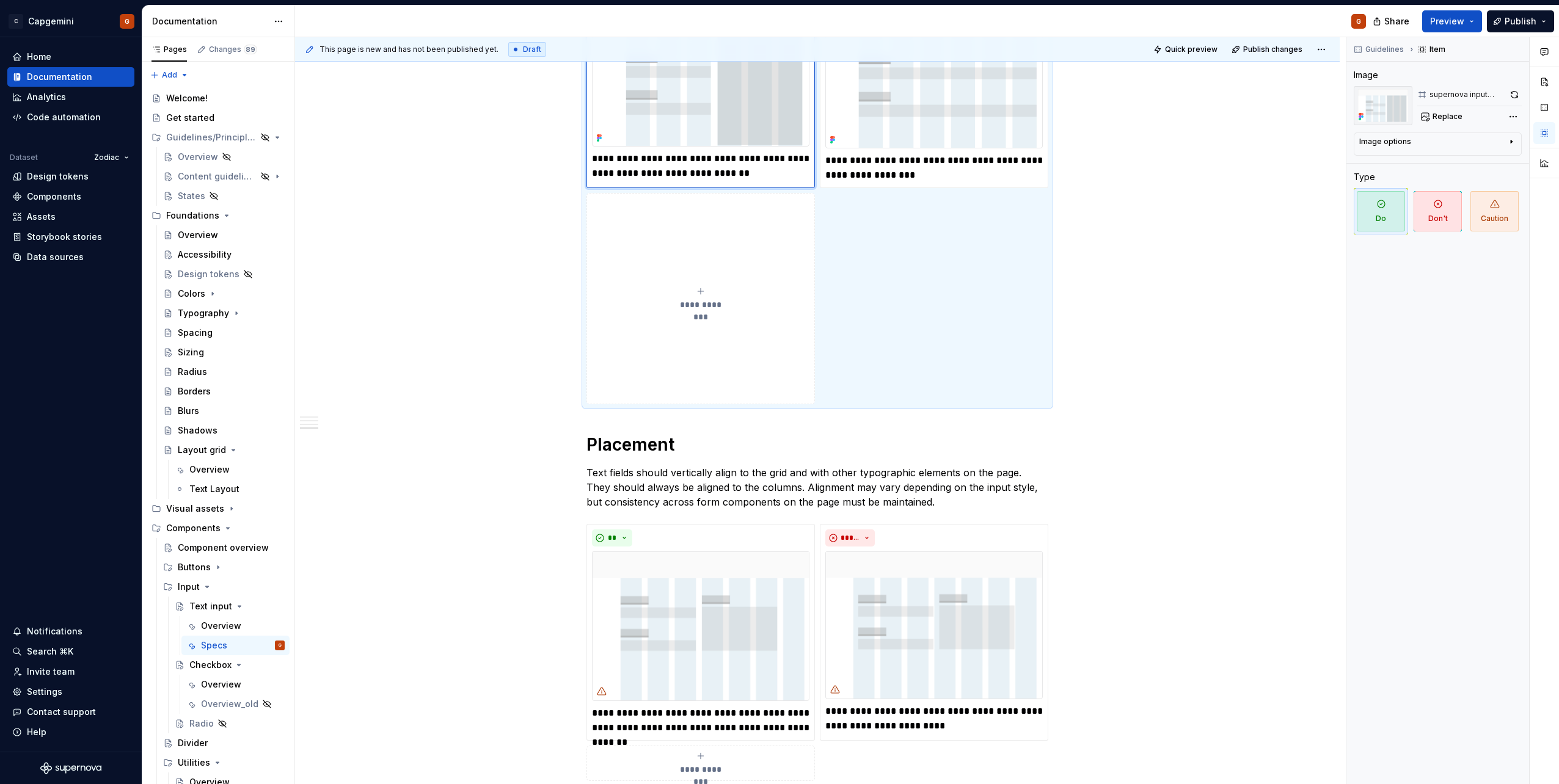
scroll to position [1578, 0]
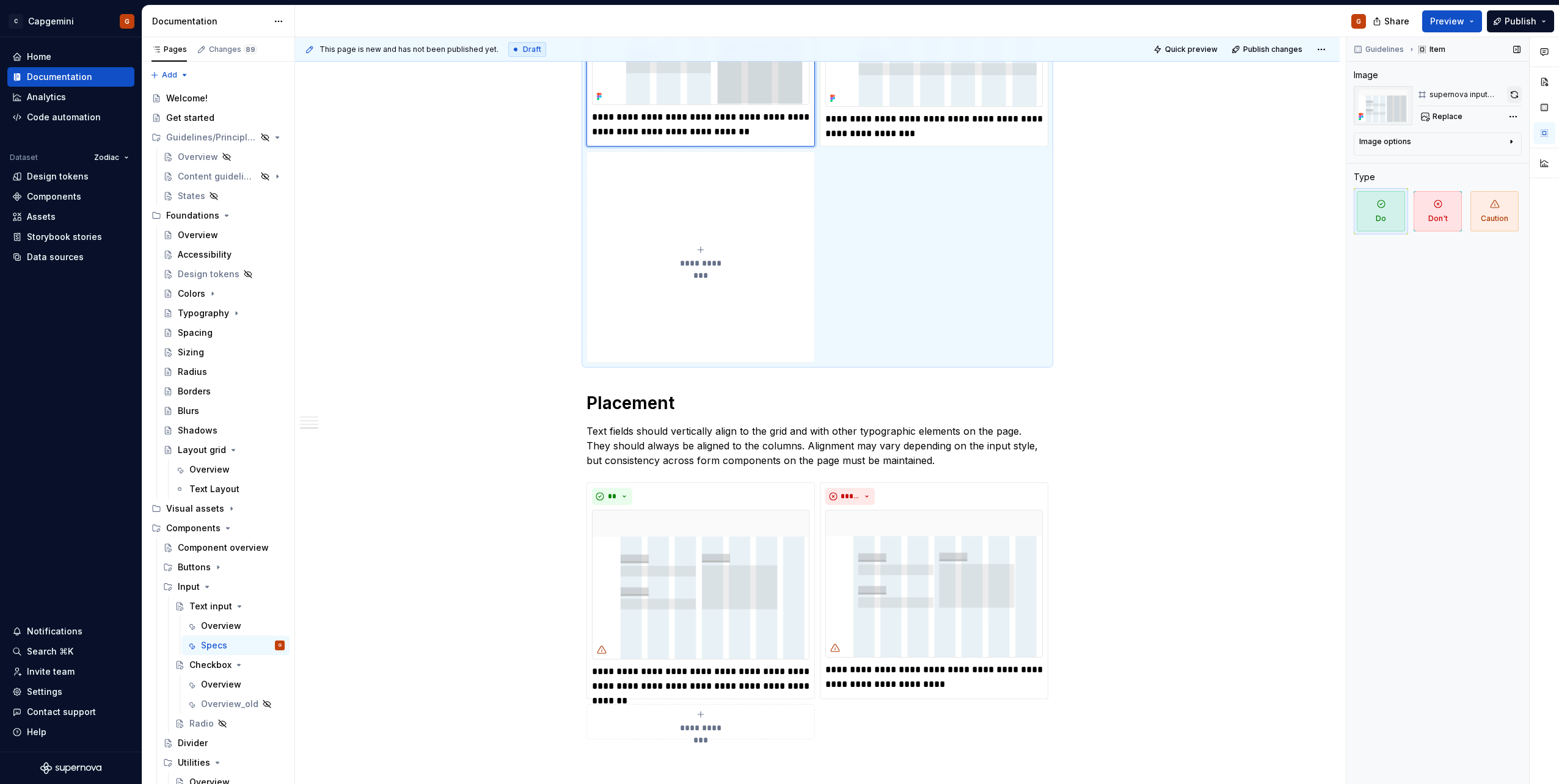
click at [1511, 94] on button "button" at bounding box center [1514, 94] width 15 height 17
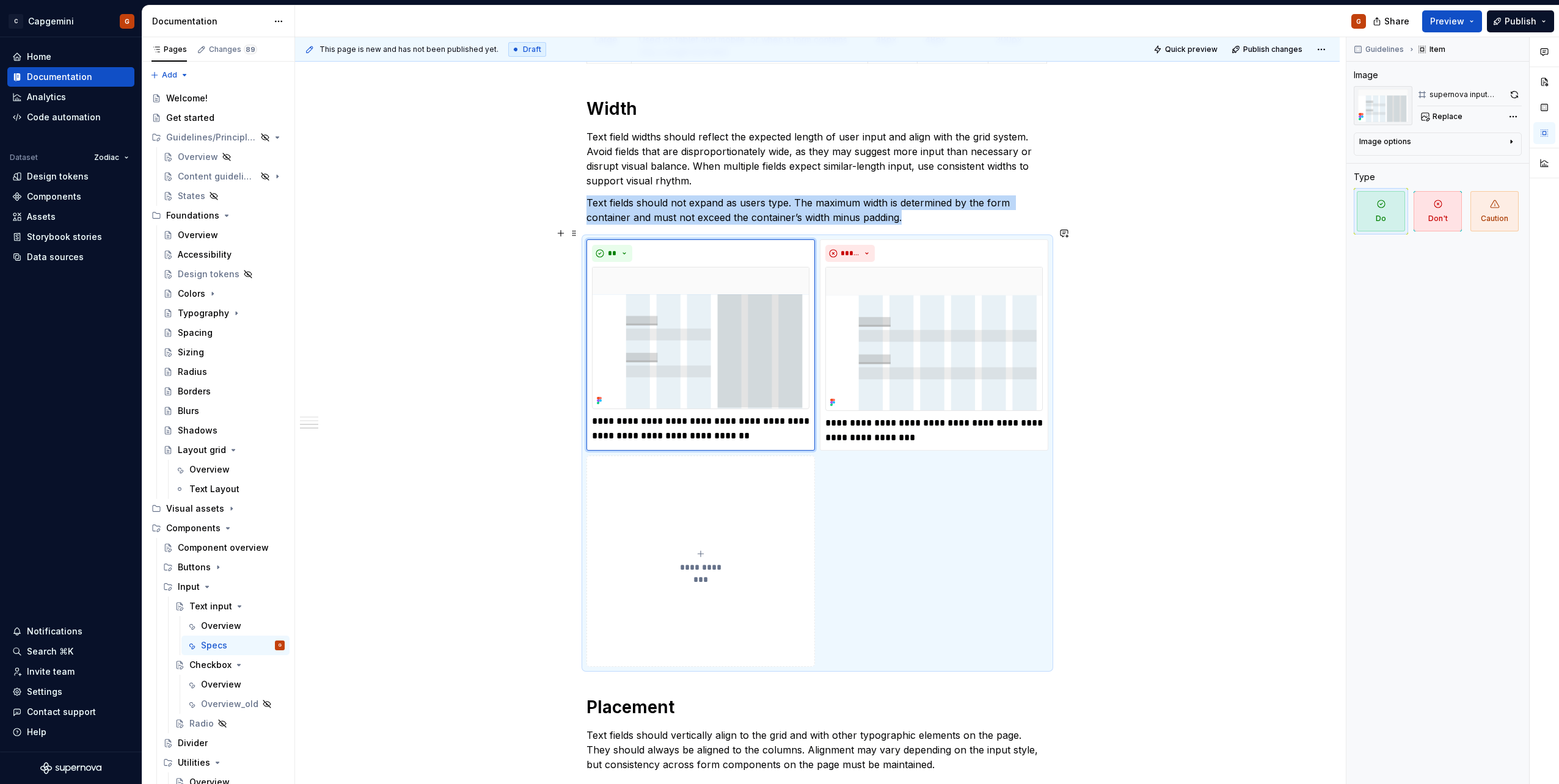
scroll to position [1273, 0]
click at [911, 353] on img at bounding box center [934, 340] width 218 height 144
click at [1509, 99] on button "button" at bounding box center [1514, 94] width 13 height 17
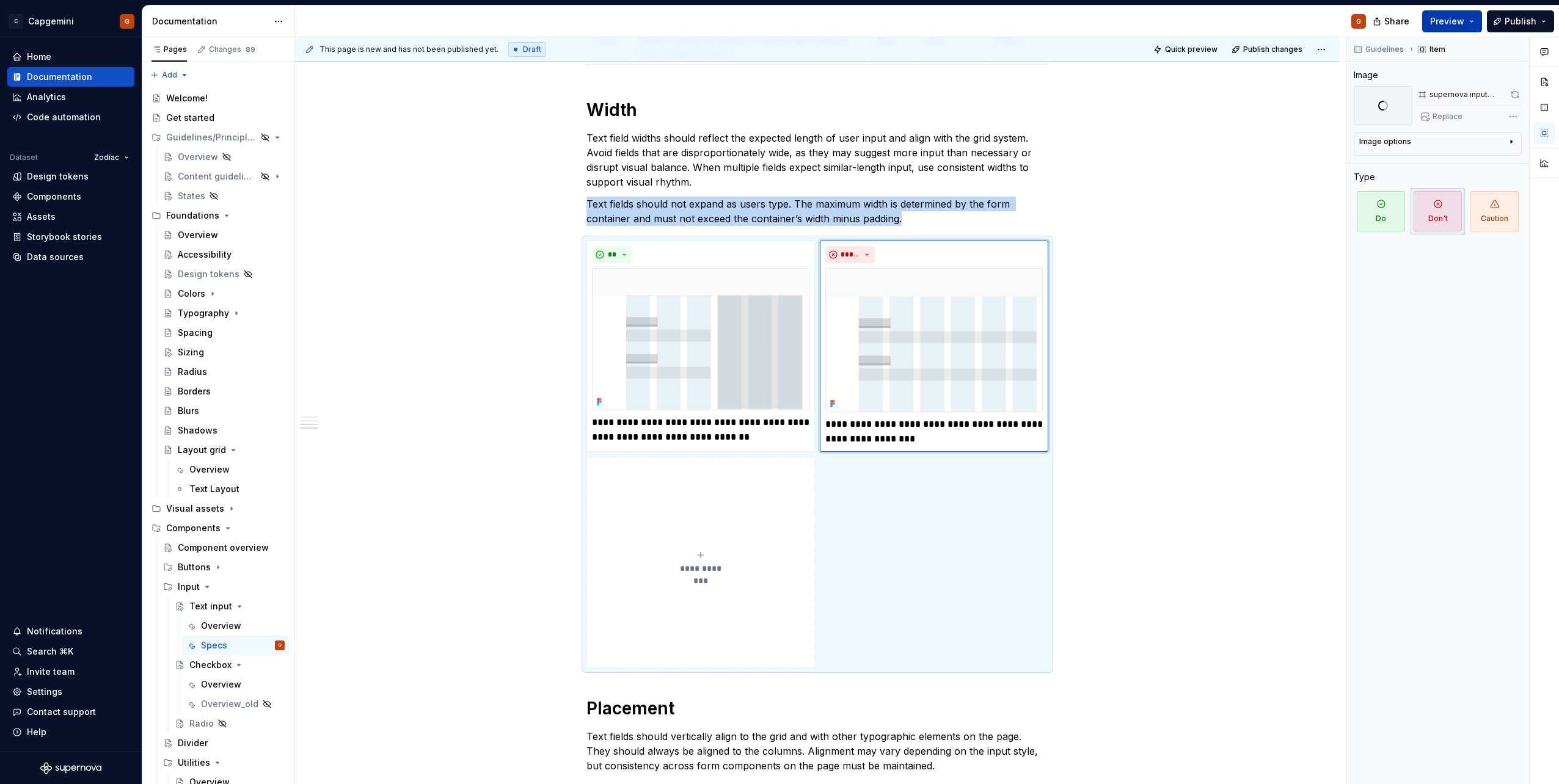
click at [1464, 18] on span "Preview" at bounding box center [1447, 21] width 34 height 12
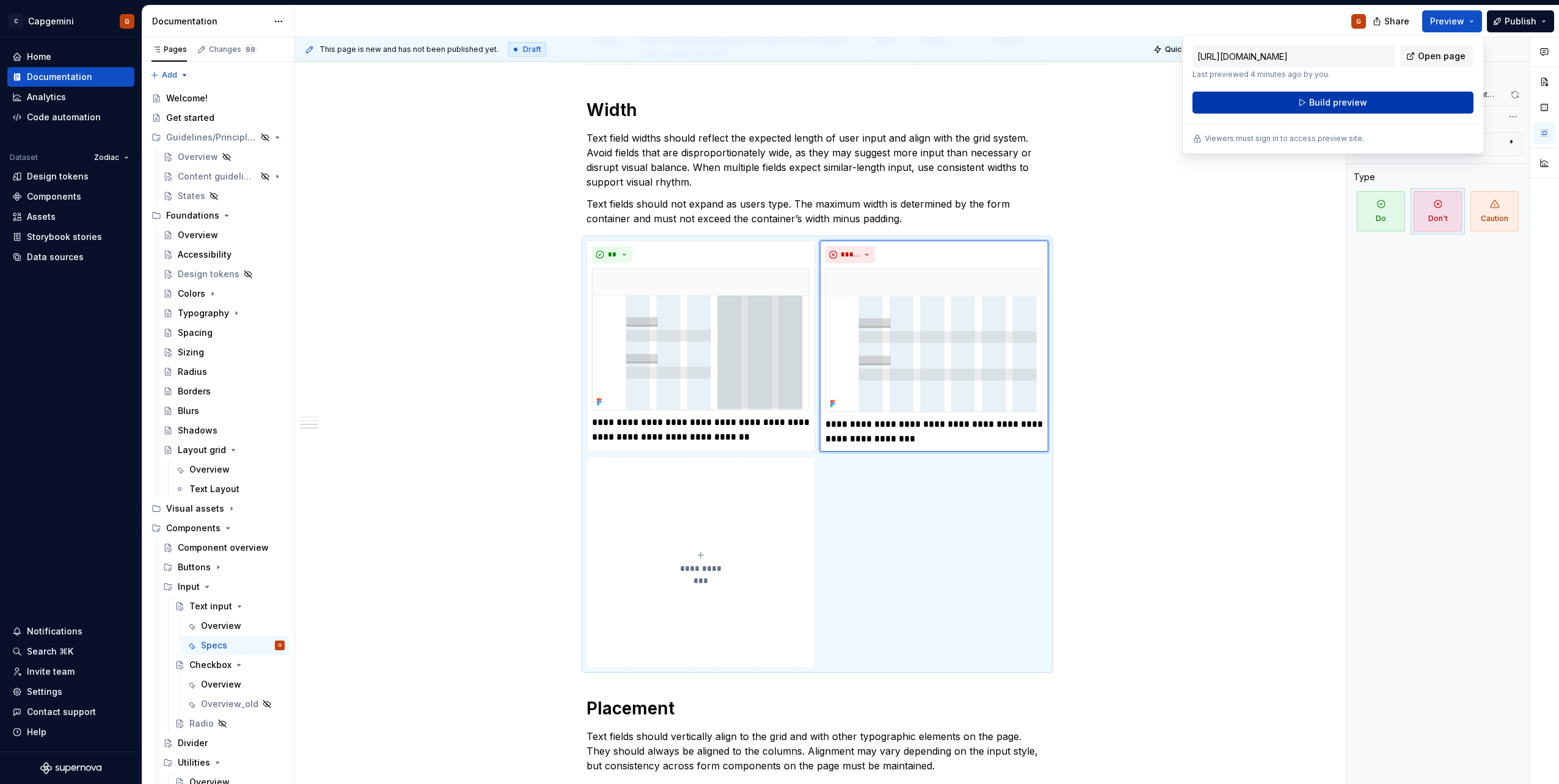
drag, startPoint x: 1465, startPoint y: 18, endPoint x: 1397, endPoint y: 96, distance: 103.5
click at [1397, 96] on button "Build preview" at bounding box center [1332, 103] width 281 height 22
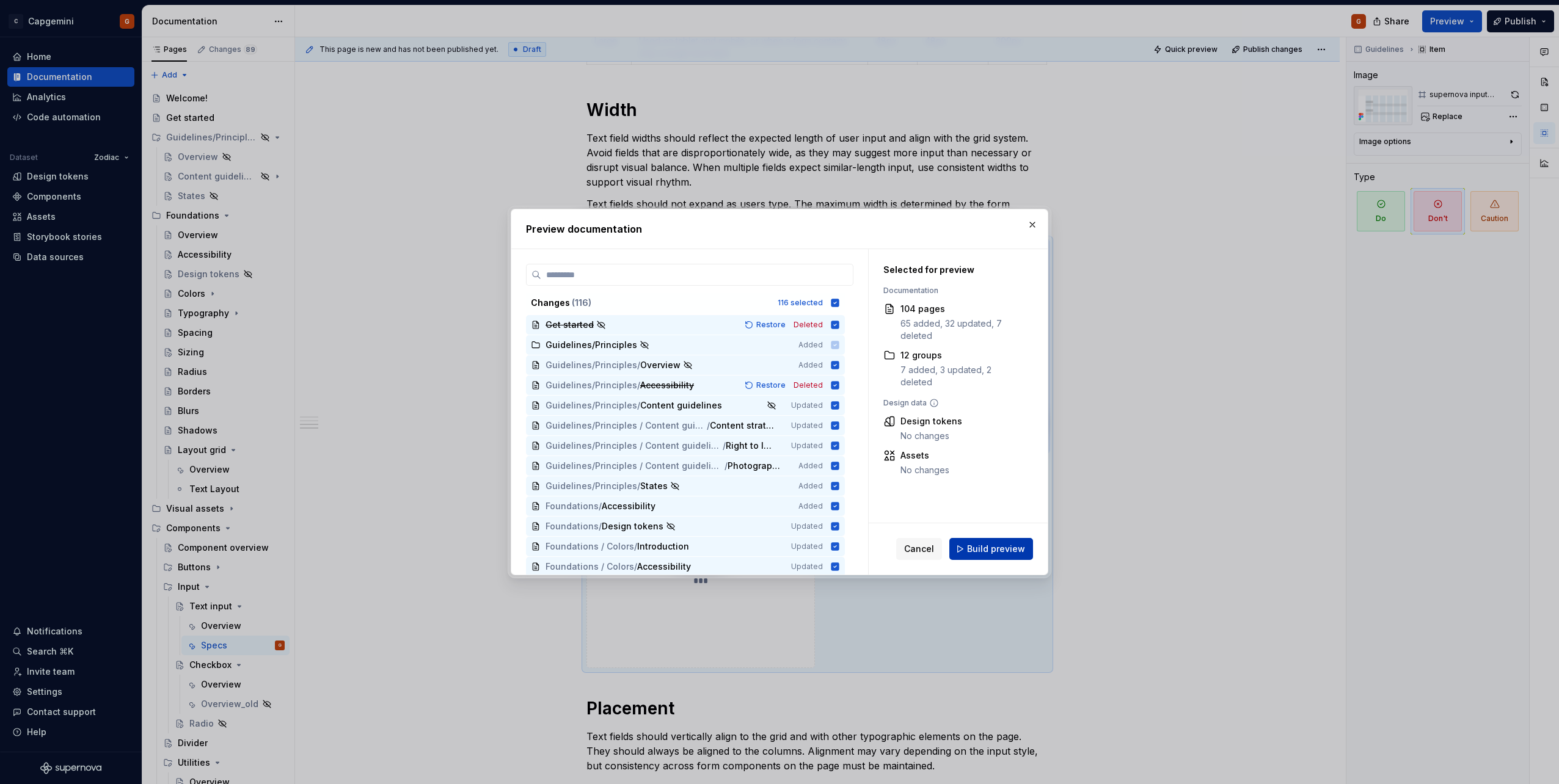
click at [1003, 549] on span "Build preview" at bounding box center [996, 549] width 58 height 12
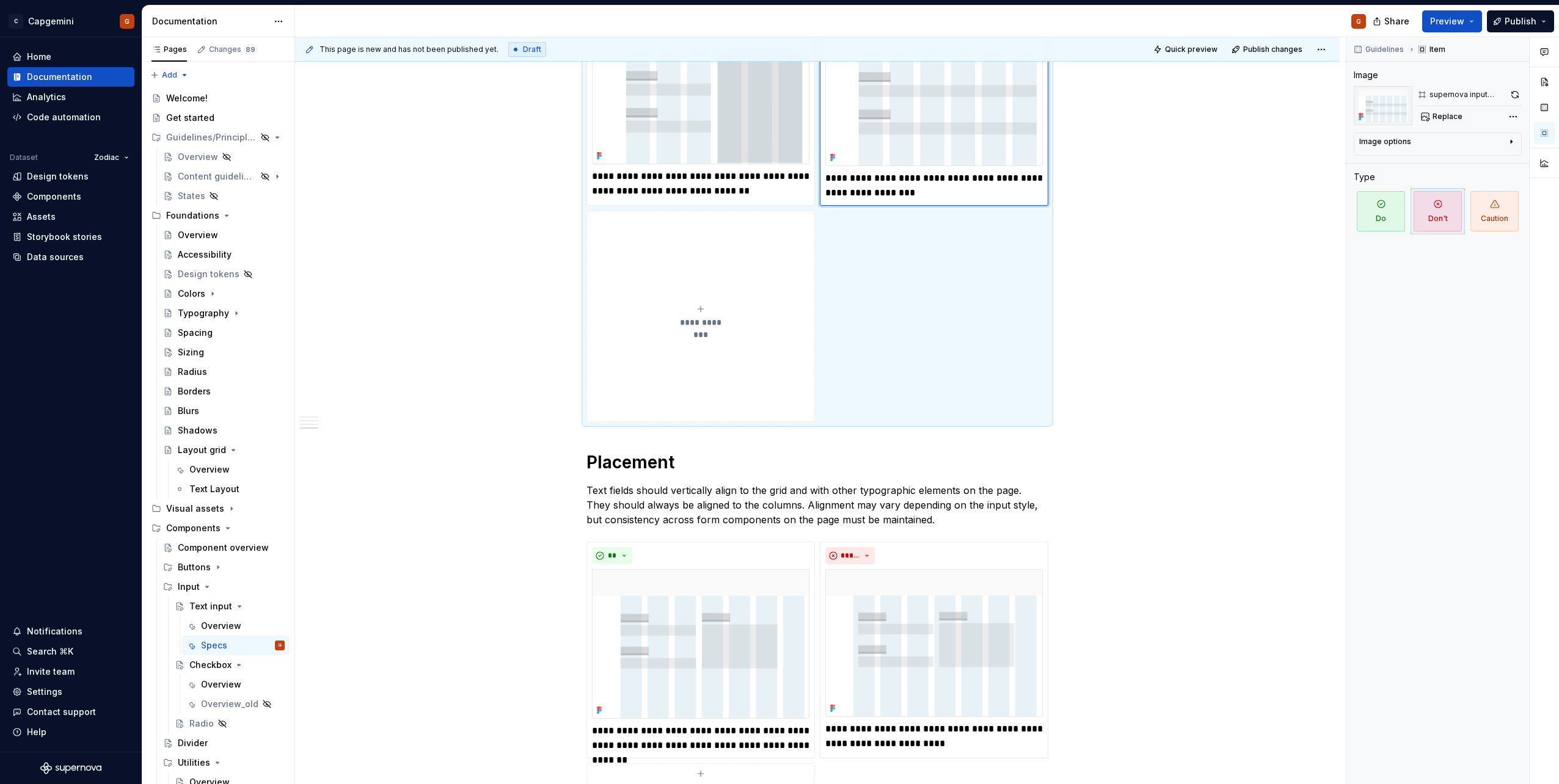
scroll to position [1334, 0]
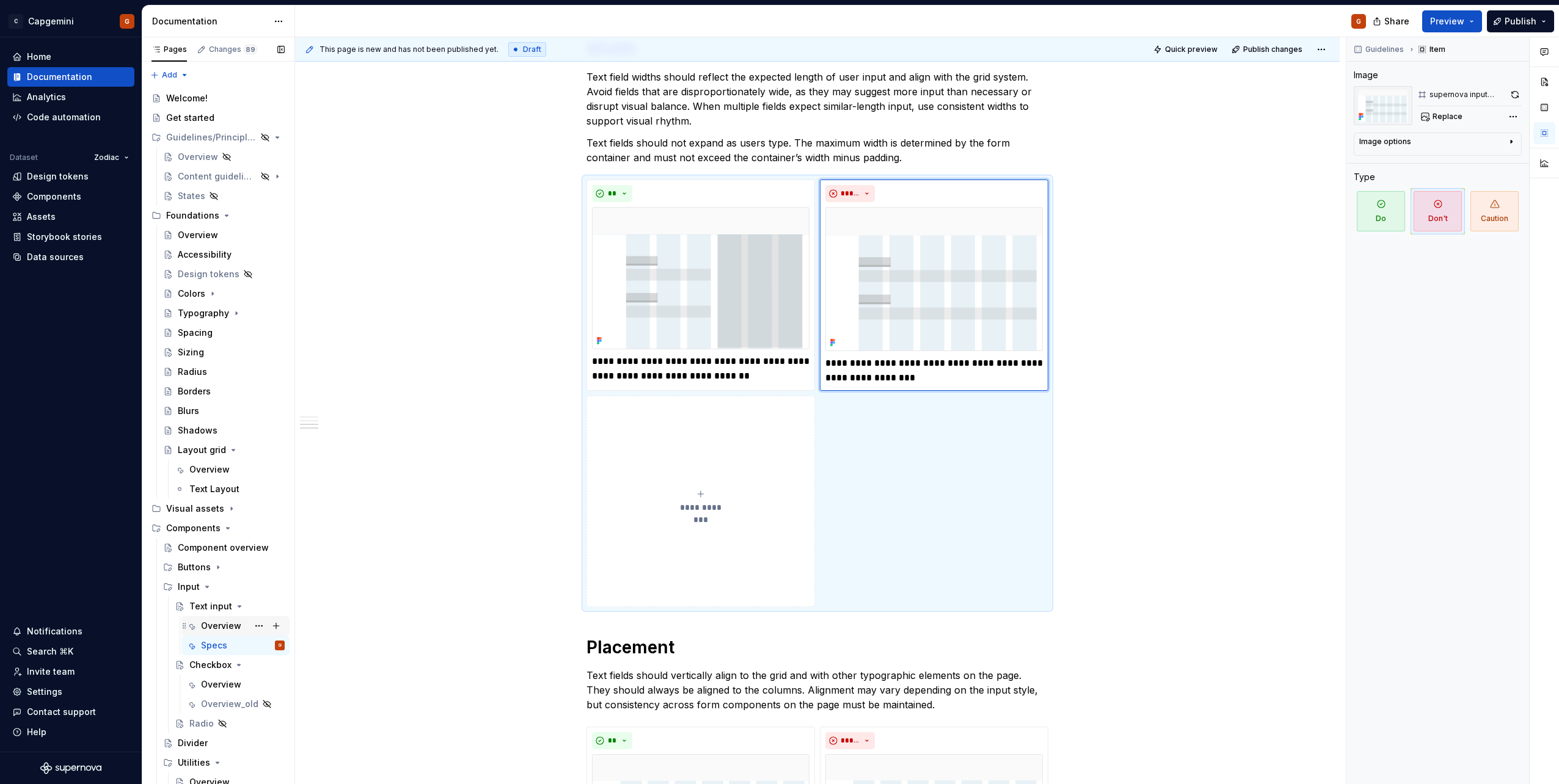
click at [214, 621] on div "Overview" at bounding box center [221, 626] width 40 height 12
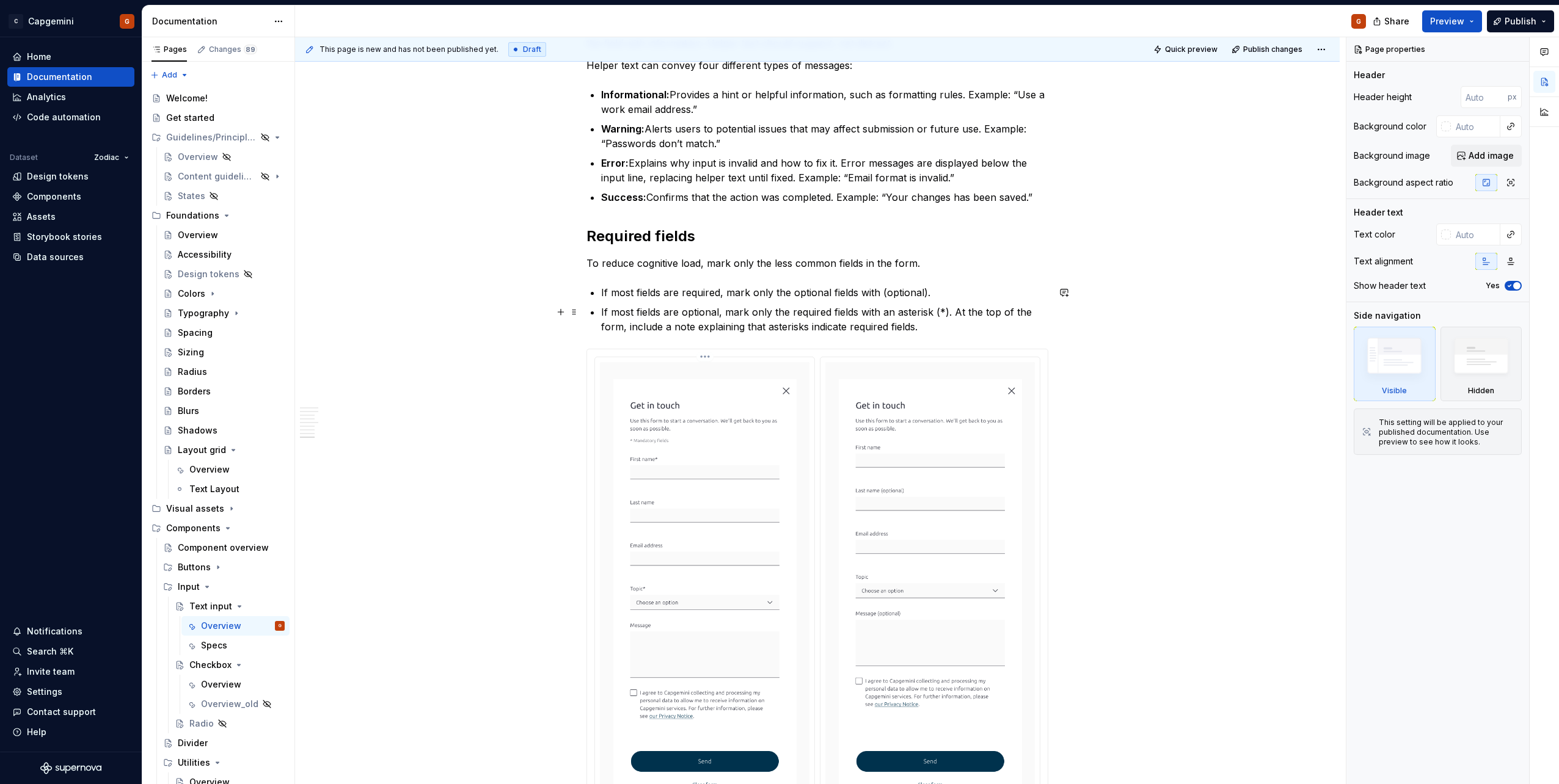
scroll to position [2137, 0]
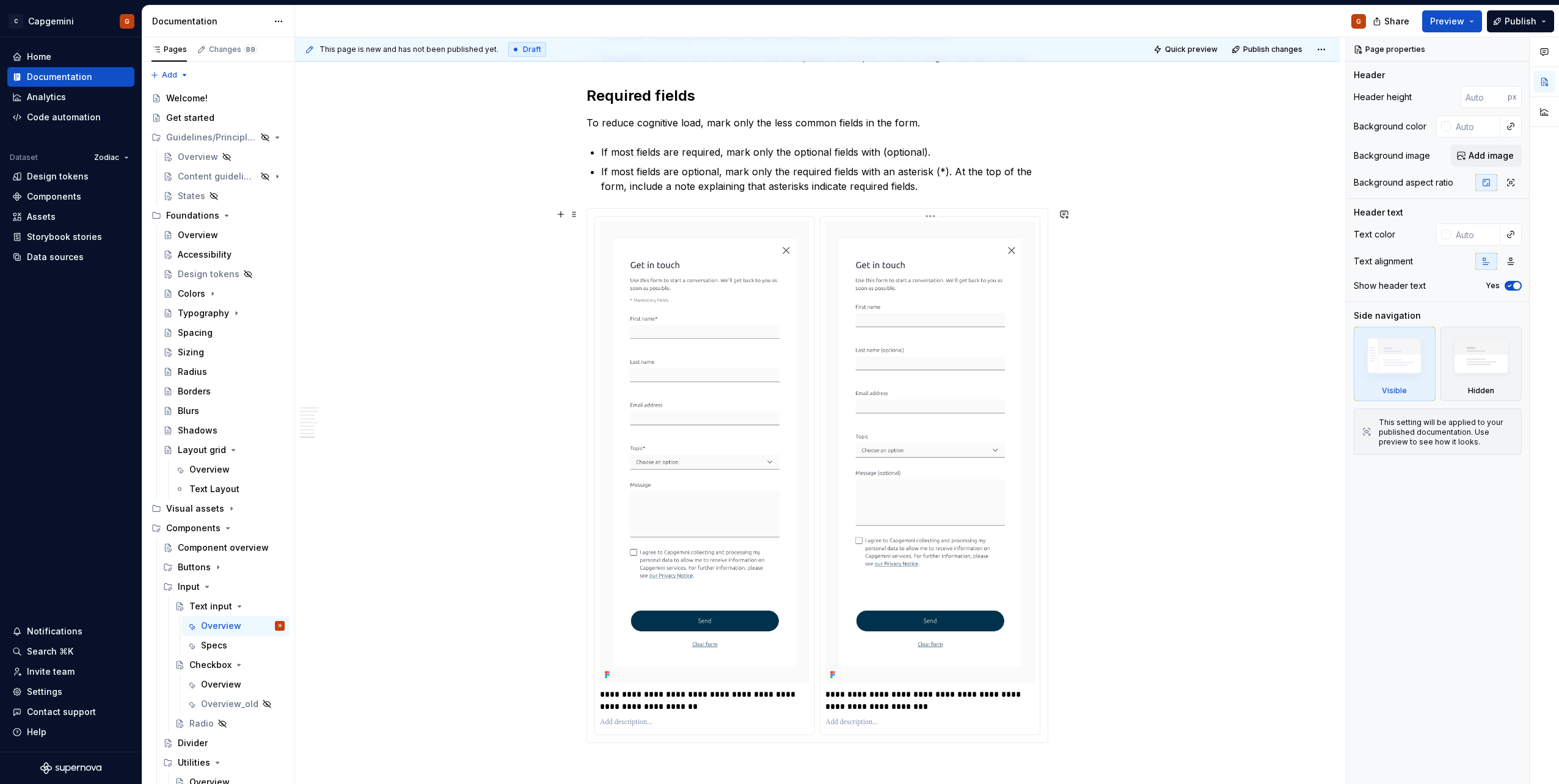
click at [821, 402] on div "**********" at bounding box center [930, 476] width 220 height 519
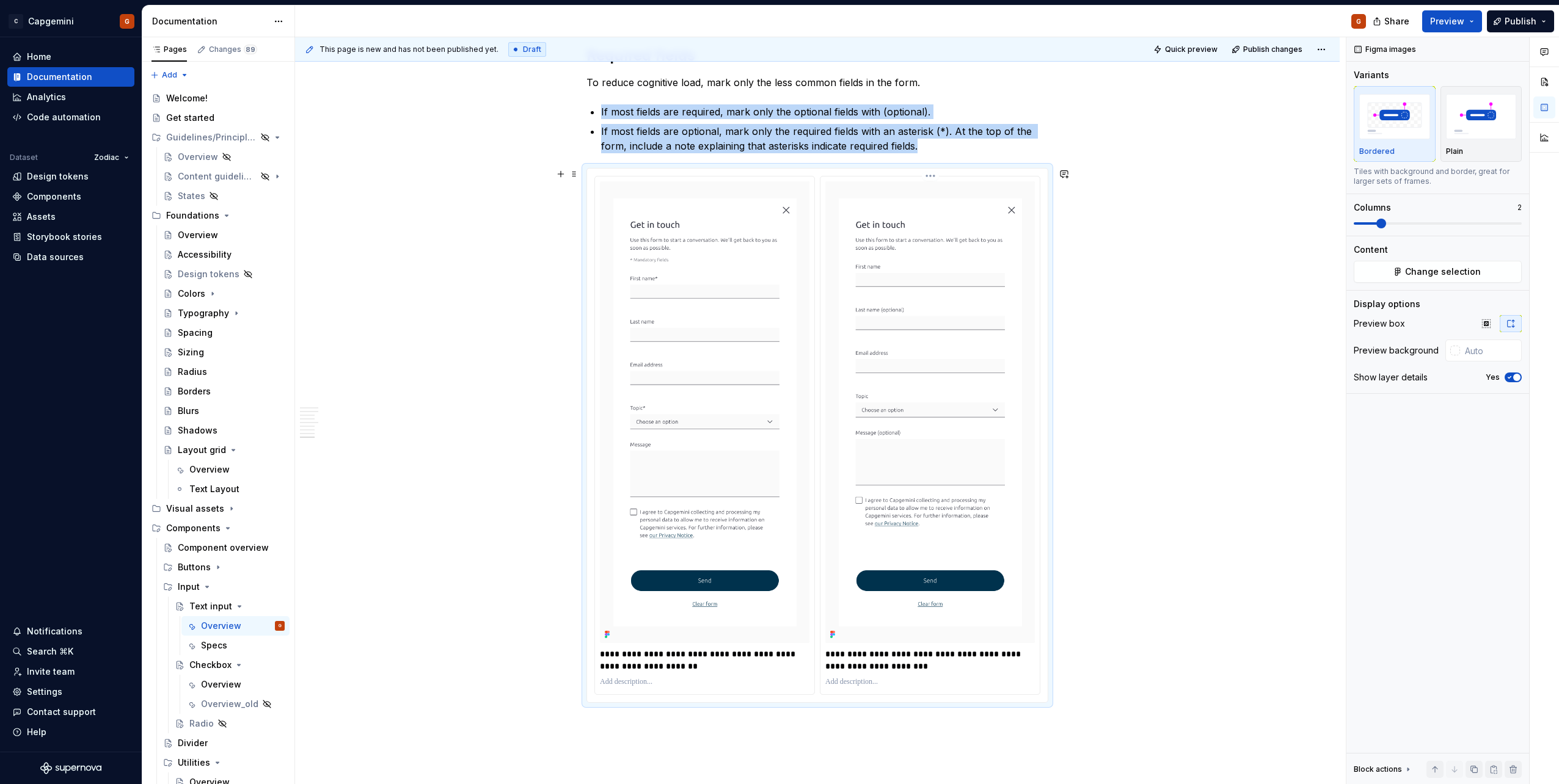
scroll to position [2198, 0]
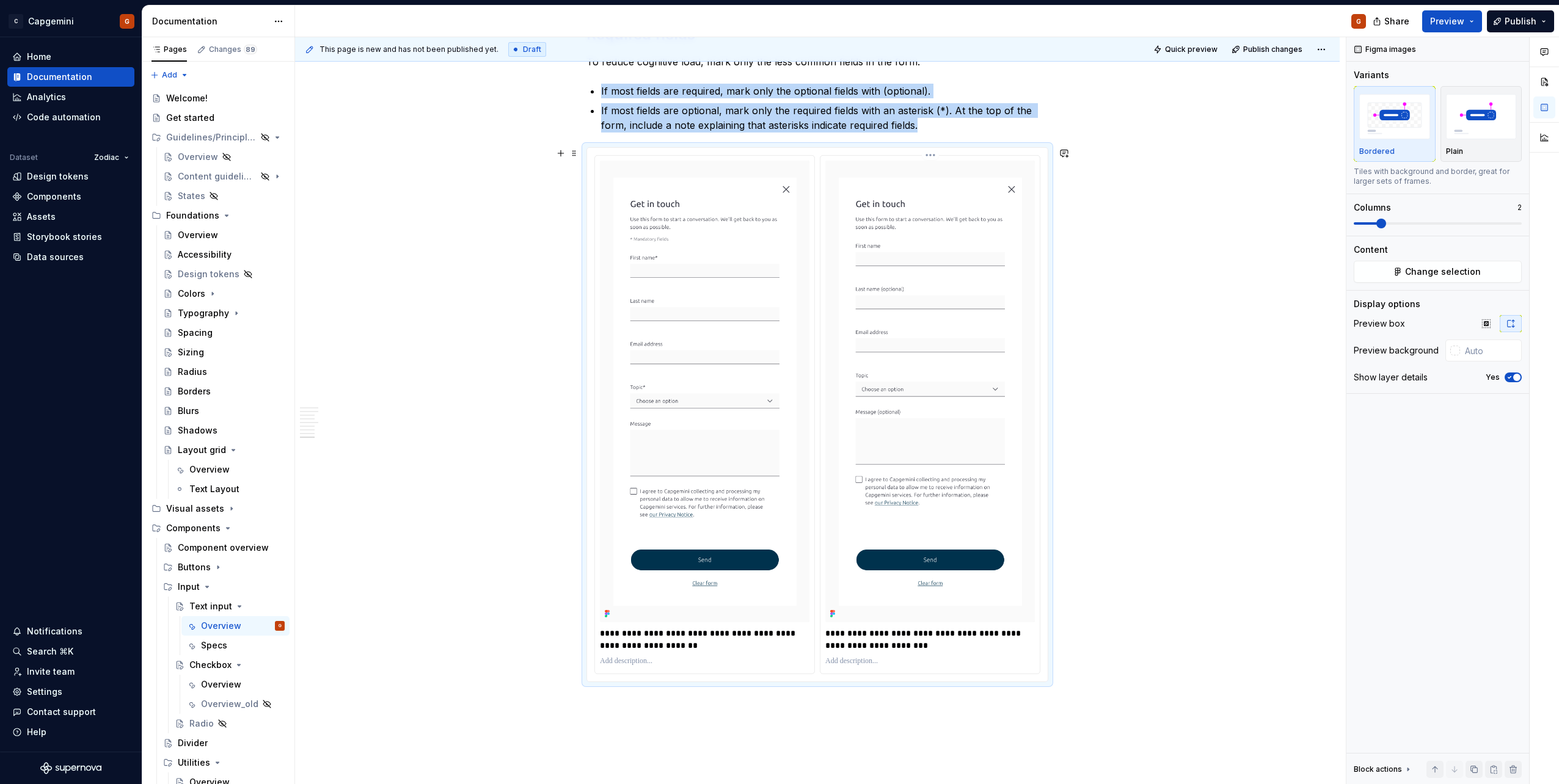
click at [925, 158] on html "C Capgemini G Home Documentation Analytics Code automation Dataset Zodiac Desig…" at bounding box center [779, 392] width 1559 height 784
click at [982, 192] on div "Update Figma image" at bounding box center [989, 195] width 90 height 12
click at [709, 156] on html "C Capgemini G Home Documentation Analytics Code automation Dataset Zodiac Desig…" at bounding box center [779, 392] width 1559 height 784
click at [732, 193] on div "Update Figma image" at bounding box center [764, 195] width 90 height 12
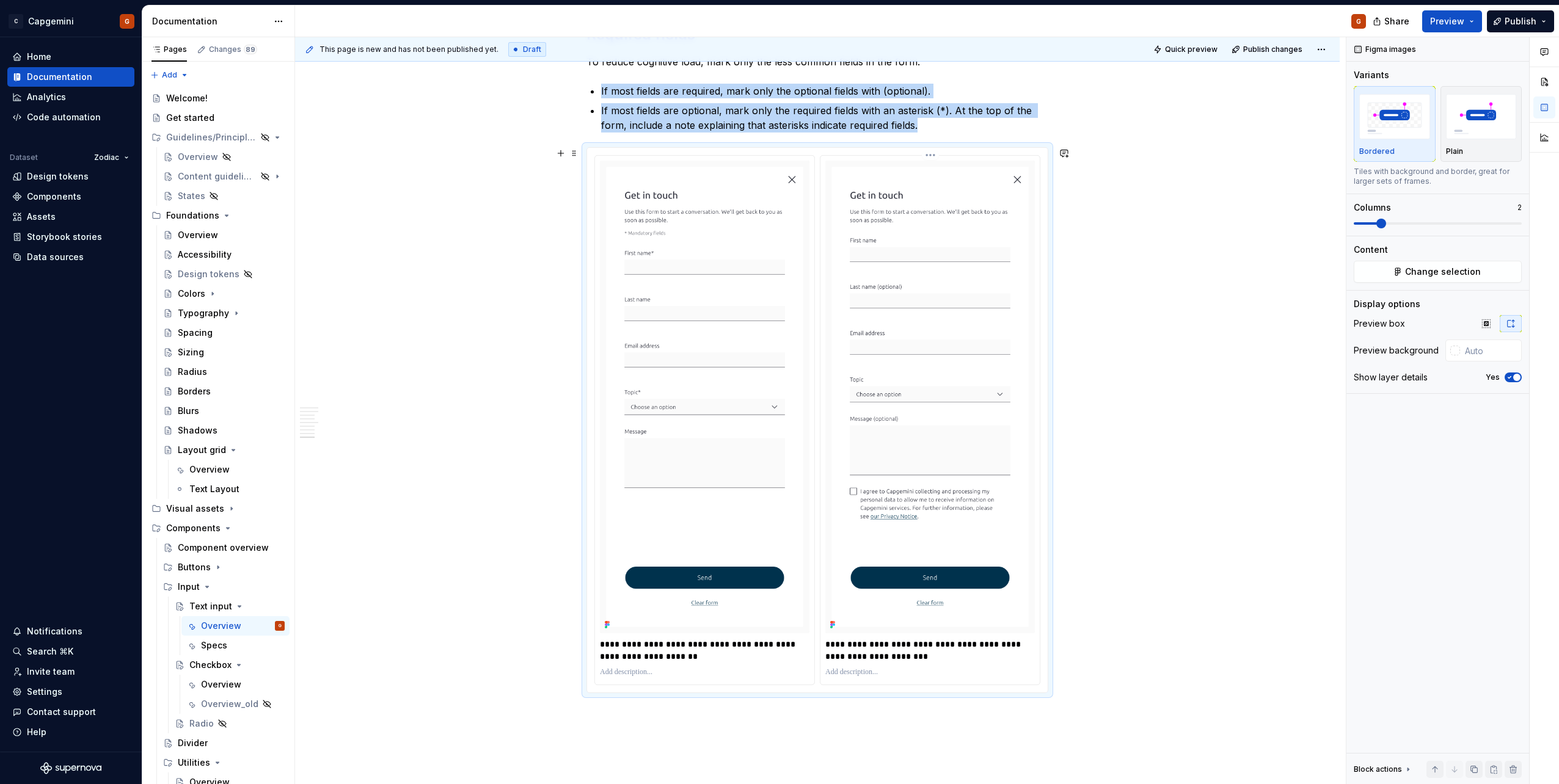
click at [932, 157] on html "C Capgemini G Home Documentation Analytics Code automation Dataset Zodiac Desig…" at bounding box center [779, 392] width 1559 height 784
click at [942, 195] on div "Update Figma image" at bounding box center [981, 195] width 114 height 20
click at [707, 157] on html "C Capgemini G Home Documentation Analytics Code automation Dataset Zodiac Desig…" at bounding box center [779, 392] width 1559 height 784
click at [723, 200] on div "Update Figma image" at bounding box center [764, 195] width 90 height 12
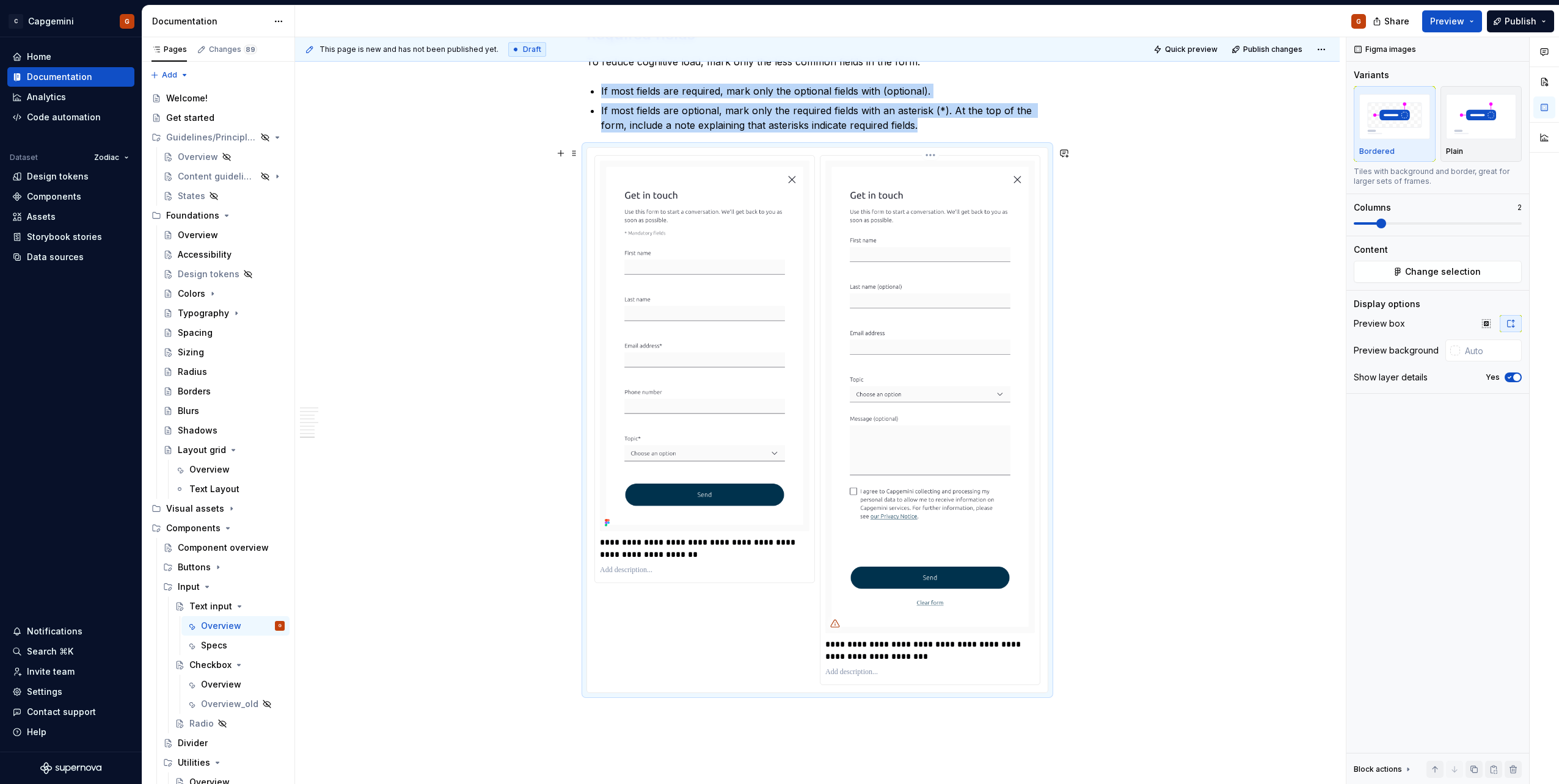
click at [930, 156] on html "C Capgemini G Home Documentation Analytics Code automation Dataset Zodiac Desig…" at bounding box center [779, 392] width 1559 height 784
click at [951, 193] on div "Update Figma image" at bounding box center [989, 195] width 90 height 12
click at [699, 153] on html "C Capgemini G Home Documentation Analytics Code automation Dataset Zodiac Desig…" at bounding box center [779, 392] width 1559 height 784
click at [715, 193] on div "Update Figma image" at bounding box center [756, 195] width 114 height 20
click at [932, 158] on html "C Capgemini G Home Documentation Analytics Code automation Dataset Zodiac Desig…" at bounding box center [779, 392] width 1559 height 784
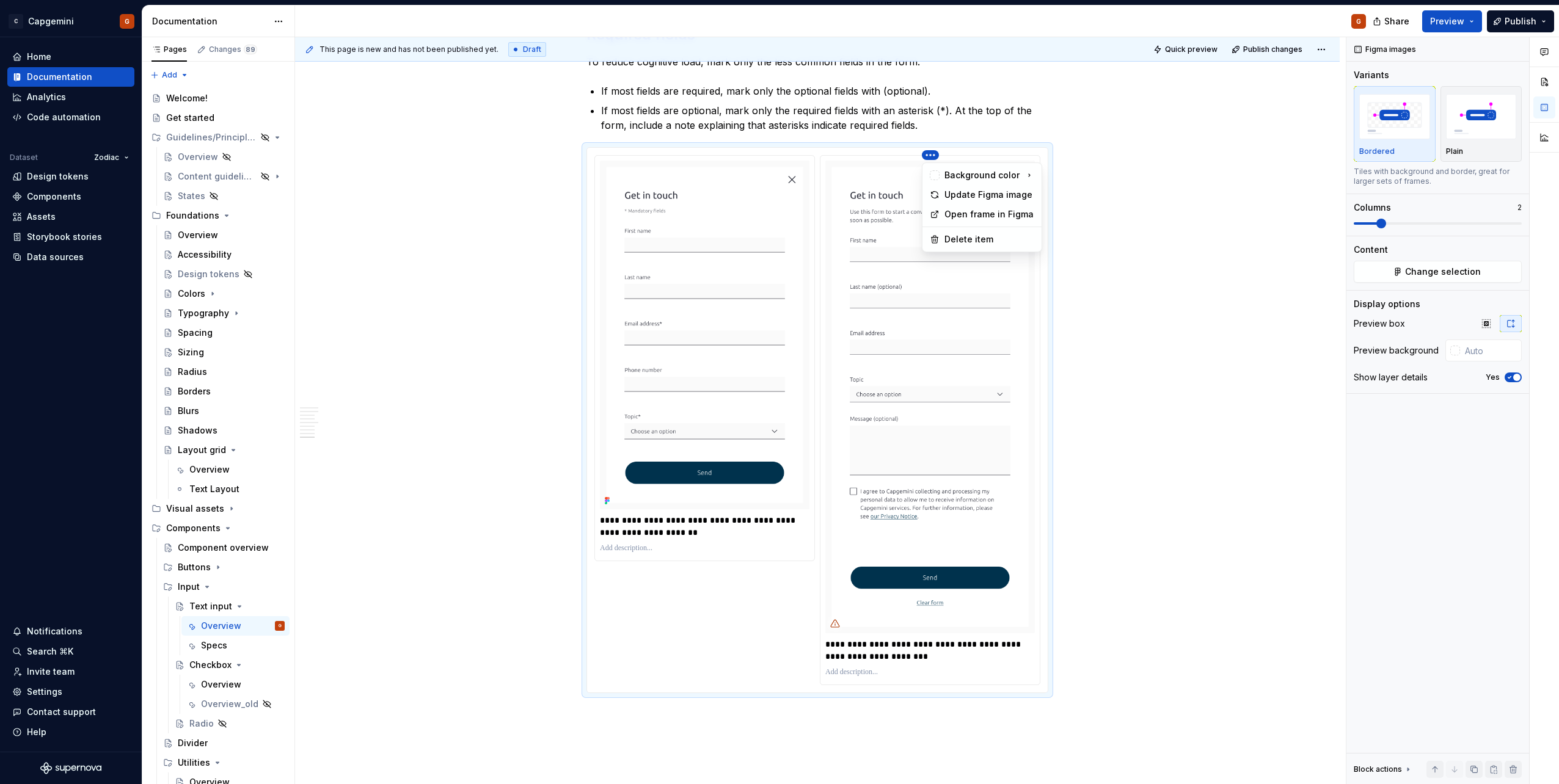
click at [992, 251] on div "Background color Update Figma image Open frame in Figma Delete item" at bounding box center [981, 207] width 121 height 90
click at [986, 299] on html "C Capgemini G Home Documentation Analytics Code automation Dataset Zodiac Desig…" at bounding box center [779, 392] width 1559 height 784
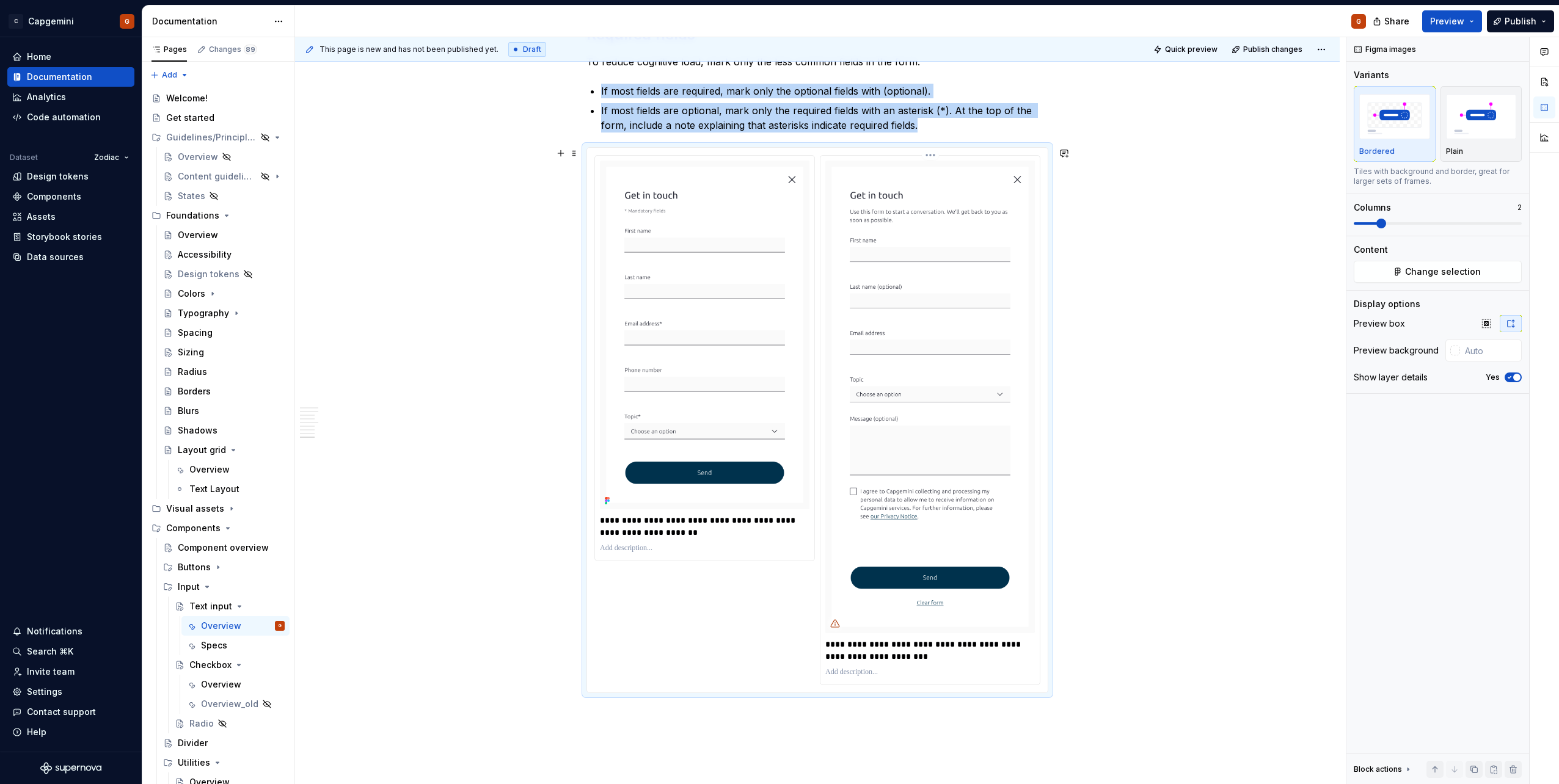
click at [981, 280] on img at bounding box center [930, 397] width 209 height 473
click at [938, 158] on div "**********" at bounding box center [930, 420] width 220 height 529
click at [923, 153] on html "C Capgemini G Home Documentation Analytics Code automation Dataset Zodiac Desig…" at bounding box center [779, 392] width 1559 height 784
click at [969, 283] on html "C Capgemini G Home Documentation Analytics Code automation Dataset Zodiac Desig…" at bounding box center [779, 392] width 1559 height 784
click at [978, 313] on img at bounding box center [930, 397] width 209 height 473
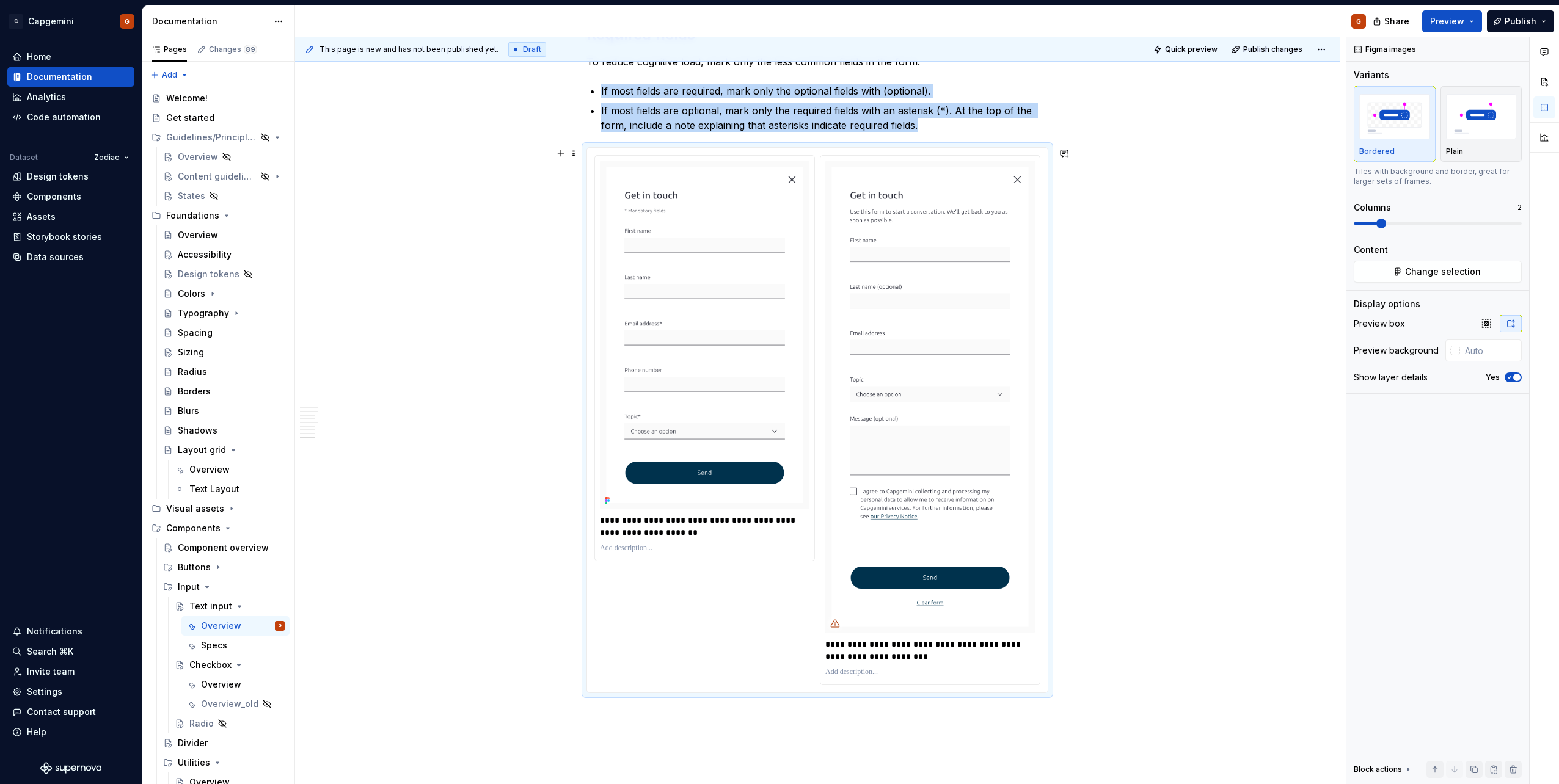
click at [752, 500] on img at bounding box center [705, 335] width 209 height 349
click at [755, 561] on div "**********" at bounding box center [705, 358] width 221 height 406
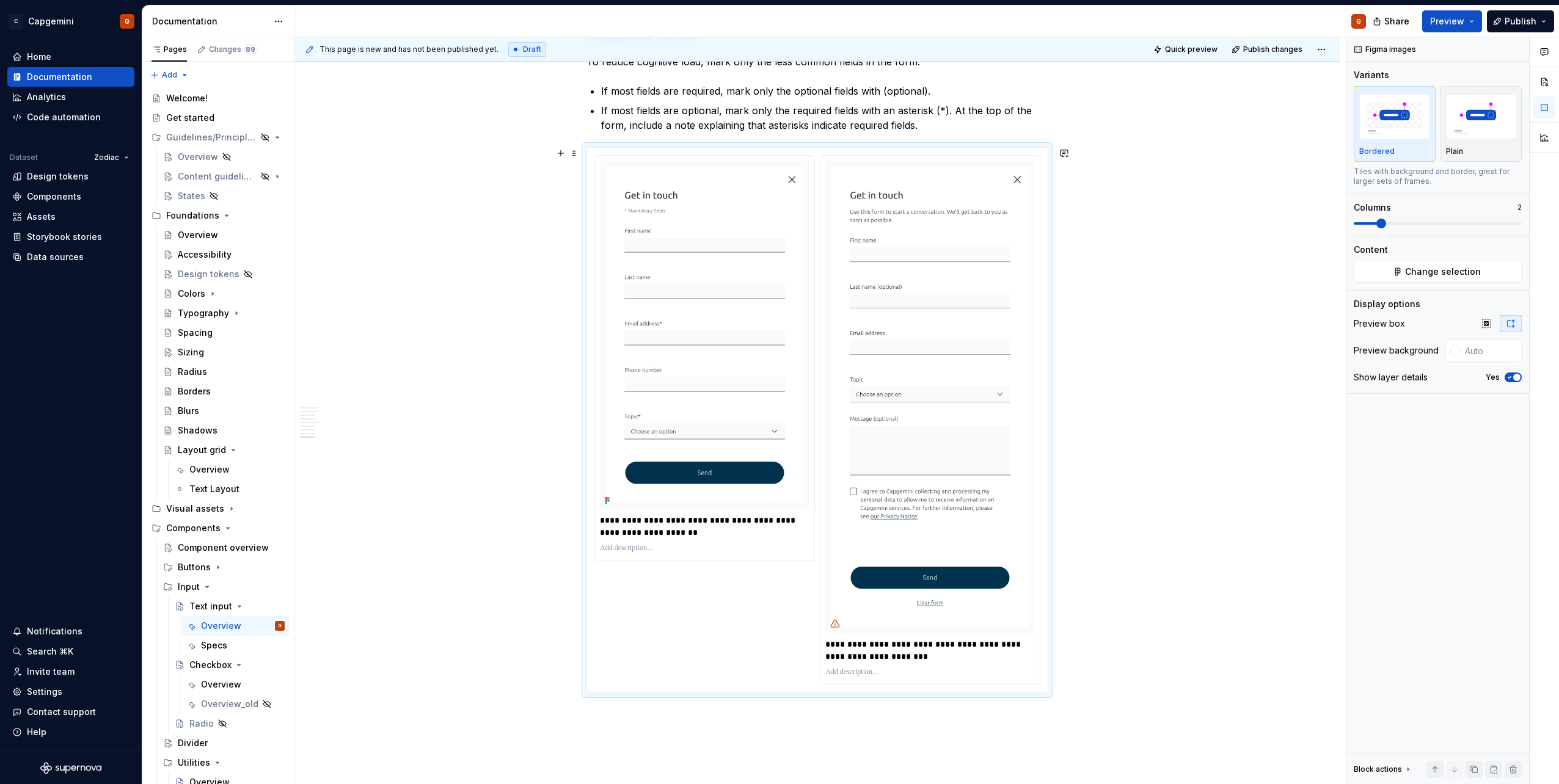
click at [719, 584] on div "**********" at bounding box center [817, 420] width 446 height 530
click at [1080, 517] on div "**********" at bounding box center [820, 411] width 1050 height 748
click at [1000, 292] on img at bounding box center [930, 397] width 209 height 473
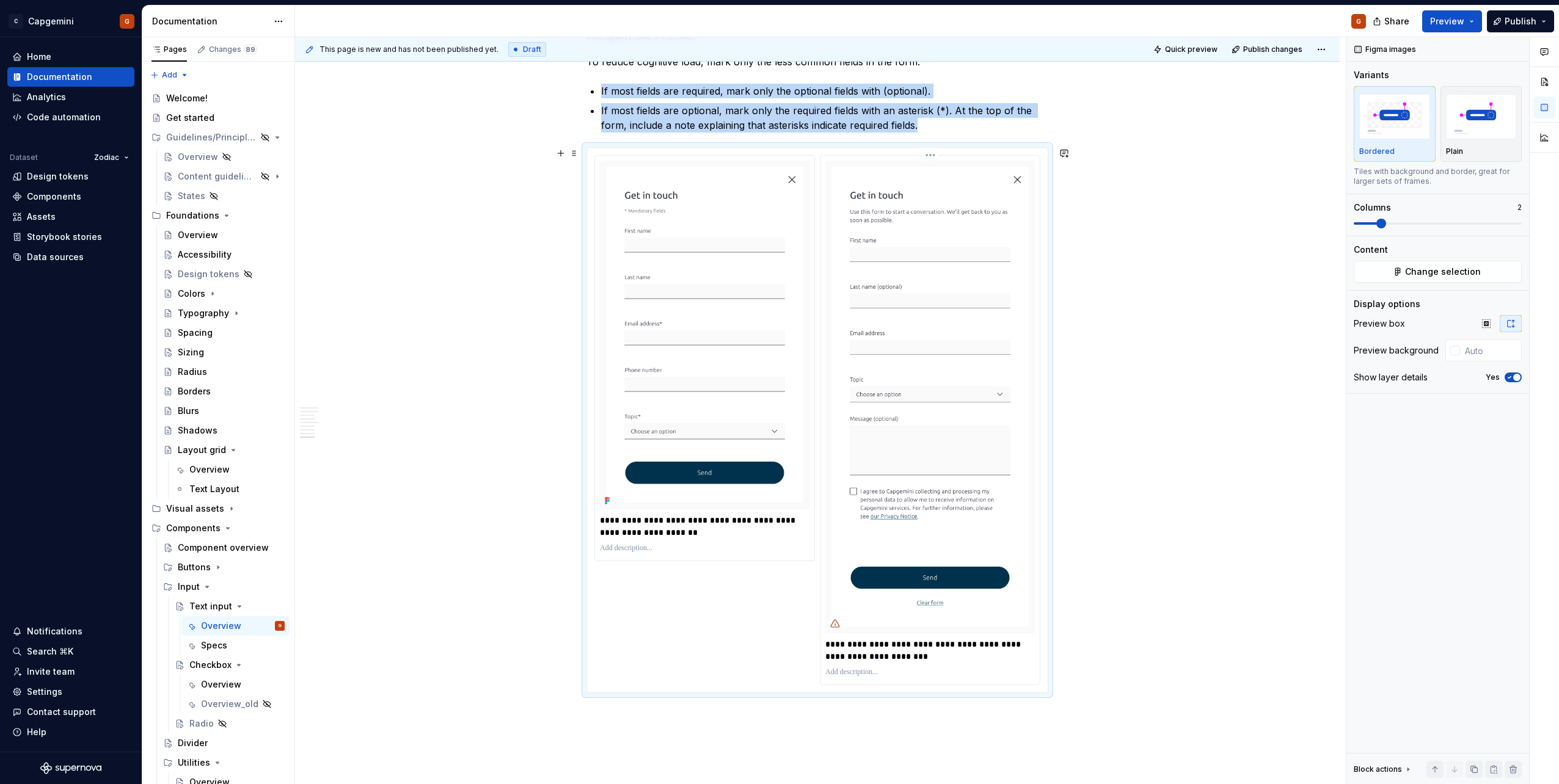
click at [951, 265] on img at bounding box center [930, 397] width 209 height 473
click at [925, 157] on html "C Capgemini G Home Documentation Analytics Code automation Dataset Zodiac Desig…" at bounding box center [779, 392] width 1559 height 784
click at [1439, 272] on div "Comments Open comments No comments yet Select ‘Comment’ from the block context …" at bounding box center [1452, 411] width 213 height 748
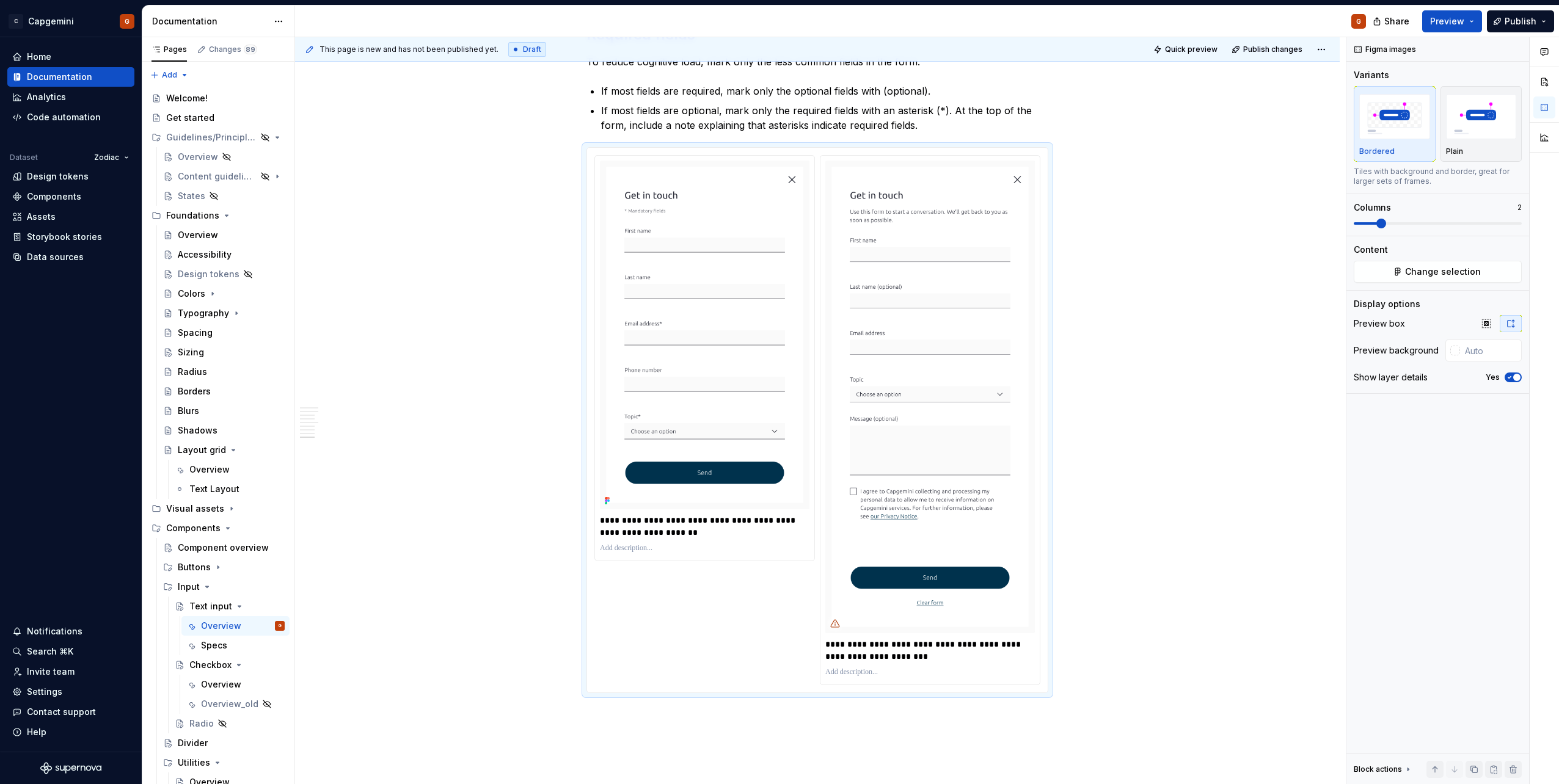
click at [1439, 272] on span "Change selection" at bounding box center [1443, 271] width 76 height 12
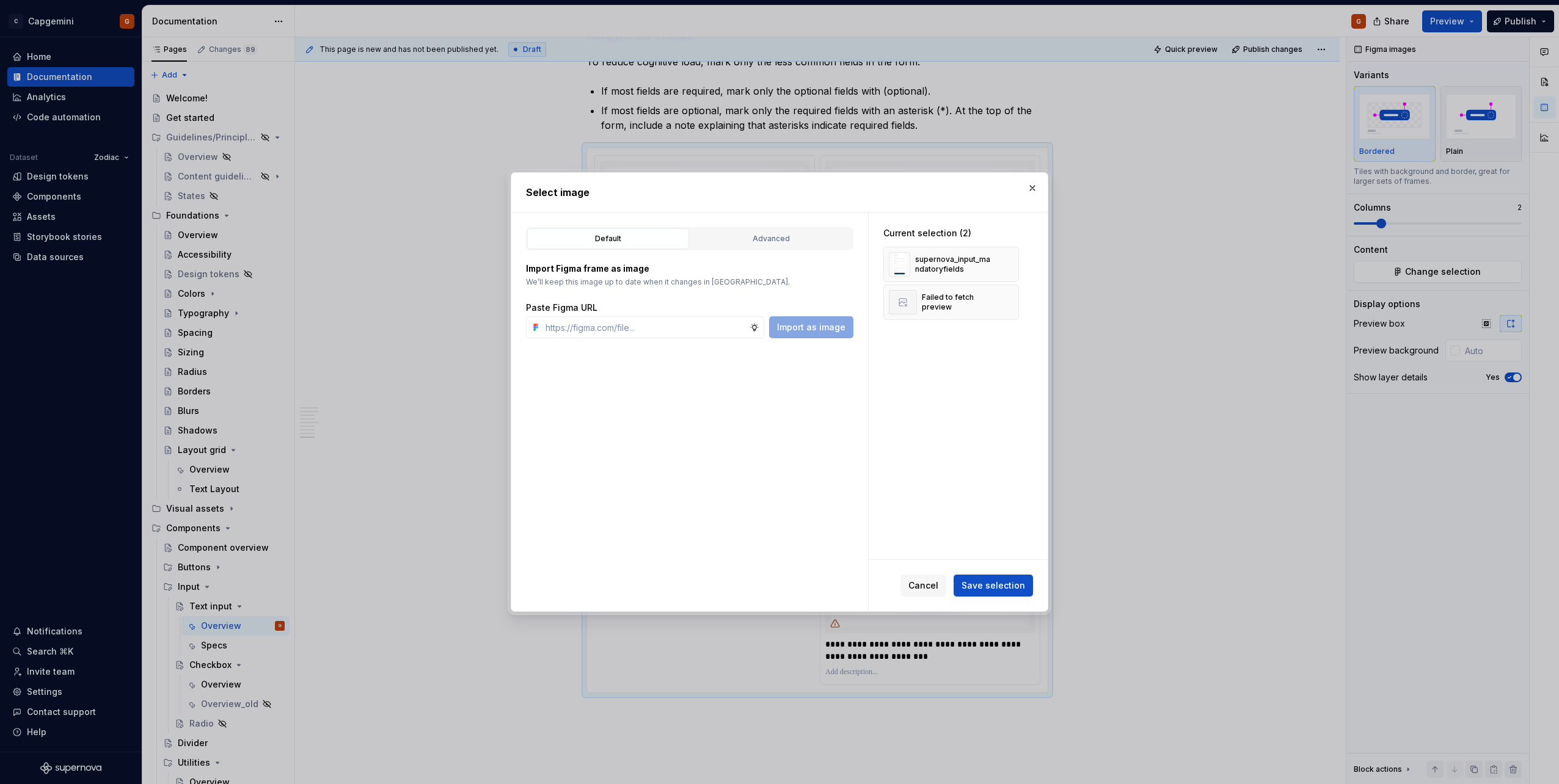
click at [805, 243] on div "Advanced" at bounding box center [771, 239] width 153 height 12
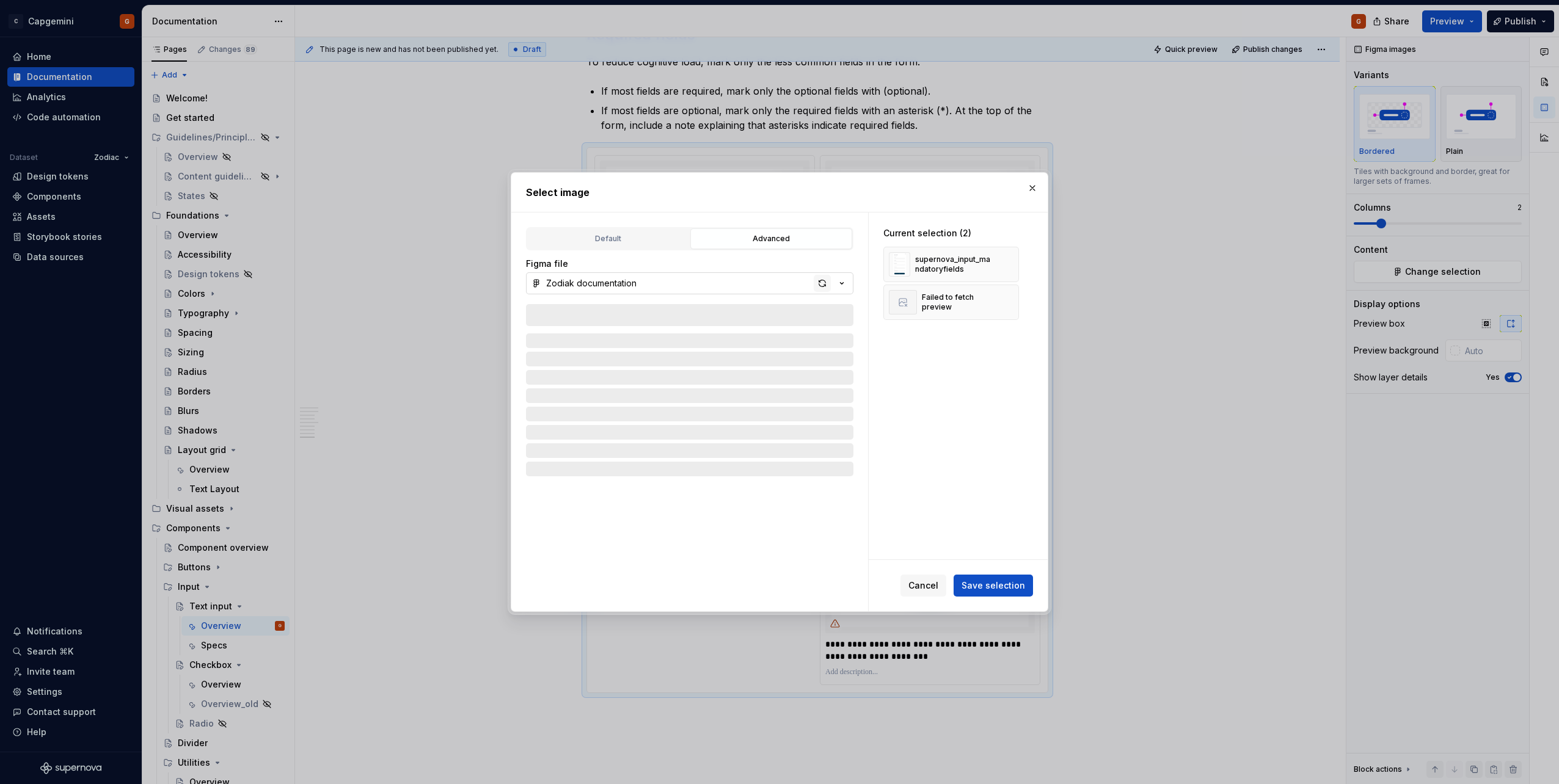
click at [820, 283] on div "button" at bounding box center [822, 283] width 17 height 17
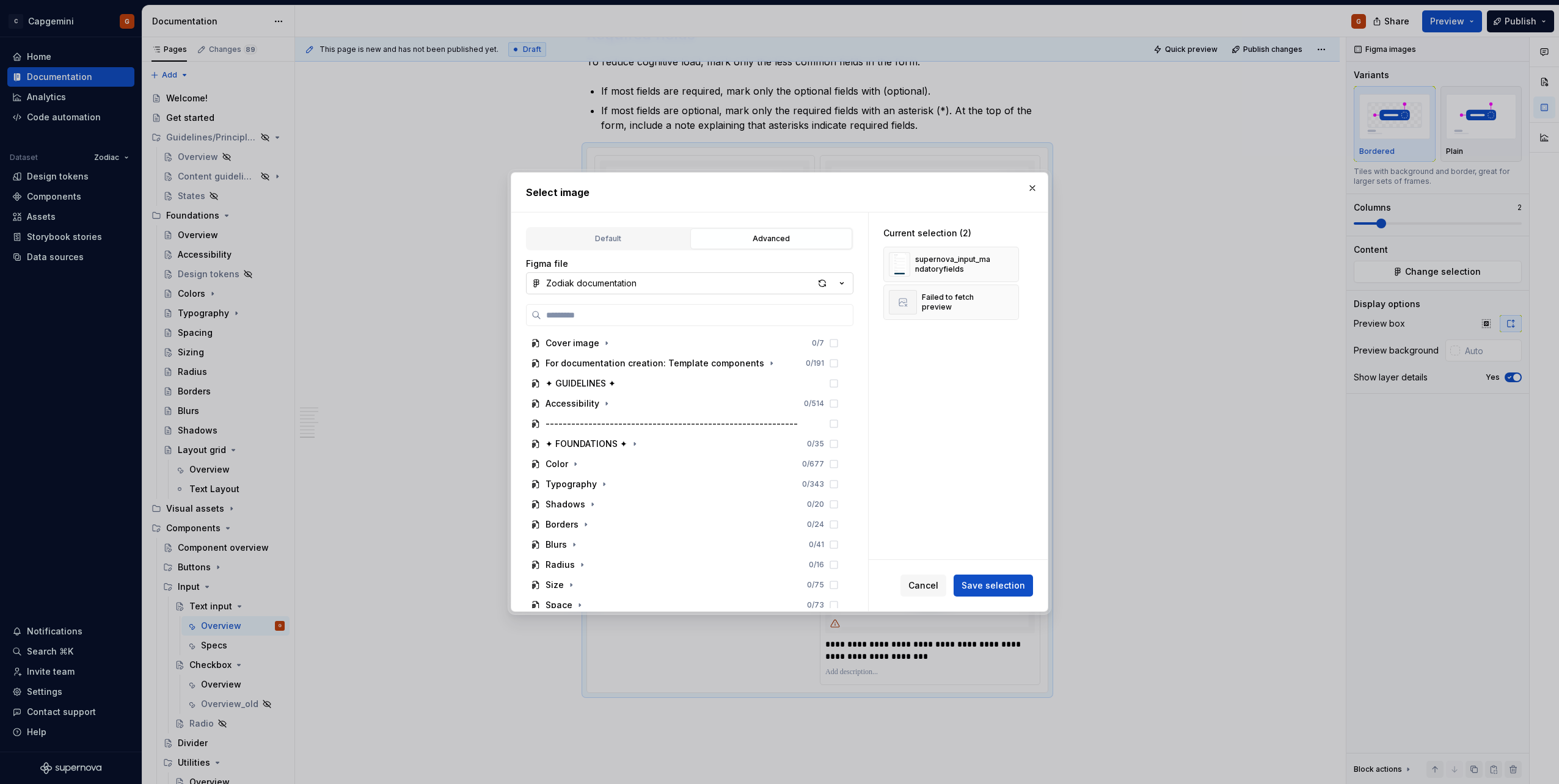
type textarea "*"
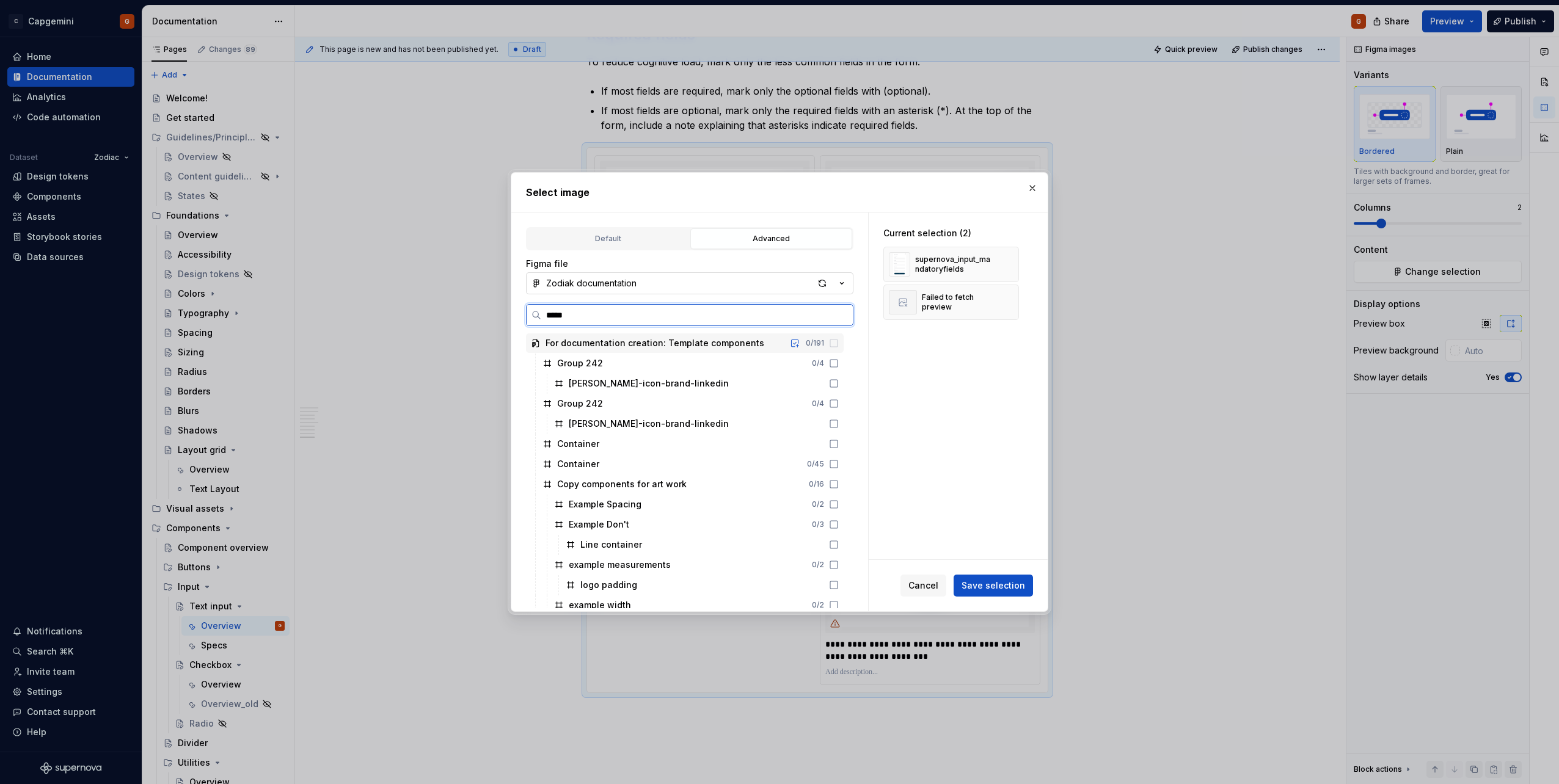
type input "******"
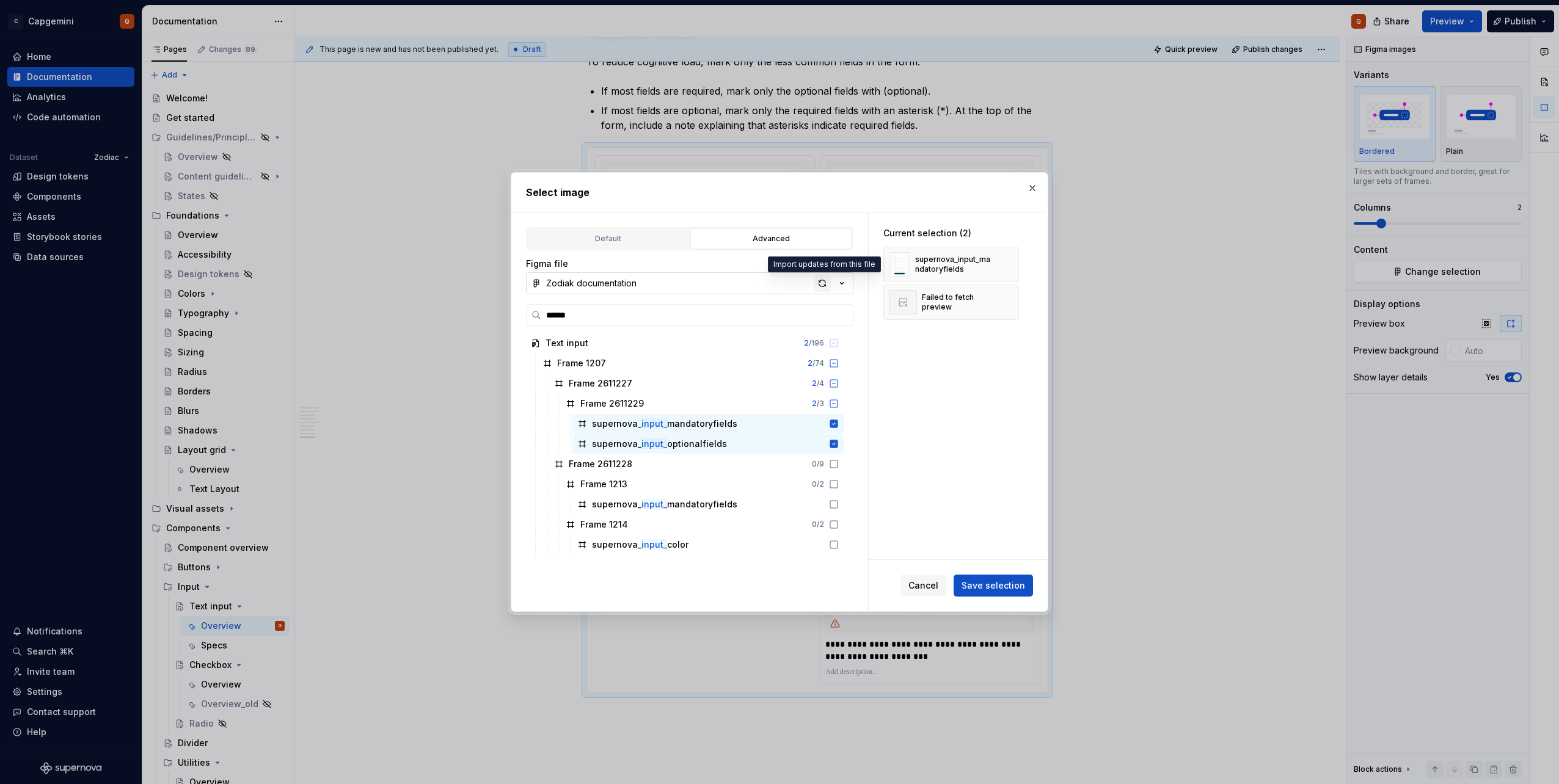
click at [824, 288] on div "button" at bounding box center [822, 283] width 17 height 17
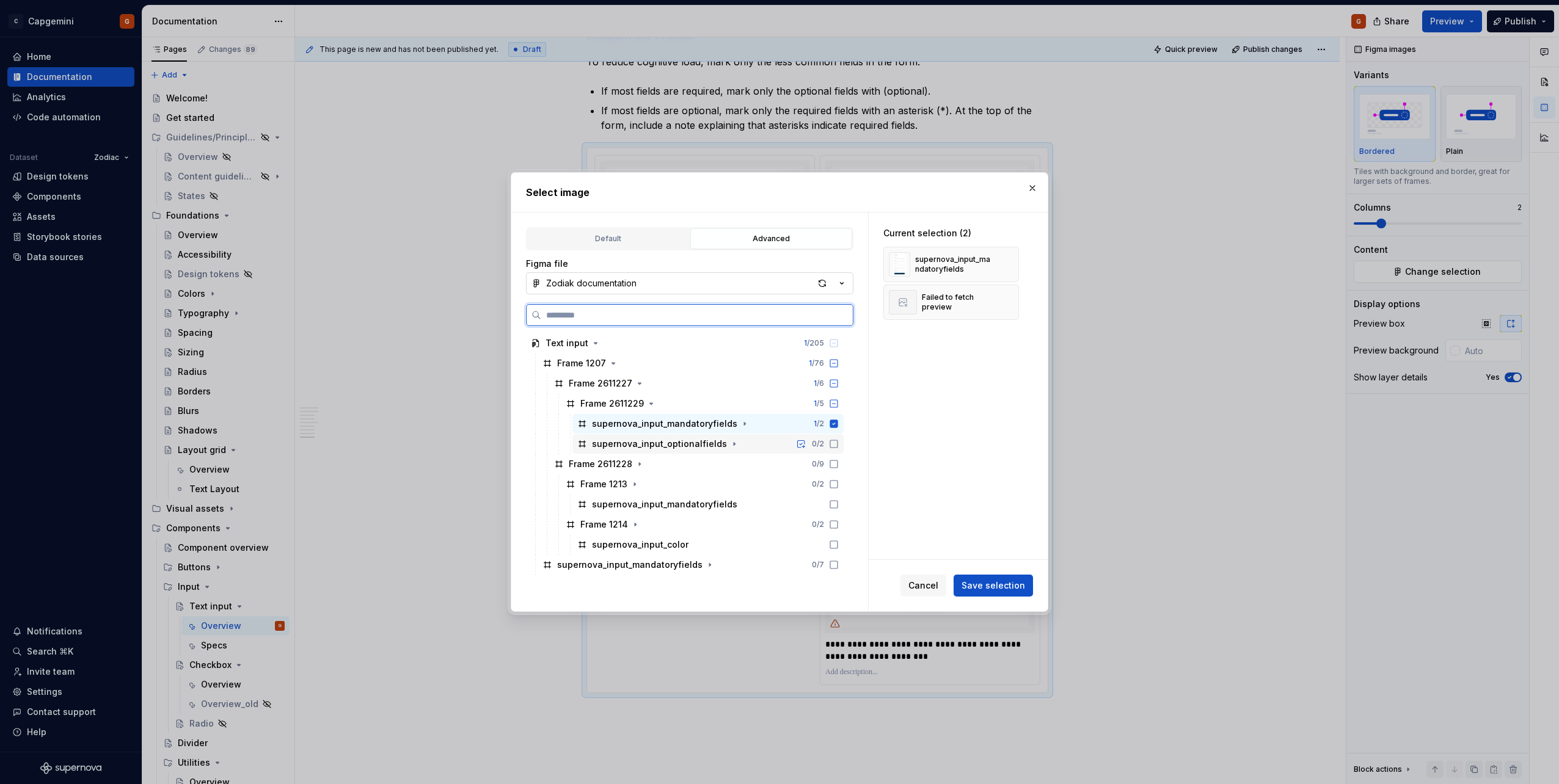
click at [682, 450] on div "supernova_input_optionalfields 0 / 2" at bounding box center [708, 444] width 271 height 20
click at [991, 577] on button "Save selection" at bounding box center [993, 586] width 79 height 22
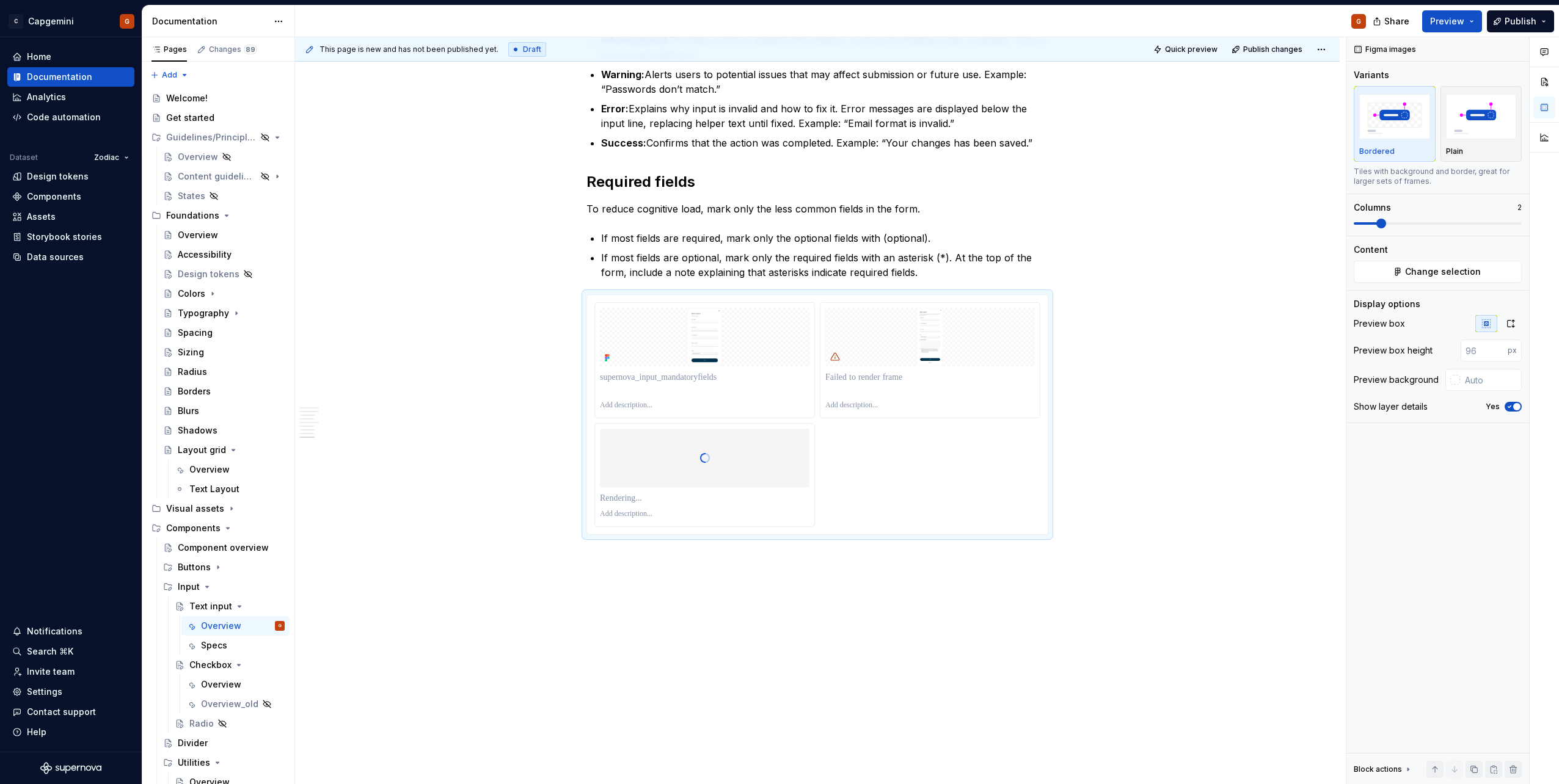
scroll to position [2039, 0]
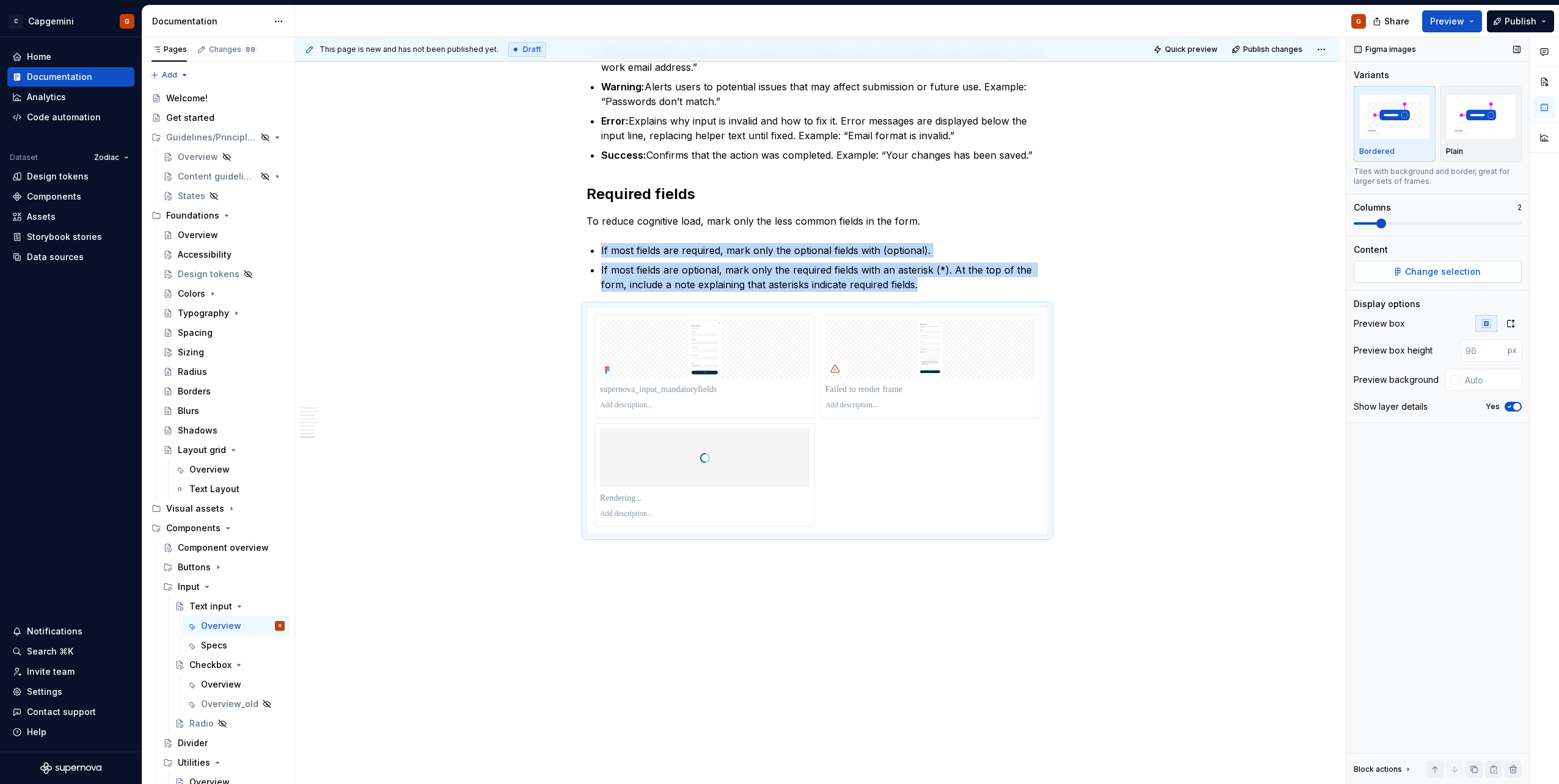
click at [1435, 271] on span "Change selection" at bounding box center [1443, 271] width 76 height 12
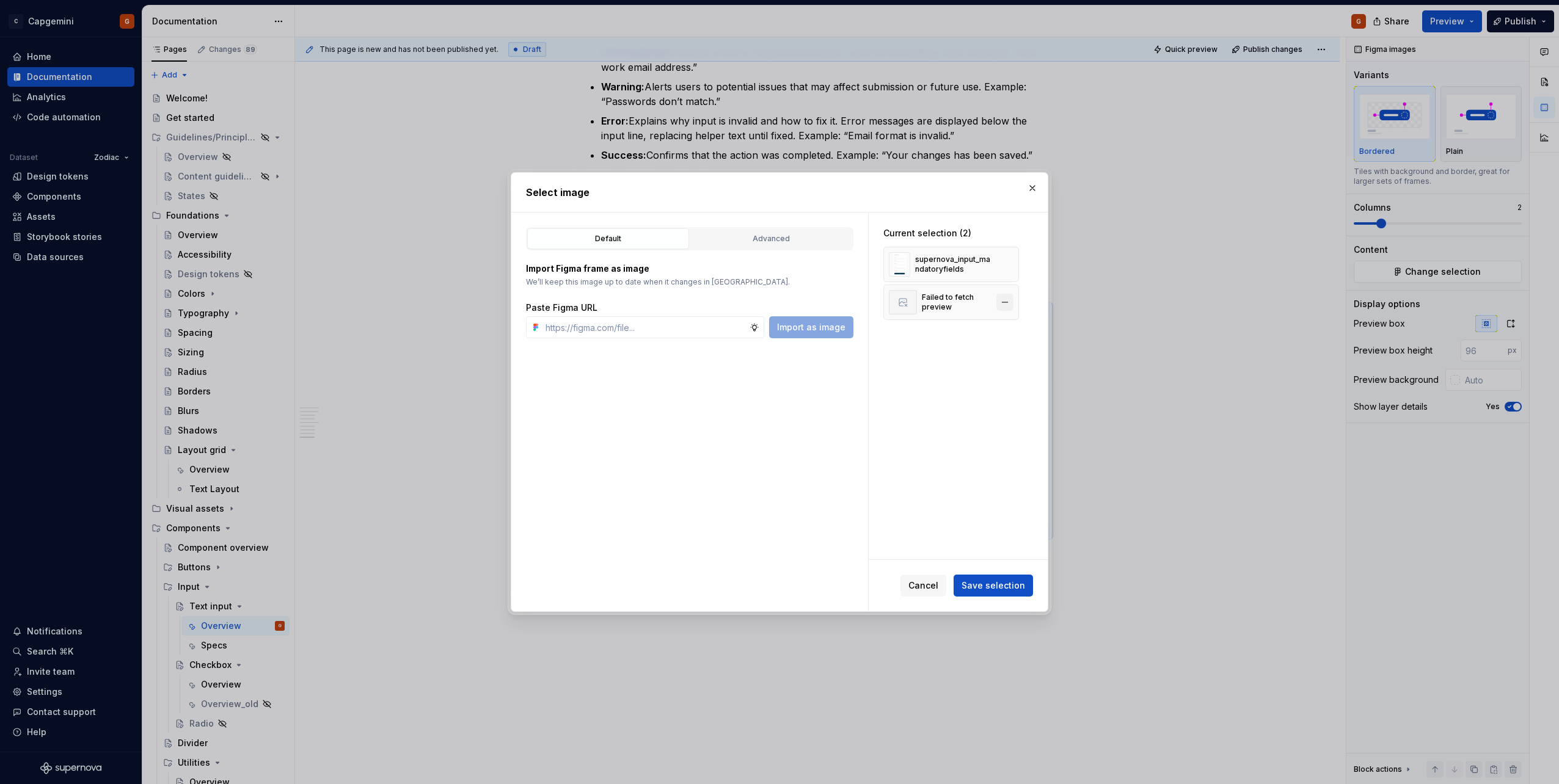
type textarea "*"
click at [1033, 191] on button "button" at bounding box center [1032, 188] width 17 height 17
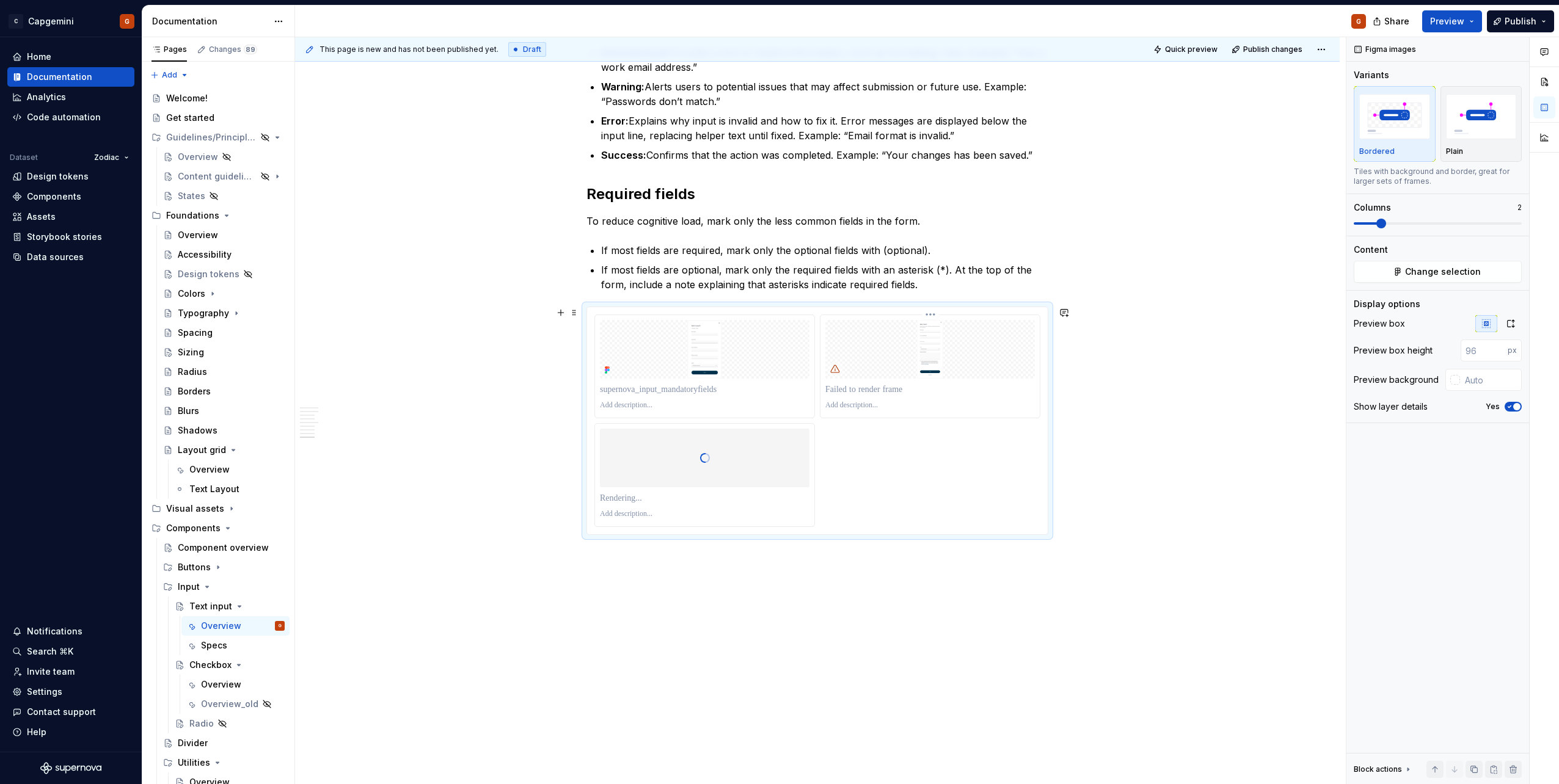
click at [934, 315] on html "C Capgemini G Home Documentation Analytics Code automation Dataset Zodiac Desig…" at bounding box center [779, 392] width 1559 height 784
click at [961, 397] on div "Delete item" at bounding box center [989, 398] width 90 height 12
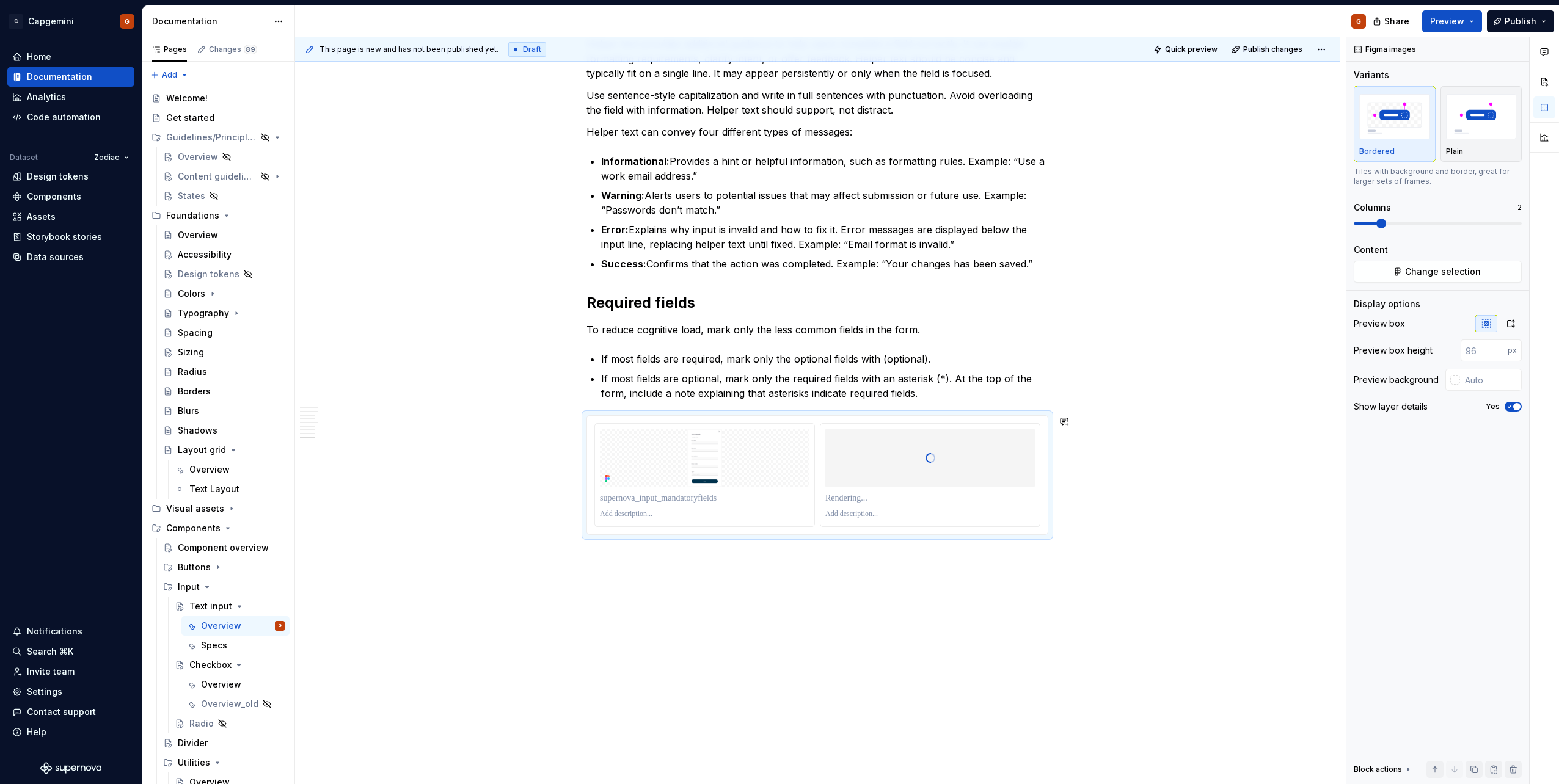
scroll to position [1930, 0]
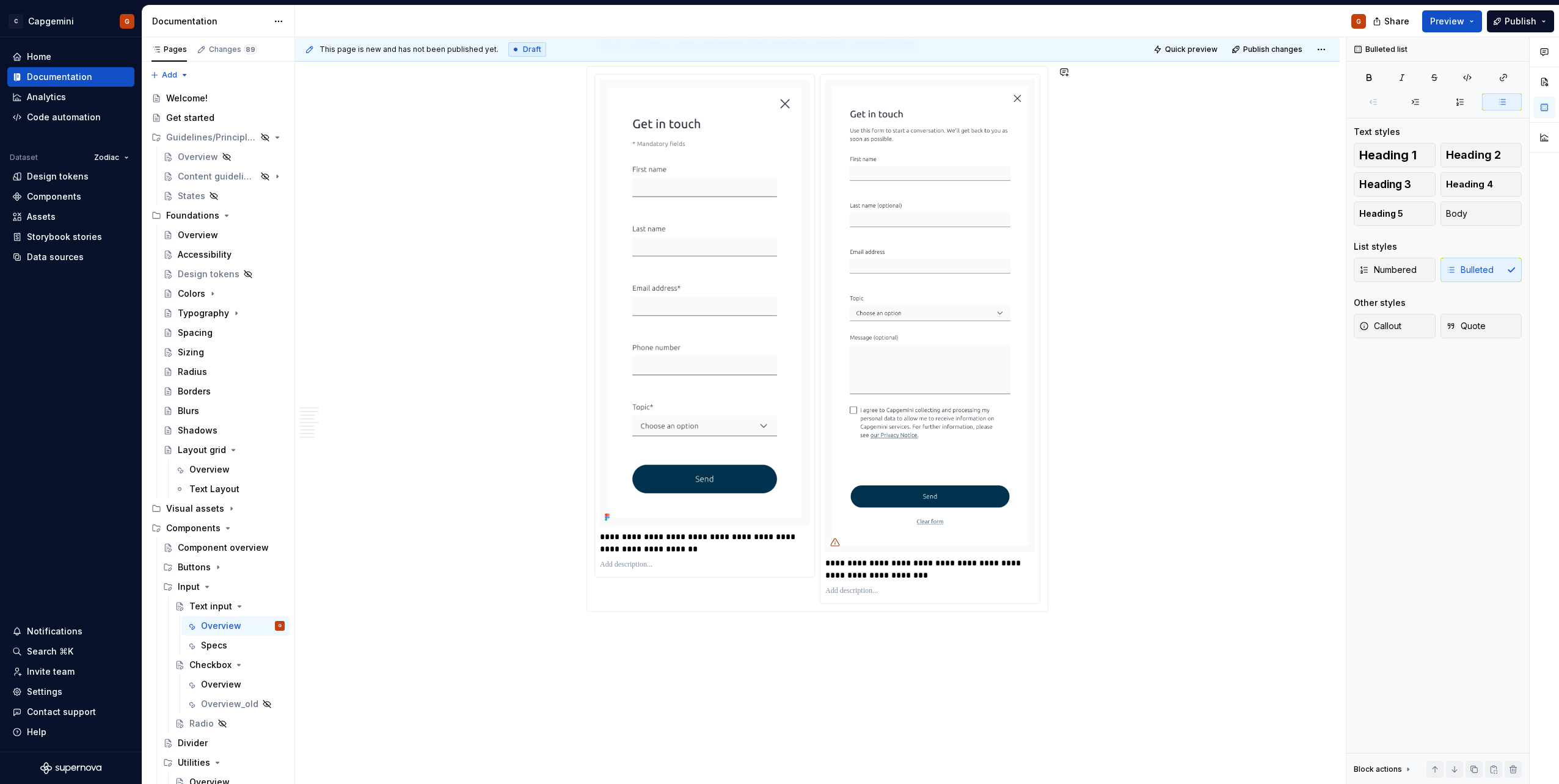
scroll to position [2297, 0]
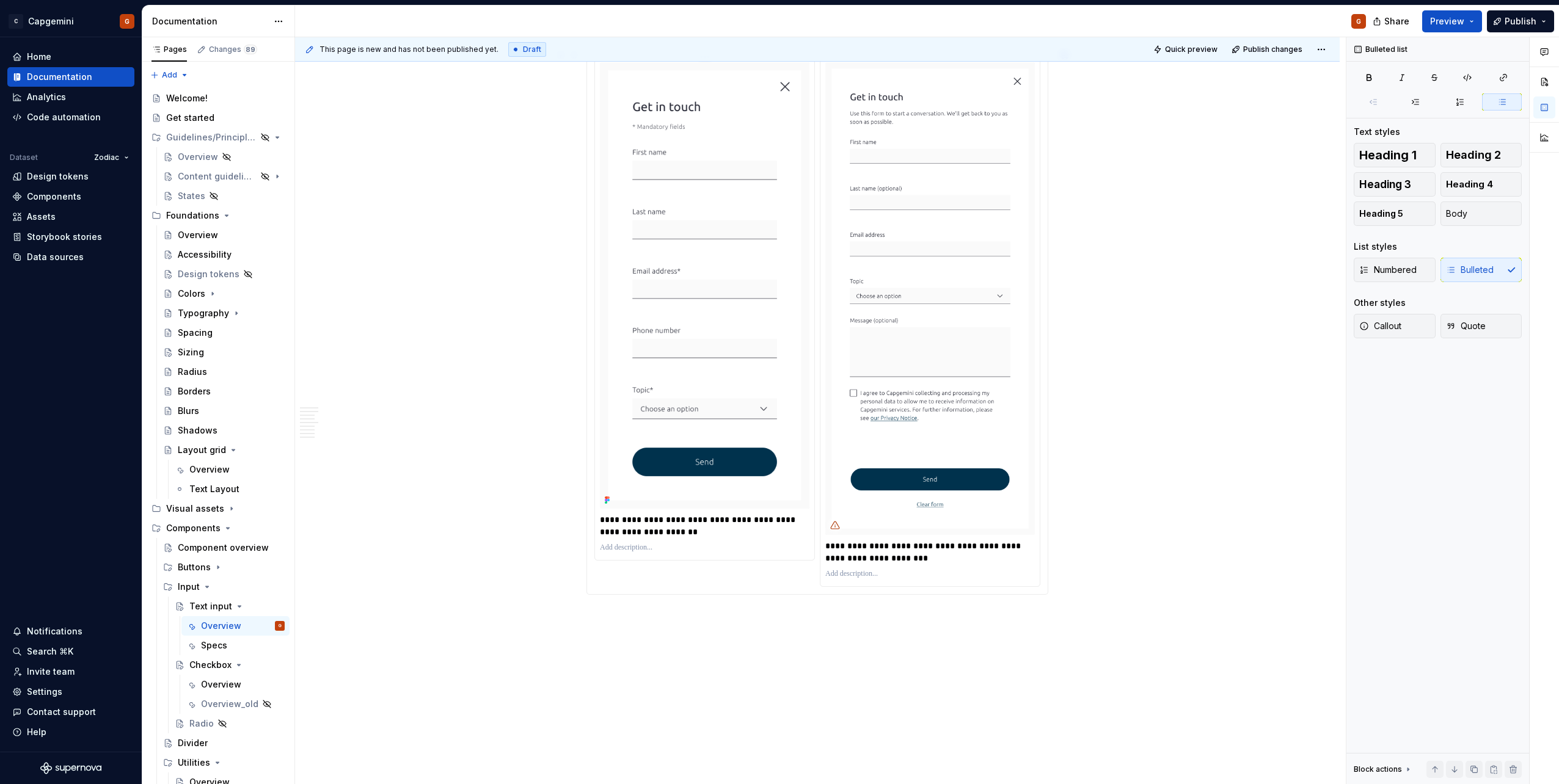
click at [669, 538] on p "**********" at bounding box center [705, 526] width 209 height 24
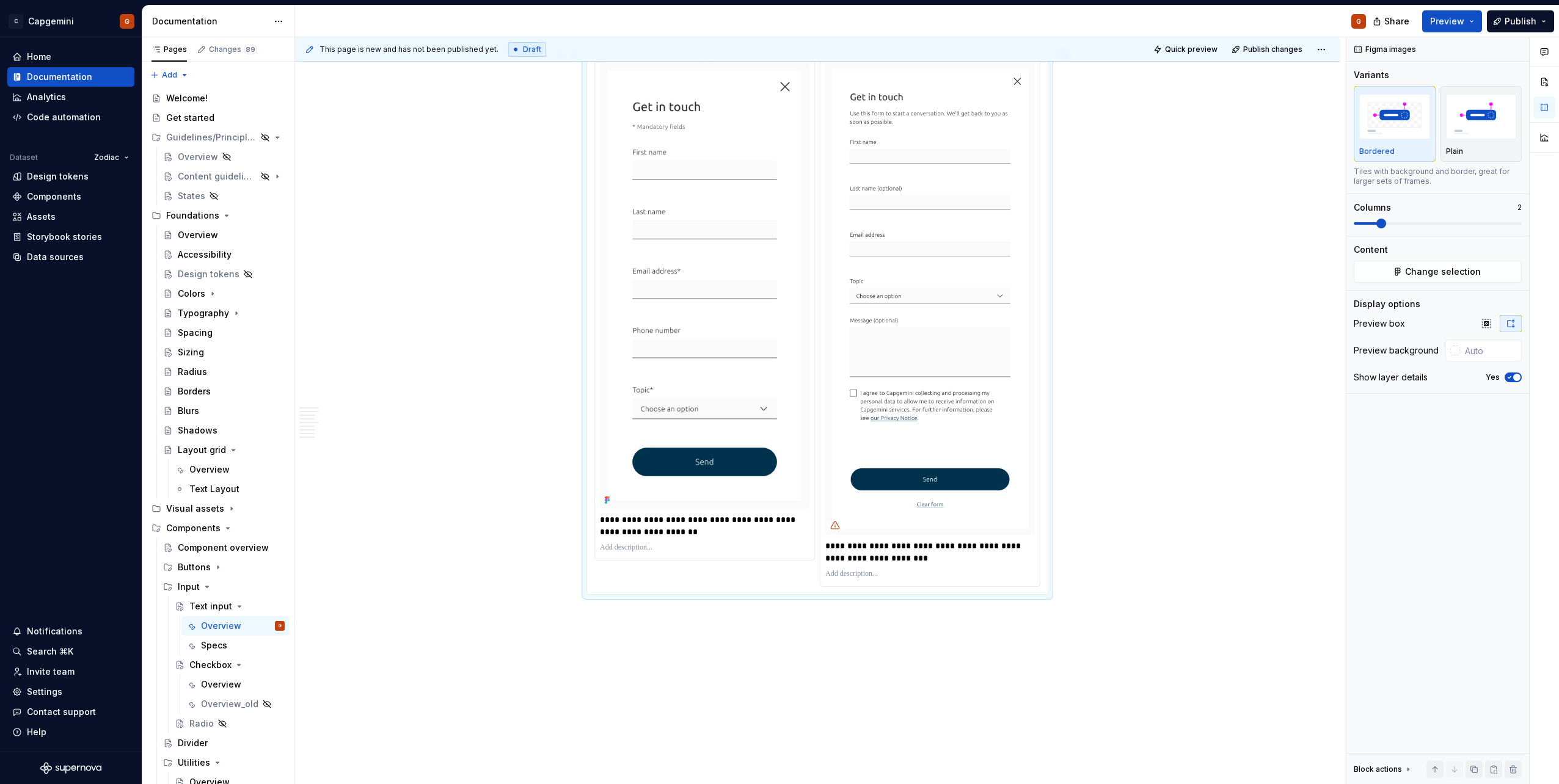
click at [669, 525] on p "**********" at bounding box center [705, 526] width 209 height 24
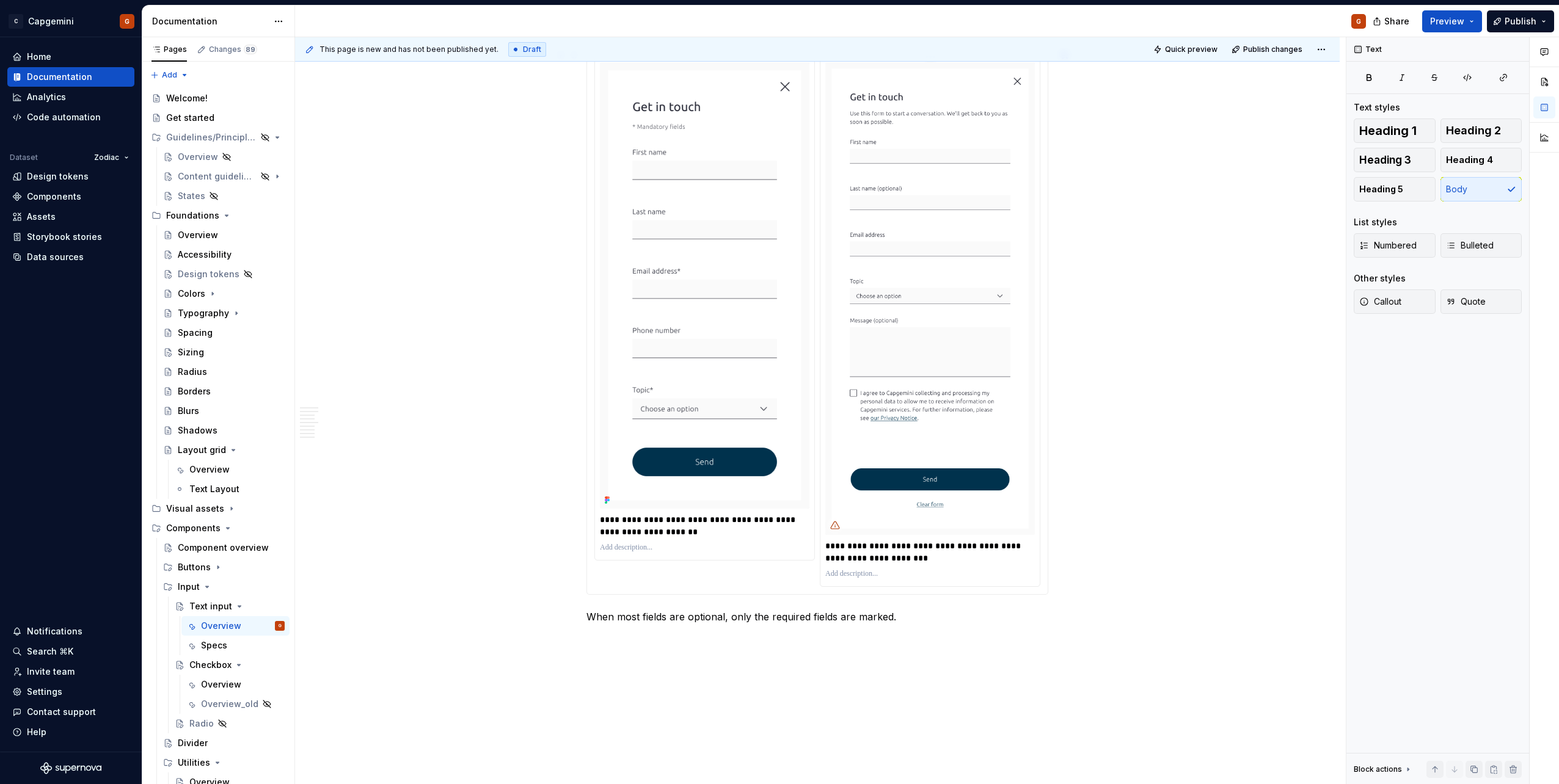
click at [853, 553] on p "**********" at bounding box center [930, 552] width 209 height 24
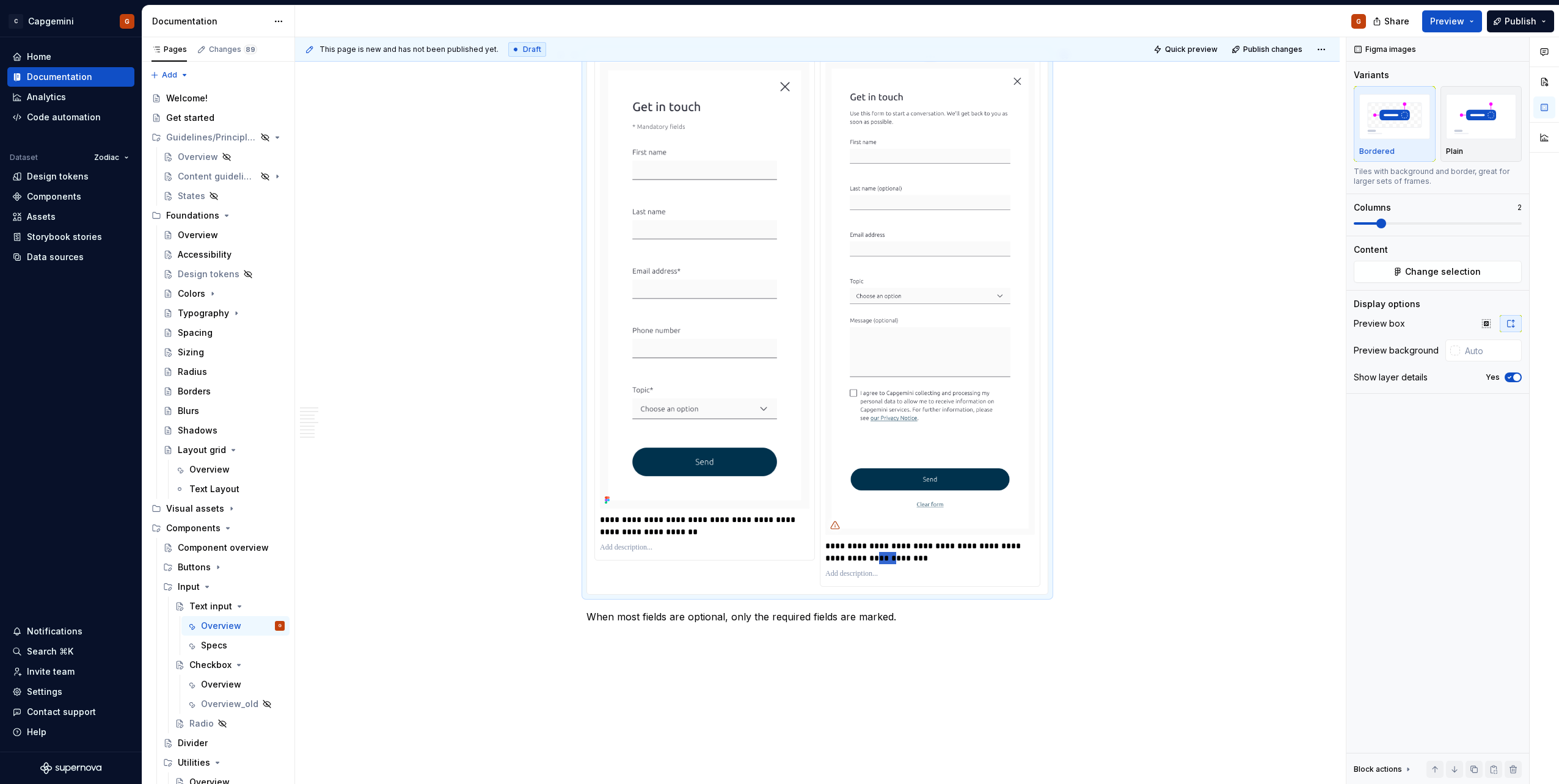
click at [853, 553] on p "**********" at bounding box center [930, 552] width 209 height 24
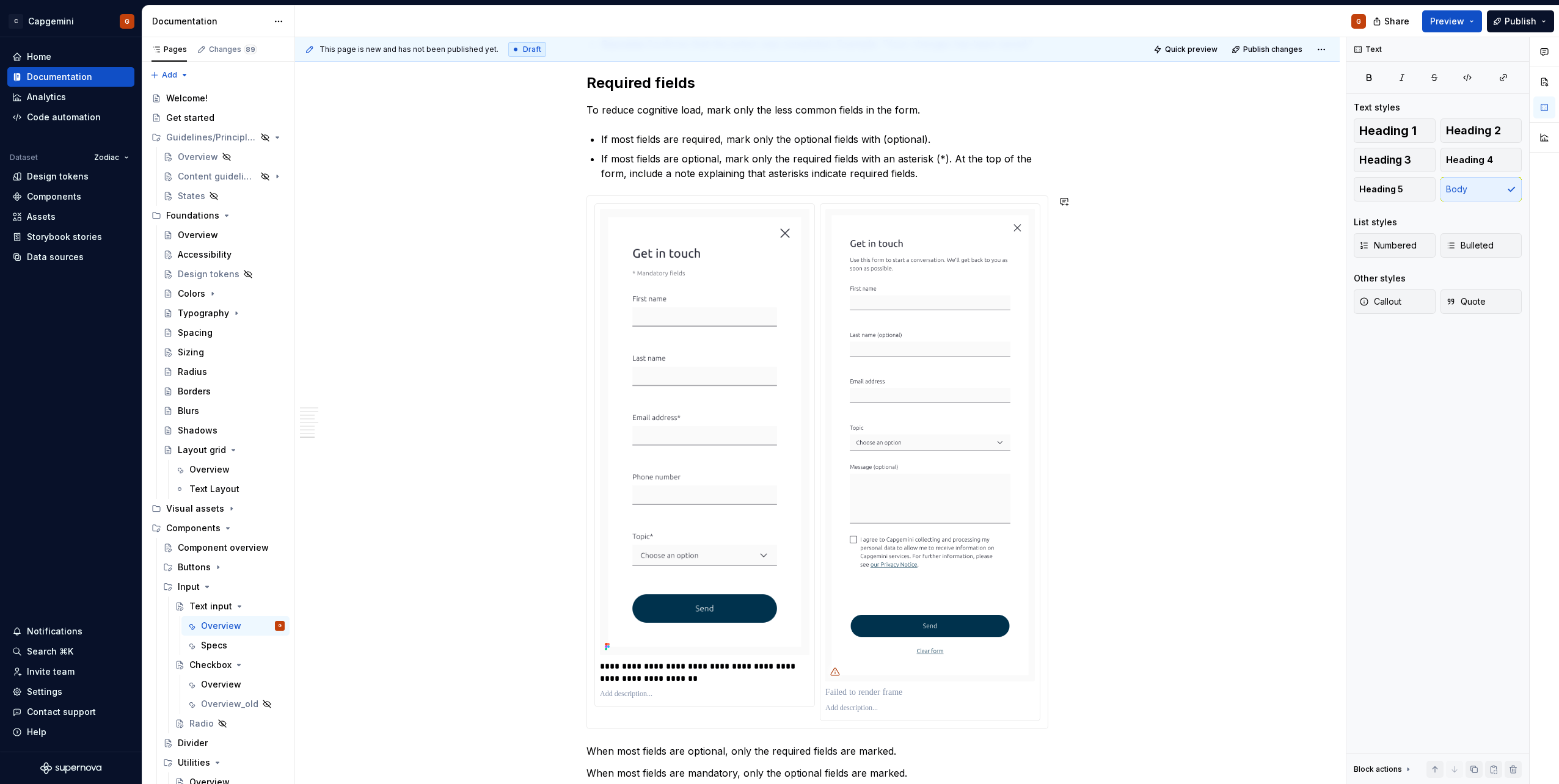
scroll to position [2113, 0]
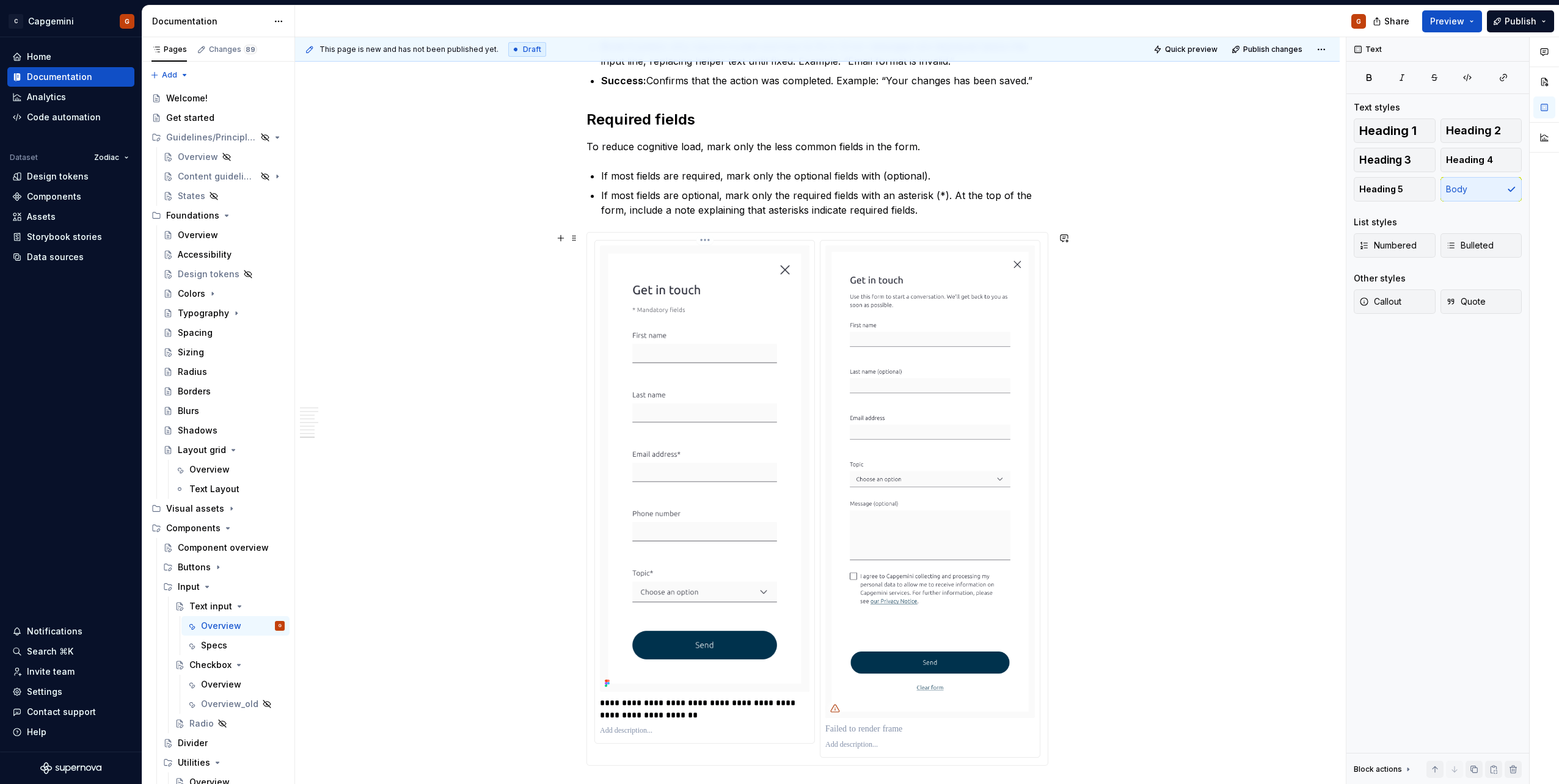
click at [702, 244] on html "C Capgemini G Home Documentation Analytics Code automation Dataset Zodiac Desig…" at bounding box center [779, 392] width 1559 height 784
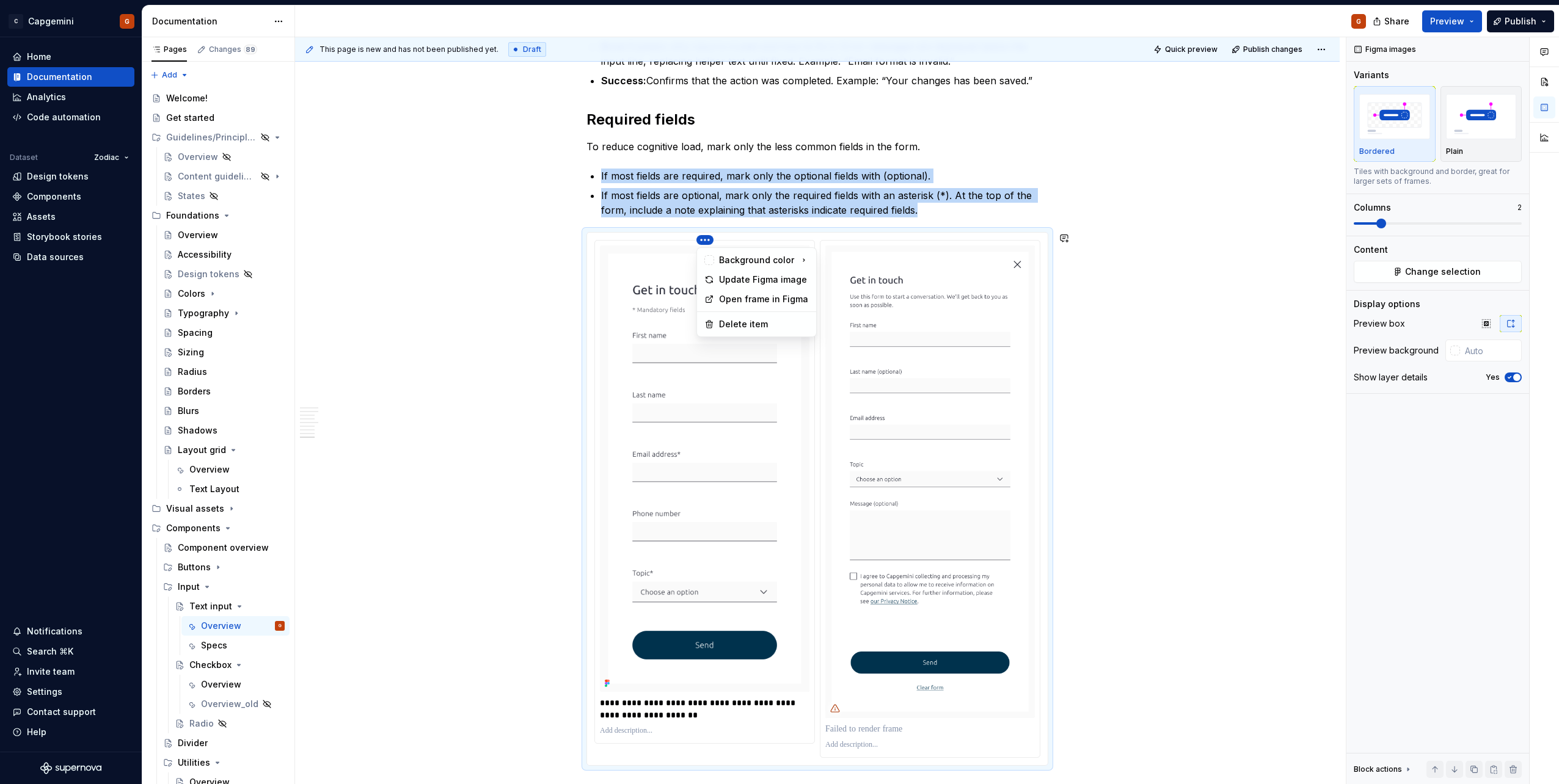
click at [928, 295] on html "C Capgemini G Home Documentation Analytics Code automation Dataset Zodiac Desig…" at bounding box center [779, 392] width 1559 height 784
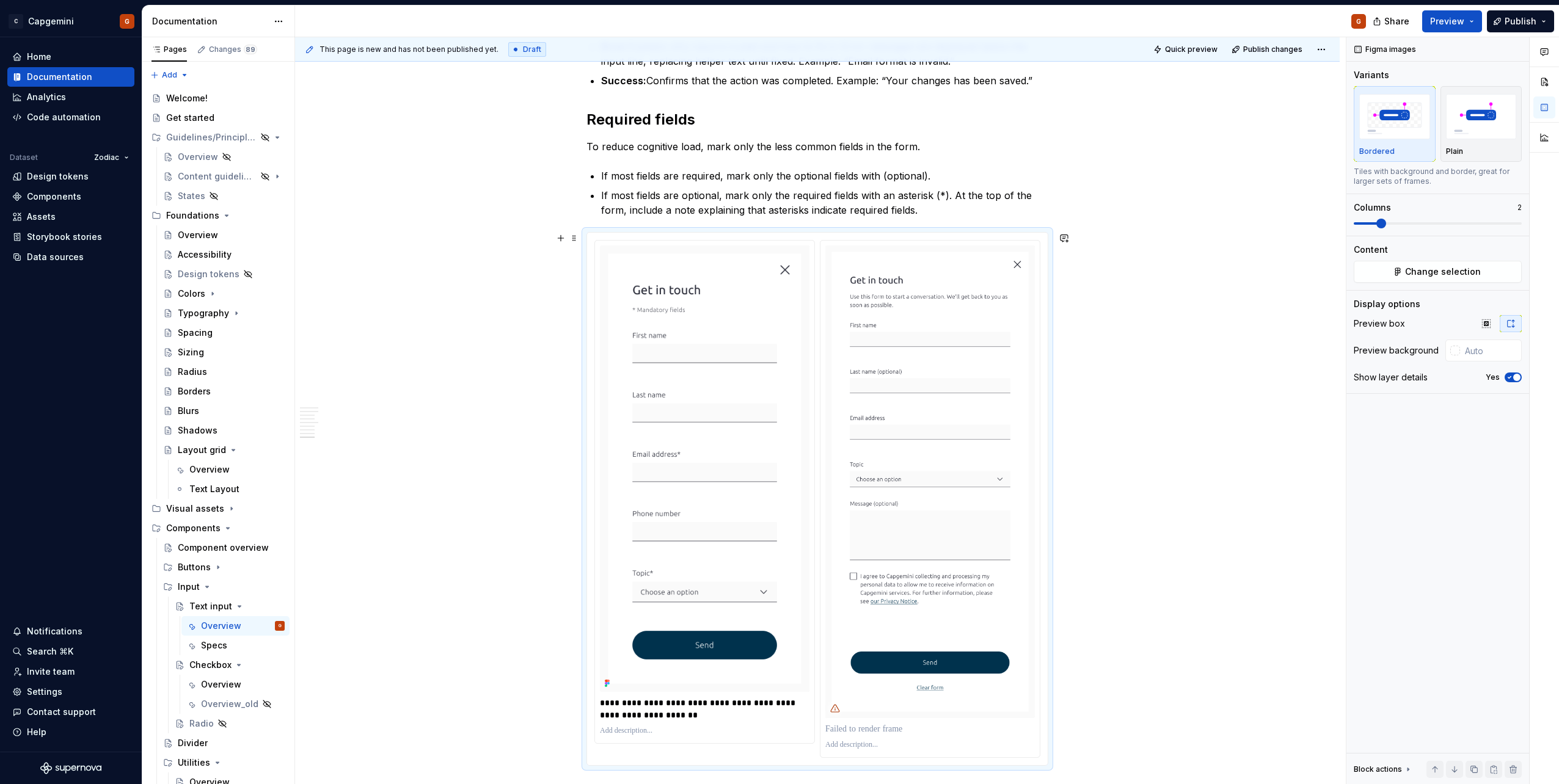
click at [932, 240] on html "C Capgemini G Home Documentation Analytics Code automation Dataset Zodiac Desig…" at bounding box center [779, 392] width 1559 height 784
click at [738, 283] on html "C Capgemini G Home Documentation Analytics Code automation Dataset Zodiac Desig…" at bounding box center [779, 392] width 1559 height 784
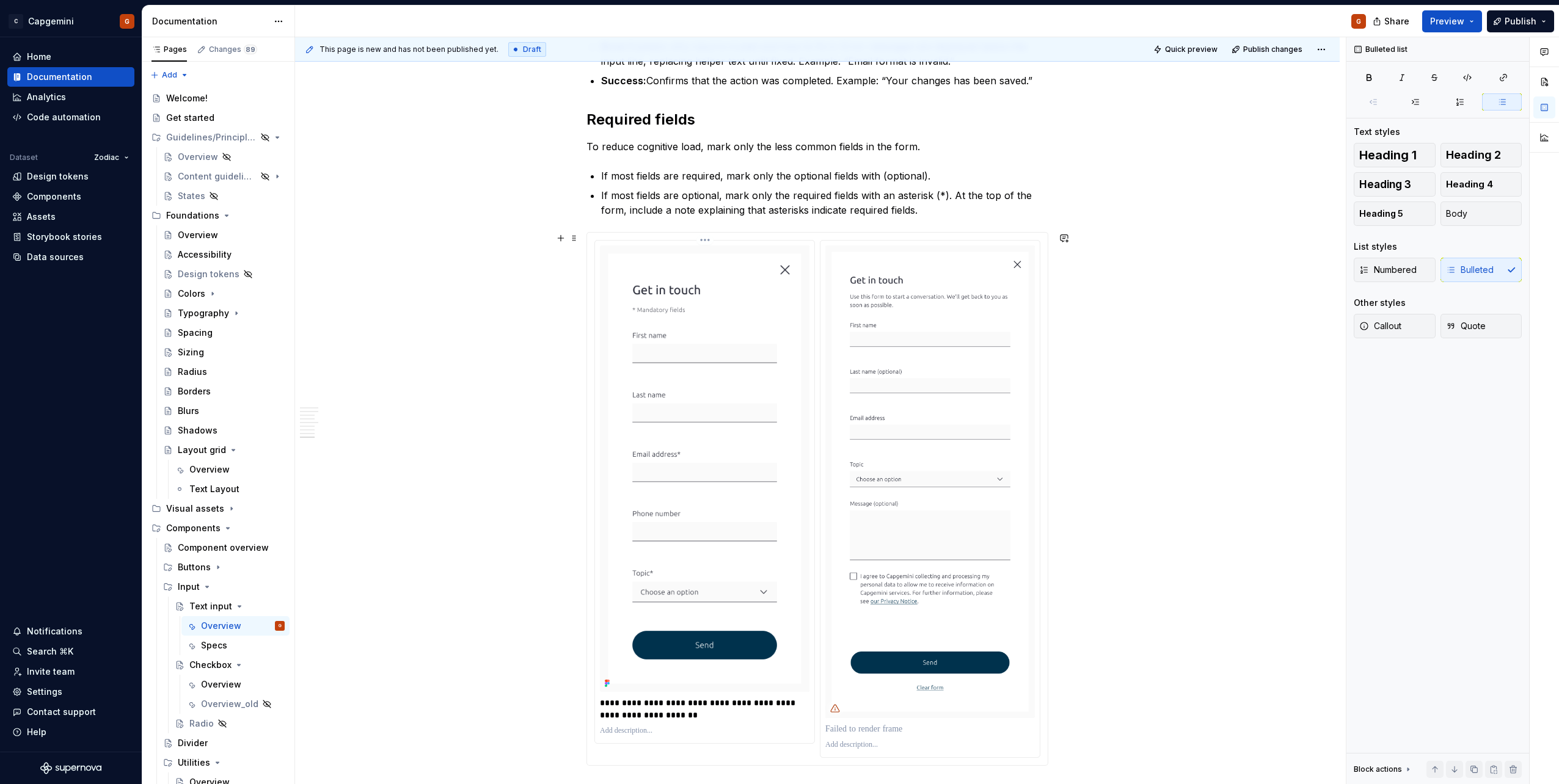
click at [706, 238] on html "C Capgemini G Home Documentation Analytics Code automation Dataset Zodiac Desig…" at bounding box center [779, 392] width 1559 height 784
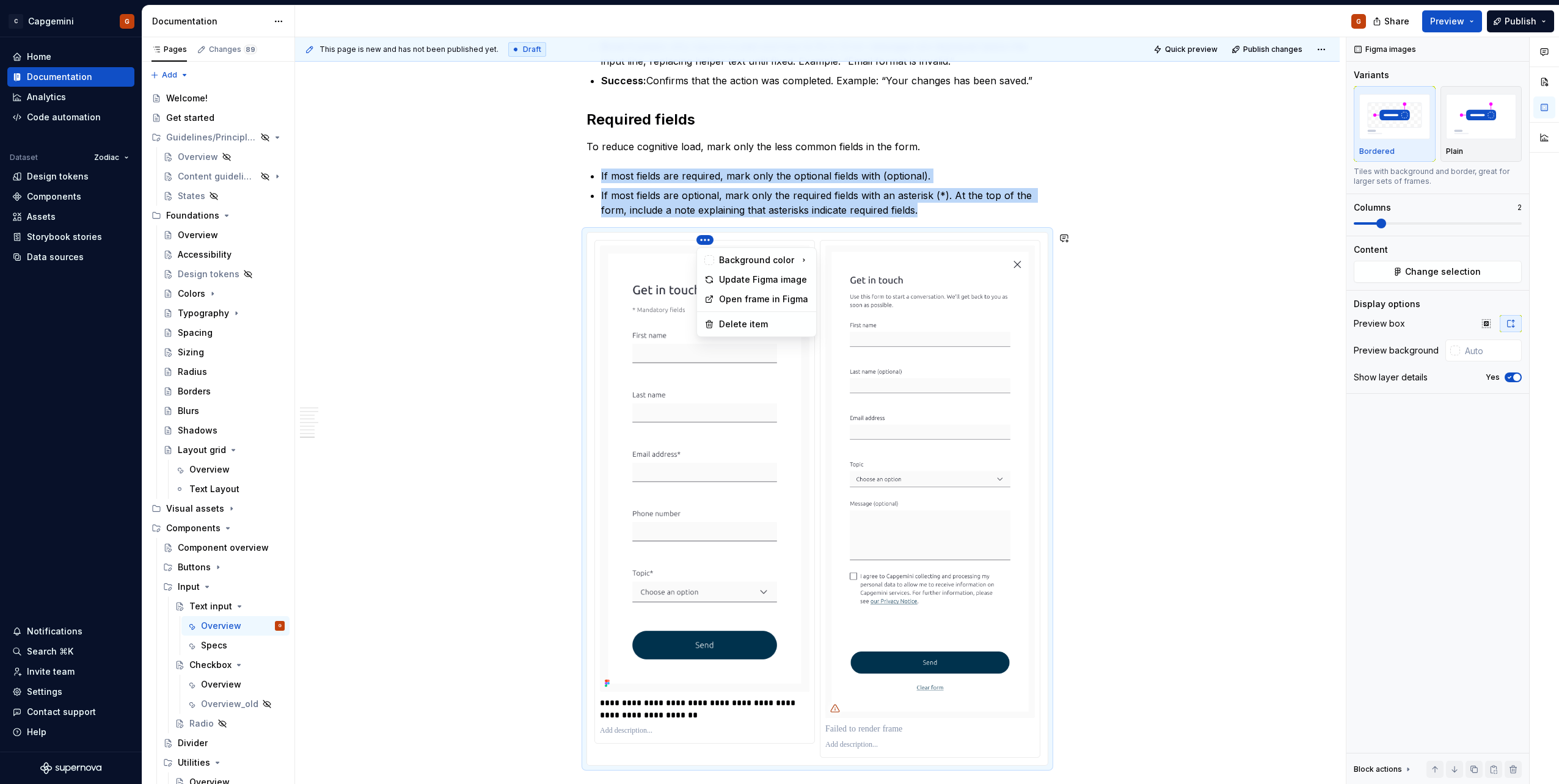
click at [950, 313] on html "C Capgemini G Home Documentation Analytics Code automation Dataset Zodiac Desig…" at bounding box center [779, 392] width 1559 height 784
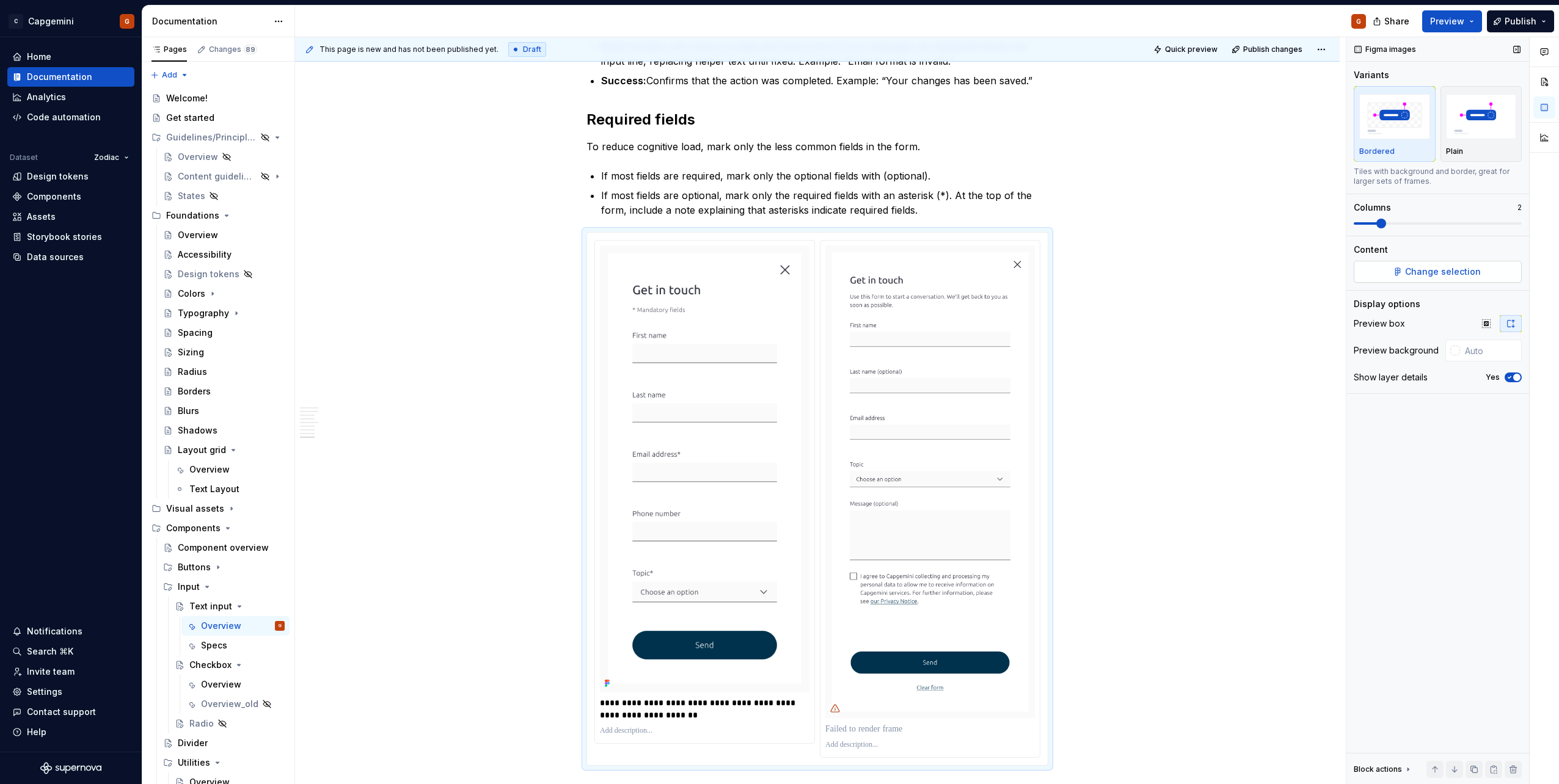
click at [1433, 270] on span "Change selection" at bounding box center [1443, 271] width 76 height 12
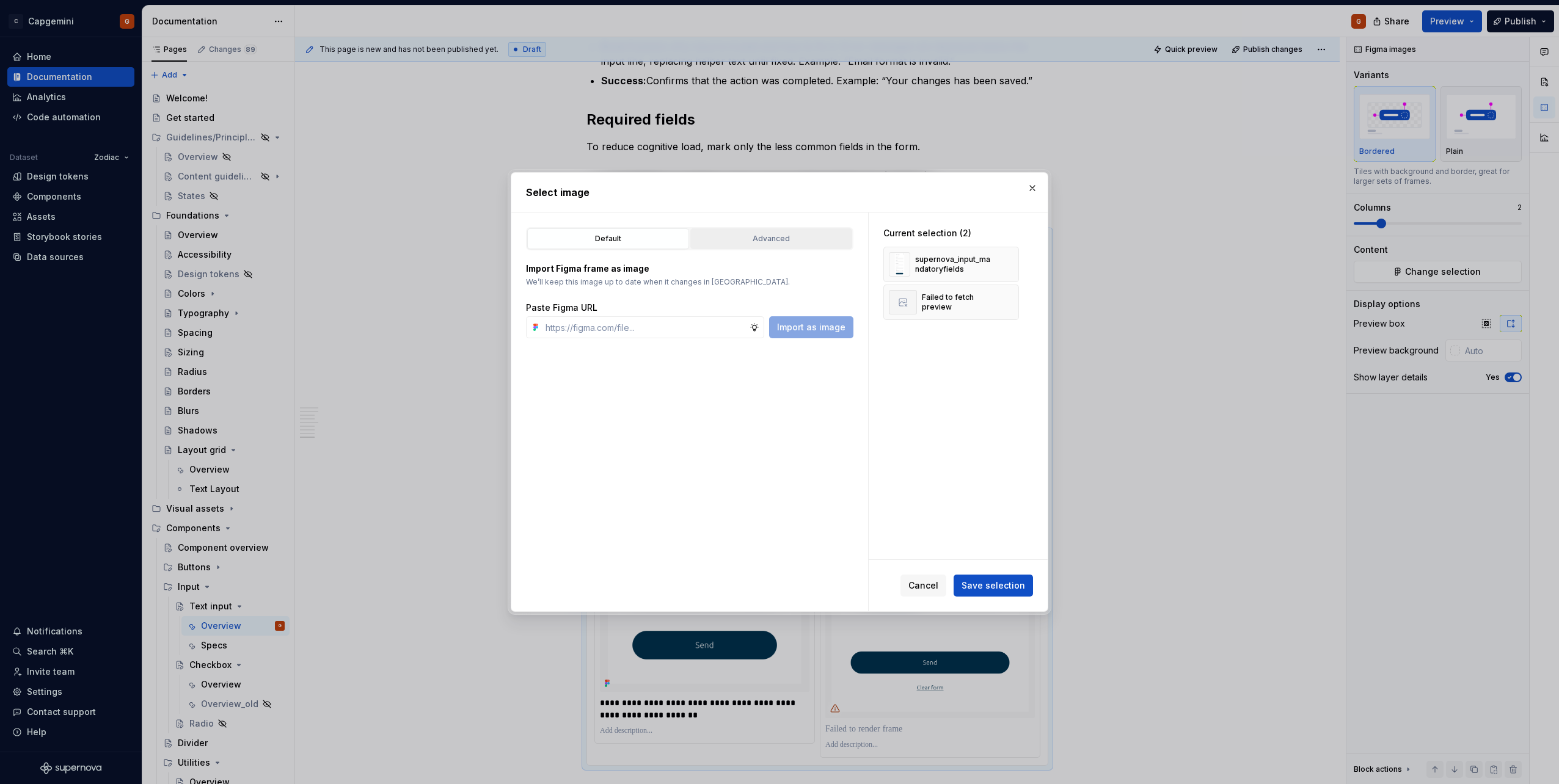
click at [774, 242] on div "Advanced" at bounding box center [771, 239] width 153 height 12
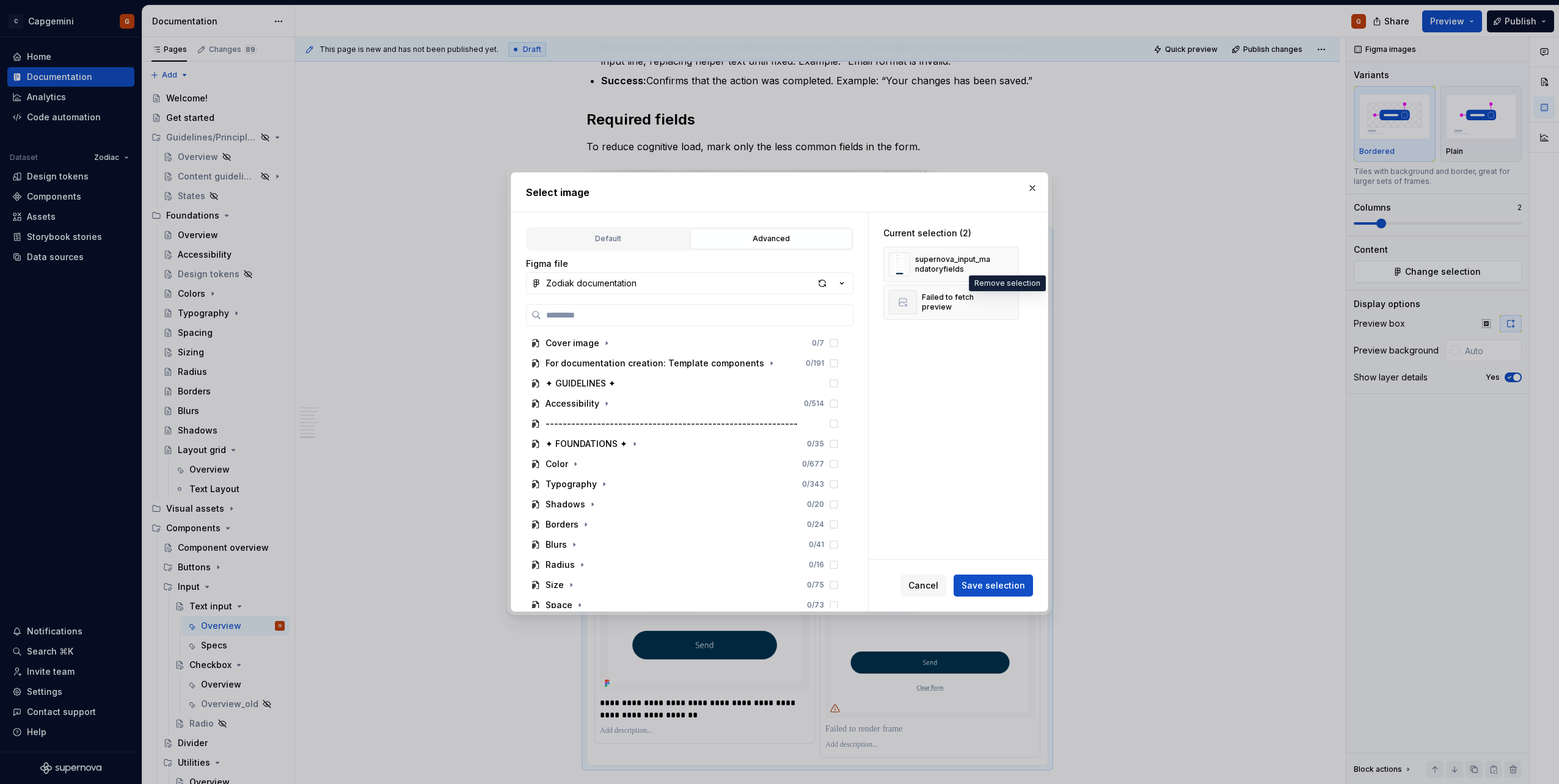
click at [1004, 304] on button "button" at bounding box center [1004, 302] width 17 height 17
drag, startPoint x: 632, startPoint y: 299, endPoint x: 625, endPoint y: 305, distance: 9.2
click at [631, 299] on div "Figma file Zodiak documentation Cover image 0 / 7 For documentation creation: T…" at bounding box center [689, 433] width 327 height 350
click at [622, 311] on input "search" at bounding box center [697, 314] width 311 height 12
type input "******"
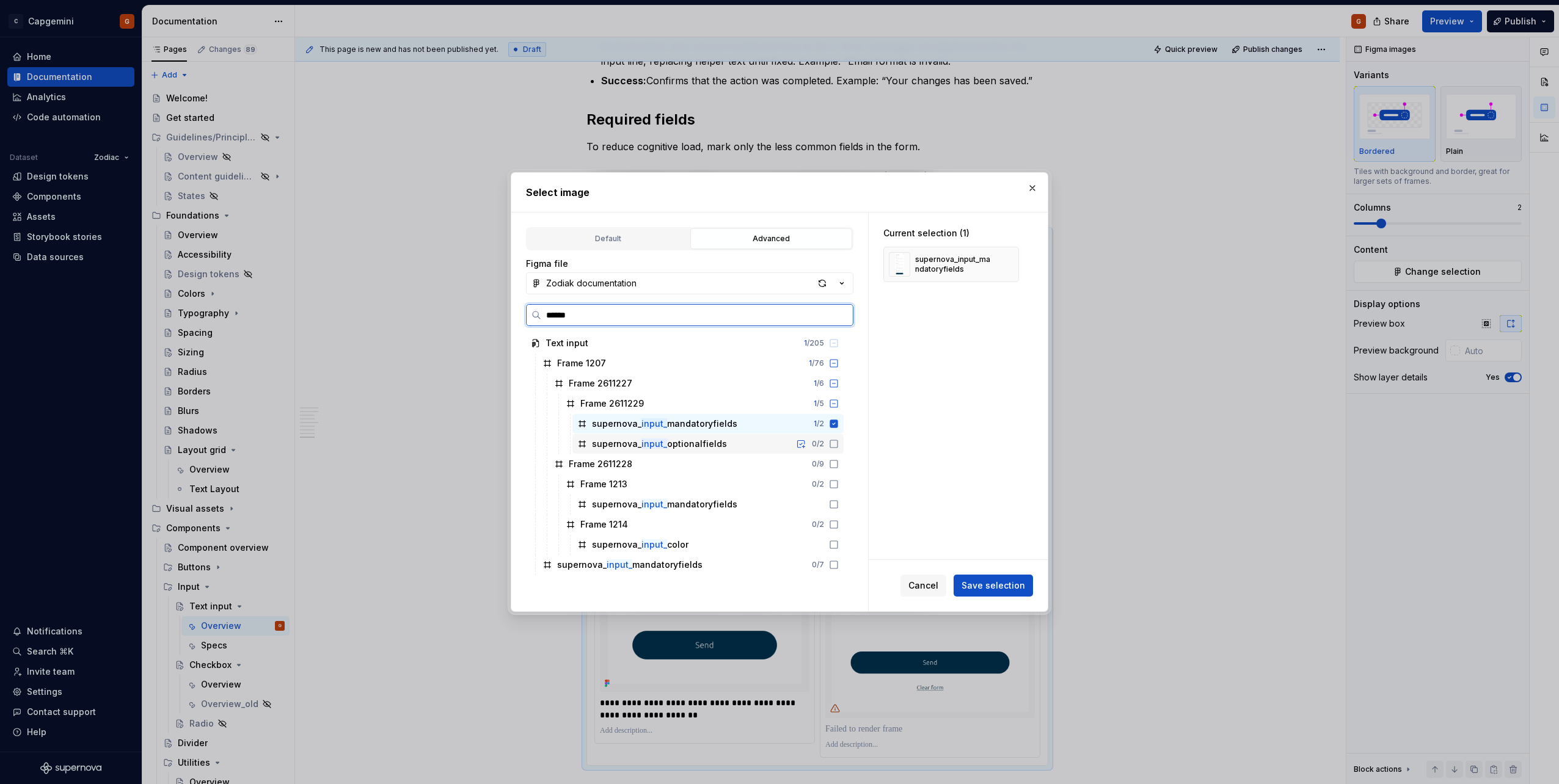
click at [735, 439] on div "supernova_ input_ optionalfields 0 / 2" at bounding box center [708, 444] width 271 height 20
click at [1013, 579] on button "Save selection" at bounding box center [993, 586] width 79 height 22
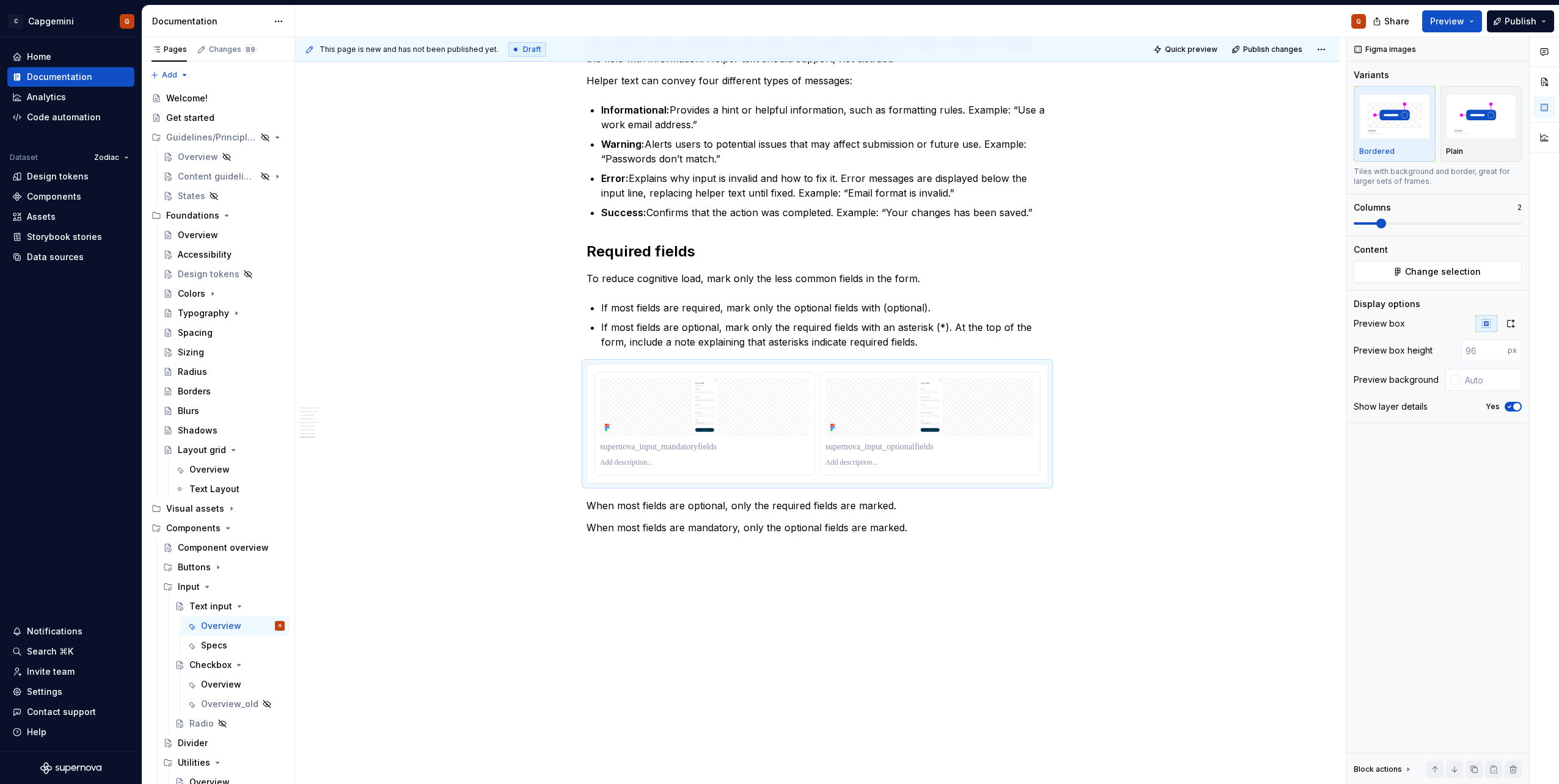
scroll to position [1981, 0]
drag, startPoint x: 1024, startPoint y: 368, endPoint x: 1064, endPoint y: 364, distance: 40.2
click at [1024, 368] on div at bounding box center [817, 424] width 461 height 119
click at [1506, 330] on button "button" at bounding box center [1511, 323] width 22 height 17
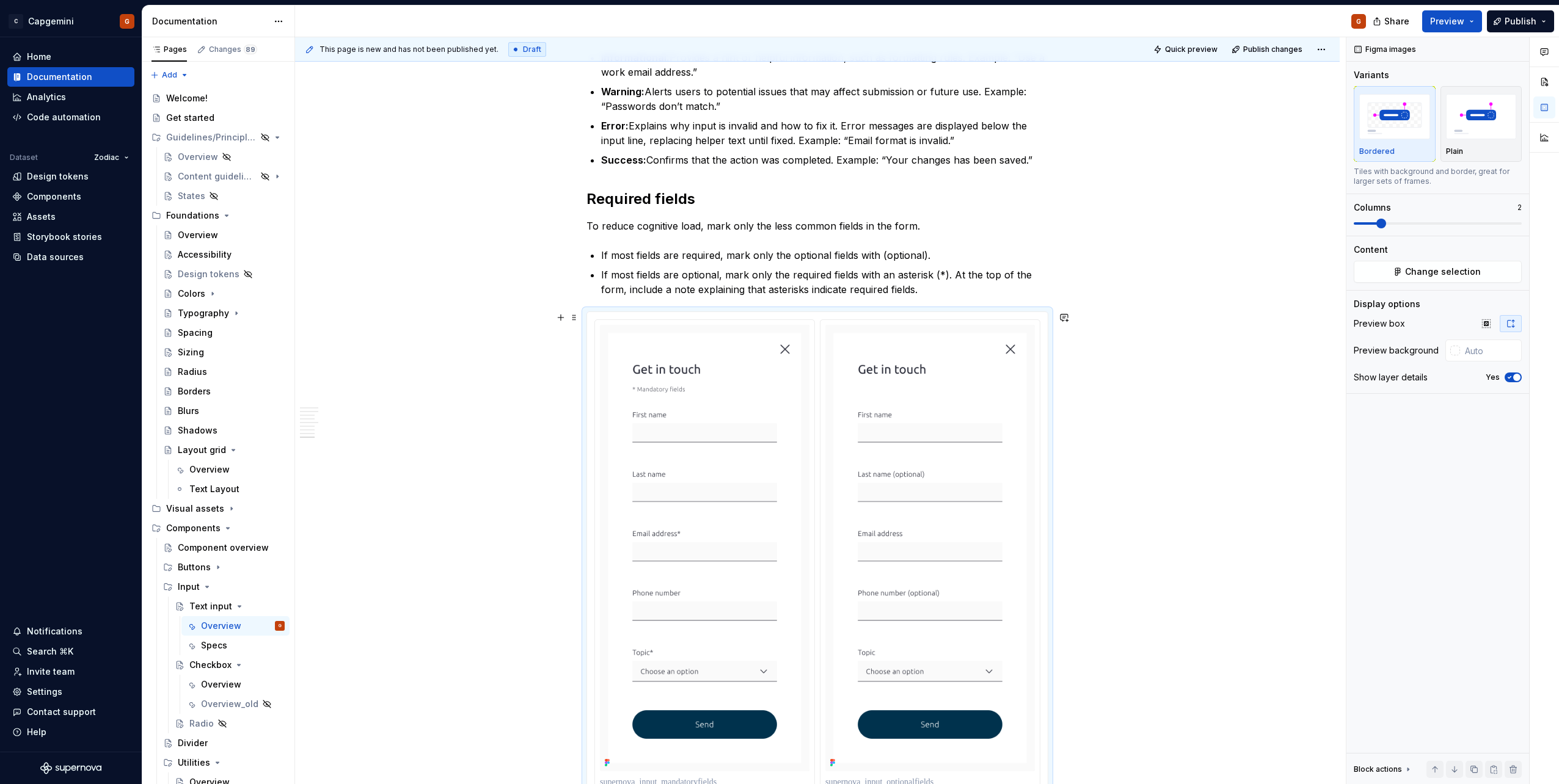
scroll to position [2104, 0]
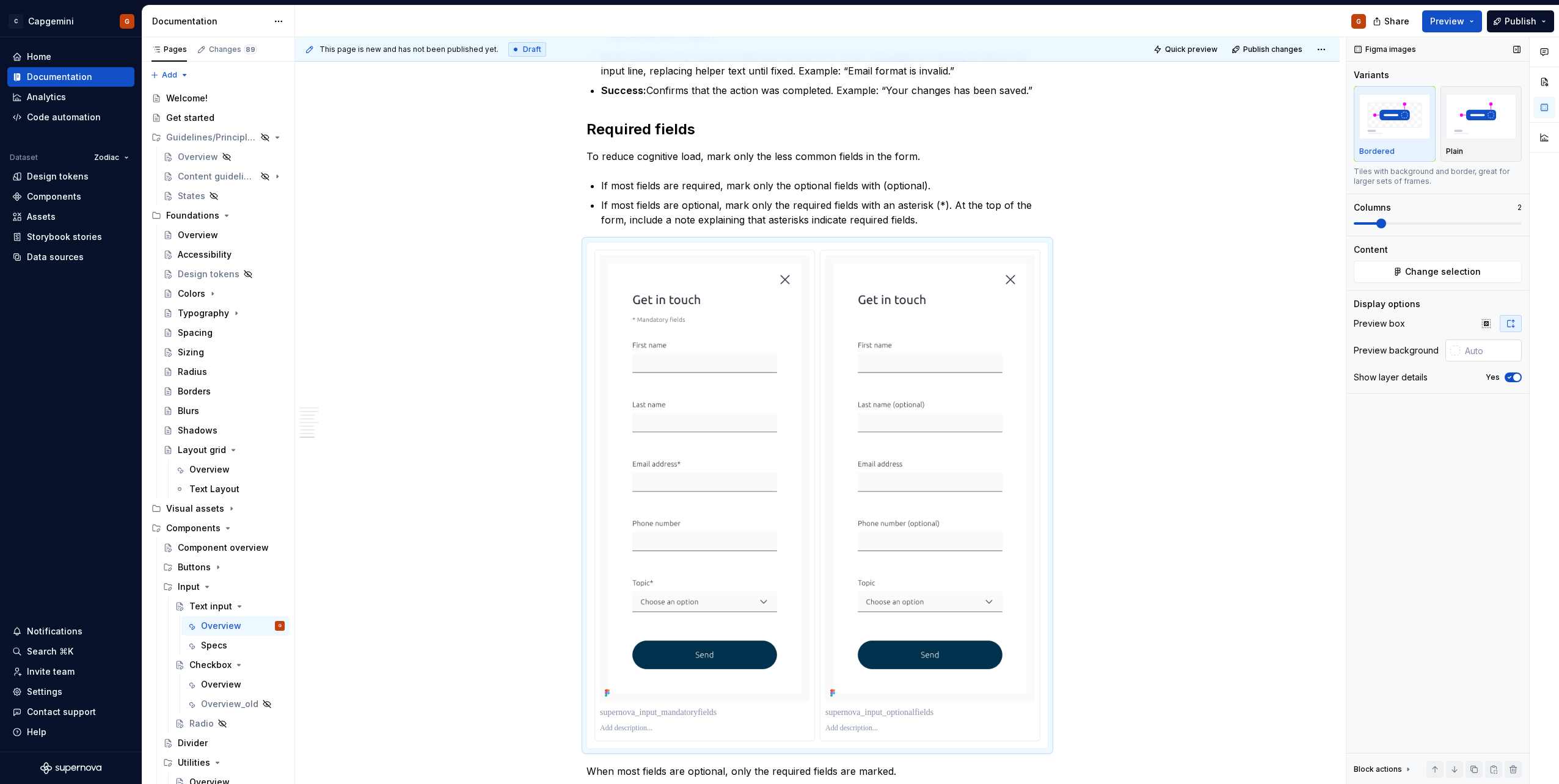
click at [1477, 350] on input "text" at bounding box center [1491, 350] width 62 height 22
type input "#FAFAFAFA"
type button "on"
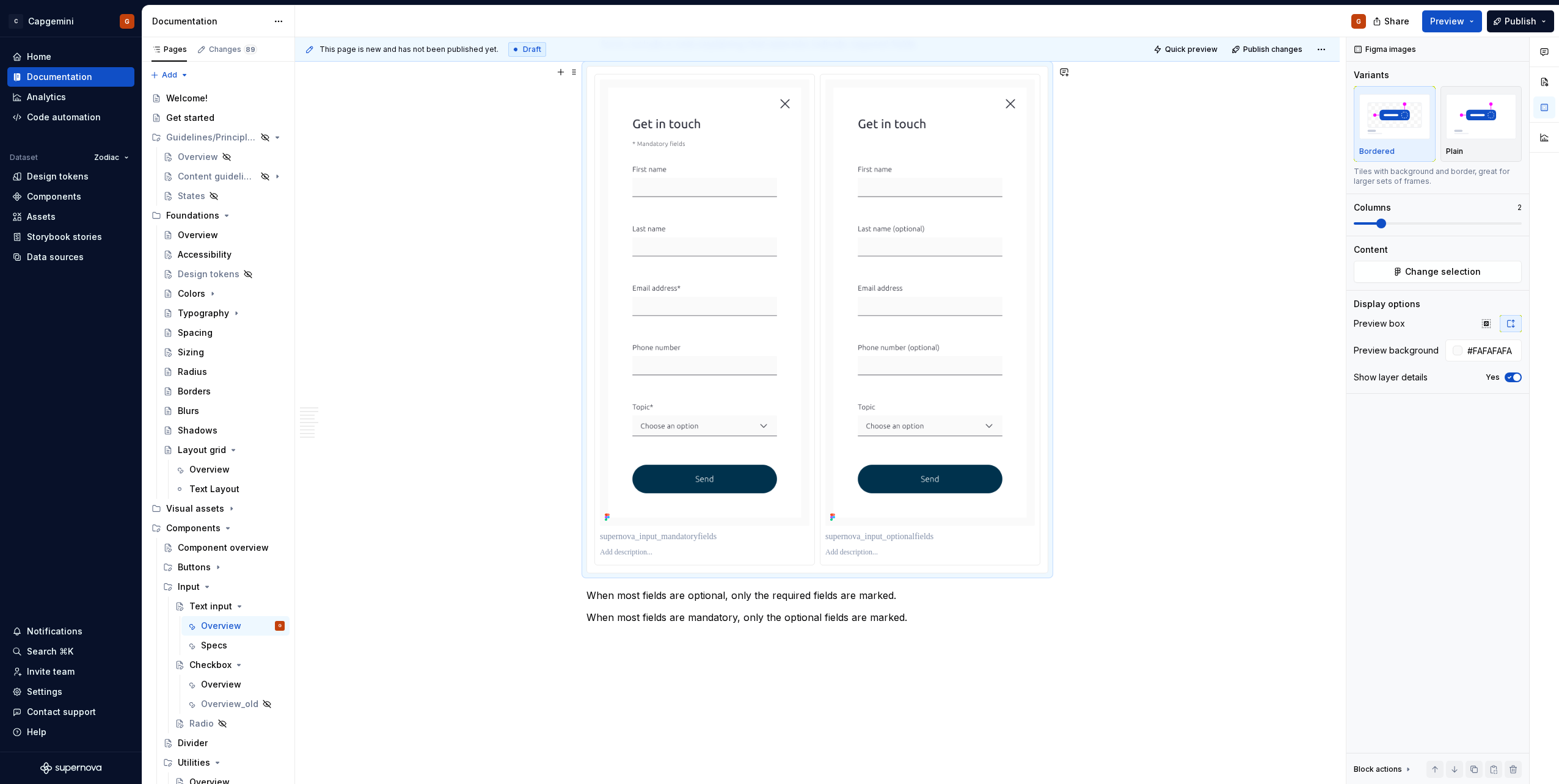
scroll to position [2287, 0]
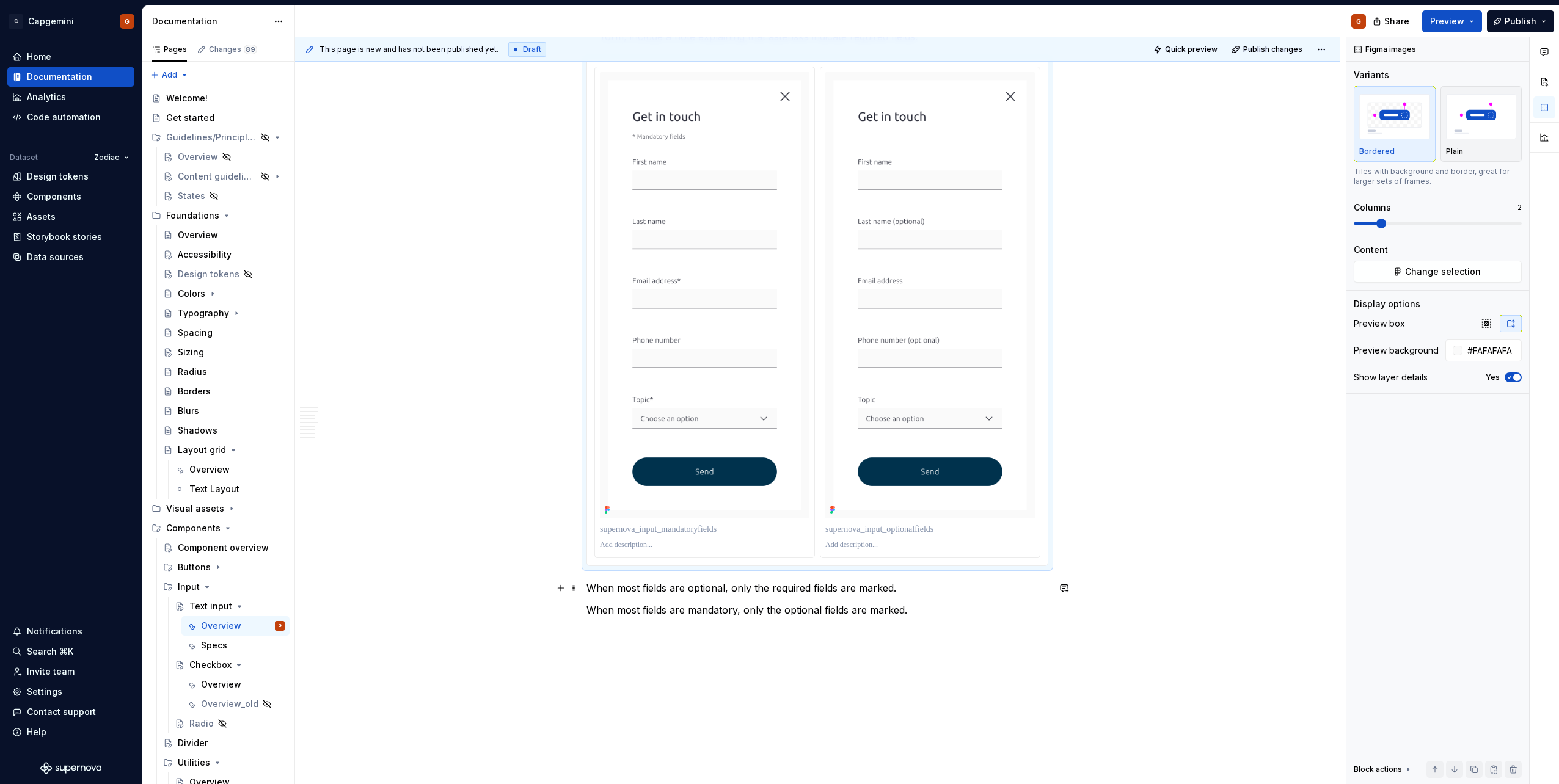
click at [703, 587] on p "When most fields are optional, only the required fields are marked." at bounding box center [817, 588] width 462 height 15
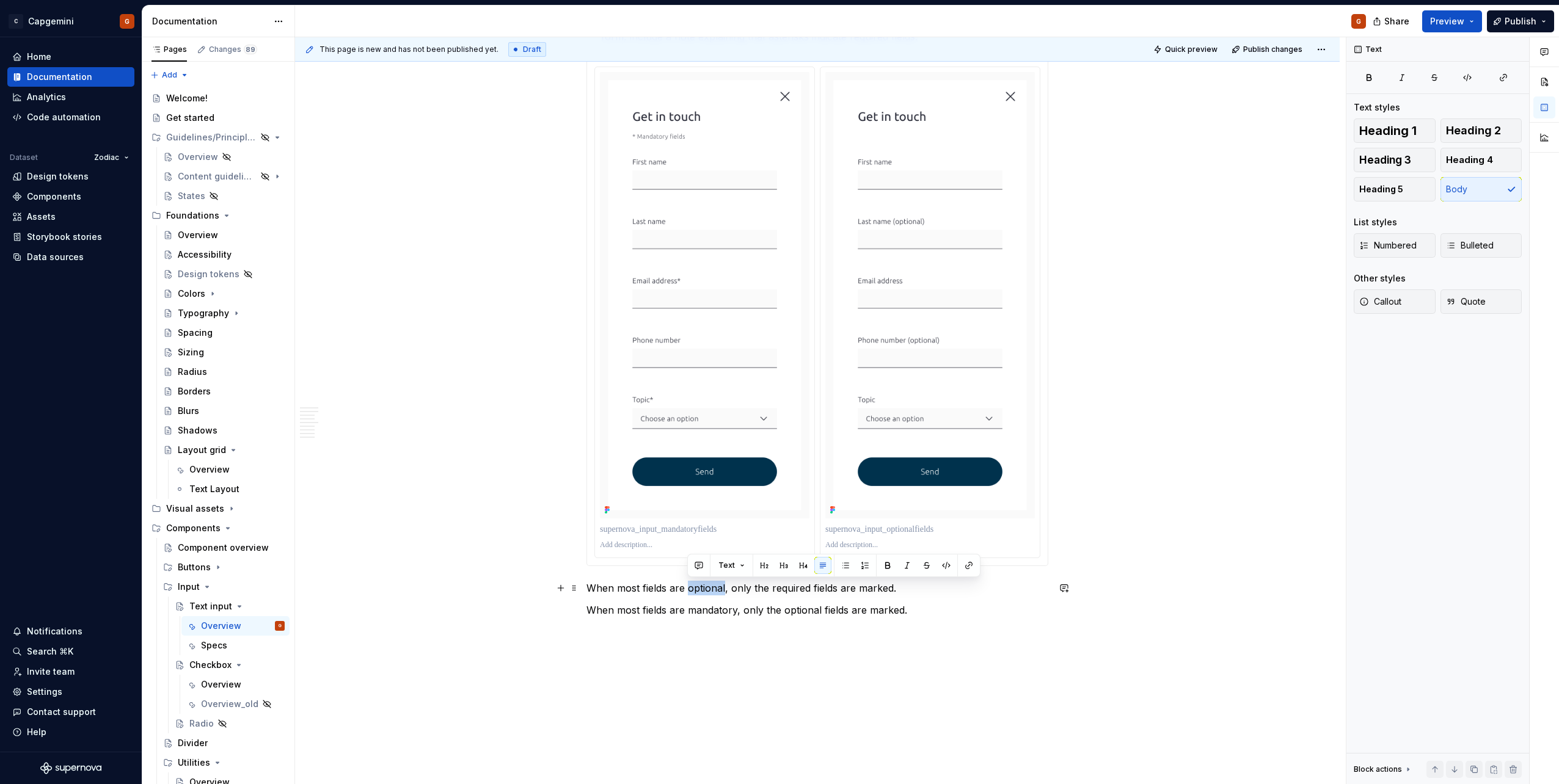
click at [702, 586] on p "When most fields are optional, only the required fields are marked." at bounding box center [817, 588] width 462 height 15
copy p "When most fields are optional, only the required fields are marked."
click at [664, 529] on p at bounding box center [705, 529] width 209 height 12
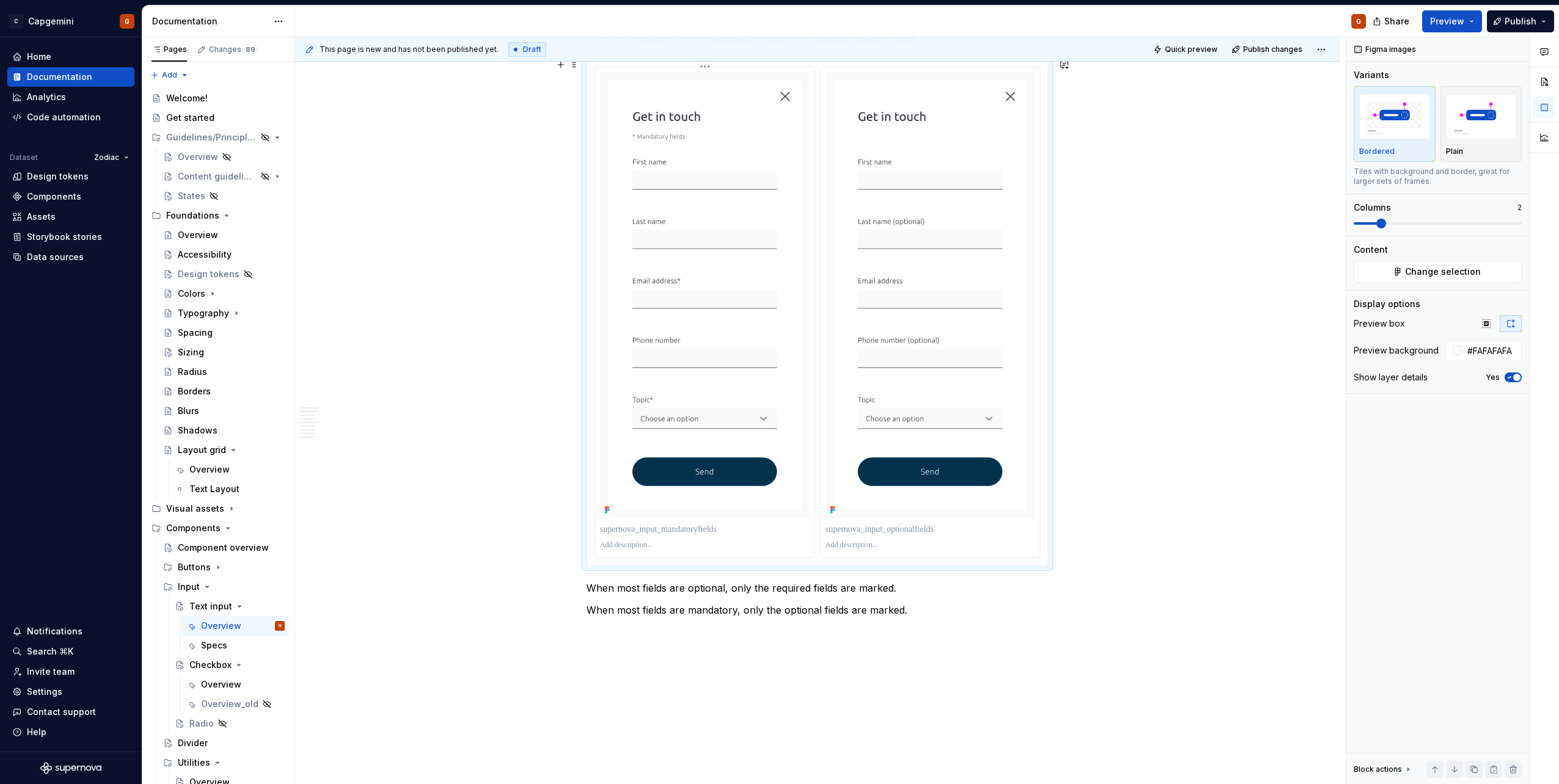
click at [664, 529] on p at bounding box center [705, 529] width 209 height 12
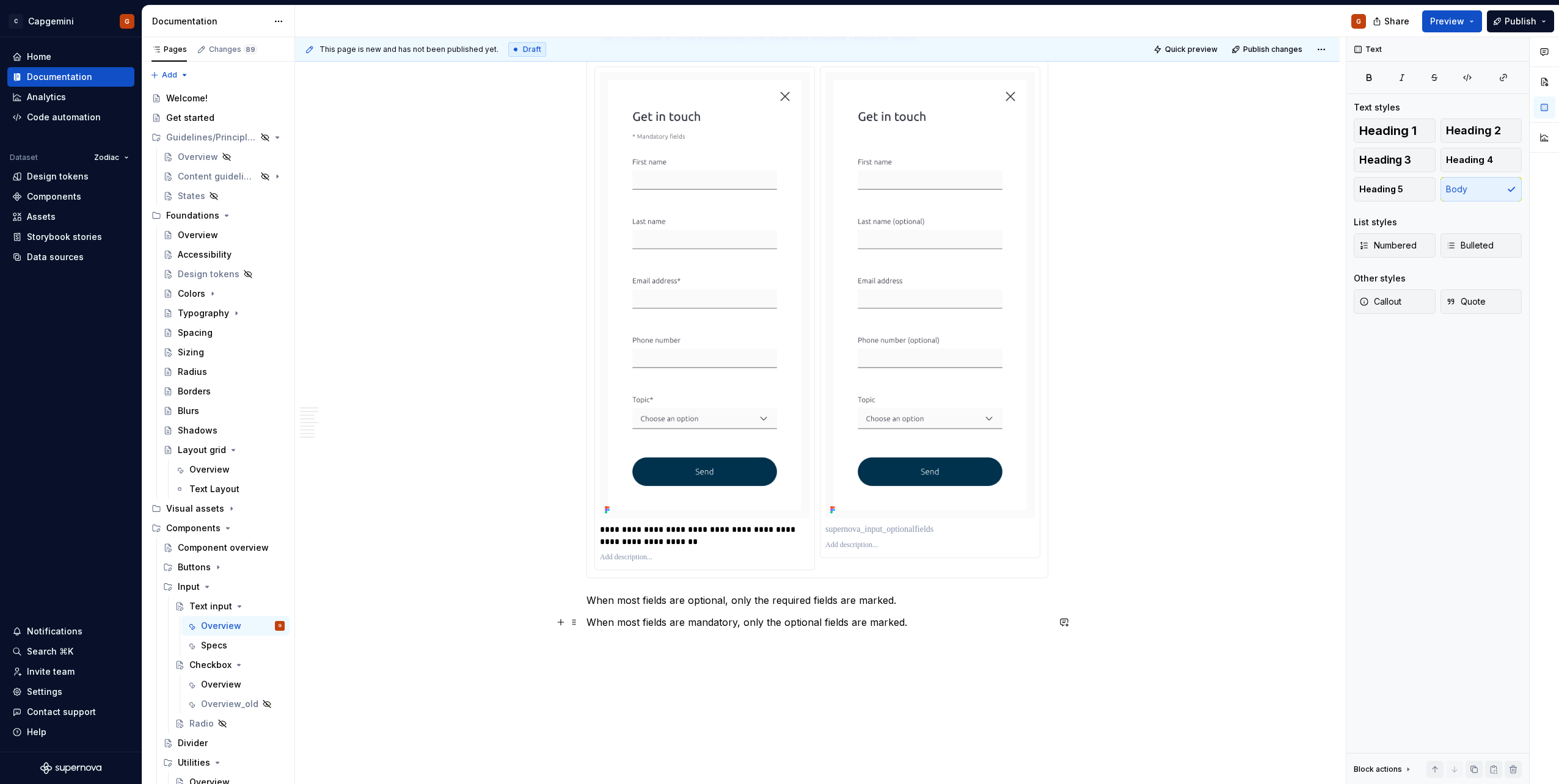
click at [682, 623] on p "When most fields are mandatory, only the optional fields are marked." at bounding box center [817, 622] width 462 height 15
copy p "When most fields are mandatory, only the optional fields are marked."
click at [859, 528] on p at bounding box center [930, 529] width 209 height 12
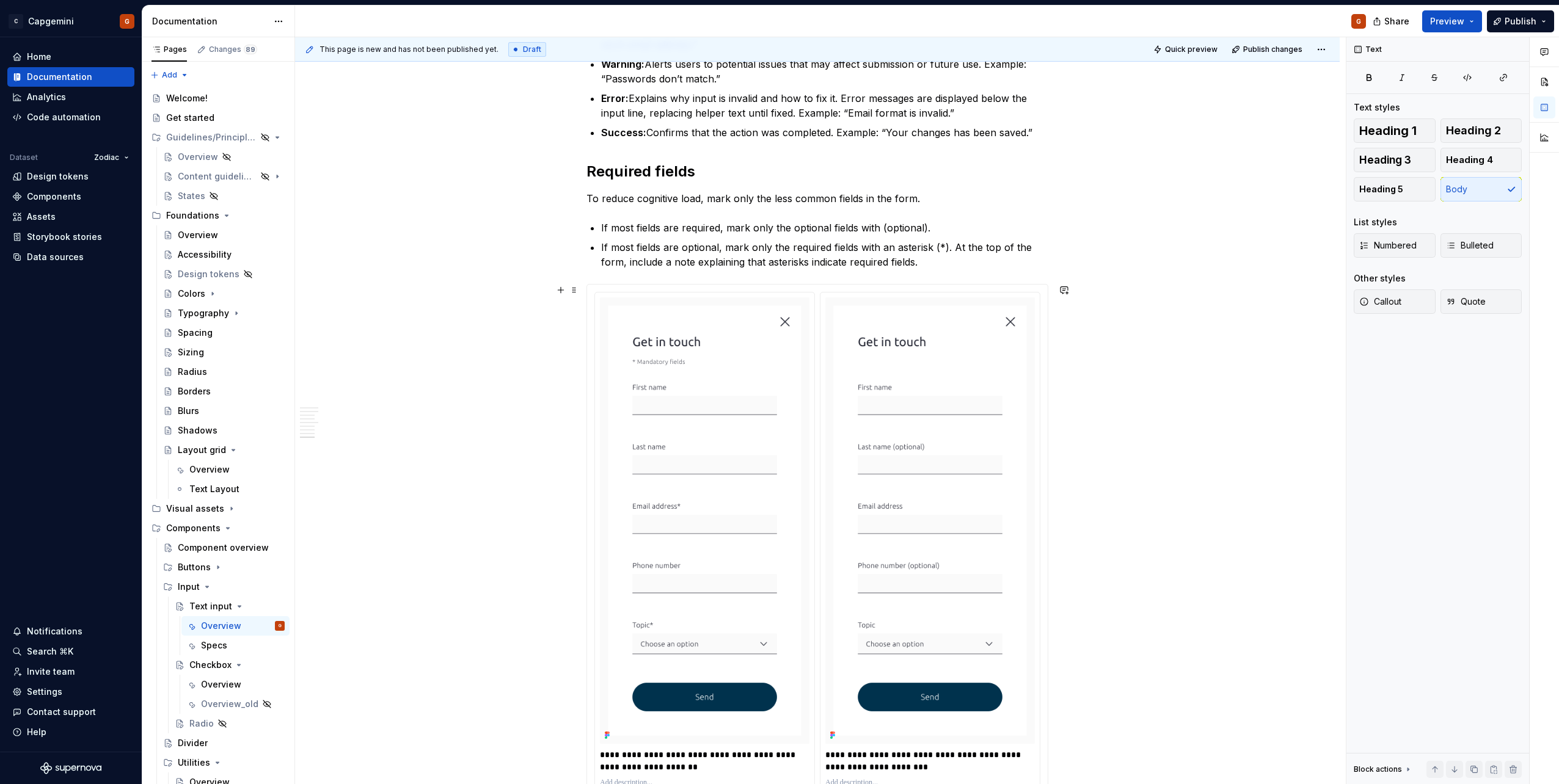
scroll to position [2043, 0]
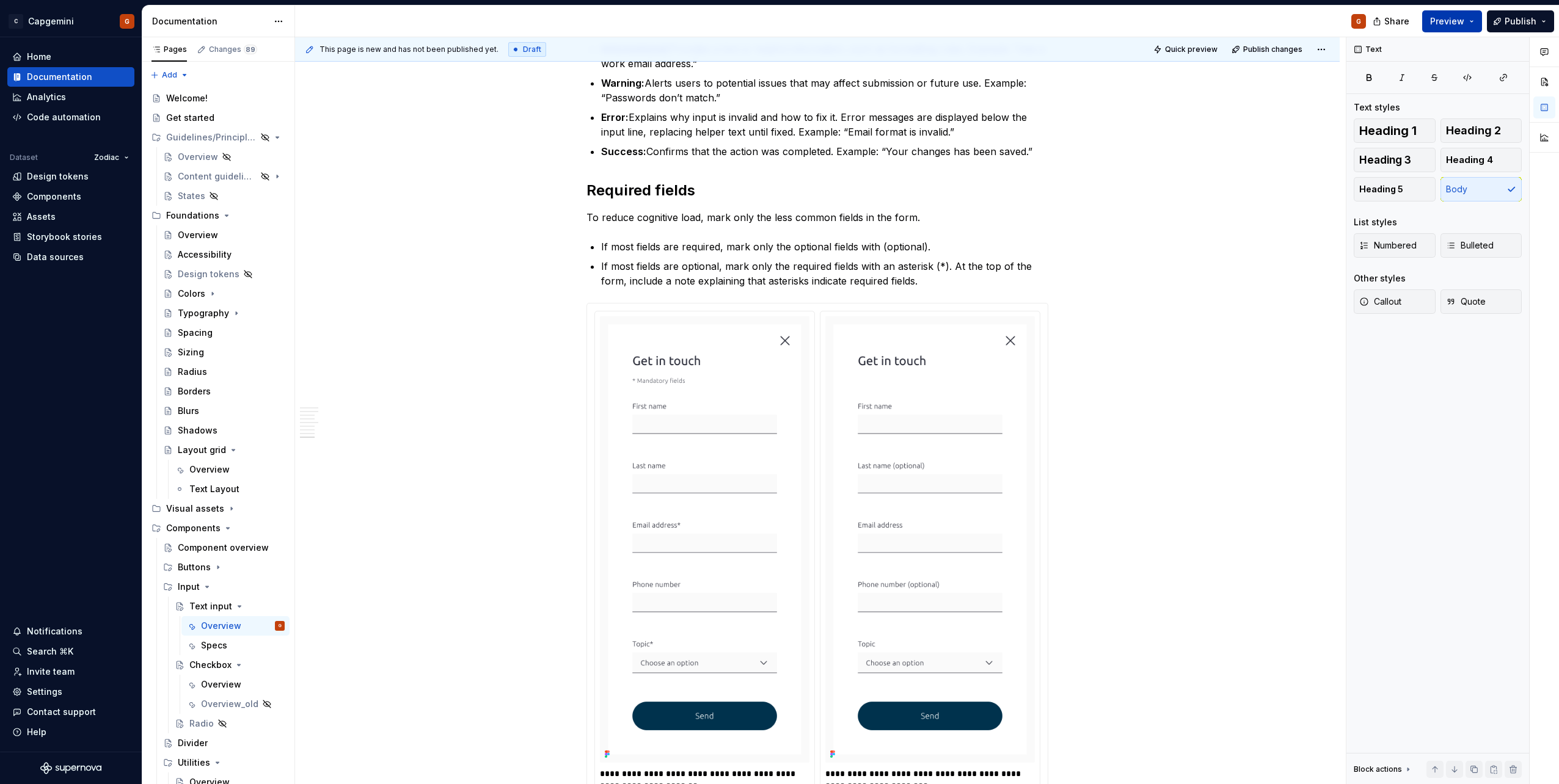
click at [1466, 27] on button "Preview" at bounding box center [1452, 21] width 60 height 22
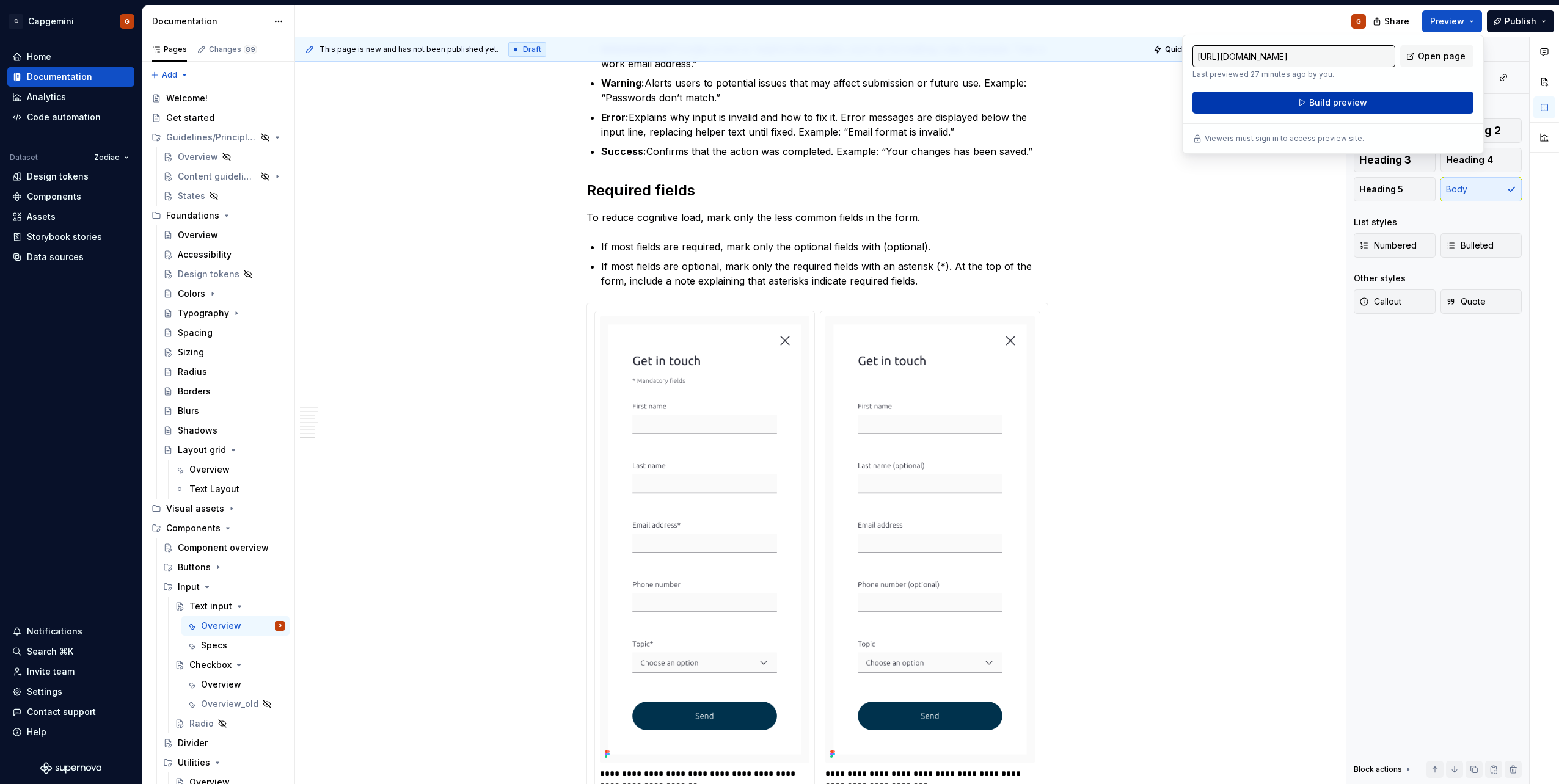
drag, startPoint x: 1466, startPoint y: 27, endPoint x: 1355, endPoint y: 109, distance: 138.0
click at [1355, 109] on button "Build preview" at bounding box center [1332, 103] width 281 height 22
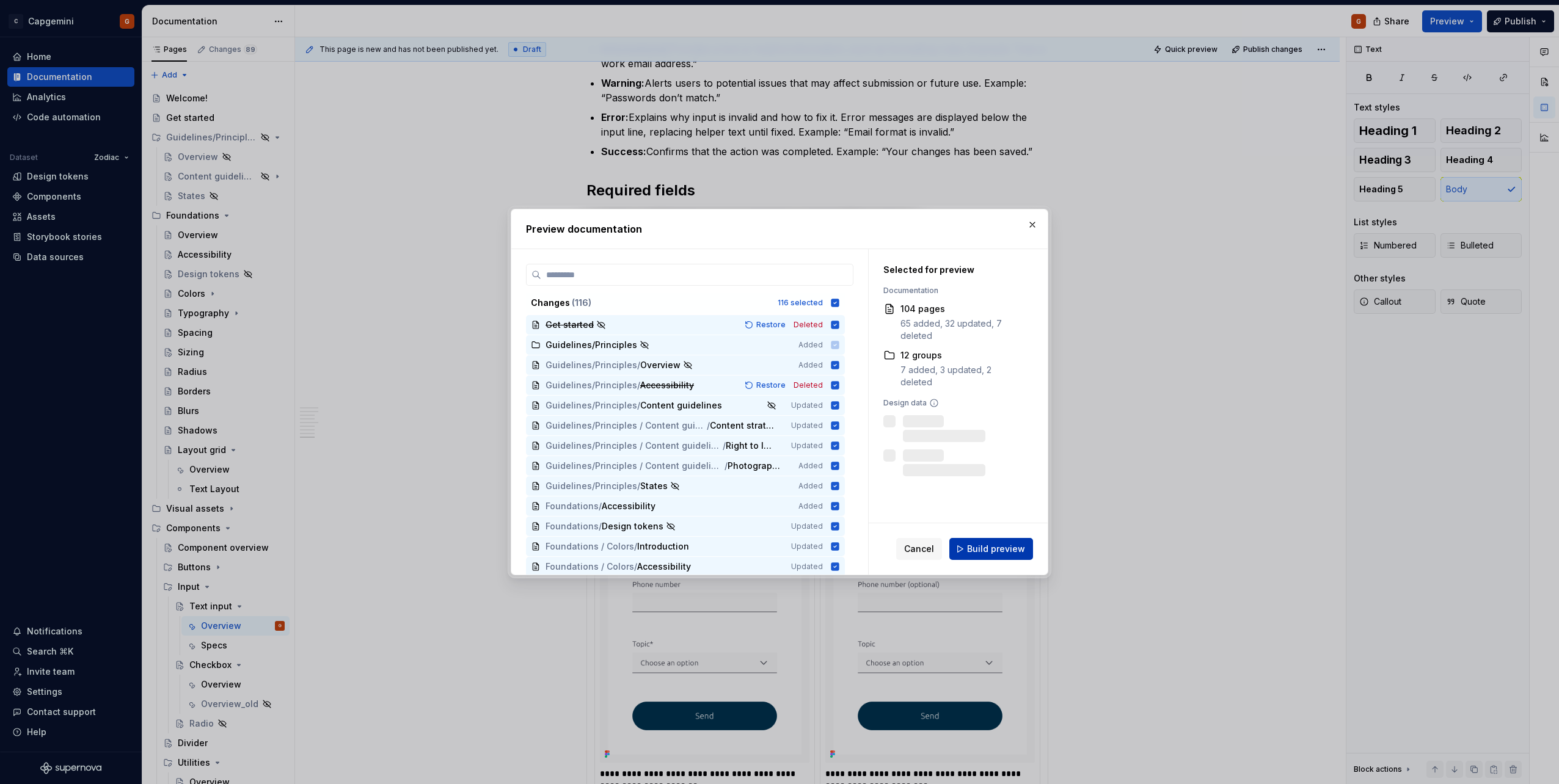
click at [980, 553] on span "Build preview" at bounding box center [996, 549] width 58 height 12
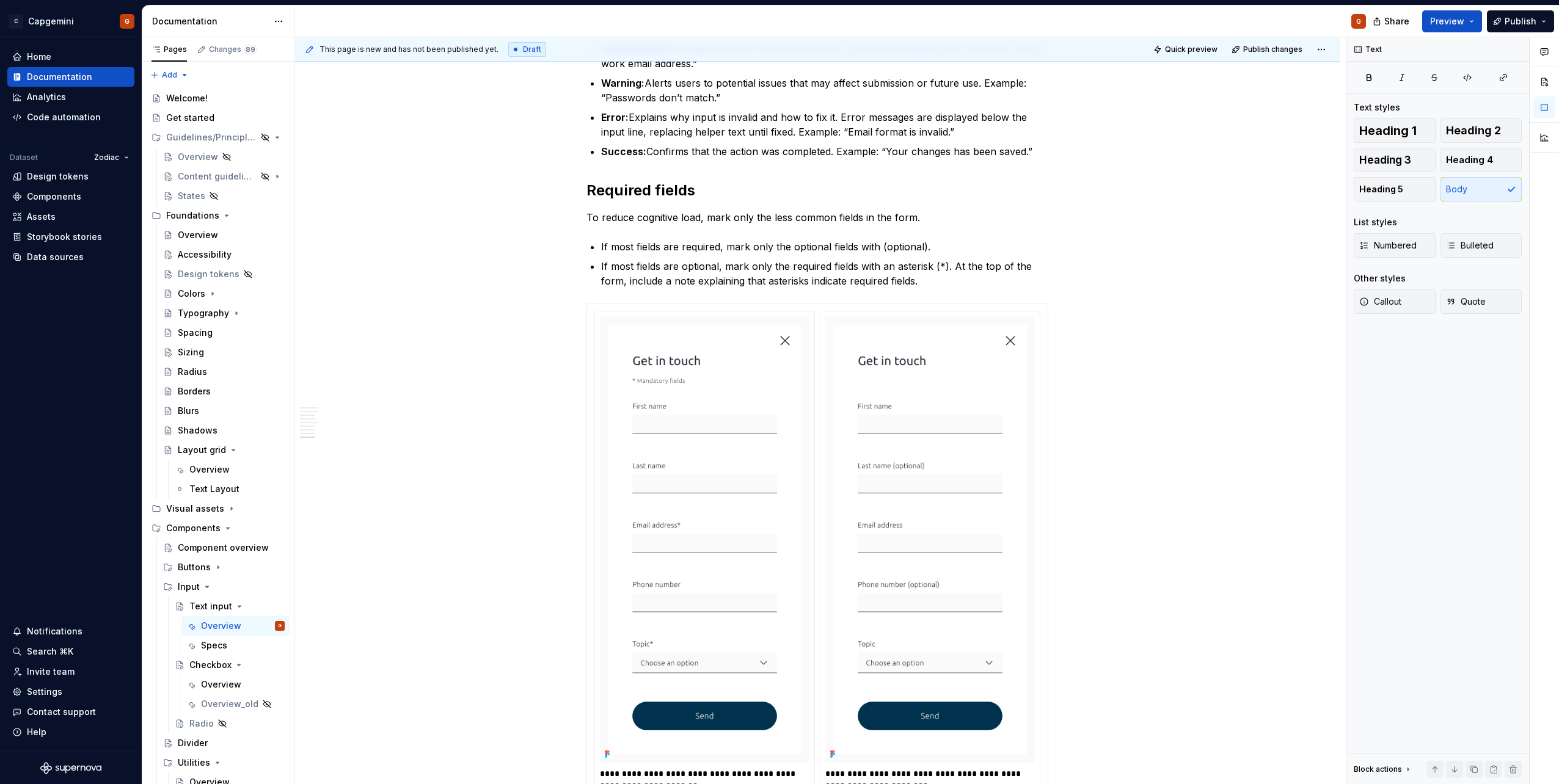
type textarea "*"
